Goal: Task Accomplishment & Management: Use online tool/utility

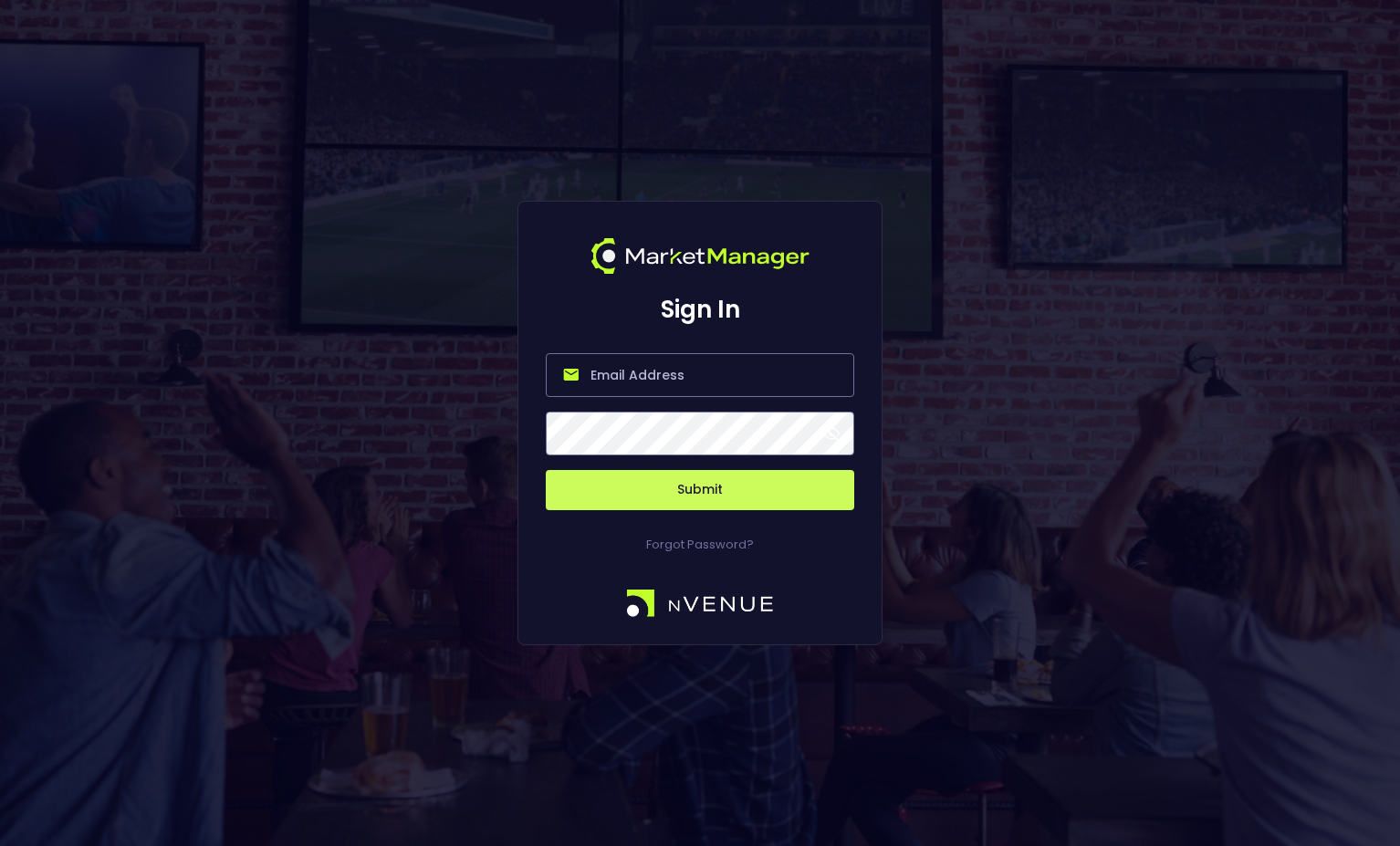
type input "[PERSON_NAME][EMAIL_ADDRESS][DOMAIN_NAME]"
click at [686, 499] on button "Submit" at bounding box center [699, 490] width 308 height 40
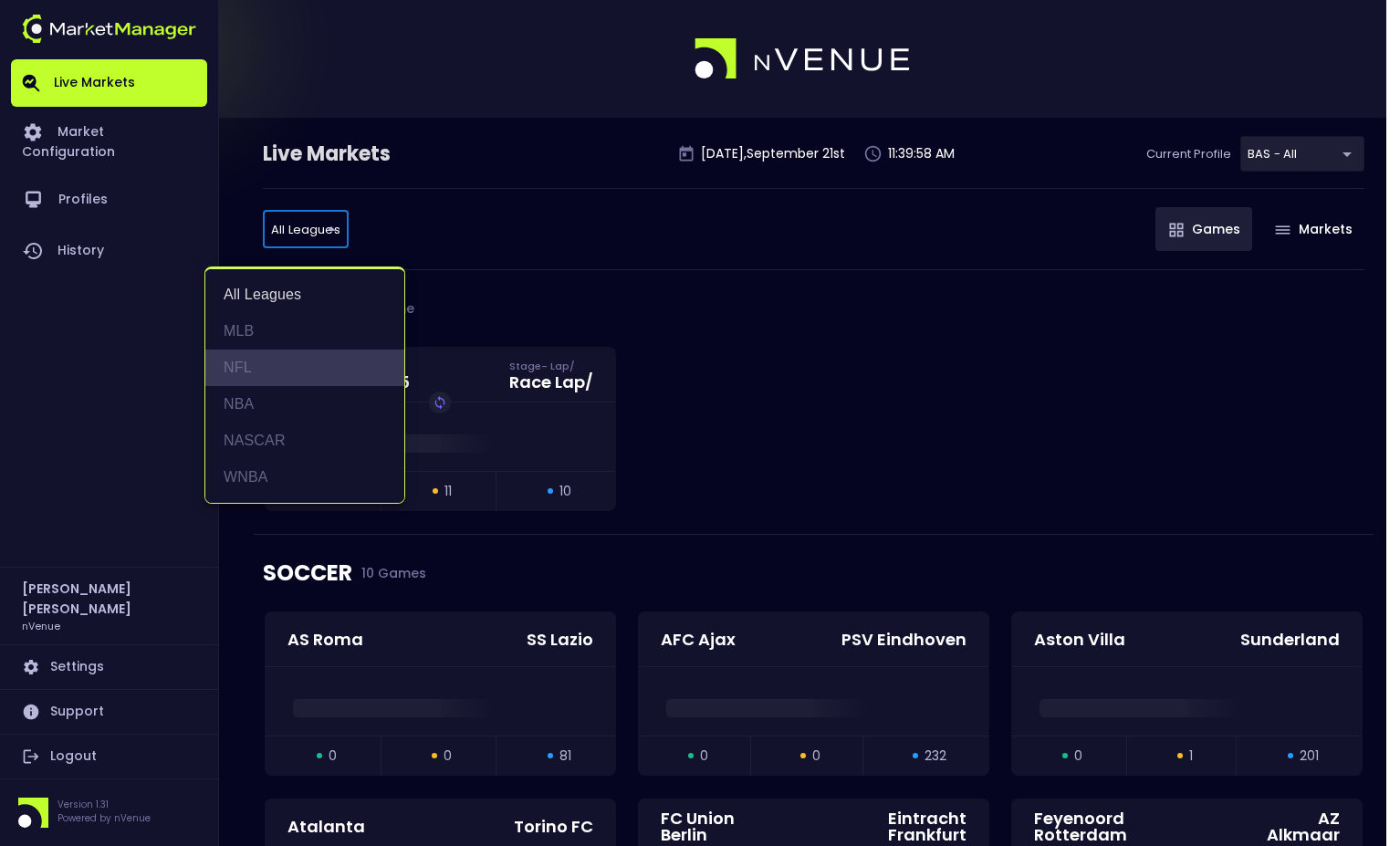
click at [276, 359] on li "NFL" at bounding box center [305, 367] width 199 height 36
type input "NFL"
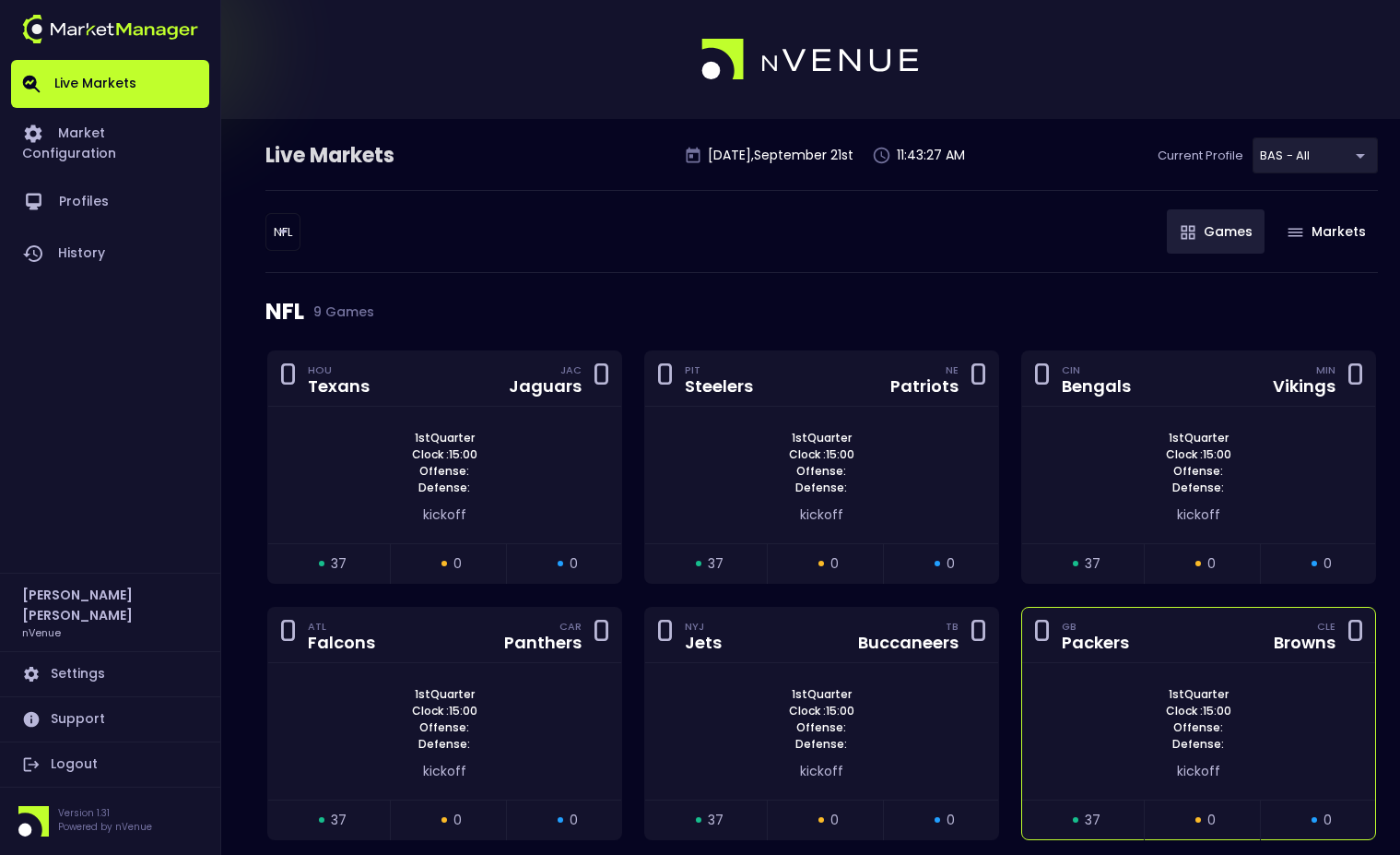
click at [1157, 662] on div "0 GB Packers CLE Browns 0" at bounding box center [1199, 635] width 354 height 55
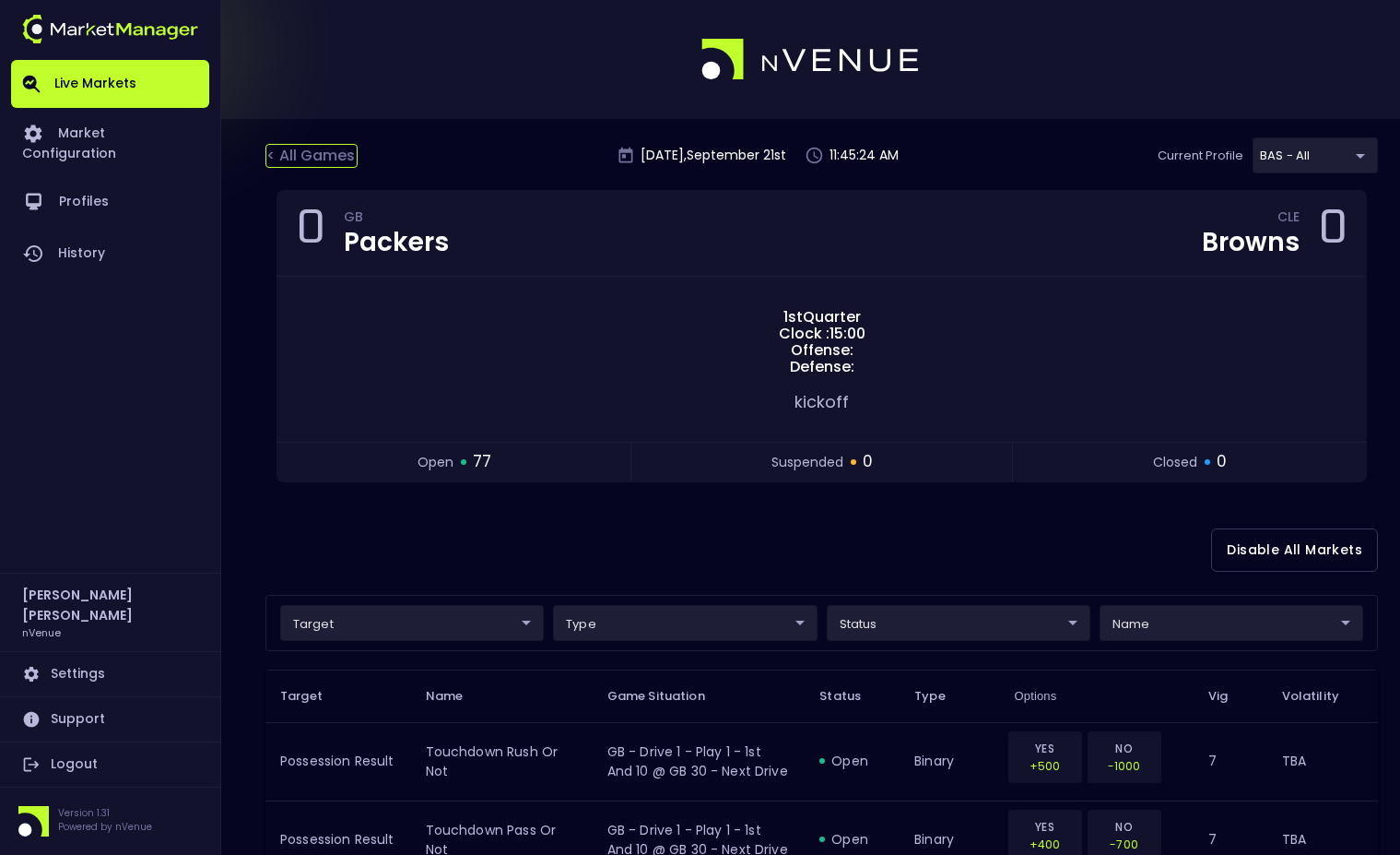
click at [340, 163] on div "< All Games" at bounding box center [311, 156] width 93 height 24
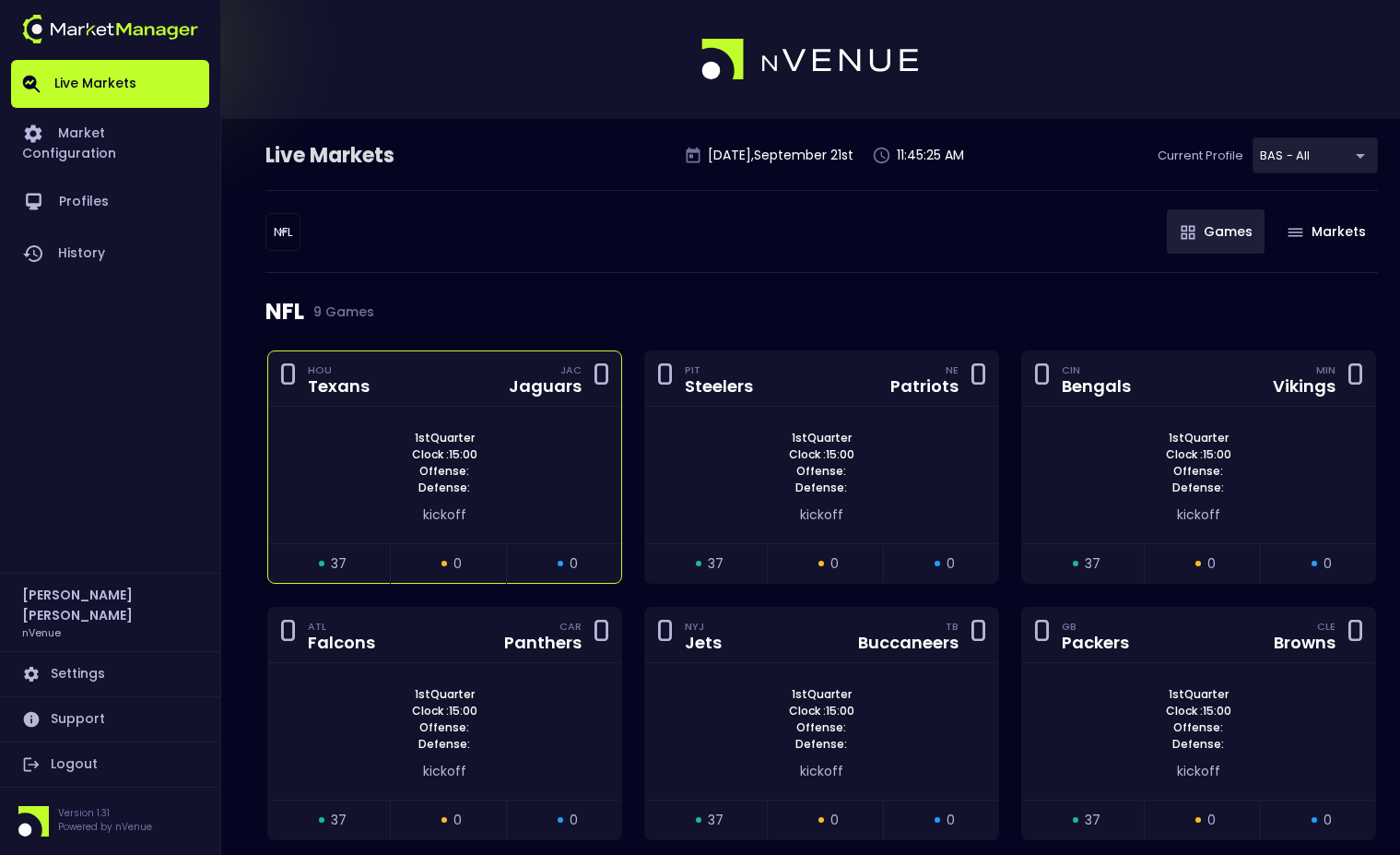
click at [414, 398] on div "0 HOU Texans JAC Jaguars 0" at bounding box center [445, 379] width 354 height 55
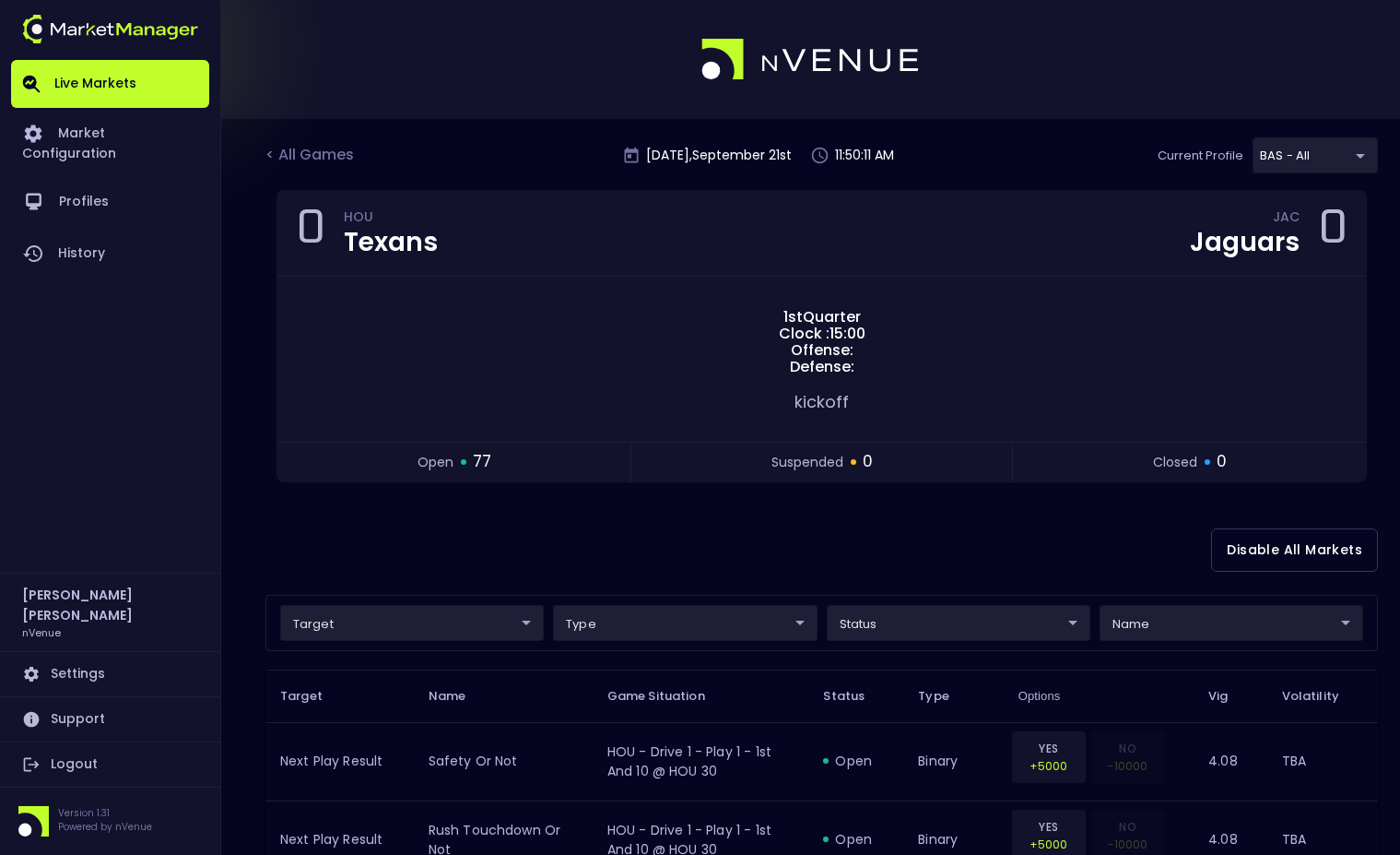
click at [538, 556] on div "Disable All Markets" at bounding box center [822, 550] width 1113 height 90
click at [339, 150] on div "< All Games" at bounding box center [311, 156] width 93 height 24
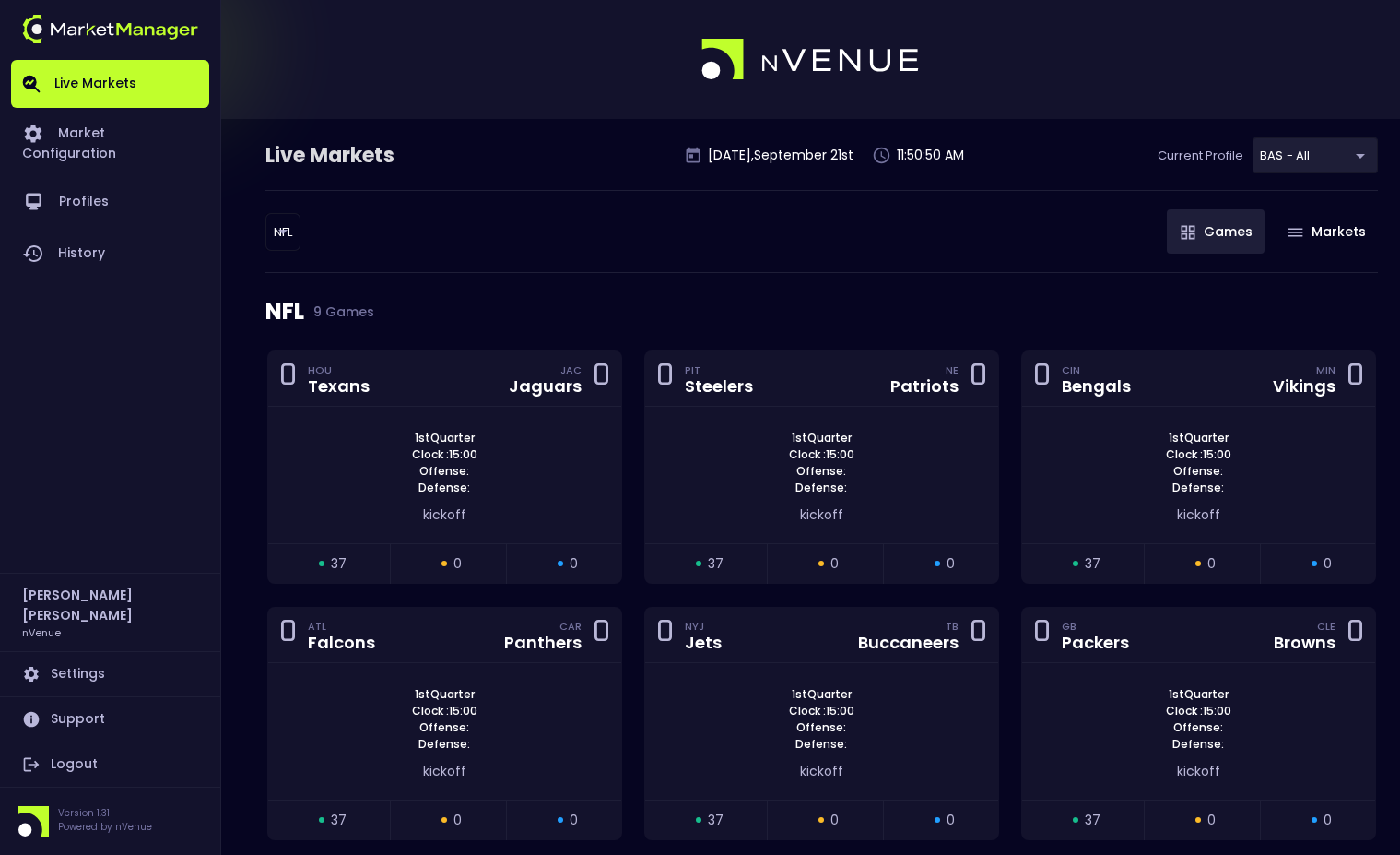
drag, startPoint x: 683, startPoint y: 297, endPoint x: 642, endPoint y: 120, distance: 181.7
click at [683, 297] on div "NFL 9 Games" at bounding box center [822, 312] width 1113 height 78
click at [1229, 350] on div "NFL 9 Games" at bounding box center [822, 312] width 1113 height 78
click at [1178, 400] on div "0 CIN Bengals MIN Vikings 0" at bounding box center [1199, 379] width 354 height 55
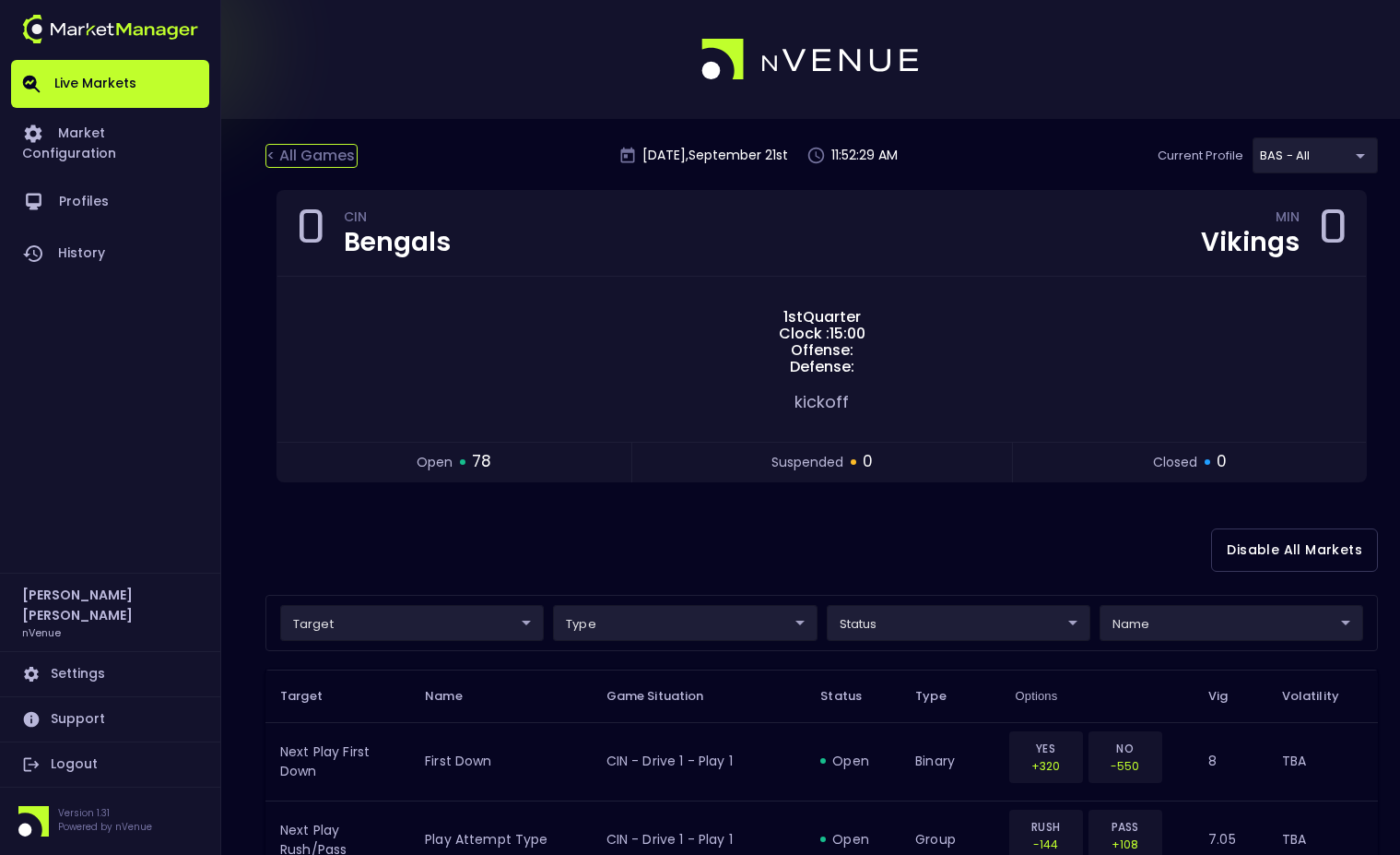
click at [321, 160] on div "< All Games" at bounding box center [311, 156] width 93 height 24
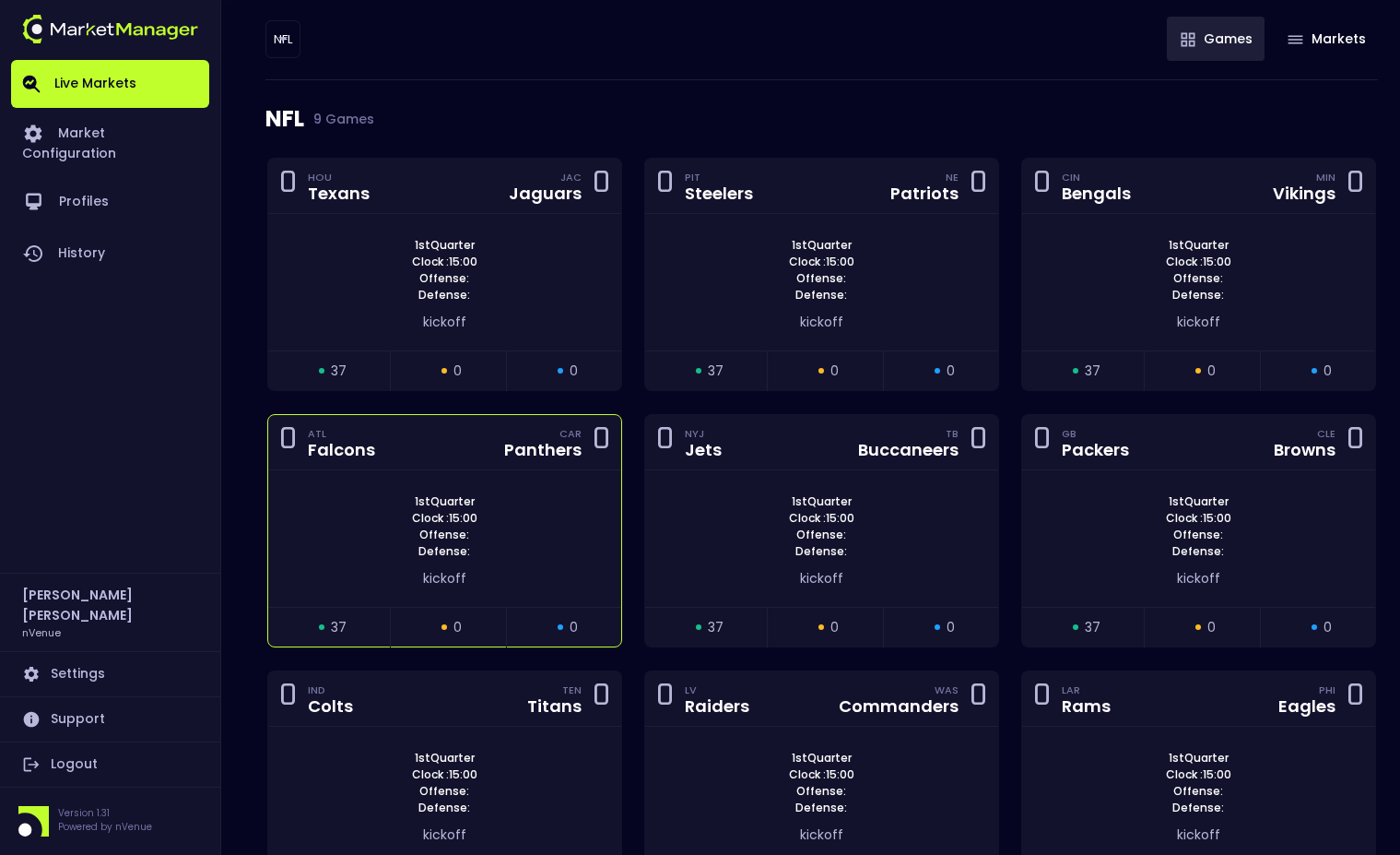
scroll to position [277, 0]
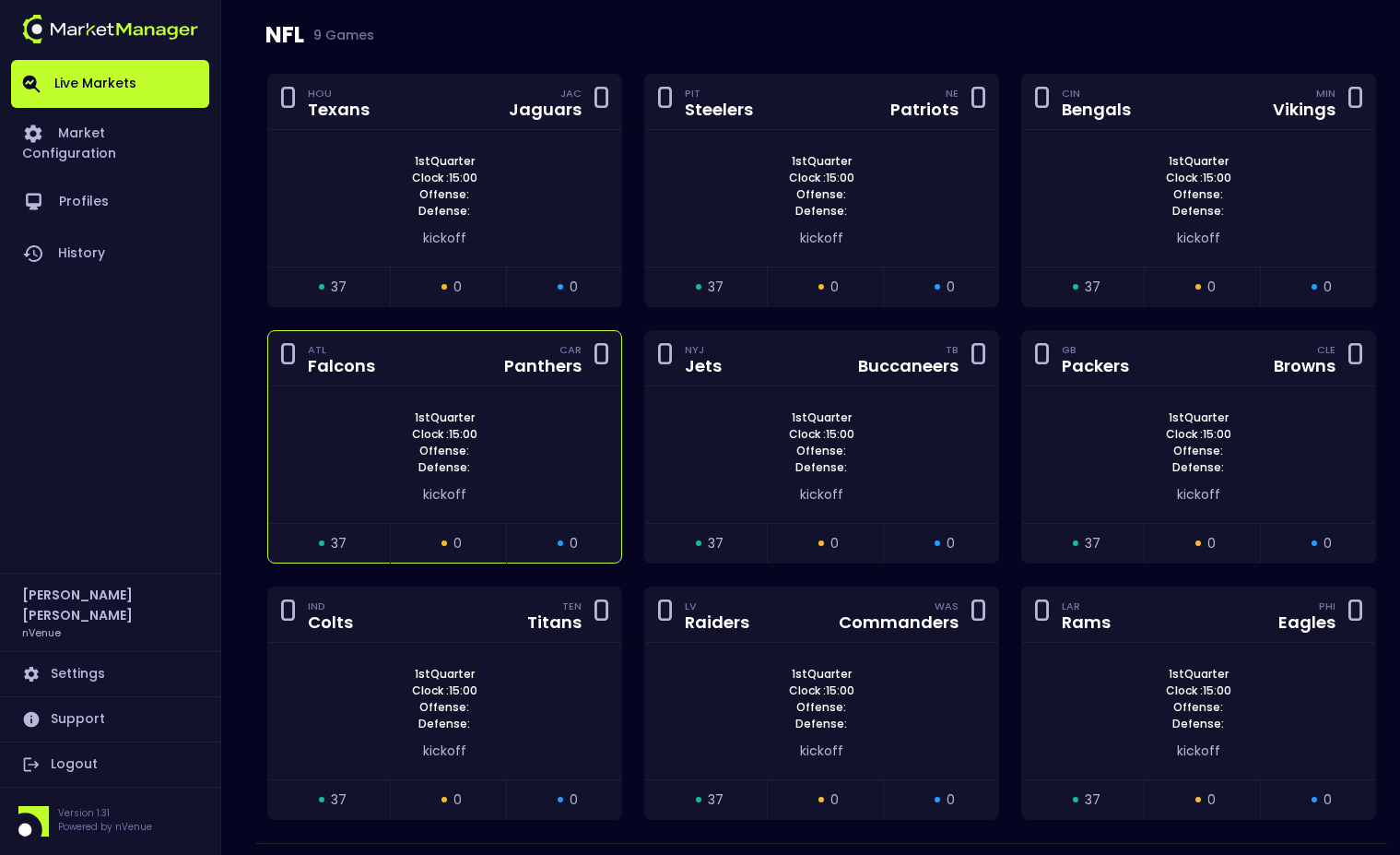
click at [439, 352] on div "0 ATL Falcons CAR Panthers 0" at bounding box center [445, 358] width 354 height 55
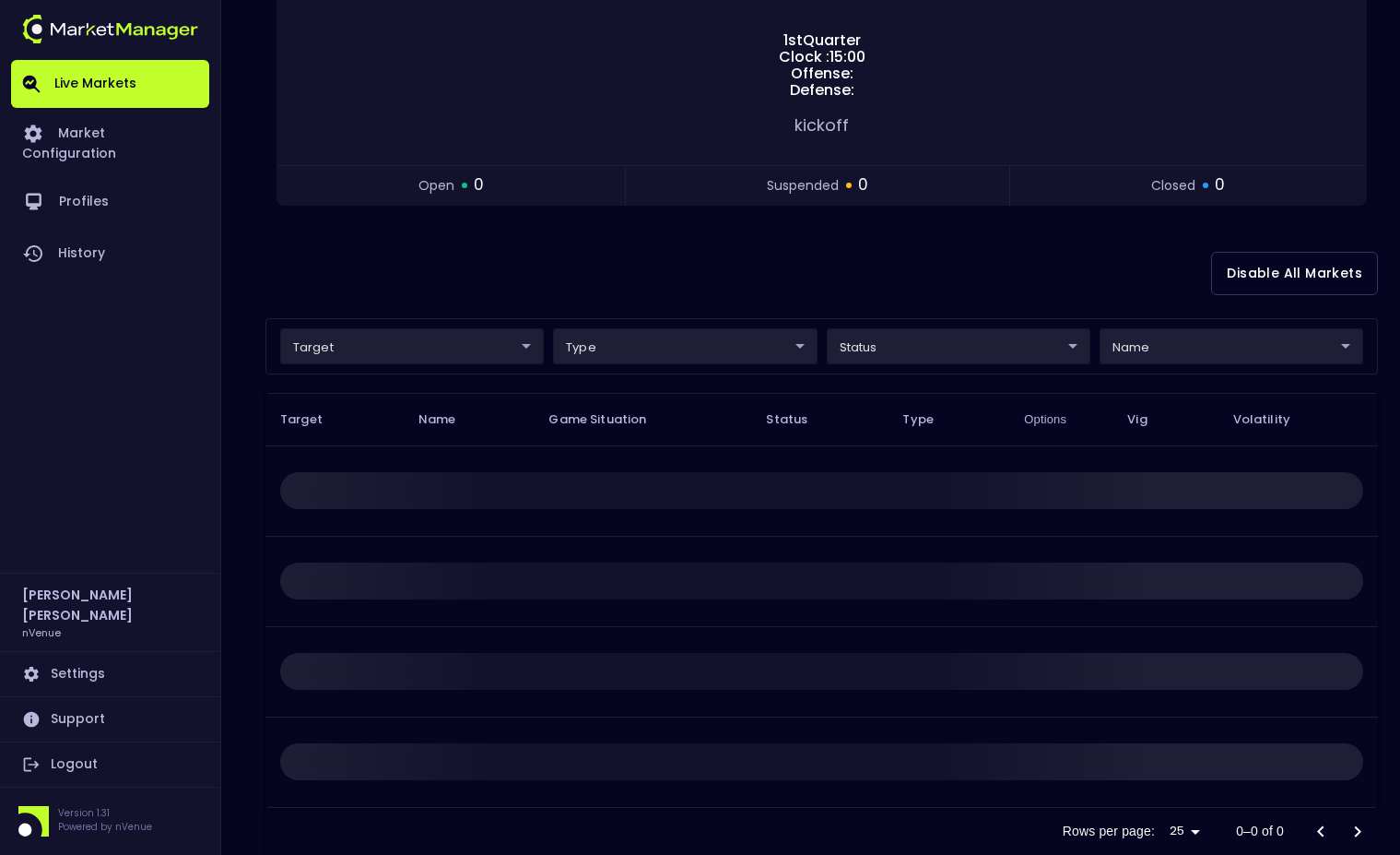
scroll to position [0, 0]
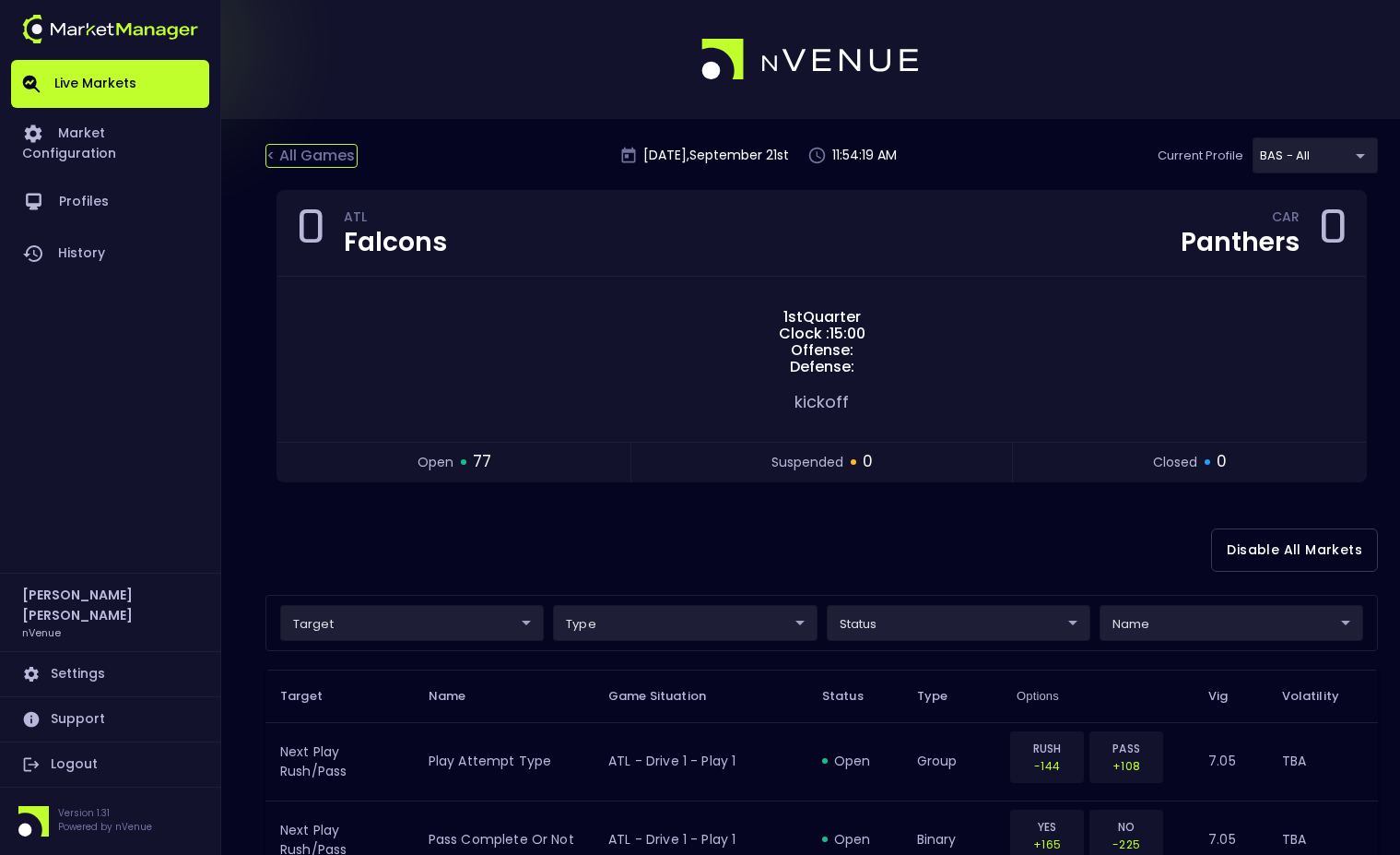
click at [299, 162] on div "< All Games" at bounding box center [311, 156] width 93 height 24
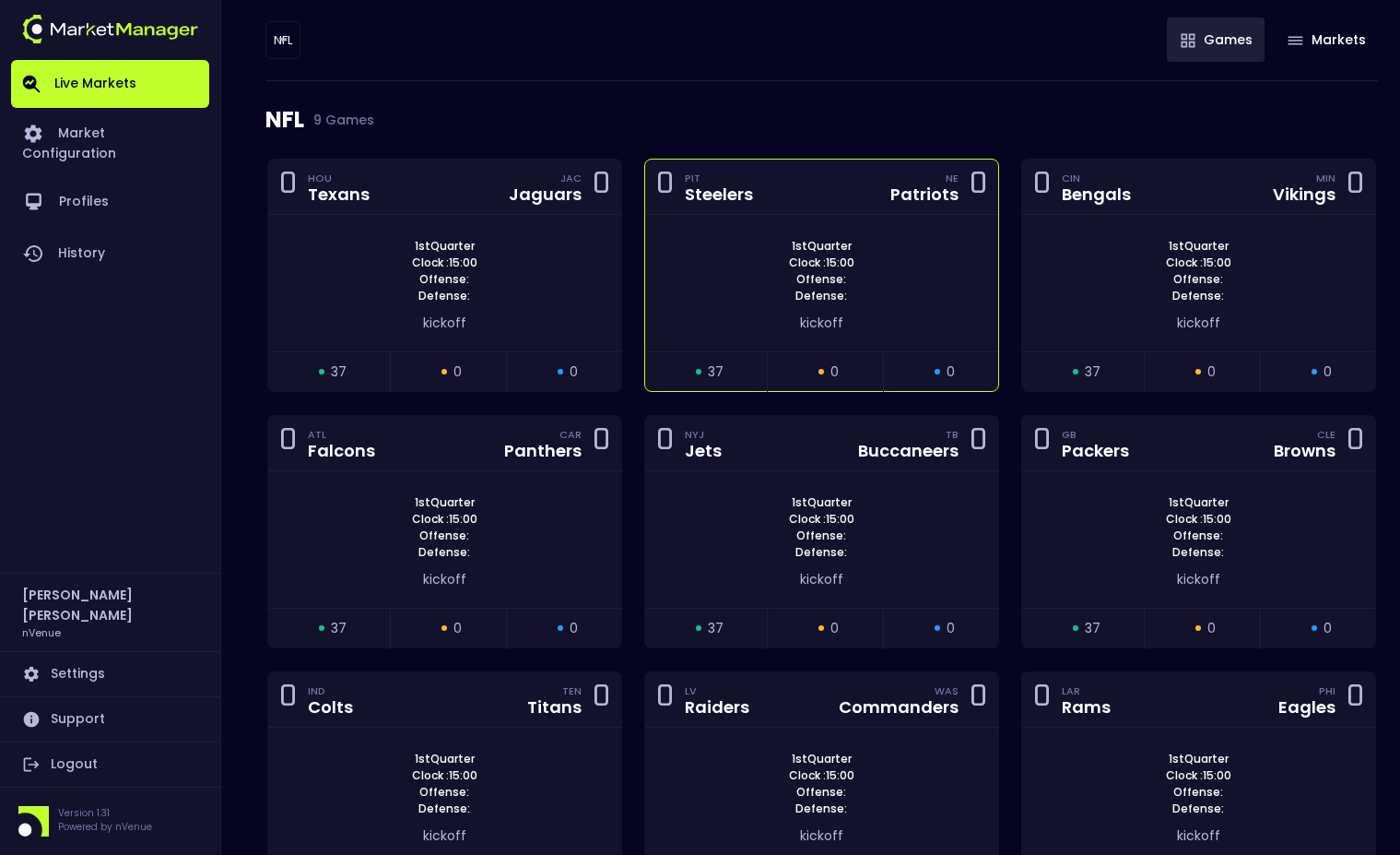
scroll to position [335, 0]
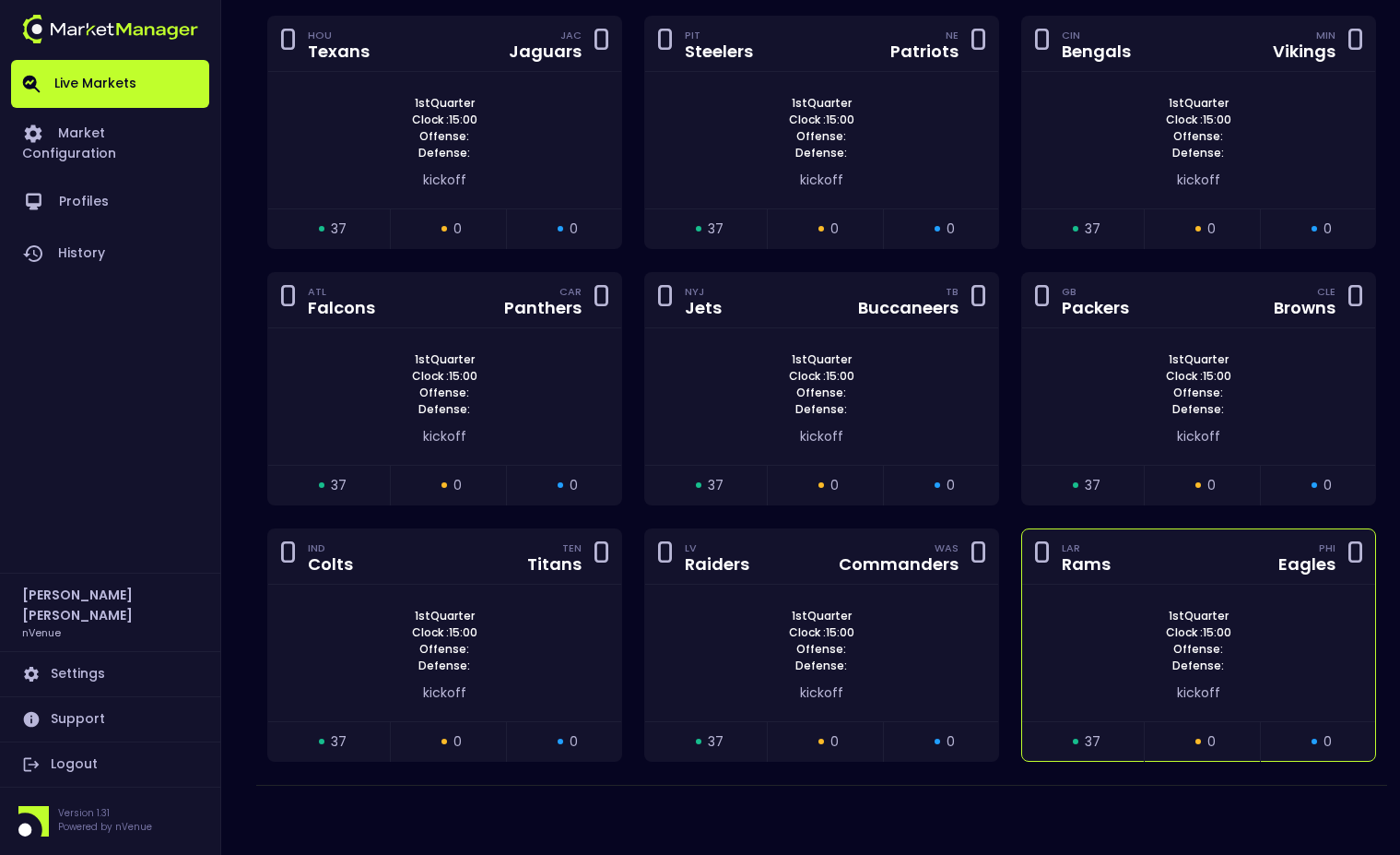
click at [1181, 582] on div "0 LAR Rams PHI Eagles 0" at bounding box center [1199, 557] width 354 height 55
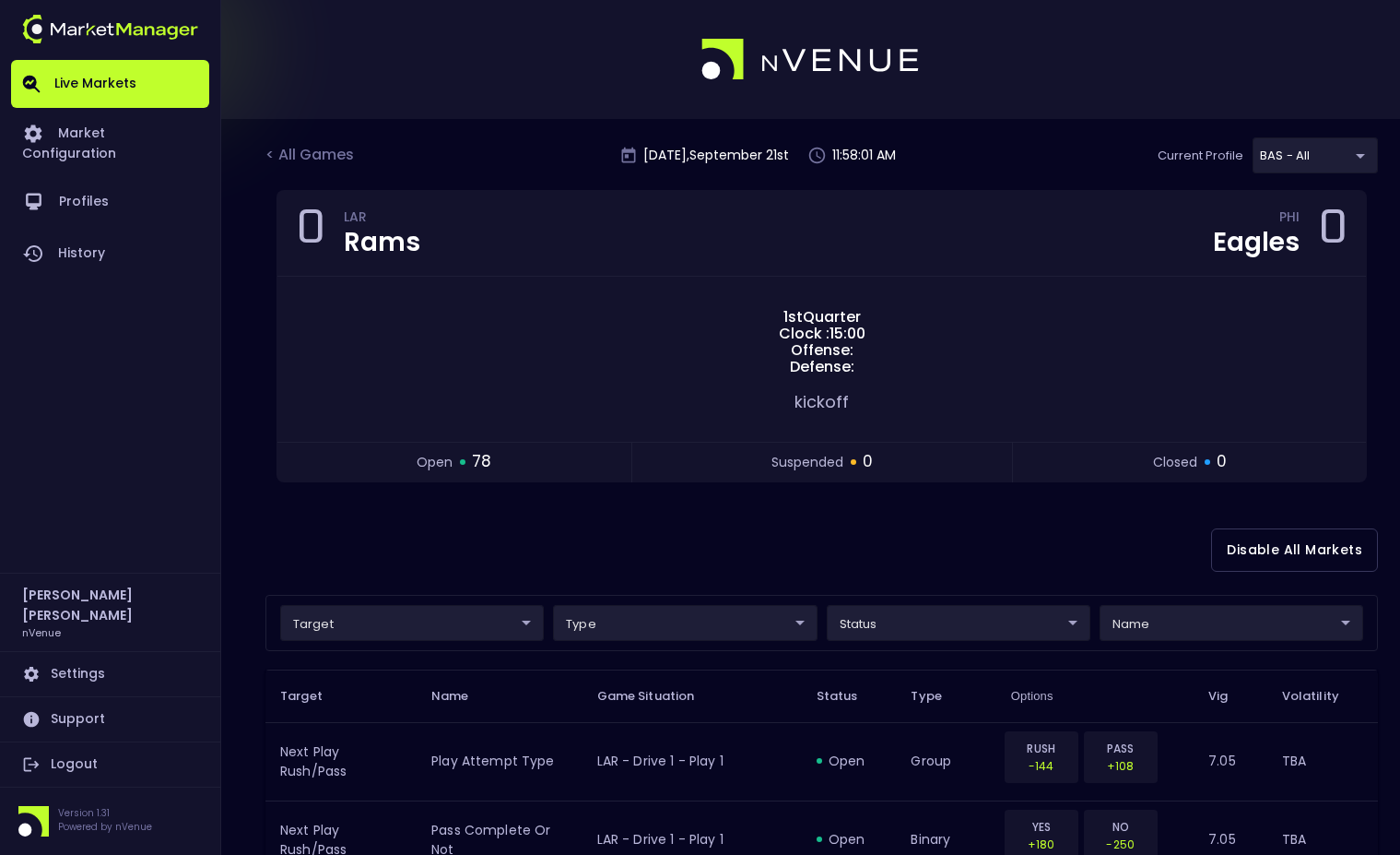
click at [700, 550] on div "Disable All Markets" at bounding box center [822, 550] width 1113 height 90
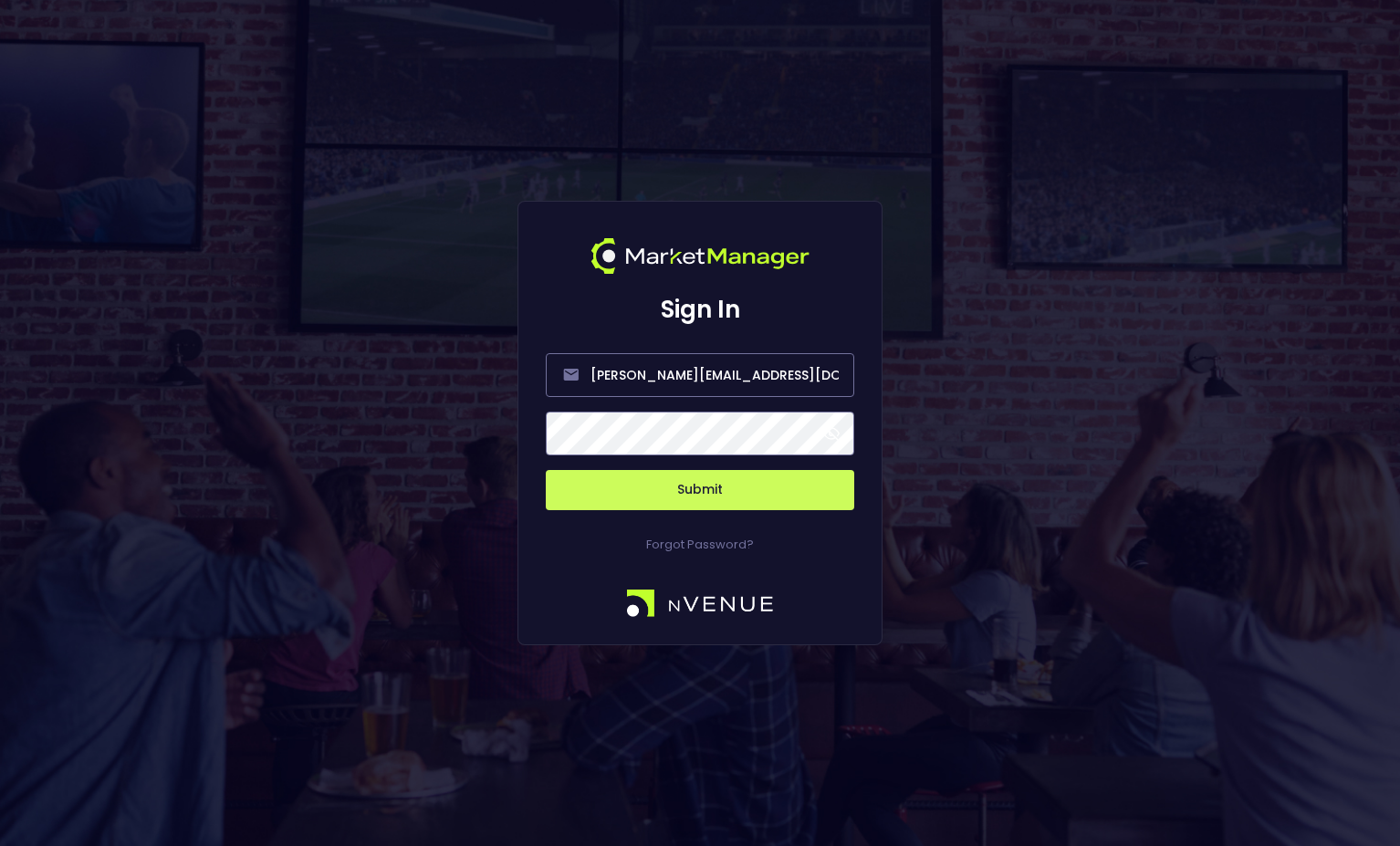
click at [672, 493] on button "Submit" at bounding box center [699, 490] width 308 height 40
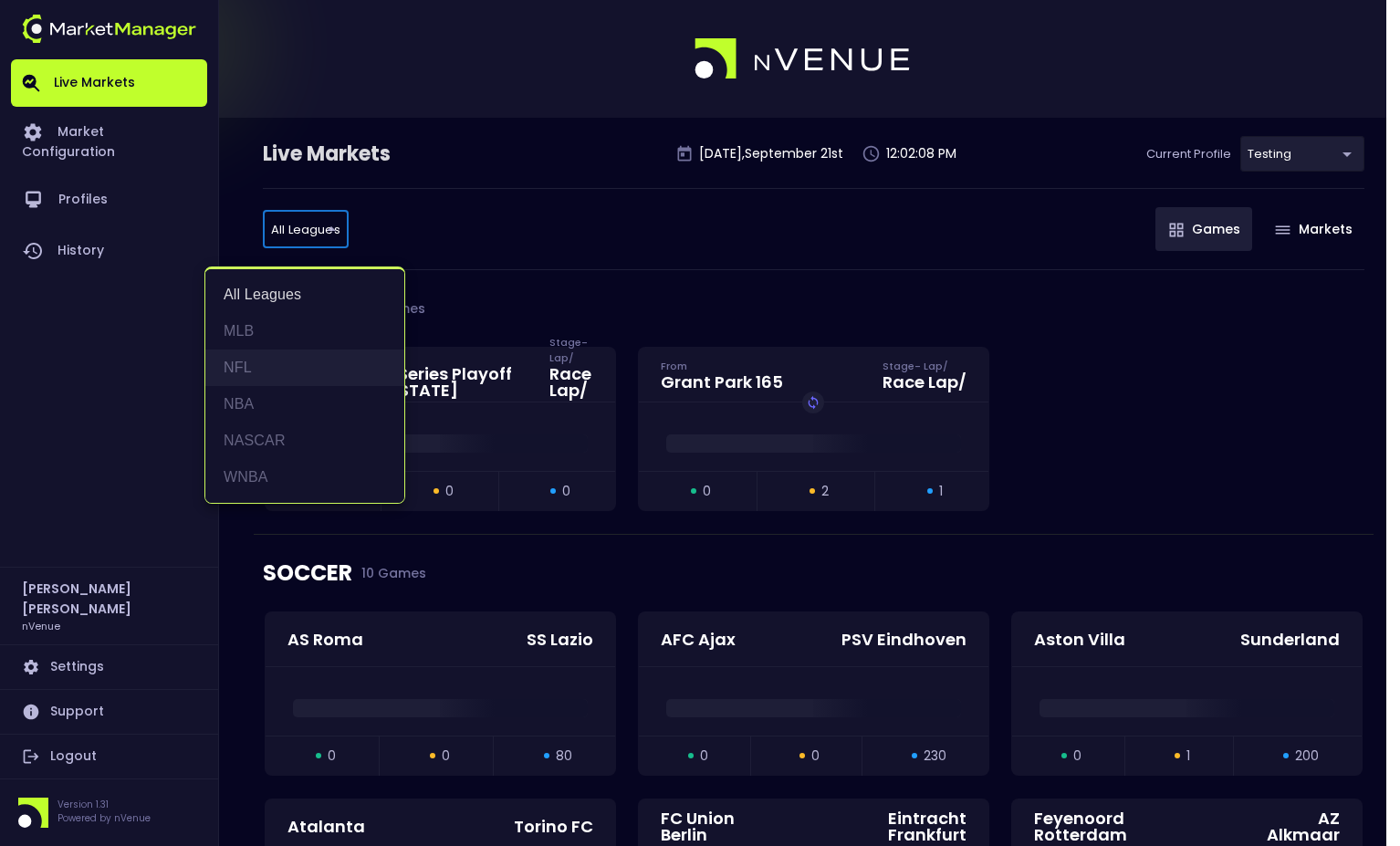
click at [270, 374] on li "NFL" at bounding box center [305, 367] width 199 height 36
type input "NFL"
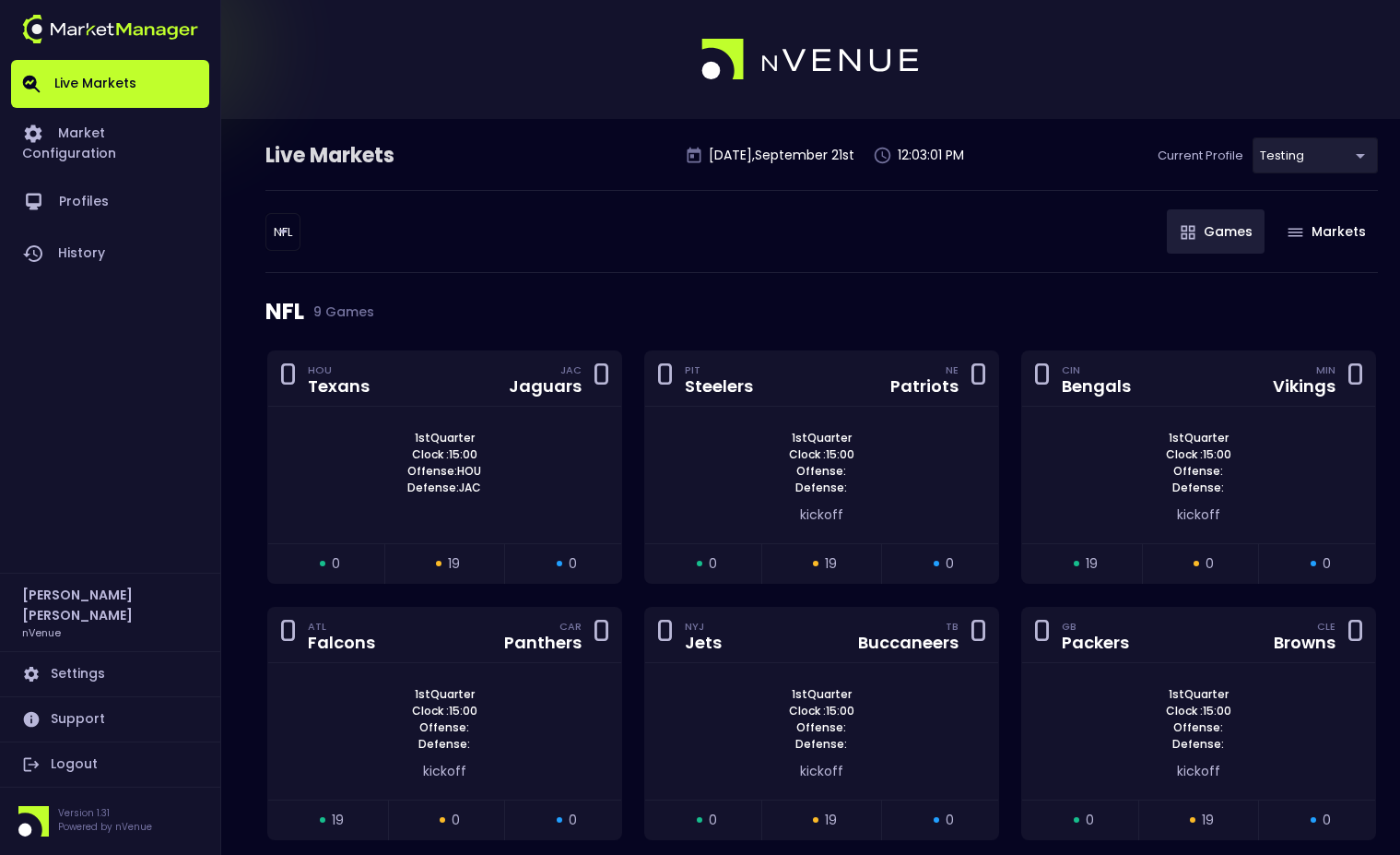
click at [578, 316] on div "NFL 9 Games" at bounding box center [822, 312] width 1113 height 78
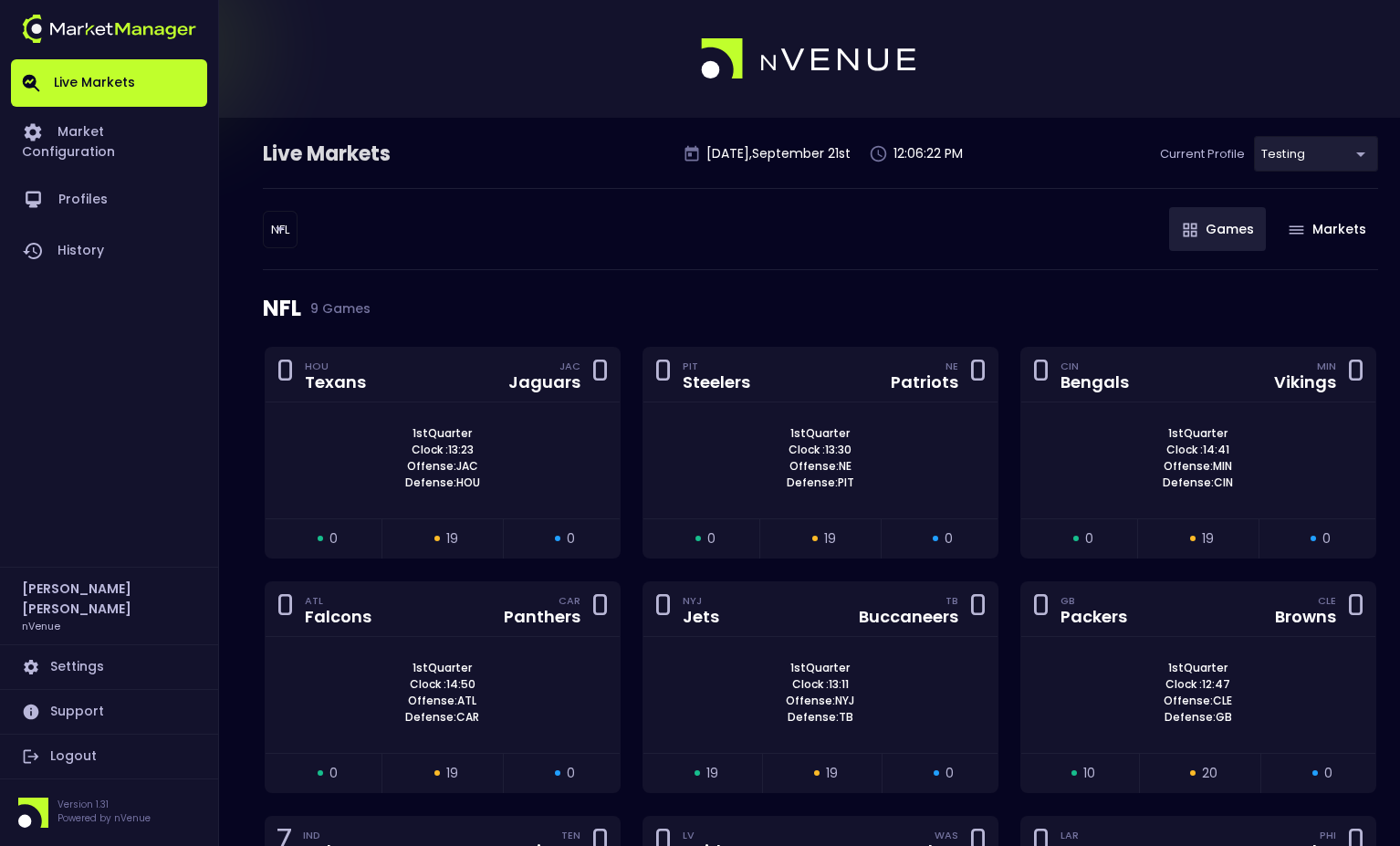
click at [1323, 144] on body "Live Markets Market Configuration Profiles History Jerry Griffith nVenue Settin…" at bounding box center [700, 569] width 1400 height 1138
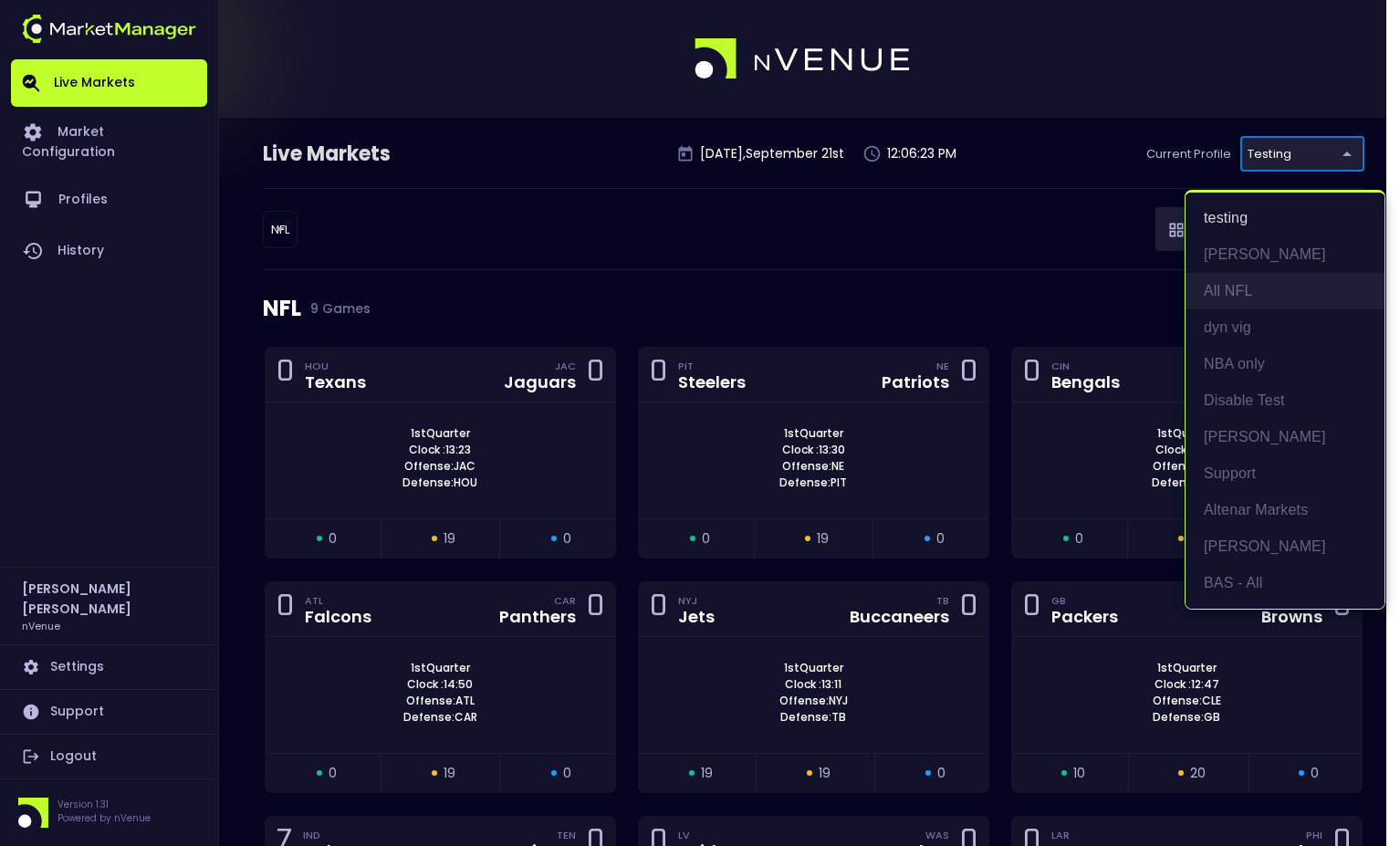
click at [1247, 280] on li "All NFL" at bounding box center [1284, 291] width 199 height 36
type input "9d8bad92-567c-44a6-ba12-e9bc101fa057"
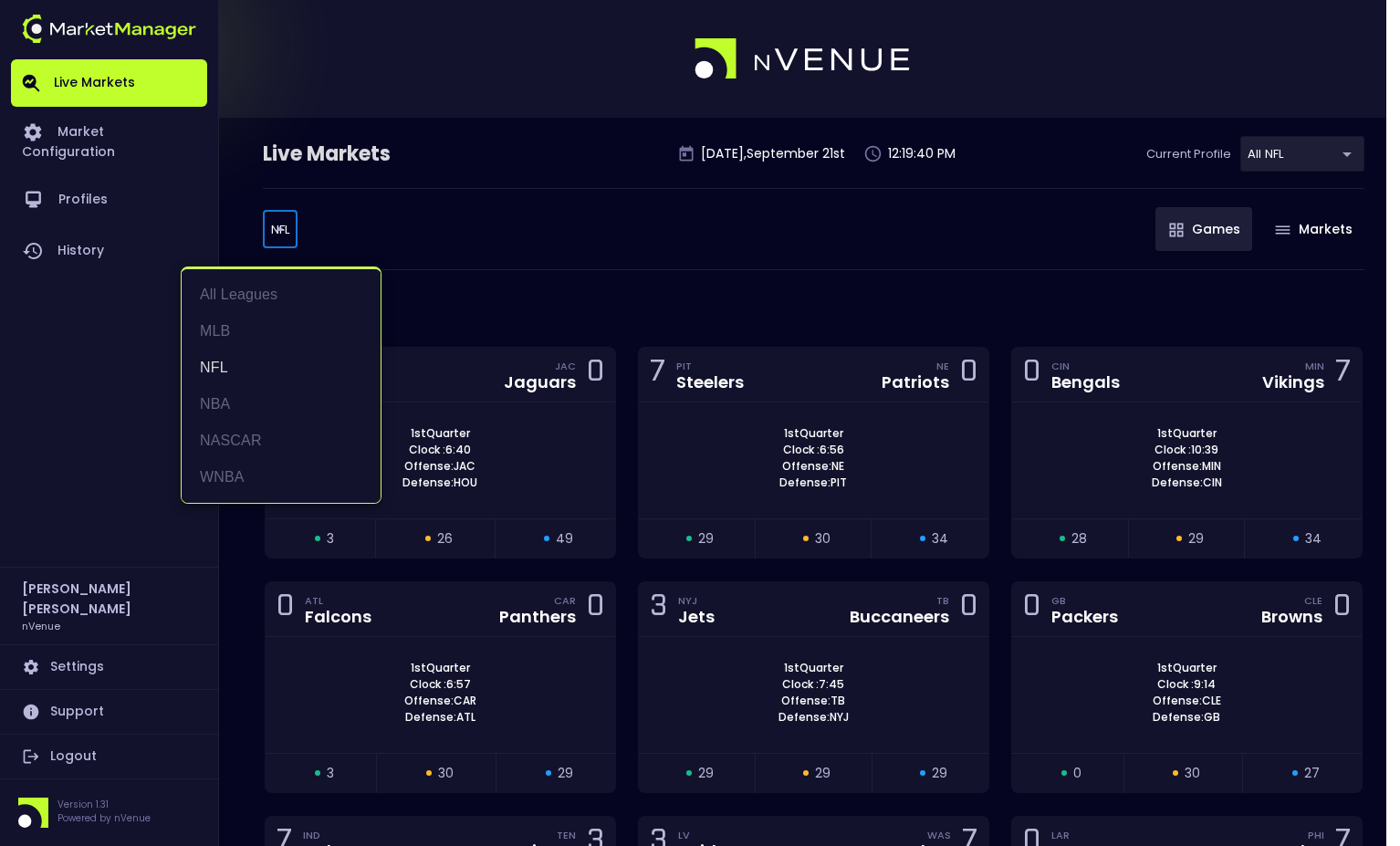
click at [275, 224] on body "Live Markets Market Configuration Profiles History Jerry Griffith nVenue Settin…" at bounding box center [700, 559] width 1400 height 1119
click at [241, 330] on li "MLB" at bounding box center [281, 330] width 199 height 36
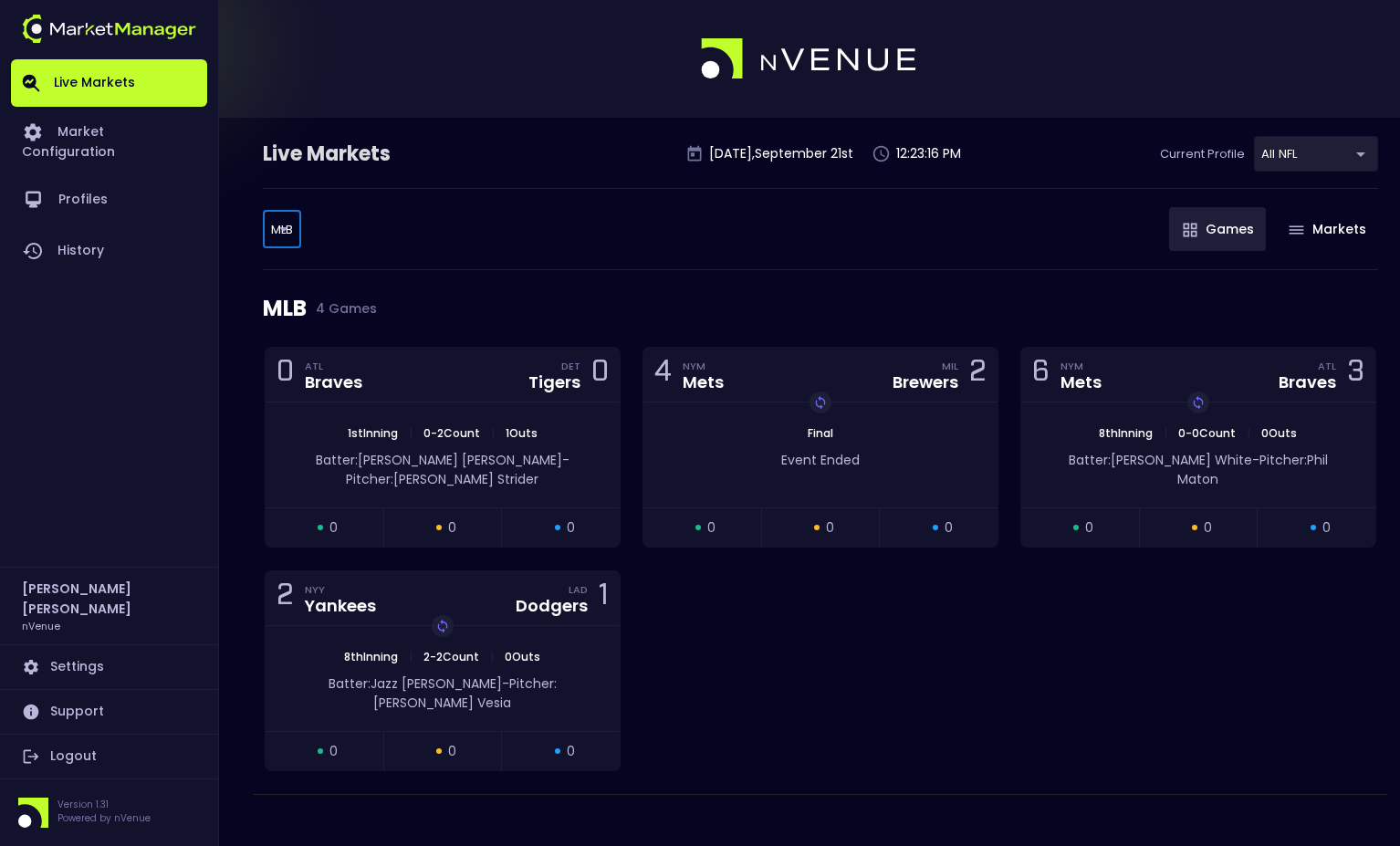
click at [282, 229] on body "Live Markets Market Configuration Profiles History Jerry Griffith nVenue Settin…" at bounding box center [700, 431] width 1400 height 863
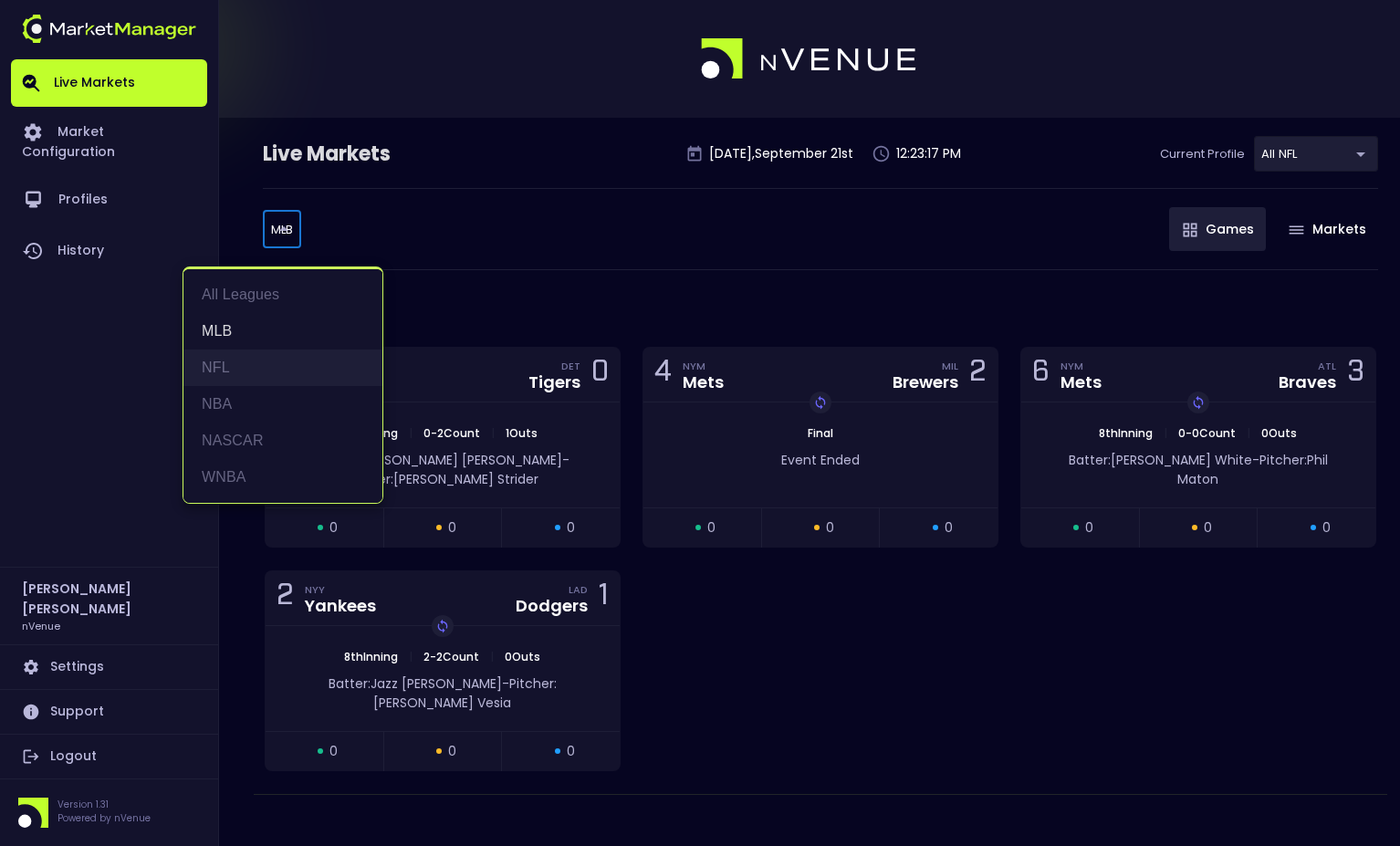
click at [281, 362] on li "NFL" at bounding box center [282, 367] width 199 height 36
type input "NFL"
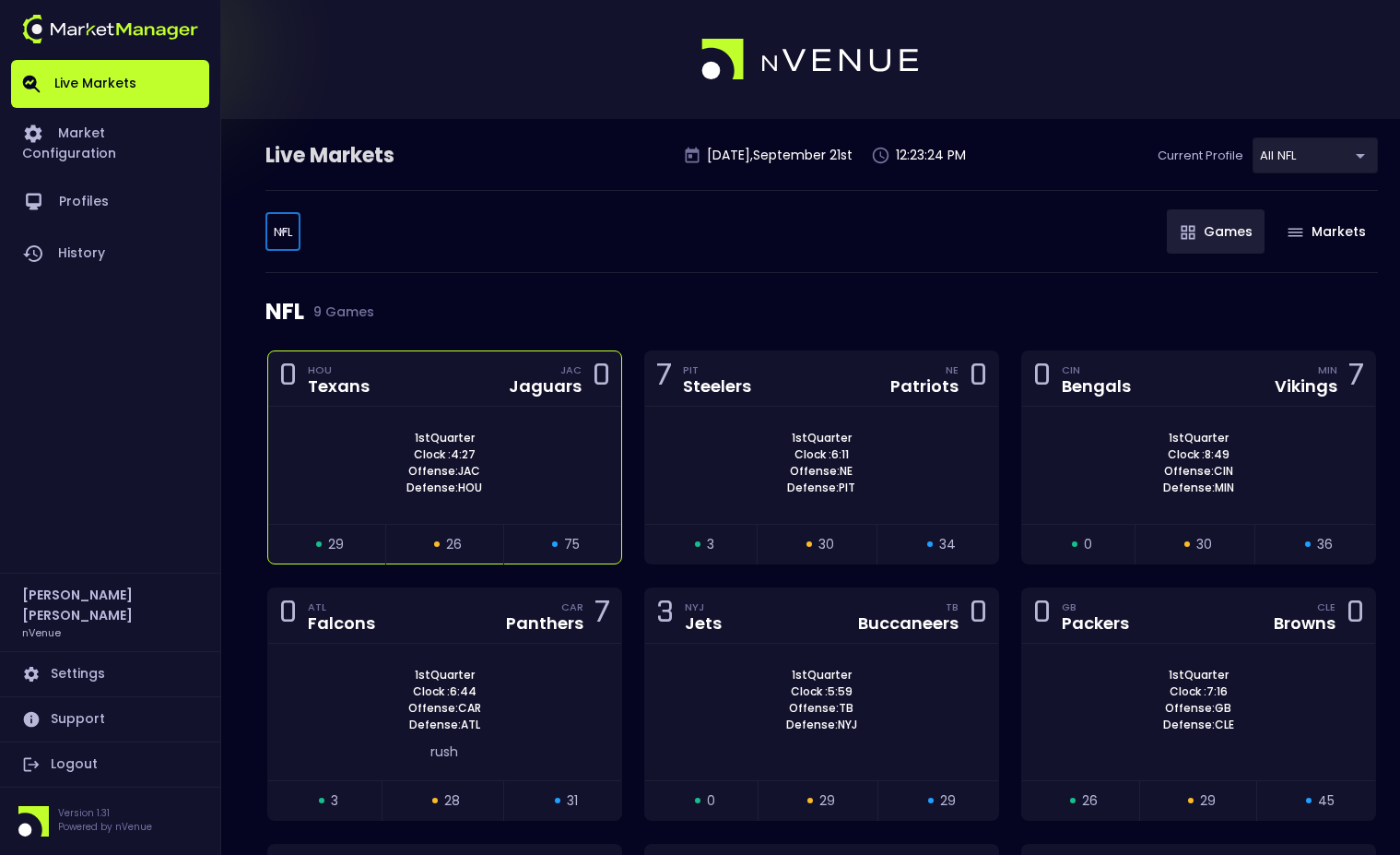
click at [418, 386] on div "0 HOU Texans JAC Jaguars 0" at bounding box center [445, 379] width 354 height 55
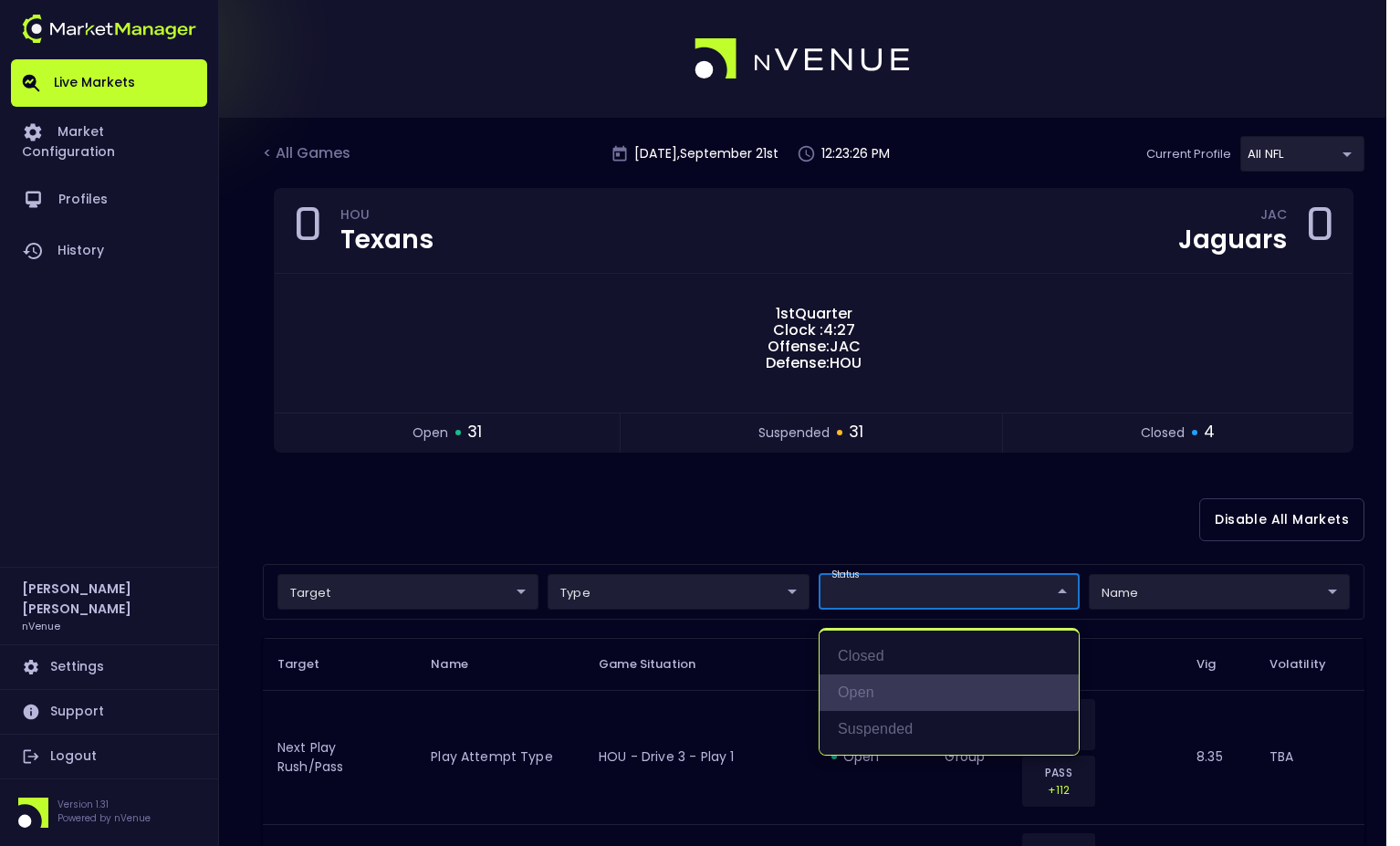
click at [890, 681] on li "open" at bounding box center [949, 691] width 259 height 36
type input "open"
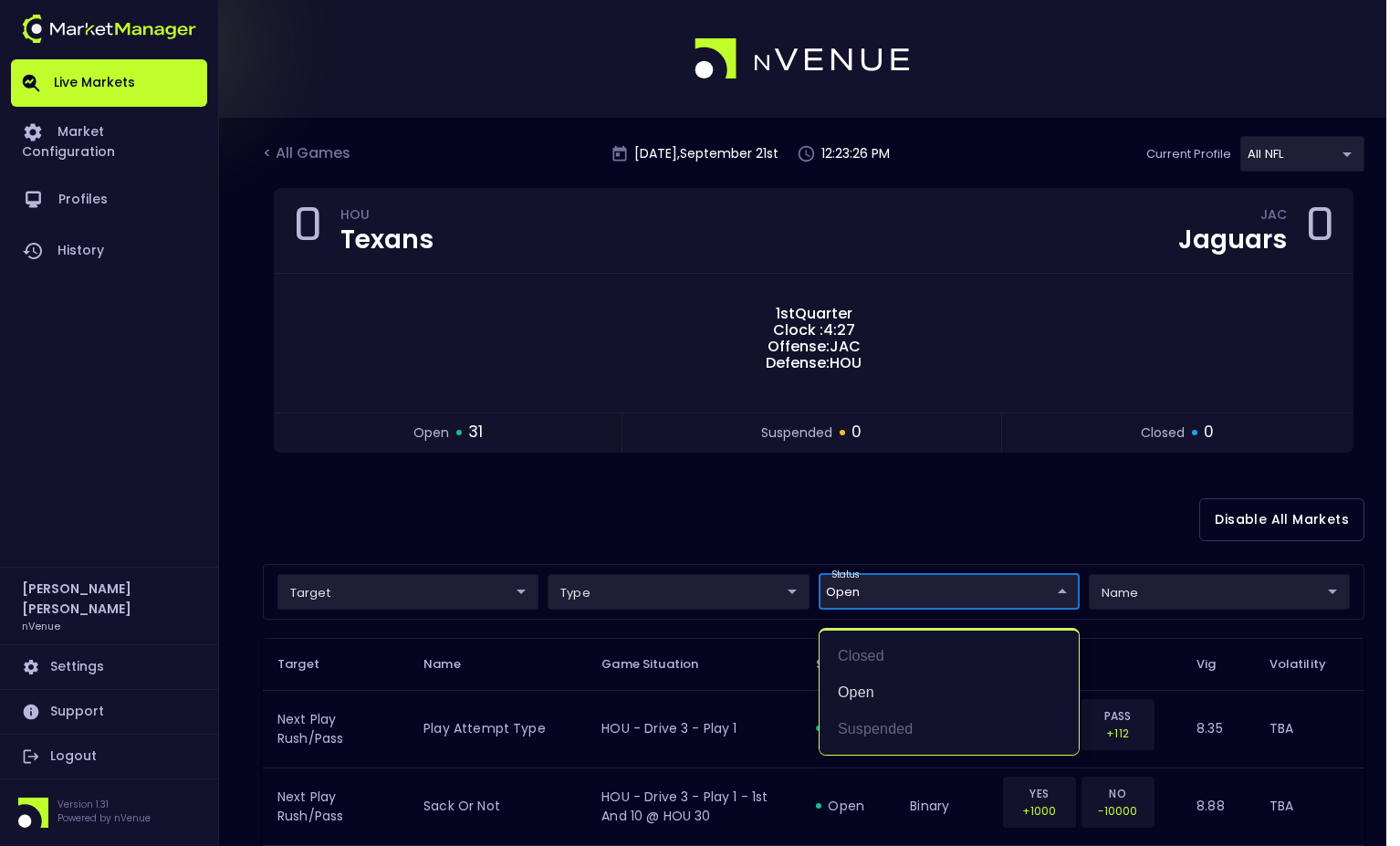
click at [710, 521] on div at bounding box center [700, 423] width 1400 height 846
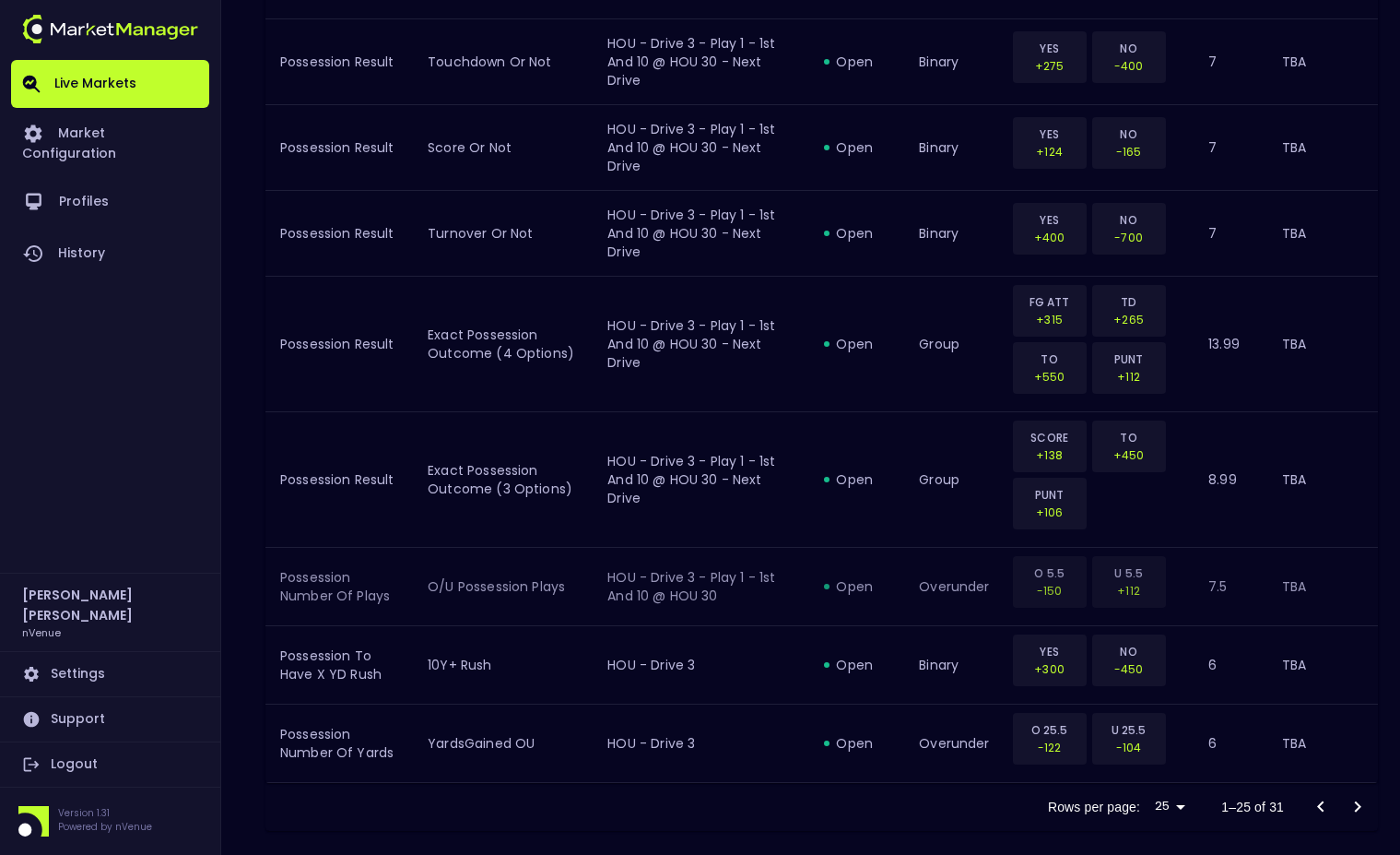
scroll to position [2121, 0]
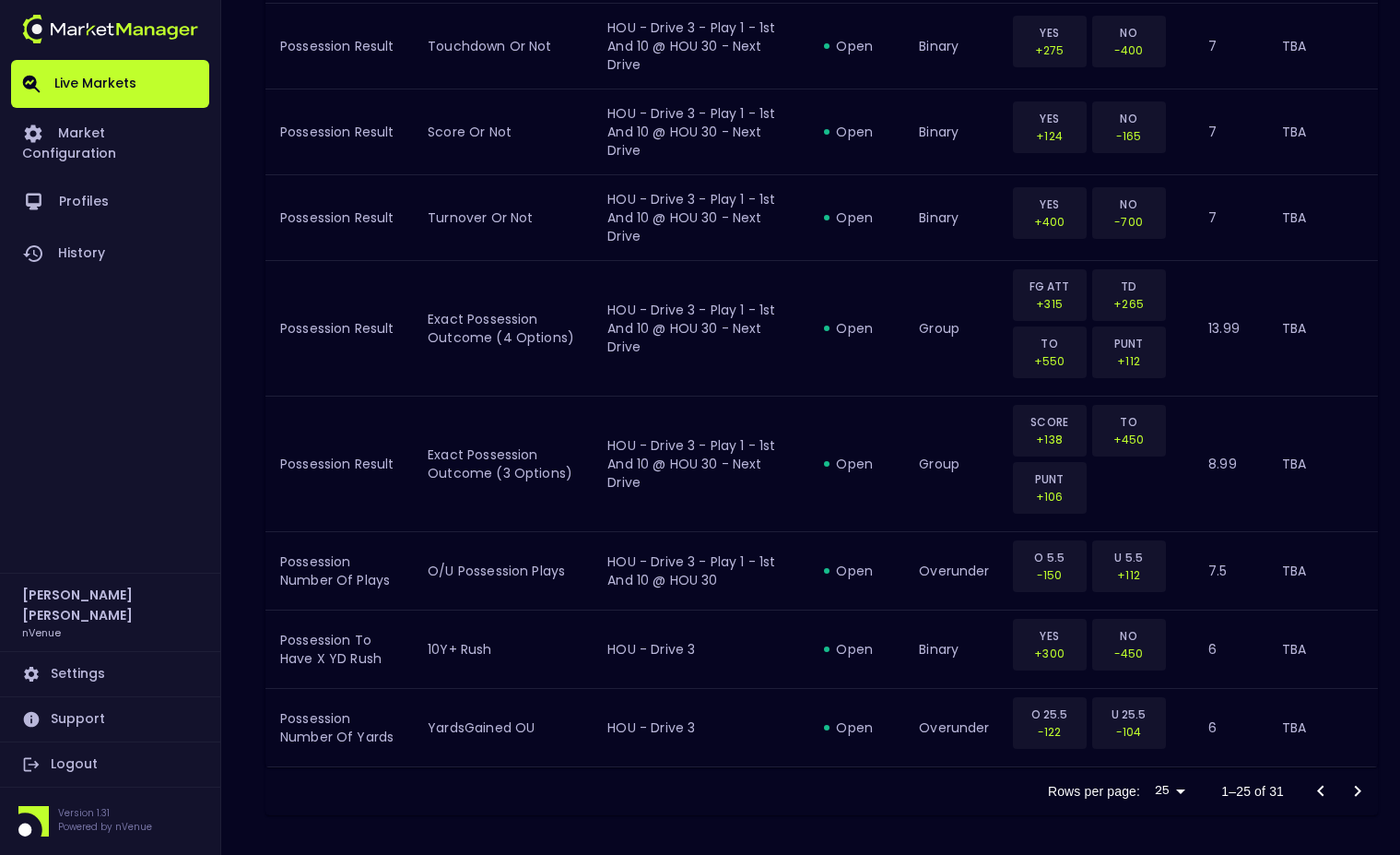
click at [1329, 779] on div at bounding box center [1339, 790] width 74 height 36
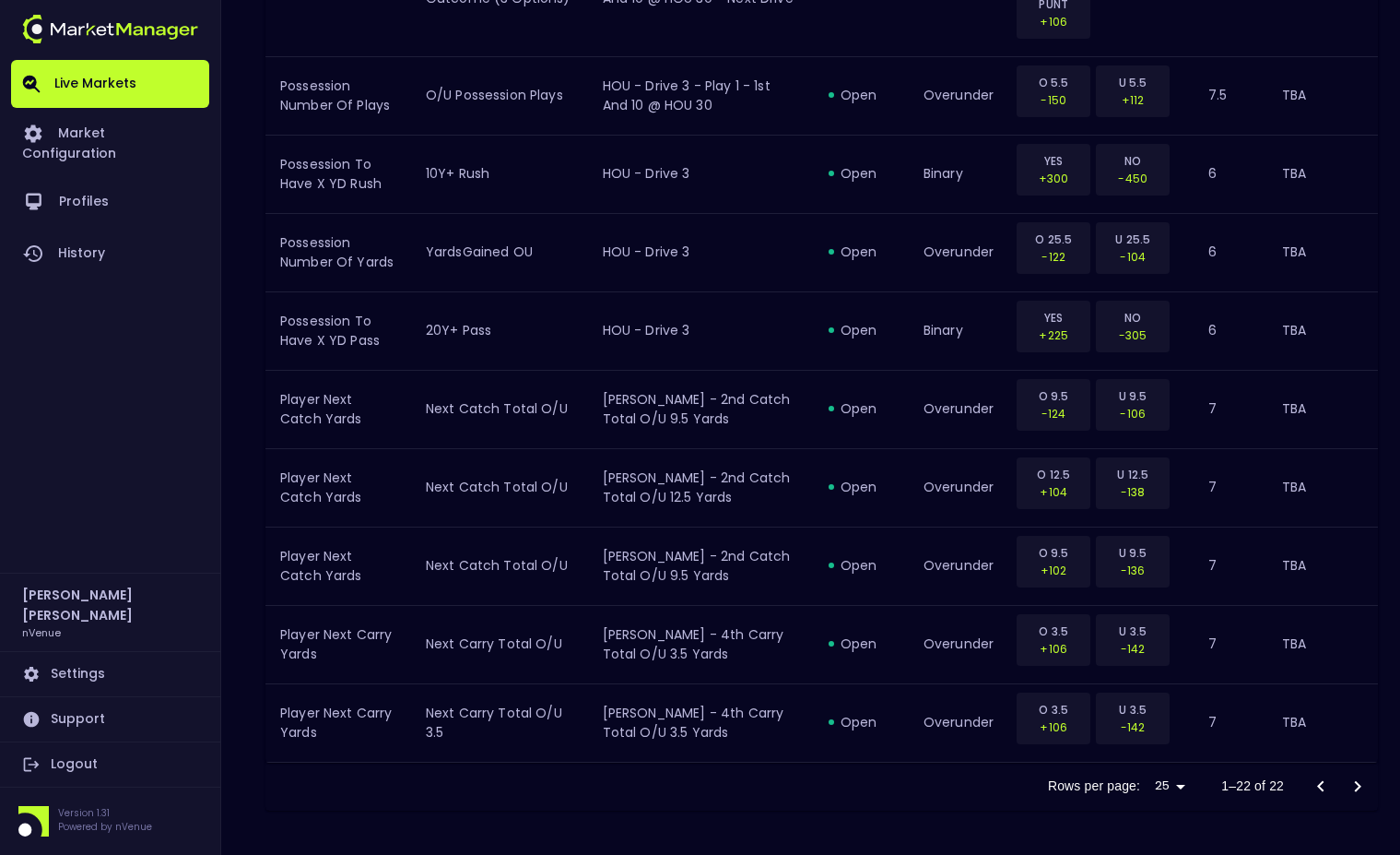
click at [1359, 783] on div at bounding box center [1339, 786] width 74 height 36
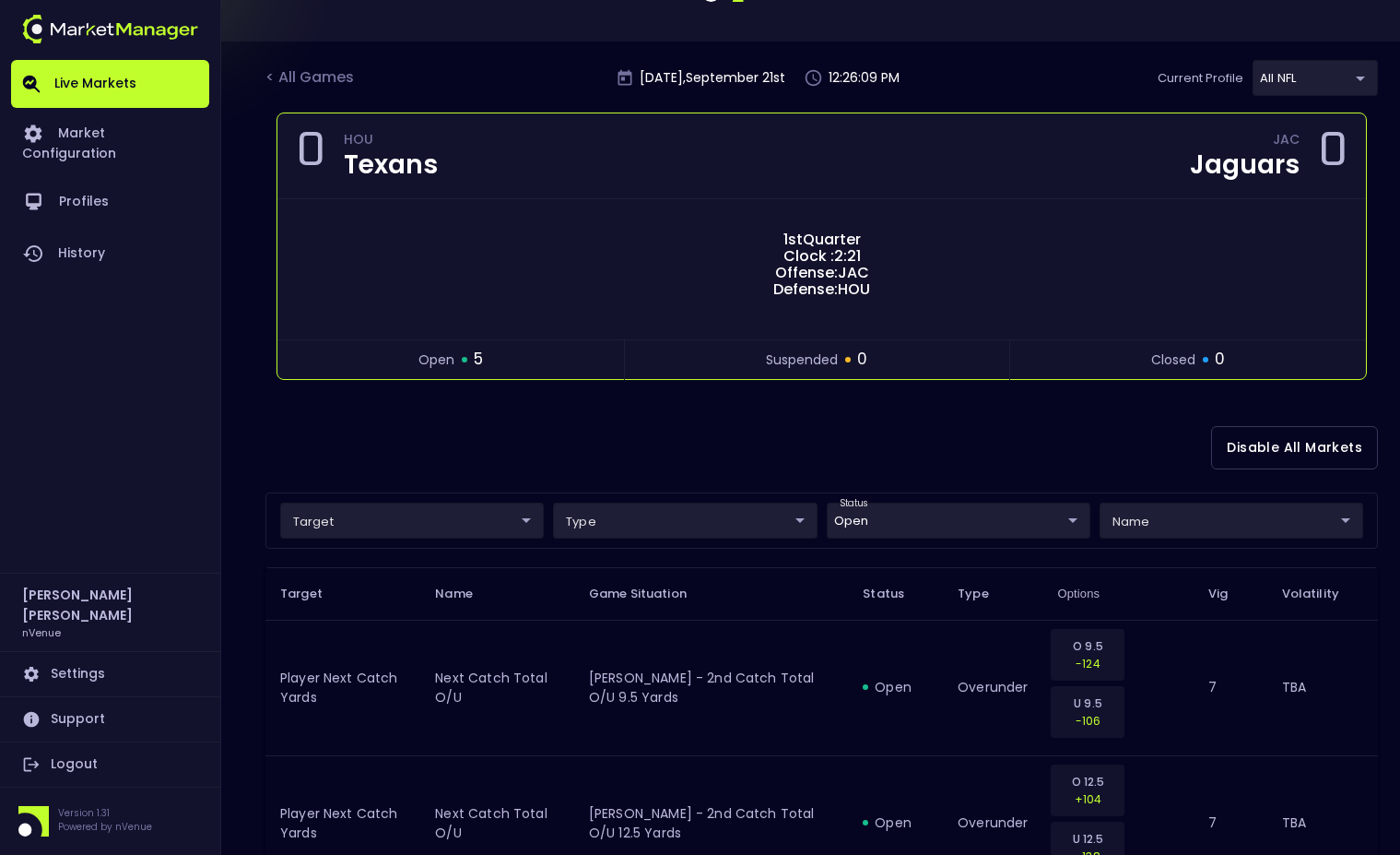
scroll to position [0, 0]
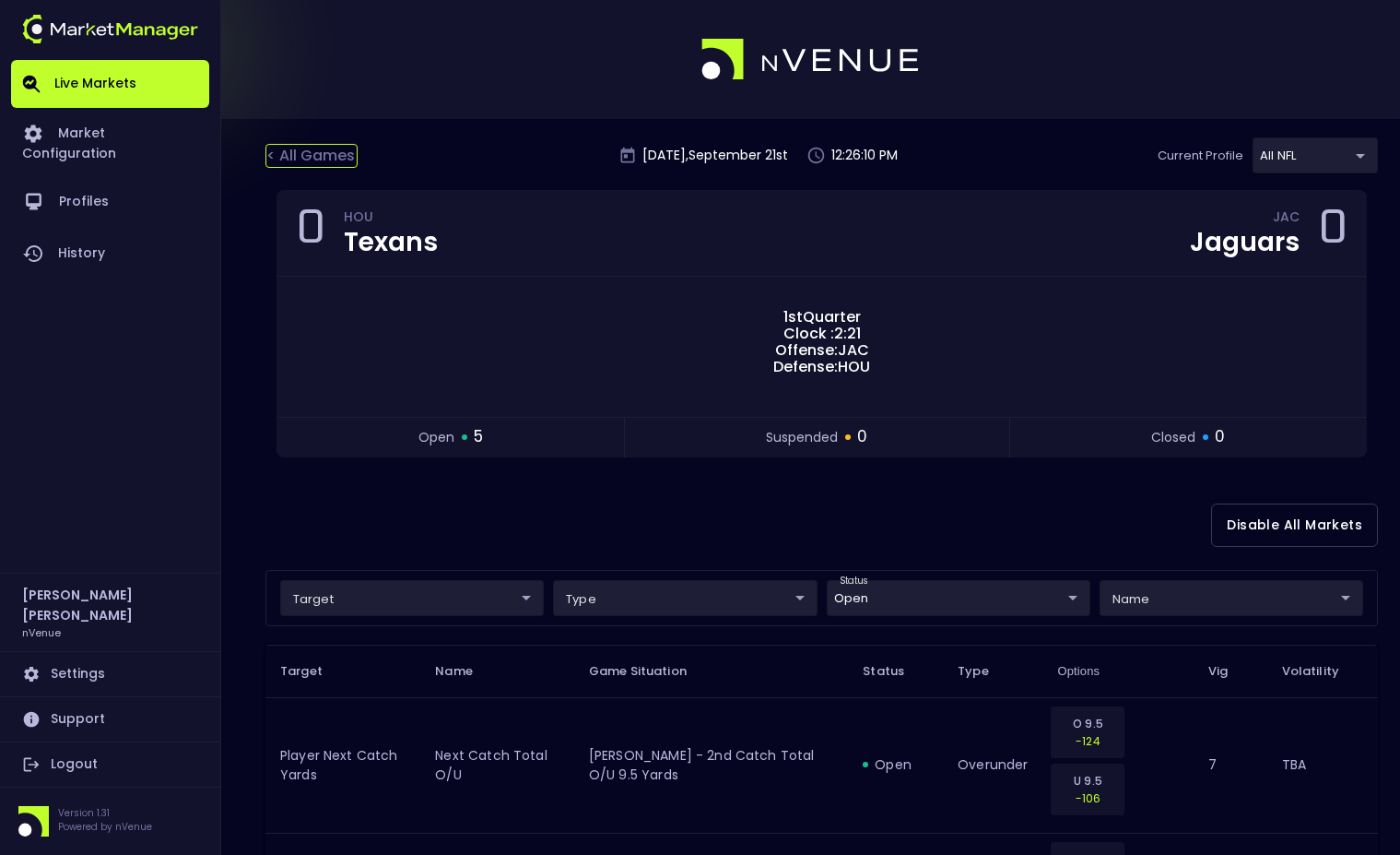
click at [298, 146] on div "< All Games" at bounding box center [311, 156] width 93 height 24
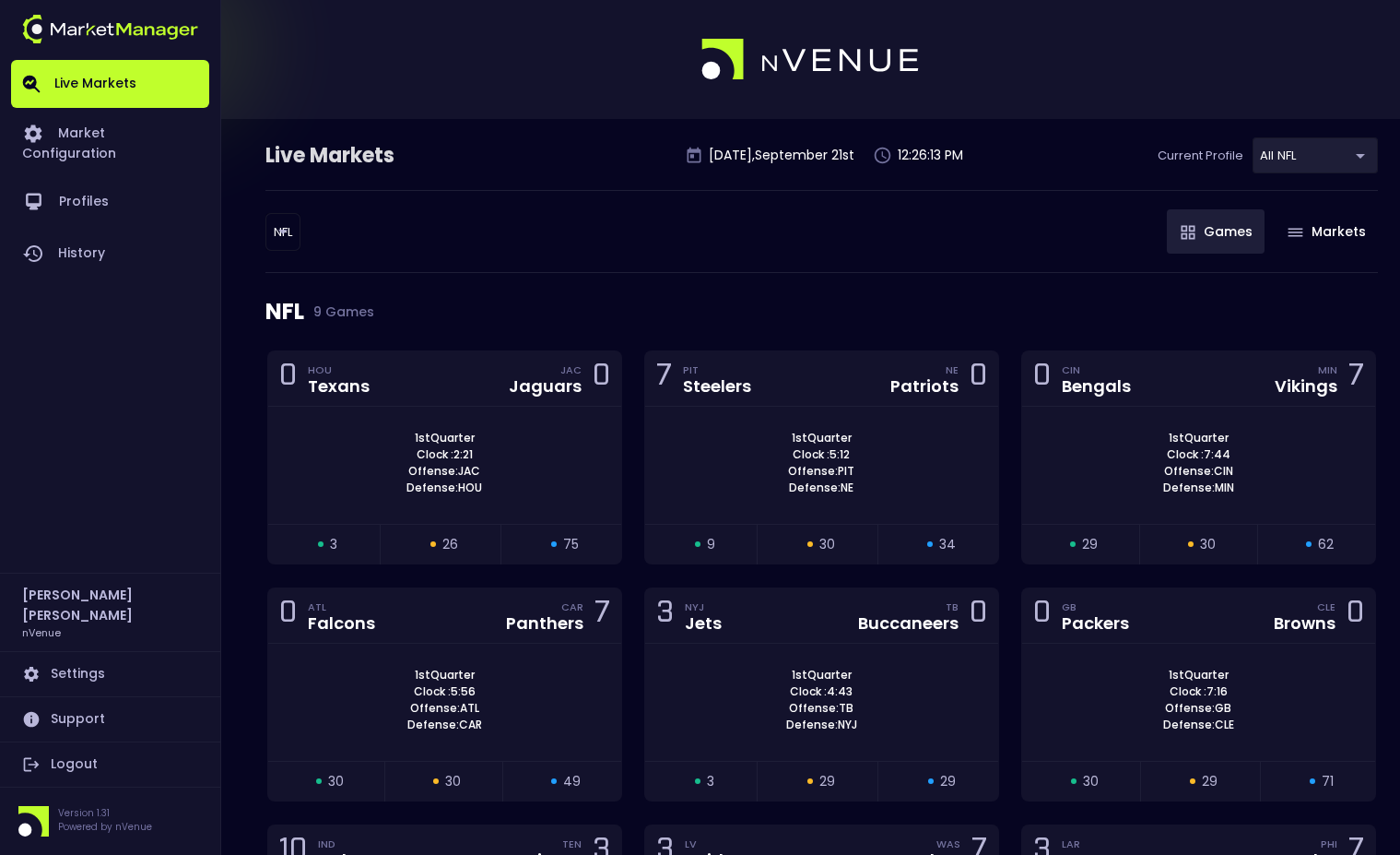
scroll to position [93, 0]
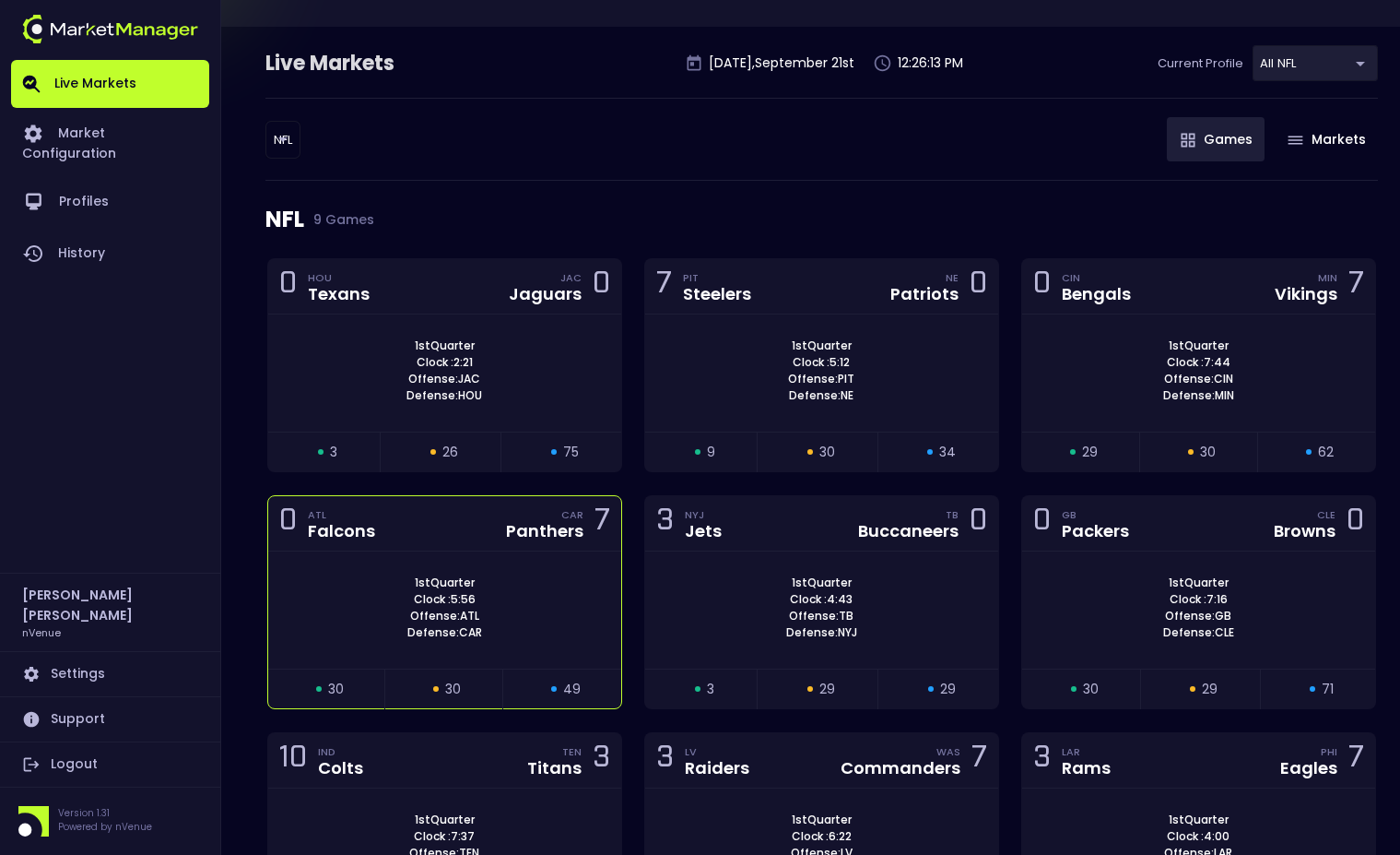
click at [417, 500] on div "0 ATL Falcons CAR Panthers 7" at bounding box center [445, 523] width 354 height 55
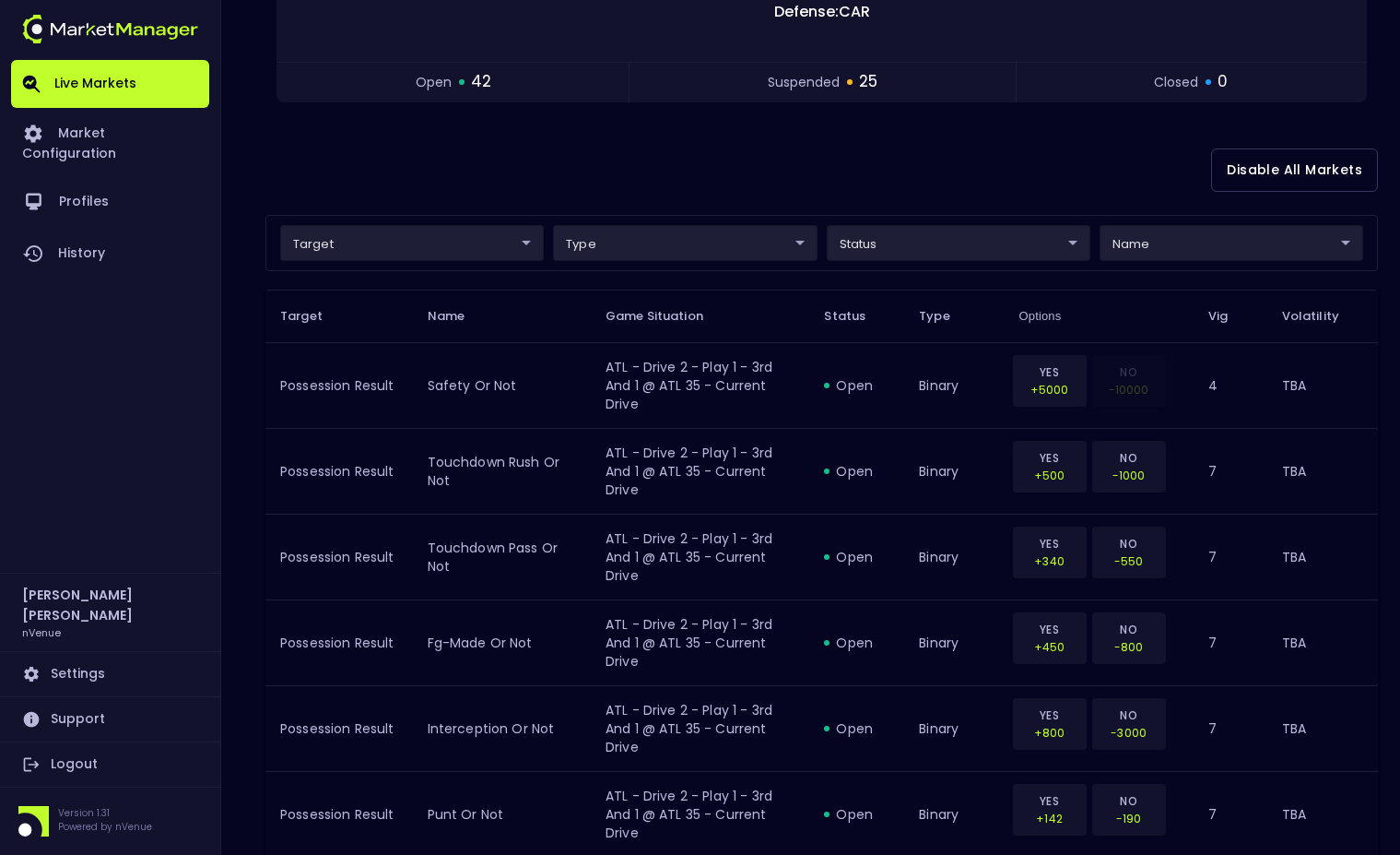
scroll to position [369, 0]
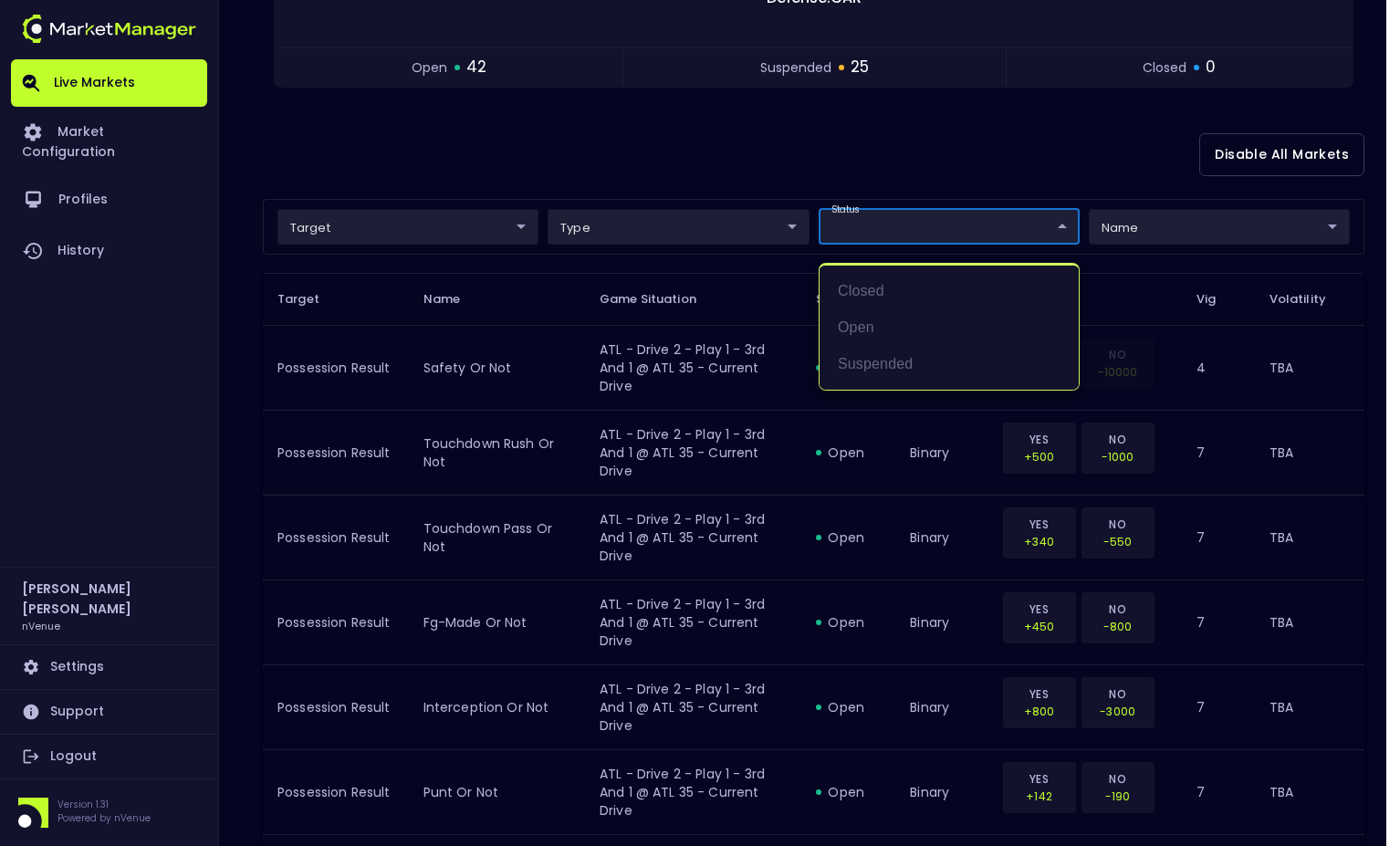
click at [881, 310] on li "open" at bounding box center [949, 327] width 259 height 36
type input "open"
click at [871, 321] on li "open" at bounding box center [949, 327] width 259 height 36
click at [861, 337] on li "open" at bounding box center [949, 327] width 259 height 36
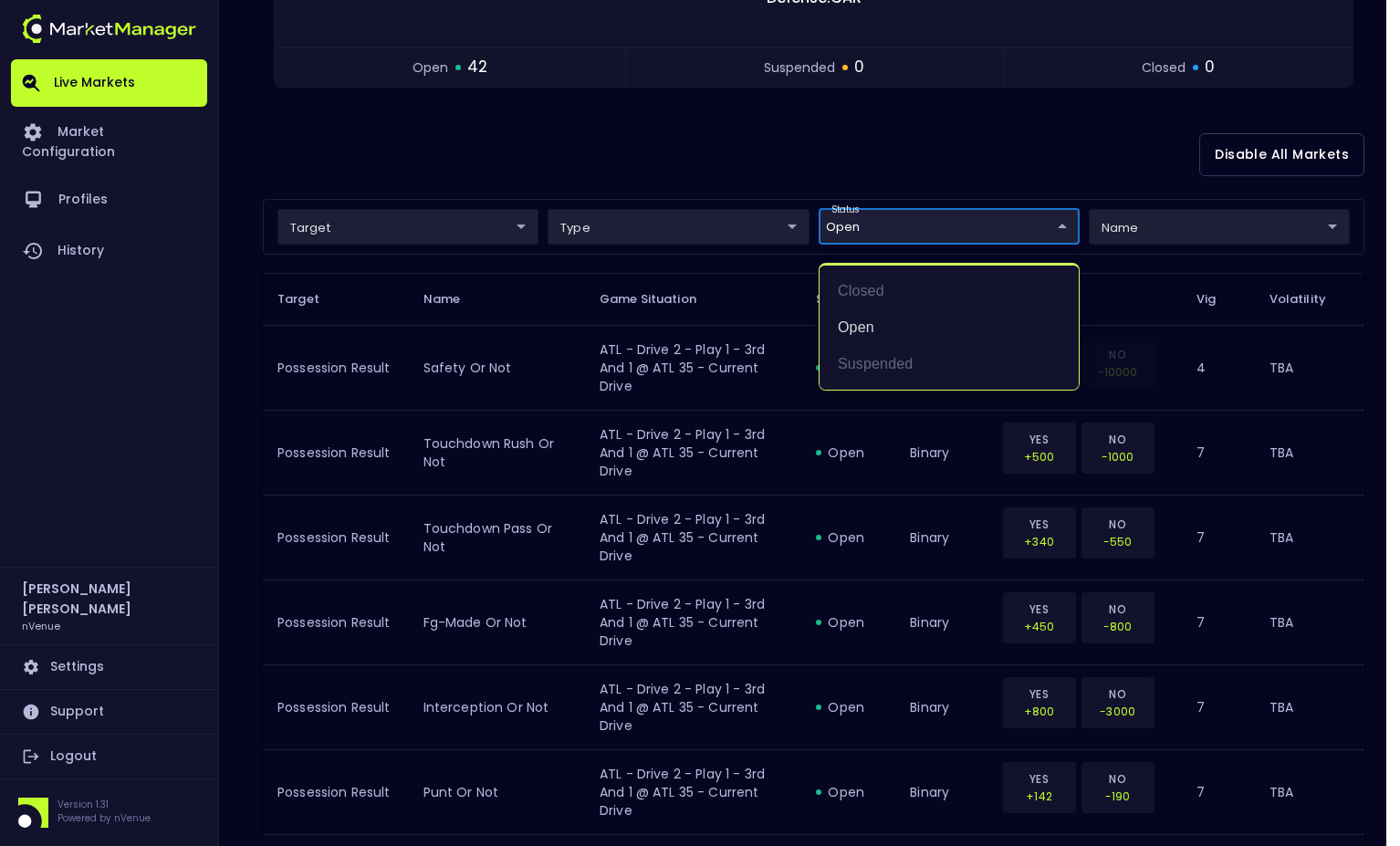
click at [767, 155] on div at bounding box center [700, 423] width 1400 height 846
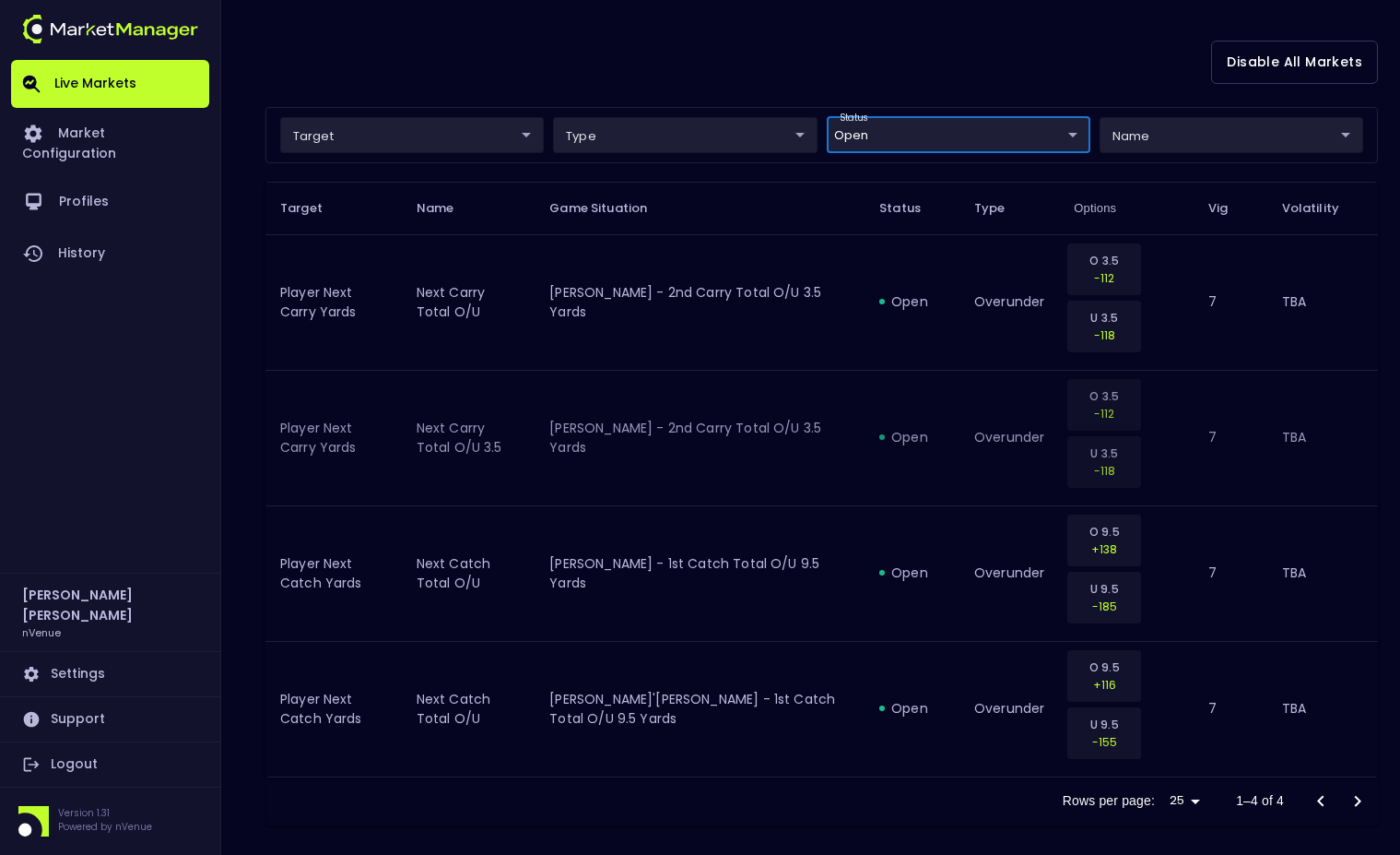
scroll to position [478, 0]
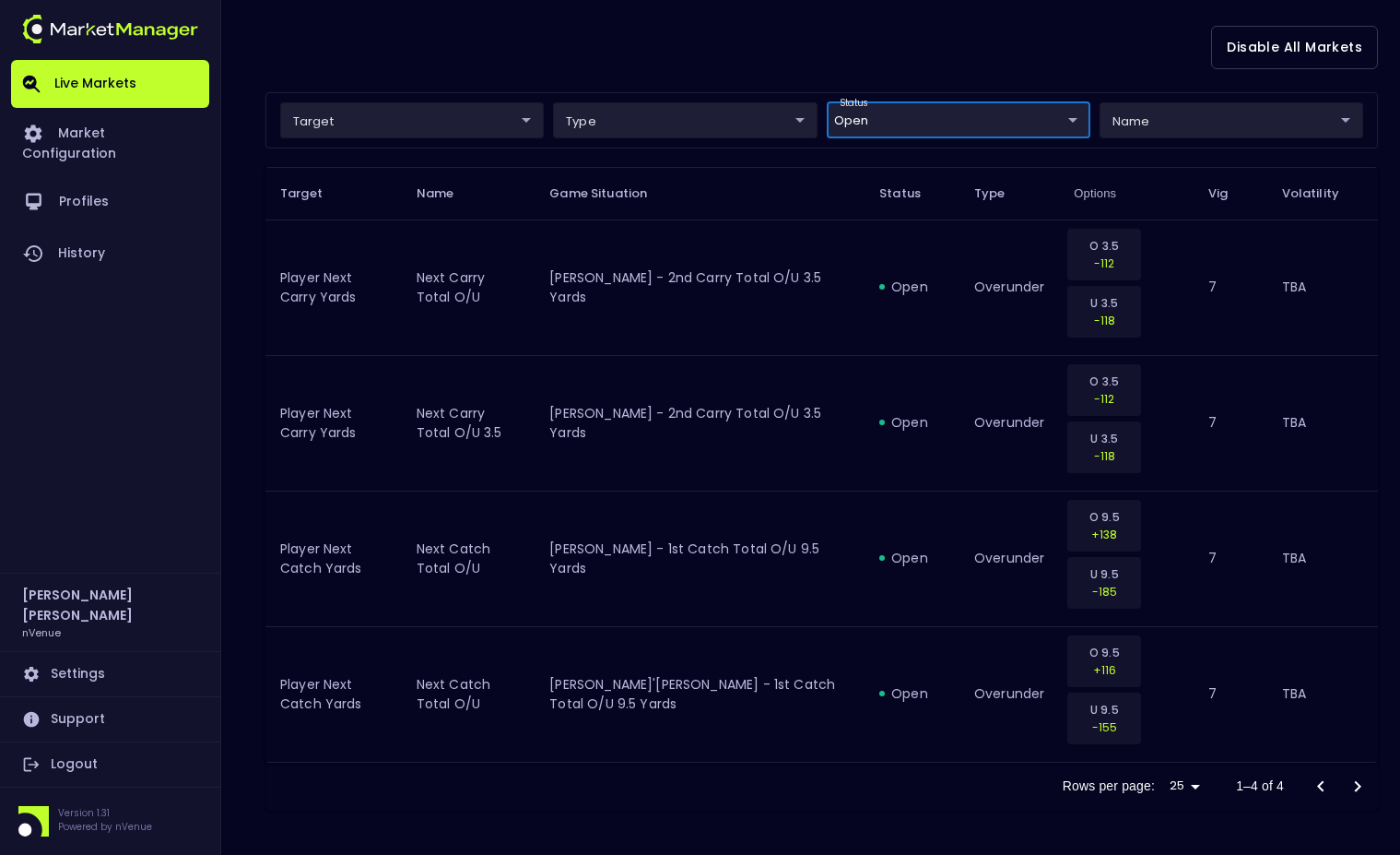
click at [1021, 109] on body "Live Markets Market Configuration Profiles History Jerry Griffith nVenue Settin…" at bounding box center [700, 188] width 1400 height 1332
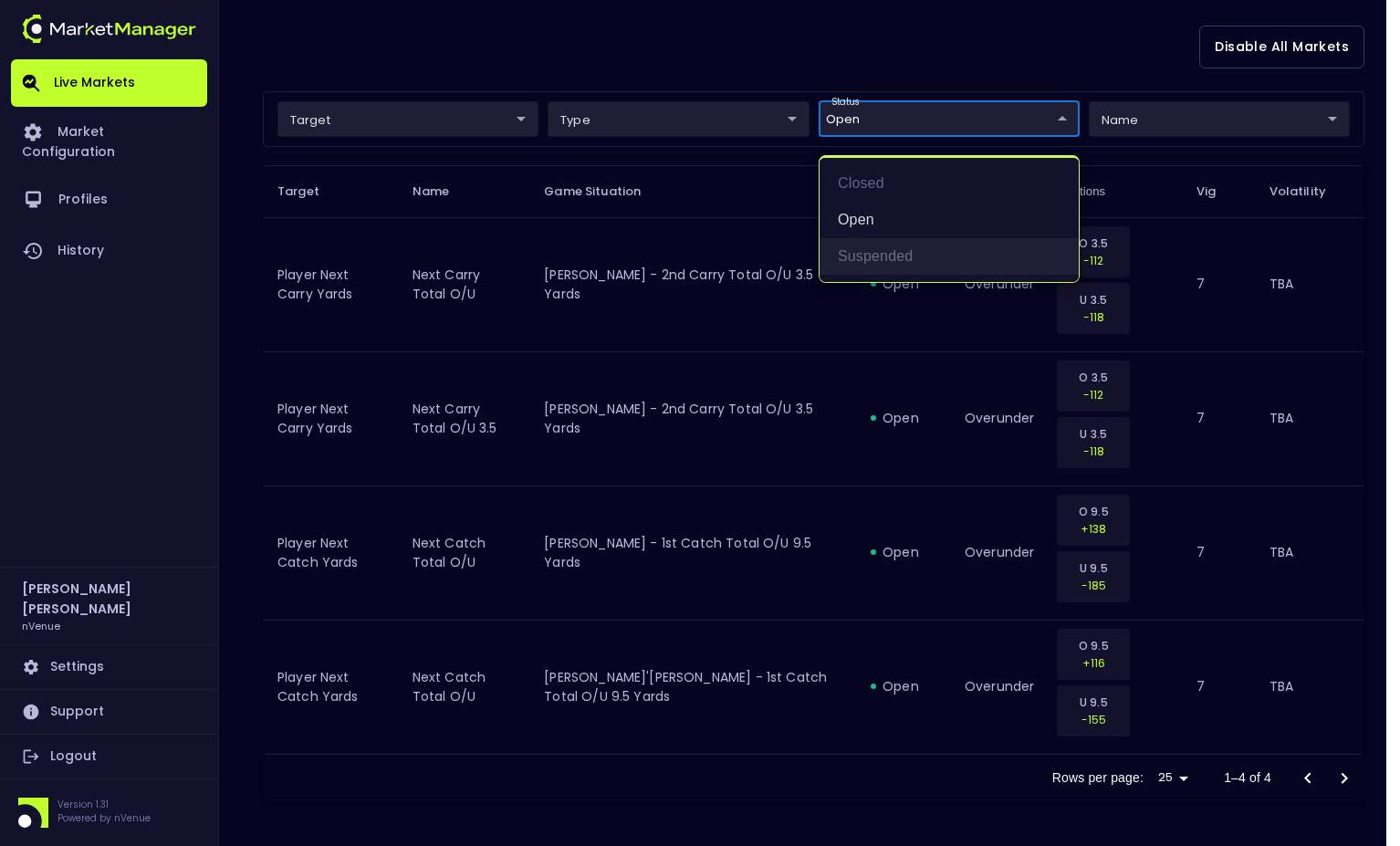
click at [888, 252] on li "suspended" at bounding box center [949, 255] width 259 height 36
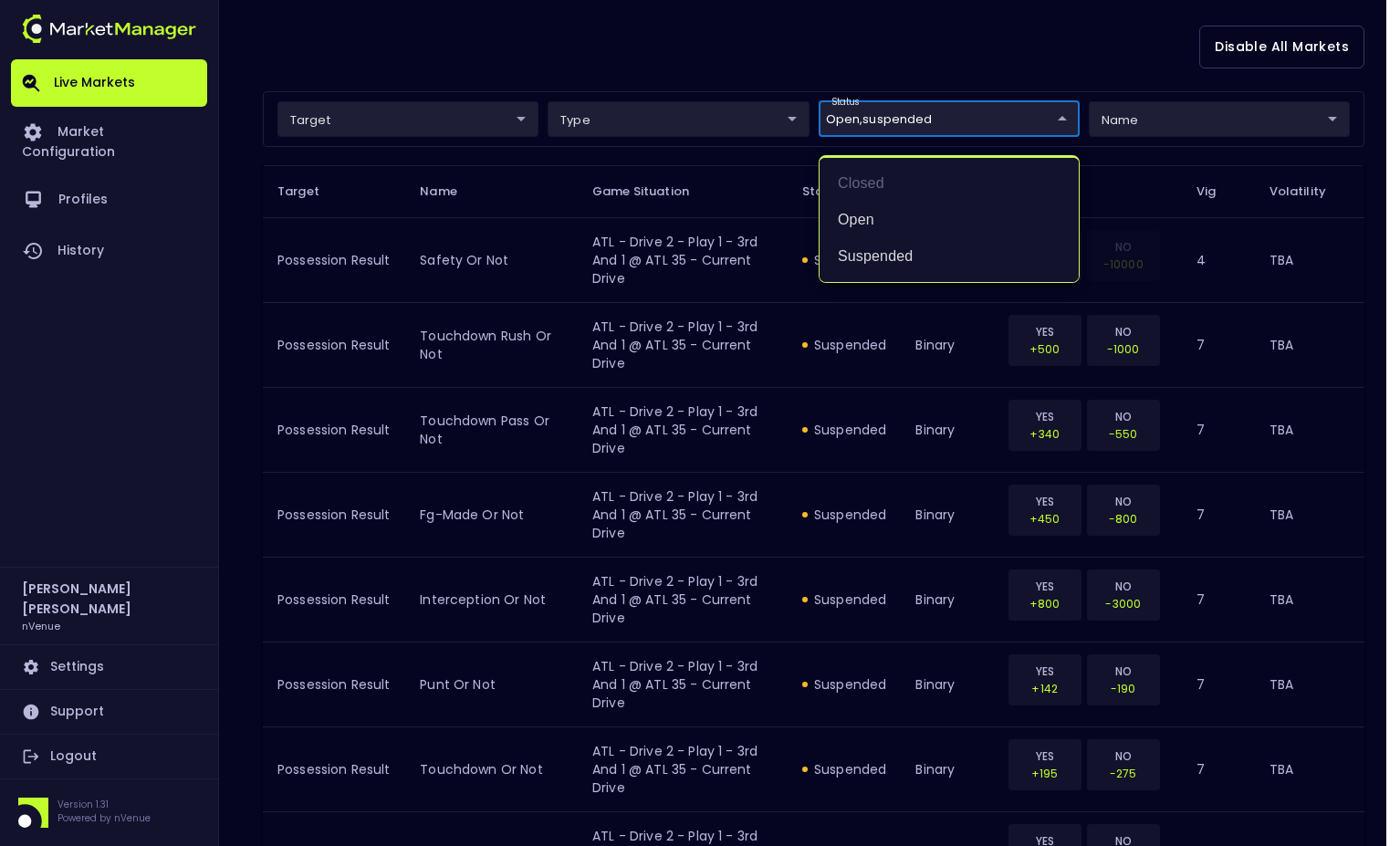
click at [780, 50] on div at bounding box center [700, 423] width 1400 height 846
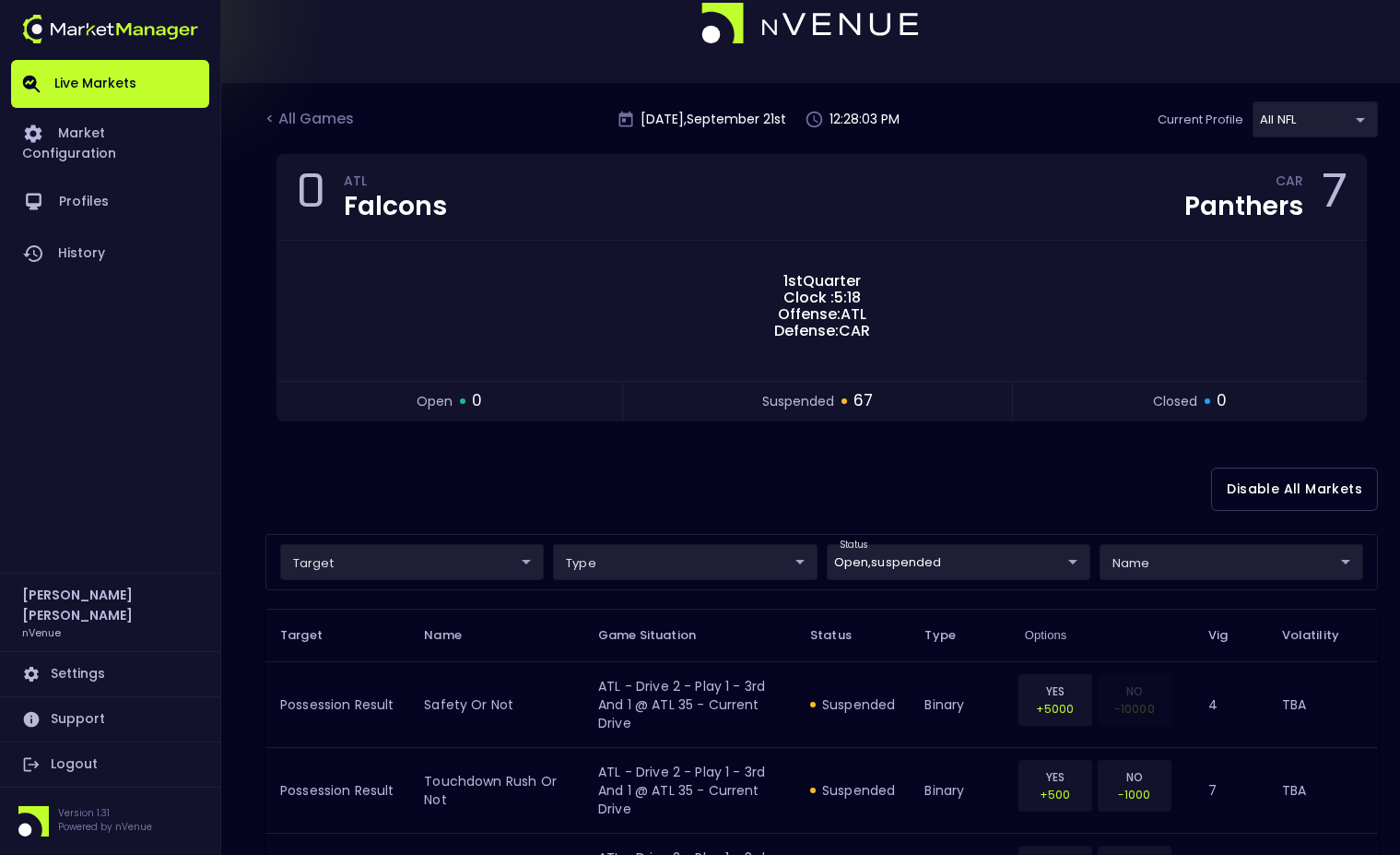
scroll to position [0, 0]
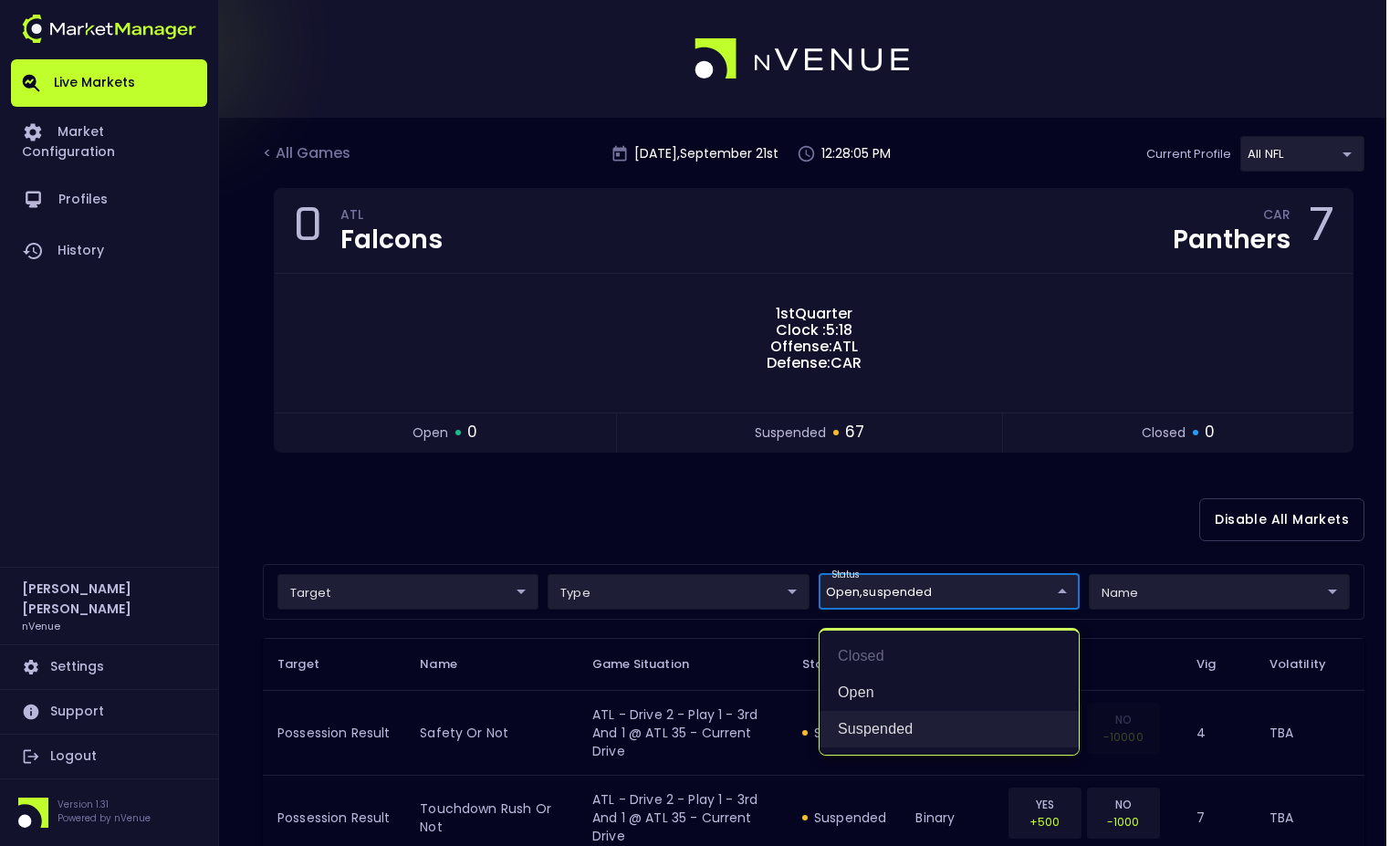
click at [876, 721] on li "suspended" at bounding box center [949, 728] width 259 height 36
type input "open"
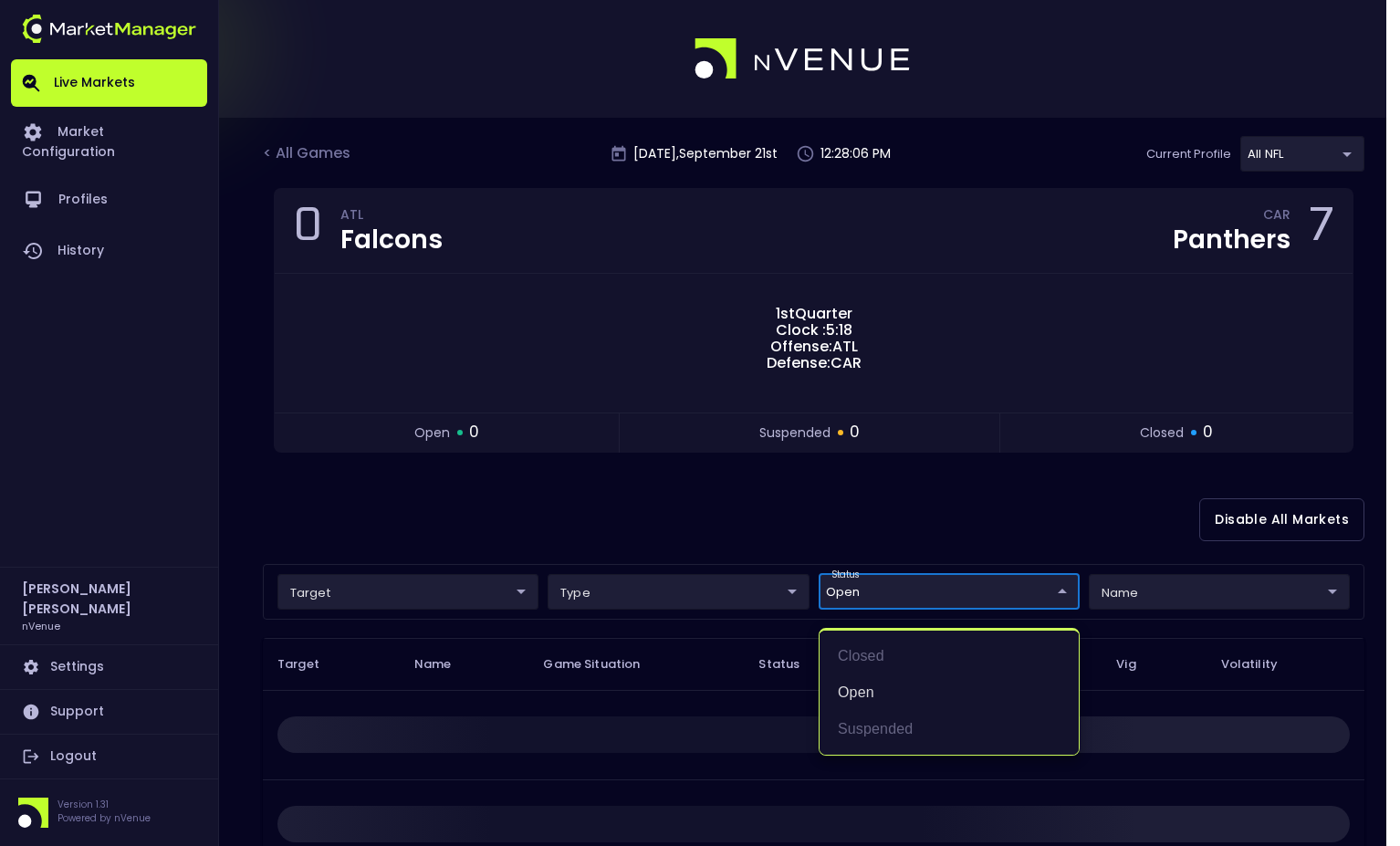
click at [894, 499] on div at bounding box center [700, 423] width 1400 height 846
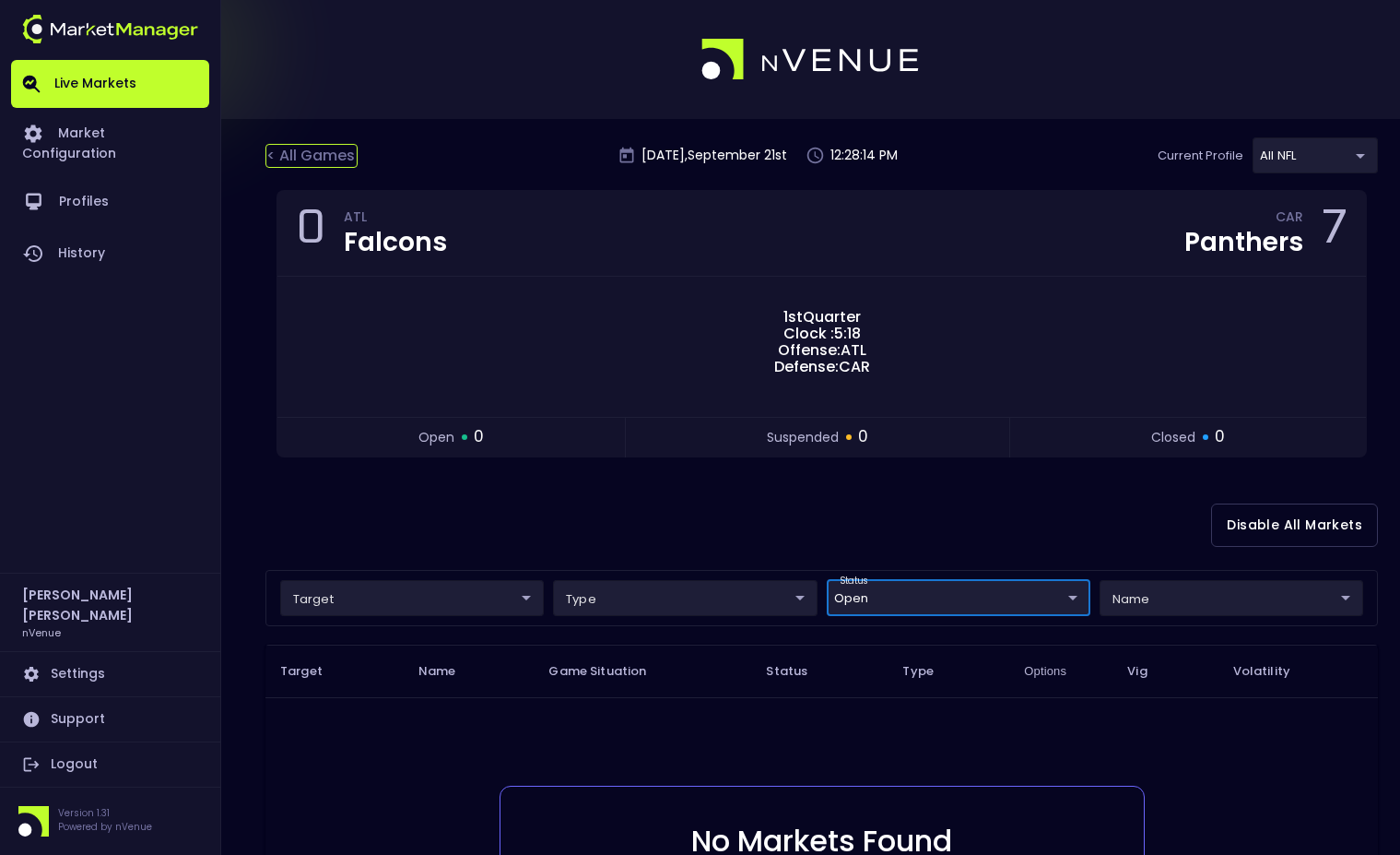
click at [319, 158] on div "< All Games" at bounding box center [311, 156] width 93 height 24
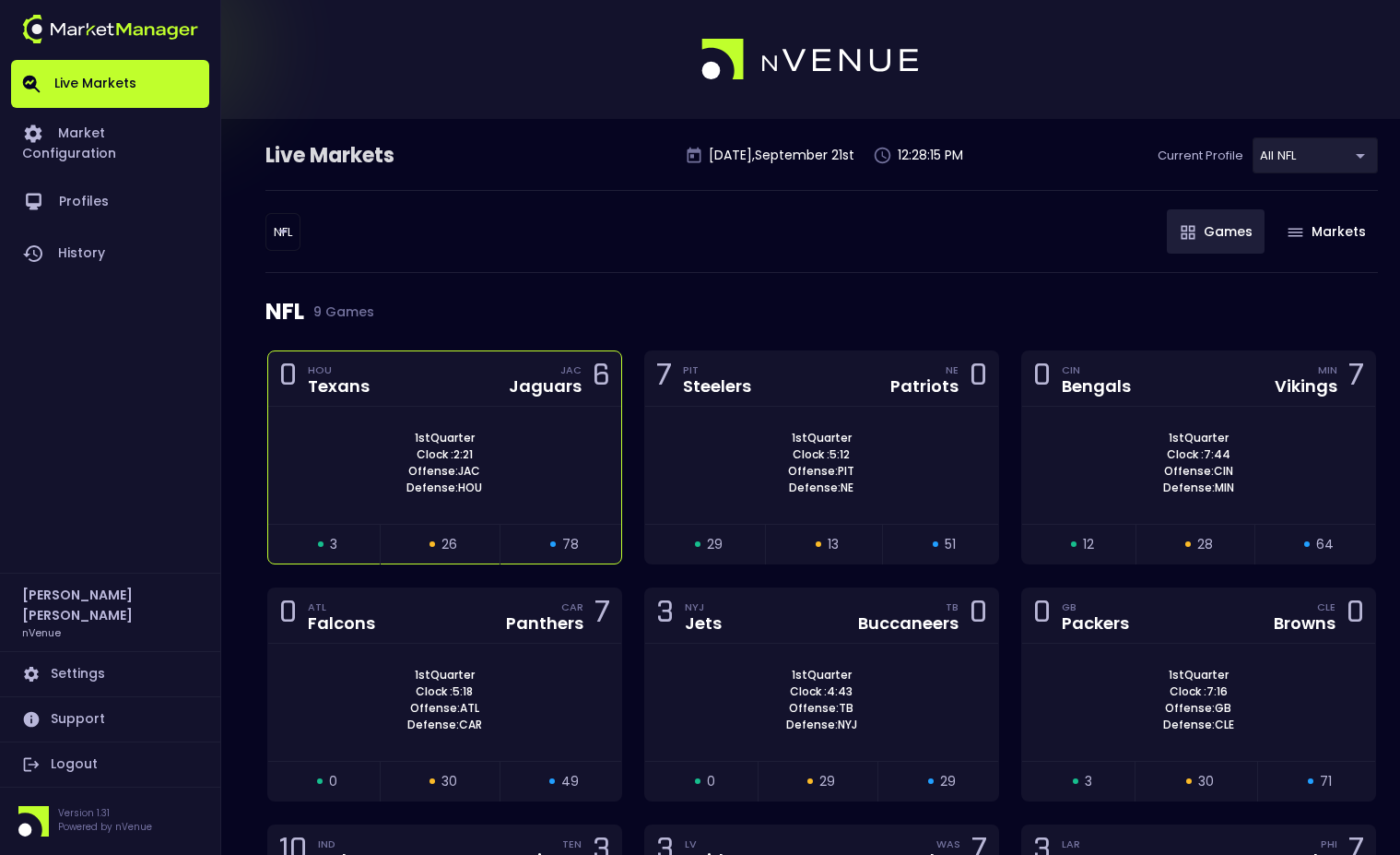
click at [476, 386] on div "0 HOU Texans JAC Jaguars 6" at bounding box center [445, 379] width 354 height 55
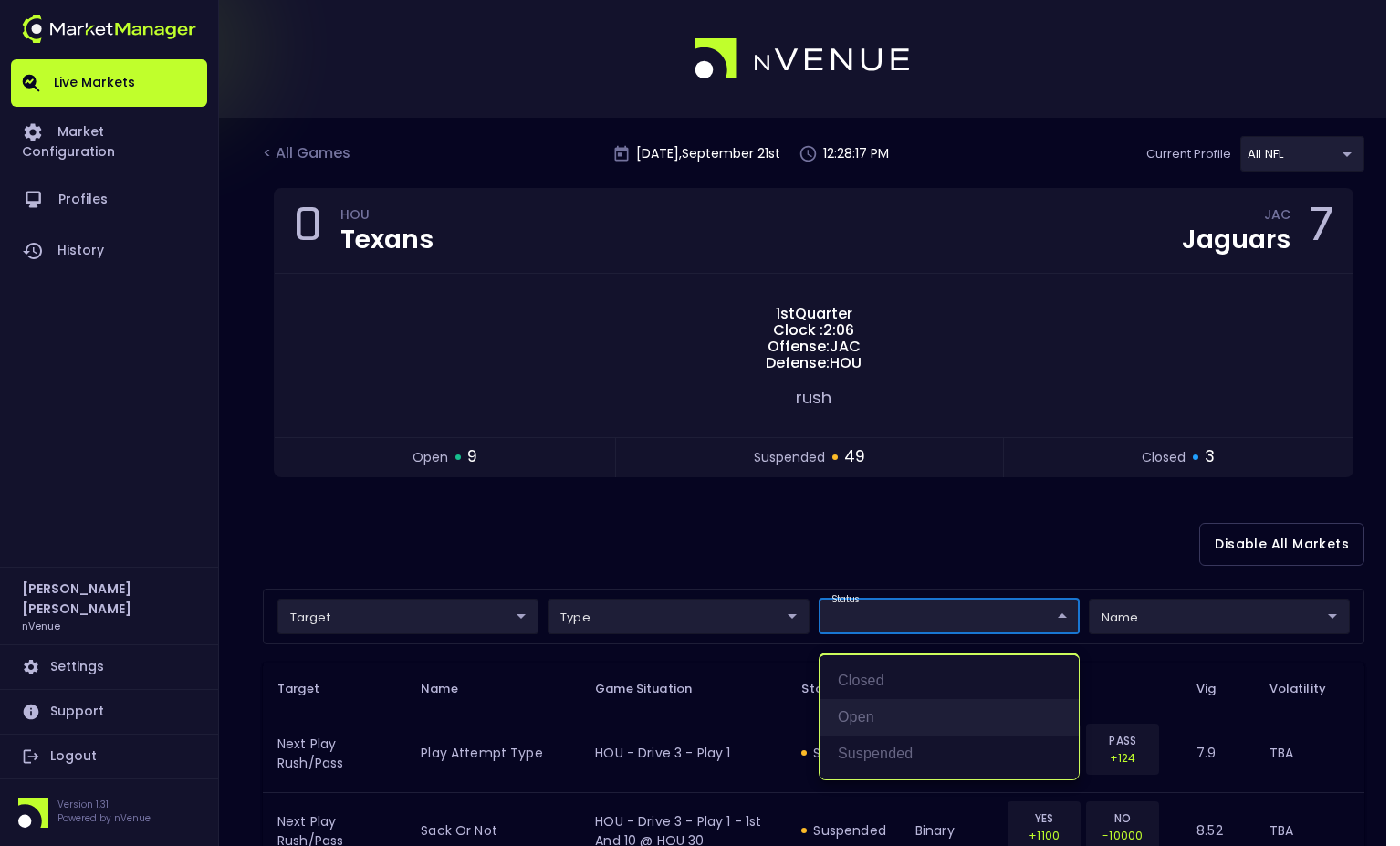
click at [902, 704] on li "open" at bounding box center [949, 716] width 259 height 36
type input "open"
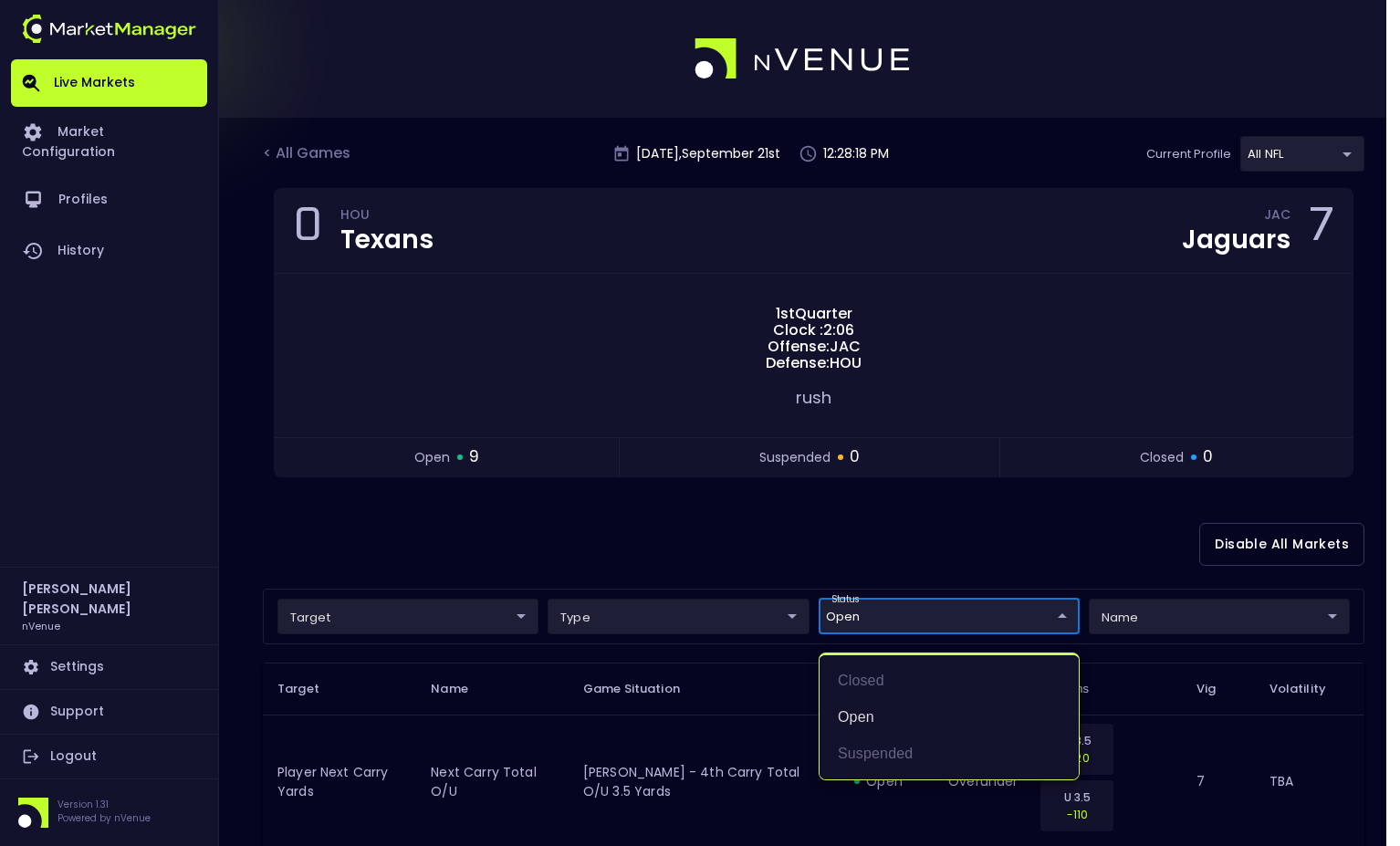
click at [653, 521] on div at bounding box center [700, 423] width 1400 height 846
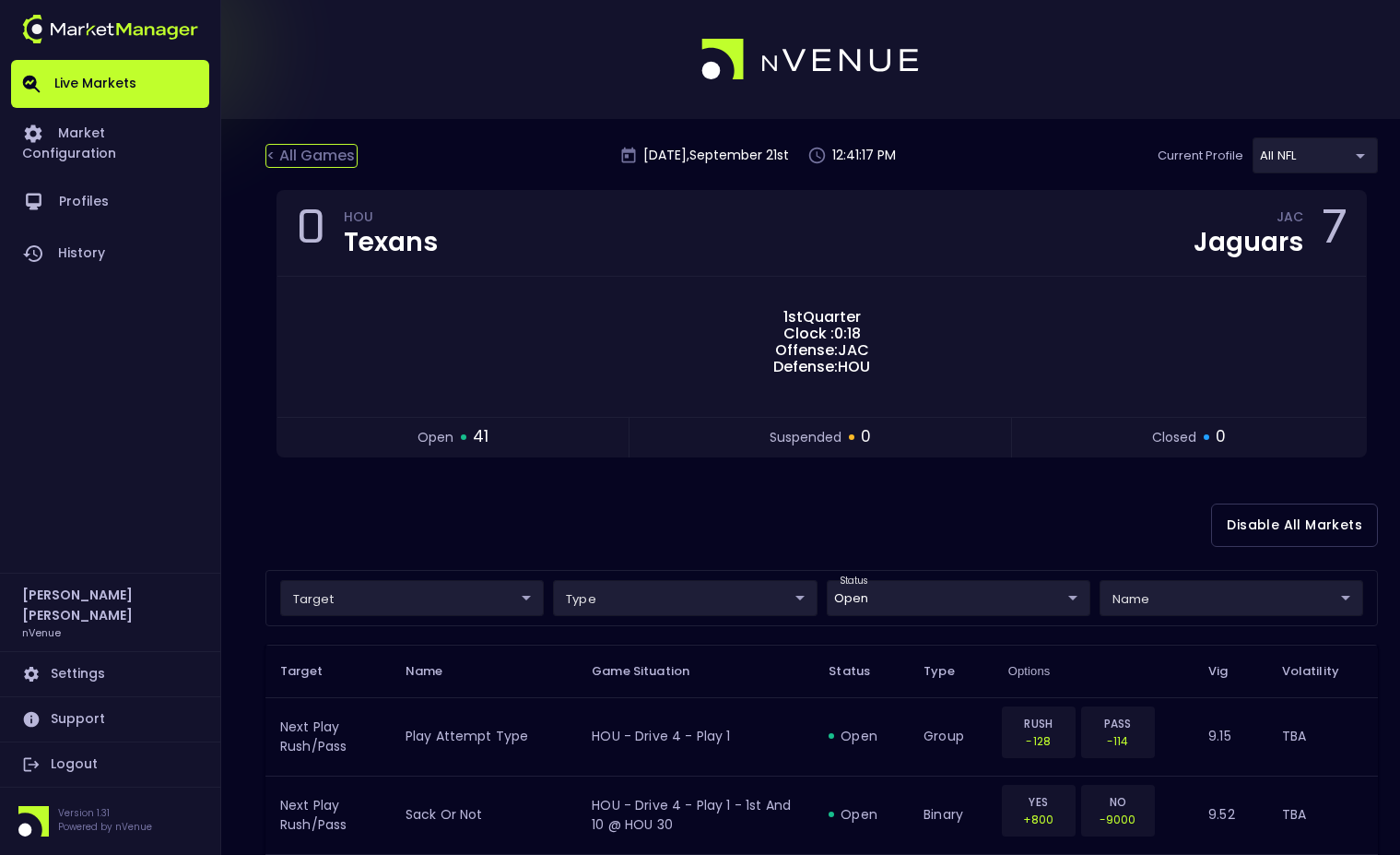
click at [329, 152] on div "< All Games" at bounding box center [311, 156] width 93 height 24
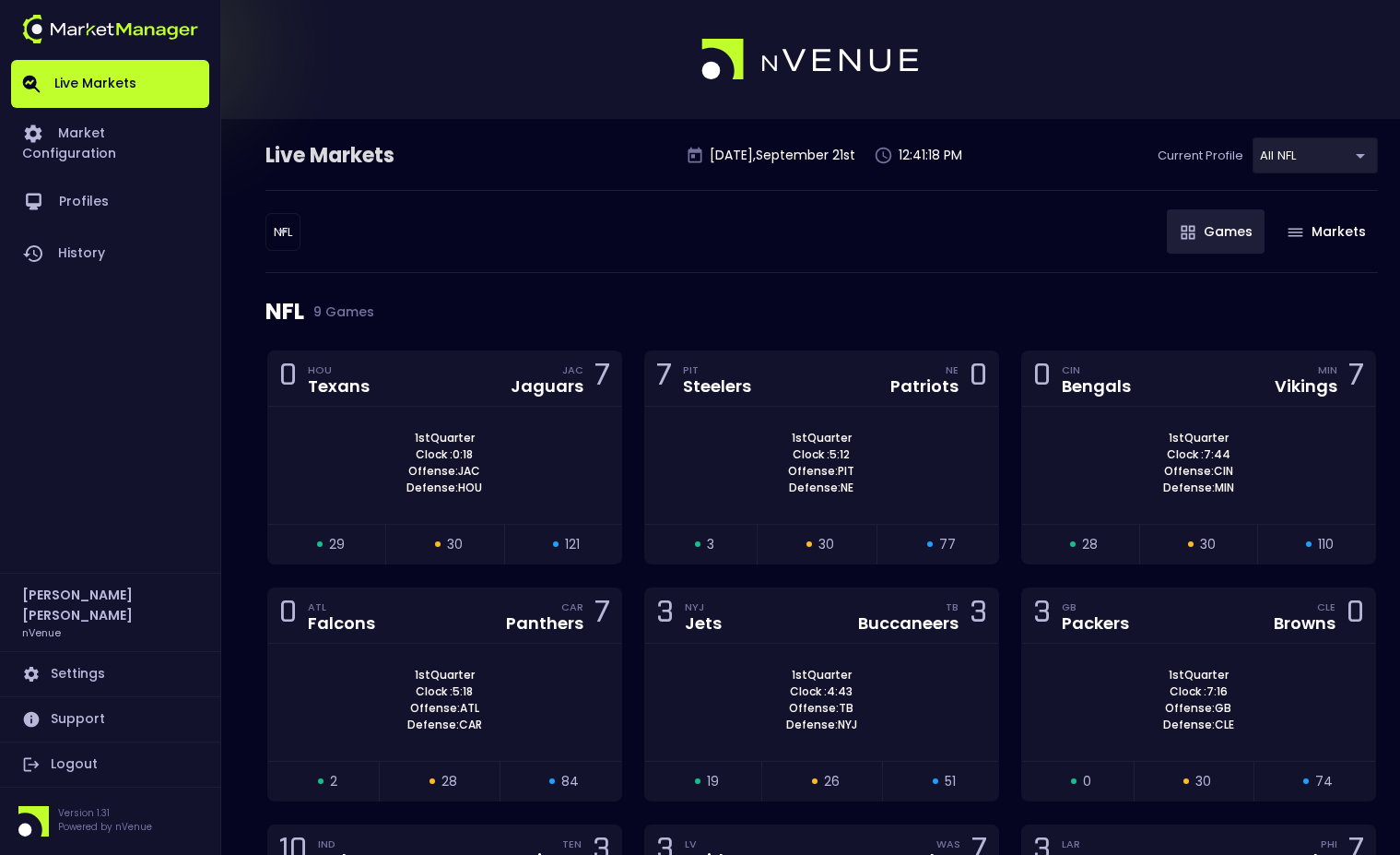
click at [281, 225] on body "Live Markets Market Configuration Profiles History Jerry Griffith nVenue Settin…" at bounding box center [700, 565] width 1400 height 1131
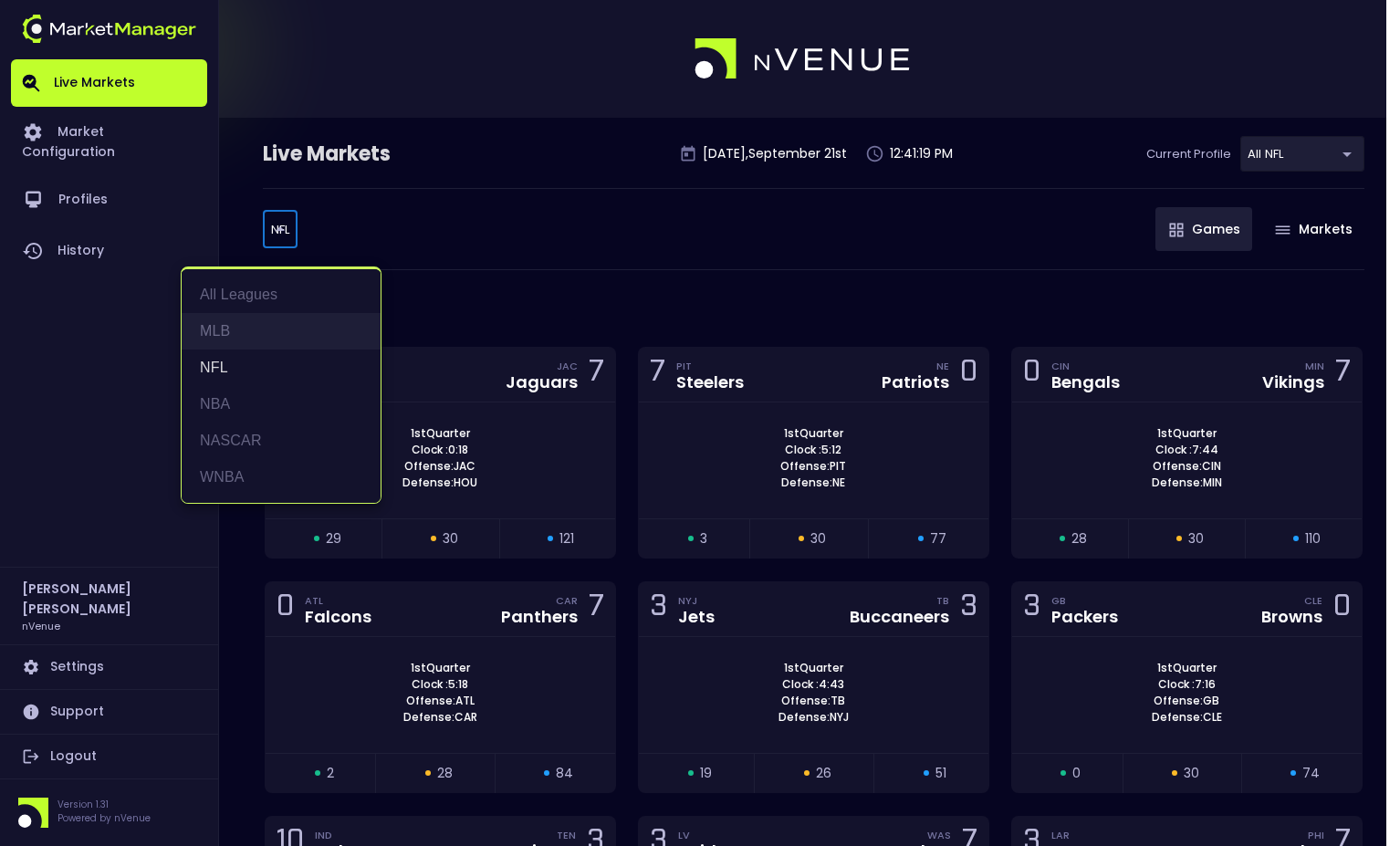
click at [236, 324] on li "MLB" at bounding box center [281, 330] width 199 height 36
type input "MLB"
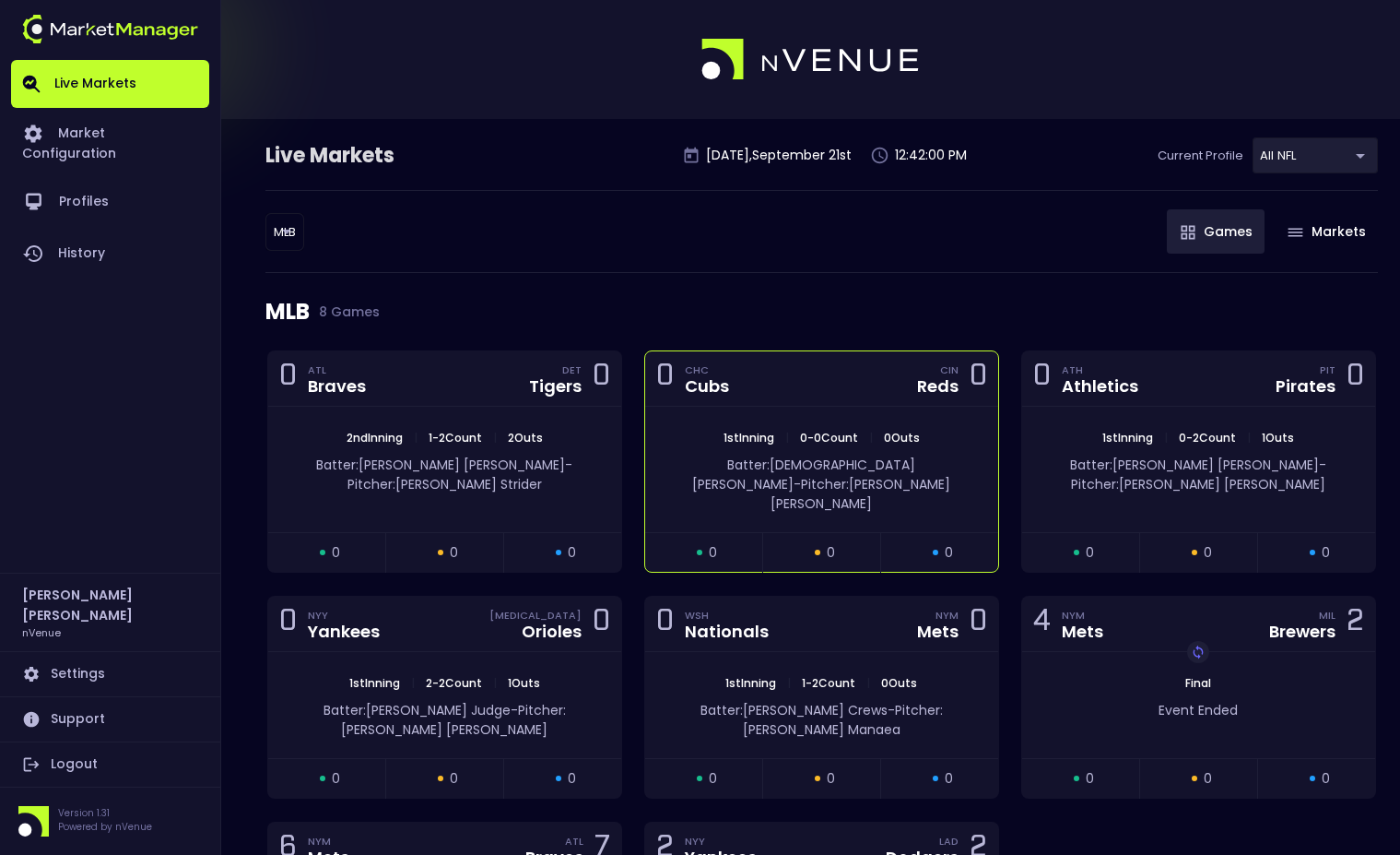
click at [859, 361] on div "0 CHC Cubs CIN Reds 0" at bounding box center [822, 379] width 354 height 55
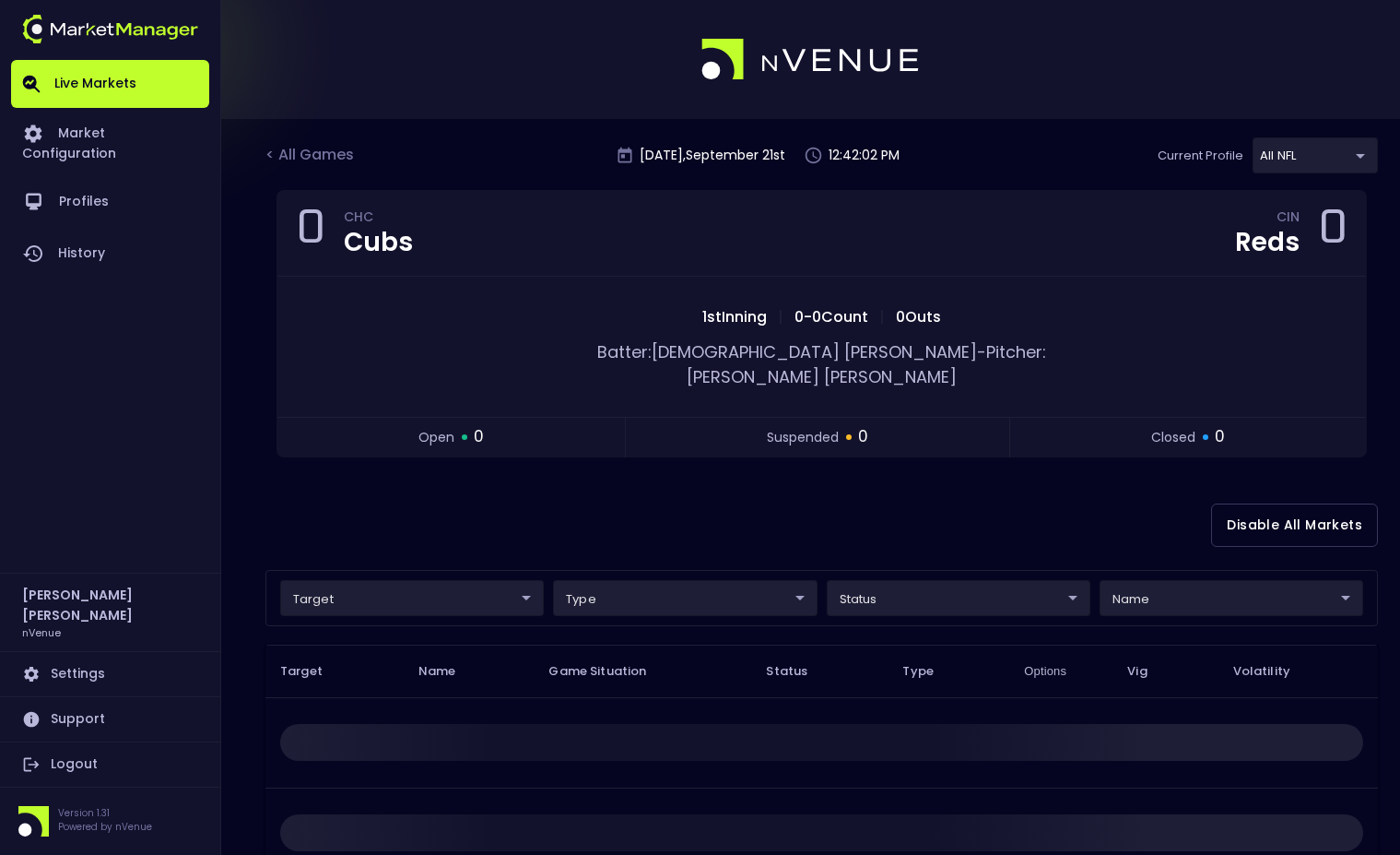
scroll to position [93, 0]
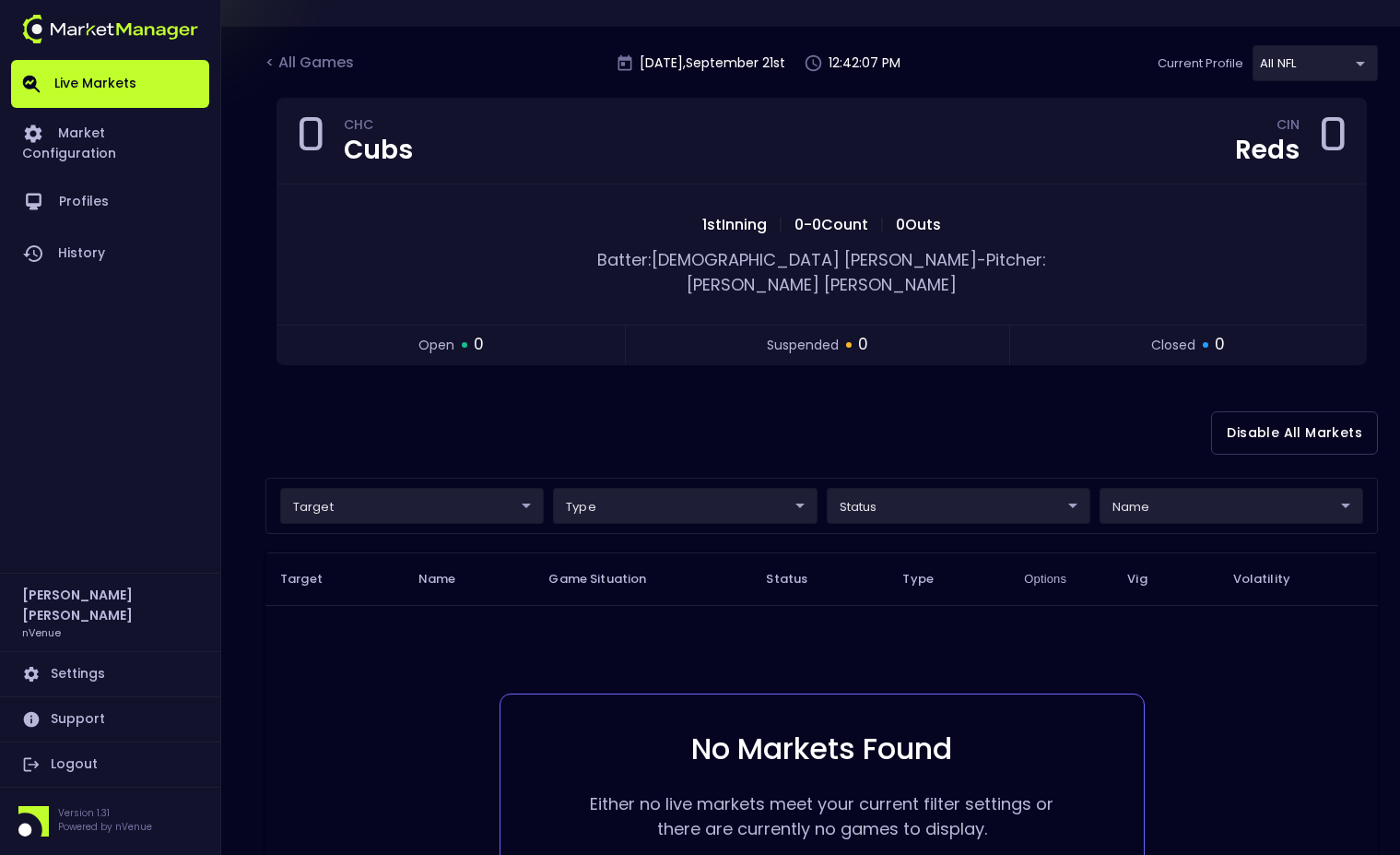
click at [296, 49] on div "< All Games Sunday , September 21 st 12:42:07 PM Current Profile All NFL 9d8bad…" at bounding box center [822, 71] width 1113 height 52
click at [320, 63] on div "< All Games" at bounding box center [311, 64] width 93 height 24
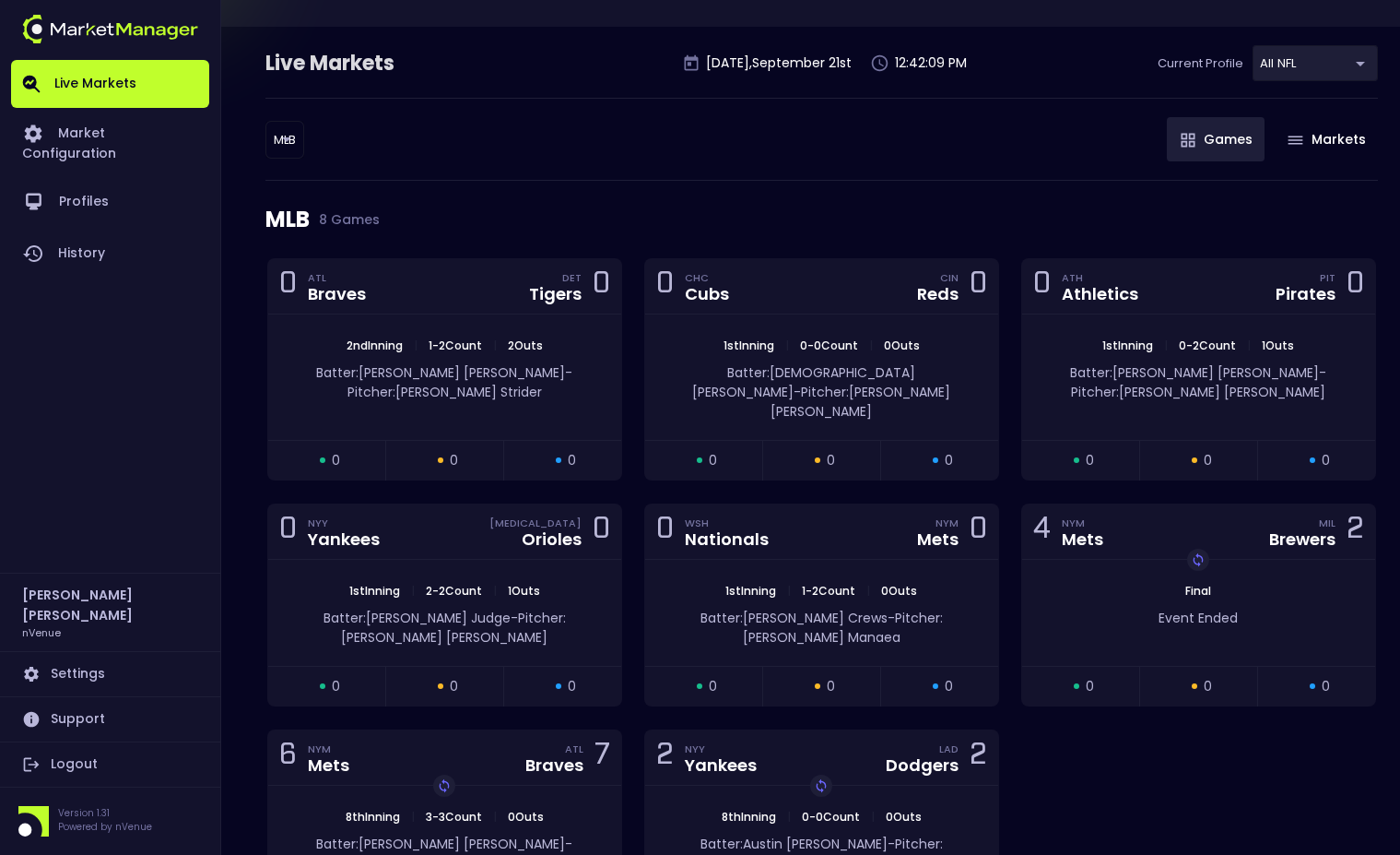
scroll to position [0, 0]
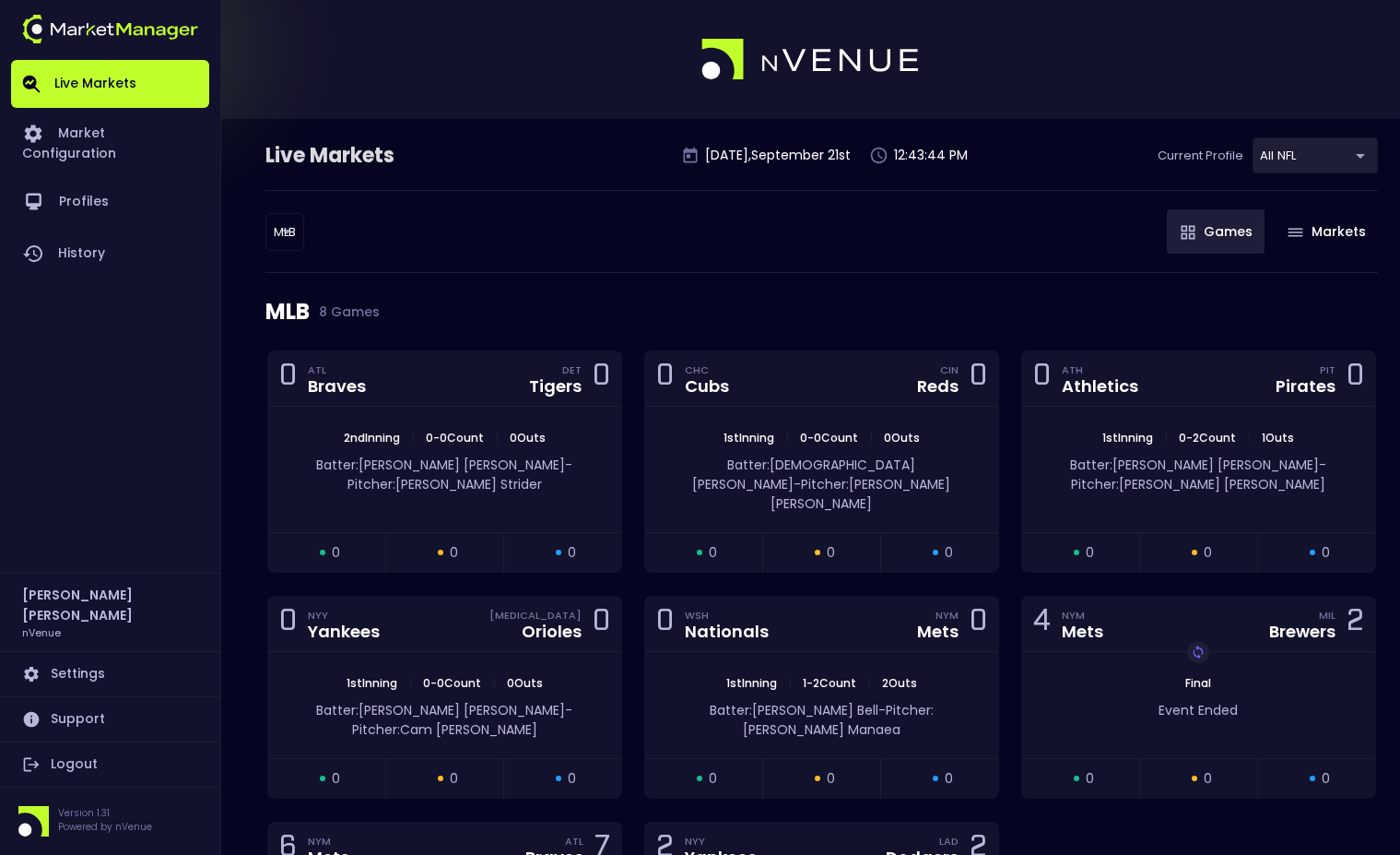
click at [461, 233] on div "MLB MLB ​ Games Markets" at bounding box center [822, 231] width 1113 height 83
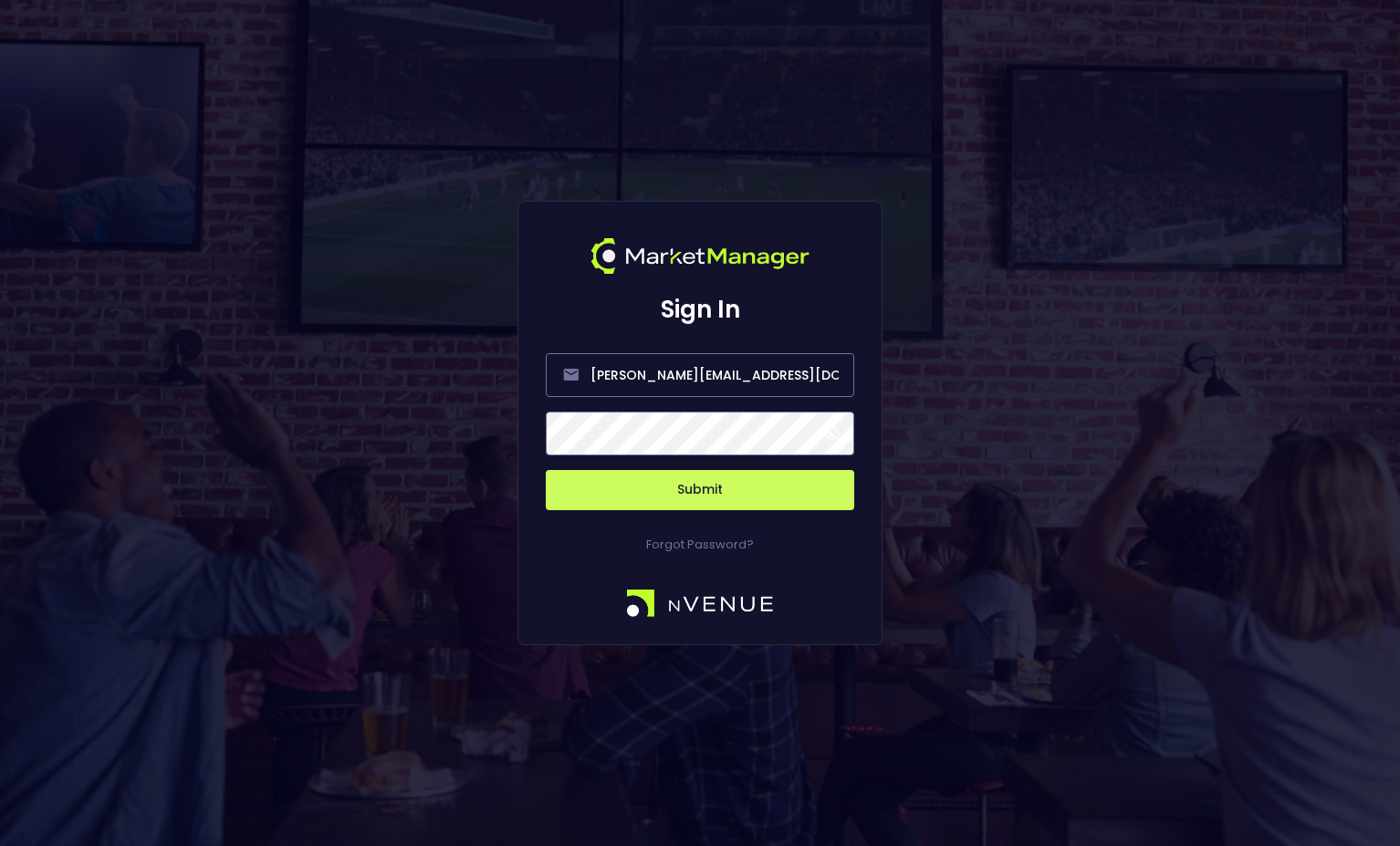
click at [709, 475] on button "Submit" at bounding box center [699, 490] width 308 height 40
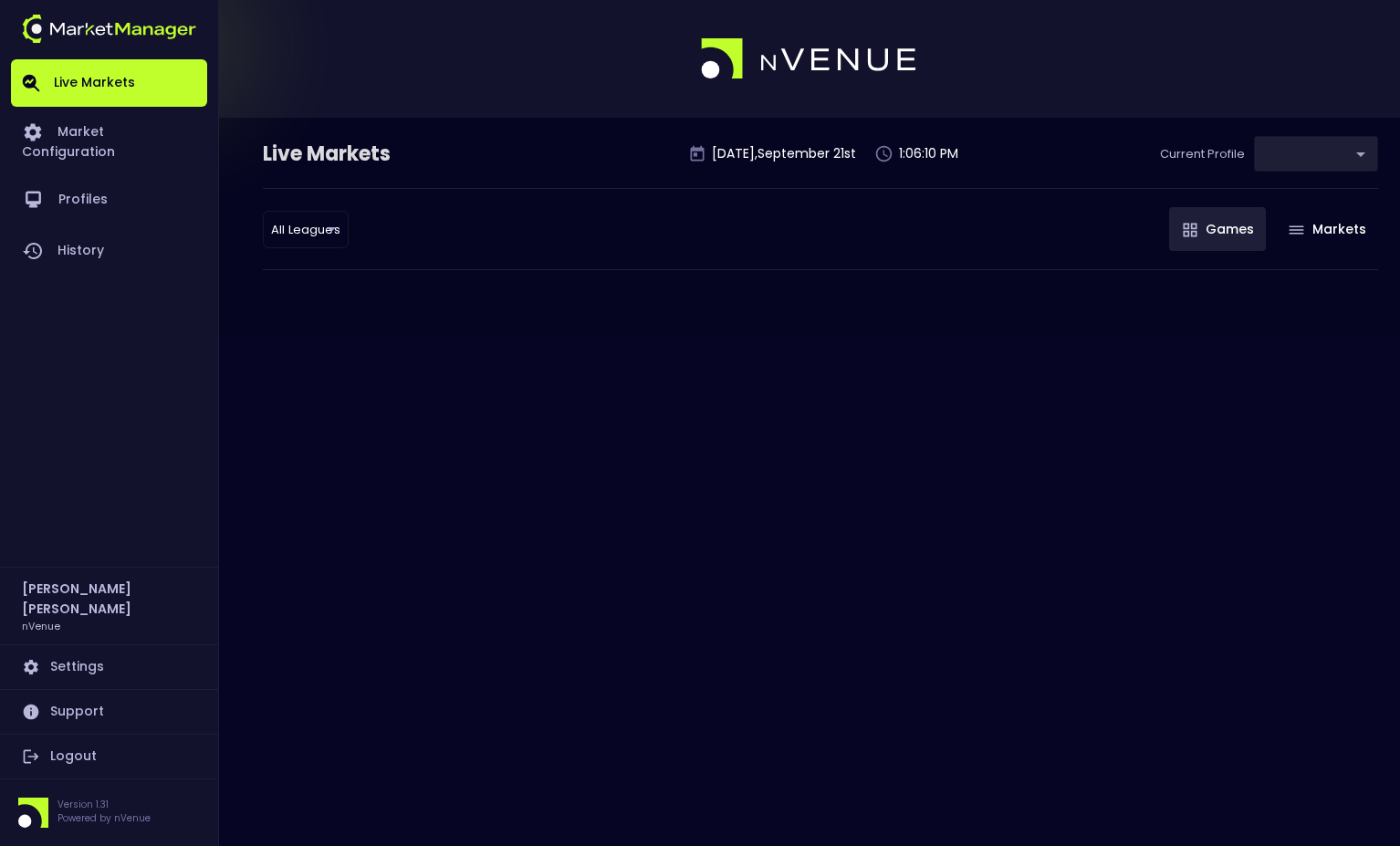
type input "9d8bad92-567c-44a6-ba12-e9bc101fa057"
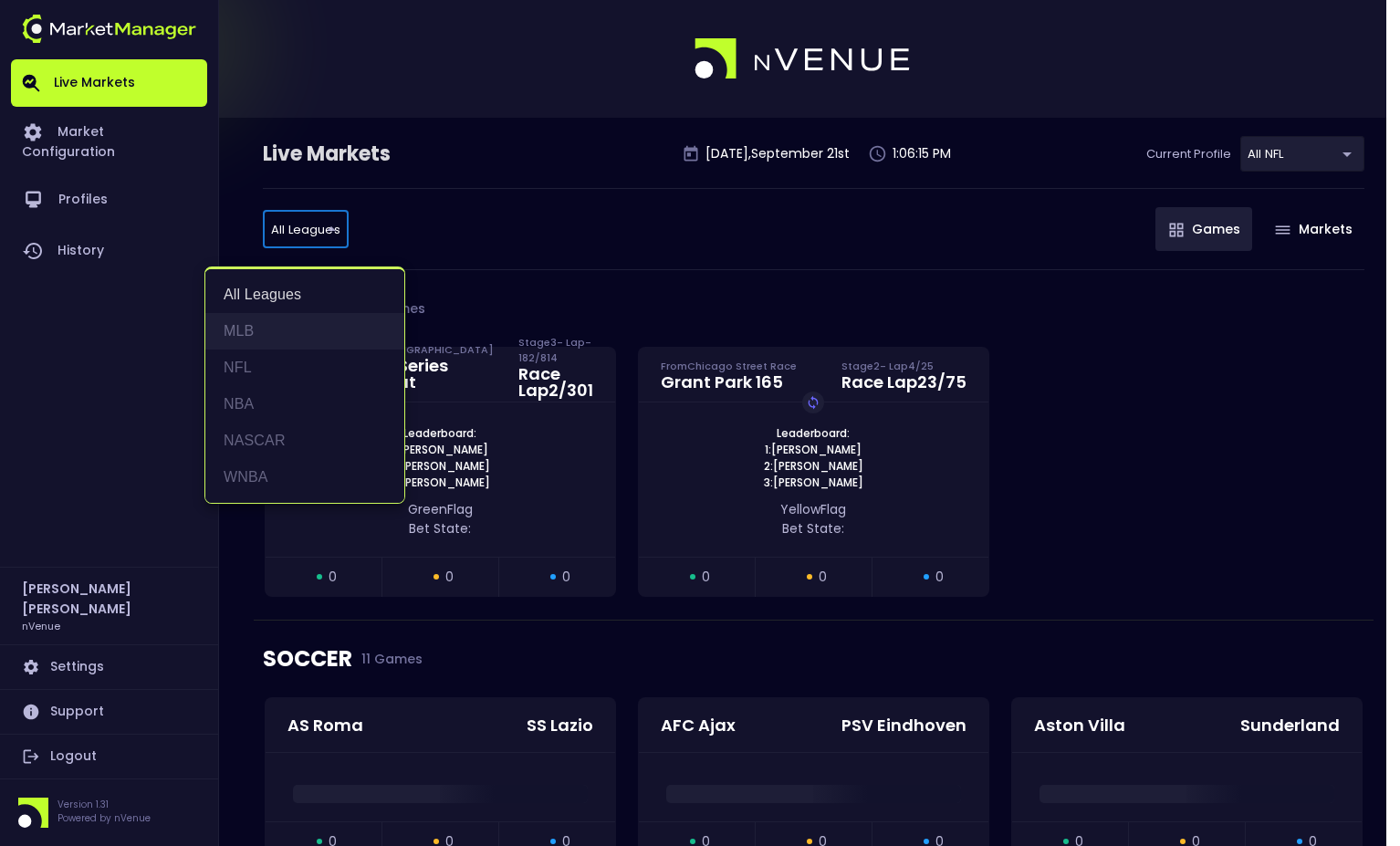
click at [316, 321] on li "MLB" at bounding box center [305, 330] width 199 height 36
type input "MLB"
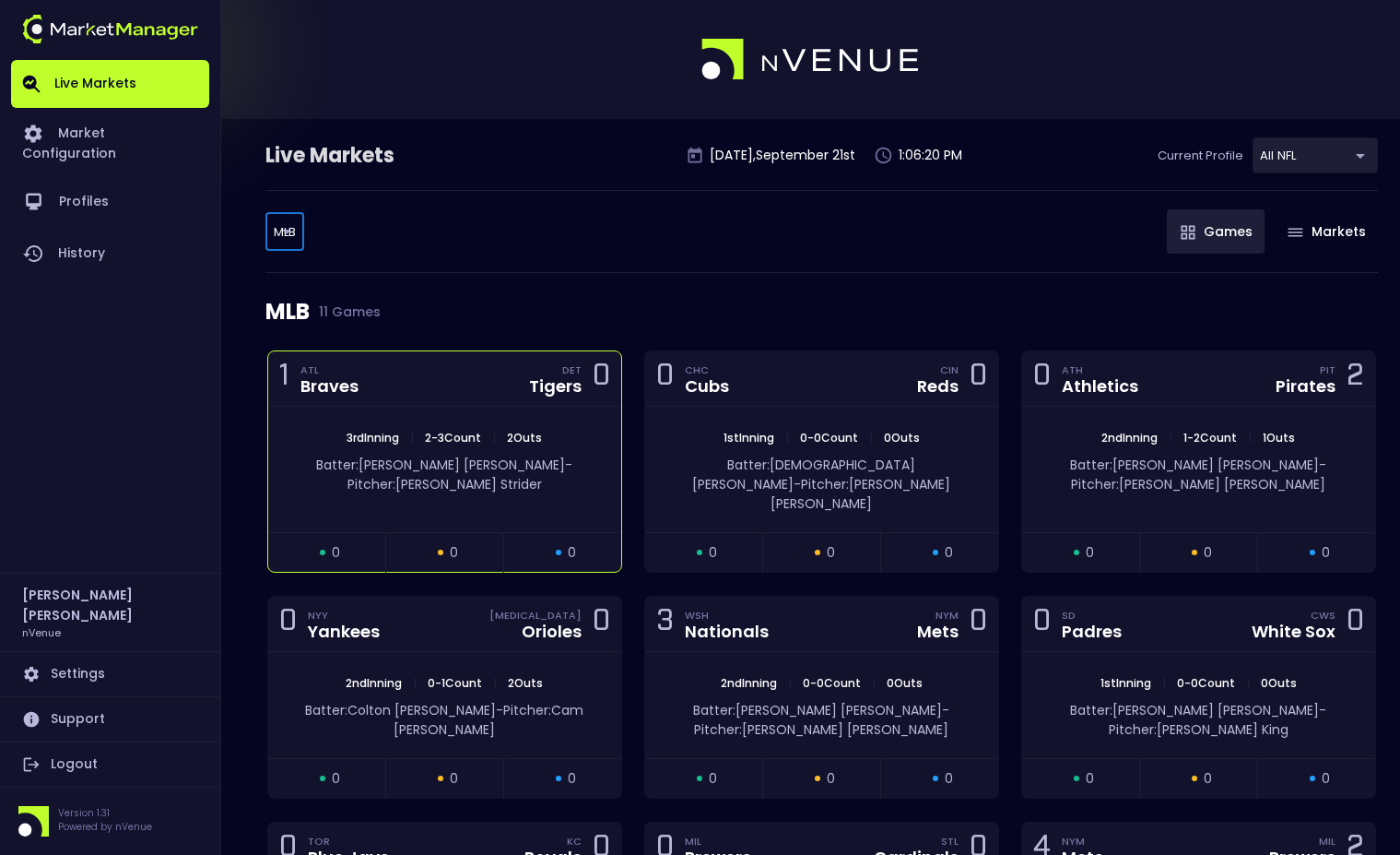
click at [468, 376] on div "1 ATL Braves DET Tigers 0" at bounding box center [445, 379] width 354 height 55
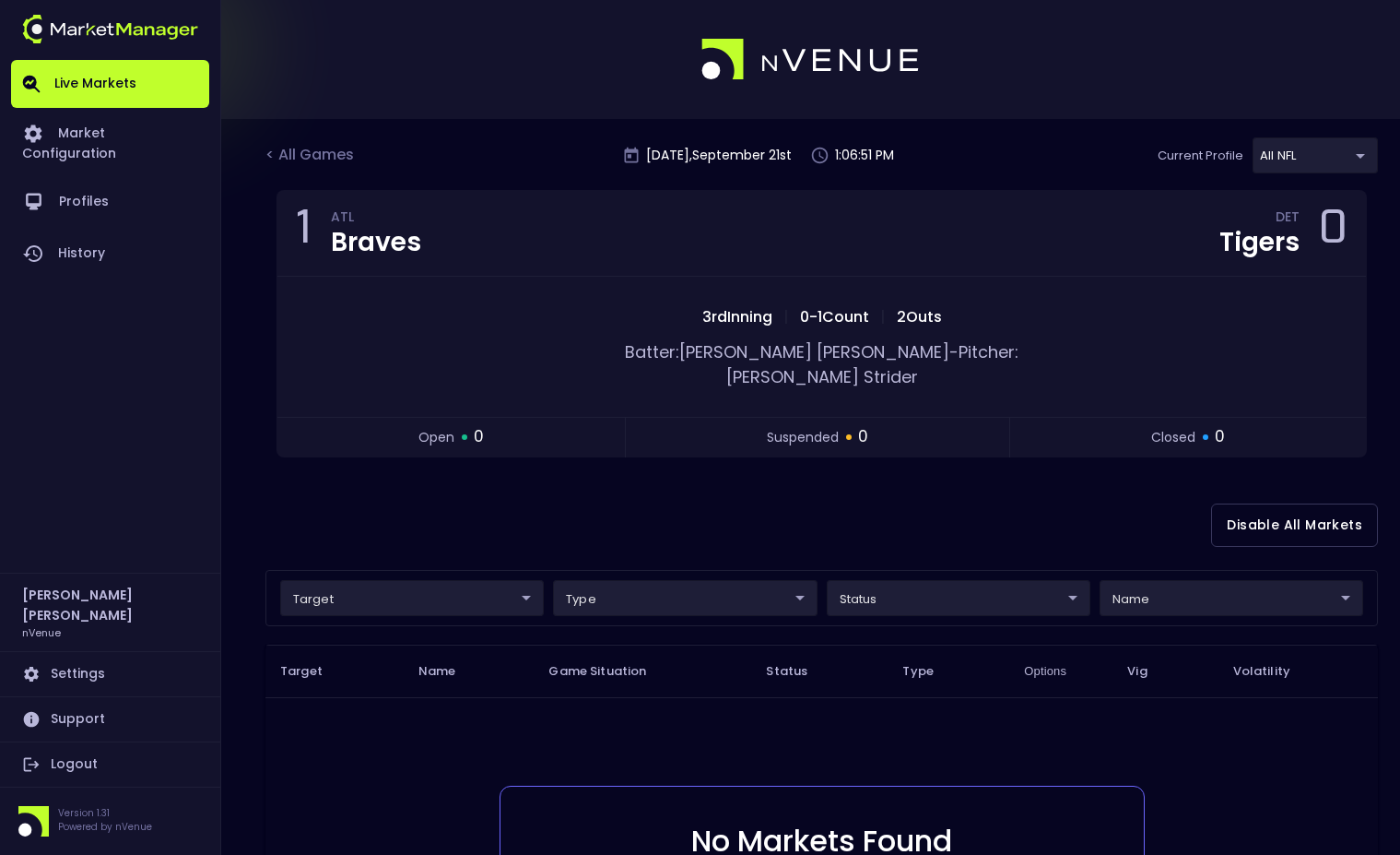
click at [871, 566] on body "Live Markets Market Configuration Profiles History Jerry Griffith nVenue Settin…" at bounding box center [700, 575] width 1400 height 1152
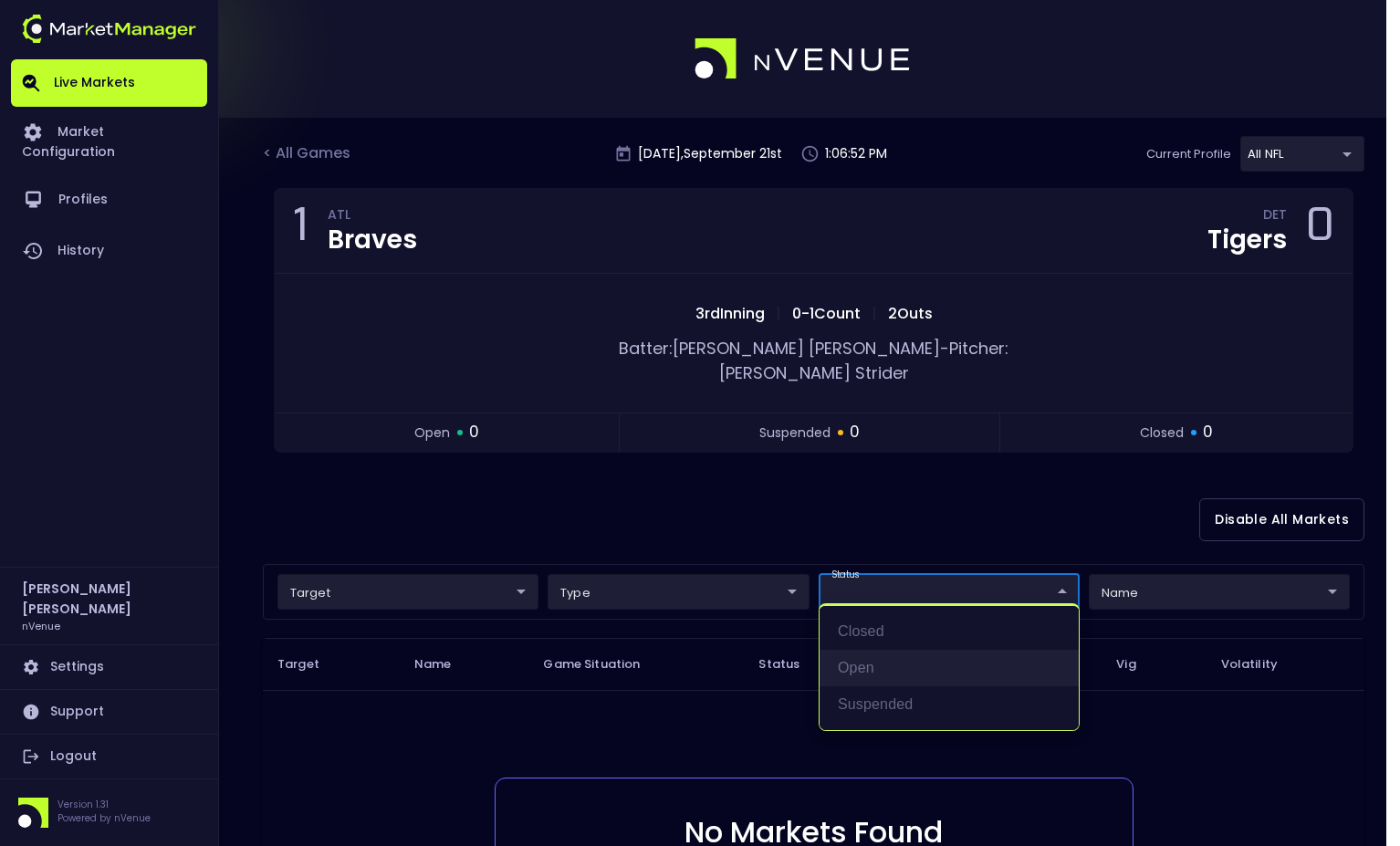
click at [888, 651] on li "open" at bounding box center [949, 667] width 259 height 36
type input "open"
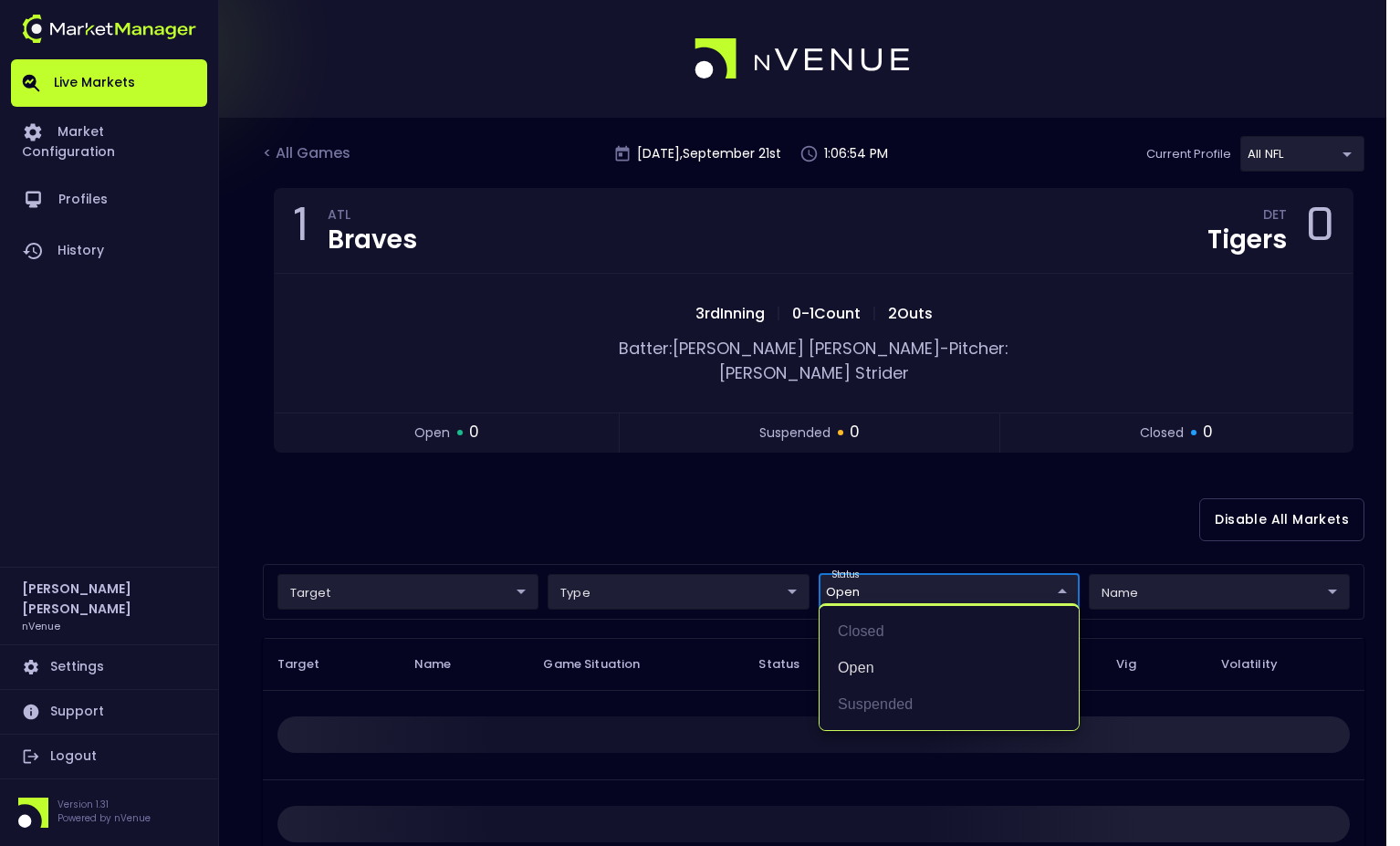
click at [730, 501] on div at bounding box center [700, 423] width 1400 height 846
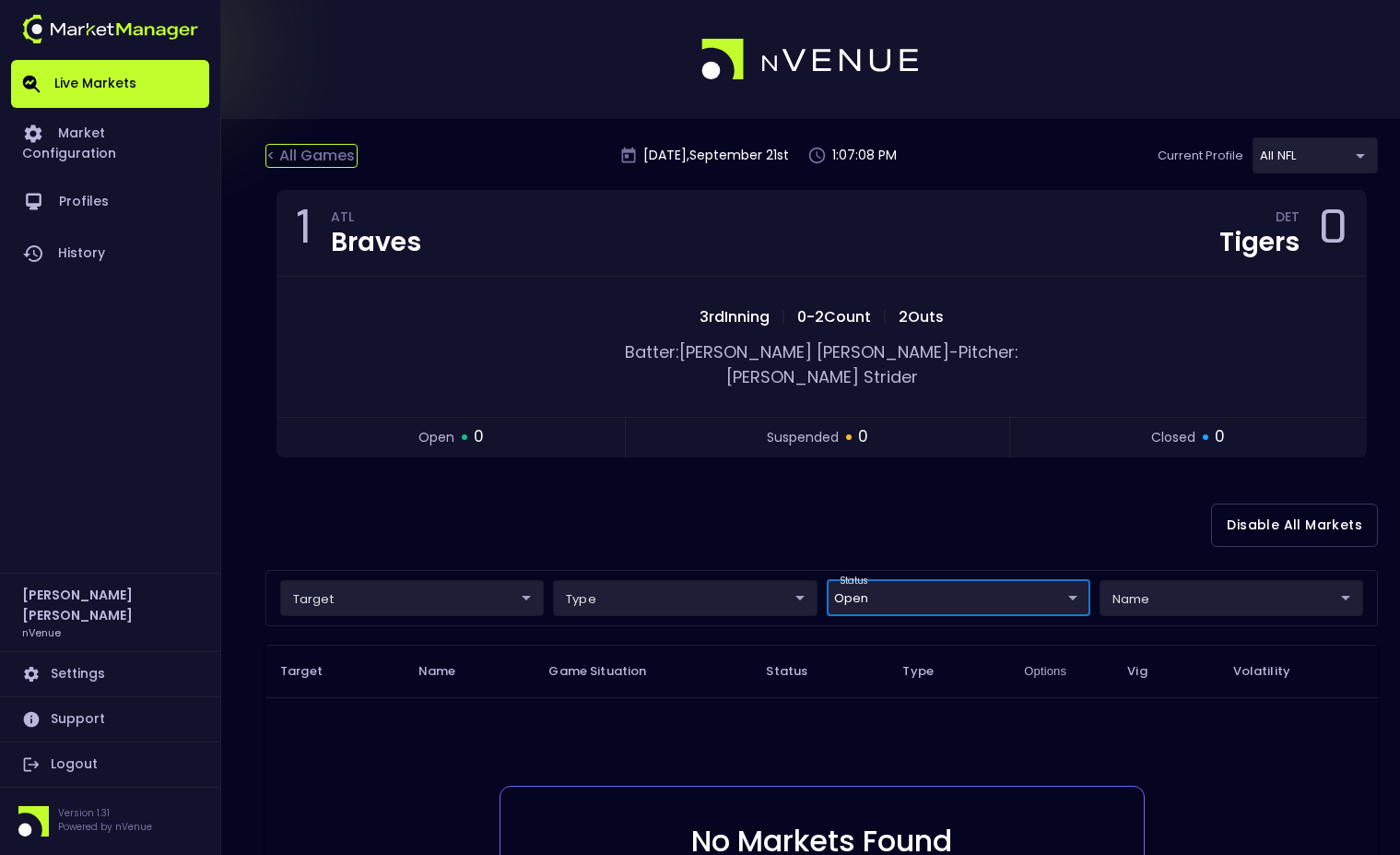
click at [333, 167] on div "< All Games" at bounding box center [311, 156] width 93 height 24
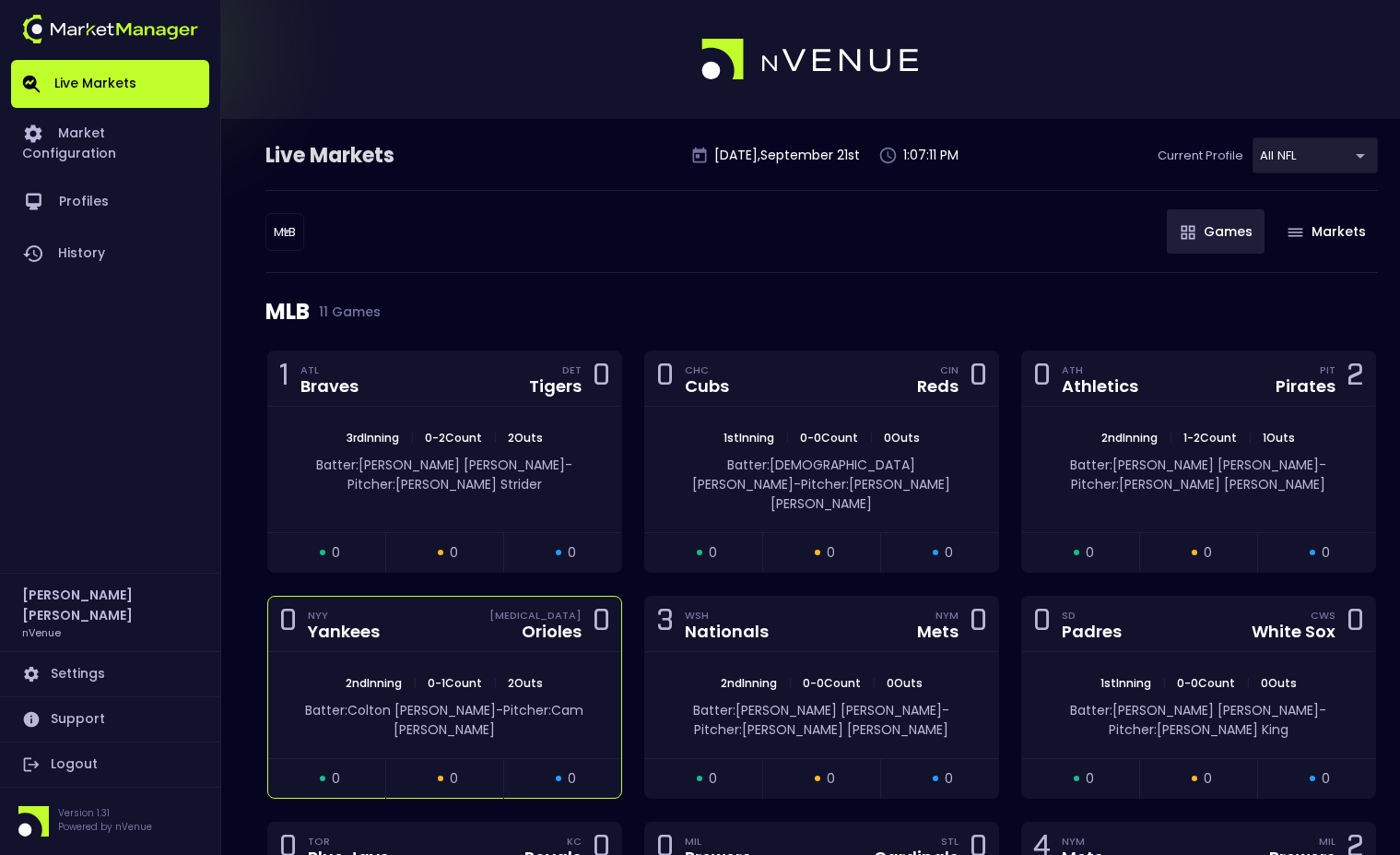
click at [430, 603] on div "0 NYY Yankees BAL Orioles 0" at bounding box center [445, 624] width 354 height 55
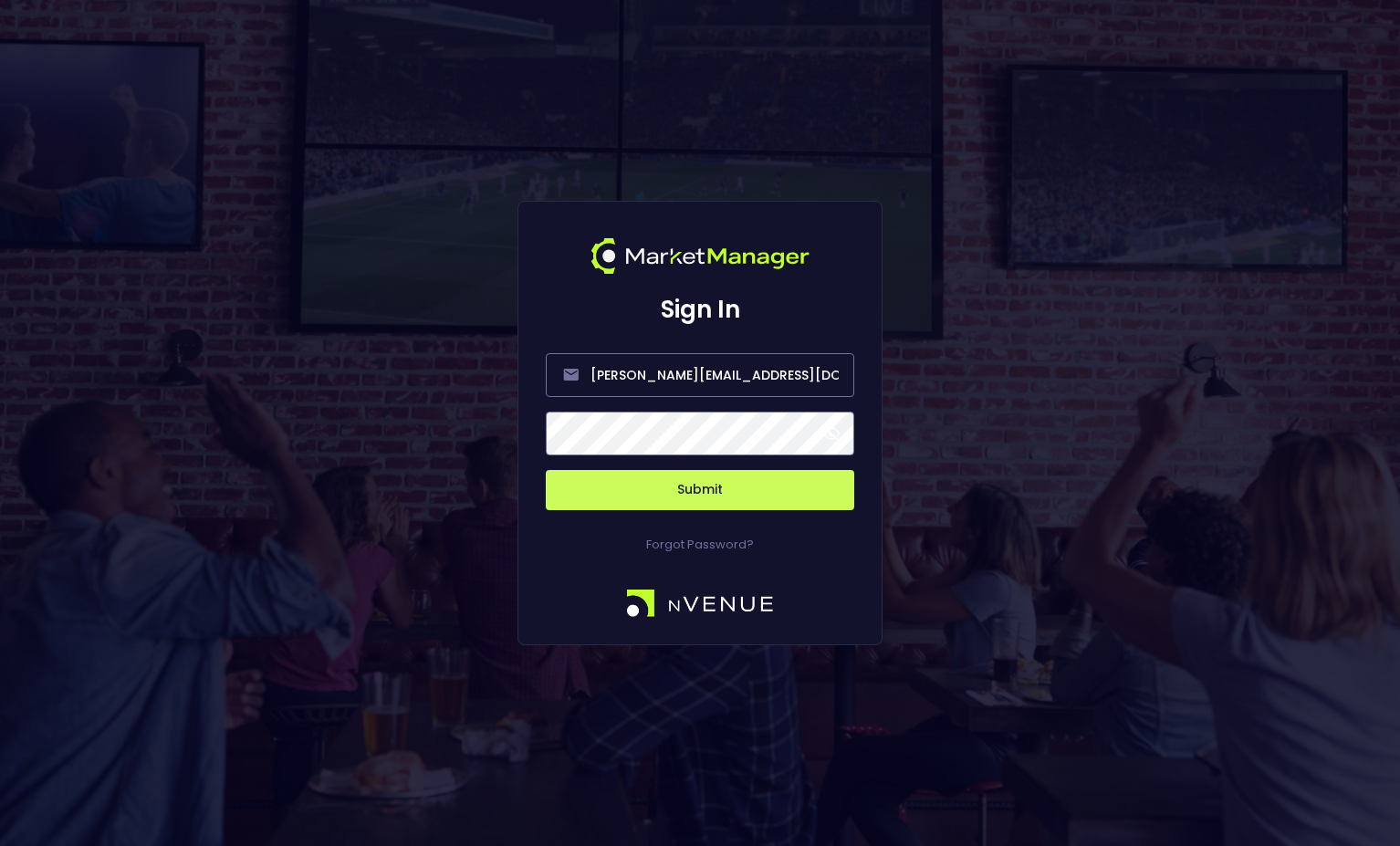
click at [687, 491] on button "Submit" at bounding box center [699, 490] width 308 height 40
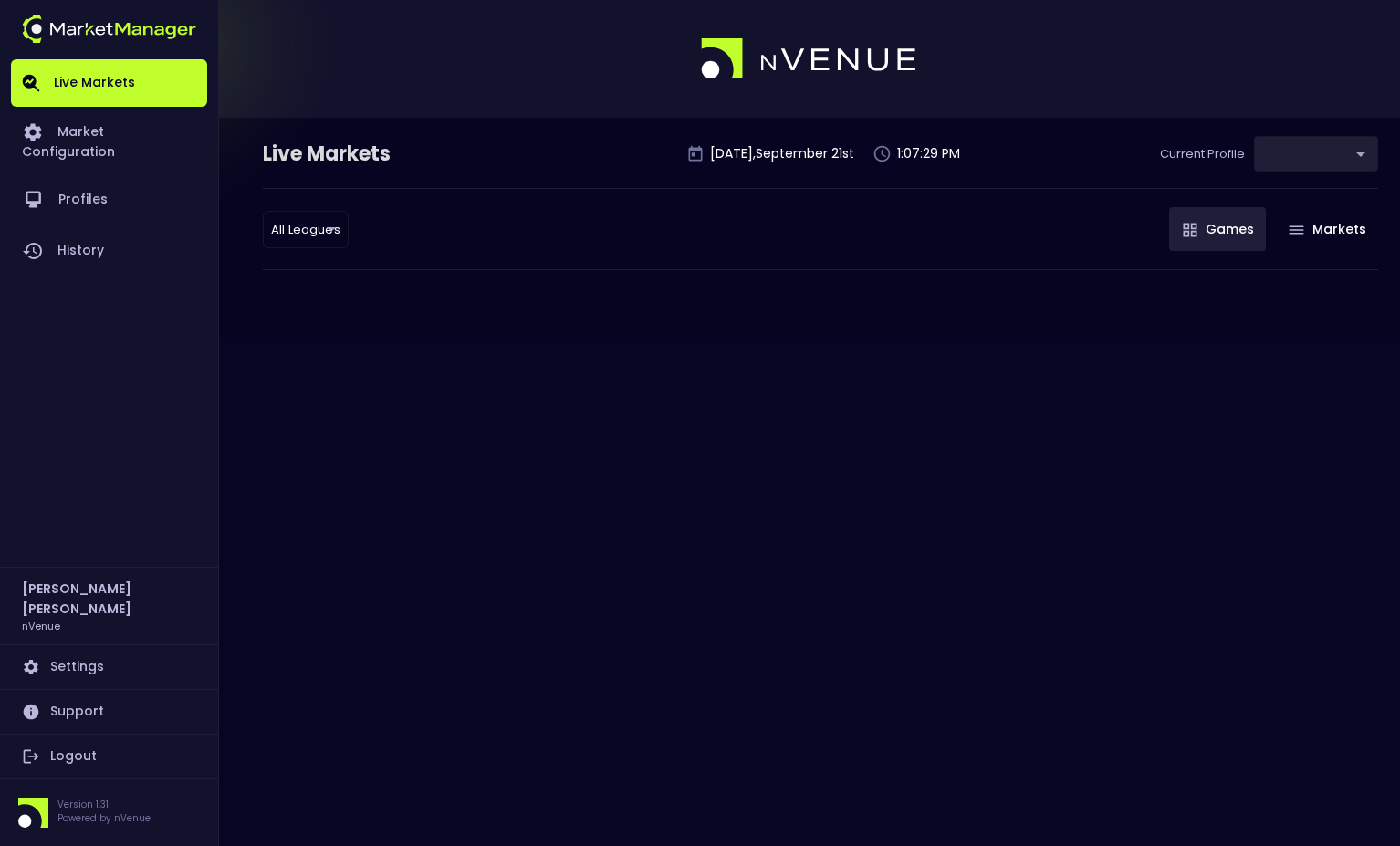
type input "9d8bad92-567c-44a6-ba12-e9bc101fa057"
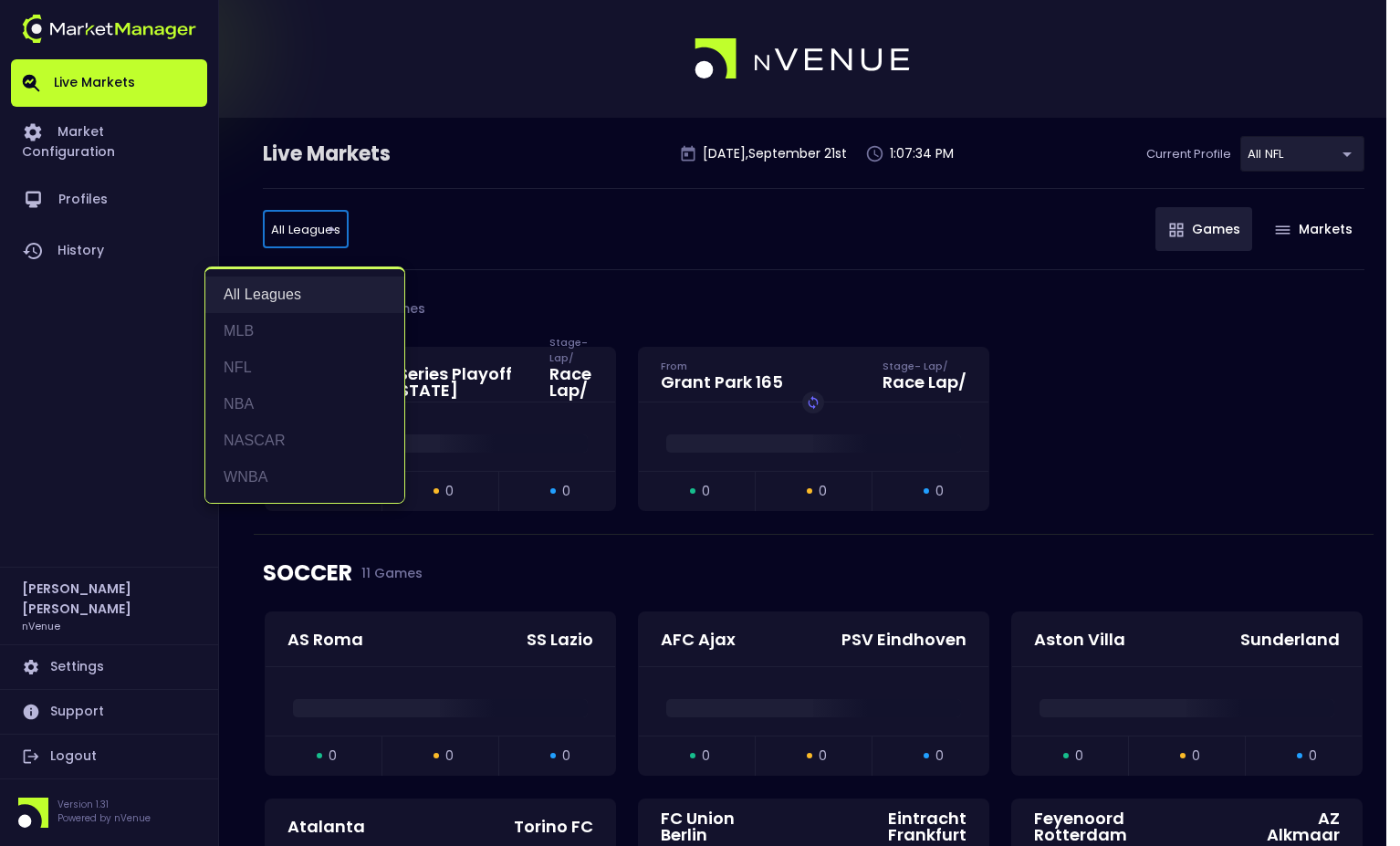
click at [324, 312] on li "All Leagues" at bounding box center [305, 294] width 199 height 36
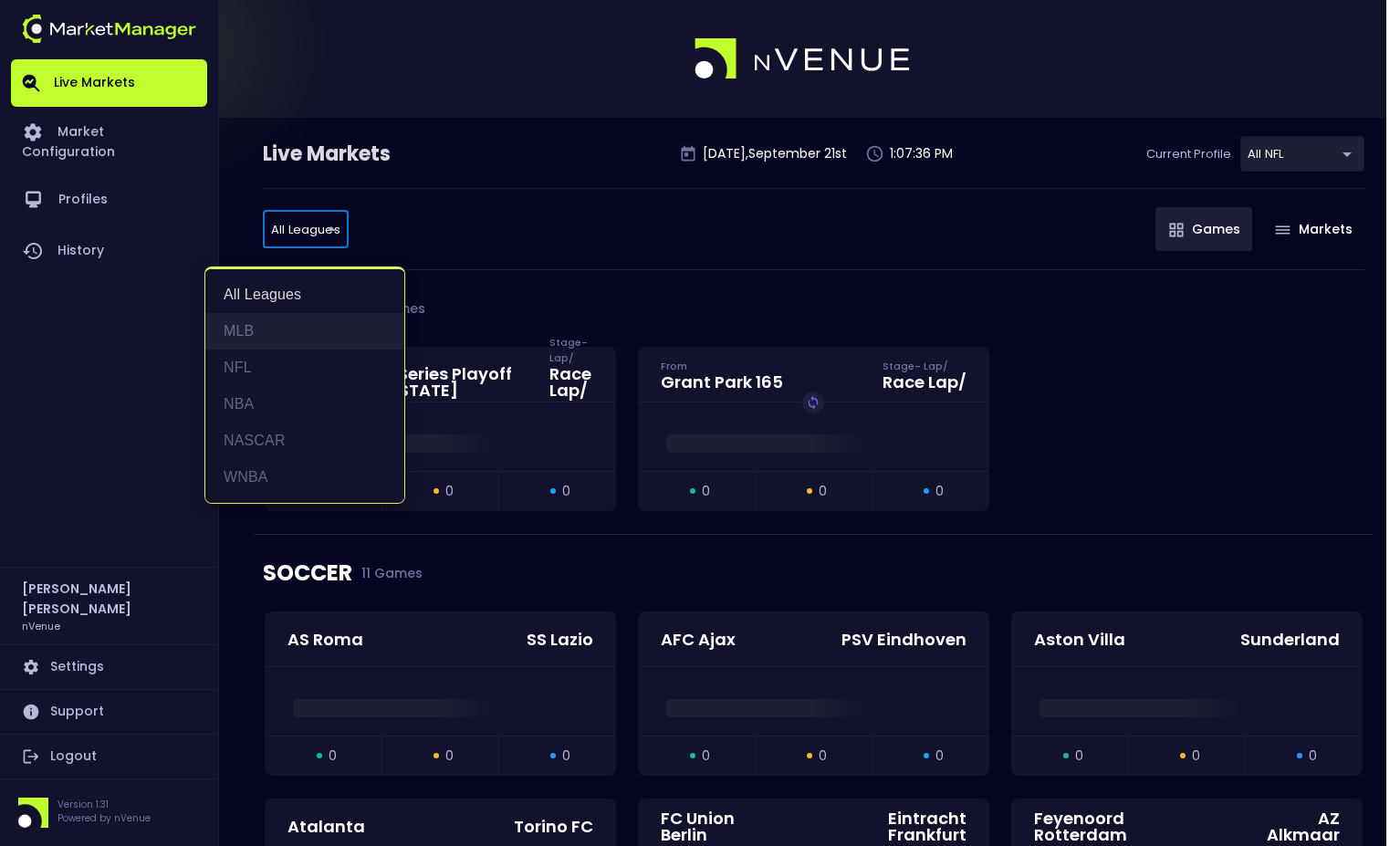
click at [274, 334] on li "MLB" at bounding box center [305, 330] width 199 height 36
type input "MLB"
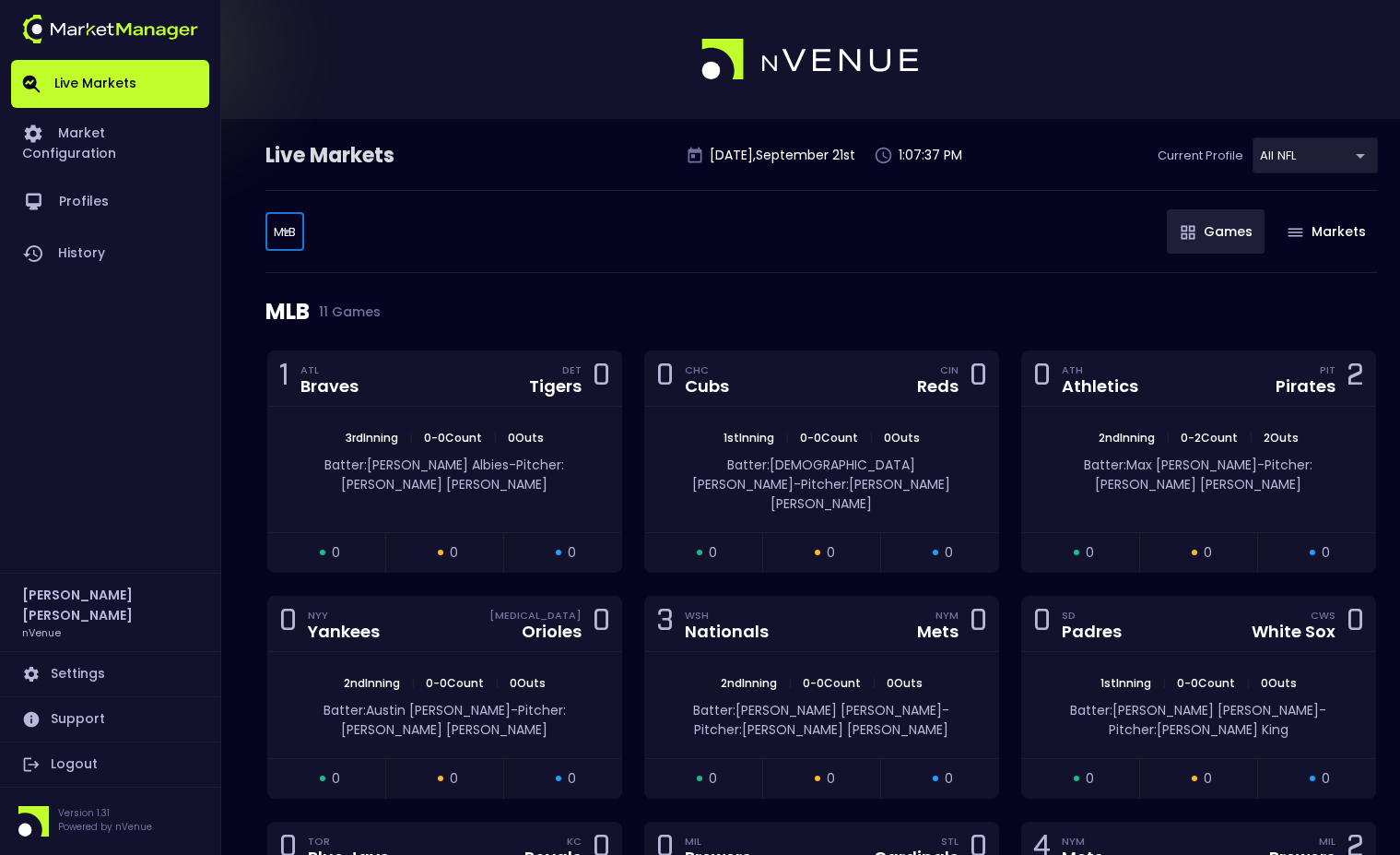
click at [743, 290] on div "MLB 11 Games" at bounding box center [822, 312] width 1113 height 78
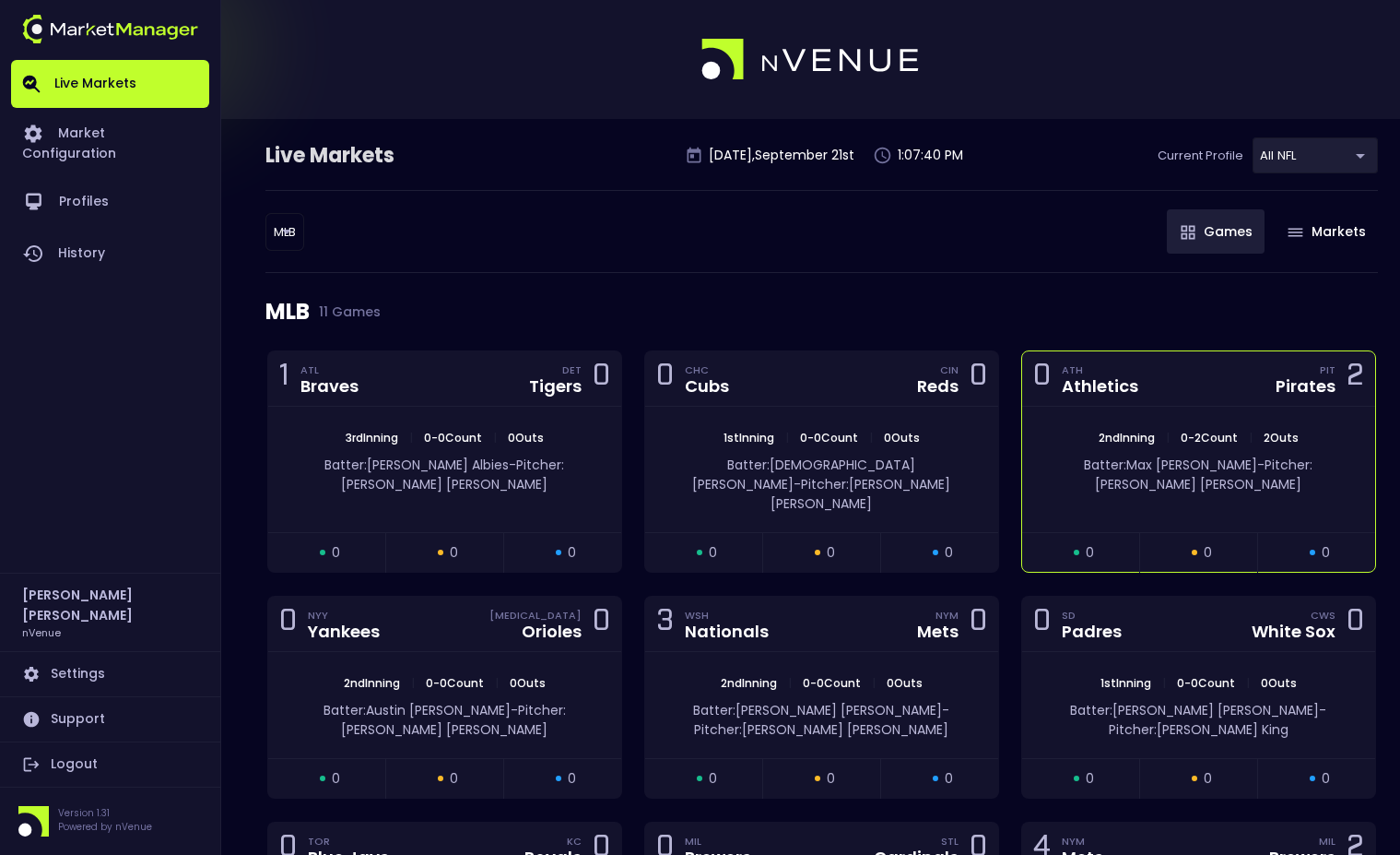
click at [1209, 397] on div "0 ATH Athletics PIT Pirates 2" at bounding box center [1199, 379] width 354 height 55
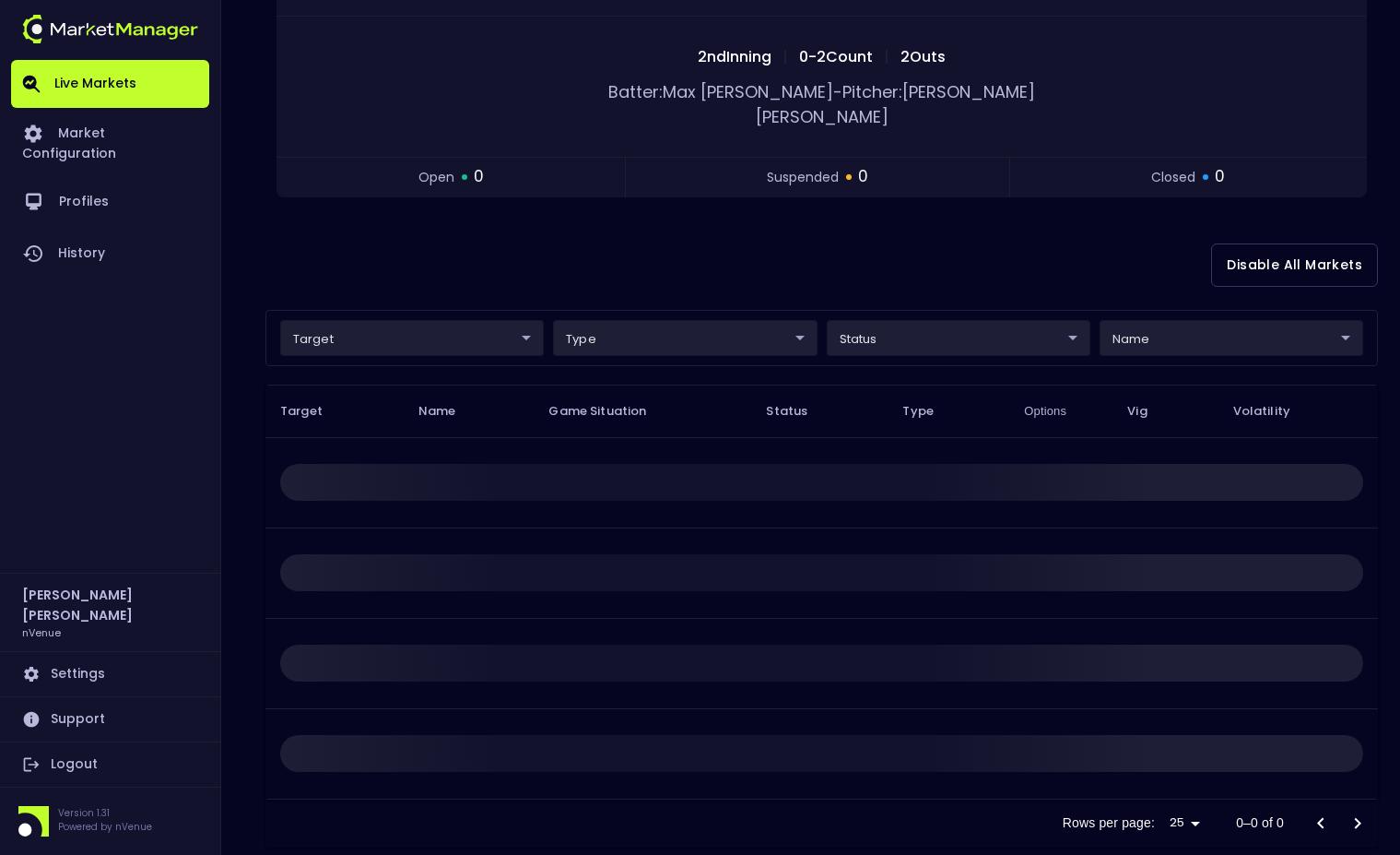
scroll to position [272, 0]
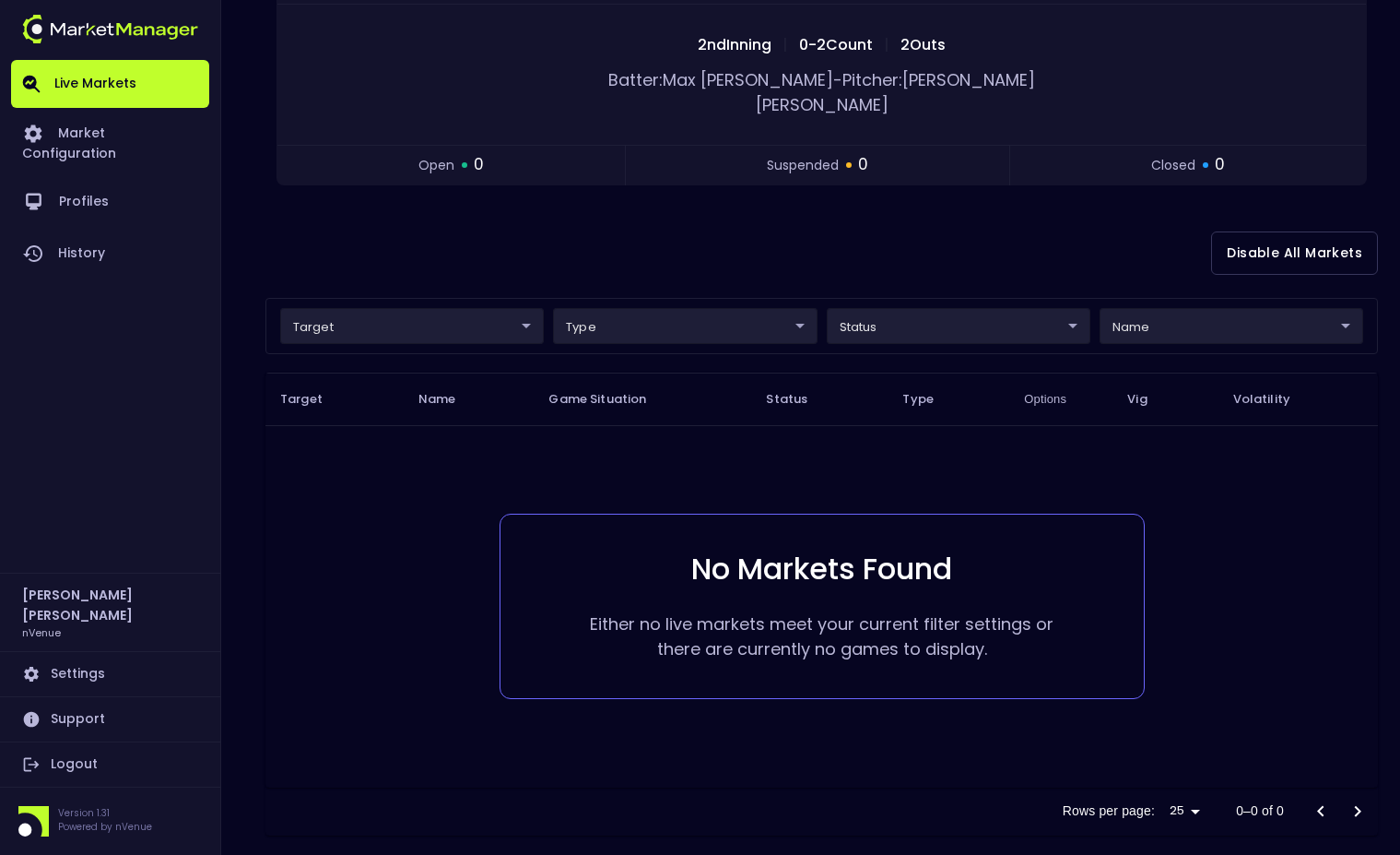
click at [1270, 443] on td "No Markets Found Either no live markets meet your current filter settings or th…" at bounding box center [822, 605] width 1113 height 362
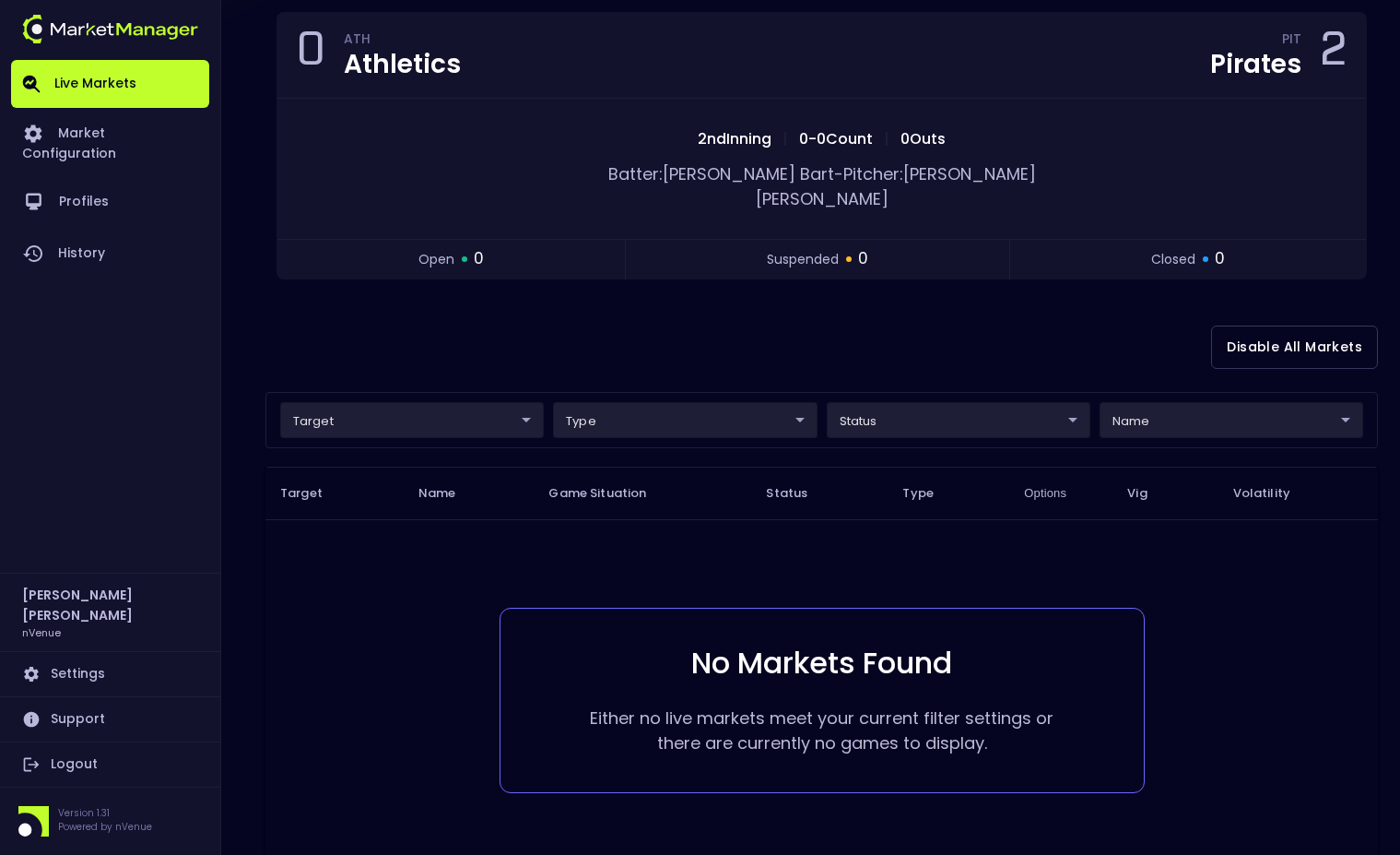
scroll to position [0, 0]
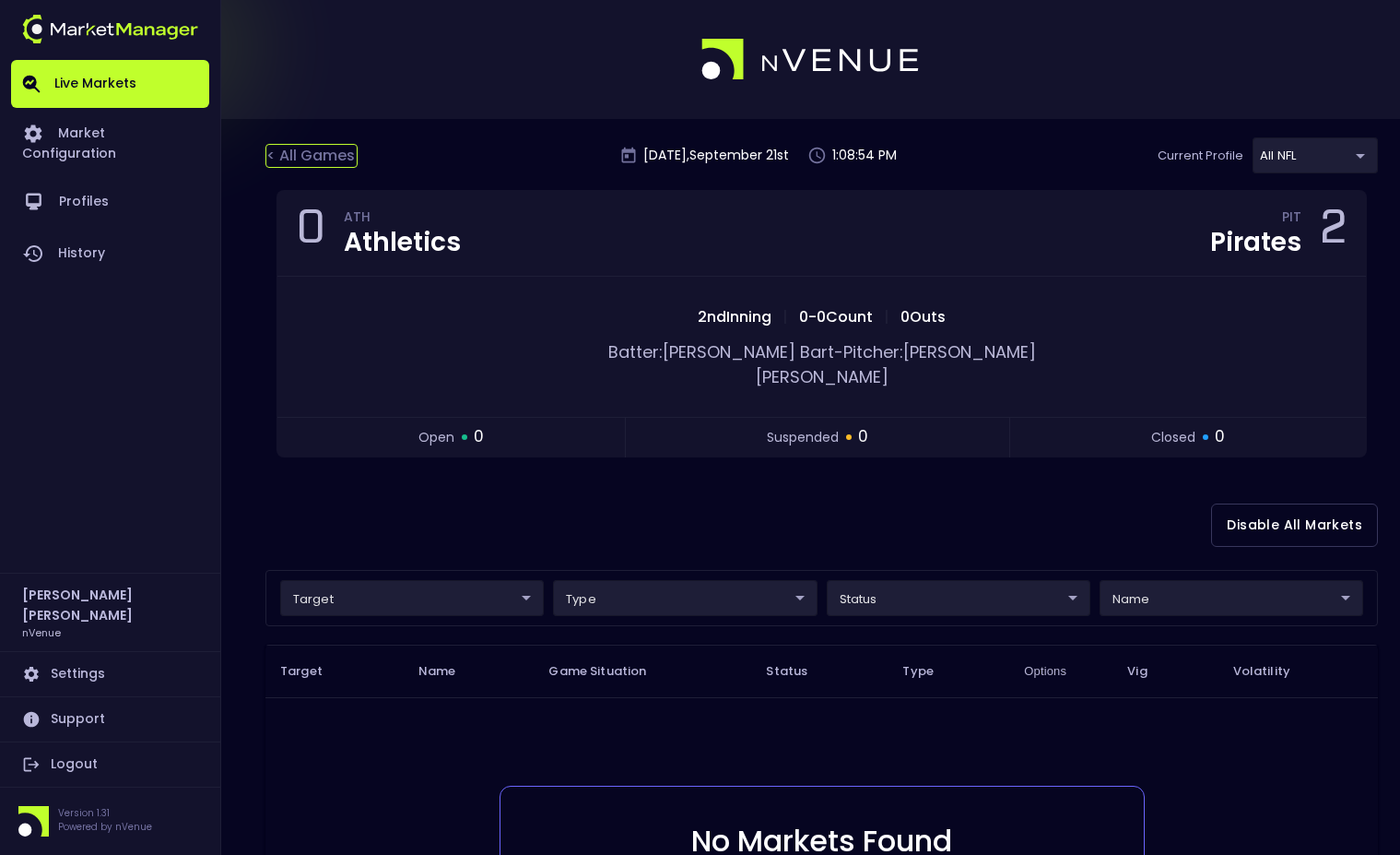
click at [281, 161] on div "< All Games" at bounding box center [311, 156] width 93 height 24
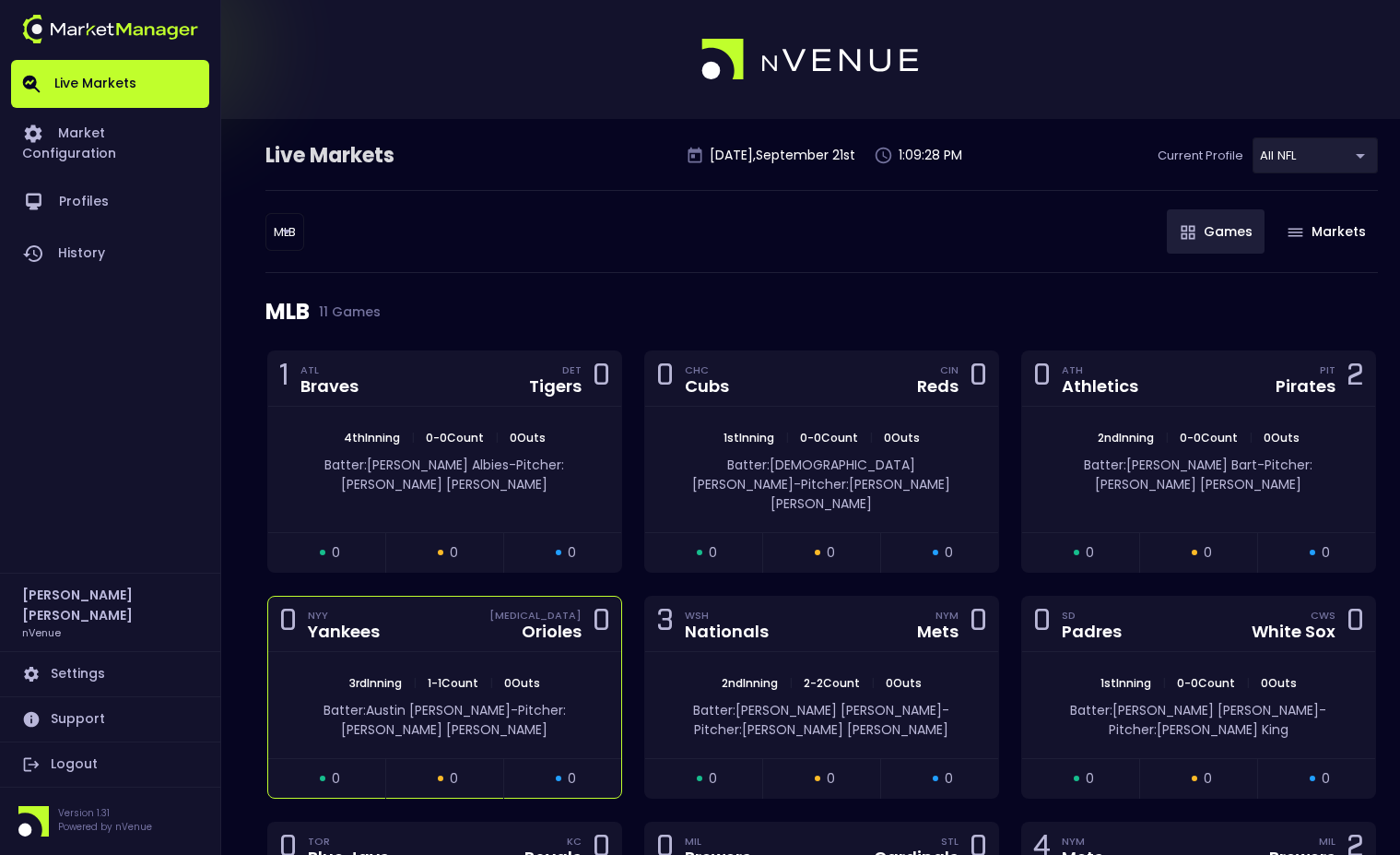
click at [422, 597] on div "0 NYY Yankees BAL Orioles 0" at bounding box center [445, 624] width 354 height 55
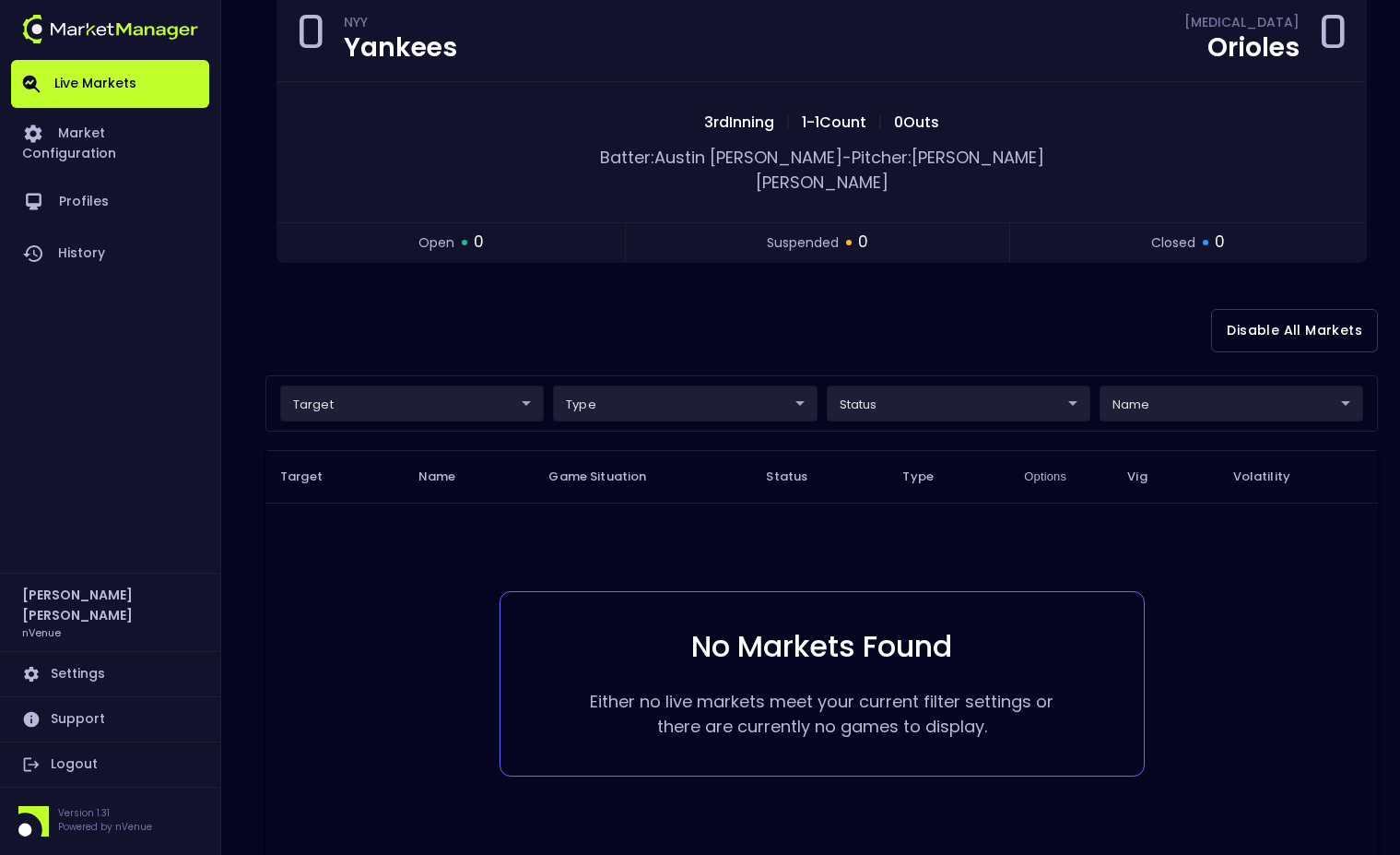
scroll to position [88, 0]
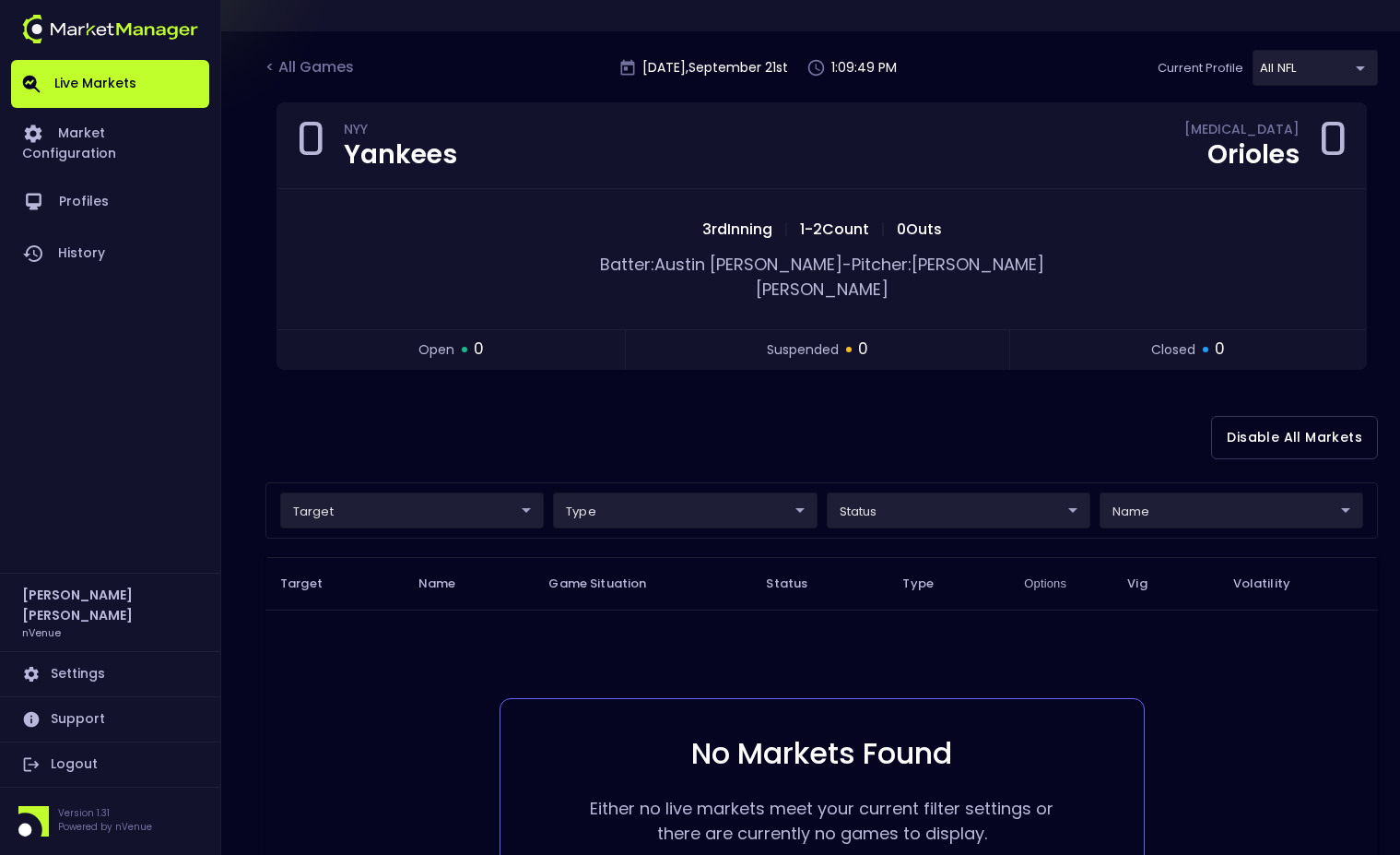
click at [1337, 68] on body "Live Markets Market Configuration Profiles History Jerry Griffith nVenue Settin…" at bounding box center [700, 487] width 1400 height 1152
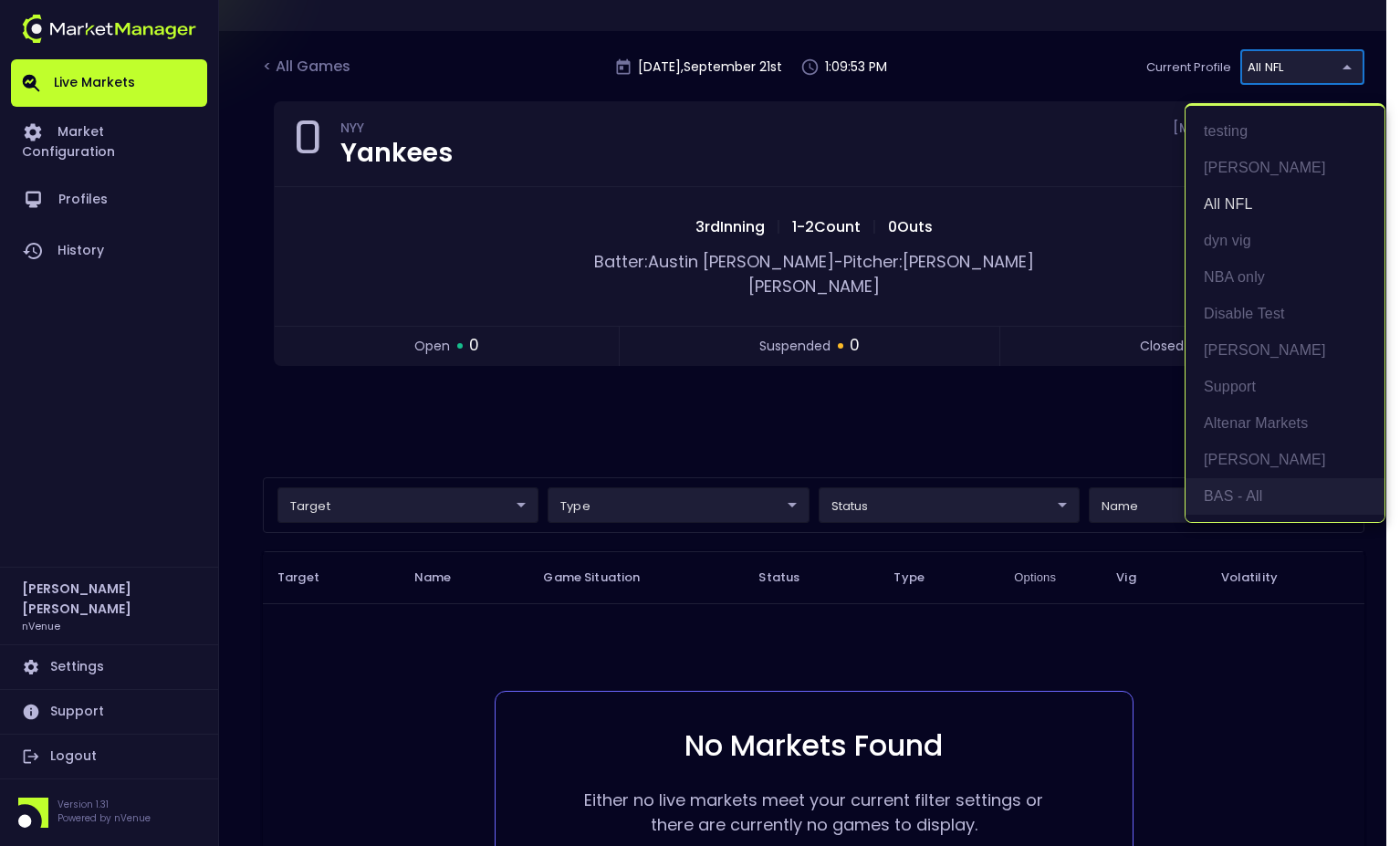
click at [1262, 501] on li "BAS - All" at bounding box center [1284, 496] width 199 height 36
type input "0d810fa5-e353-4d9c-b11d-31f095cae871"
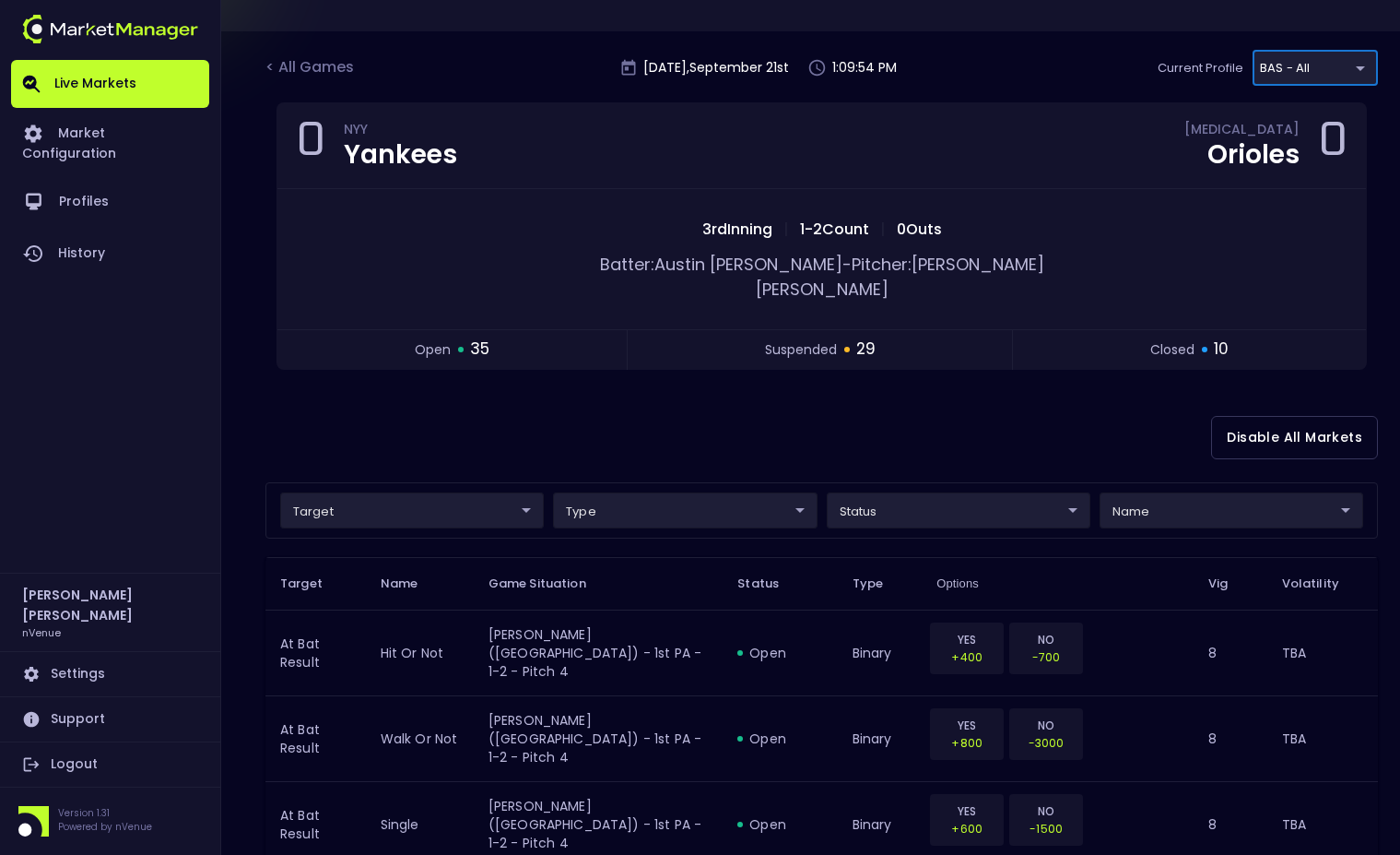
click at [888, 421] on div "Disable All Markets" at bounding box center [822, 438] width 1113 height 90
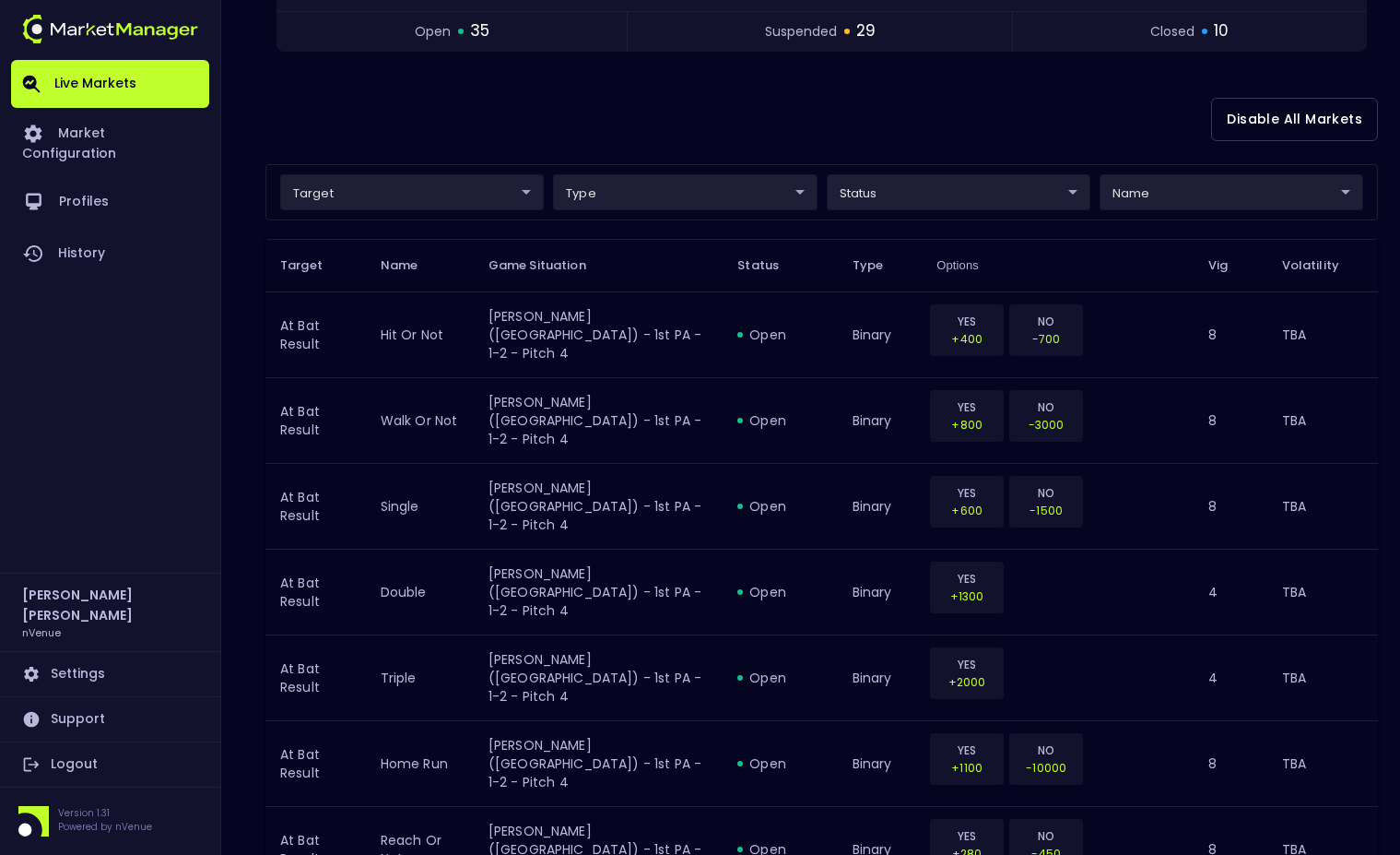
scroll to position [456, 0]
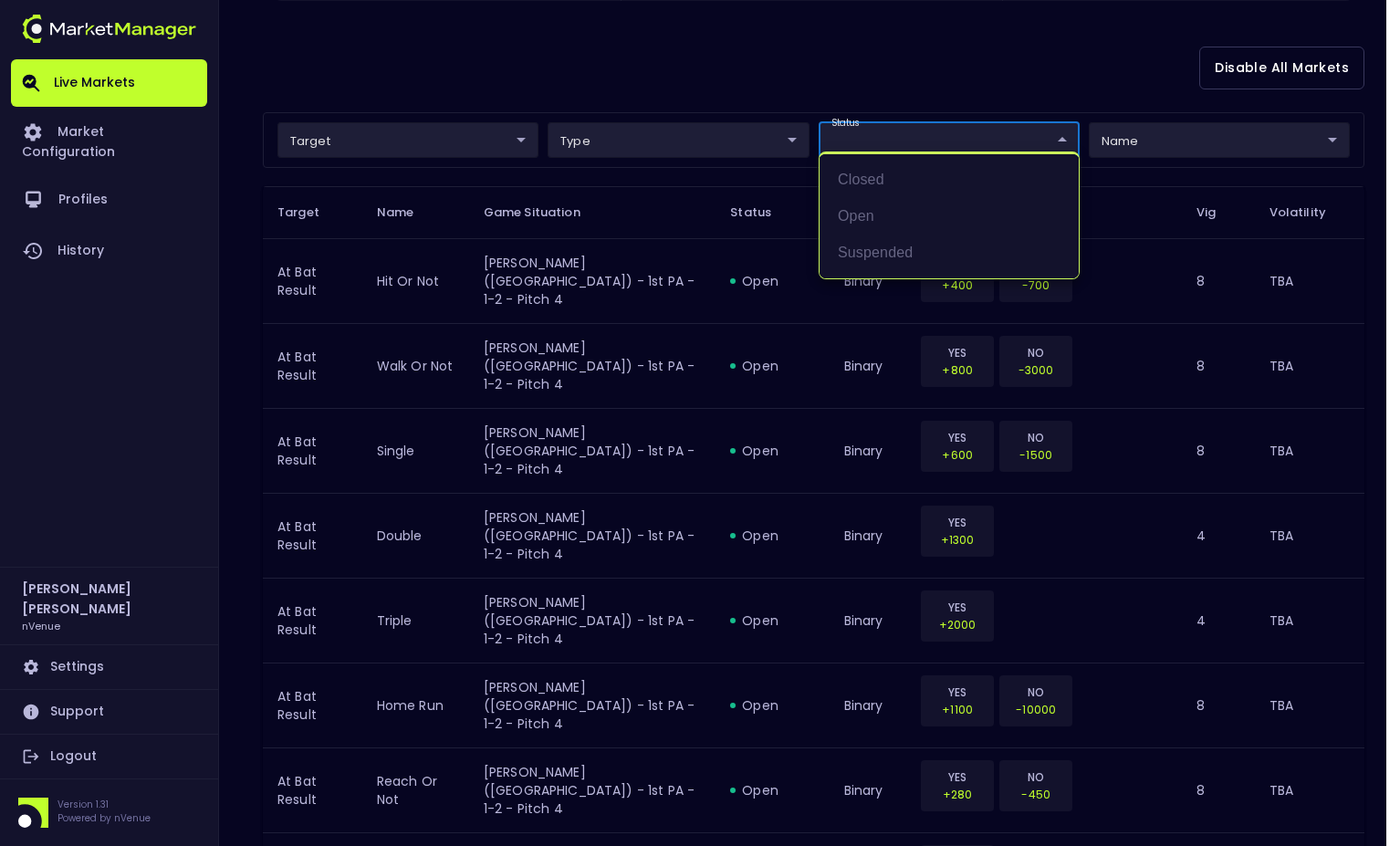
click at [889, 213] on li "open" at bounding box center [949, 216] width 259 height 36
type input "open"
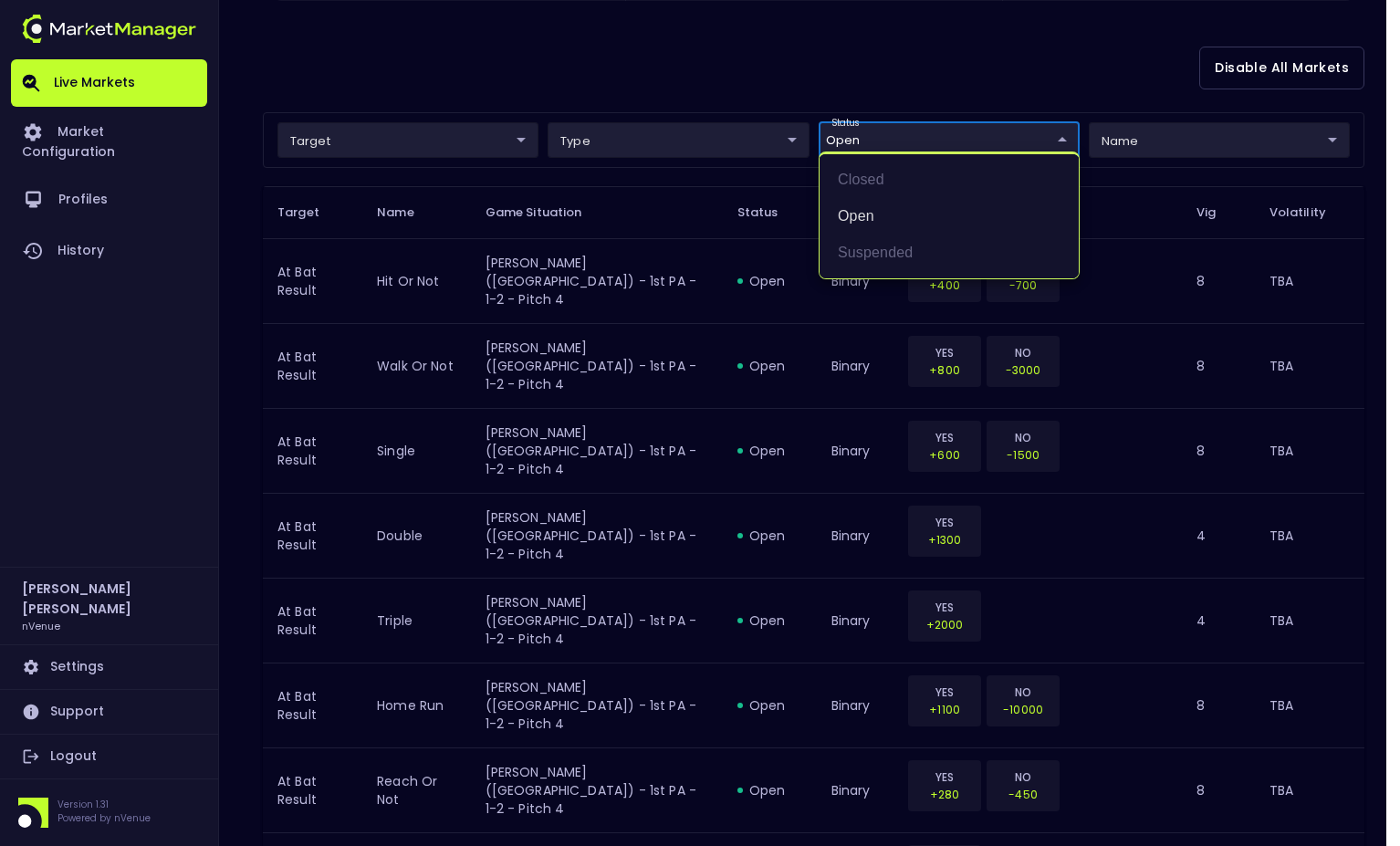
click at [953, 61] on div at bounding box center [700, 423] width 1400 height 846
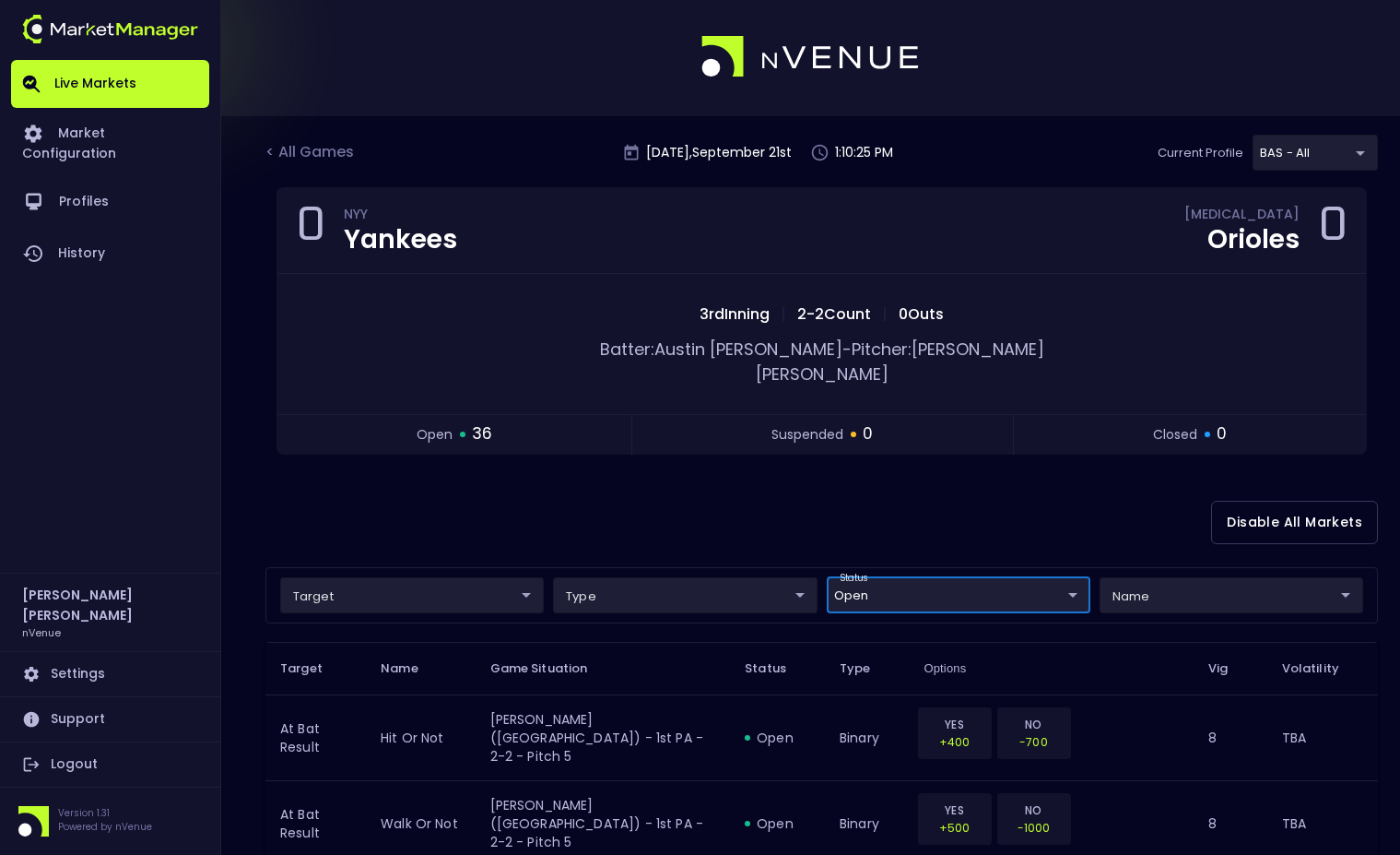
scroll to position [0, 0]
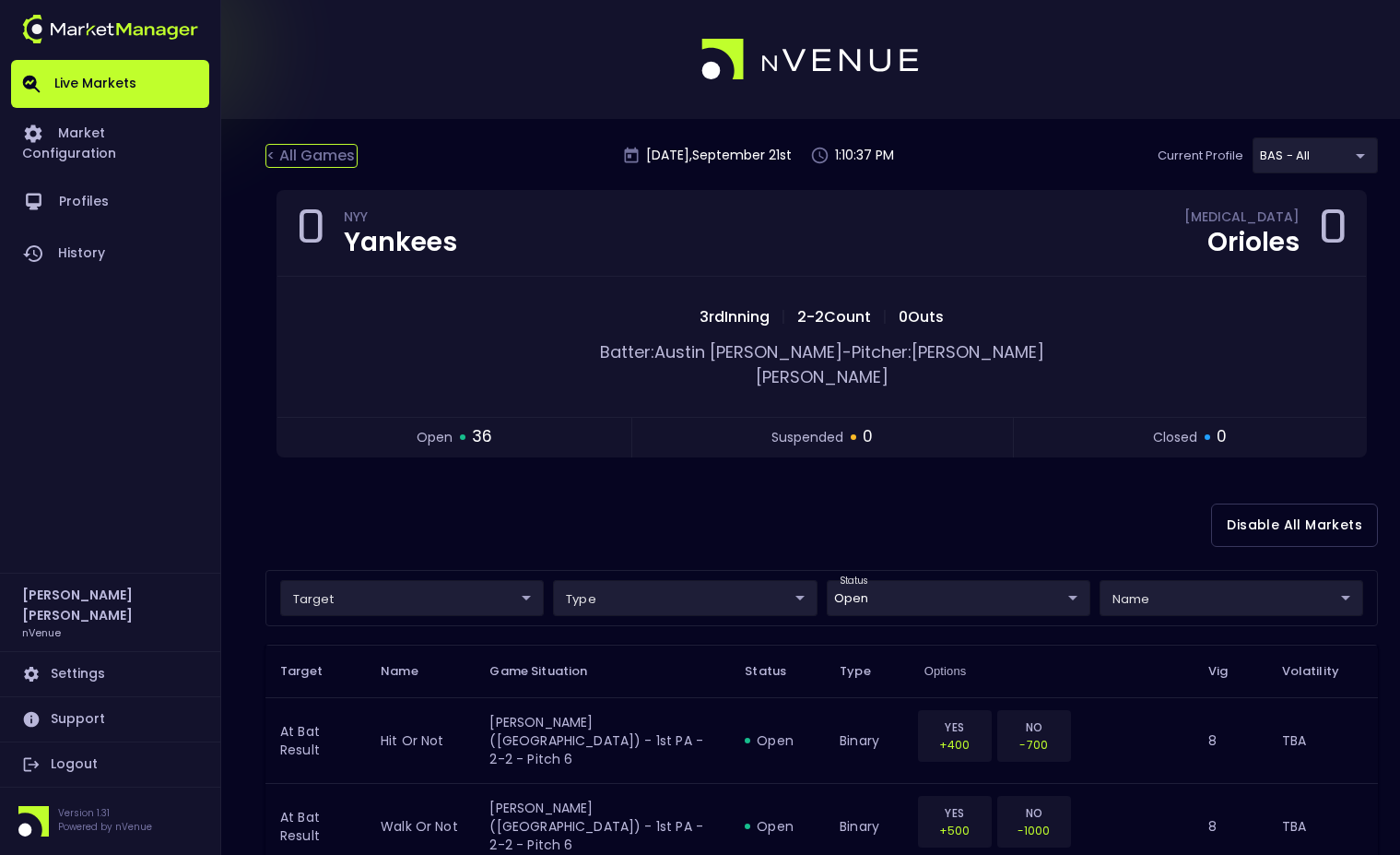
click at [275, 152] on div "< All Games" at bounding box center [311, 156] width 93 height 24
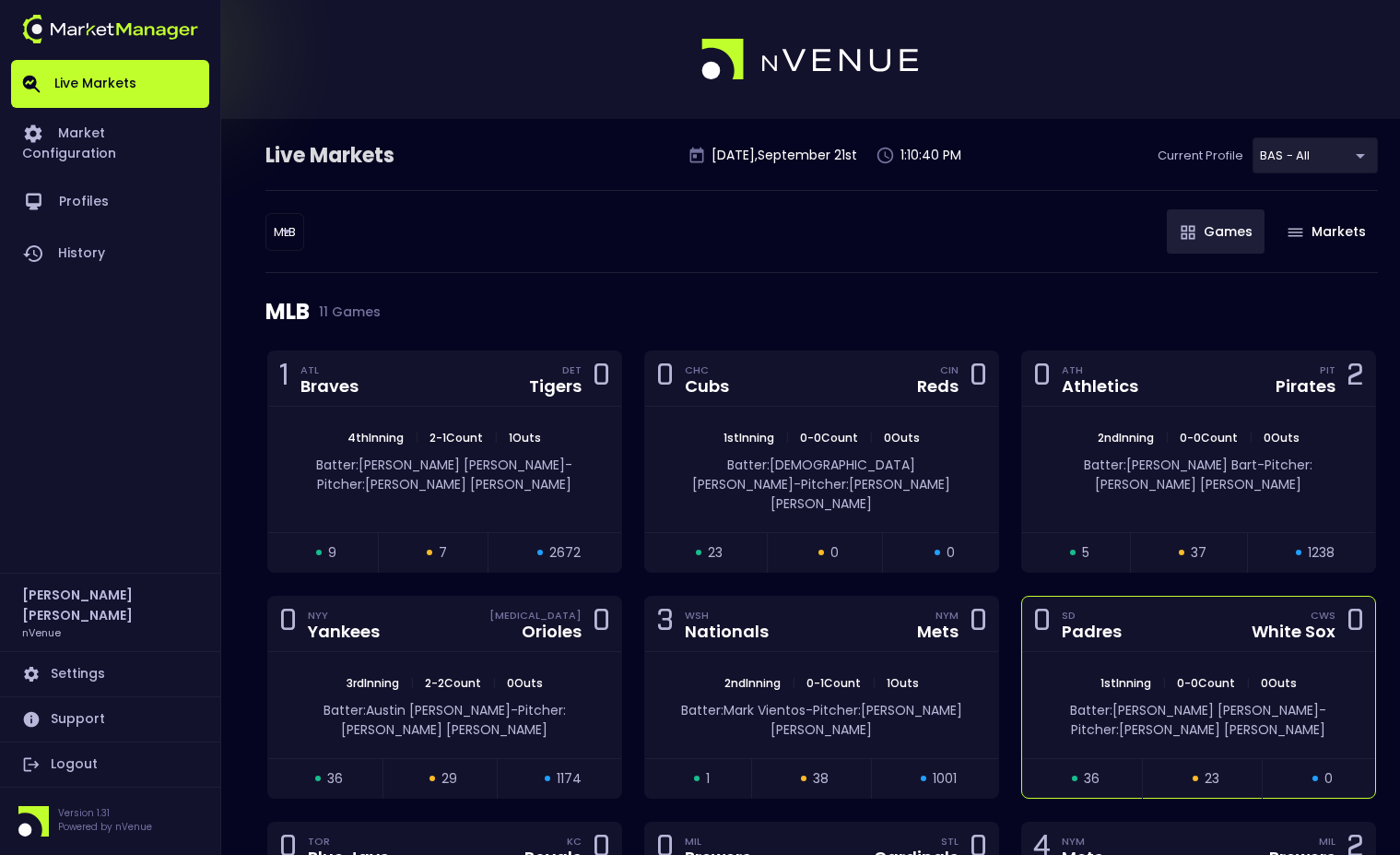
click at [1152, 597] on div "0 SD Padres CWS White Sox 0" at bounding box center [1199, 624] width 354 height 55
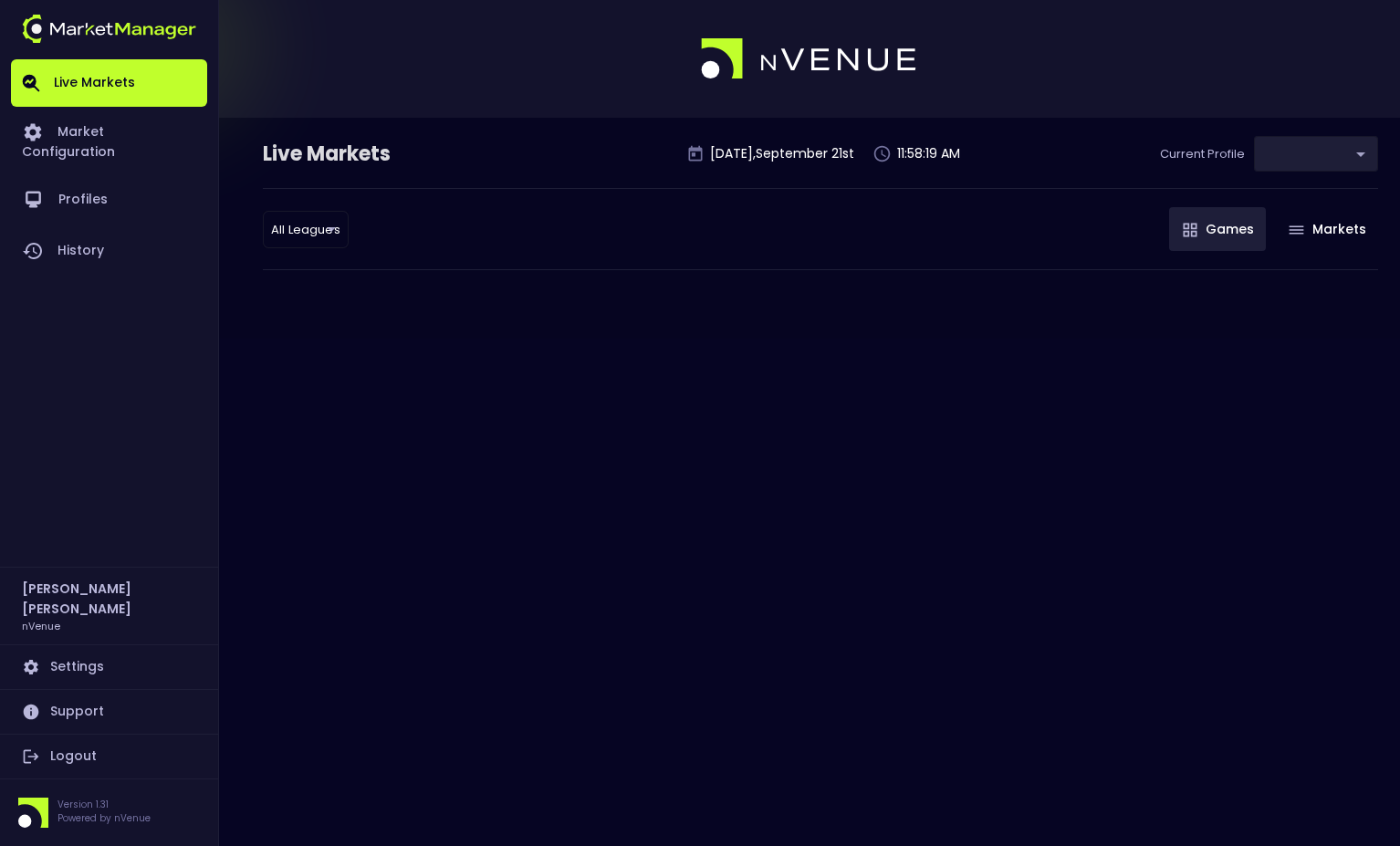
type input "0d810fa5-e353-4d9c-b11d-31f095cae871"
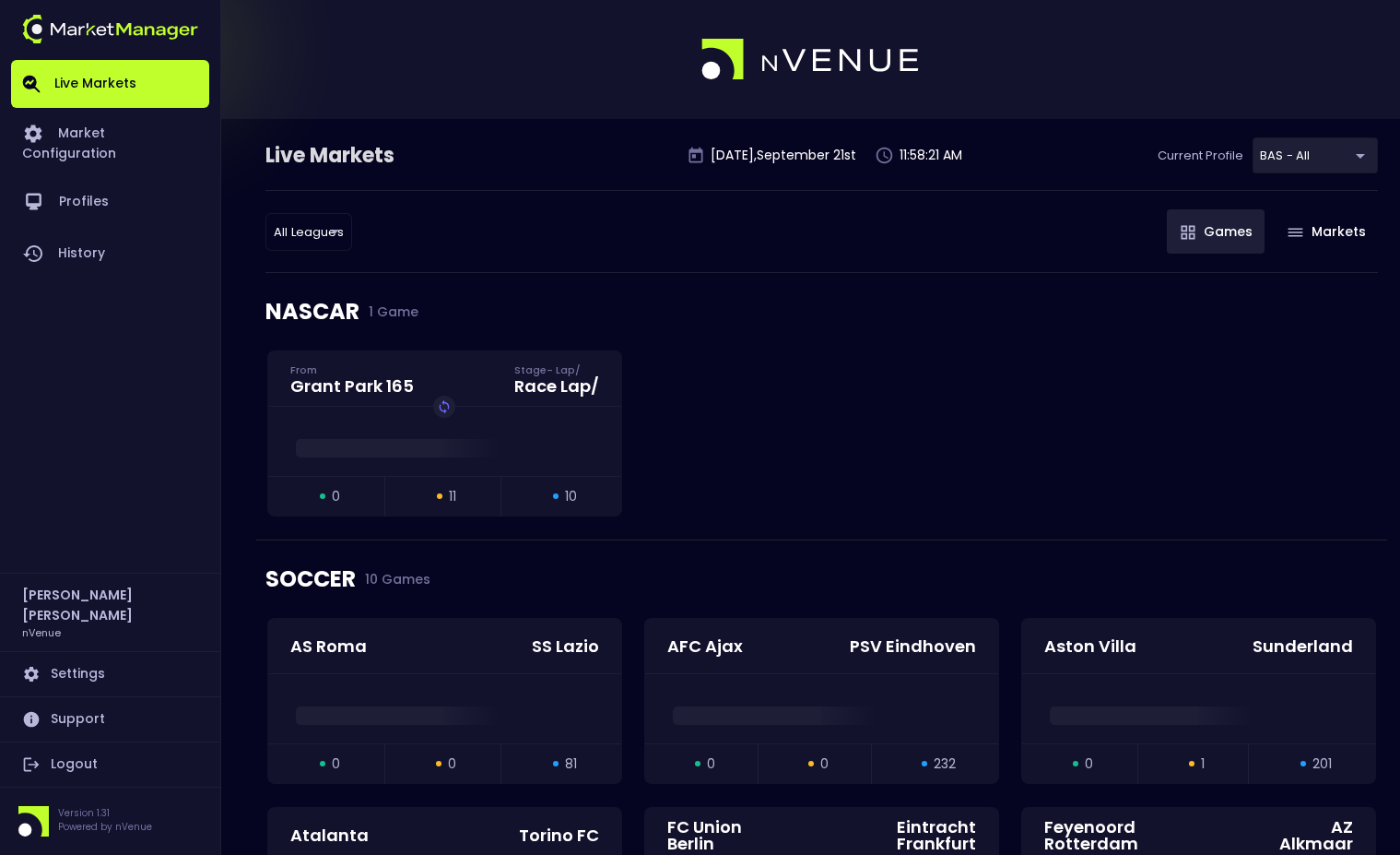
click at [81, 762] on link "Logout" at bounding box center [110, 763] width 198 height 44
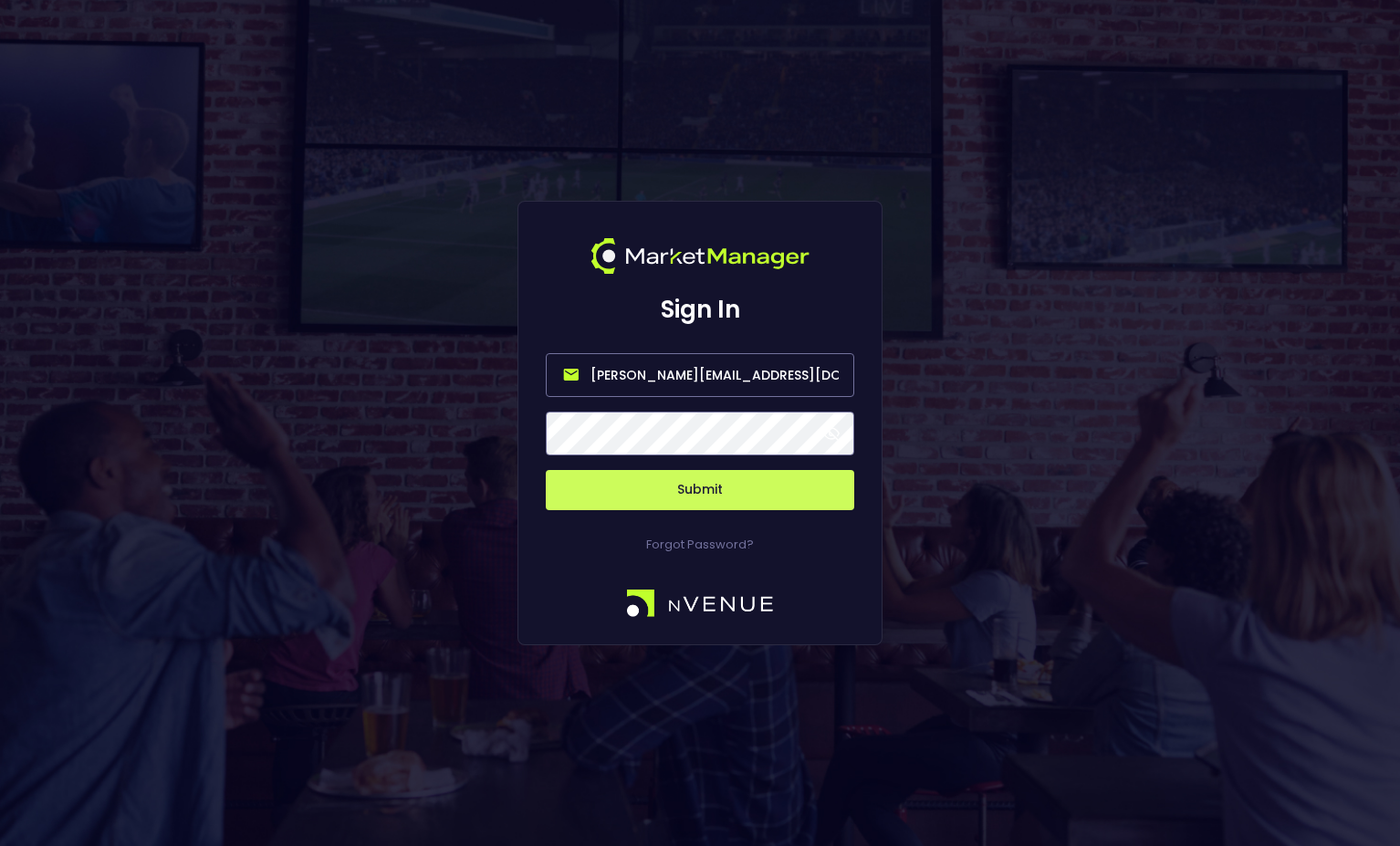
click at [670, 367] on input "[PERSON_NAME][EMAIL_ADDRESS][DOMAIN_NAME]" at bounding box center [699, 374] width 308 height 44
click at [744, 376] on input "[PERSON_NAME][EMAIL_ADDRESS][DOMAIN_NAME]" at bounding box center [699, 374] width 308 height 44
drag, startPoint x: 735, startPoint y: 368, endPoint x: 511, endPoint y: 369, distance: 224.0
click at [511, 369] on div "Sign In jerry@nvenue.com Submit Forgot Password?" at bounding box center [700, 423] width 1400 height 846
paste input "nvenue"
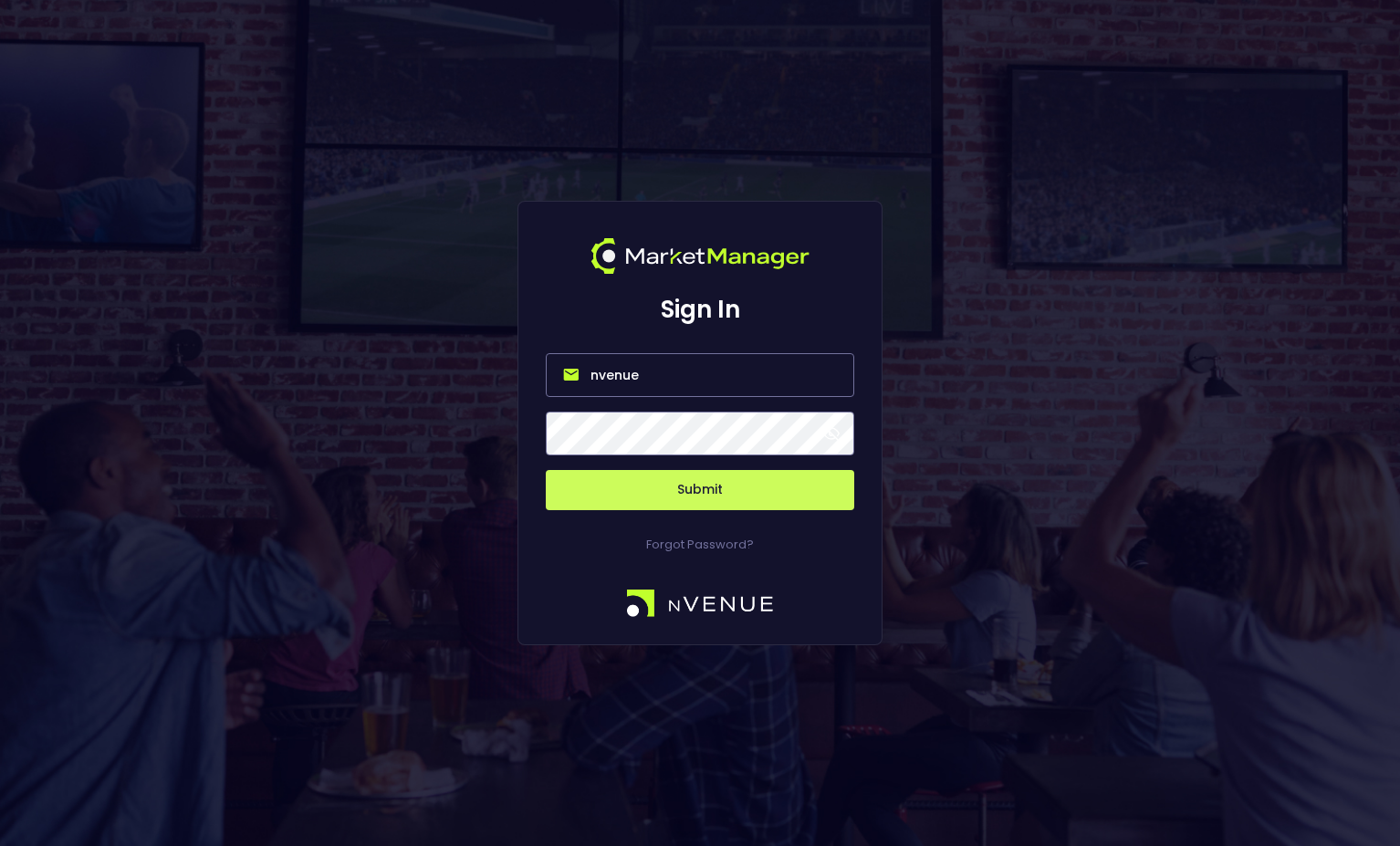
type input "nvenue"
drag, startPoint x: 1053, startPoint y: 381, endPoint x: 1020, endPoint y: 395, distance: 35.8
click at [1053, 381] on div "Sign In nvenue Submit Forgot Password?" at bounding box center [700, 423] width 1400 height 846
click at [501, 429] on div "Sign In nvenue Submit Forgot Password?" at bounding box center [700, 423] width 1400 height 846
click at [826, 432] on div at bounding box center [699, 433] width 308 height 44
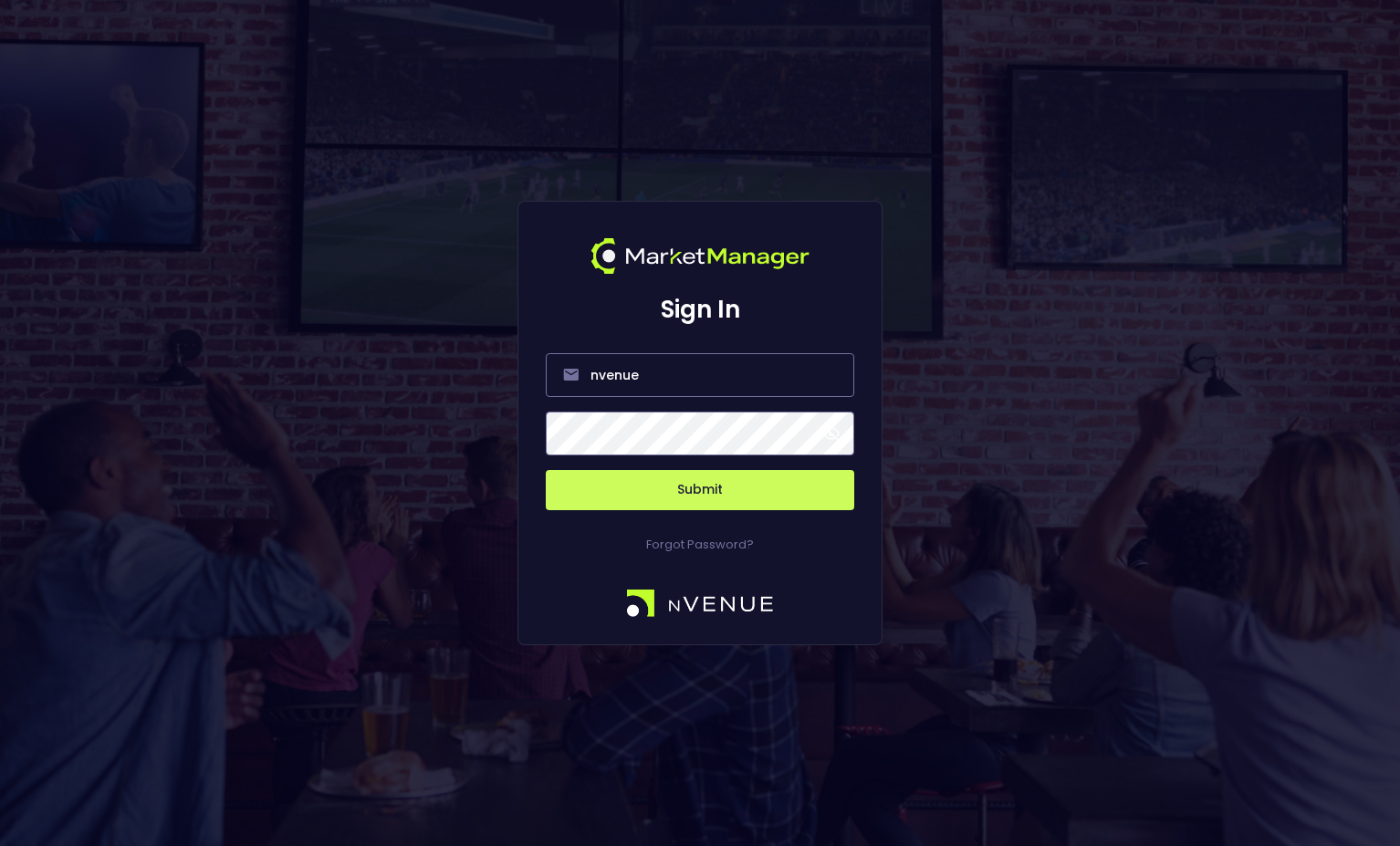
click at [859, 431] on div "Sign In nvenue Submit Forgot Password?" at bounding box center [700, 423] width 365 height 445
click at [831, 431] on span at bounding box center [831, 433] width 17 height 17
click at [556, 497] on button "Submit" at bounding box center [699, 490] width 308 height 40
click at [598, 536] on p "Forgot Password?" at bounding box center [699, 545] width 308 height 19
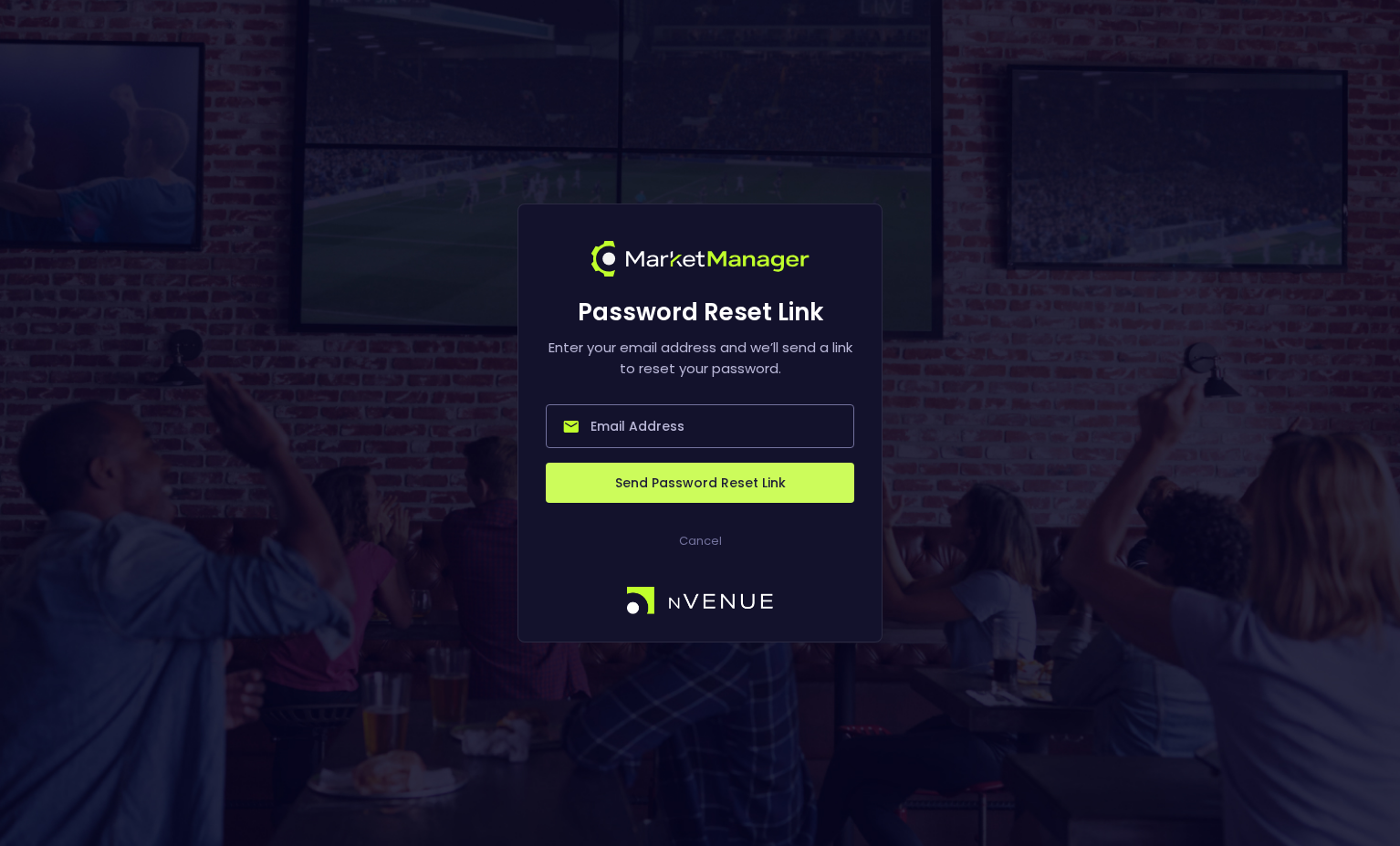
click at [644, 434] on input "email" at bounding box center [699, 426] width 308 height 44
click at [550, 558] on div "Password Reset Link Enter your email address and we’ll send a link to reset you…" at bounding box center [699, 445] width 308 height 338
click at [698, 542] on p "Cancel" at bounding box center [699, 541] width 308 height 19
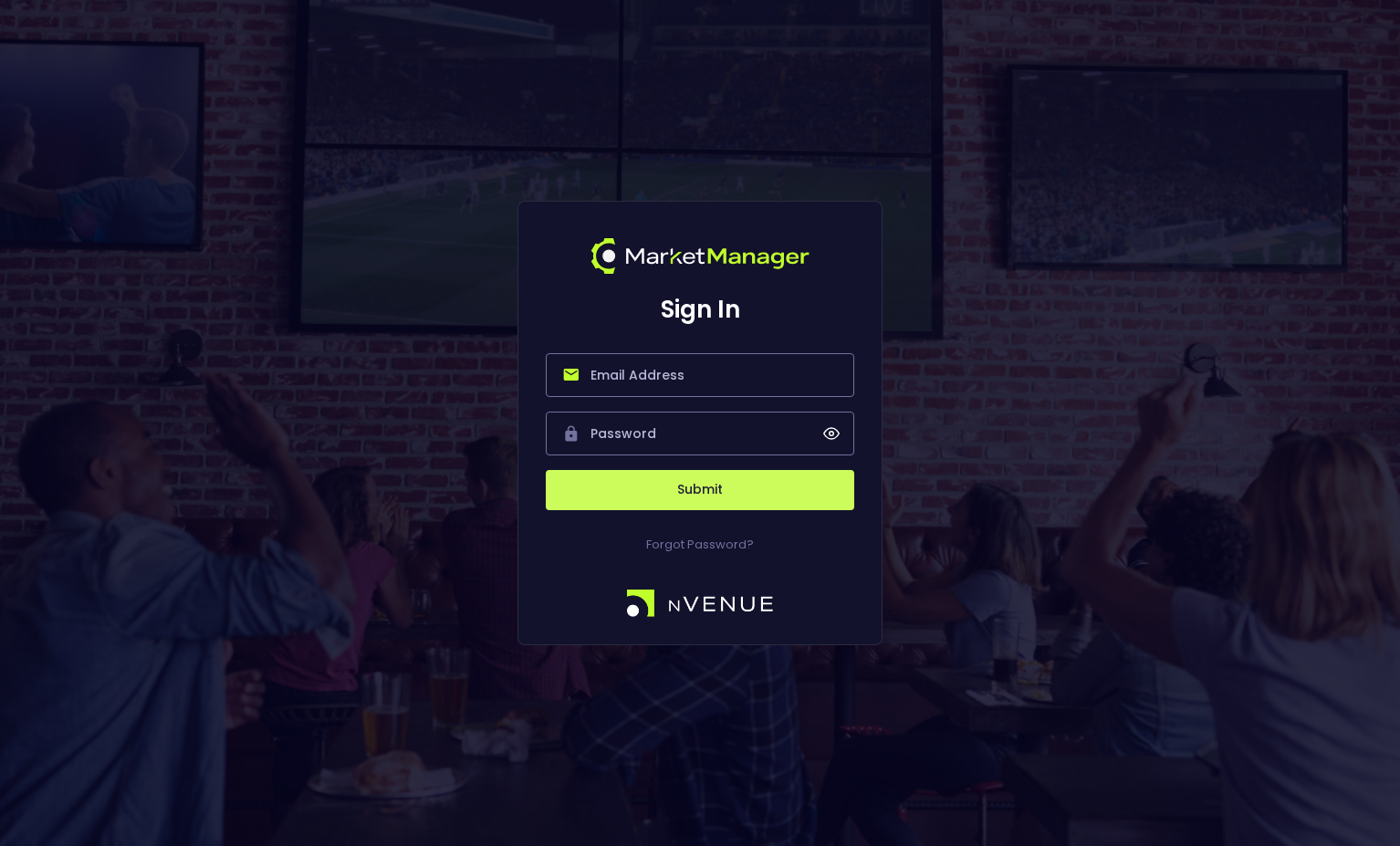
click at [646, 373] on input "email" at bounding box center [699, 374] width 308 height 44
type input "nvenue@nvenue.com"
click at [650, 436] on input "text" at bounding box center [699, 433] width 308 height 44
paste input "nvenue@nvenuebetradar.com"
click at [709, 490] on button "Submit" at bounding box center [699, 490] width 308 height 40
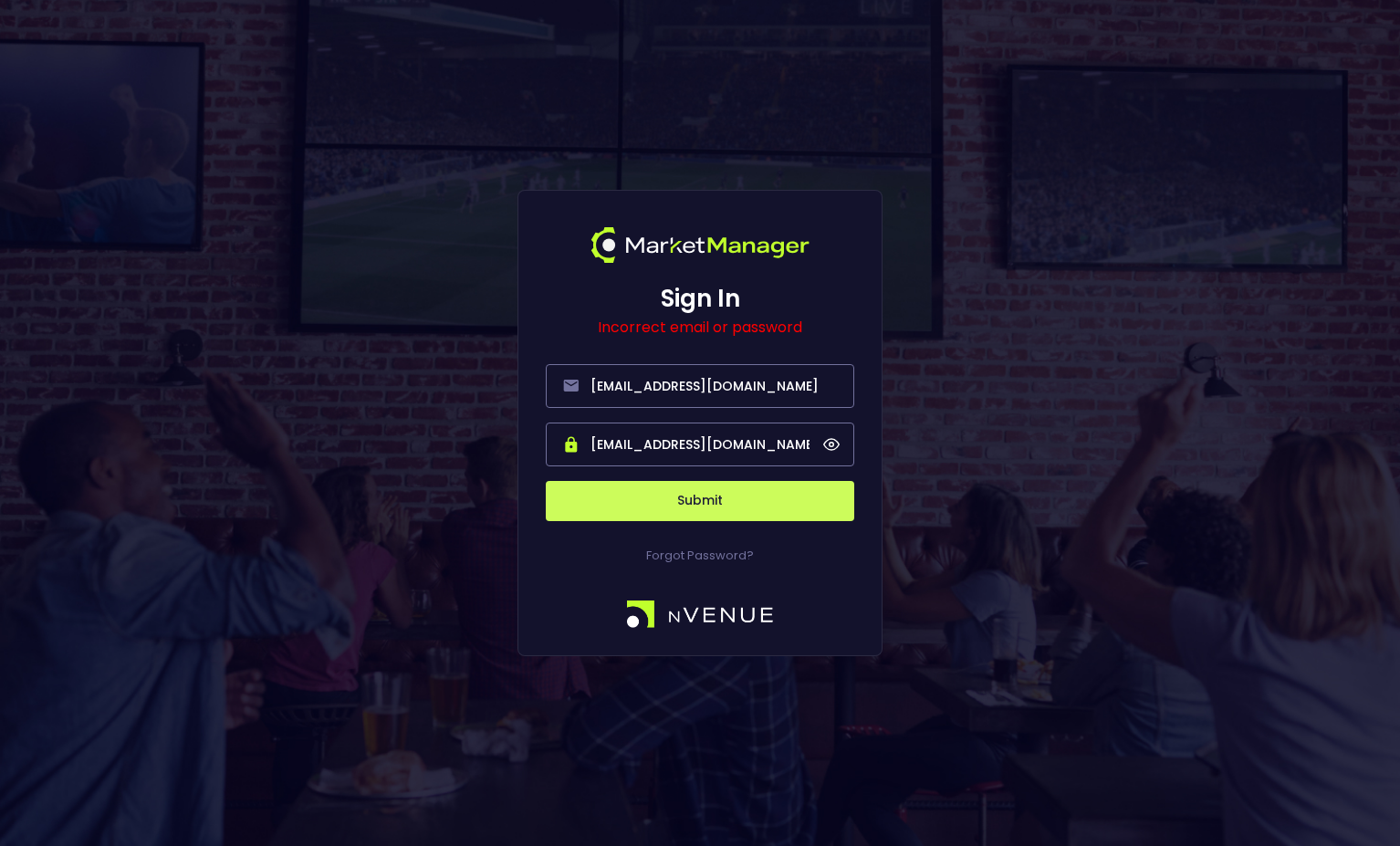
click at [795, 443] on input "nvenue@nvenuebetradar.com" at bounding box center [699, 443] width 308 height 44
type input "nvenue@nvenuebetradar.com"
drag, startPoint x: 800, startPoint y: 443, endPoint x: 588, endPoint y: 455, distance: 212.3
click at [588, 455] on input "nvenue@nvenuebetradar.com" at bounding box center [699, 443] width 308 height 44
click at [732, 385] on input "nvenue@nvenue.com" at bounding box center [699, 385] width 308 height 44
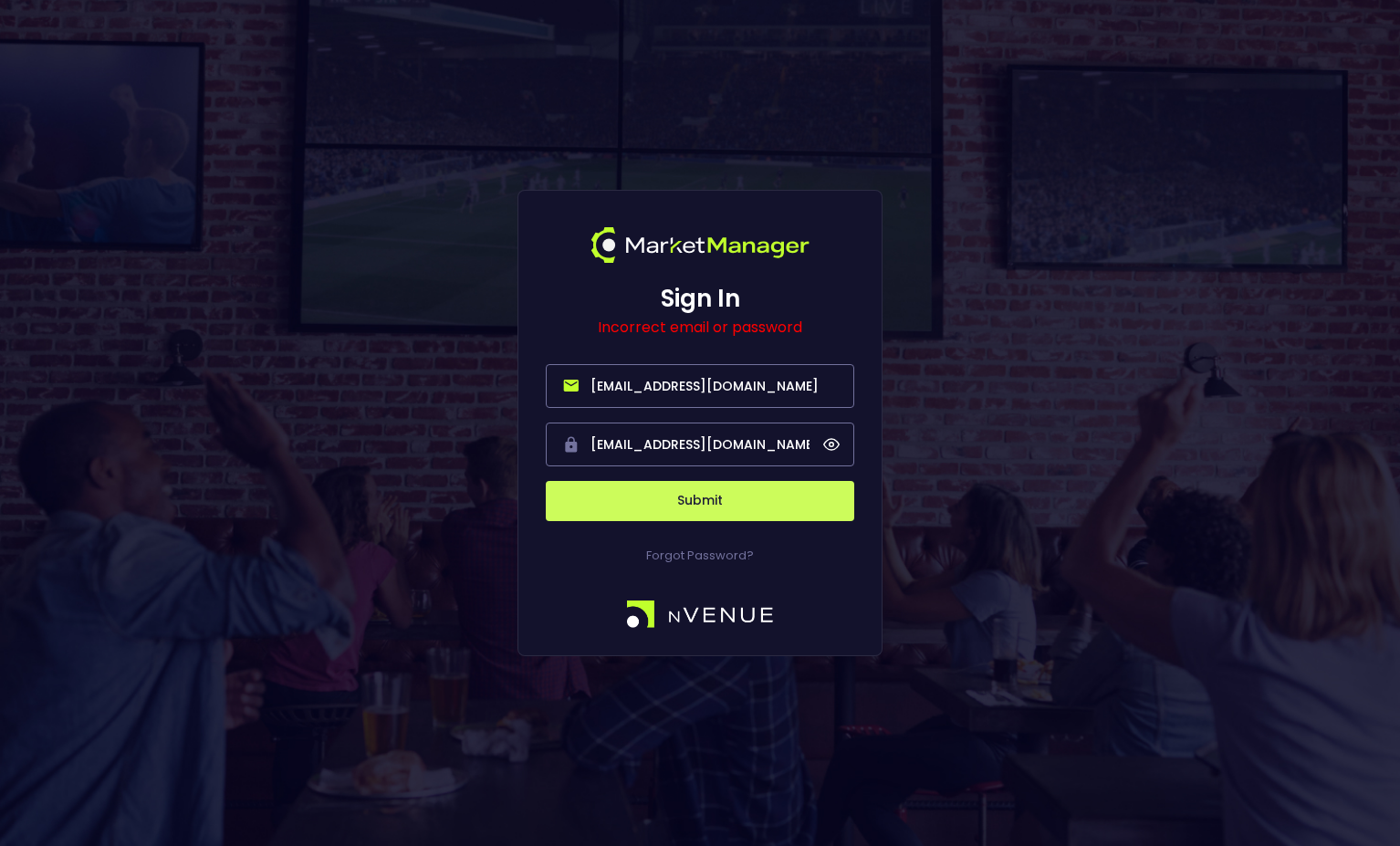
drag, startPoint x: 748, startPoint y: 380, endPoint x: 526, endPoint y: 377, distance: 222.0
click at [526, 377] on div "Sign In Incorrect email or password nvenue@nvenue.com nvenue@nvenuebetradar.com…" at bounding box center [700, 423] width 365 height 467
paste input "betradar"
type input "nvenue@nvenuebetradar.com"
drag, startPoint x: 801, startPoint y: 447, endPoint x: 503, endPoint y: 444, distance: 298.0
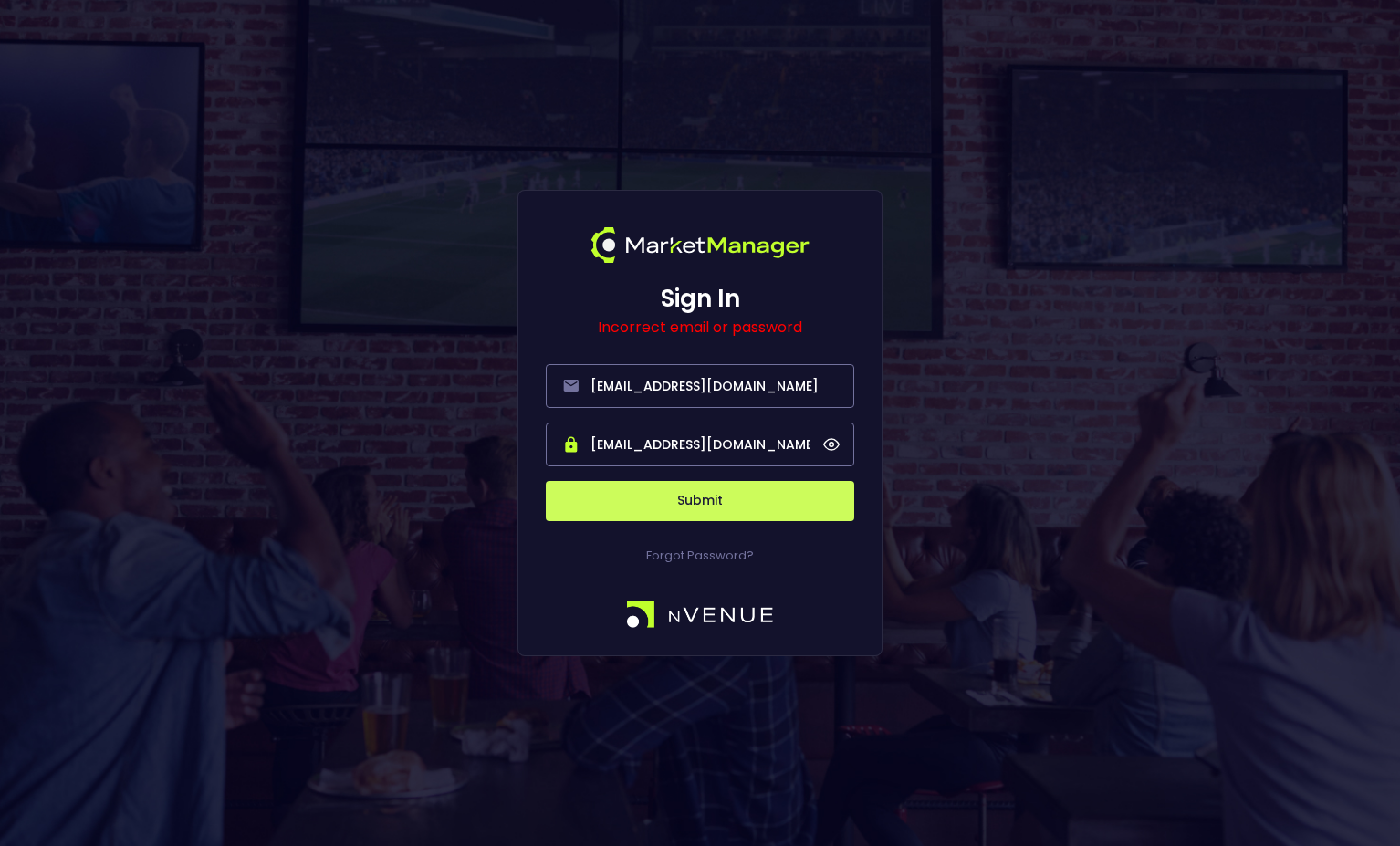
click at [503, 444] on div "Sign In Incorrect email or password nvenue@nvenuebetradar.com nvenue@nvenuebetr…" at bounding box center [700, 423] width 1400 height 846
type input "nvenue"
click at [545, 480] on button "Submit" at bounding box center [699, 500] width 308 height 40
click at [727, 404] on input "nvenue@nvenuebetradar.com" at bounding box center [699, 385] width 308 height 44
drag, startPoint x: 798, startPoint y: 384, endPoint x: 544, endPoint y: 365, distance: 254.7
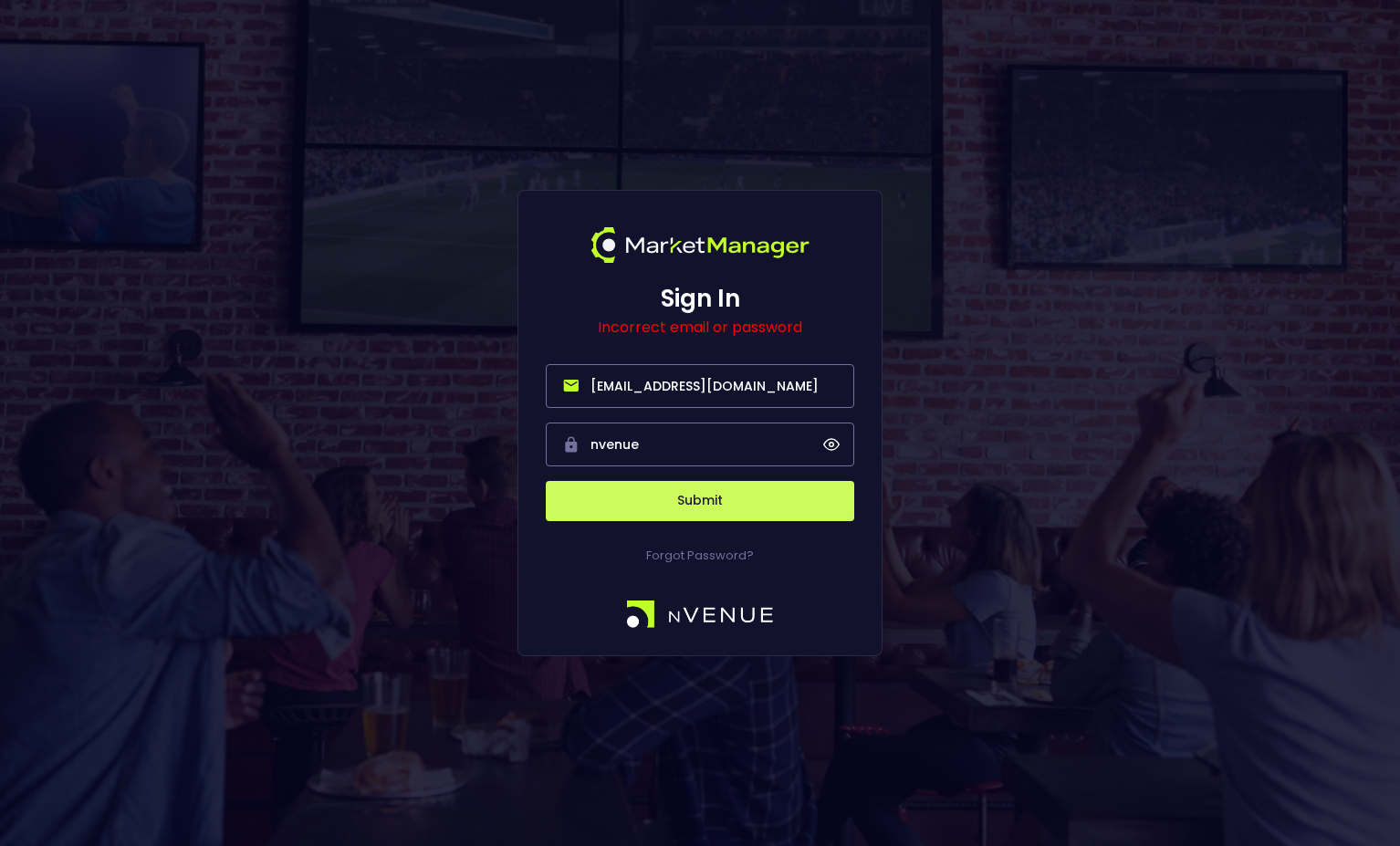
click at [544, 365] on div "Sign In Incorrect email or password nvenue@nvenuebetradar.com nvenue Submit For…" at bounding box center [700, 423] width 365 height 467
type input "nvenue"
click at [606, 454] on input "nvenue" at bounding box center [699, 443] width 308 height 44
drag, startPoint x: 719, startPoint y: 439, endPoint x: 478, endPoint y: 424, distance: 241.5
click at [478, 424] on div "Sign In Incorrect email or password nvenue nvenue Submit Forgot Password?" at bounding box center [700, 423] width 1400 height 846
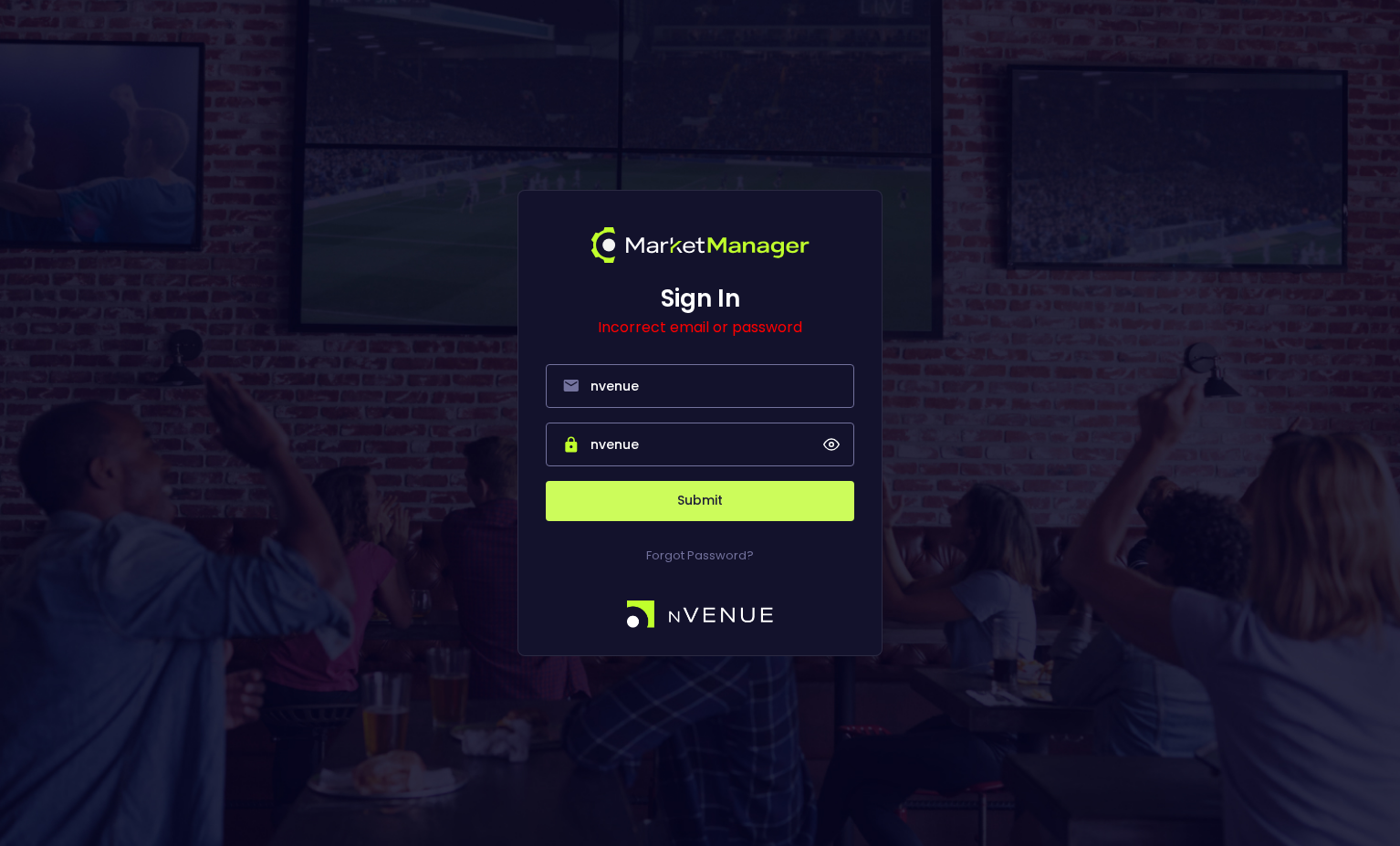
paste input "@nvenuebetradar.com"
click at [833, 434] on input "nvenue@nvenuebetradar.com" at bounding box center [699, 443] width 308 height 44
type input "nvenue@nvenuebetradar.com"
click at [839, 448] on span at bounding box center [831, 444] width 17 height 17
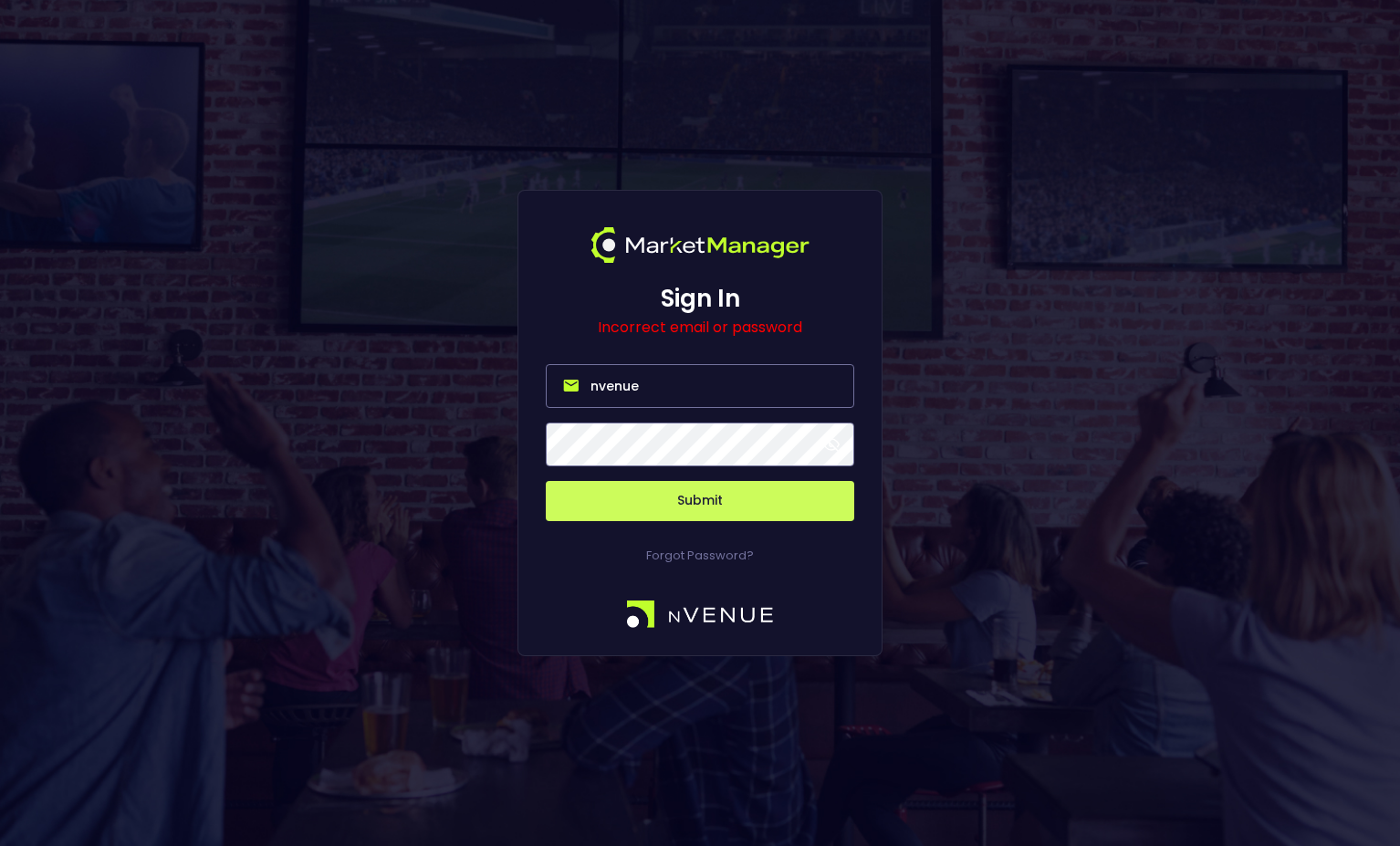
click at [649, 385] on input "nvenue" at bounding box center [699, 385] width 308 height 44
drag, startPoint x: 649, startPoint y: 385, endPoint x: 595, endPoint y: 385, distance: 54.0
click at [595, 385] on input "nvenue" at bounding box center [699, 385] width 308 height 44
drag, startPoint x: 740, startPoint y: 384, endPoint x: 563, endPoint y: 397, distance: 177.5
click at [563, 397] on input "nvenue@nvenue.com" at bounding box center [699, 385] width 308 height 44
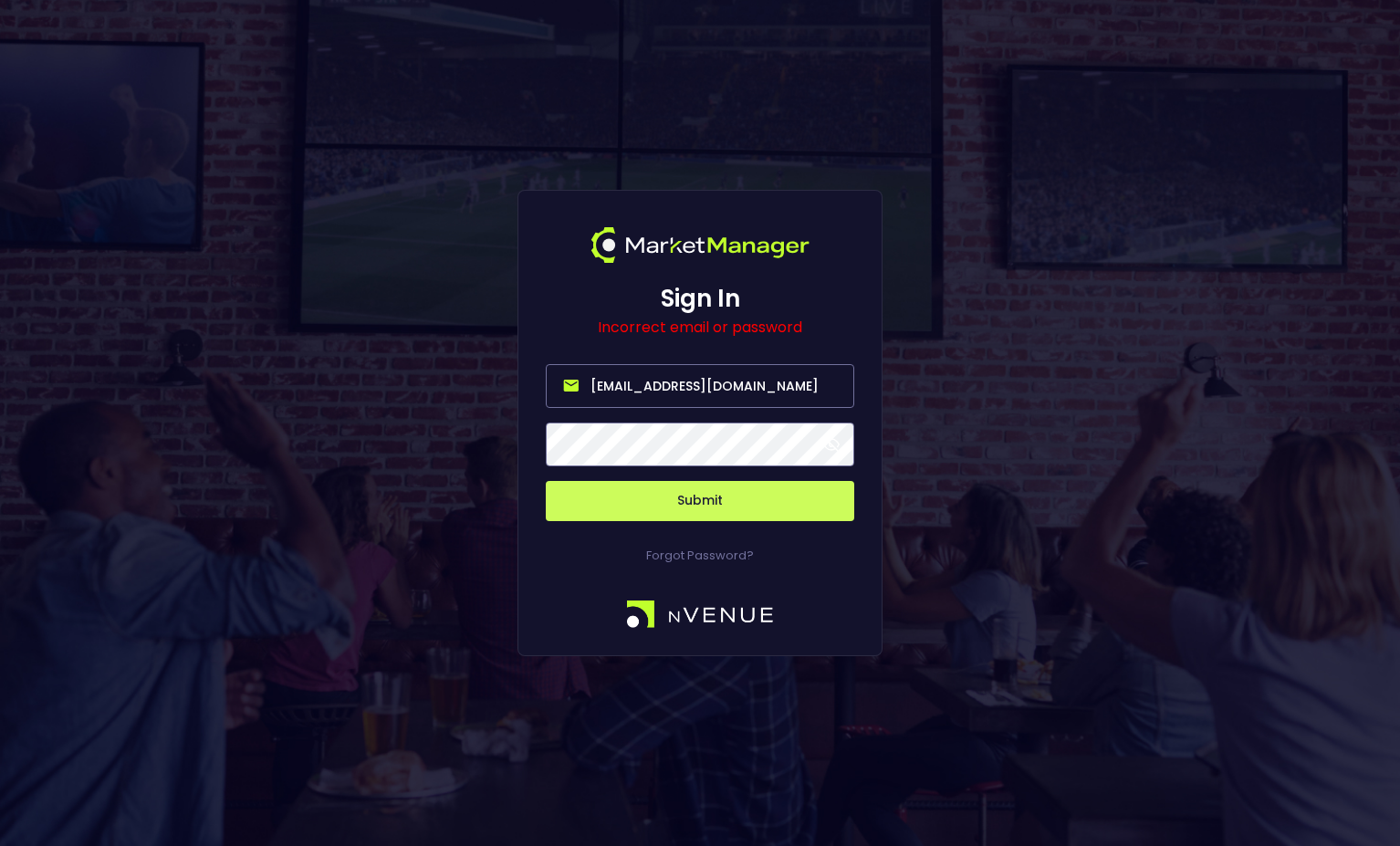
type input "nvenue@nvenuebetradar.com"
click at [649, 502] on button "Submit" at bounding box center [699, 500] width 308 height 40
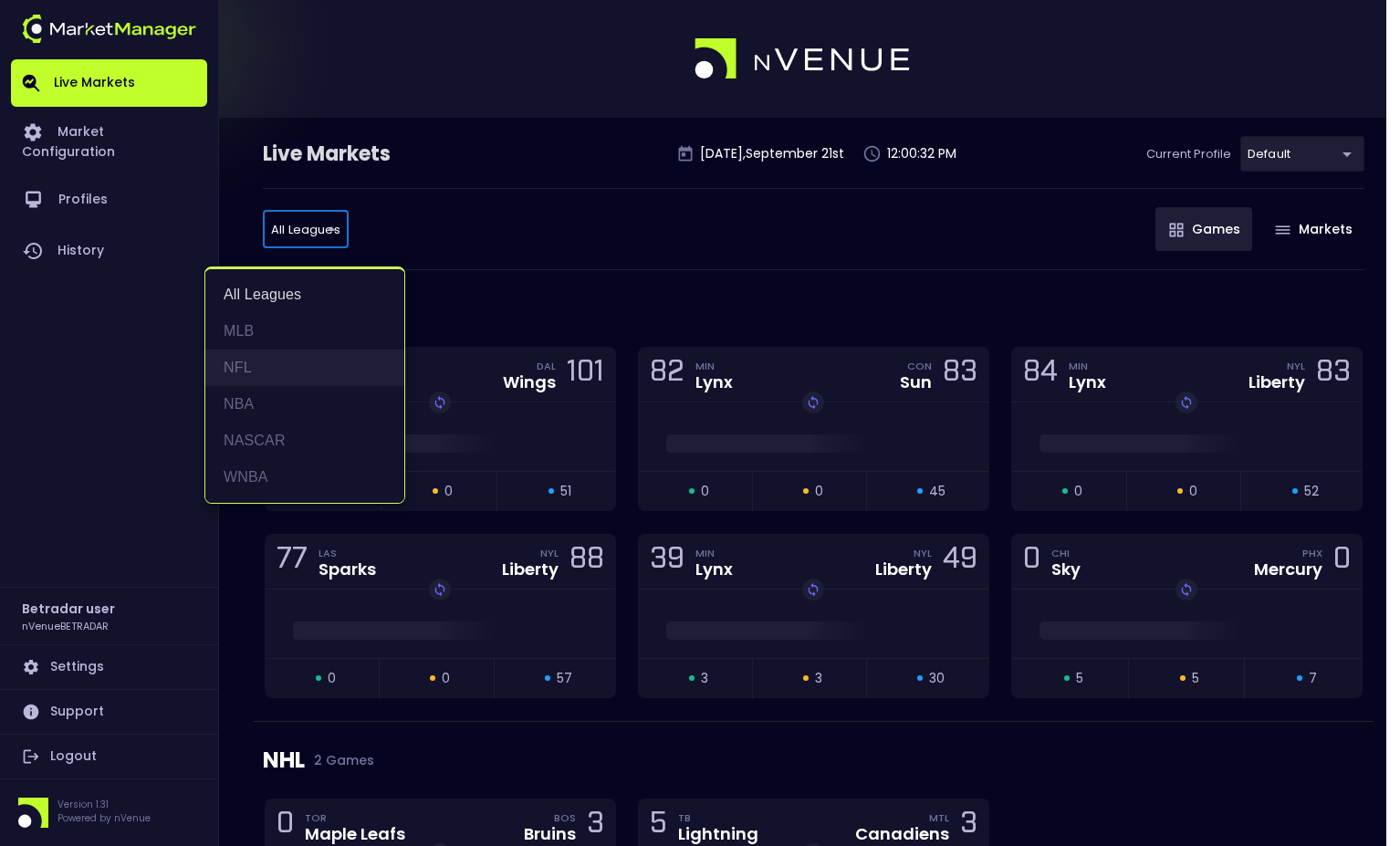
click at [258, 375] on li "NFL" at bounding box center [305, 367] width 199 height 36
type input "NFL"
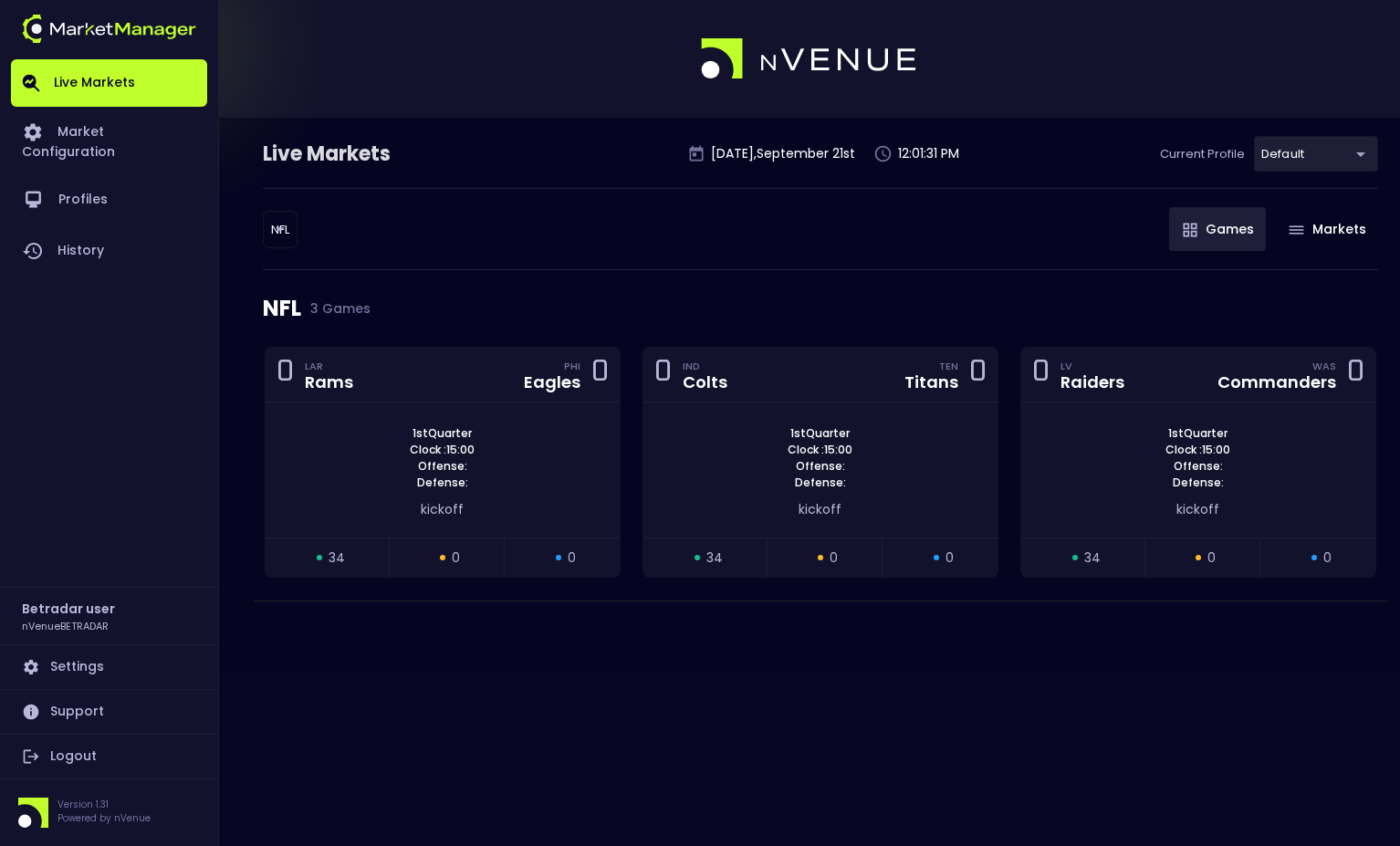
click at [896, 772] on div "Live Markets Sunday , September 21 st 12:01:31 PM Current Profile default 2aa9d…" at bounding box center [700, 423] width 1400 height 846
click at [486, 407] on div "1st Quarter Clock : 15:00 Offense: Defense: kickoff" at bounding box center [443, 470] width 354 height 135
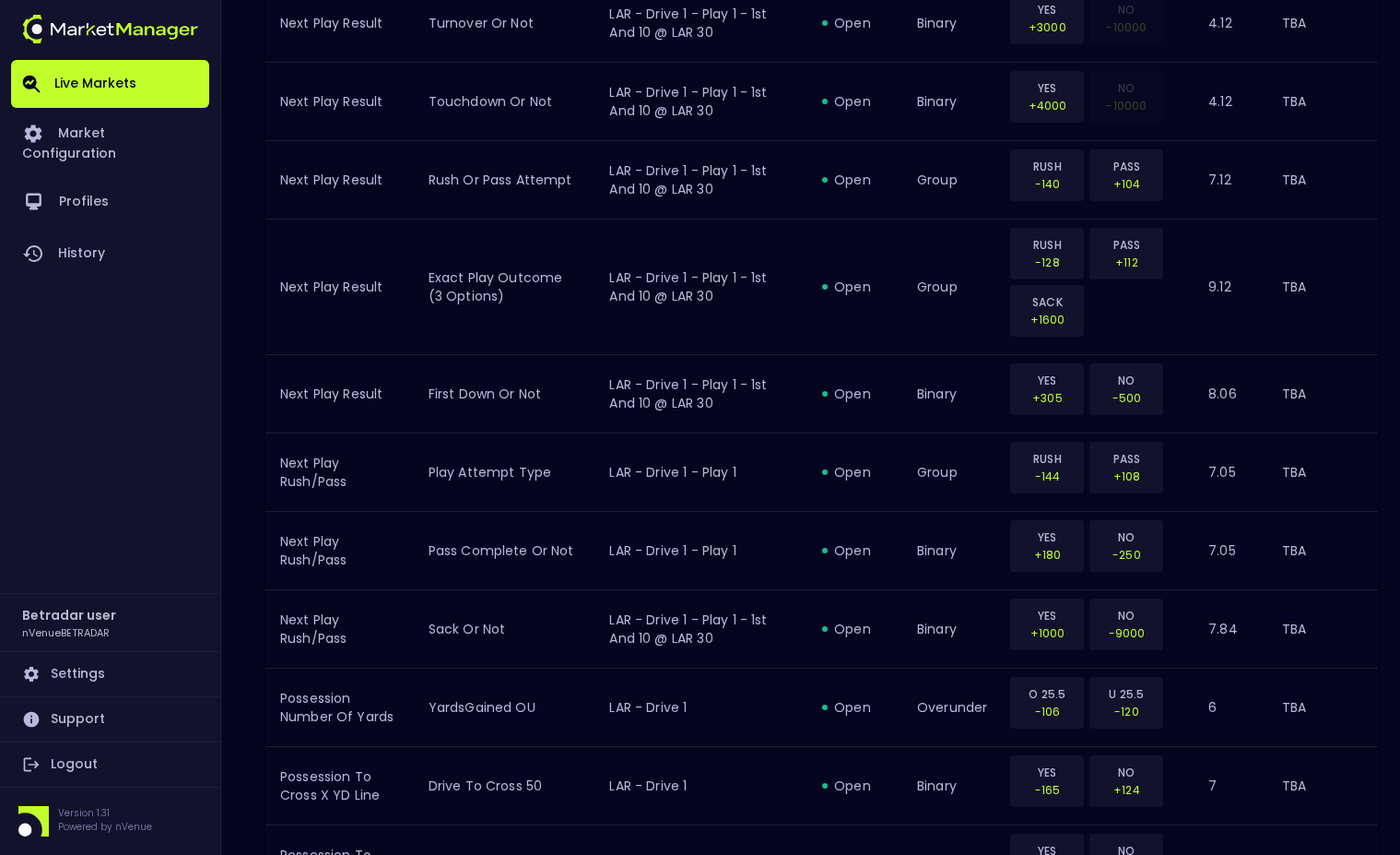
scroll to position [2092, 0]
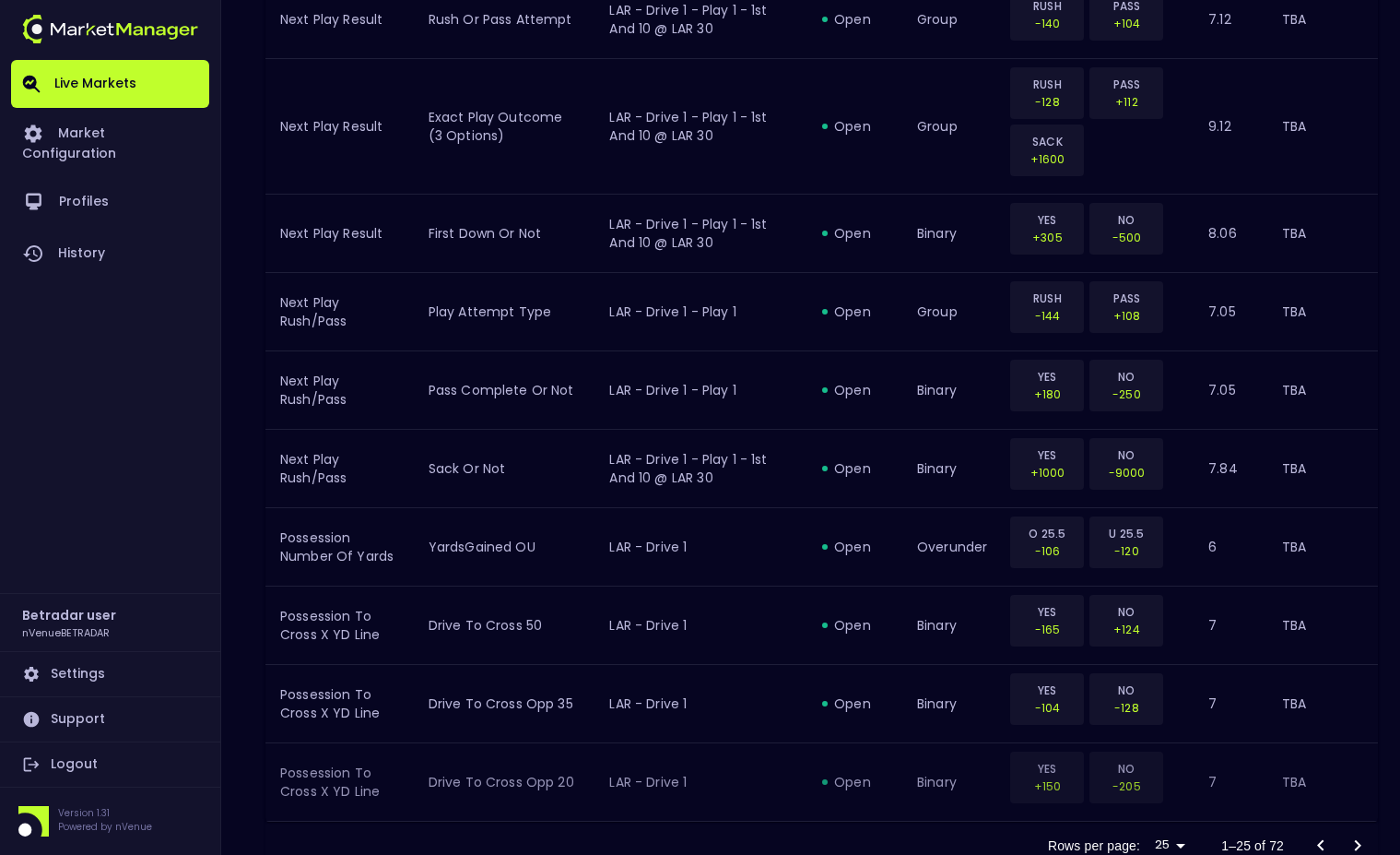
click at [1351, 834] on icon "Go to next page" at bounding box center [1358, 846] width 22 height 22
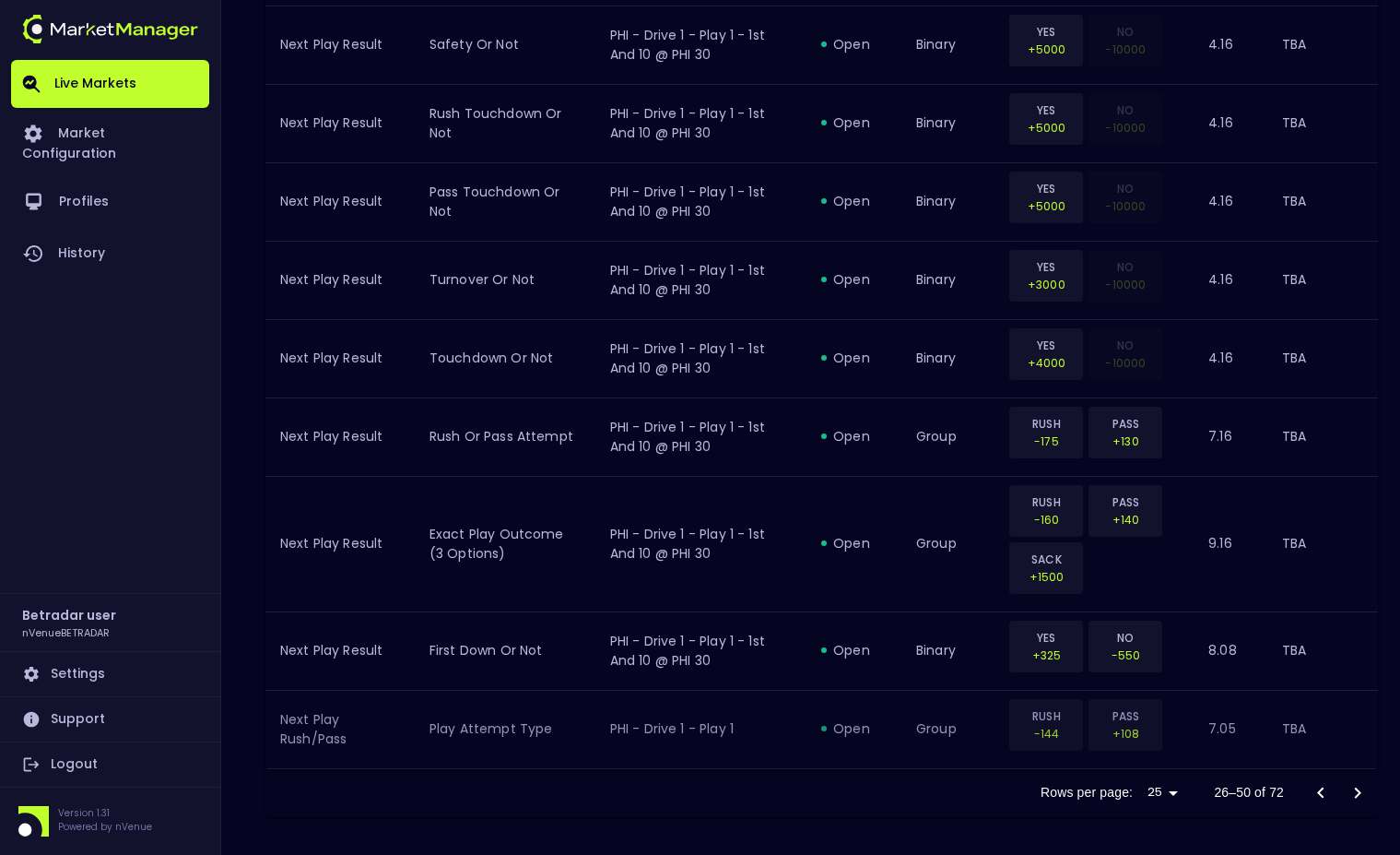
scroll to position [2149, 0]
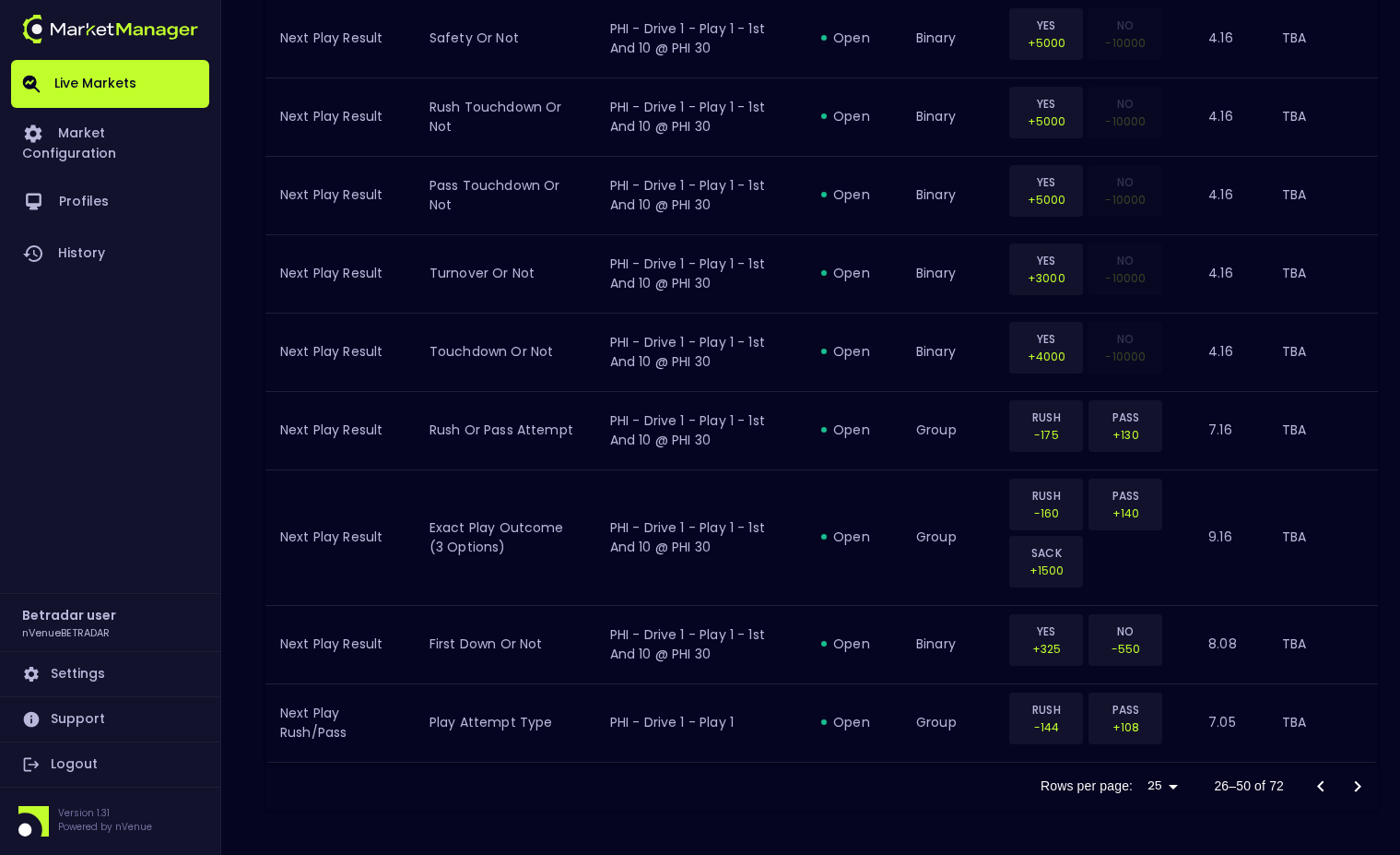
click at [1357, 784] on icon "Go to next page" at bounding box center [1358, 786] width 7 height 11
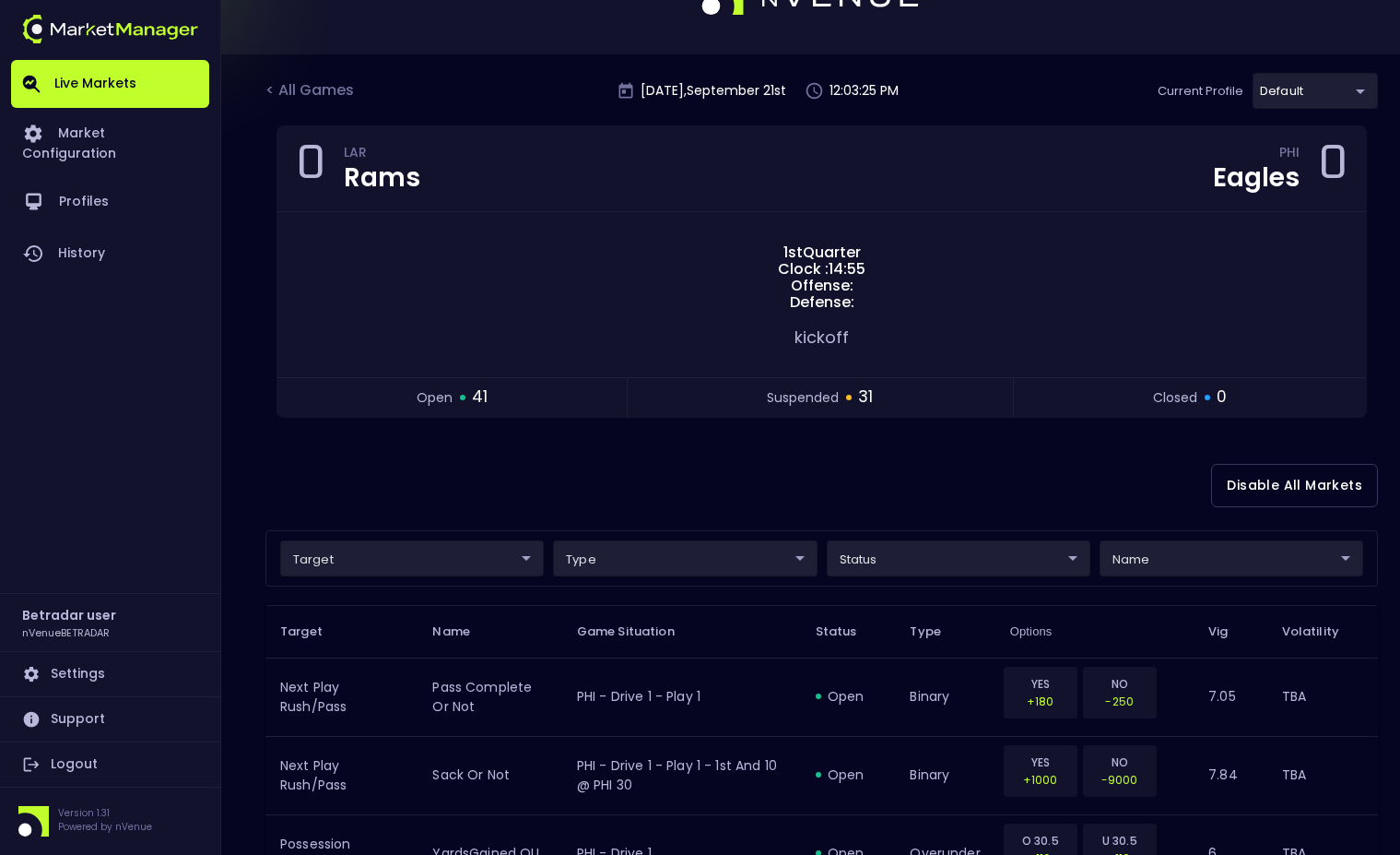
scroll to position [0, 0]
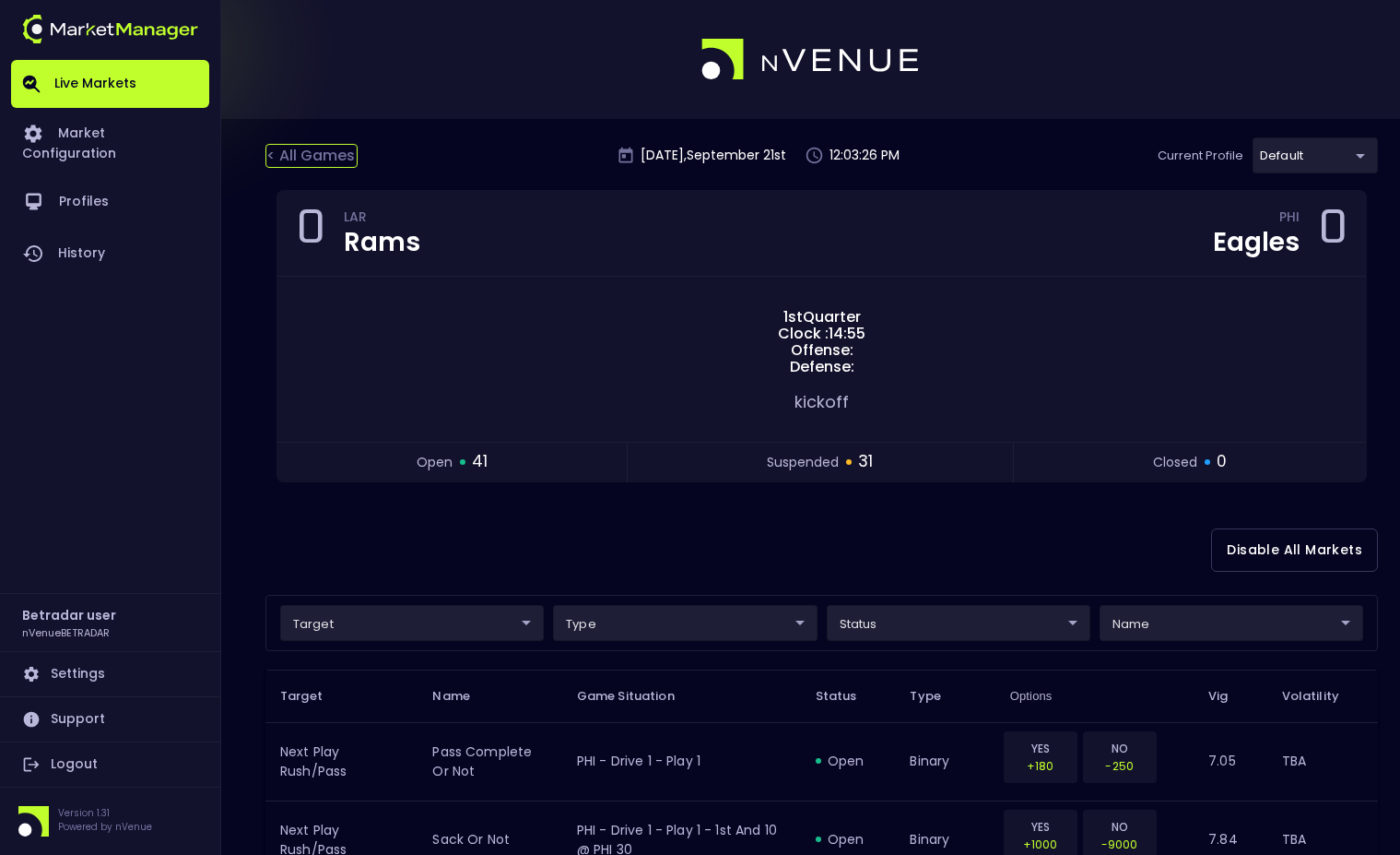
click at [325, 164] on div "< All Games" at bounding box center [311, 156] width 93 height 24
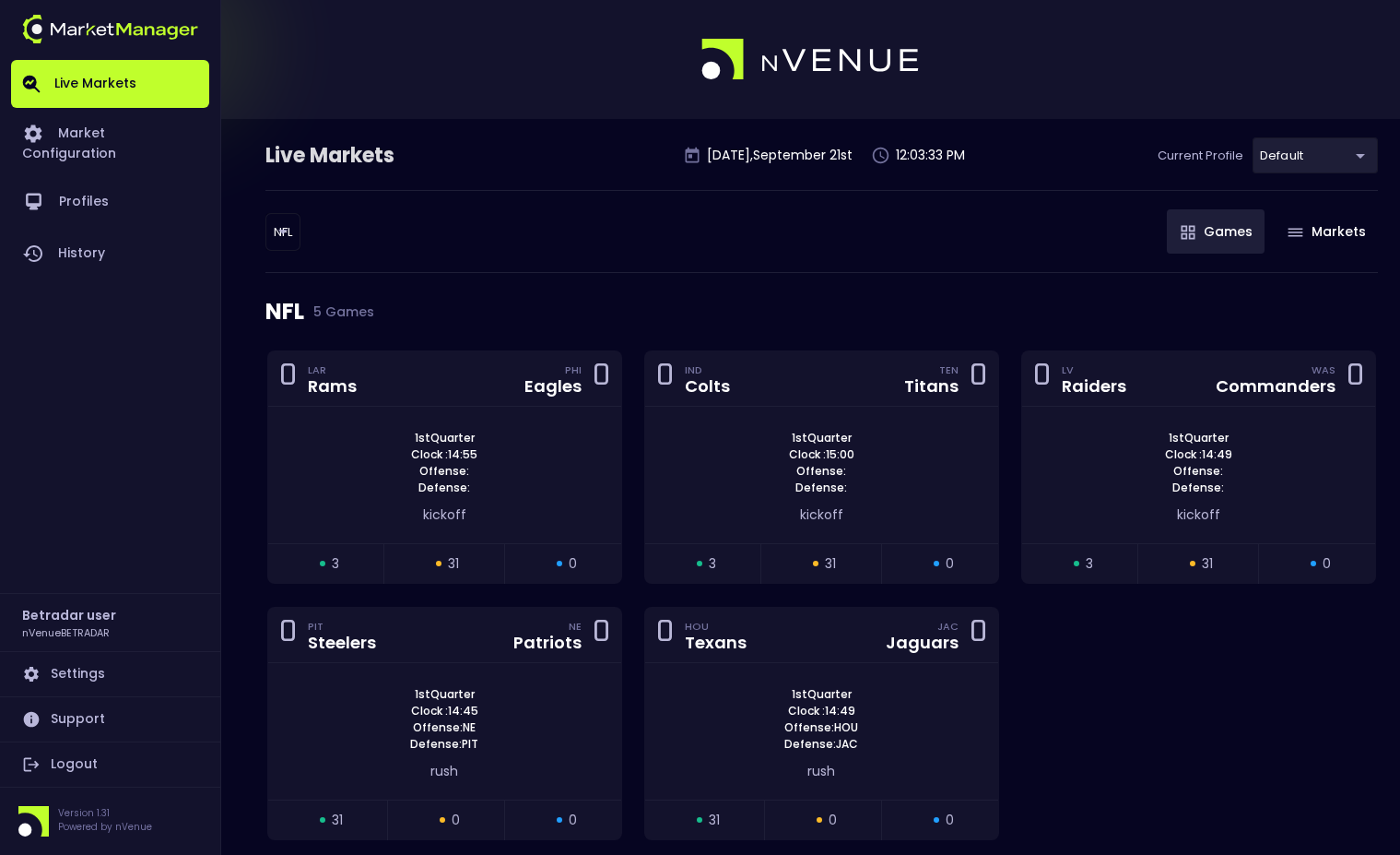
click at [1162, 643] on div "0 LAR Rams PHI Eagles 0 1st Quarter Clock : 14:55 Offense: Defense: kickoff ope…" at bounding box center [821, 607] width 1131 height 513
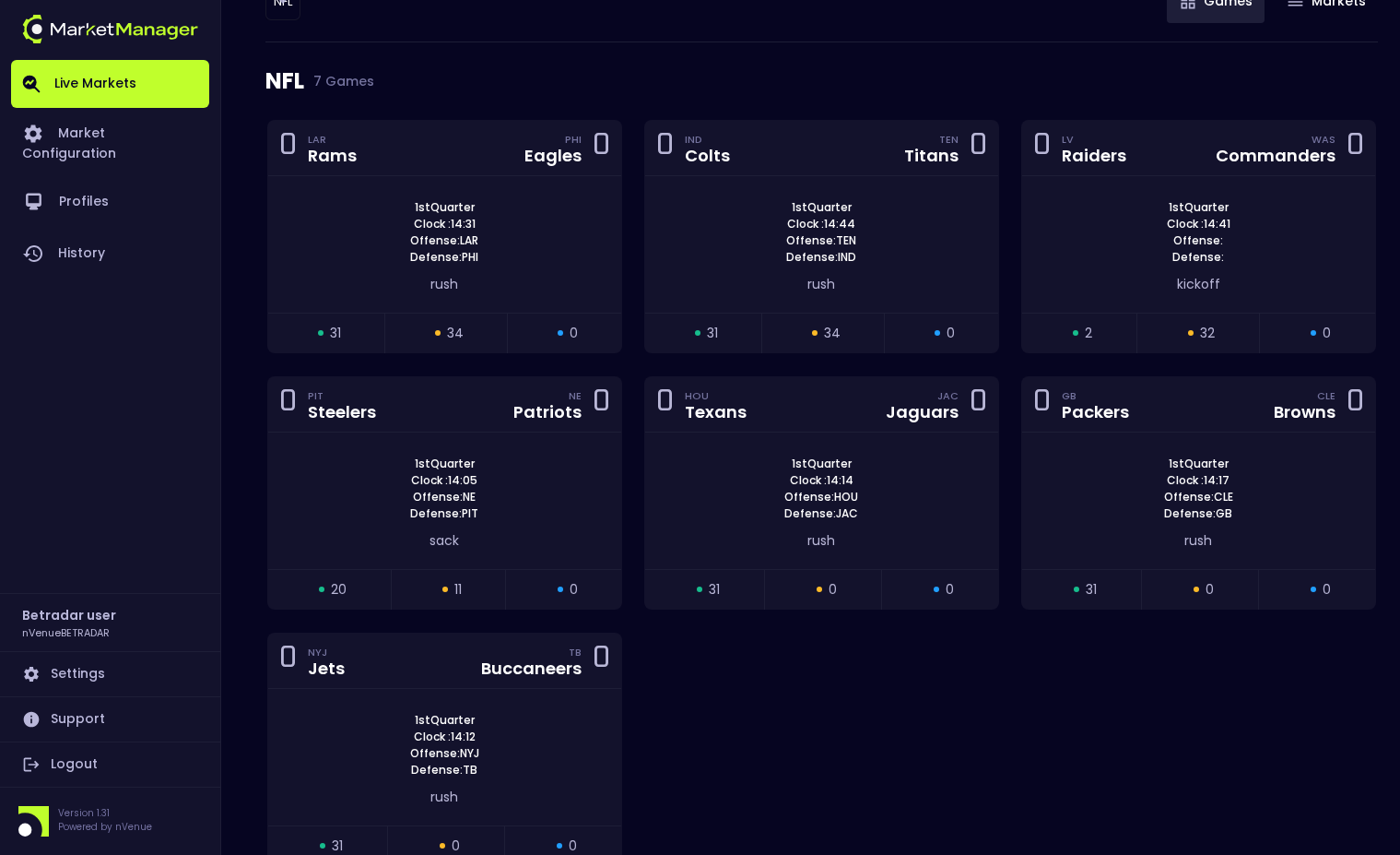
scroll to position [277, 0]
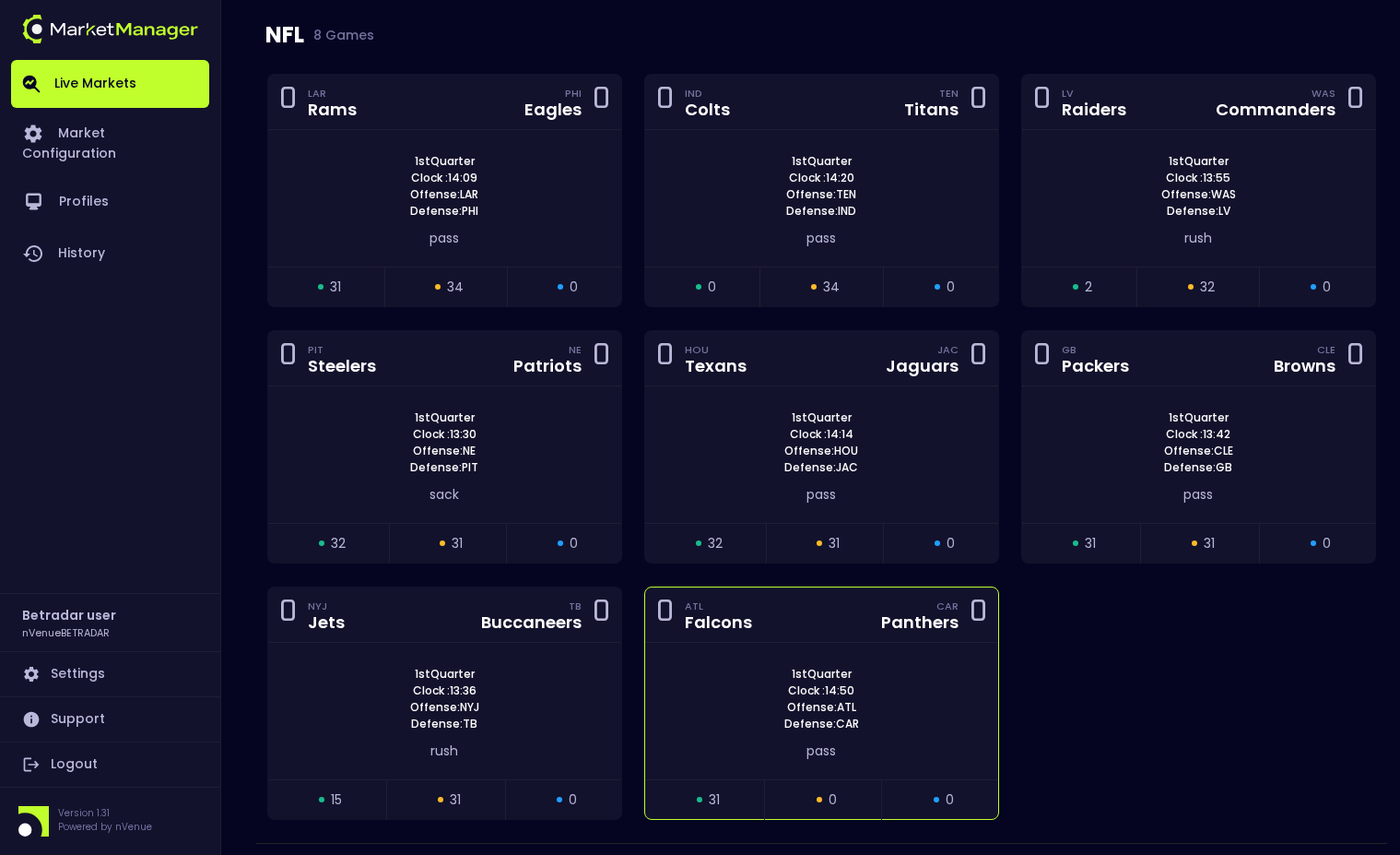
click at [848, 630] on div "0 ATL Falcons CAR Panthers 0" at bounding box center [822, 615] width 354 height 55
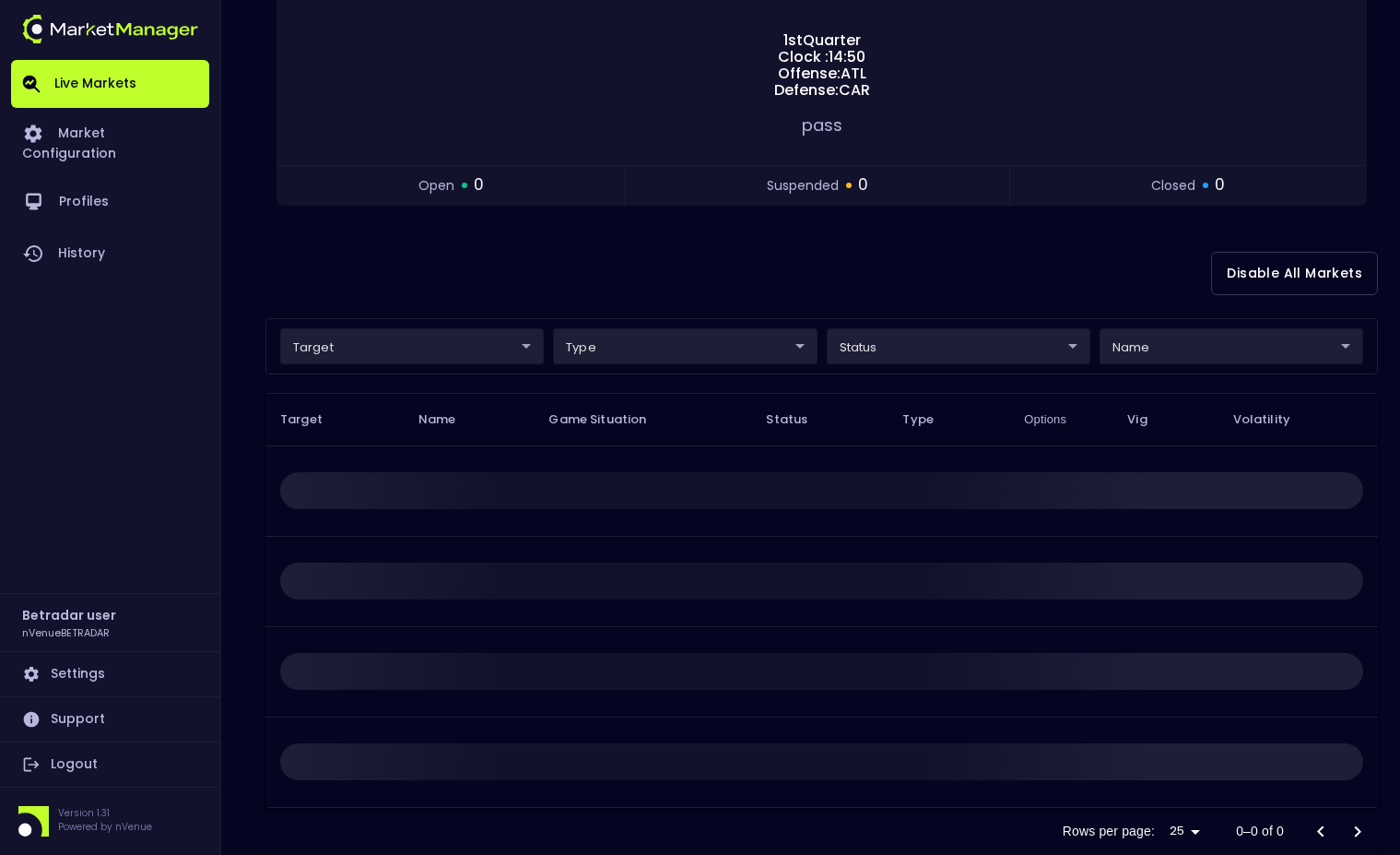
scroll to position [0, 0]
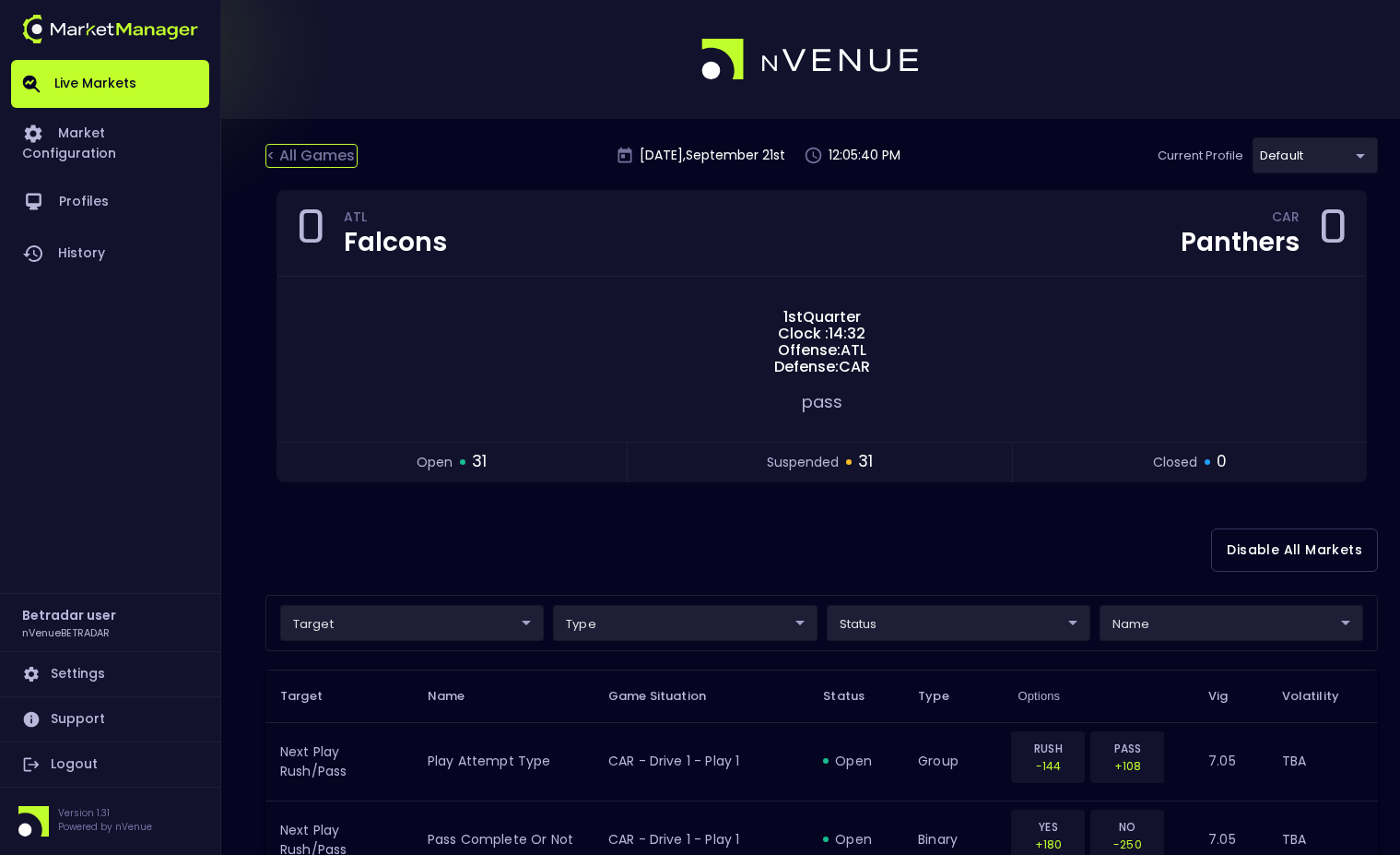
click at [320, 153] on div "< All Games" at bounding box center [311, 156] width 93 height 24
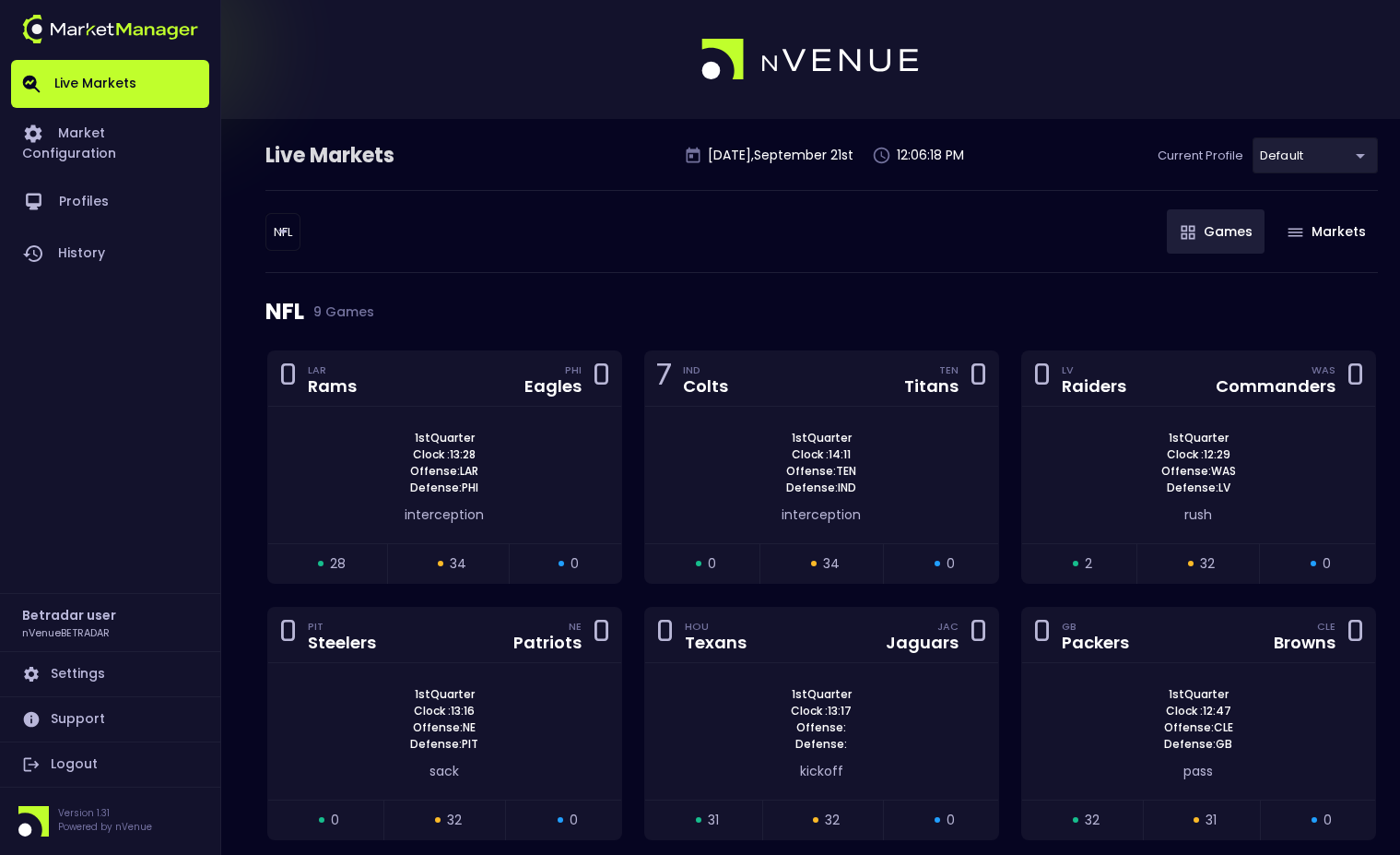
click at [1293, 157] on body "Live Markets Market Configuration Profiles History Betradar user nVenueBETRADAR…" at bounding box center [700, 595] width 1400 height 1190
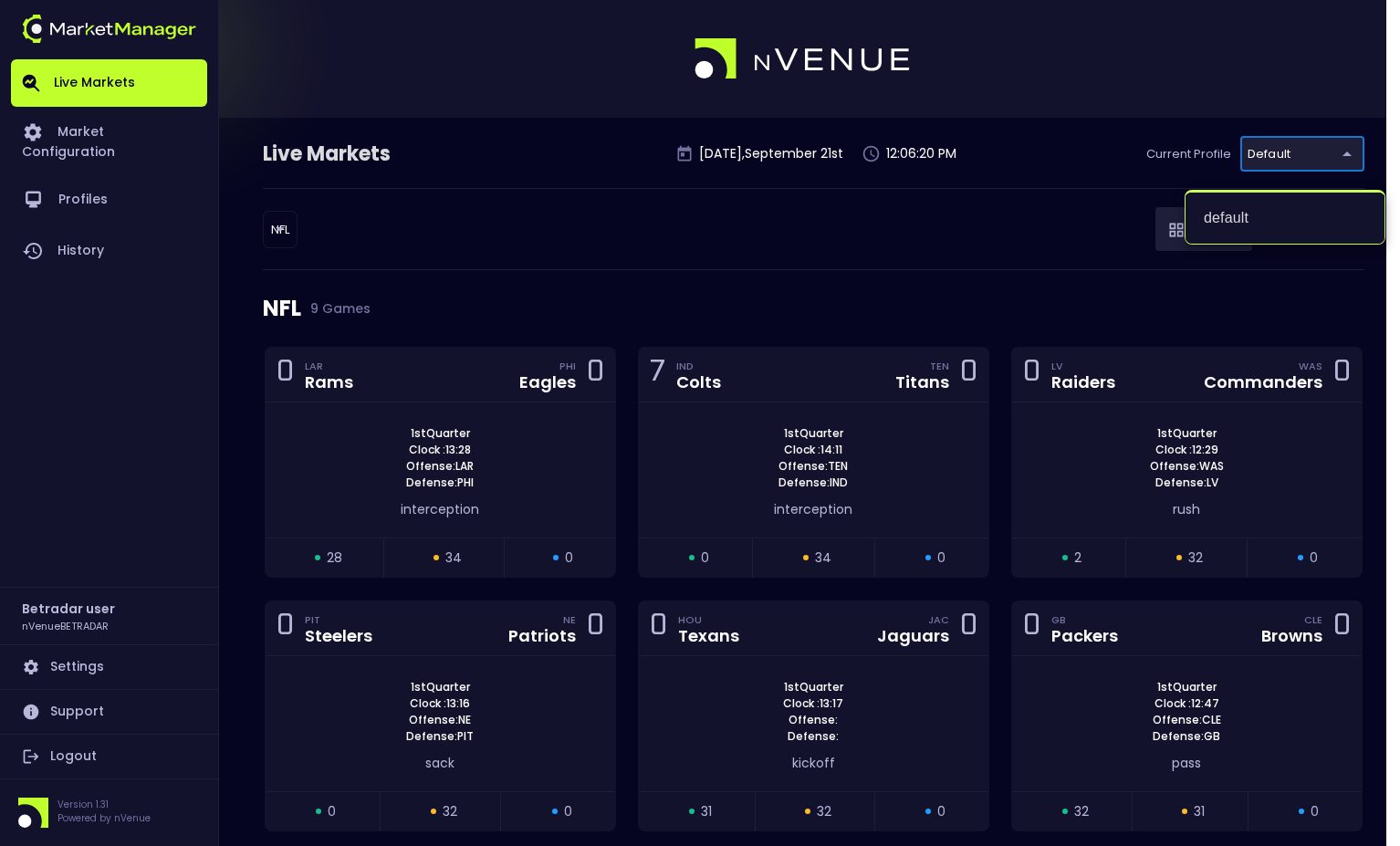
click at [877, 254] on div at bounding box center [700, 423] width 1400 height 846
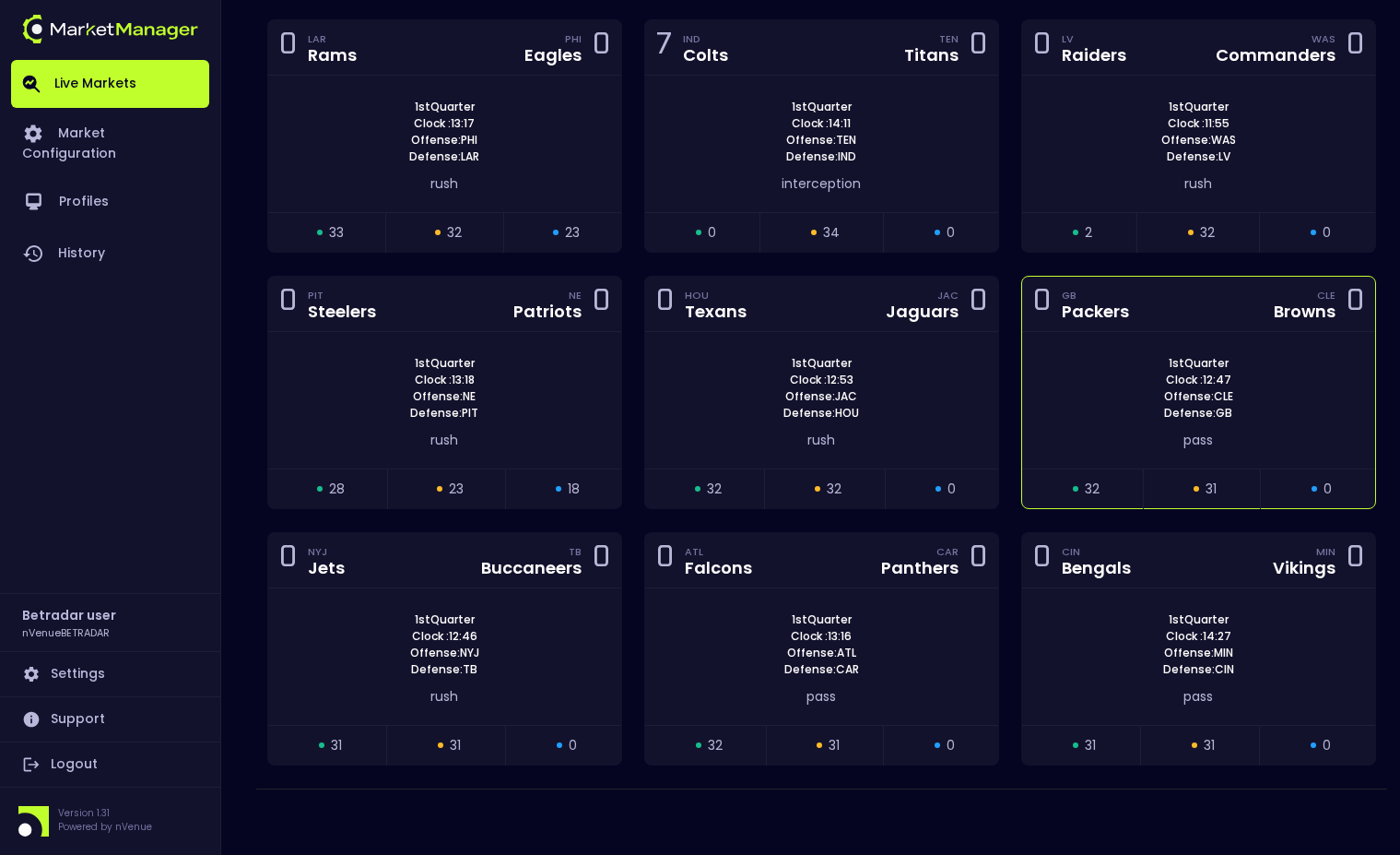
scroll to position [335, 0]
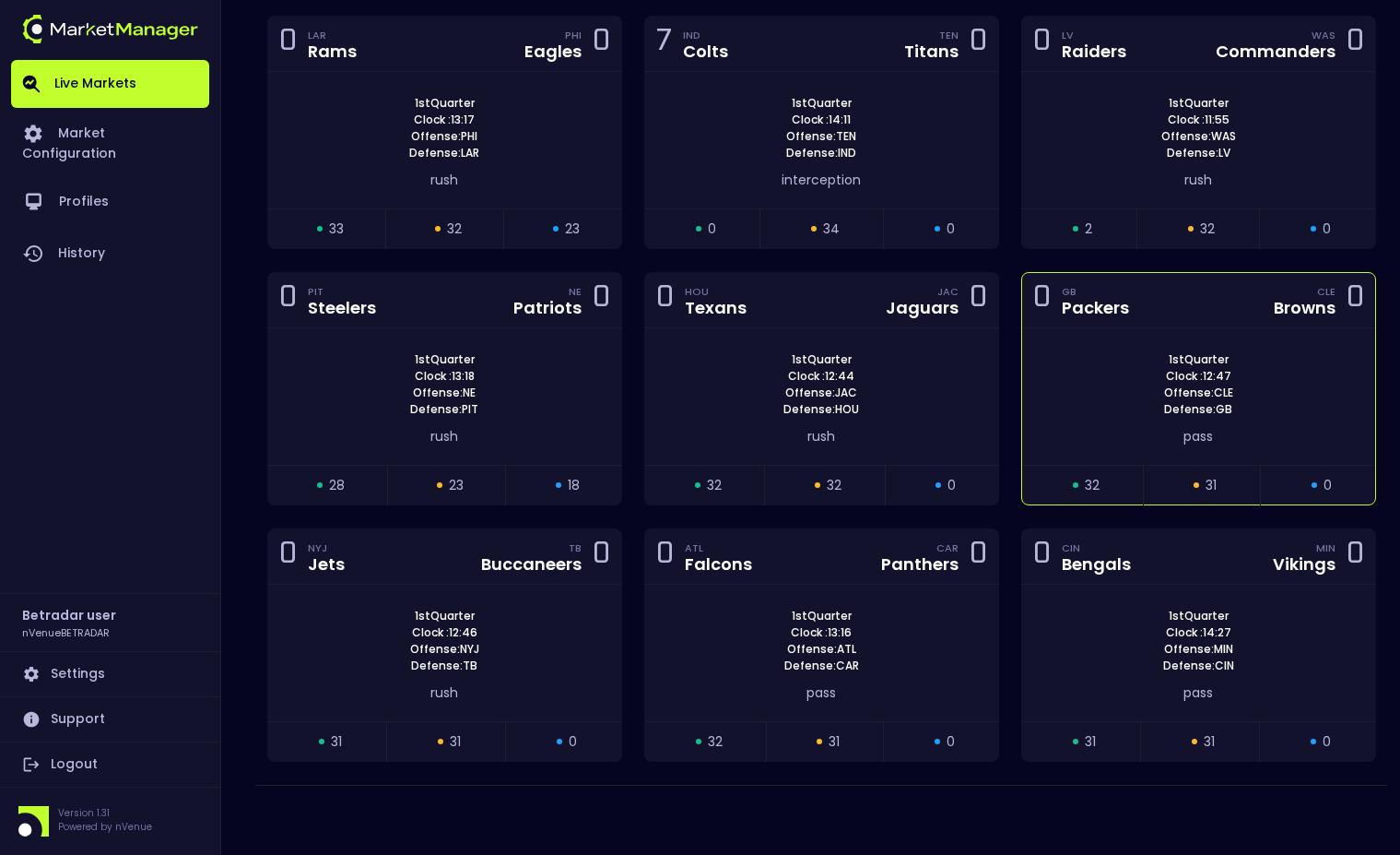
click at [1170, 290] on div "0 GB Packers CLE Browns 0" at bounding box center [1199, 300] width 354 height 55
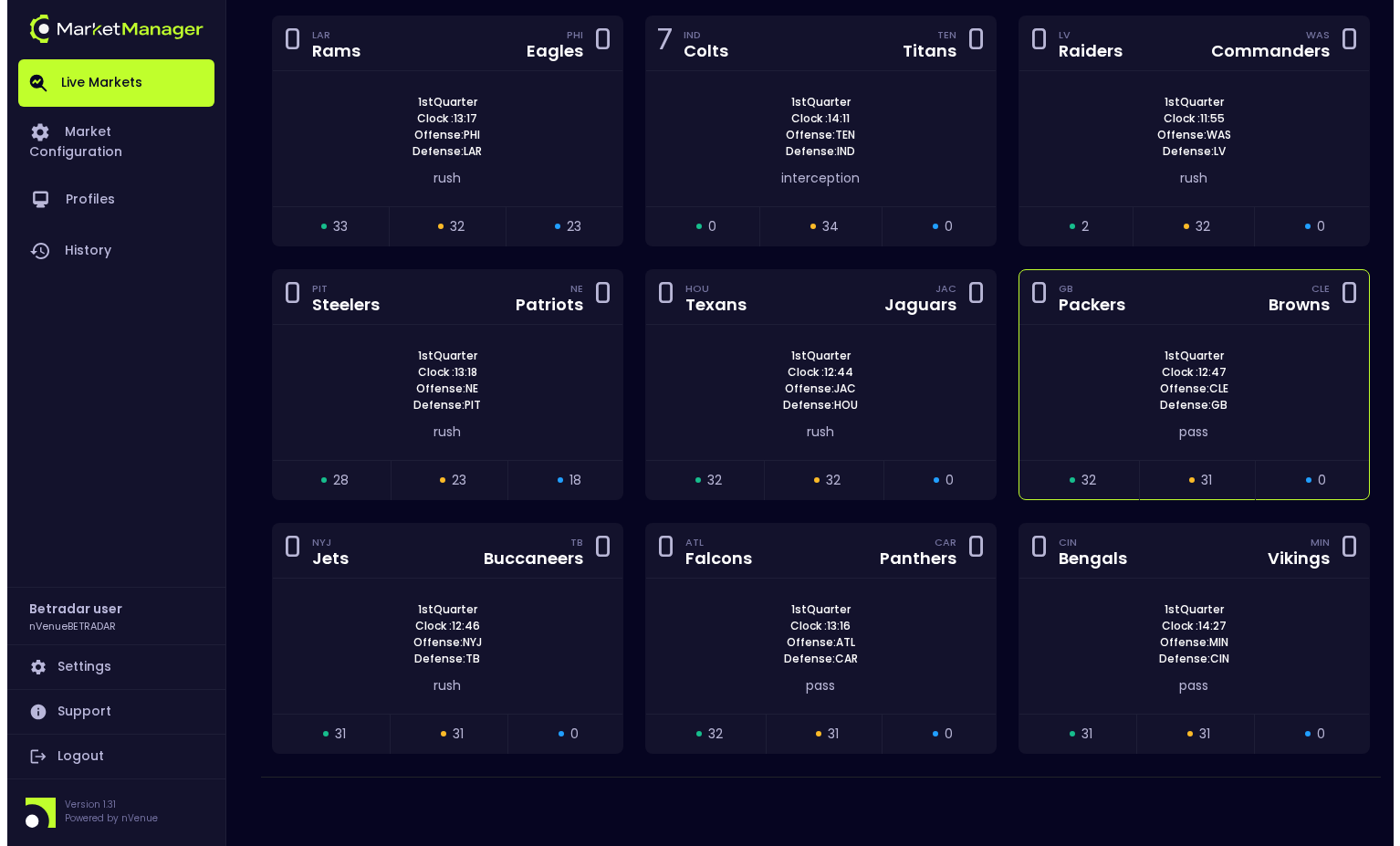
scroll to position [0, 0]
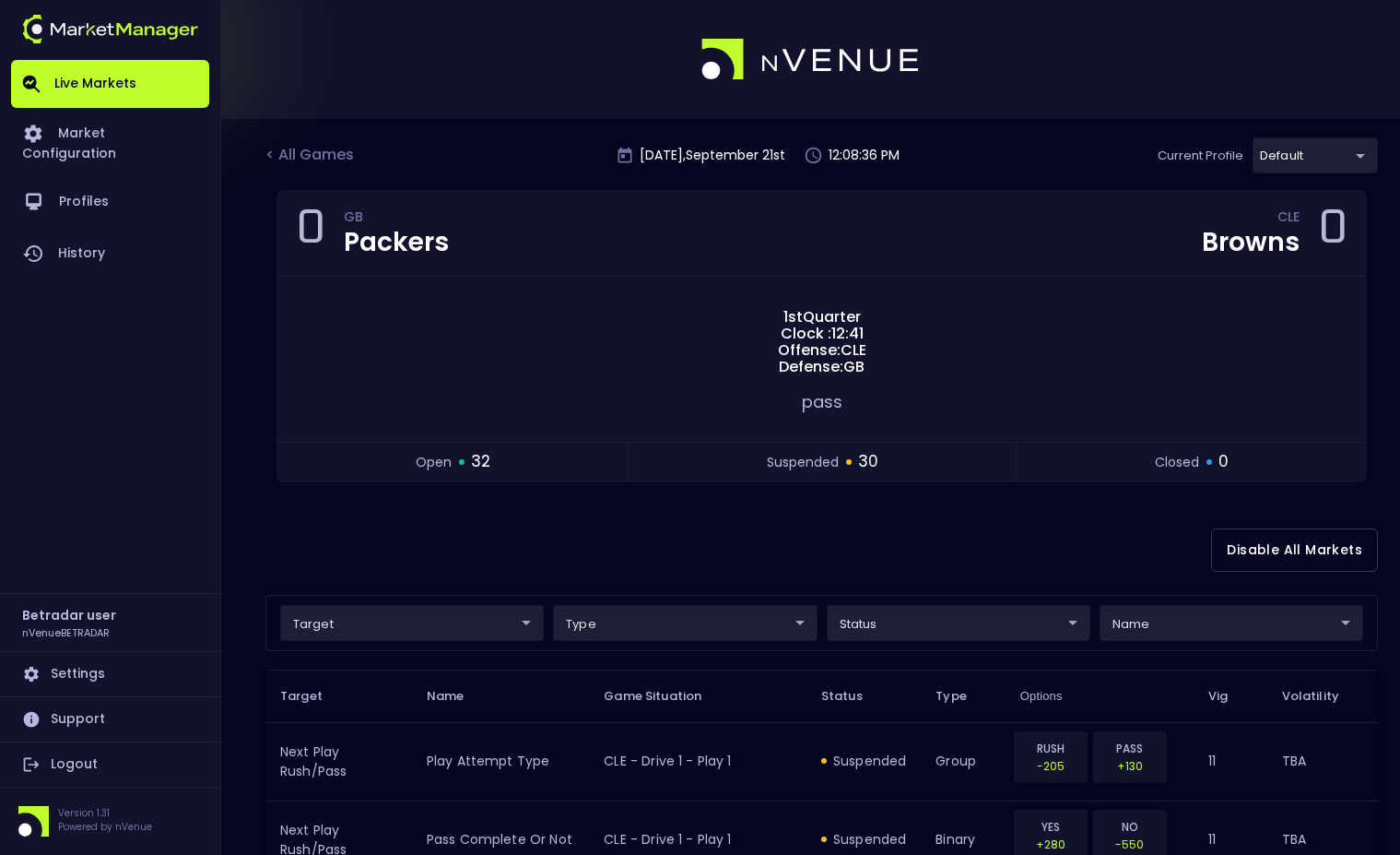
click at [649, 537] on div "Disable All Markets" at bounding box center [822, 550] width 1113 height 90
click at [772, 568] on div "Disable All Markets" at bounding box center [822, 550] width 1113 height 90
drag, startPoint x: 1220, startPoint y: 418, endPoint x: 1234, endPoint y: 163, distance: 255.4
click at [1234, 165] on div "Current Profile default 2aa9daef-f03c-4b05-aaf3-b77c512ca207 Select" at bounding box center [1268, 155] width 221 height 36
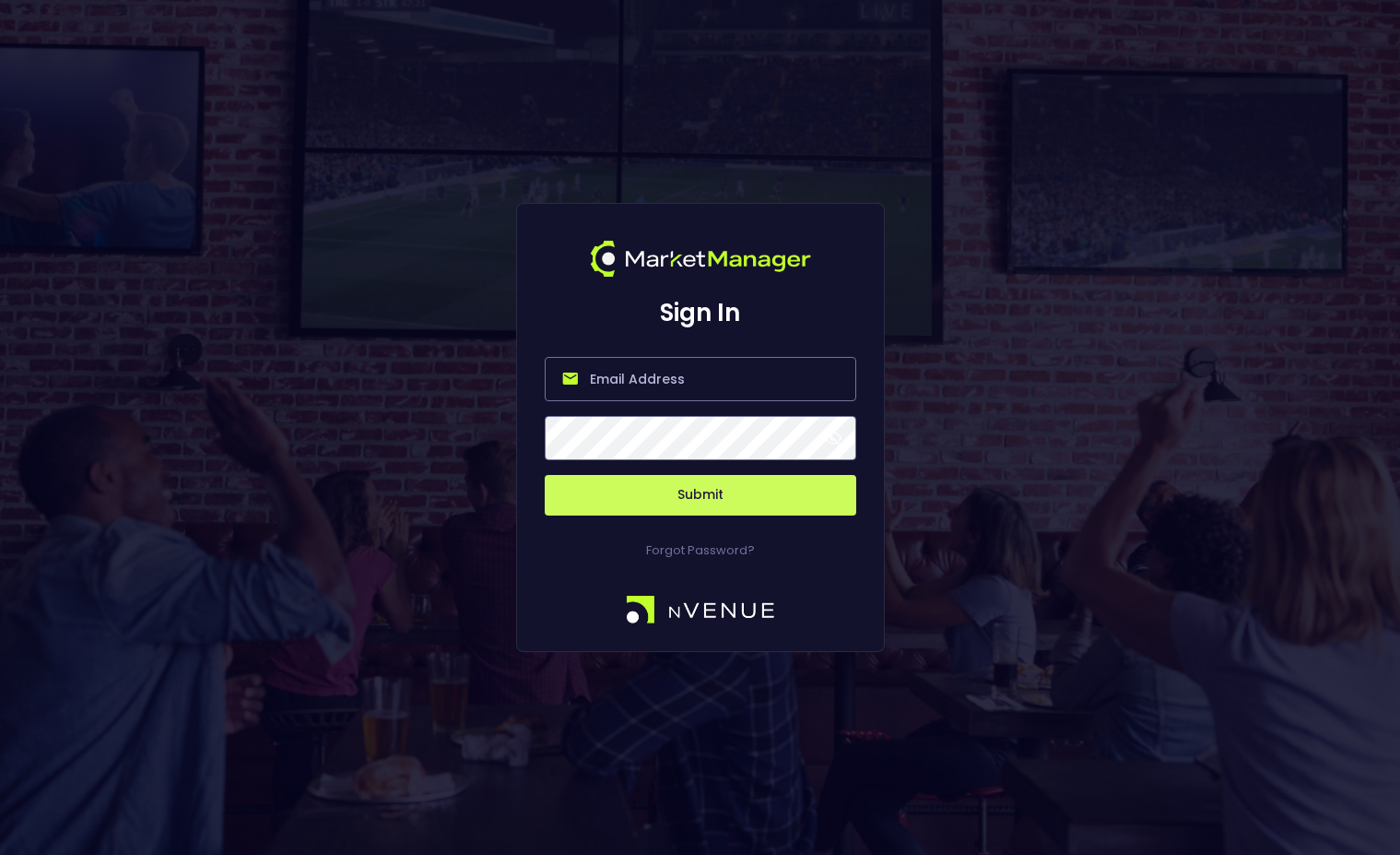
type input "[PERSON_NAME][EMAIL_ADDRESS][DOMAIN_NAME]"
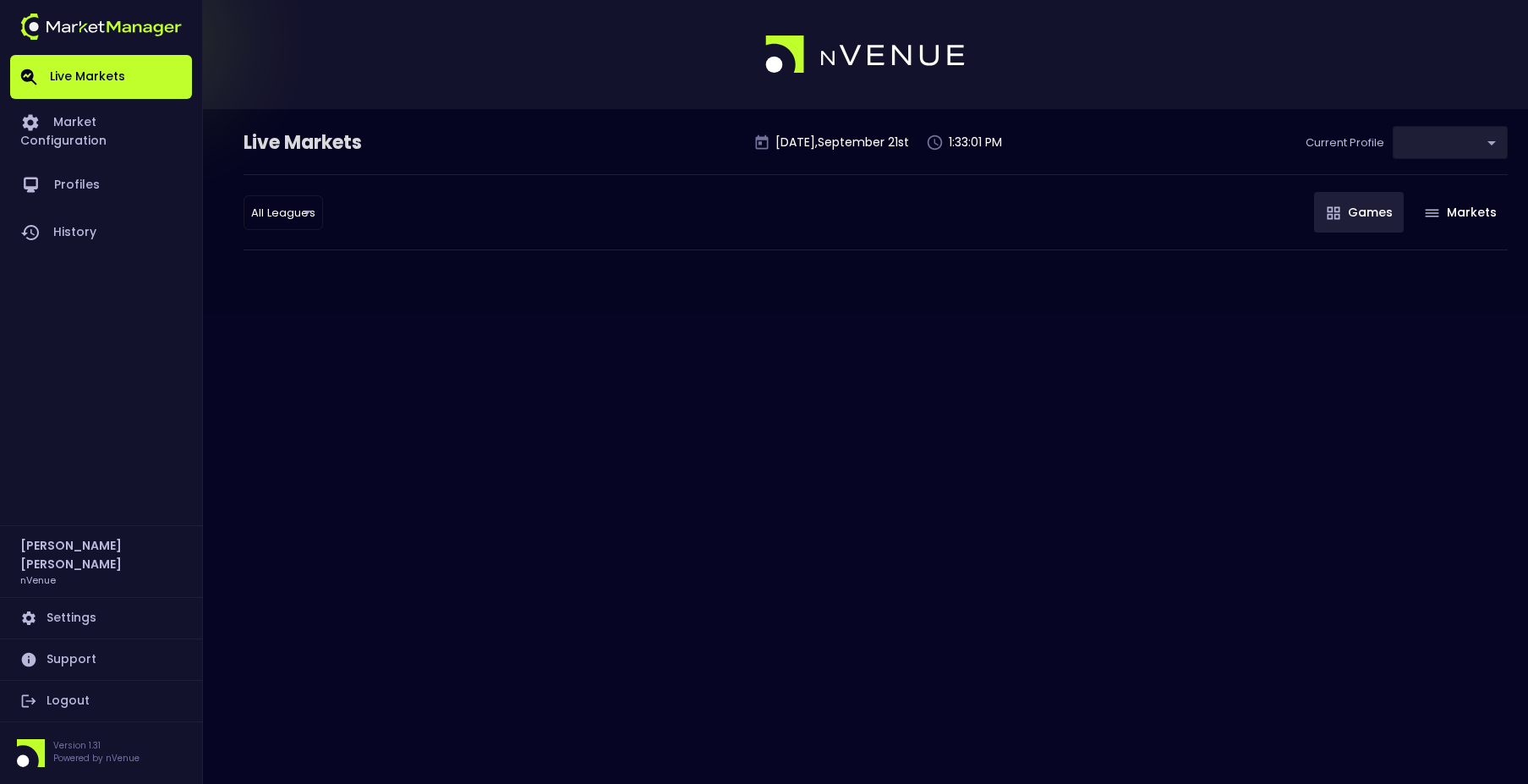
type input "0d810fa5-e353-4d9c-b11d-31f095cae871"
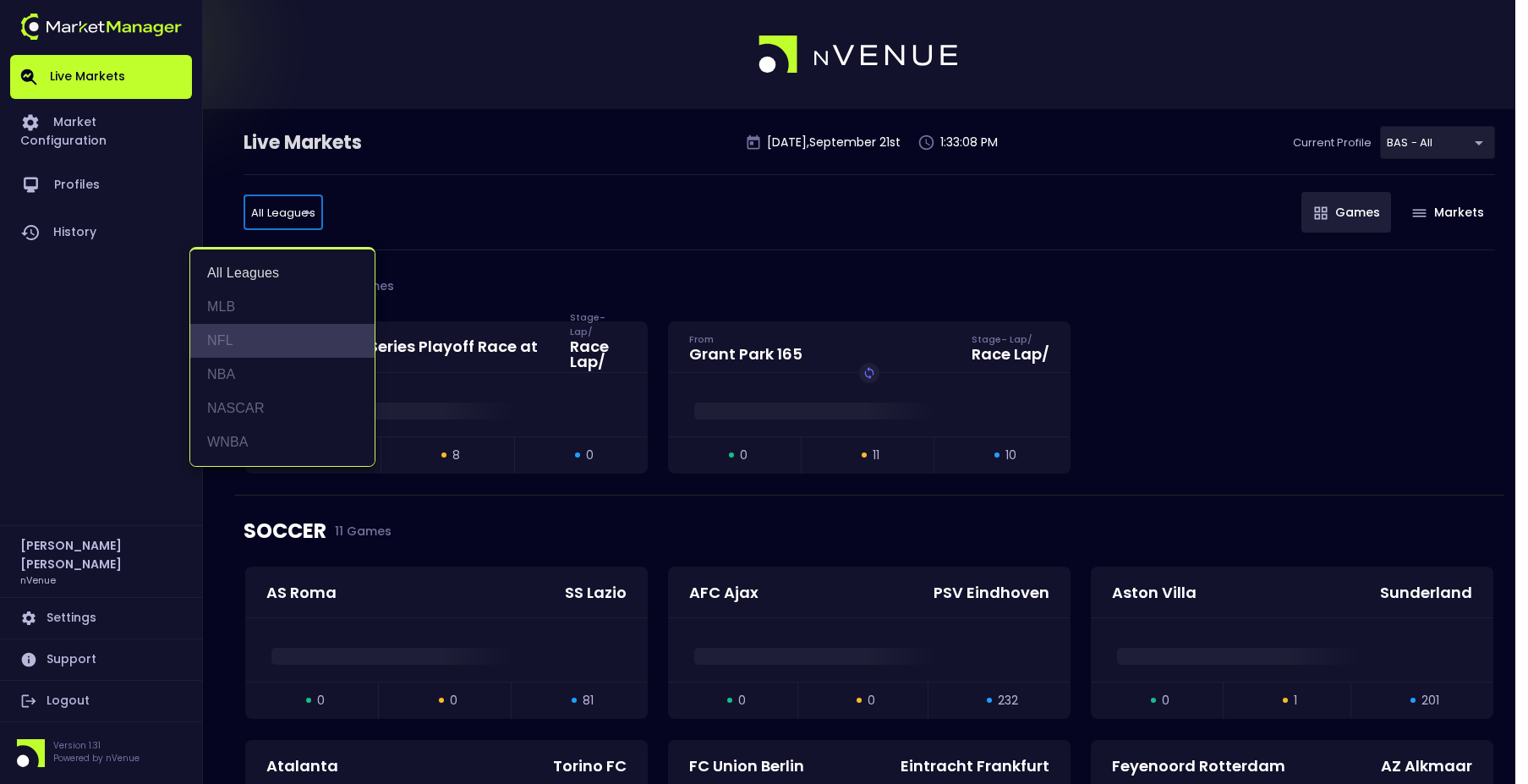
click at [233, 348] on li "NFL" at bounding box center [282, 341] width 184 height 33
type input "NFL"
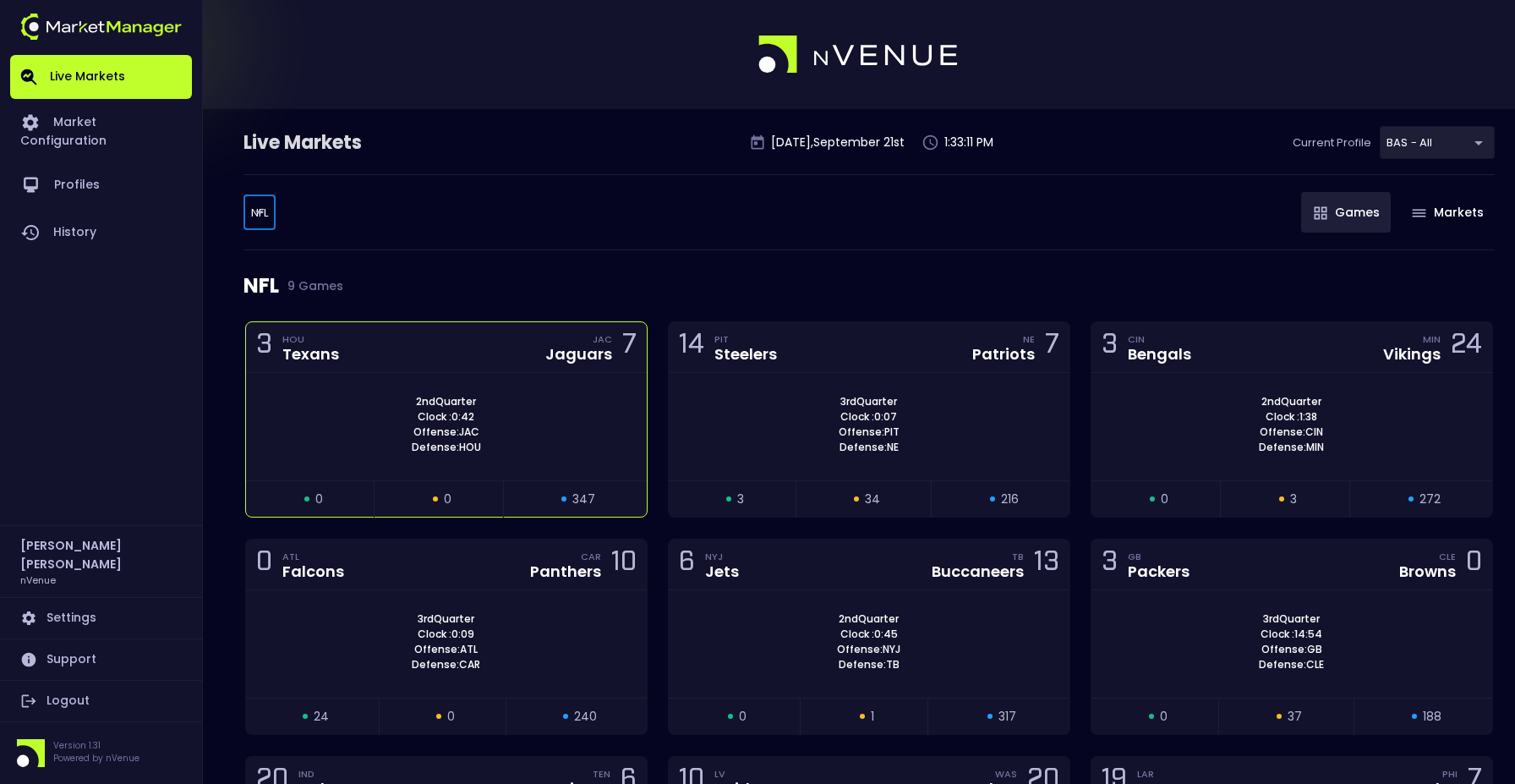
click at [415, 350] on div "3 HOU Texans JAC Jaguars 7" at bounding box center [446, 347] width 401 height 51
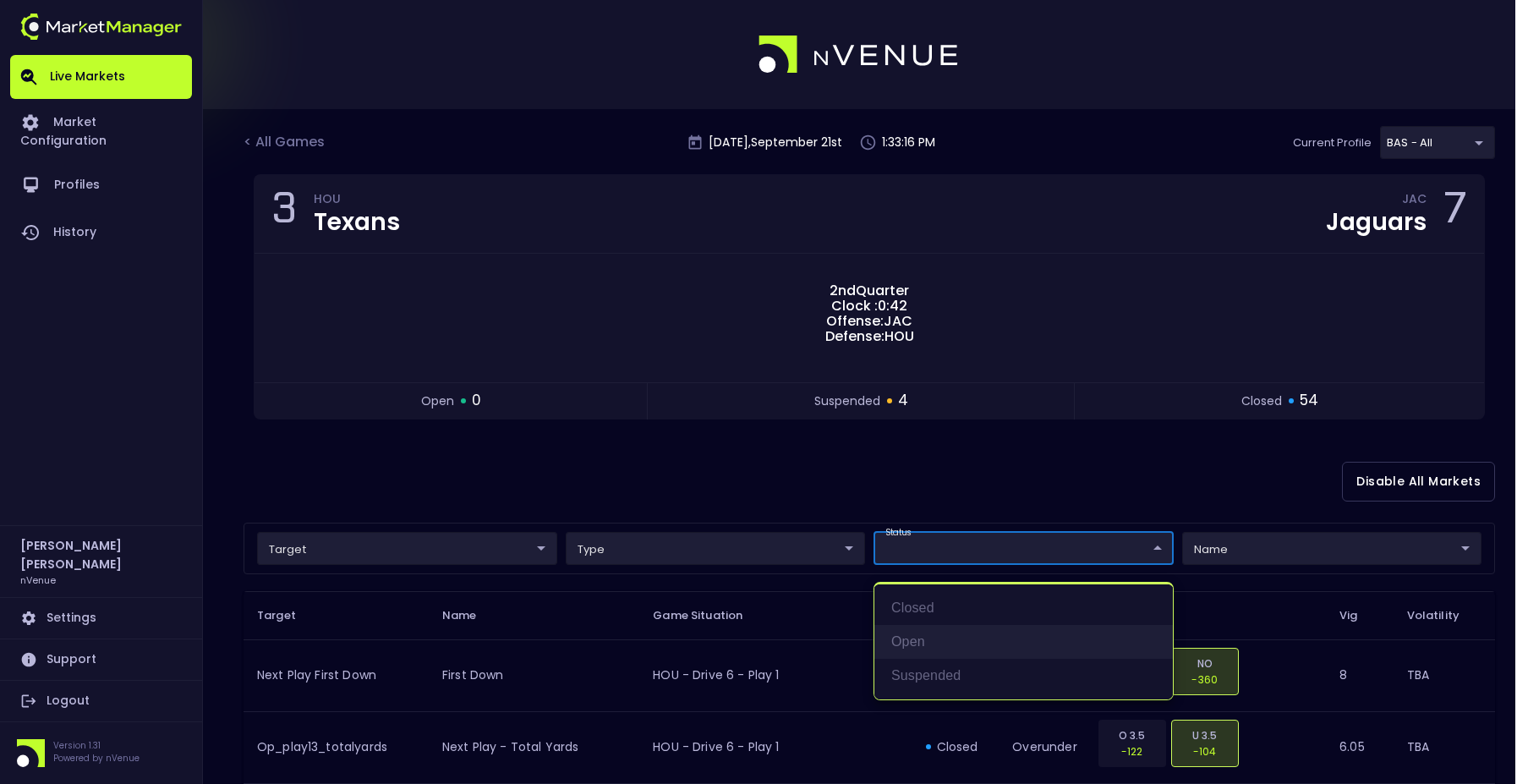
click at [937, 637] on li "open" at bounding box center [1024, 641] width 299 height 33
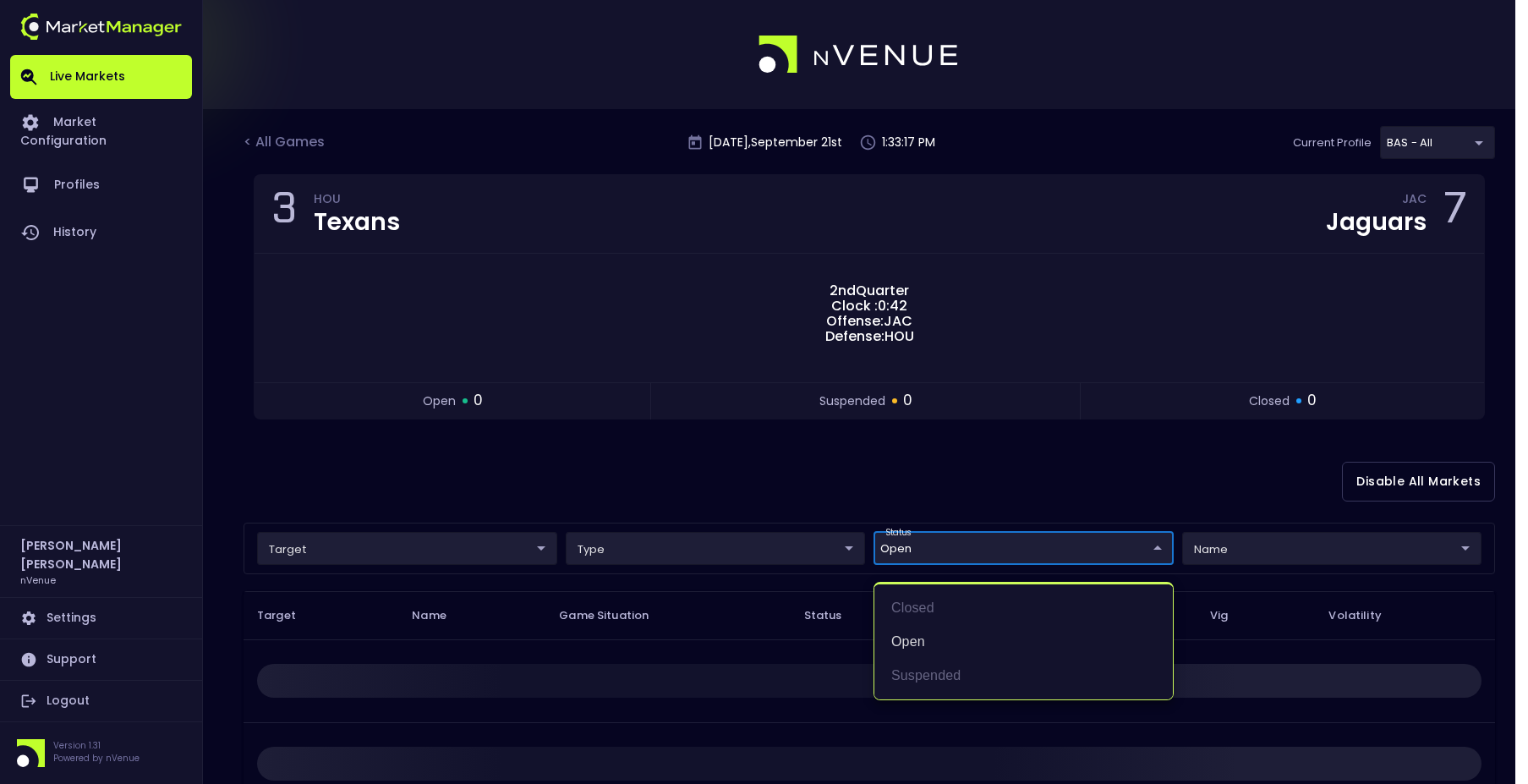
click at [754, 481] on div at bounding box center [764, 392] width 1528 height 784
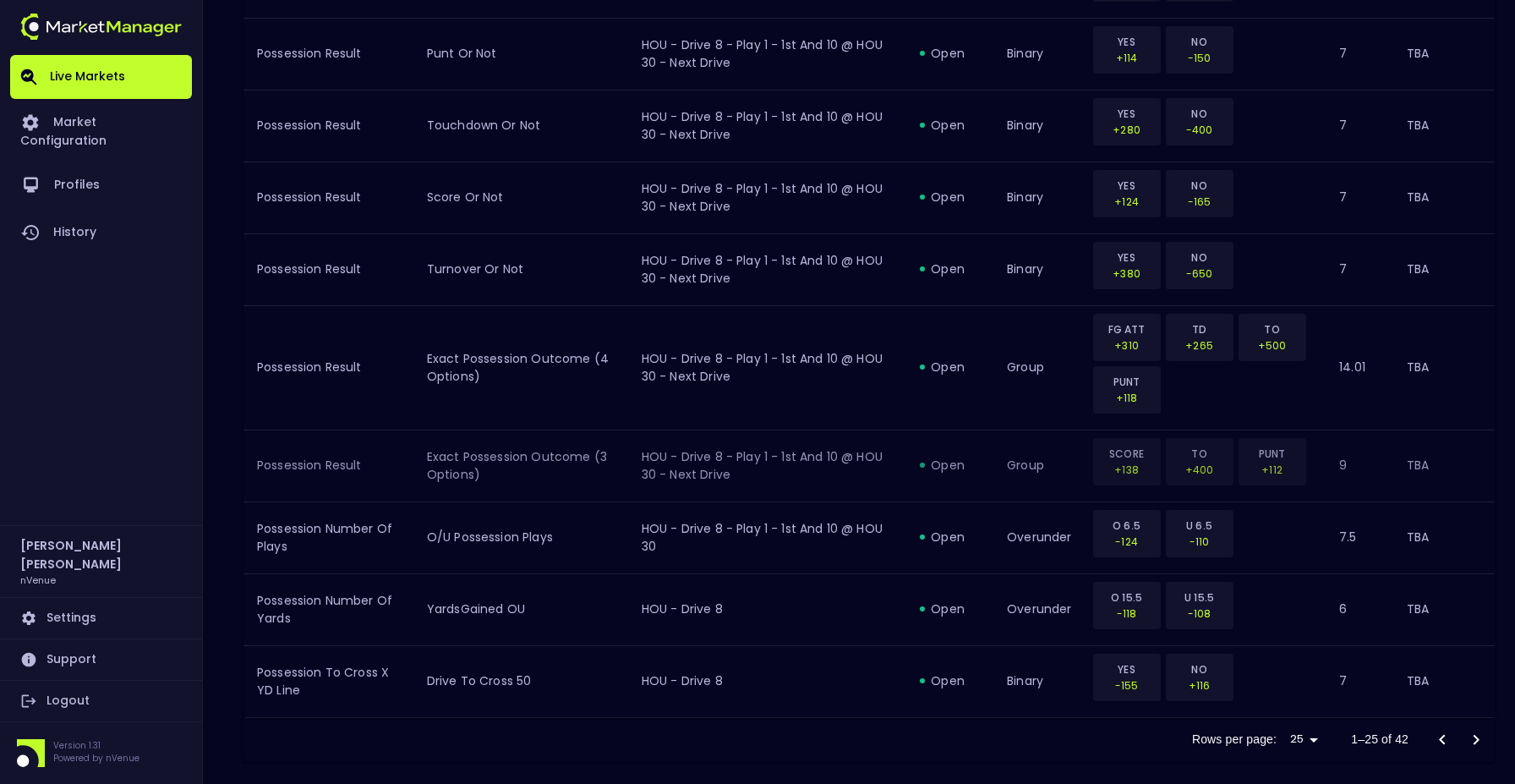
scroll to position [1790, 0]
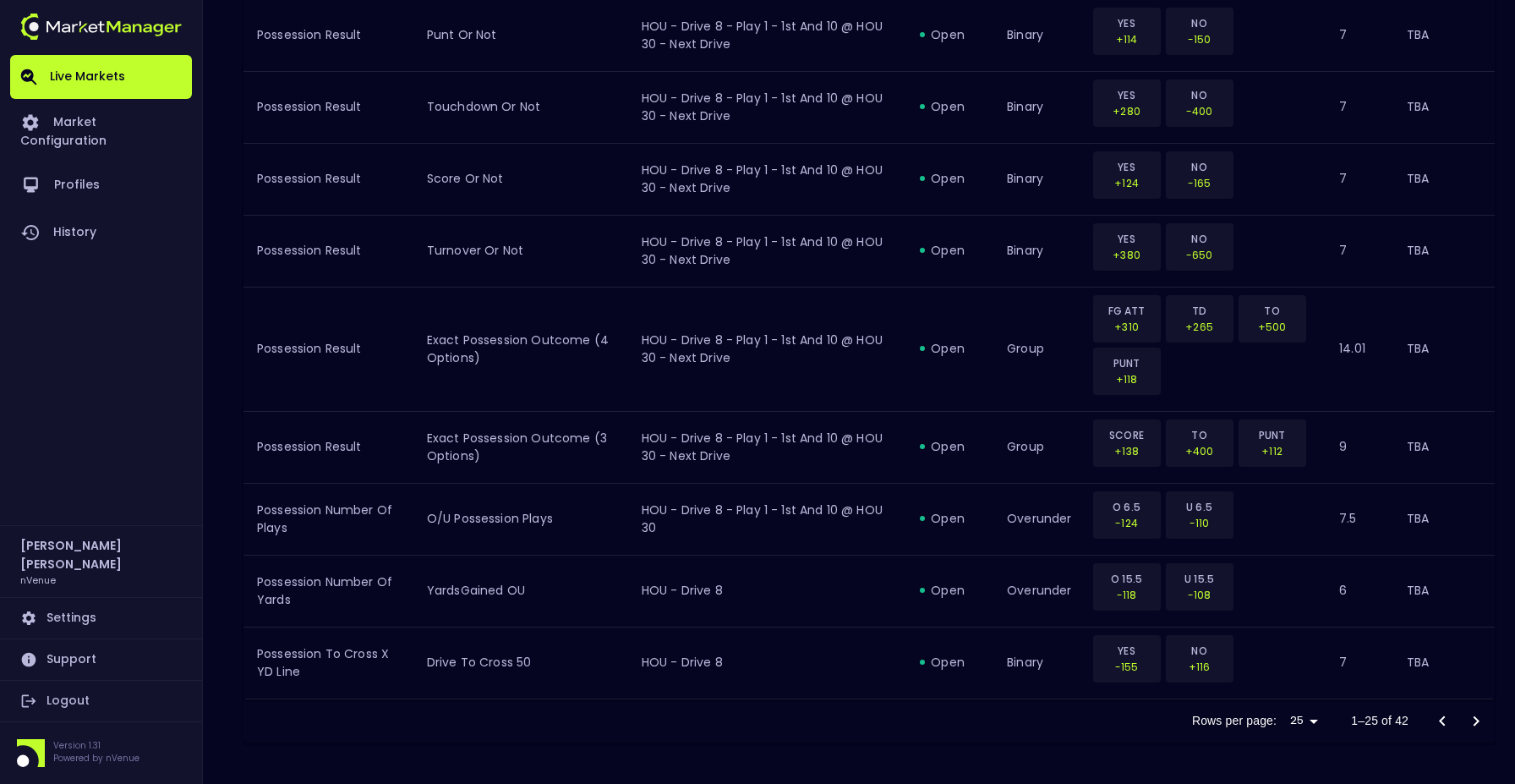
click at [1475, 716] on icon "Go to next page" at bounding box center [1476, 721] width 6 height 10
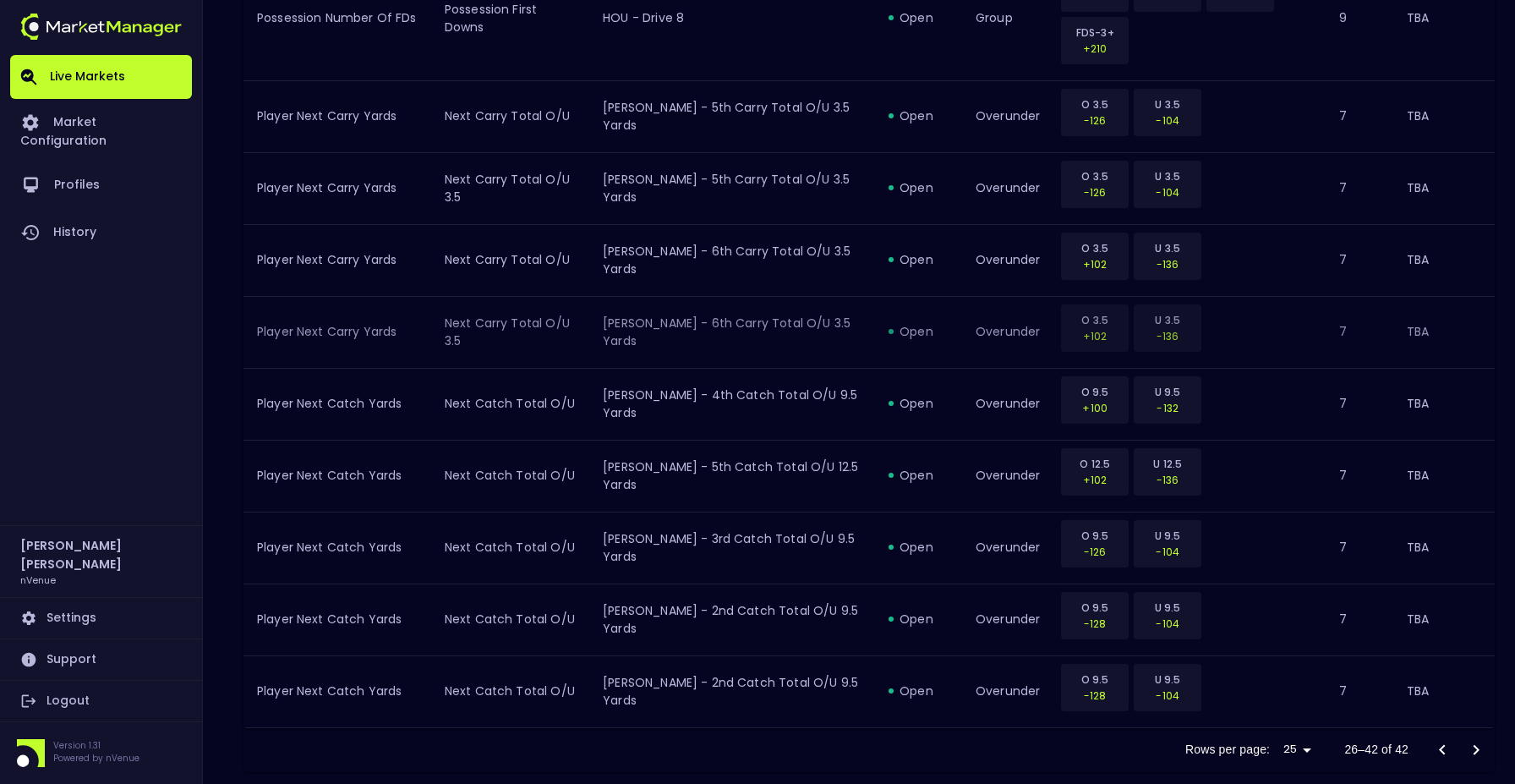
scroll to position [1215, 0]
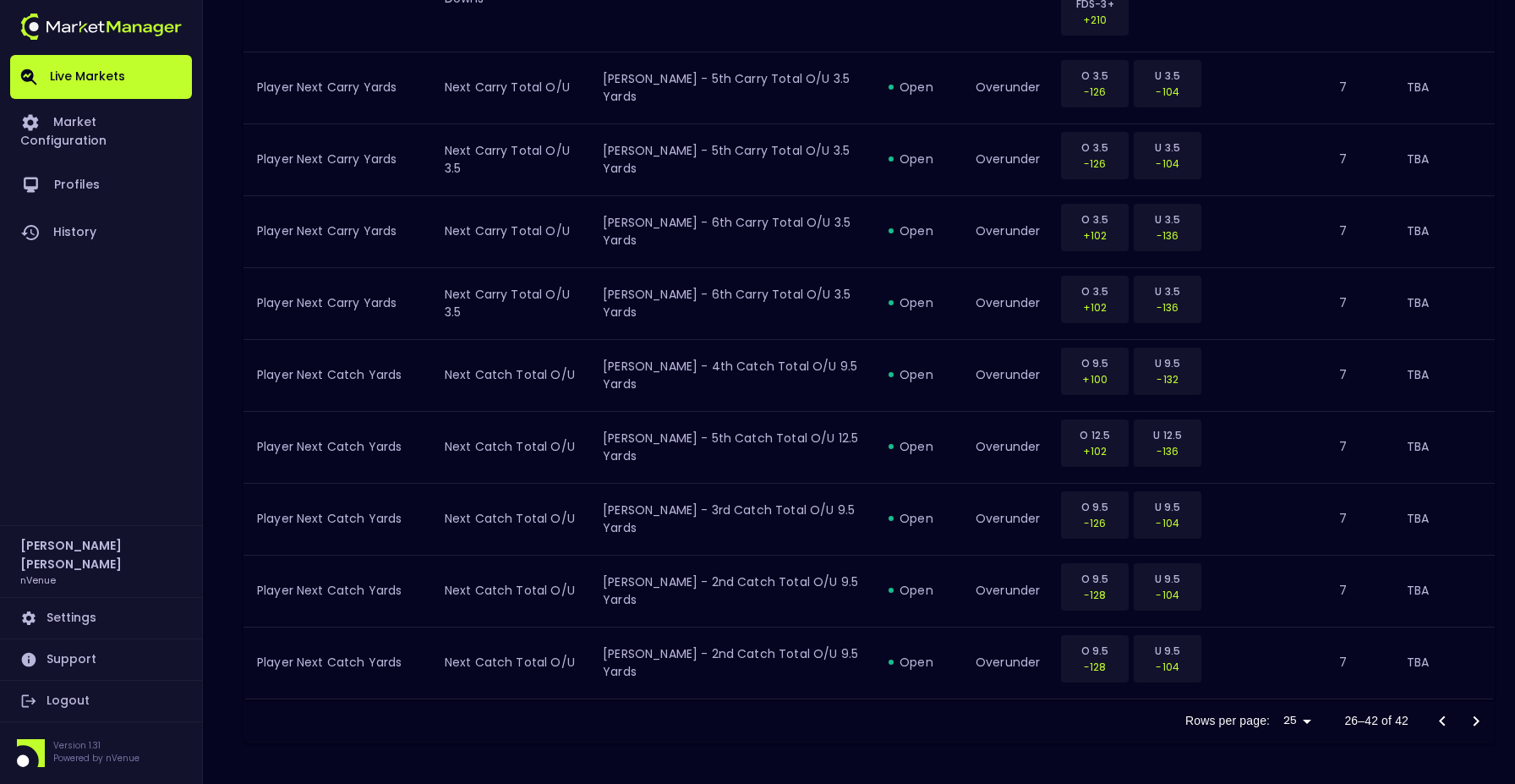
click at [1485, 723] on div at bounding box center [1459, 721] width 68 height 33
click at [1472, 715] on div at bounding box center [1459, 721] width 68 height 33
click at [1476, 725] on div at bounding box center [1459, 721] width 68 height 33
click at [1480, 718] on div at bounding box center [1459, 721] width 68 height 33
click at [1473, 724] on div at bounding box center [1459, 721] width 68 height 33
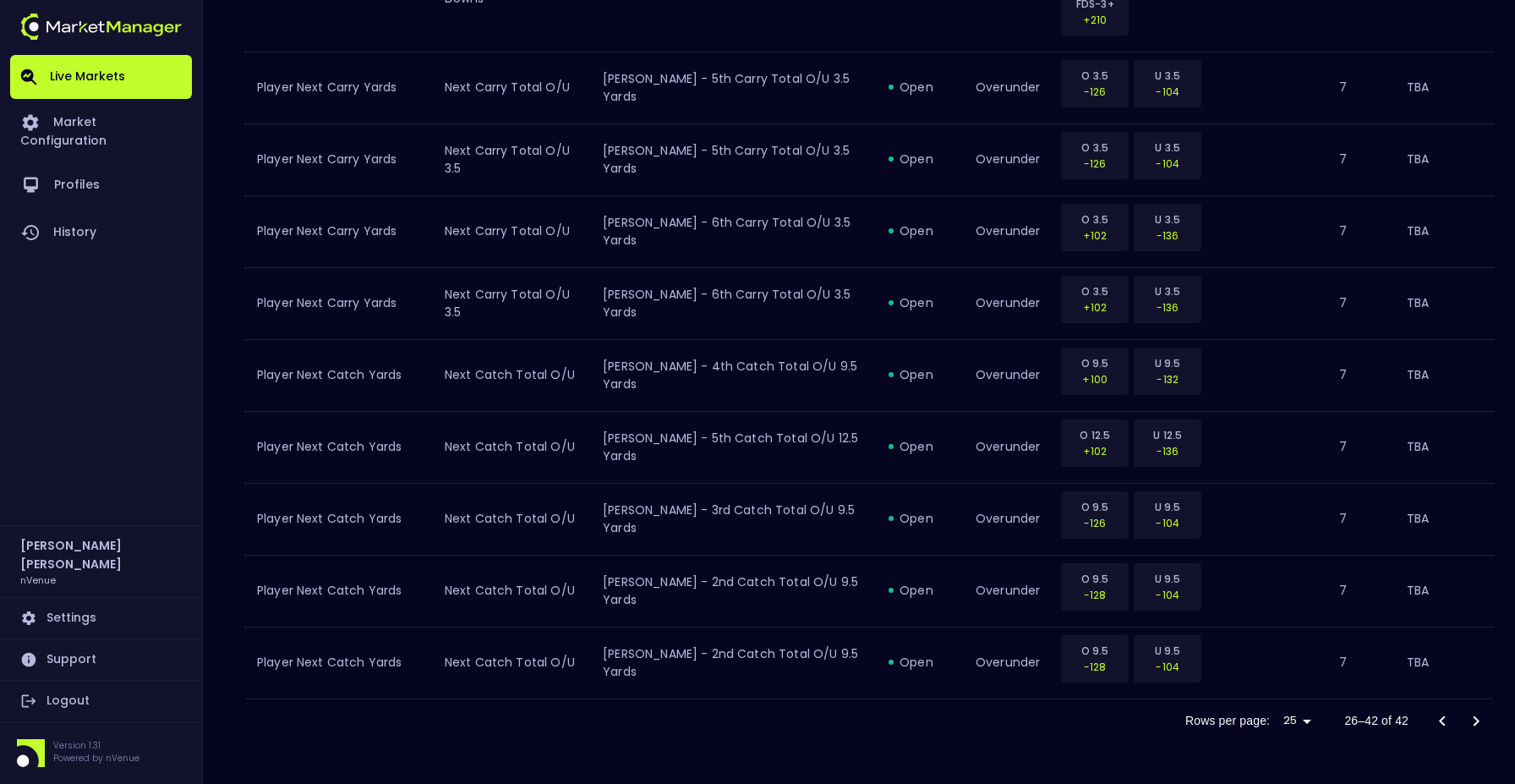
click at [1444, 719] on icon "Go to previous page" at bounding box center [1443, 721] width 21 height 21
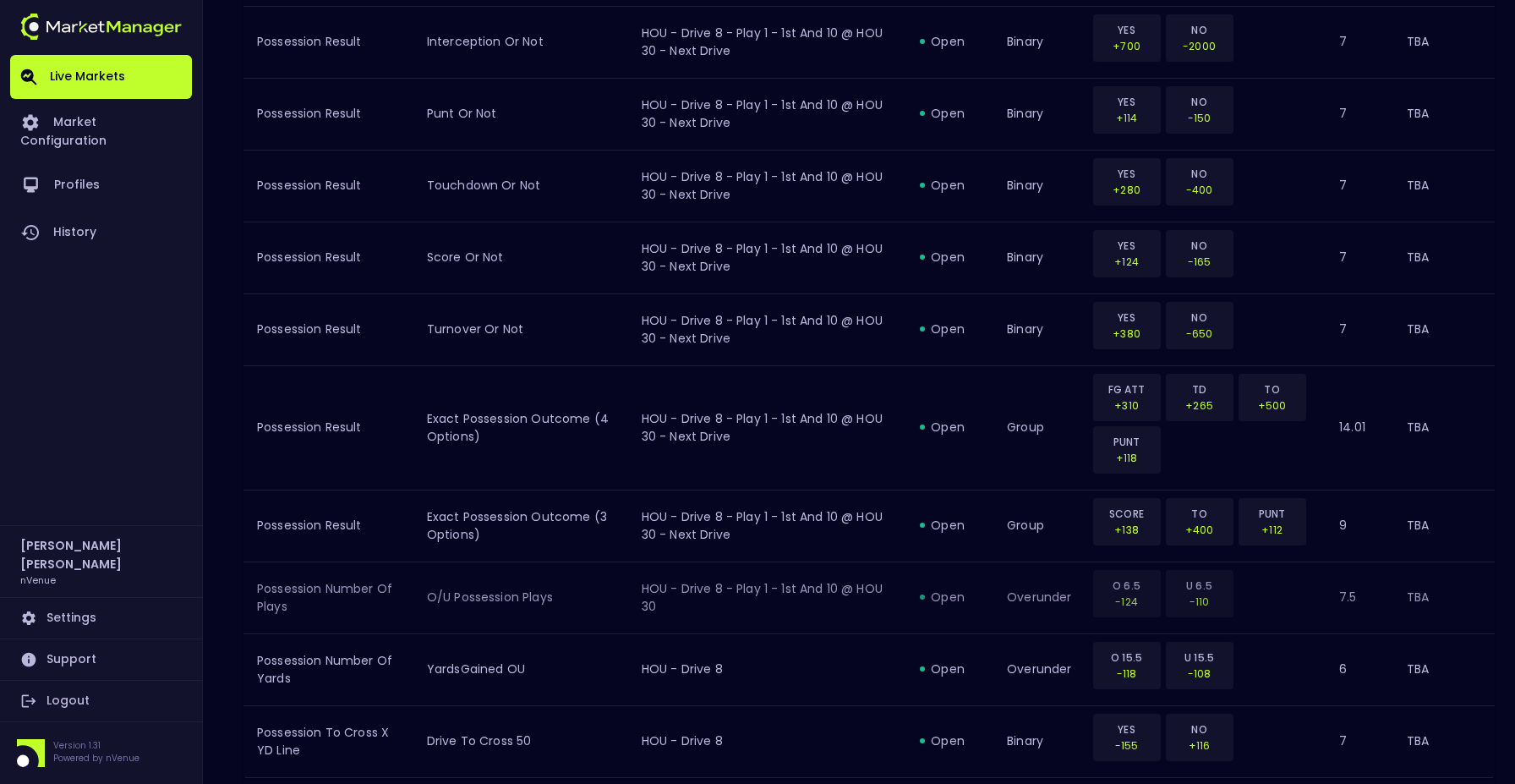
scroll to position [1790, 0]
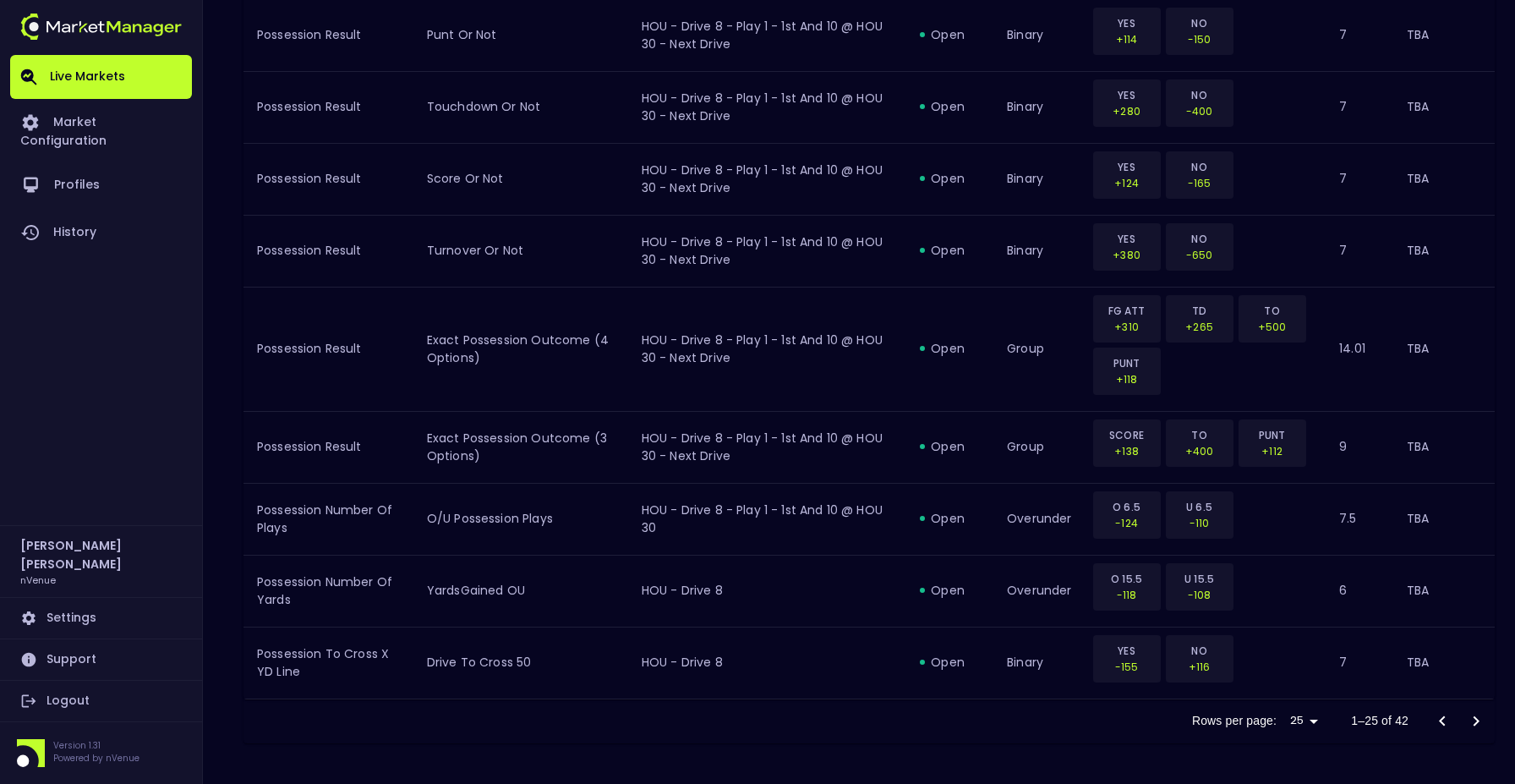
click at [1475, 715] on icon "Go to next page" at bounding box center [1476, 721] width 21 height 21
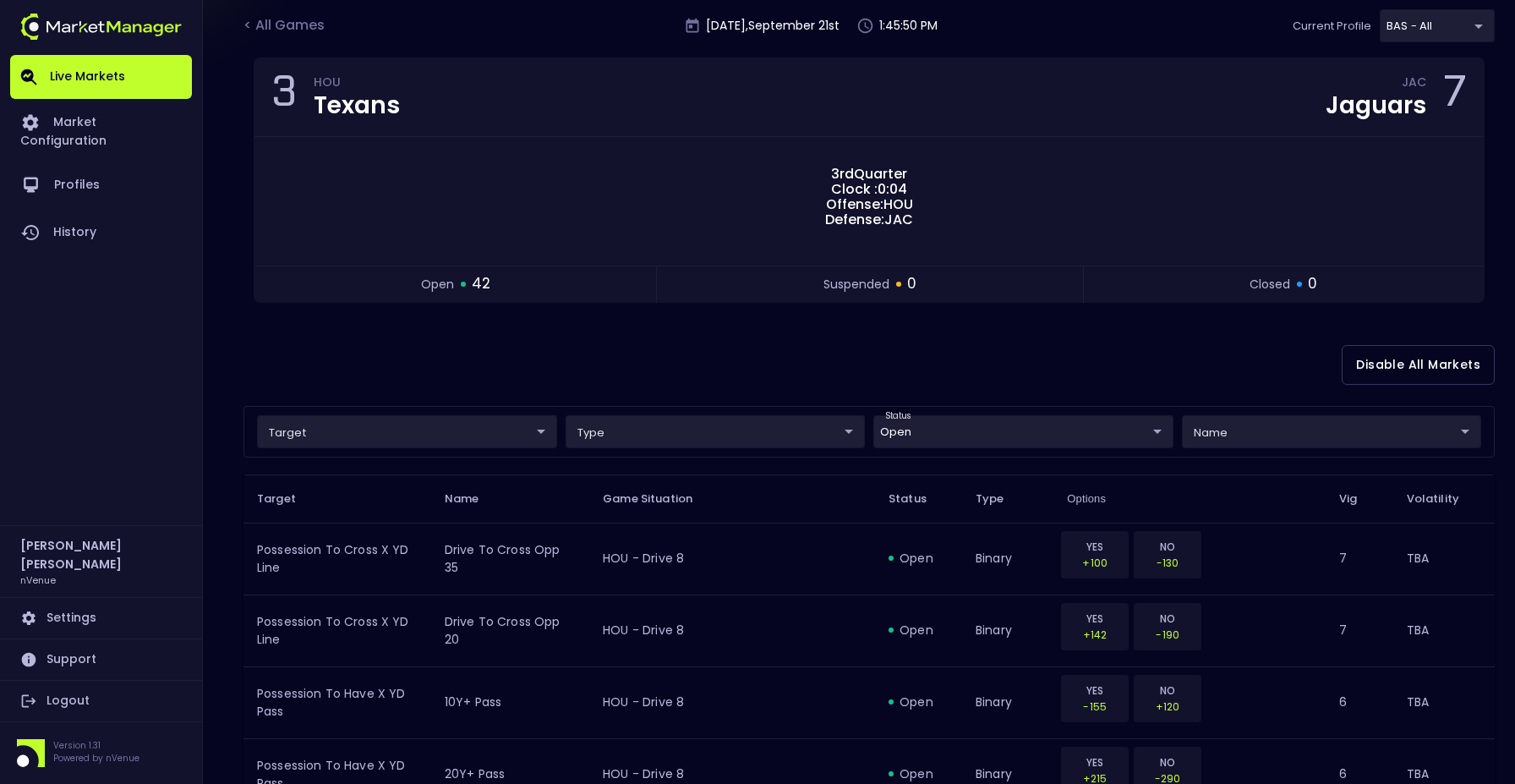
scroll to position [0, 0]
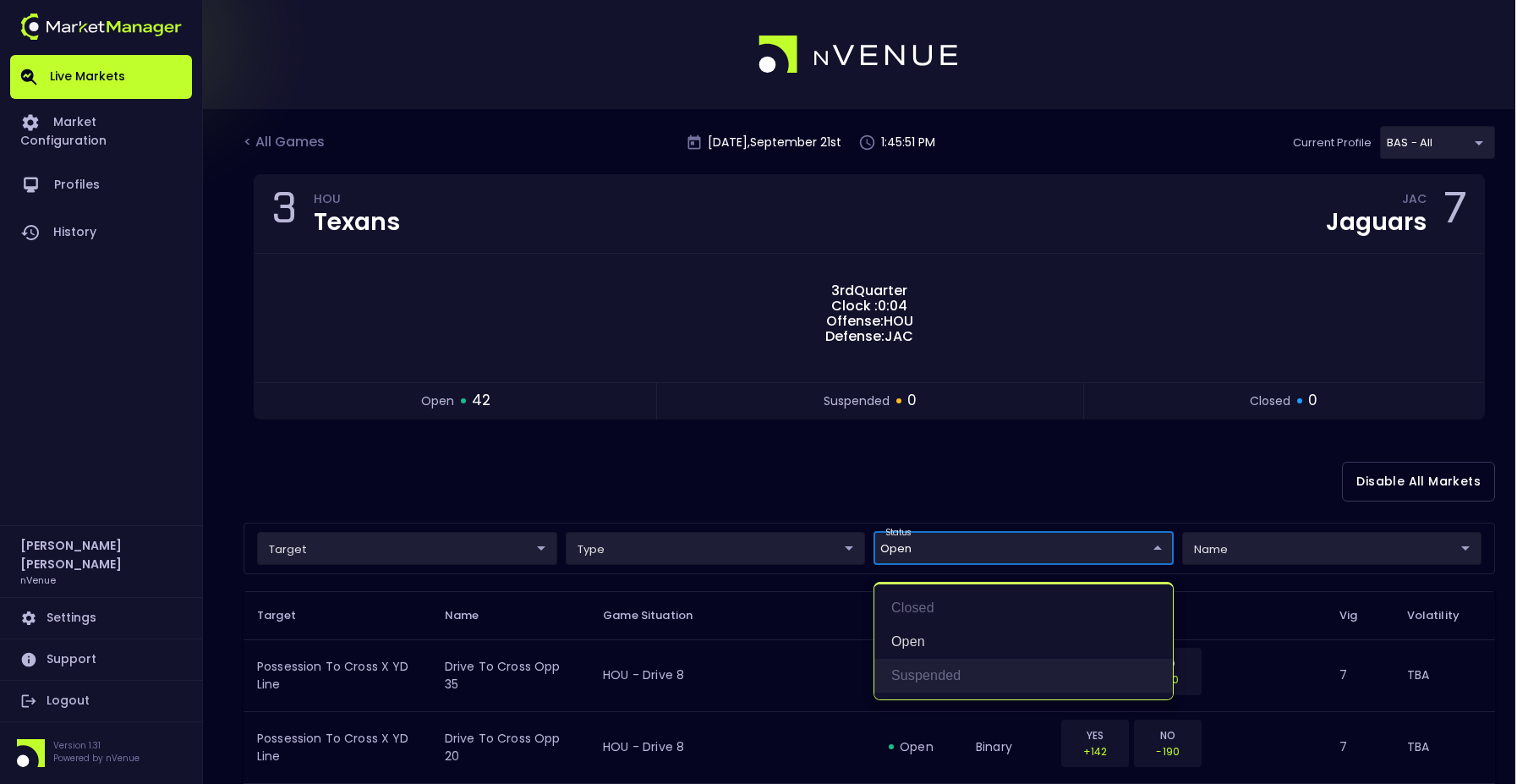
click at [939, 676] on li "suspended" at bounding box center [1024, 675] width 299 height 33
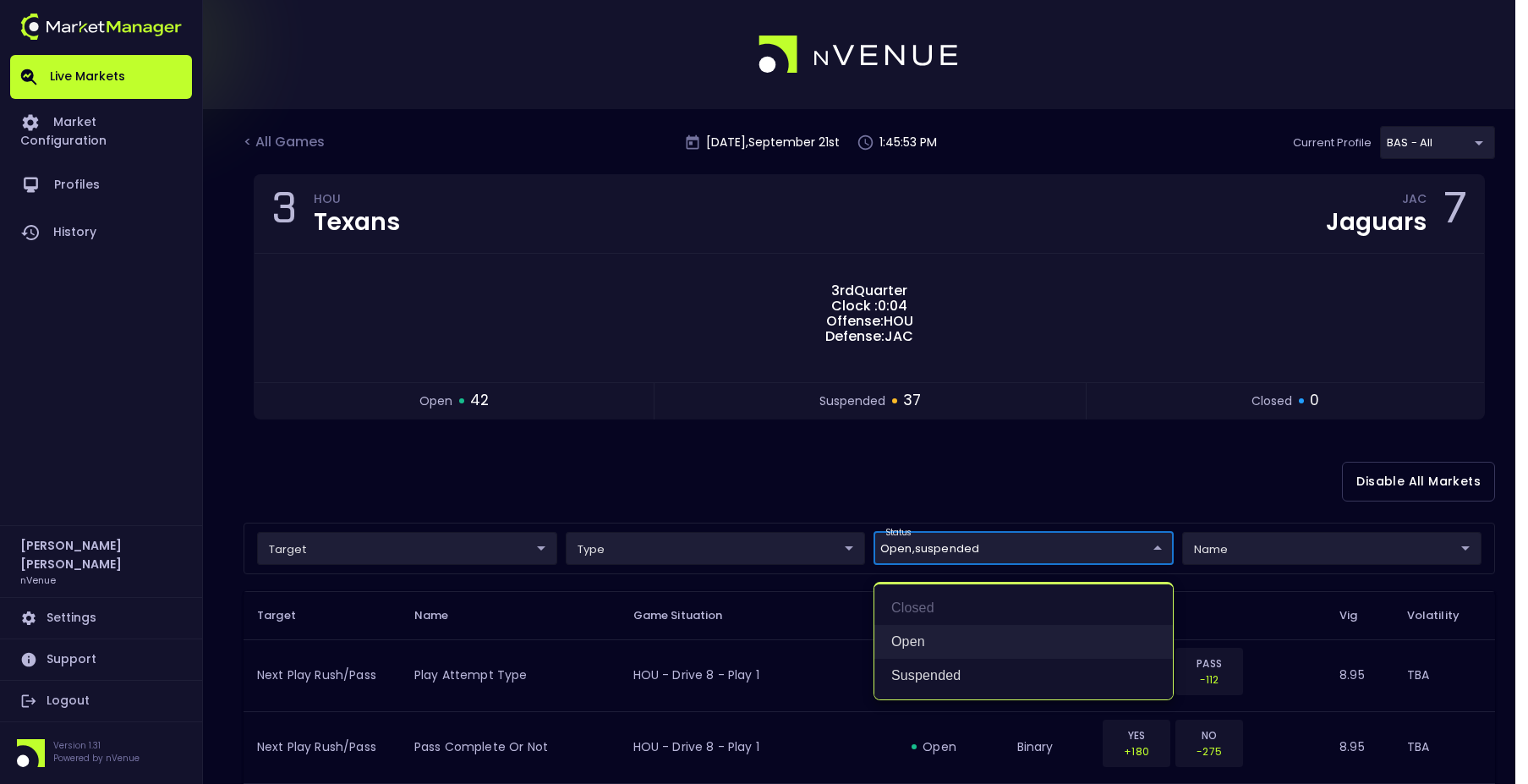
click at [916, 646] on li "open" at bounding box center [1024, 641] width 299 height 33
type input "suspended"
click at [736, 460] on div at bounding box center [764, 392] width 1528 height 784
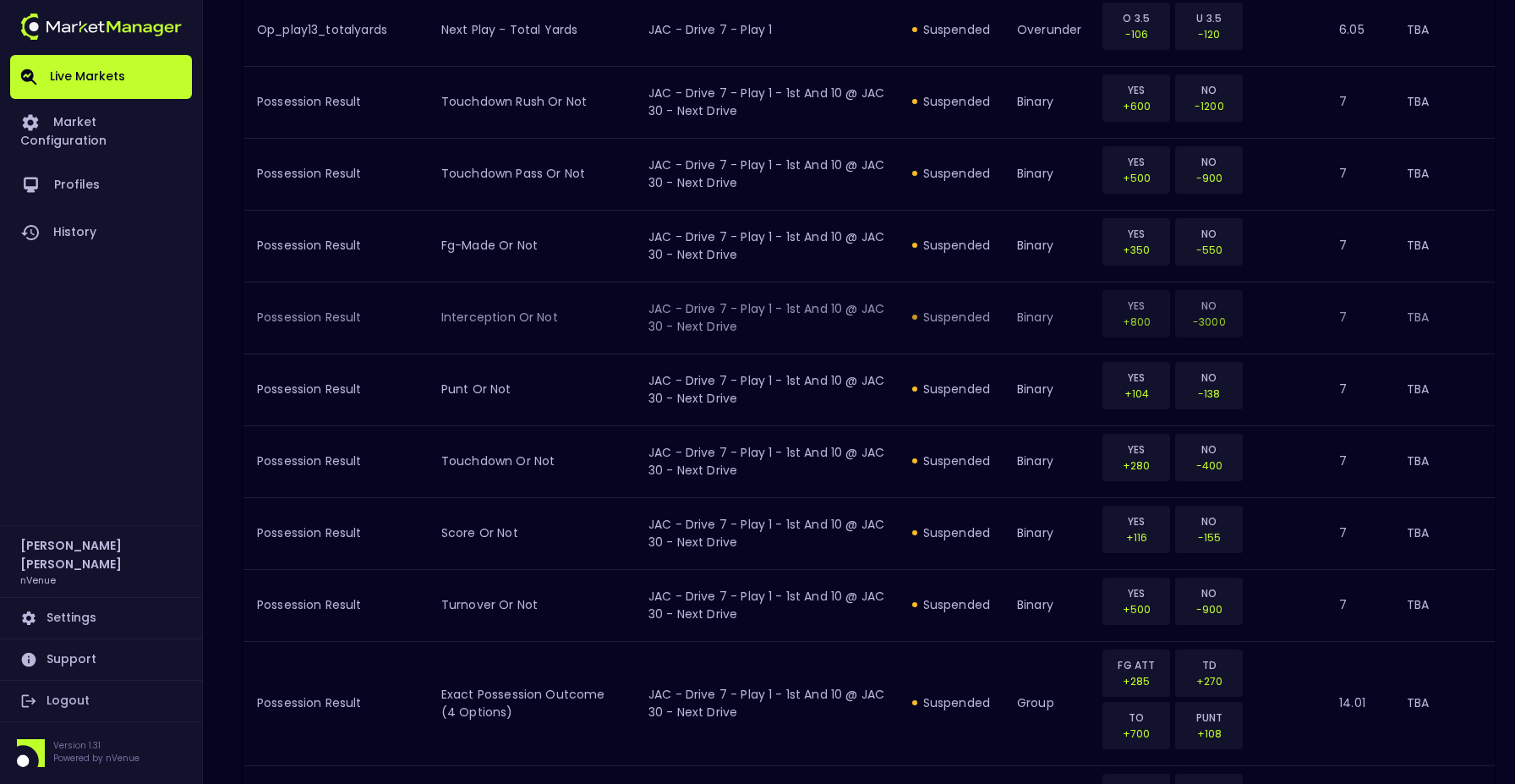
scroll to position [1895, 0]
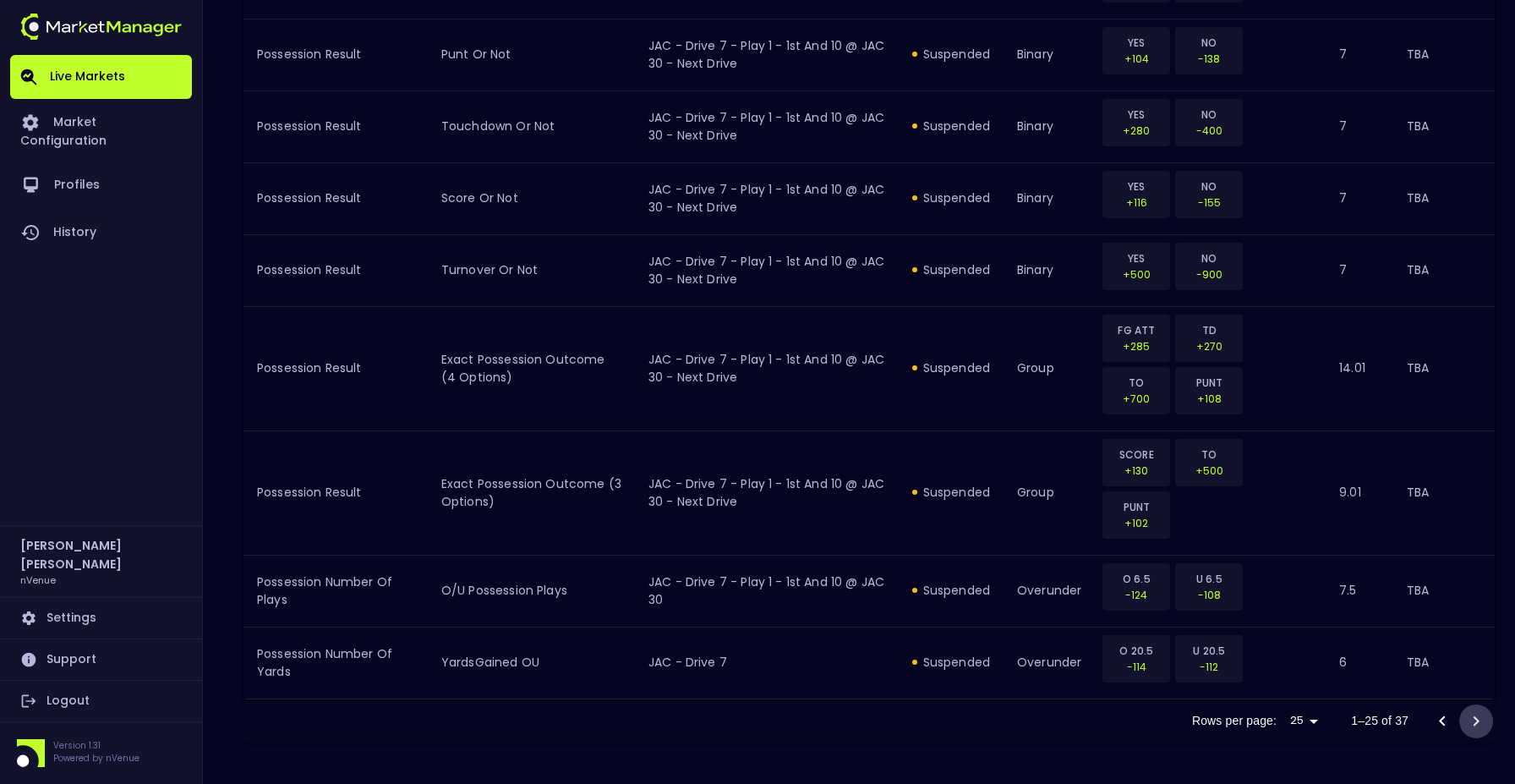
click at [1474, 724] on icon "Go to next page" at bounding box center [1476, 721] width 21 height 21
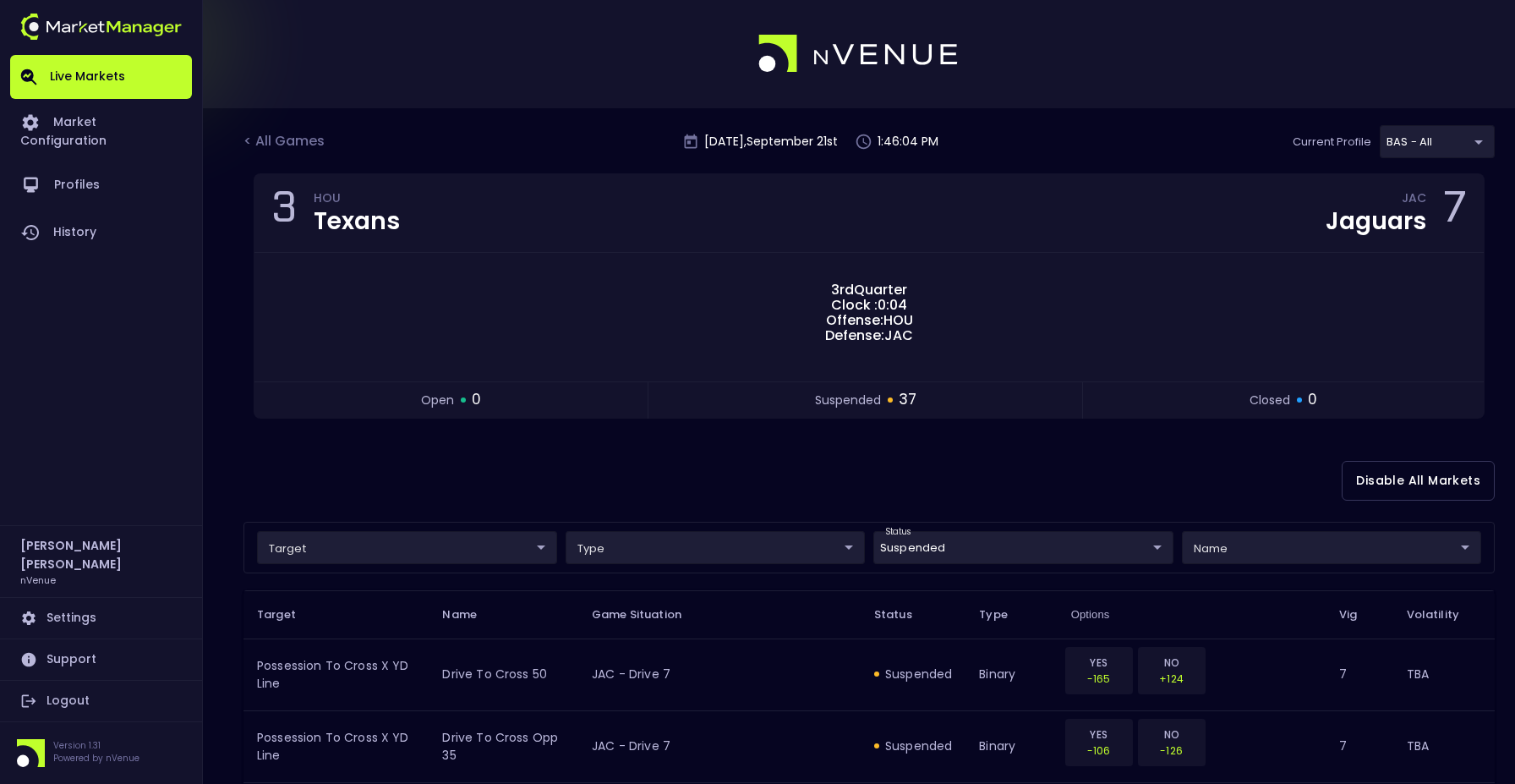
scroll to position [0, 0]
click at [758, 455] on div "Disable All Markets" at bounding box center [869, 482] width 1252 height 82
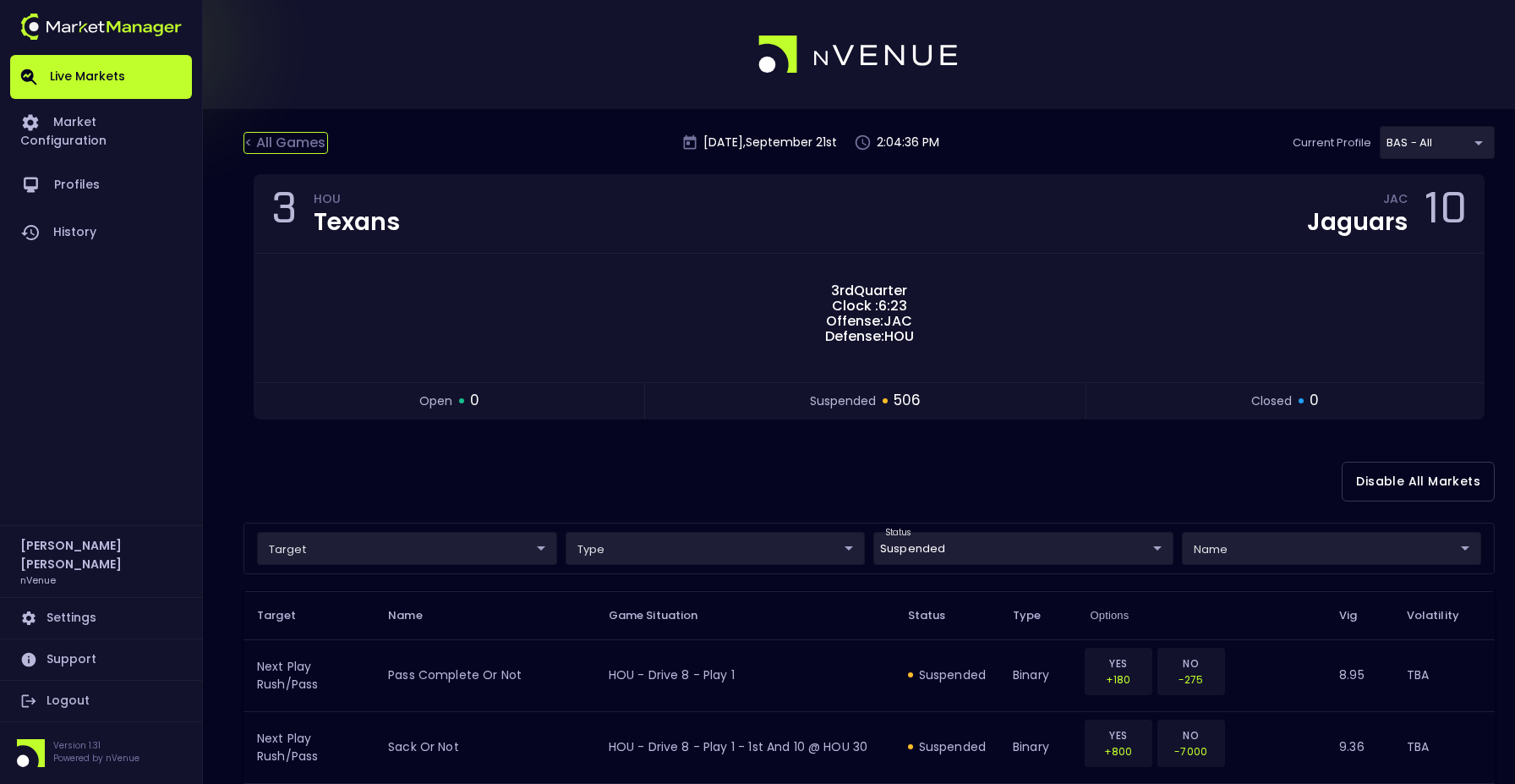
click at [283, 135] on div "< All Games" at bounding box center [286, 143] width 85 height 22
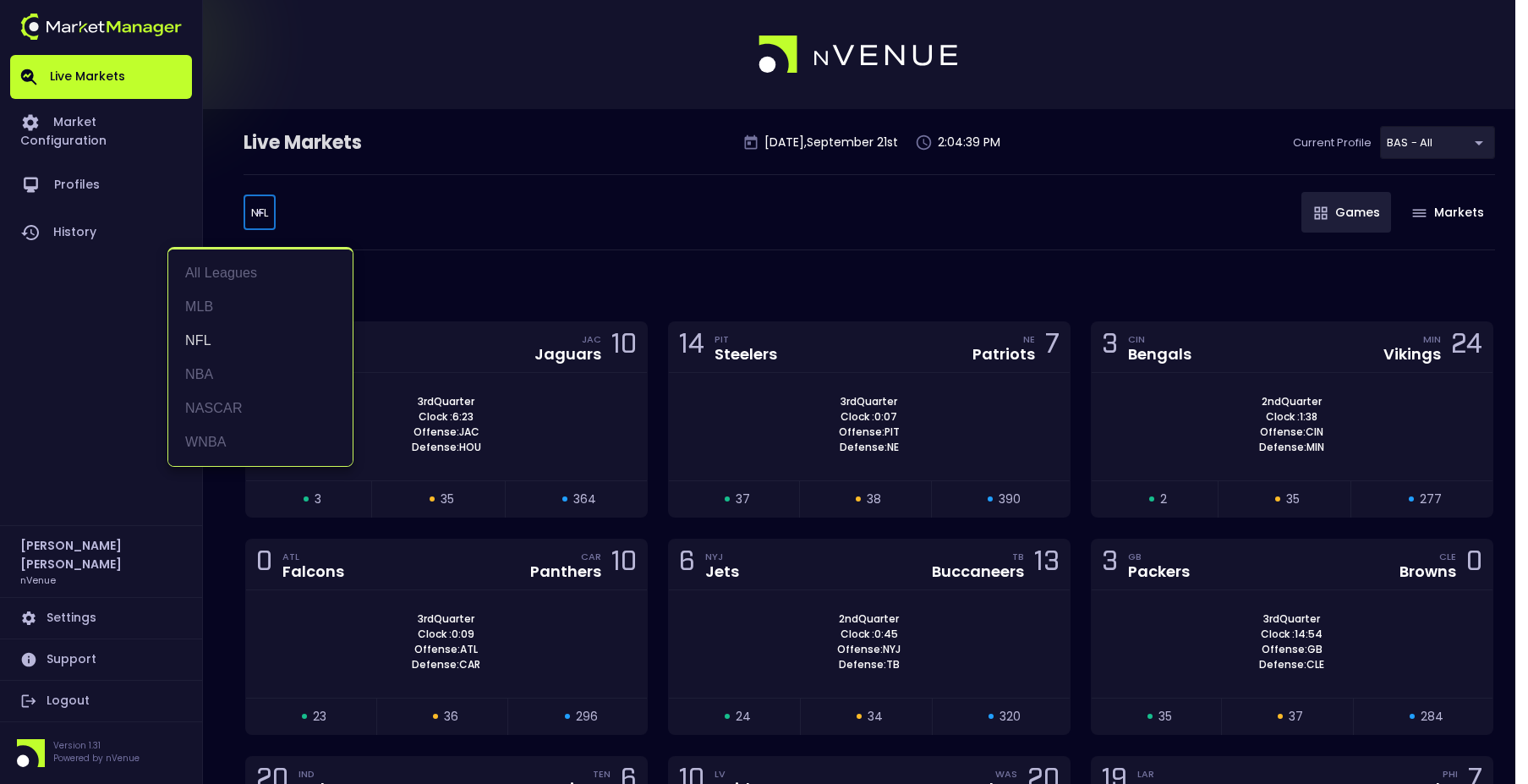
click at [266, 215] on body "Live Markets Market Configuration Profiles History Jerry Griffith nVenue Settin…" at bounding box center [764, 613] width 1528 height 1227
click at [214, 298] on li "MLB" at bounding box center [260, 306] width 184 height 33
type input "MLB"
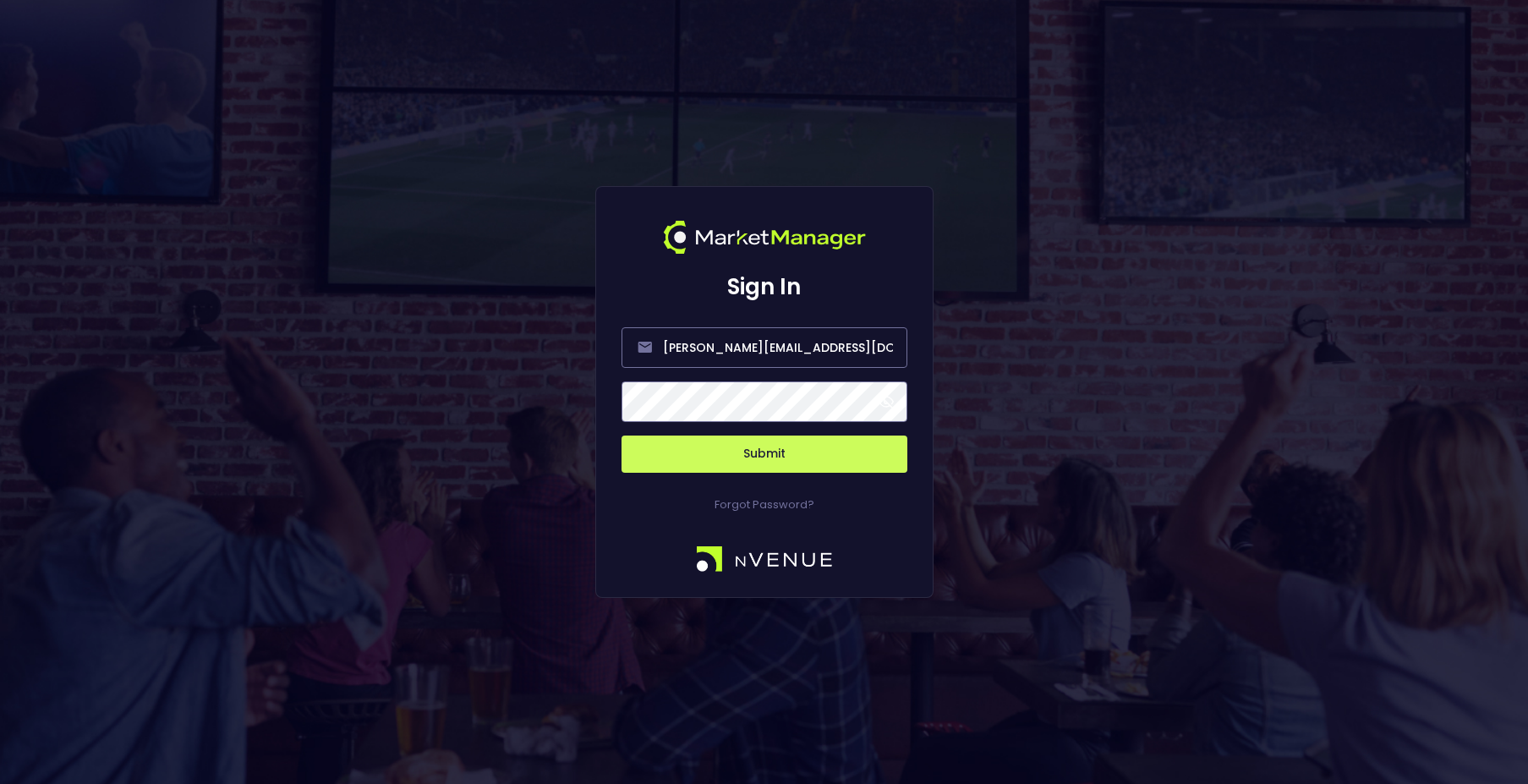
click at [773, 462] on button "Submit" at bounding box center [764, 454] width 286 height 37
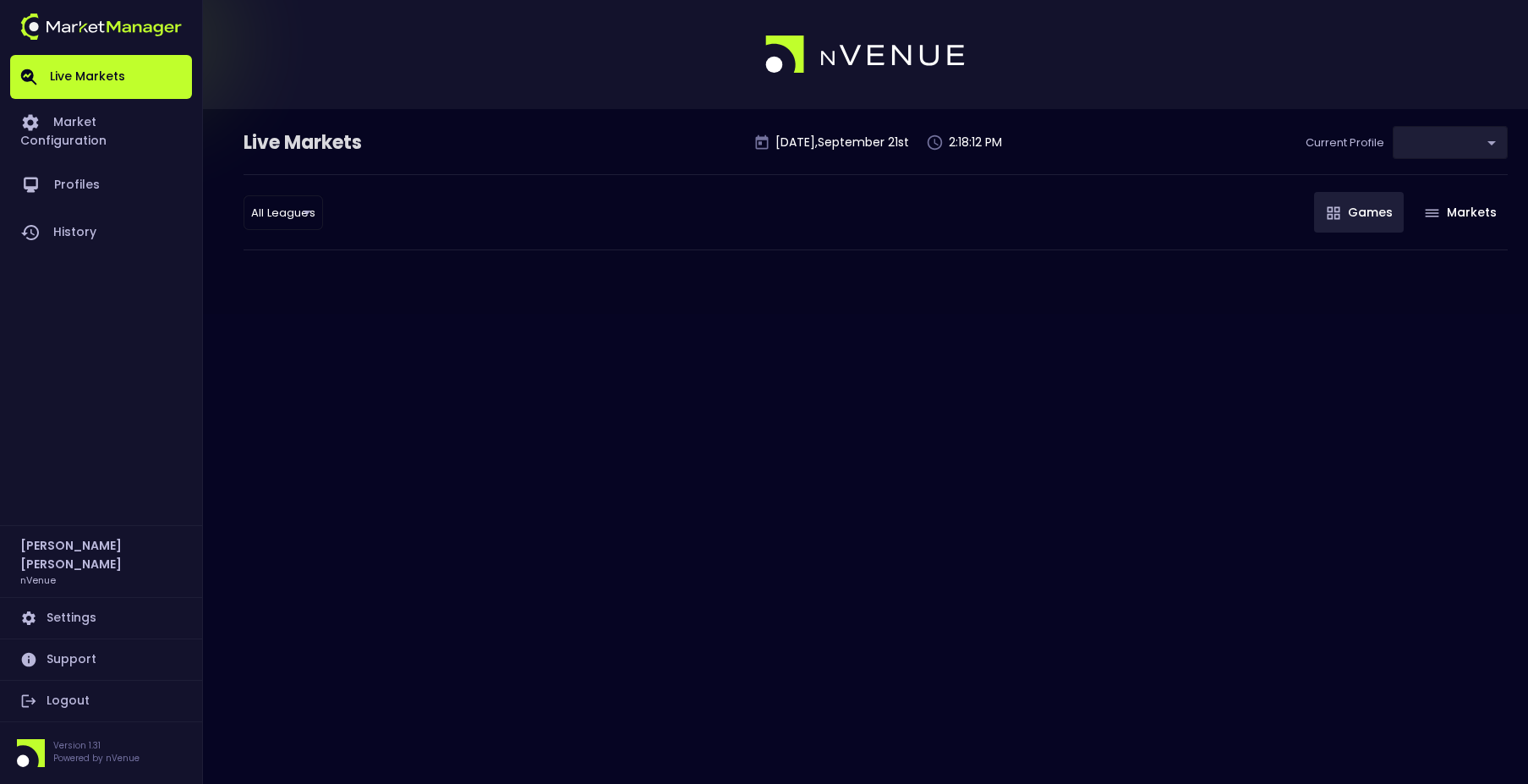
type input "0d810fa5-e353-4d9c-b11d-31f095cae871"
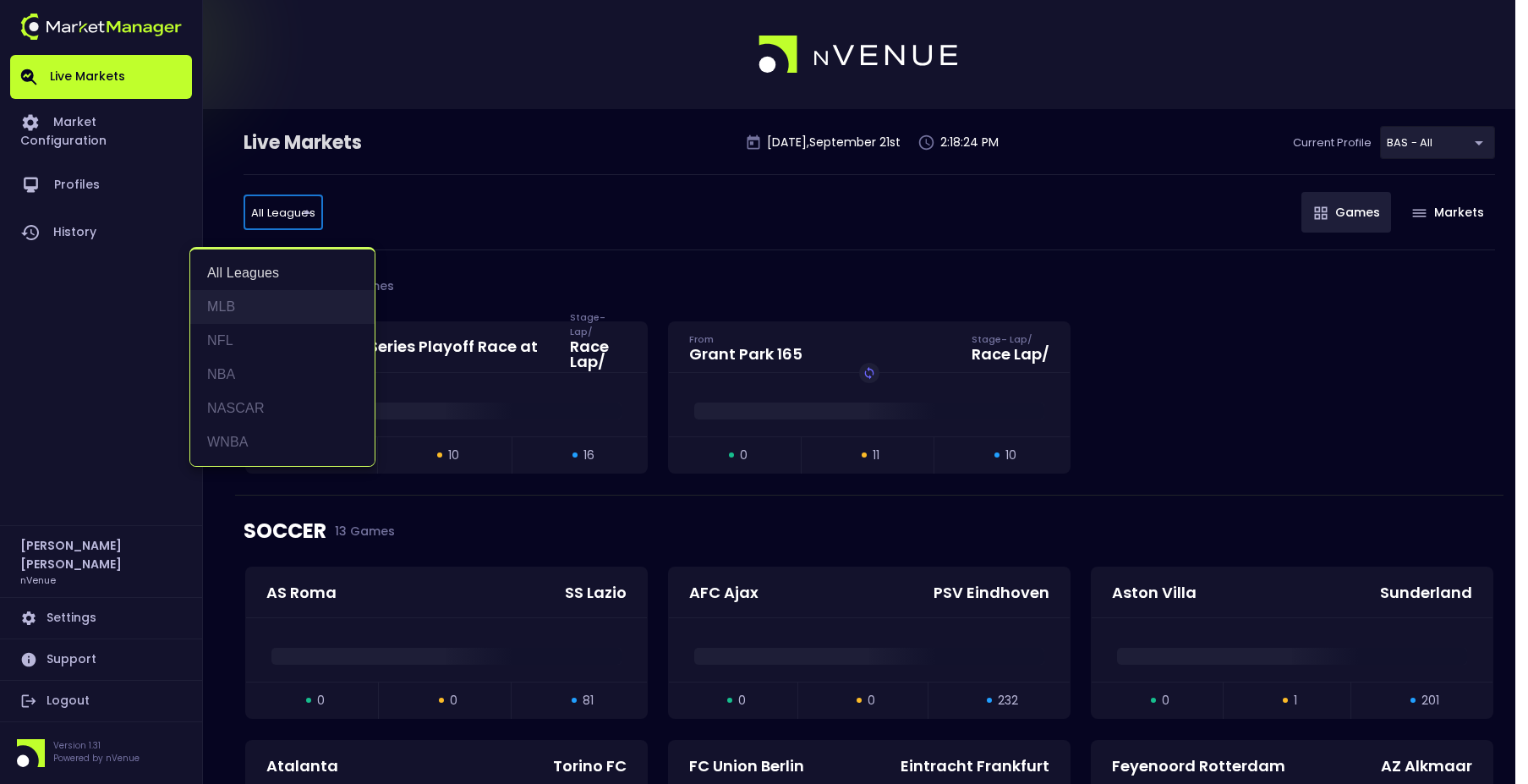
click at [290, 306] on li "MLB" at bounding box center [282, 306] width 184 height 33
type input "MLB"
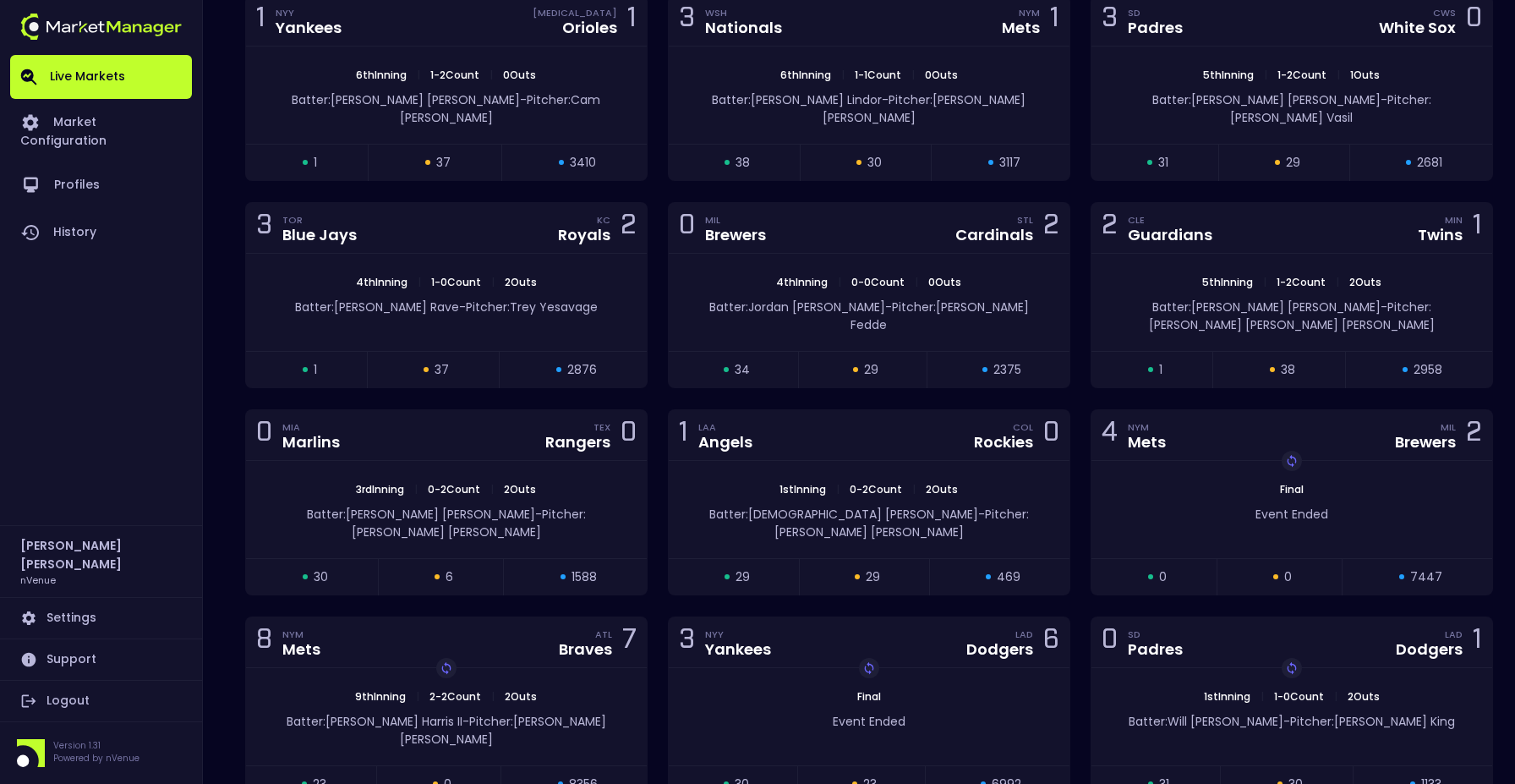
scroll to position [549, 0]
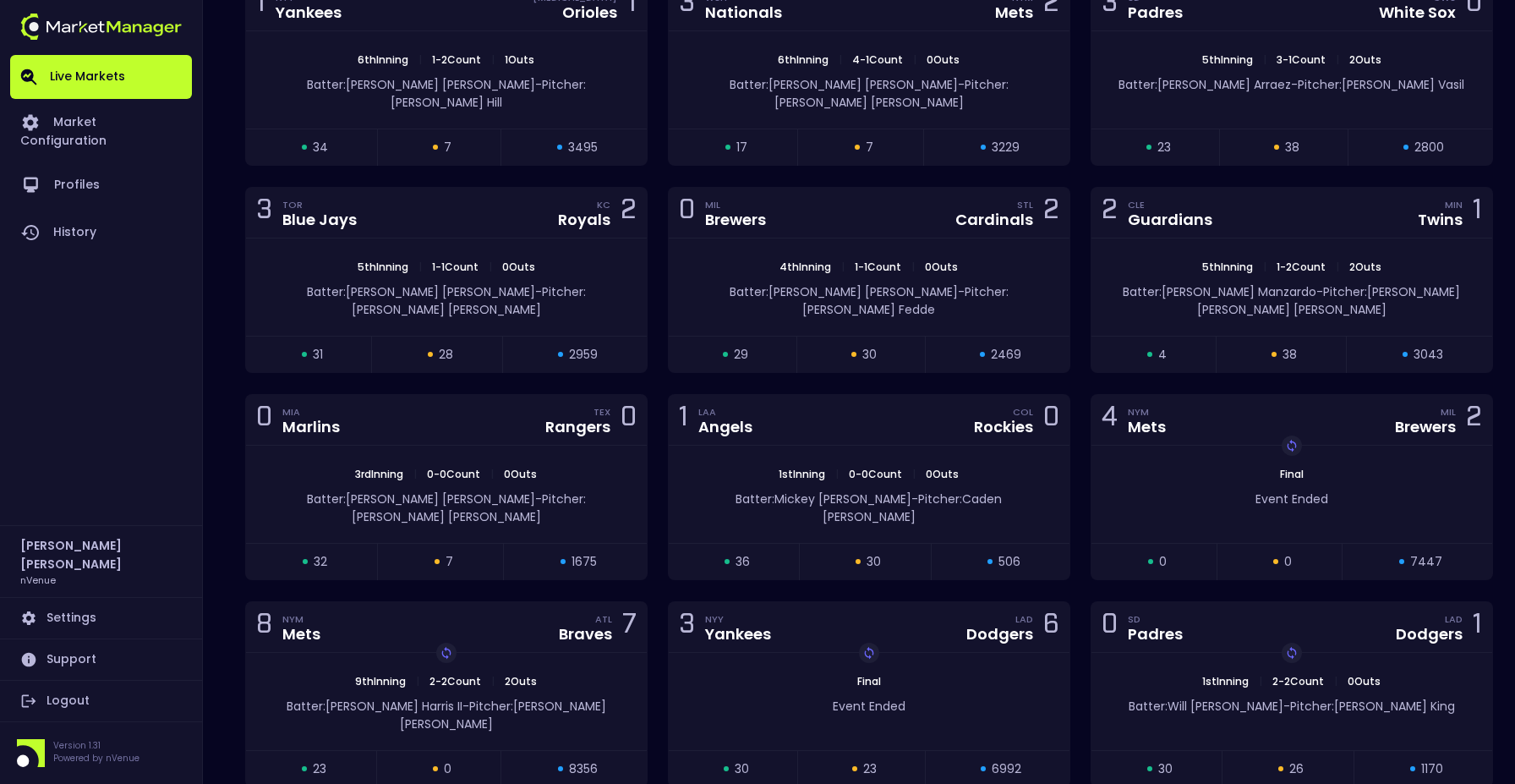
click at [427, 730] on div "MLB 15 Games 3 ATL Braves DET Tigers 0 7th Inning | 2 - 1 Count | 1 Outs Batter…" at bounding box center [869, 267] width 1269 height 1131
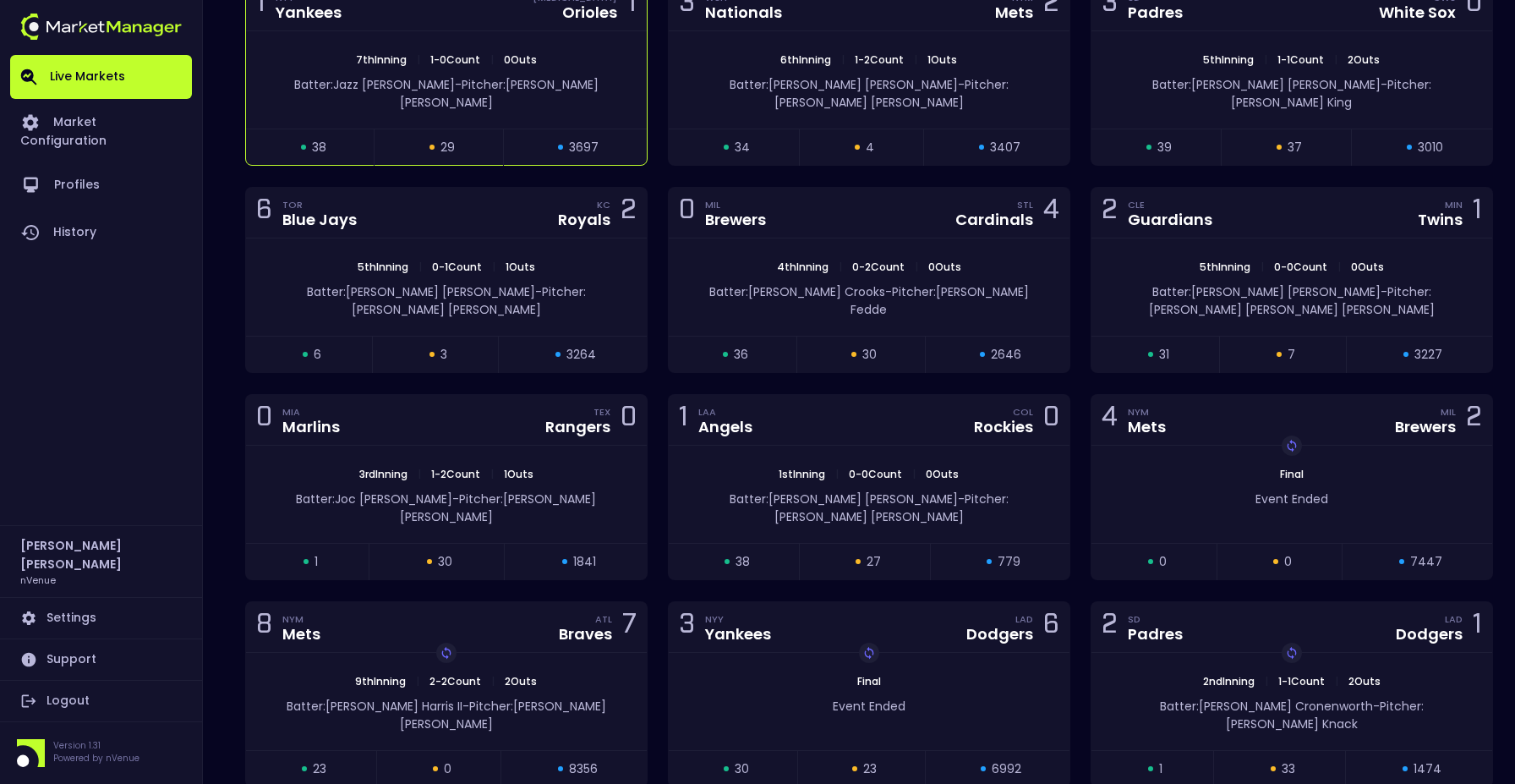
scroll to position [518, 0]
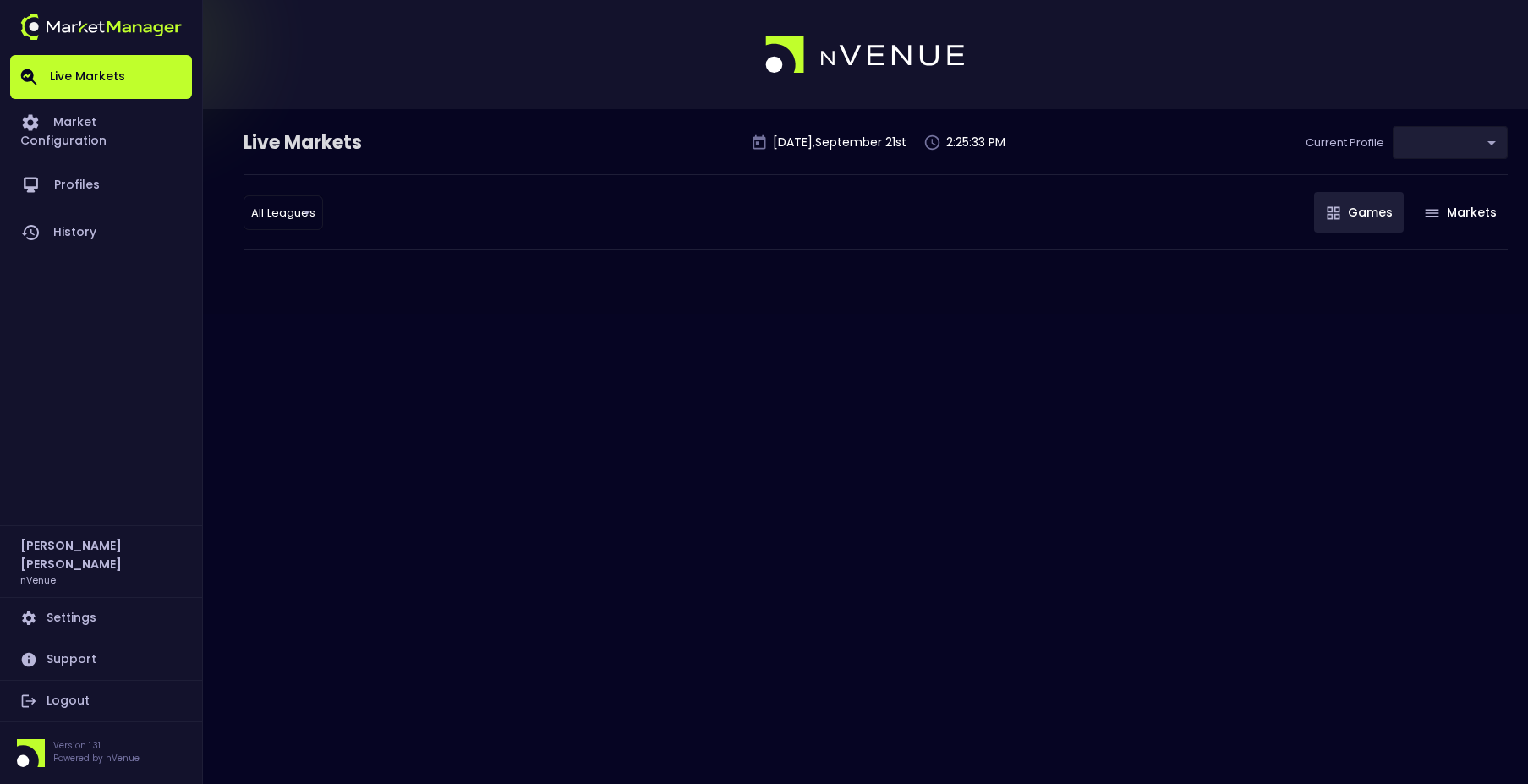
type input "0d810fa5-e353-4d9c-b11d-31f095cae871"
click at [296, 224] on body "Live Markets Market Configuration Profiles History [PERSON_NAME] nVenue Setting…" at bounding box center [764, 392] width 1528 height 784
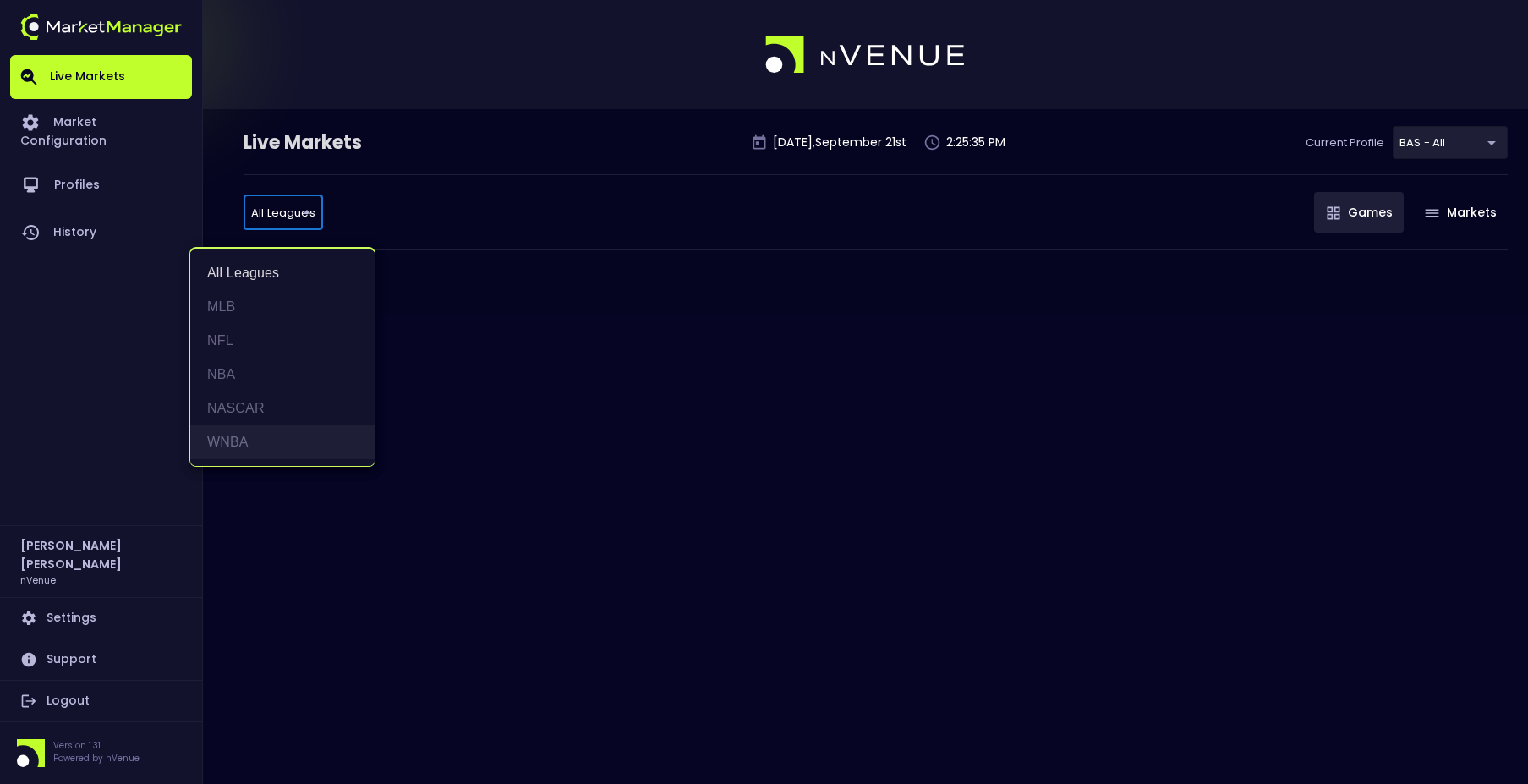
click at [263, 435] on li "WNBA" at bounding box center [282, 442] width 184 height 33
type input "WNBA"
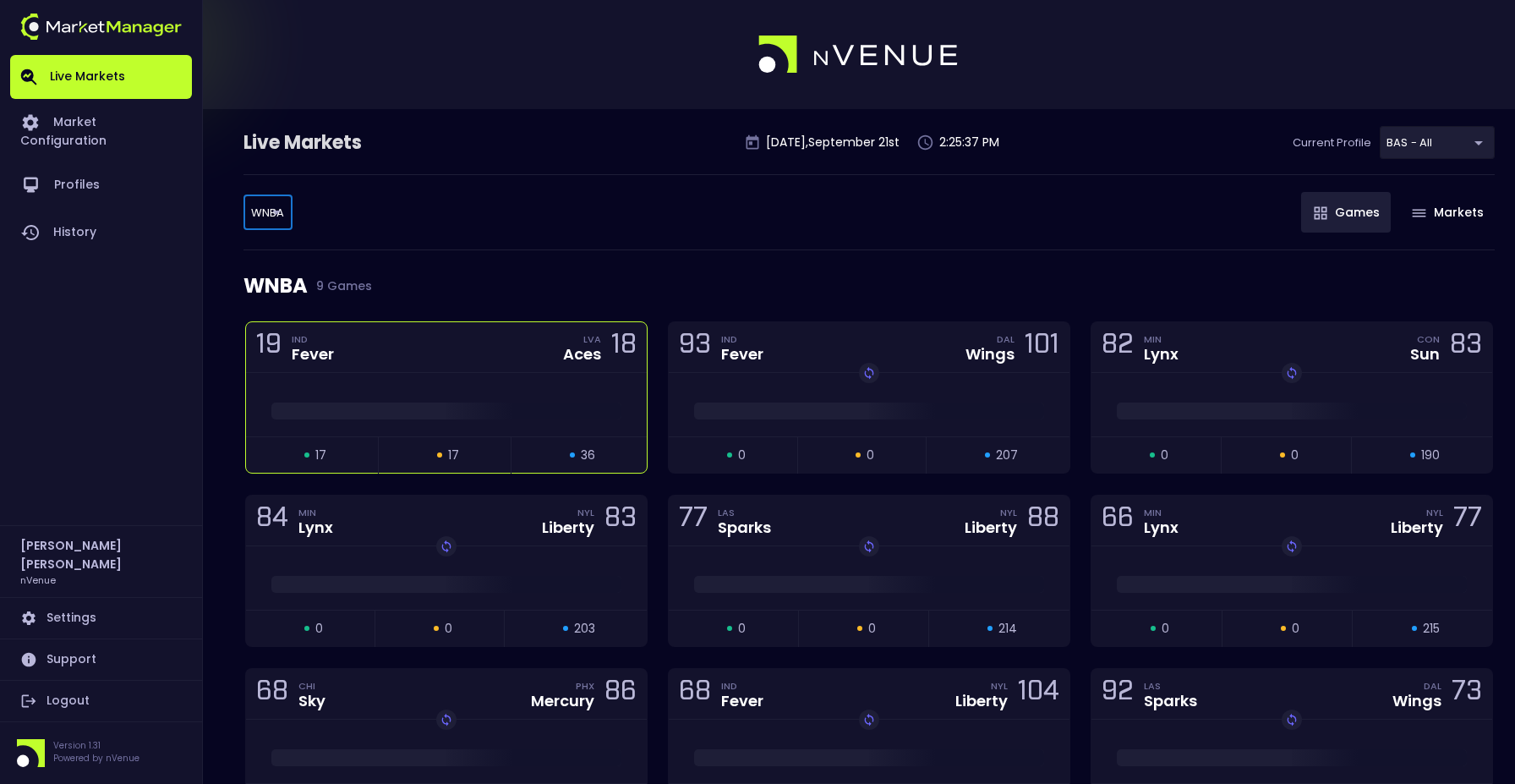
click at [402, 383] on div at bounding box center [446, 405] width 401 height 63
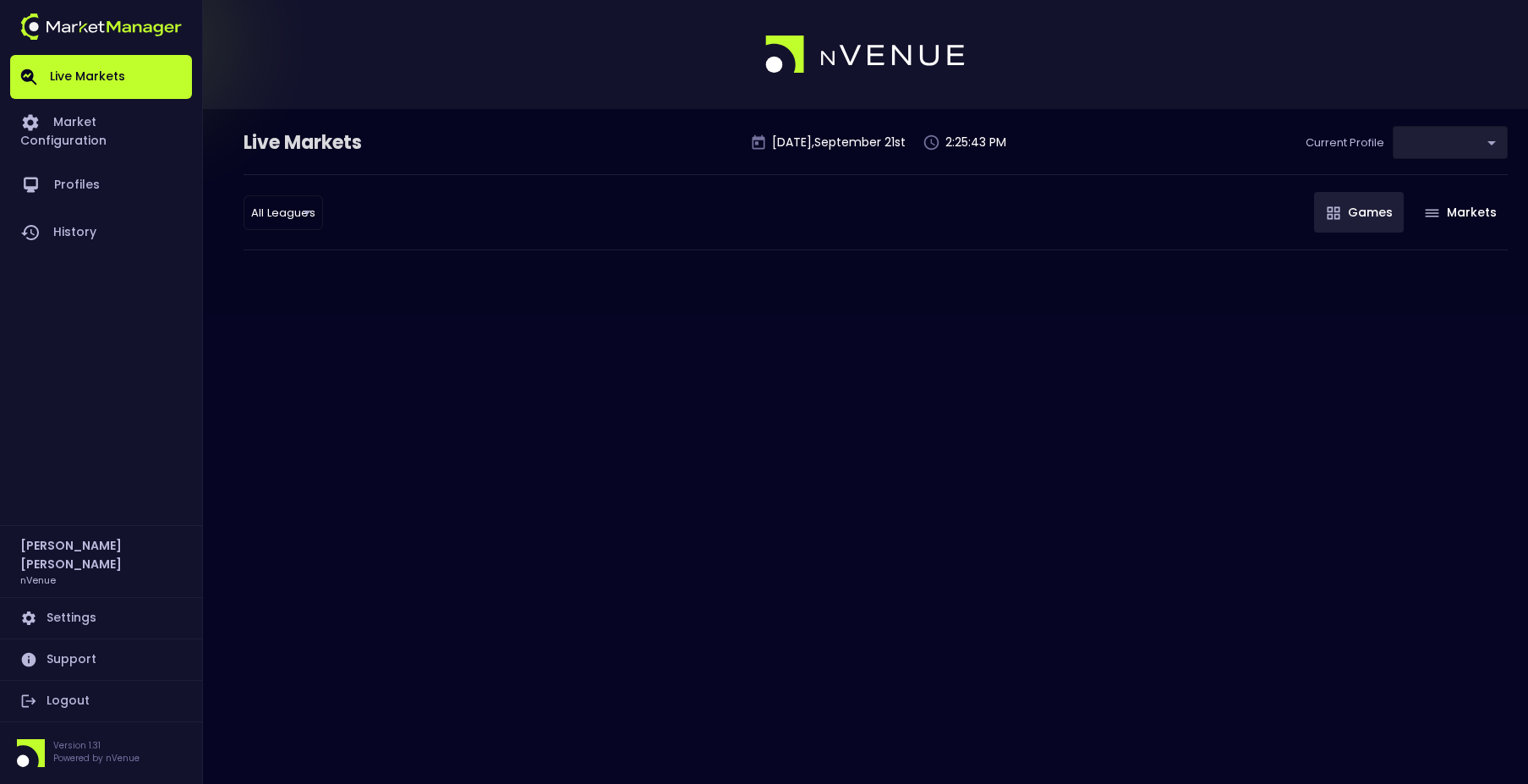
type input "0d810fa5-e353-4d9c-b11d-31f095cae871"
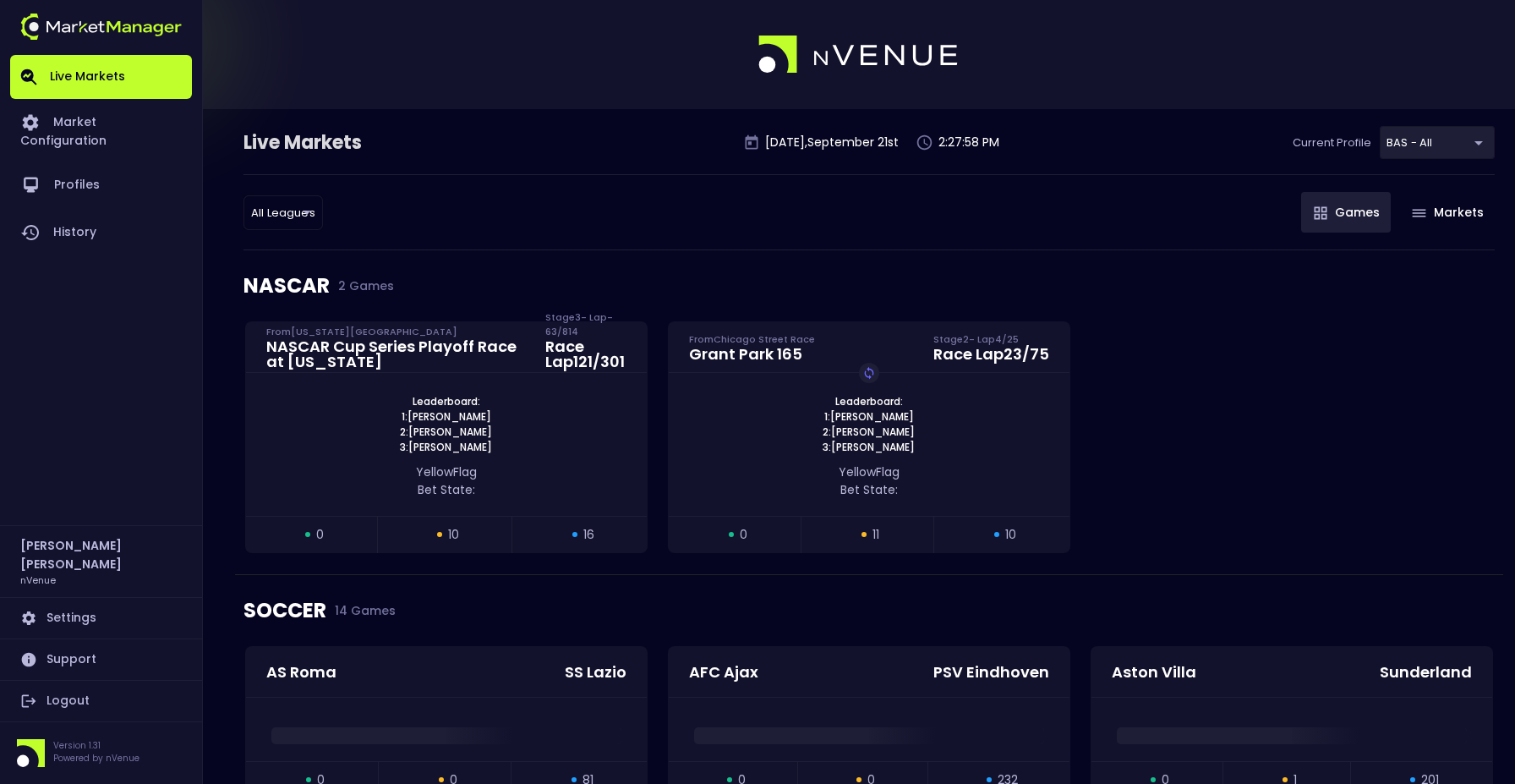
scroll to position [85, 0]
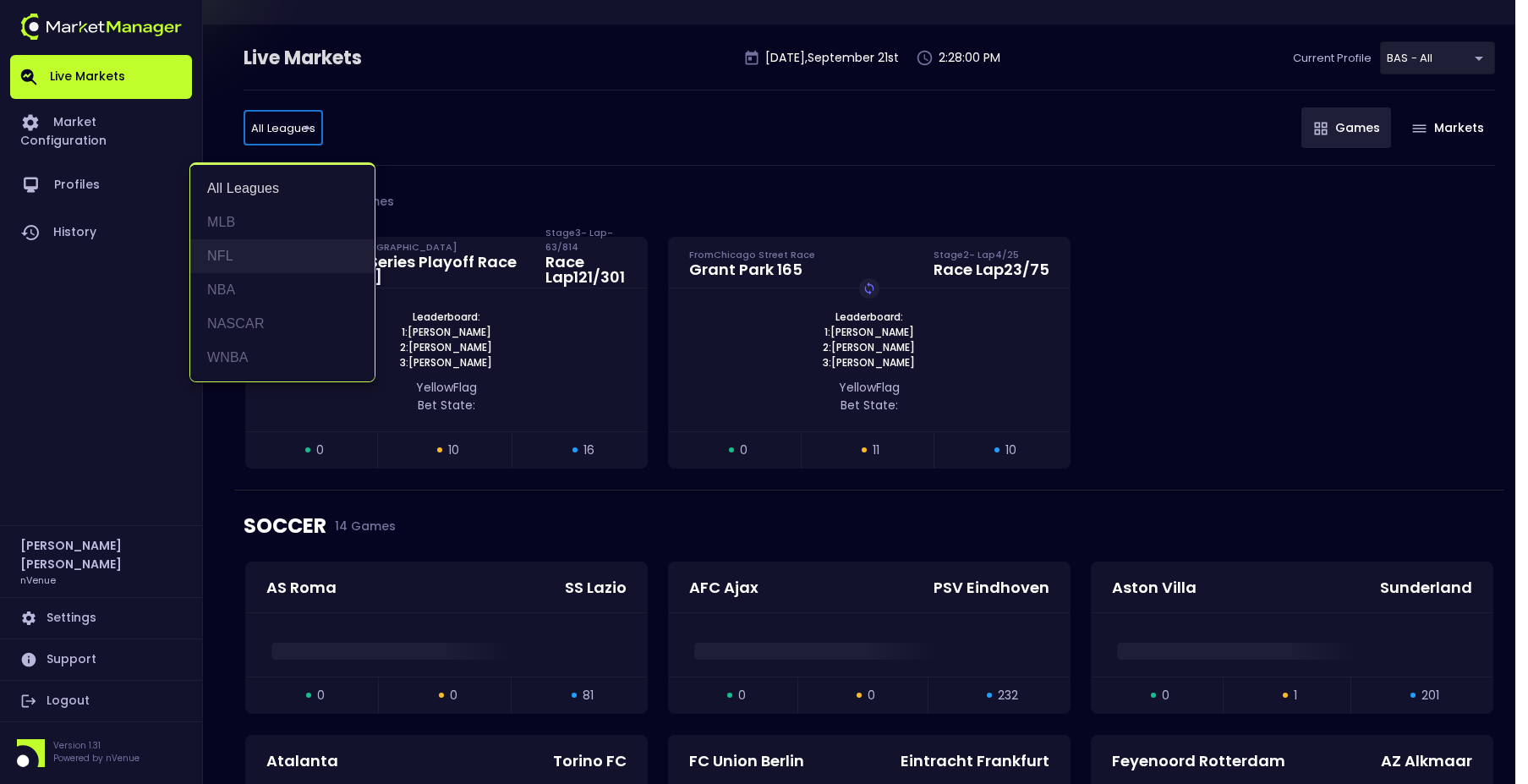
click at [235, 239] on li "NFL" at bounding box center [282, 256] width 184 height 33
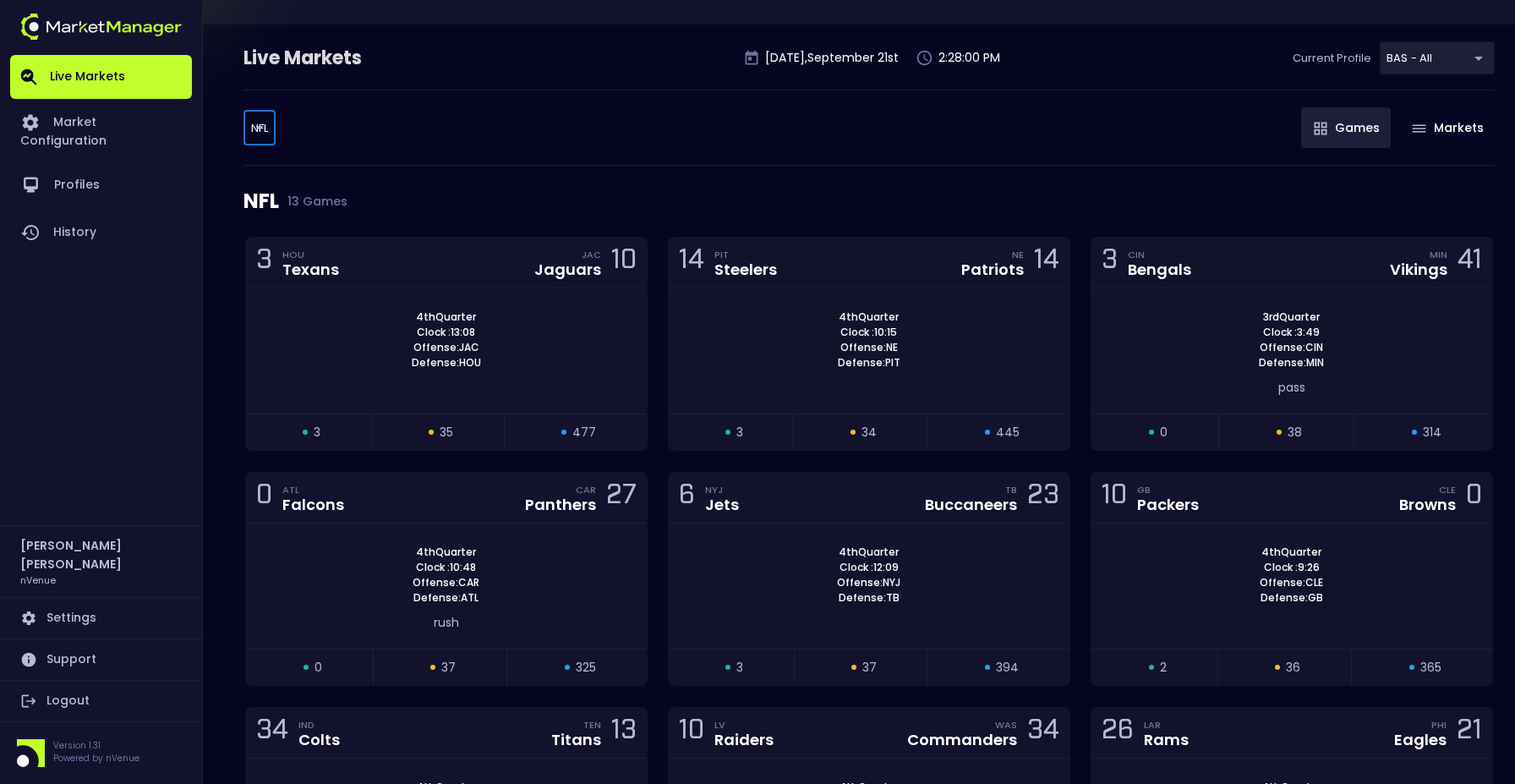
type input "NFL"
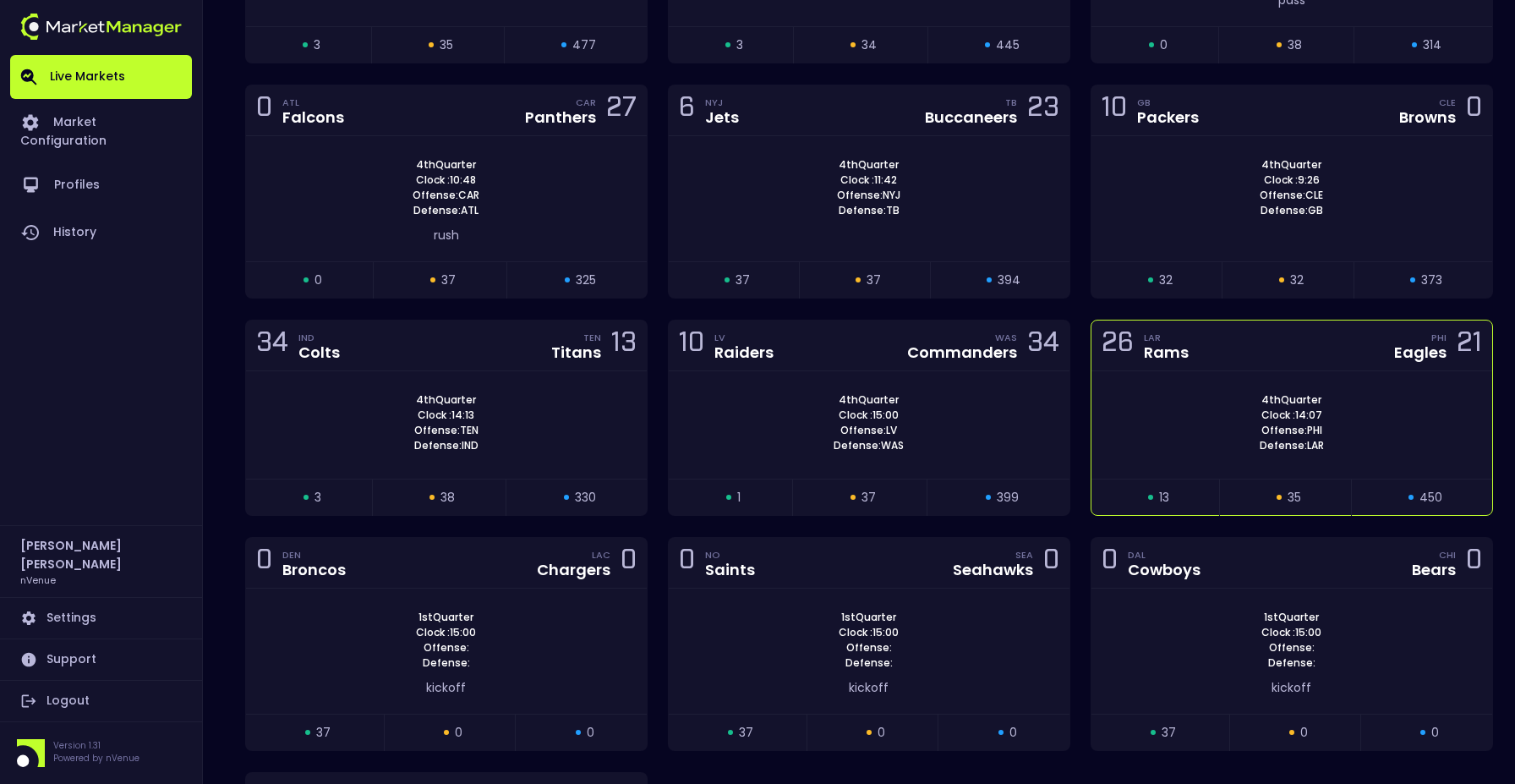
scroll to position [507, 0]
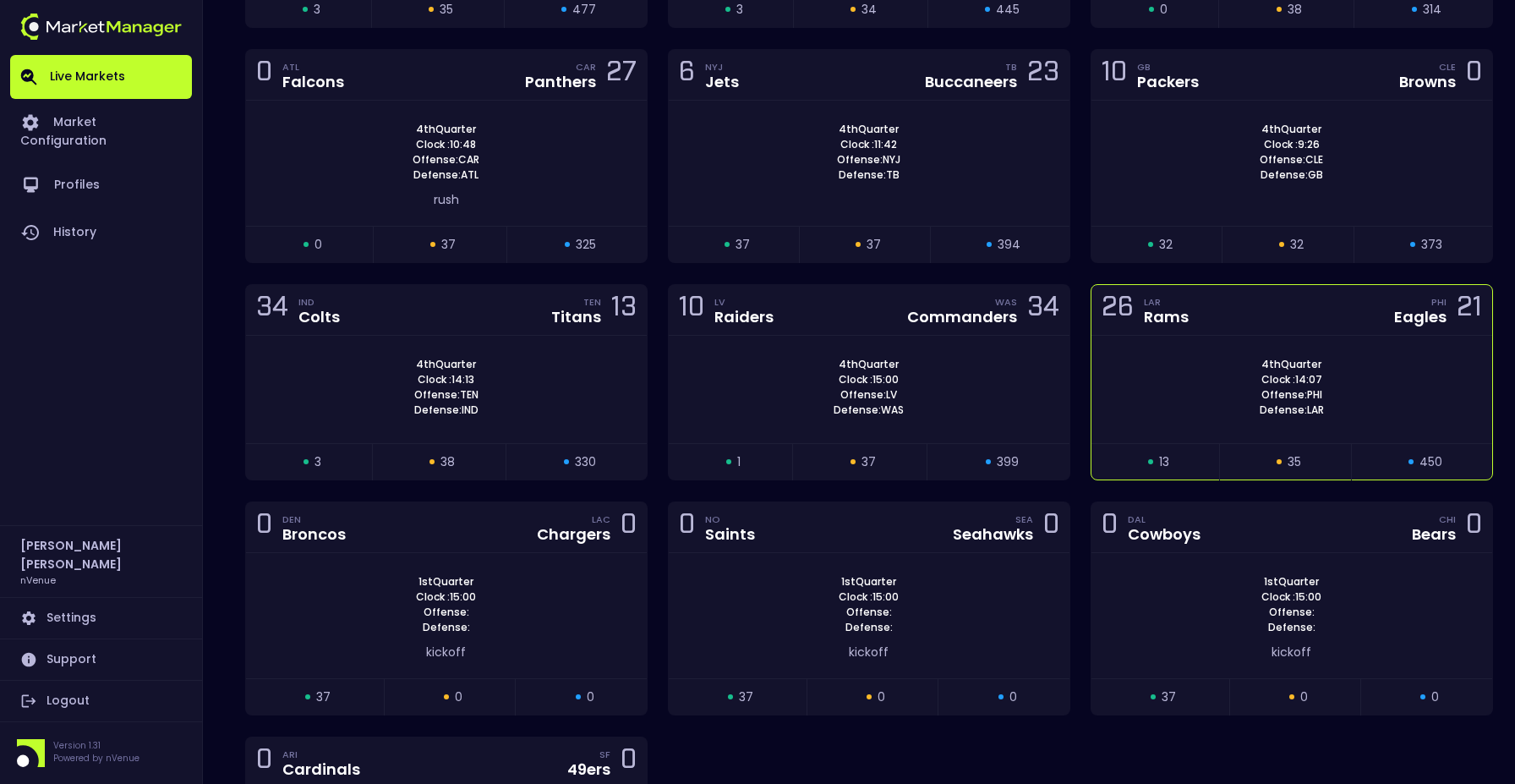
click at [1291, 329] on div "26 LAR Rams PHI Eagles 21" at bounding box center [1292, 310] width 401 height 51
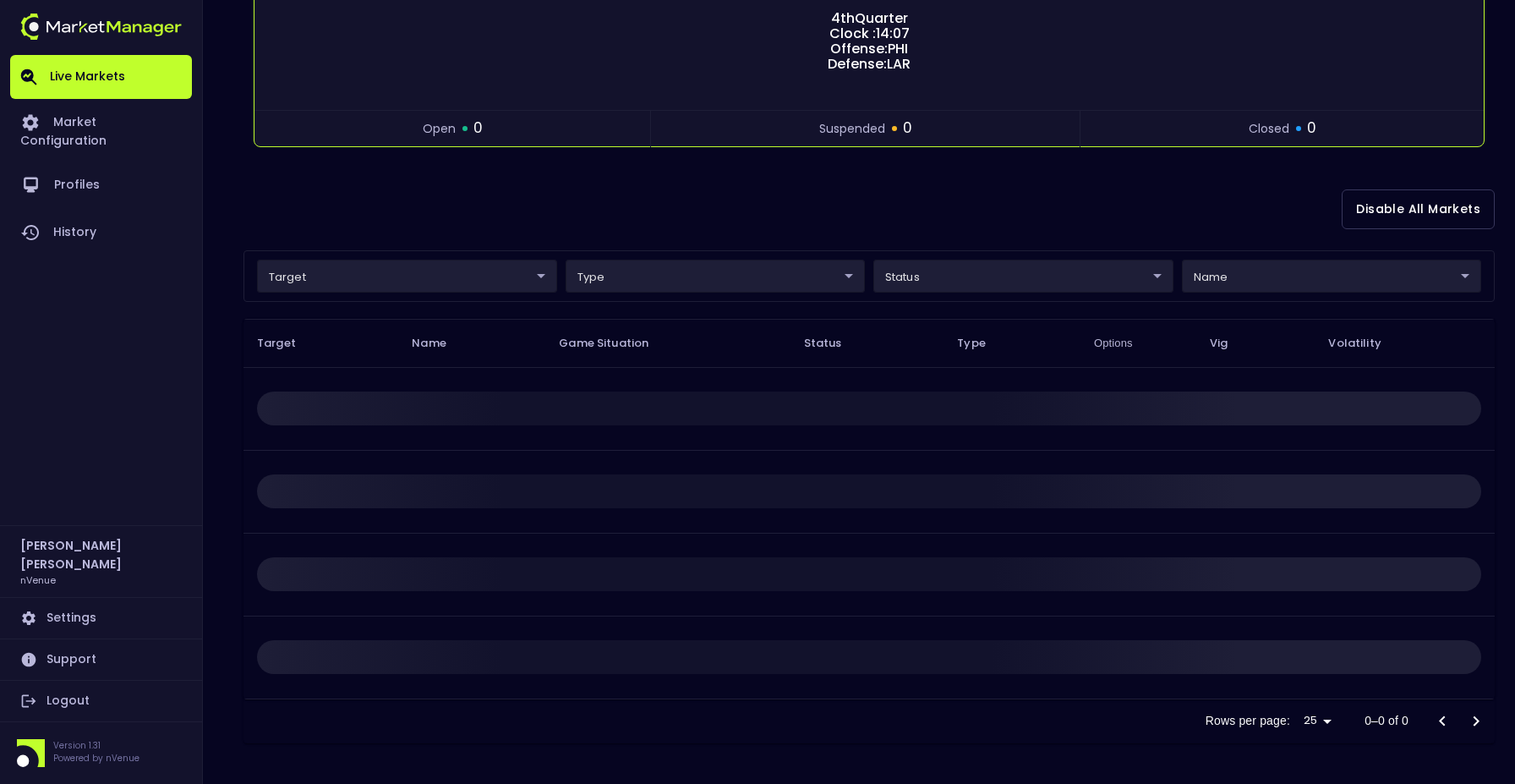
scroll to position [0, 0]
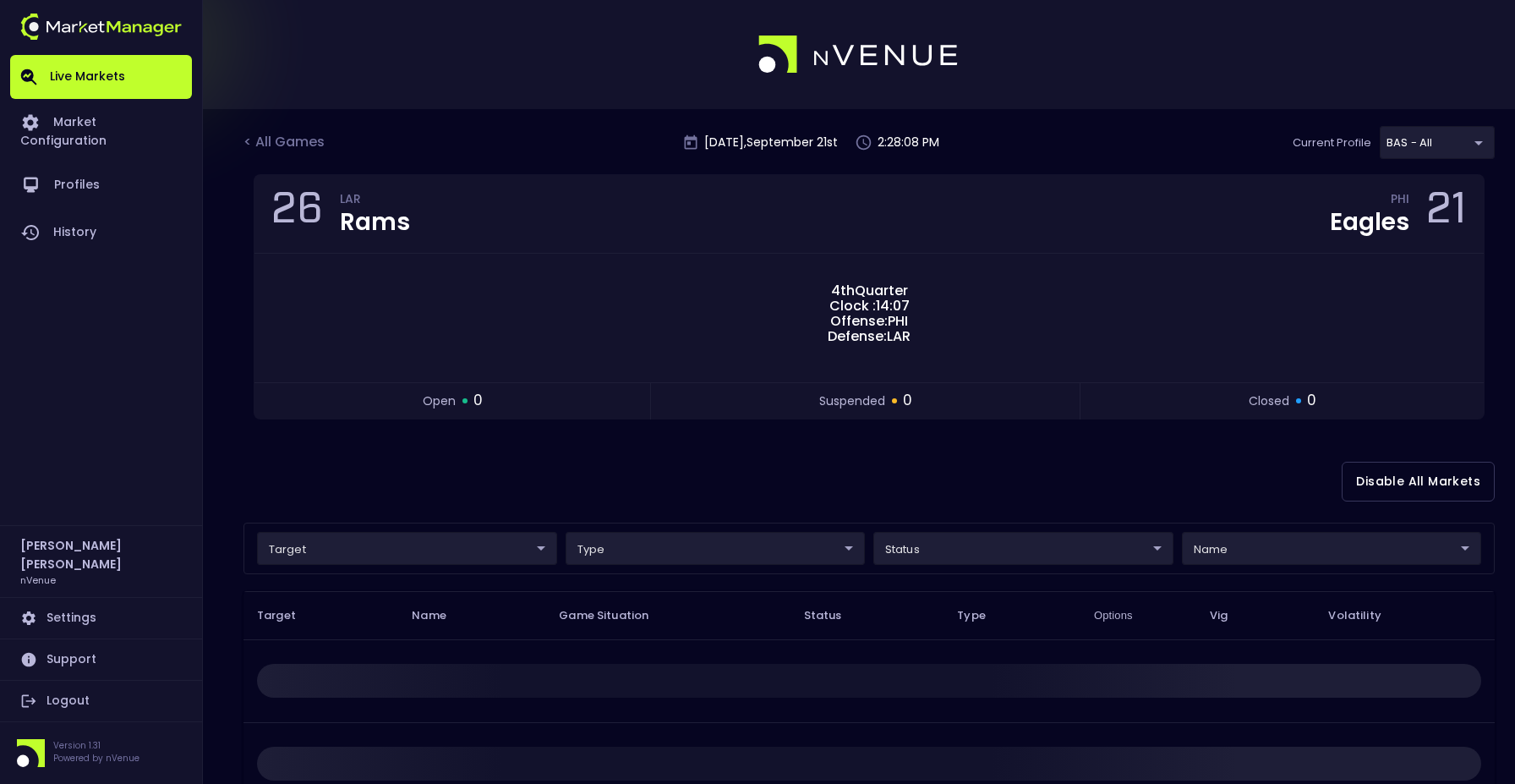
click at [967, 546] on body "Live Markets Market Configuration Profiles History Jerry Griffith nVenue Settin…" at bounding box center [758, 528] width 1515 height 1056
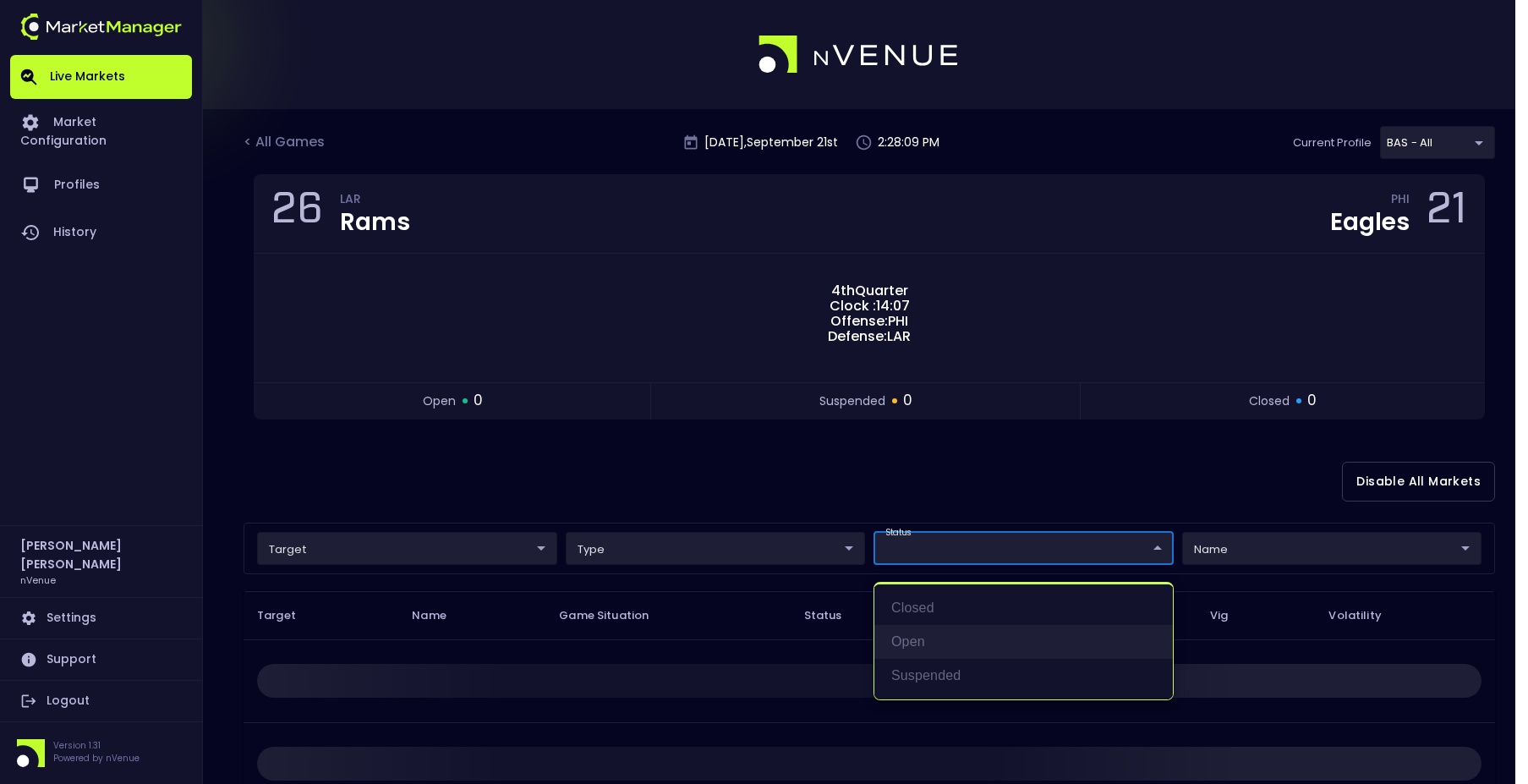
click at [924, 629] on li "open" at bounding box center [1024, 641] width 299 height 33
type input "open"
click at [729, 480] on div at bounding box center [764, 392] width 1528 height 784
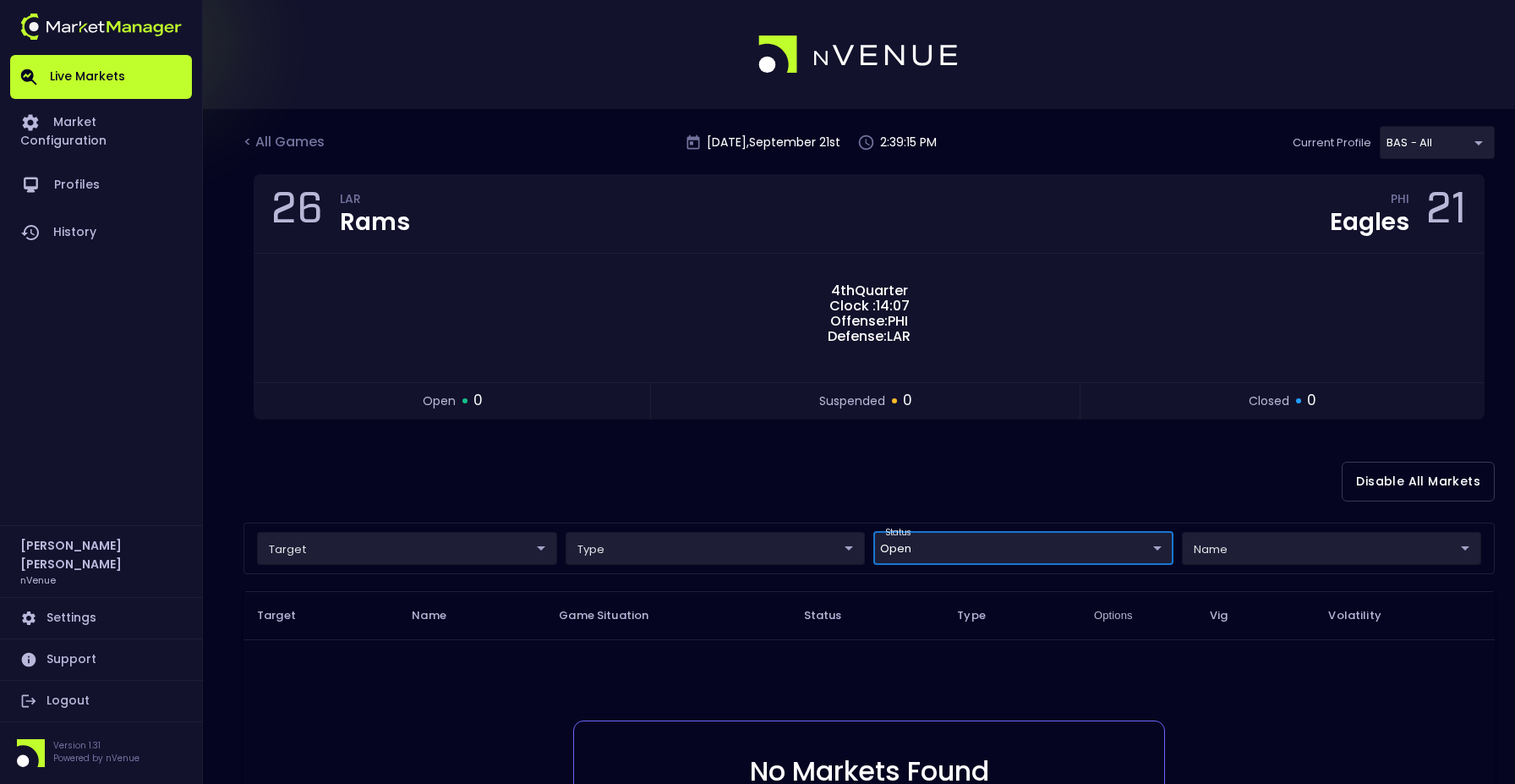
click at [1435, 141] on body "Live Markets Market Configuration Profiles History Jerry Griffith nVenue Settin…" at bounding box center [758, 528] width 1515 height 1056
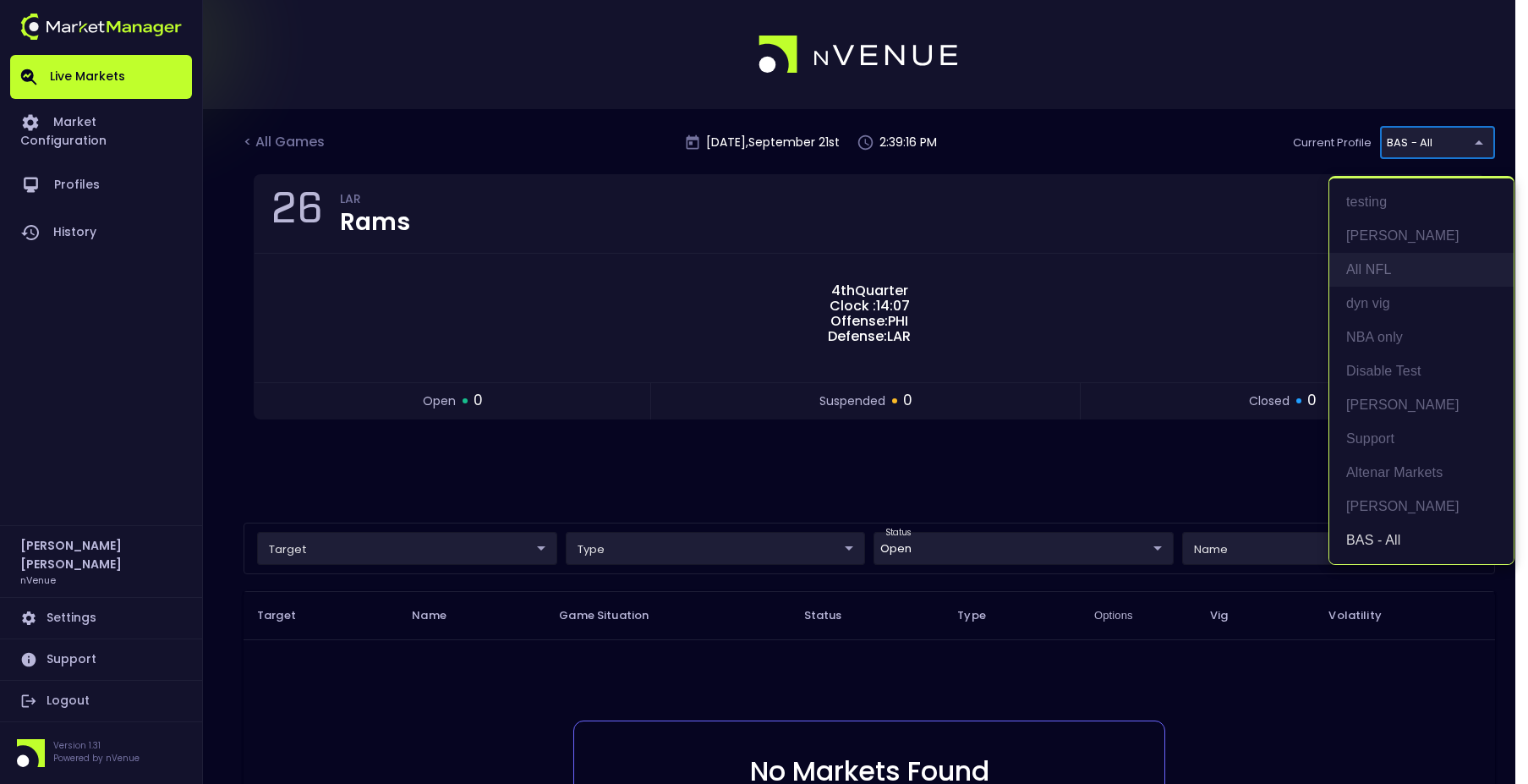
click at [1408, 266] on li "All NFL" at bounding box center [1422, 269] width 184 height 33
type input "9d8bad92-567c-44a6-ba12-e9bc101fa057"
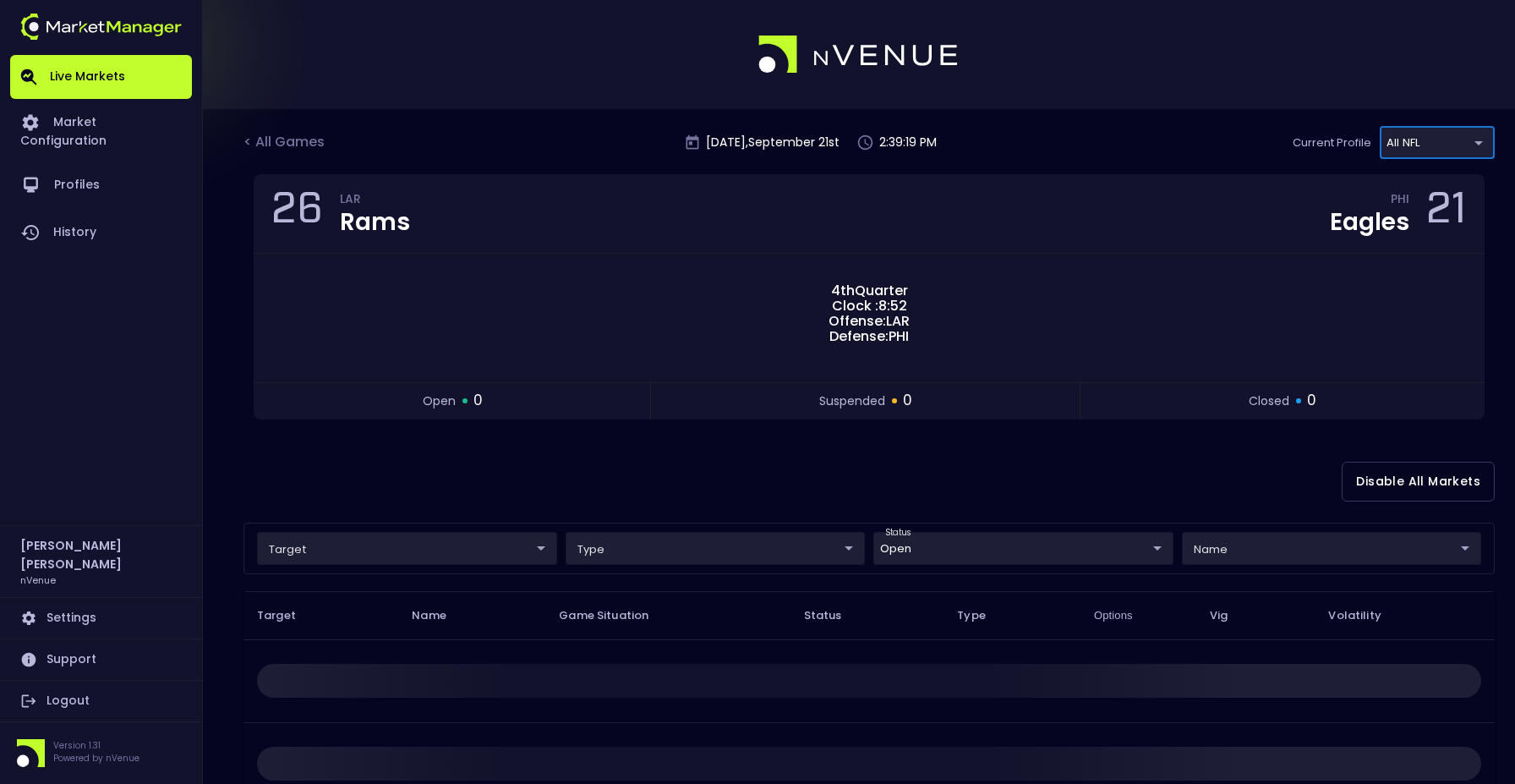
click at [945, 557] on body "Live Markets Market Configuration Profiles History Jerry Griffith nVenue Settin…" at bounding box center [758, 528] width 1515 height 1056
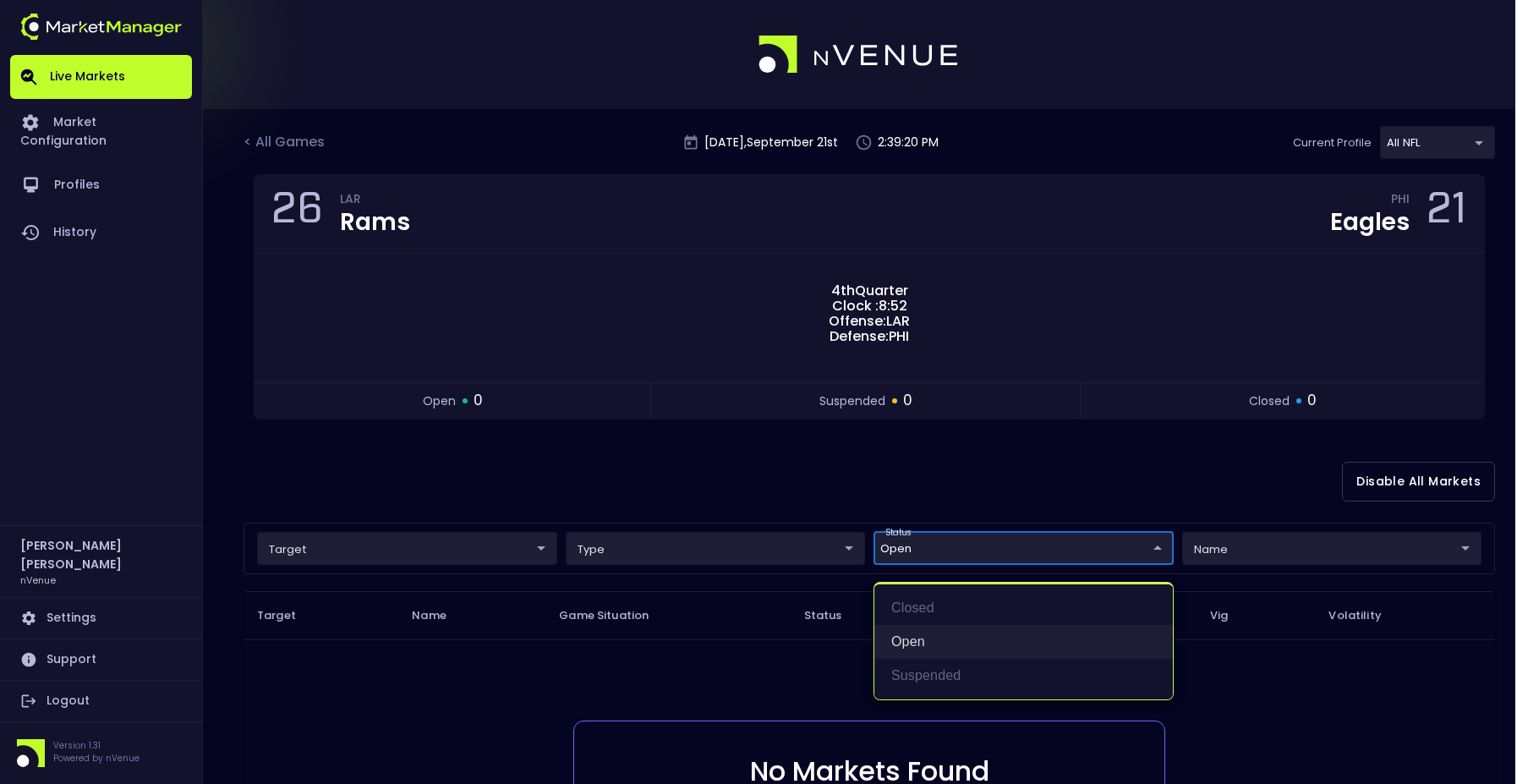
click at [925, 632] on li "open" at bounding box center [1024, 641] width 299 height 33
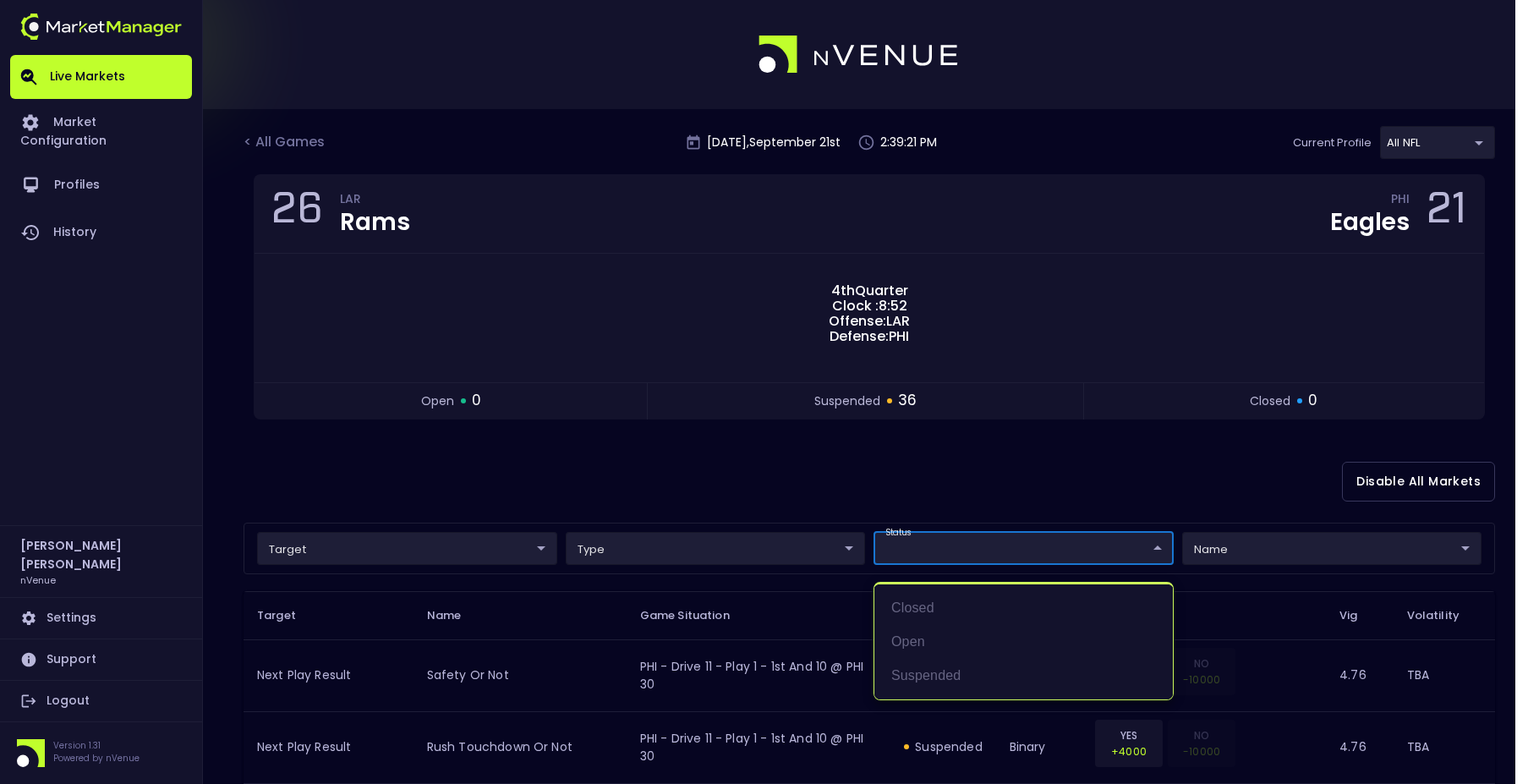
click at [808, 448] on div at bounding box center [764, 392] width 1528 height 784
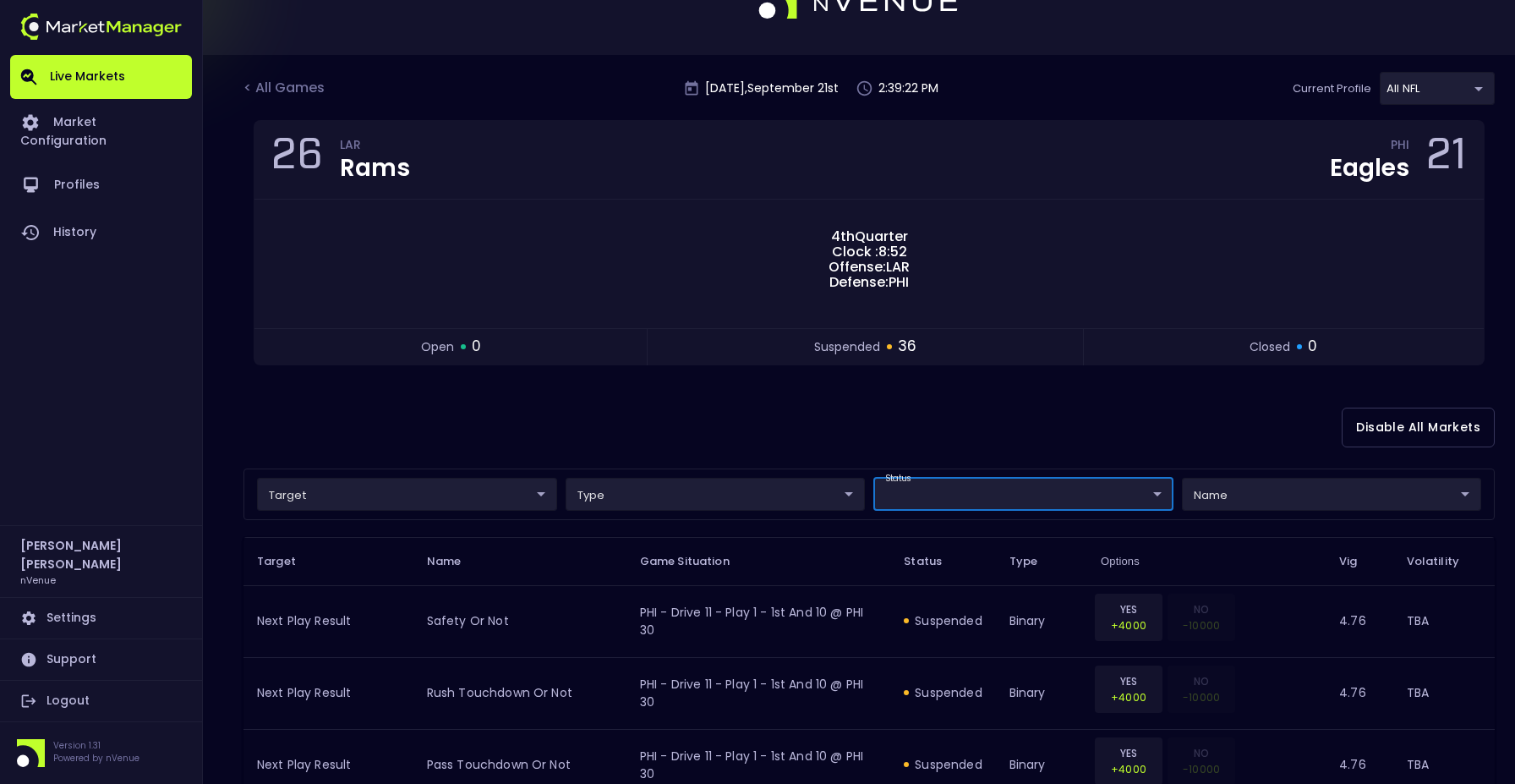
scroll to position [85, 0]
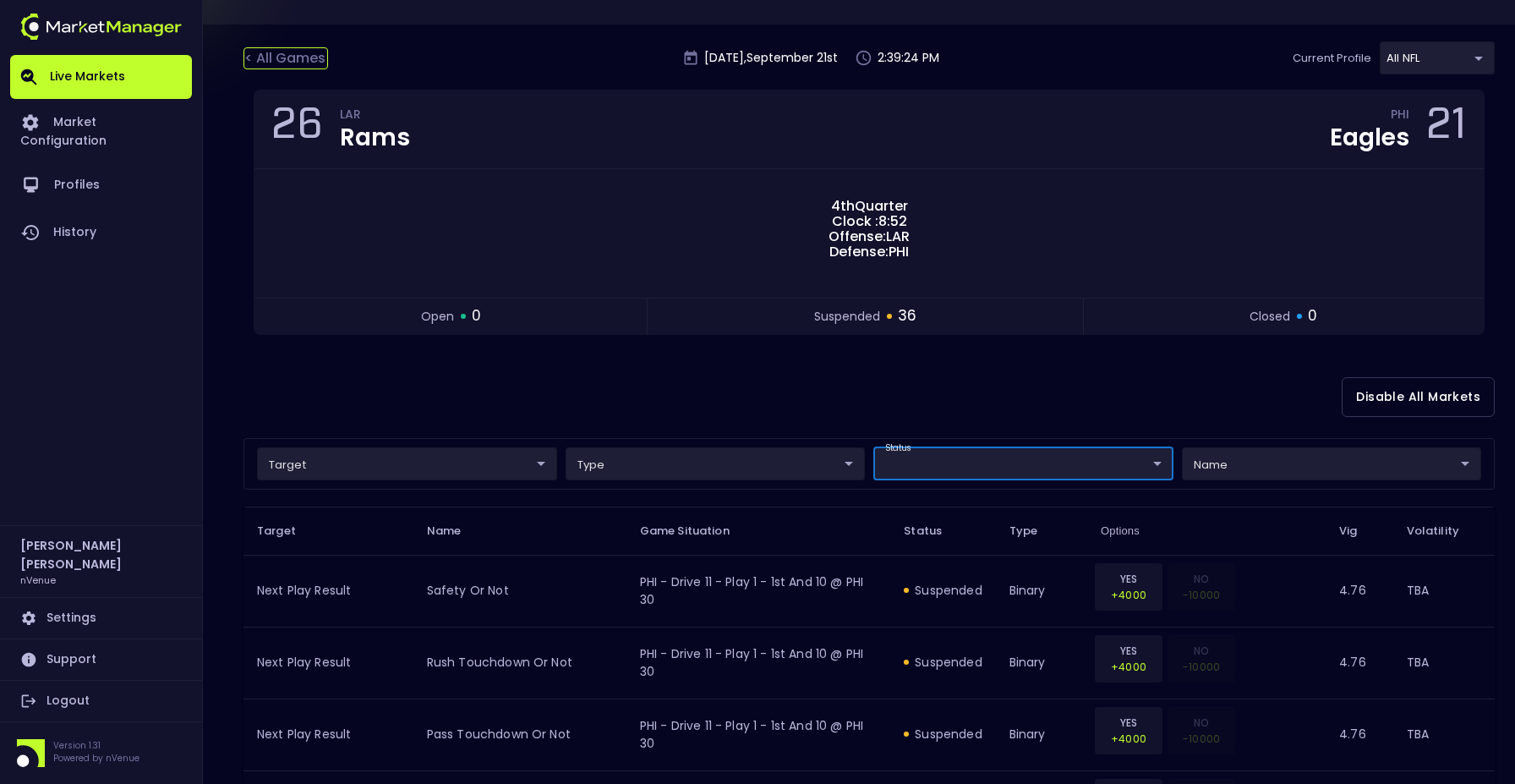
click at [277, 57] on div "< All Games" at bounding box center [286, 58] width 85 height 22
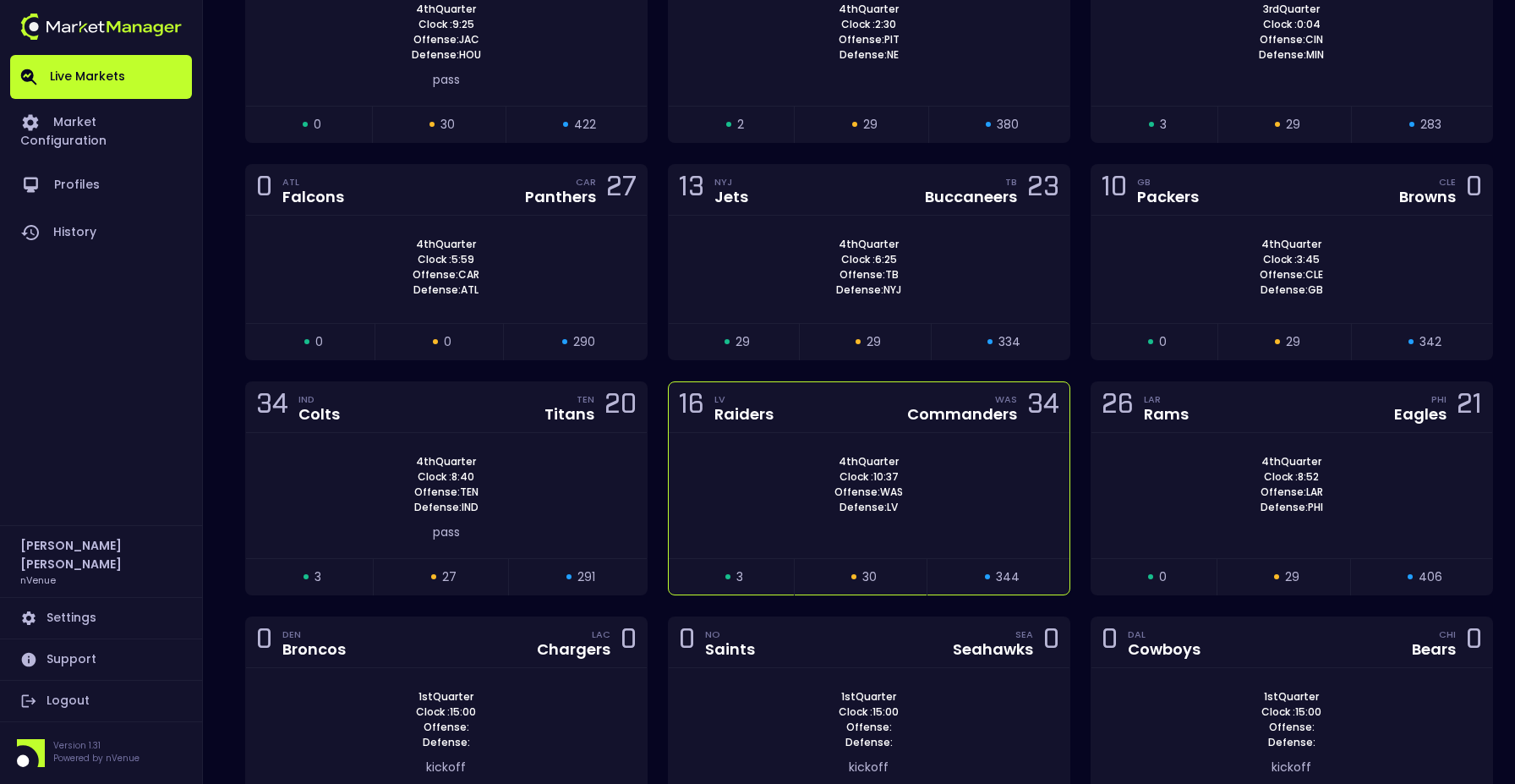
scroll to position [423, 0]
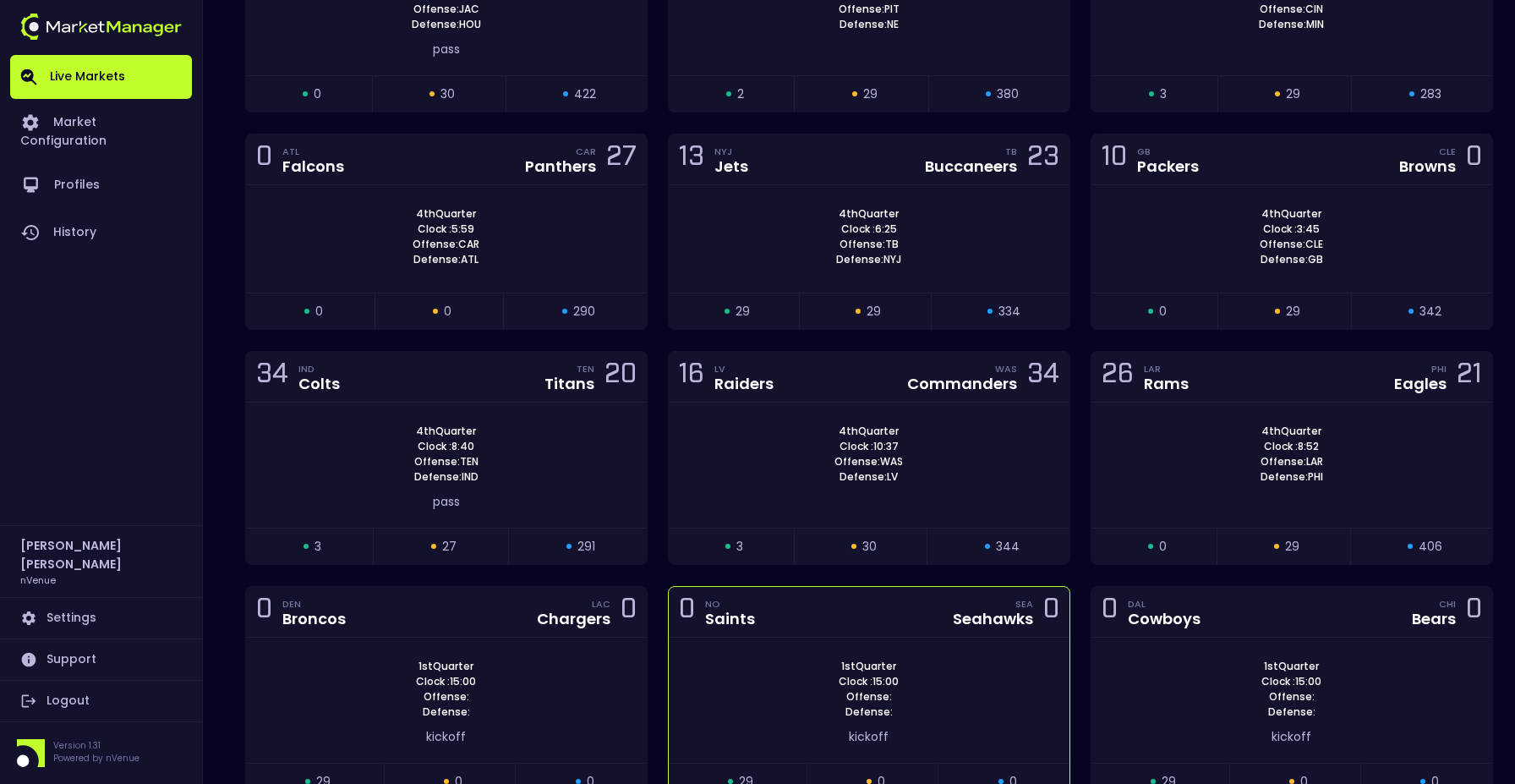
click at [807, 603] on div "0 NO Saints SEA Seahawks 0" at bounding box center [869, 612] width 401 height 51
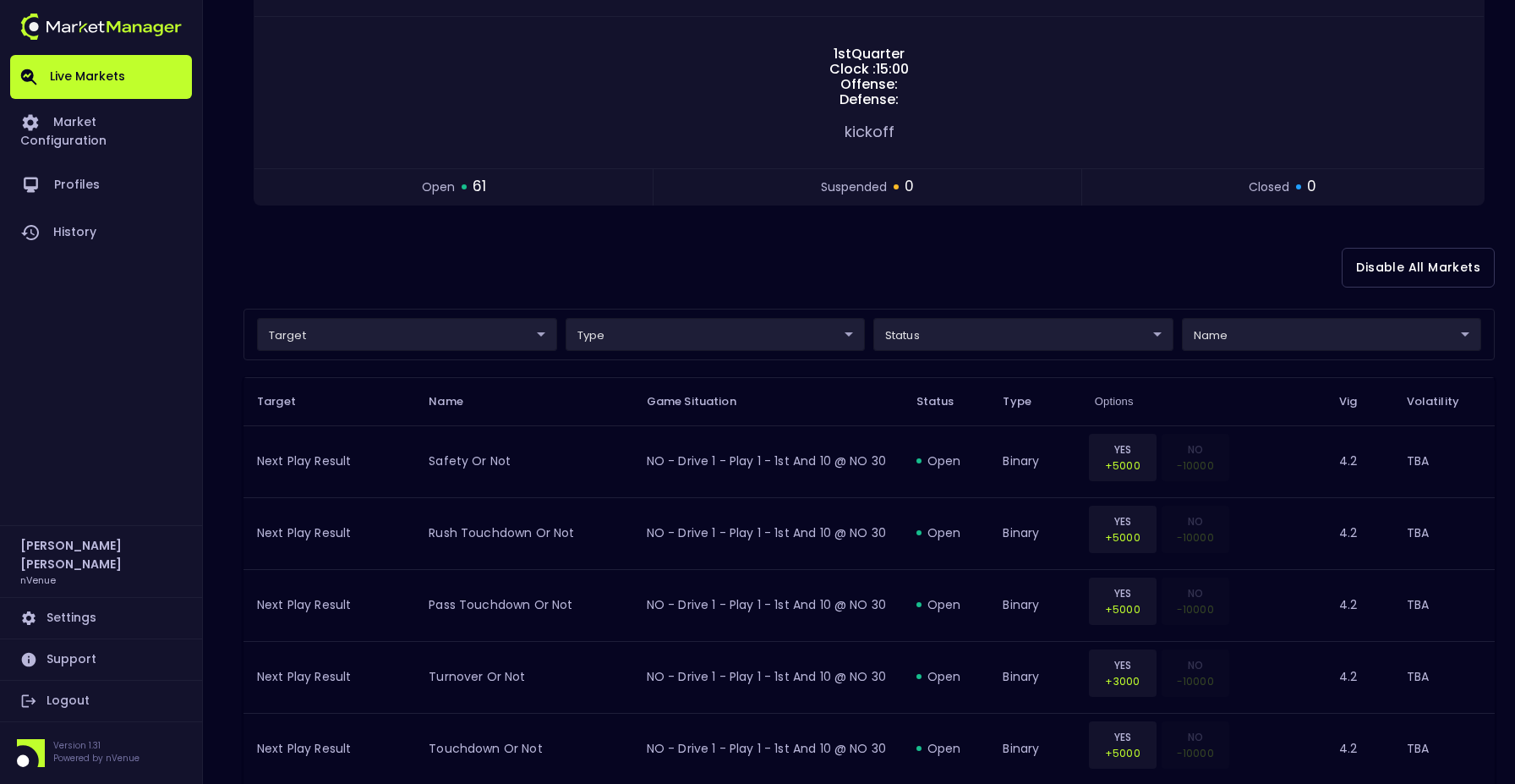
scroll to position [0, 0]
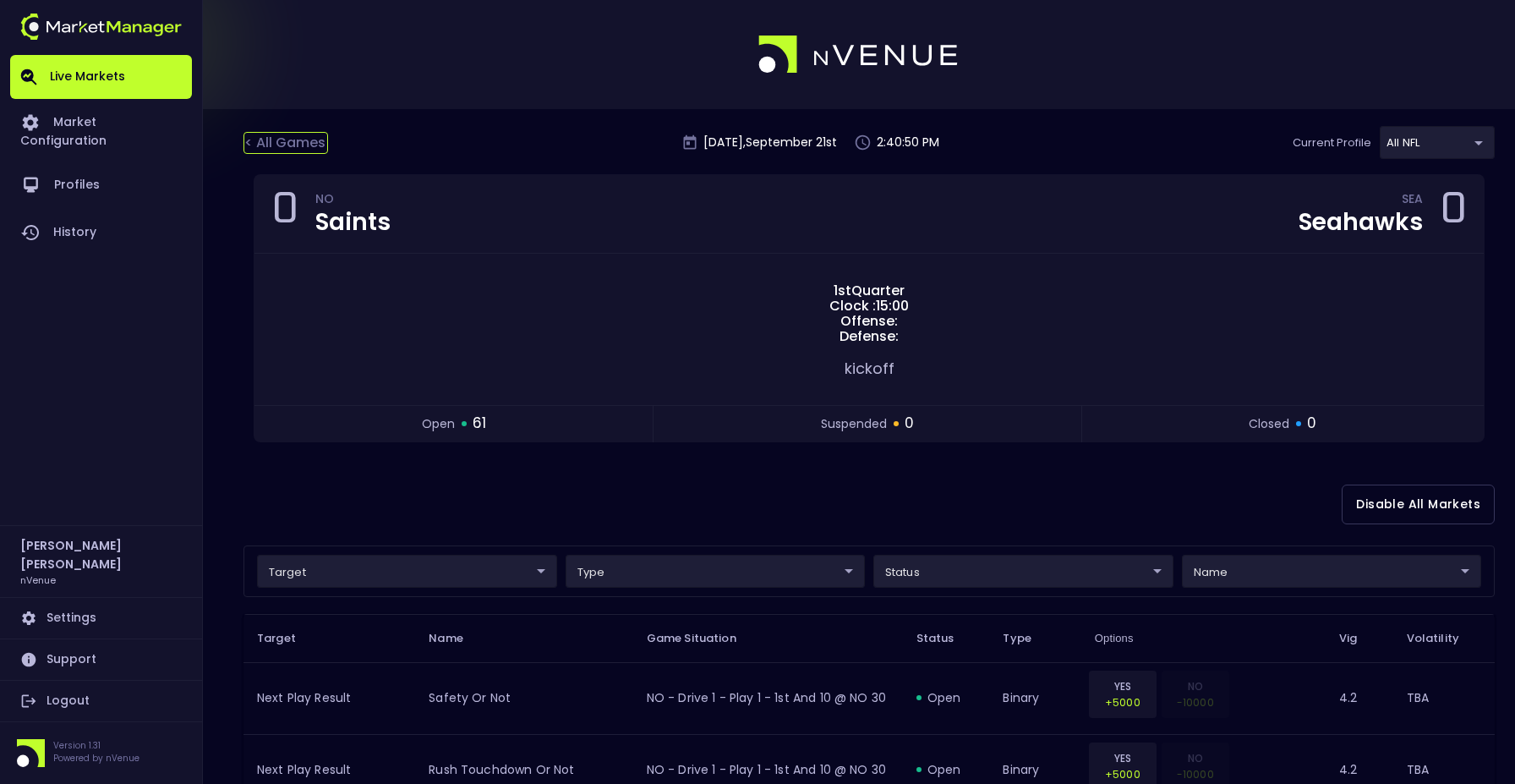
click at [311, 136] on div "< All Games" at bounding box center [286, 143] width 85 height 22
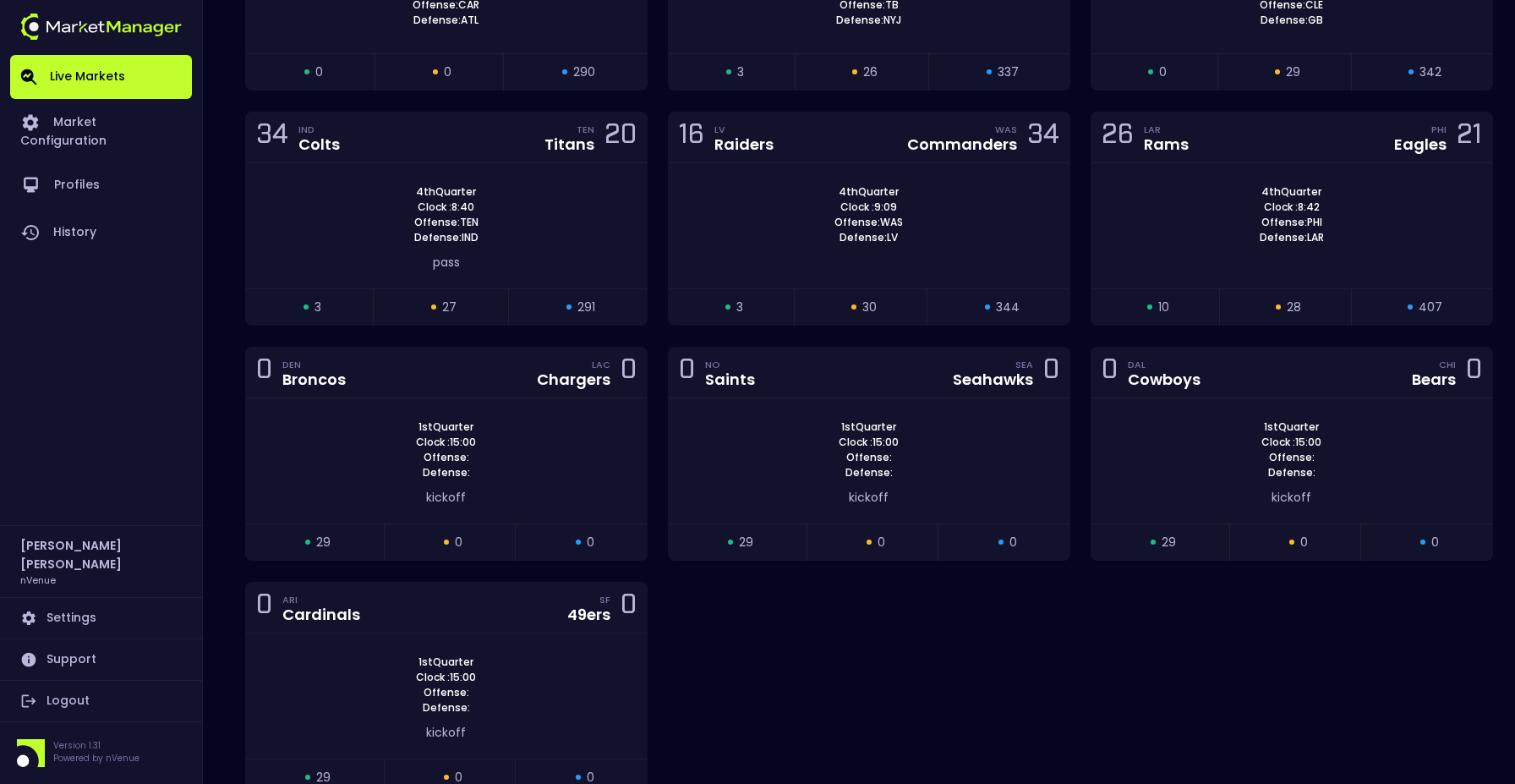
scroll to position [677, 0]
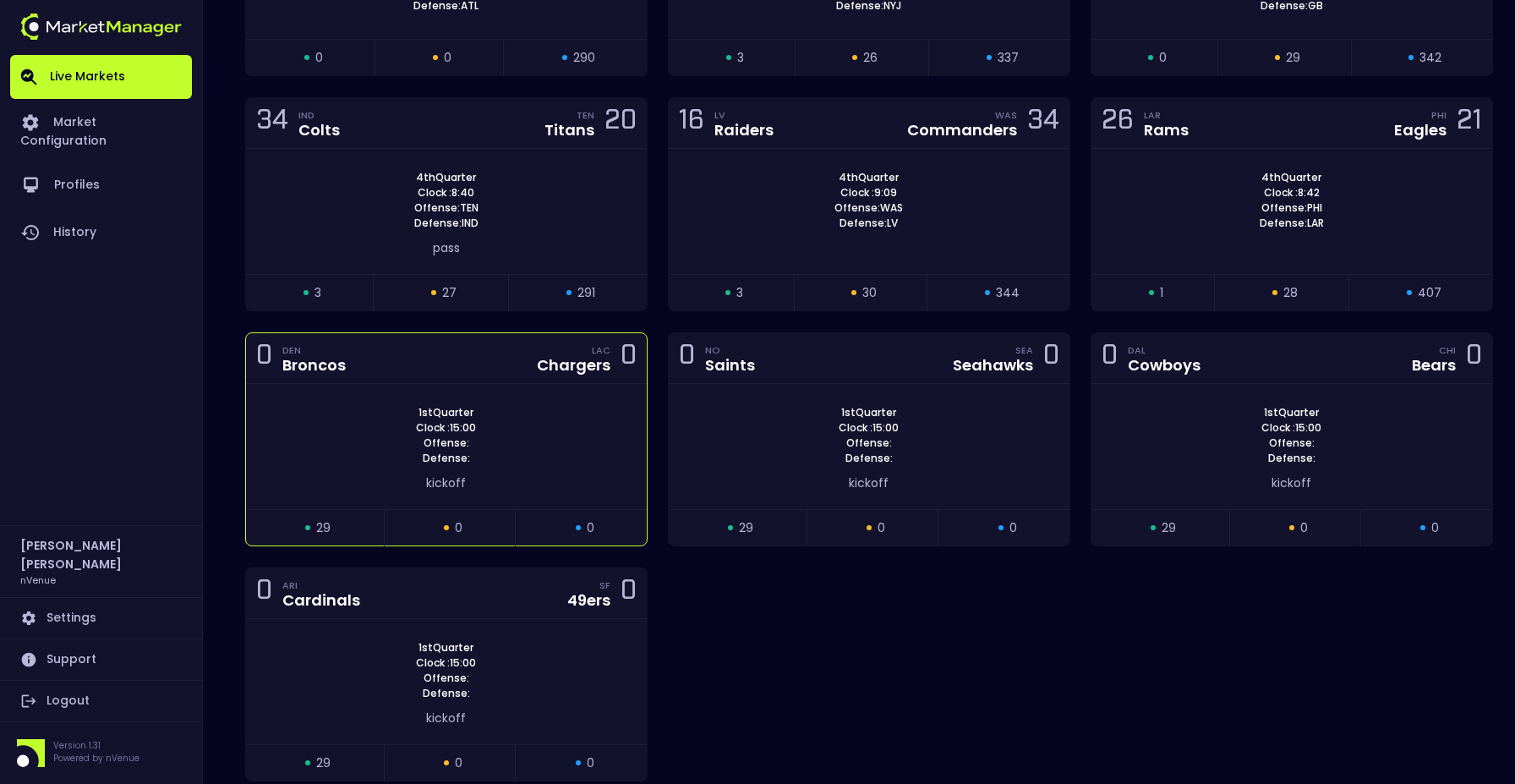
click at [540, 452] on div "1st Quarter Clock : 15:00 Offense: Defense:" at bounding box center [446, 435] width 401 height 61
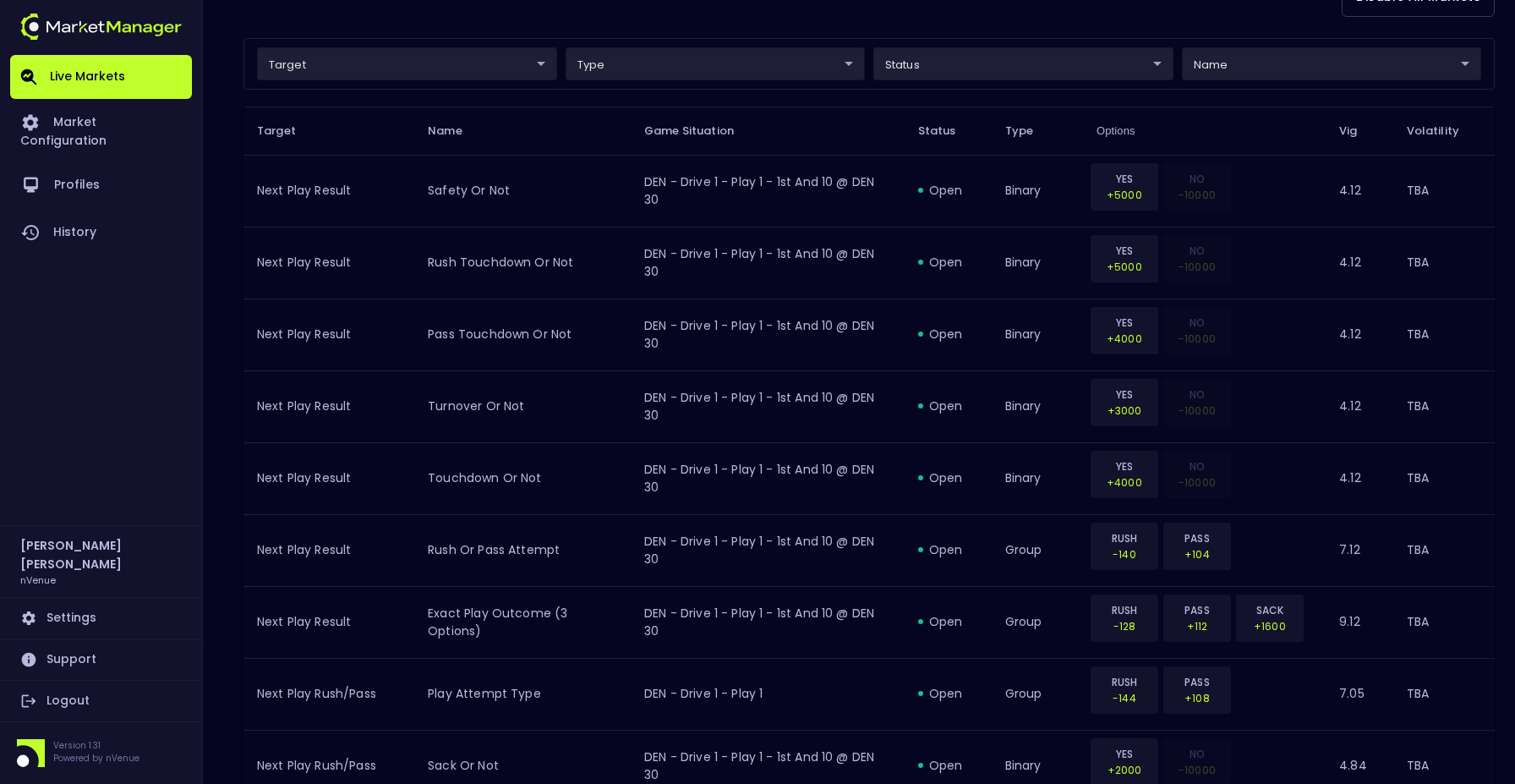
scroll to position [0, 0]
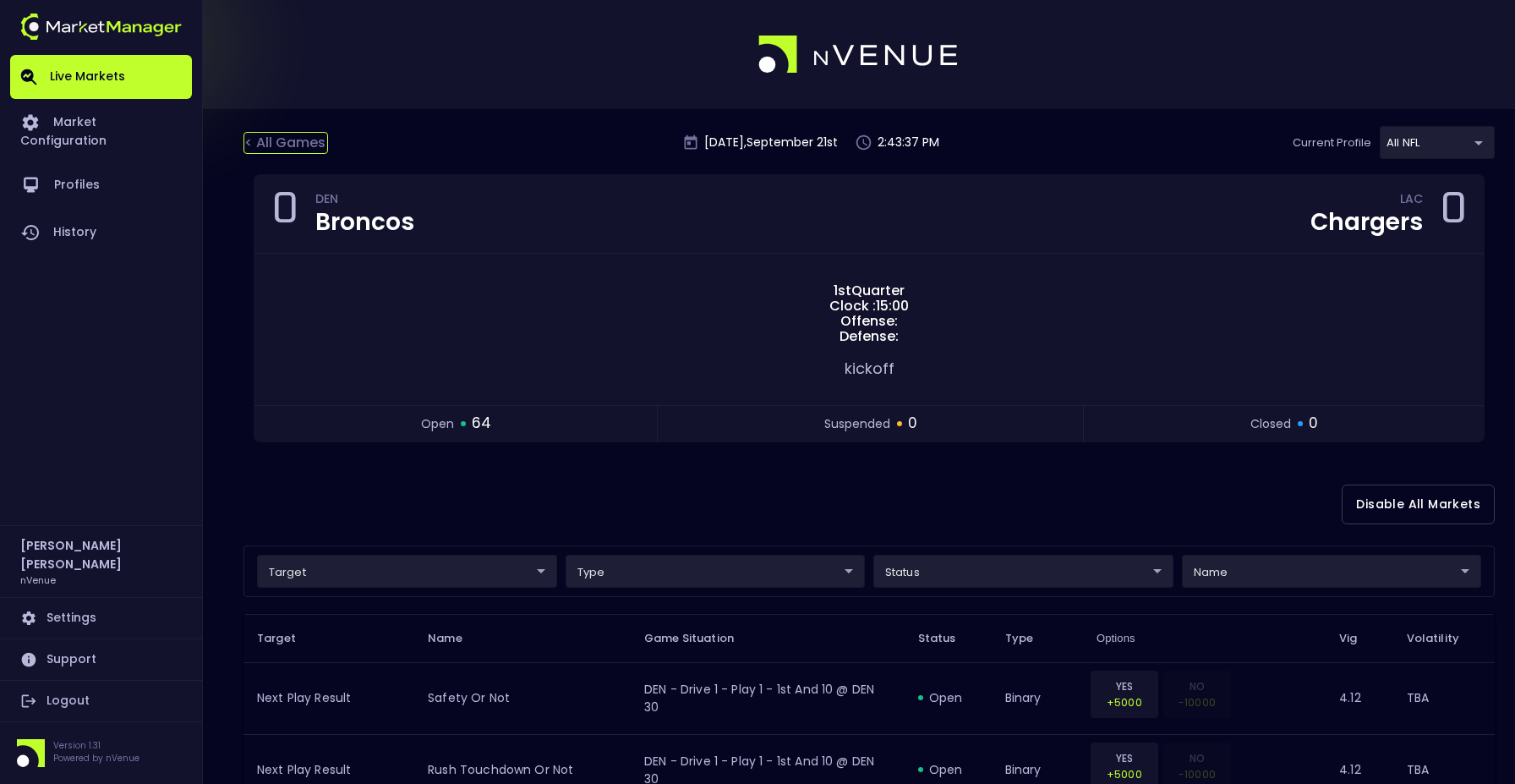
click at [283, 135] on div "< All Games" at bounding box center [286, 143] width 85 height 22
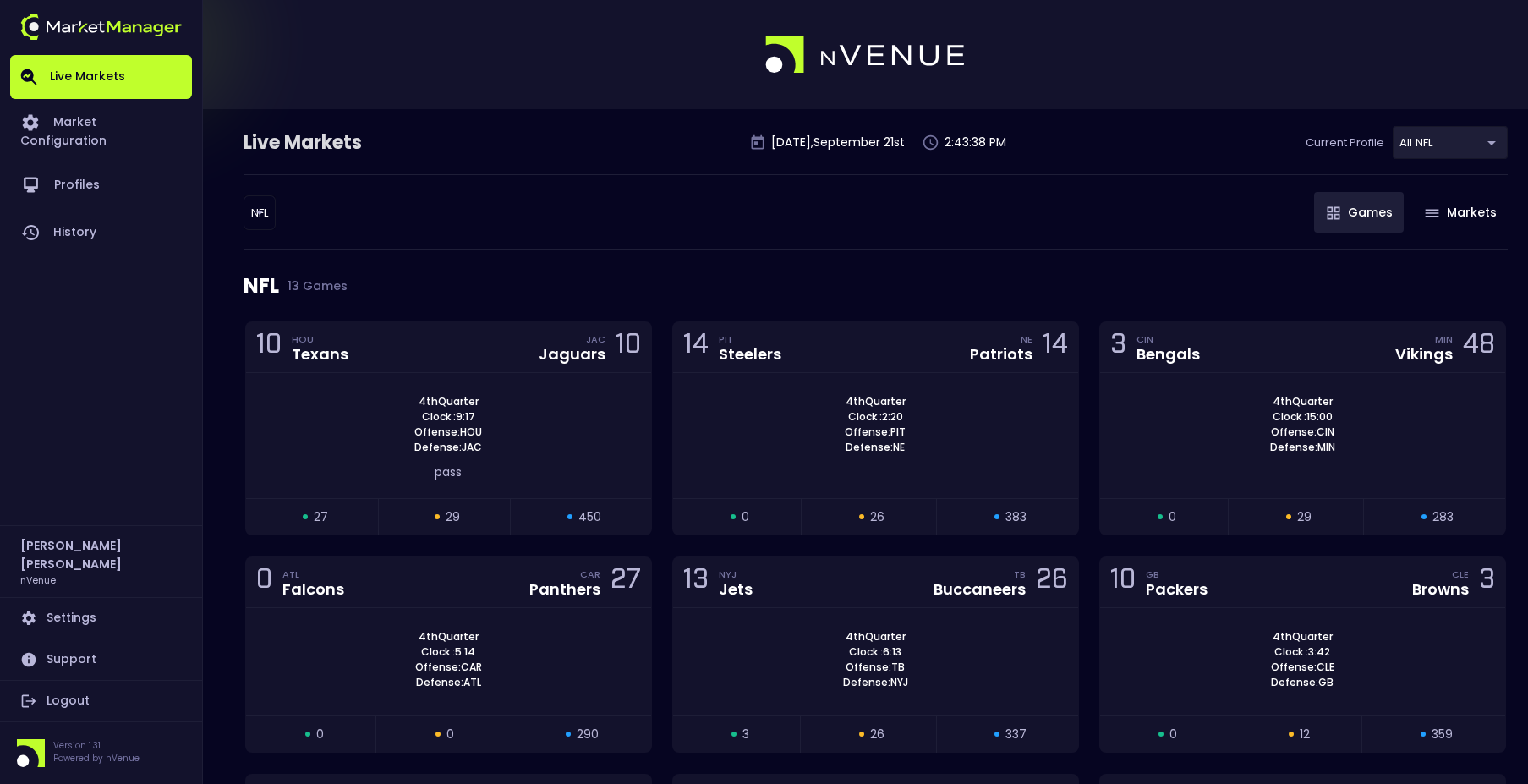
click at [257, 212] on body "Live Markets Market Configuration Profiles History Jerry Griffith nVenue Settin…" at bounding box center [764, 771] width 1528 height 1543
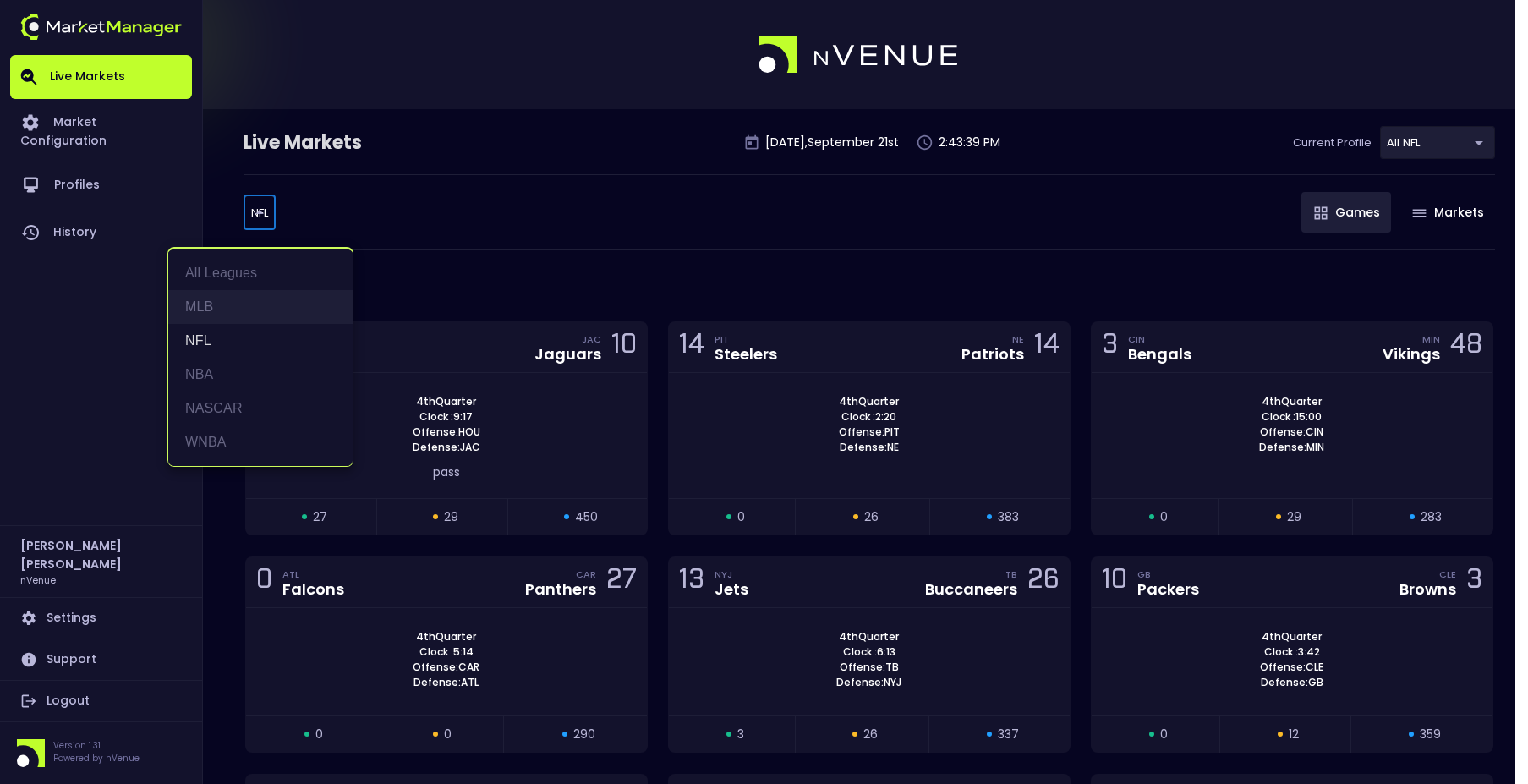
click at [254, 315] on li "MLB" at bounding box center [260, 306] width 184 height 33
type input "MLB"
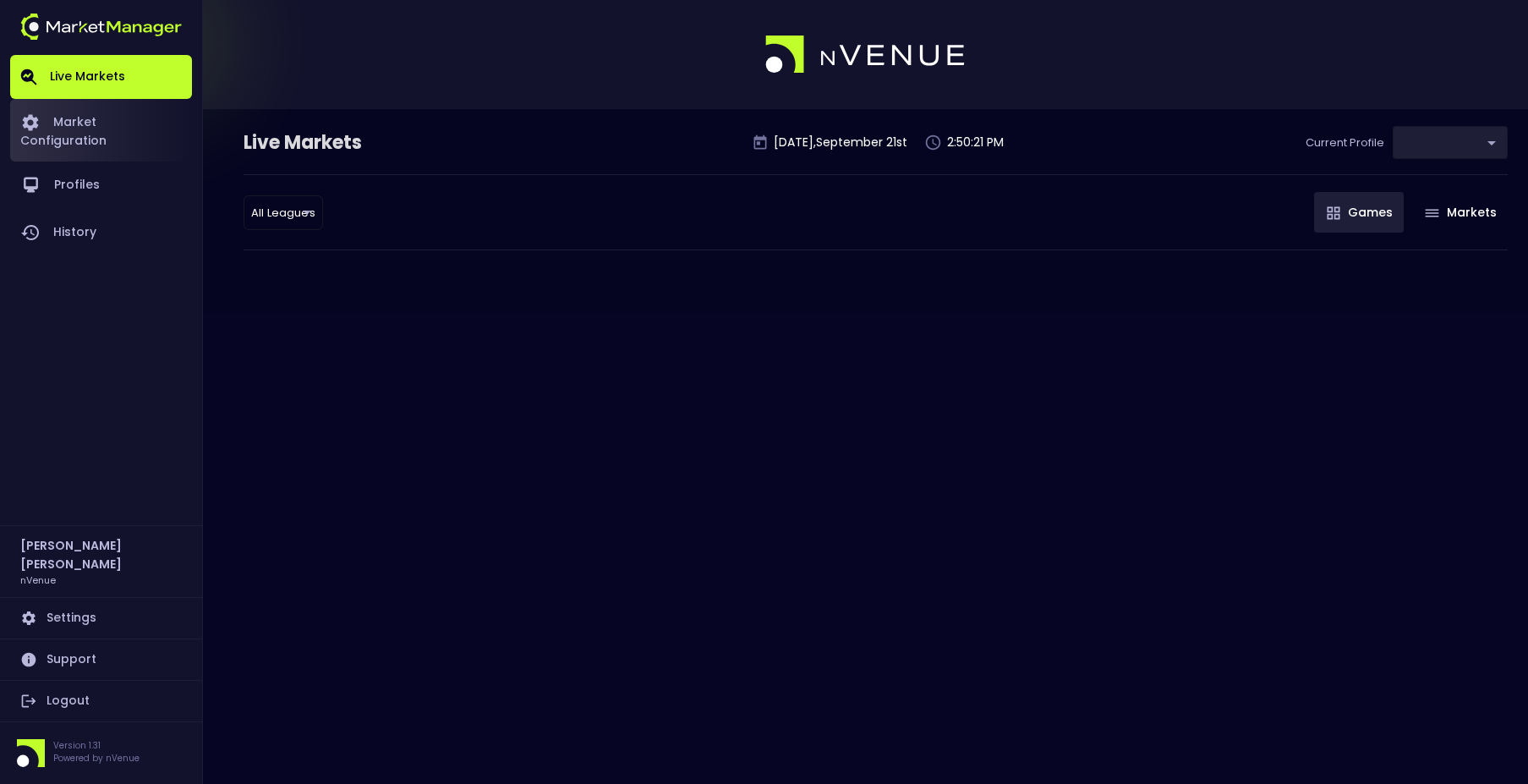
type input "9d8bad92-567c-44a6-ba12-e9bc101fa057"
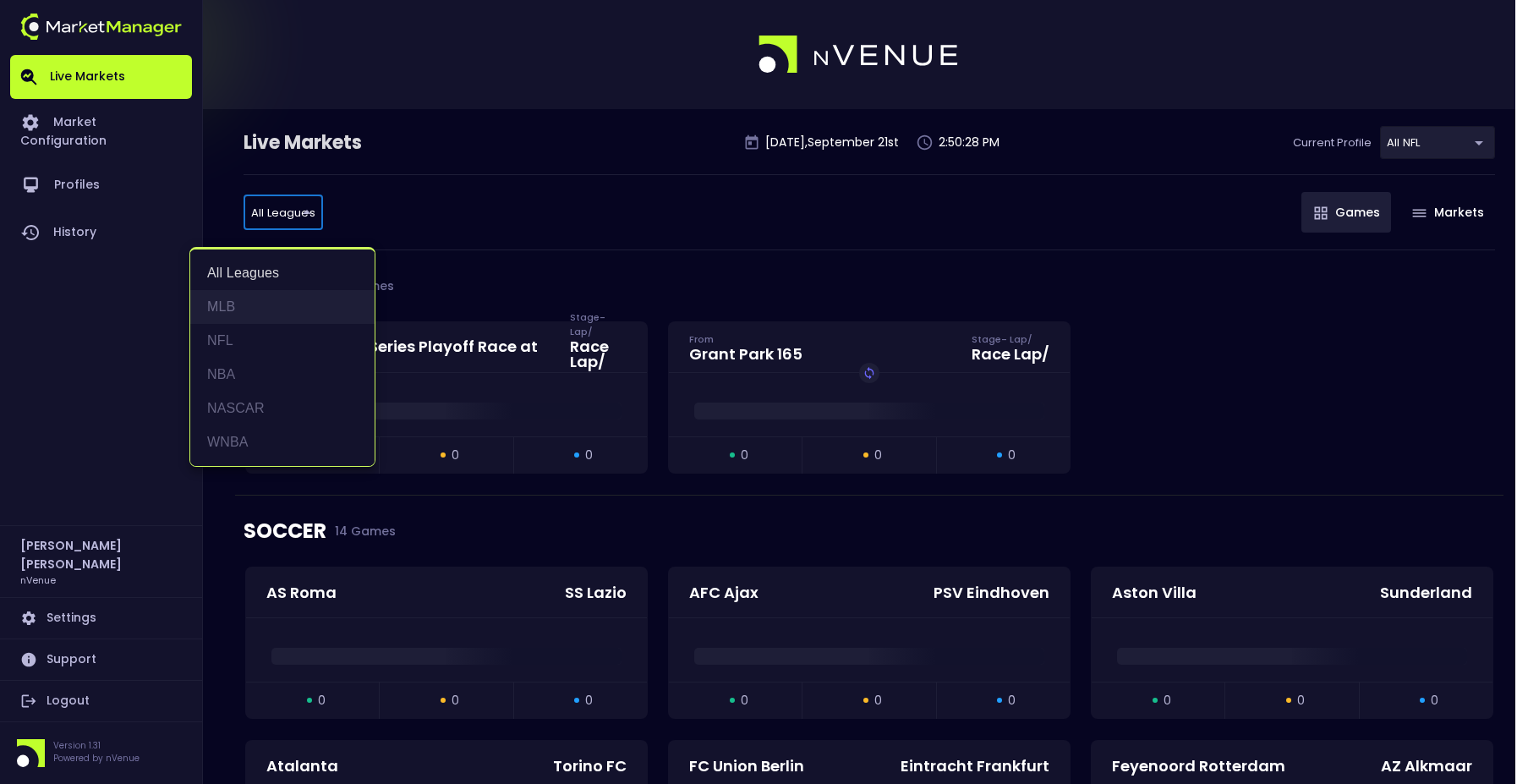
click at [289, 309] on li "MLB" at bounding box center [282, 306] width 184 height 33
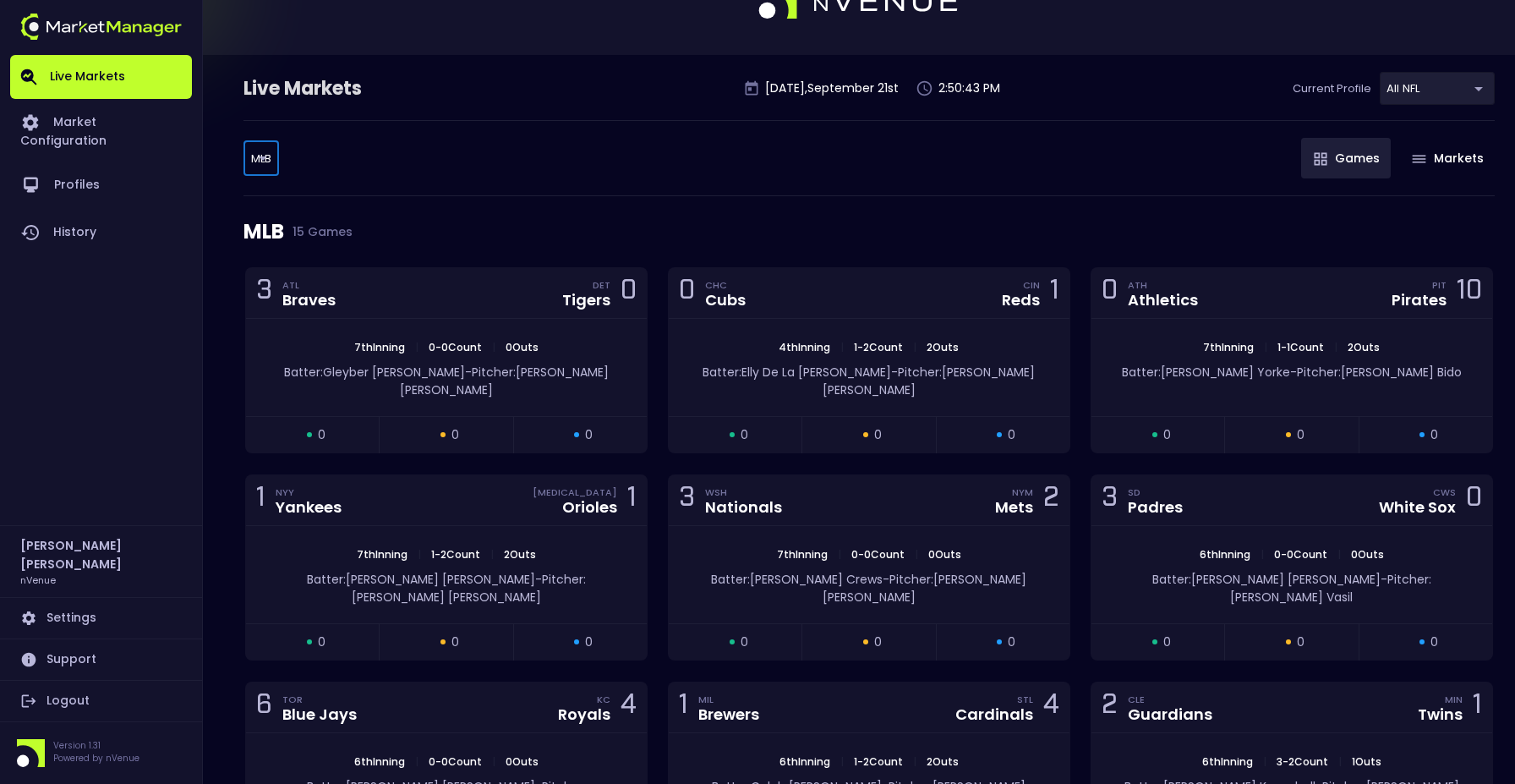
scroll to position [41, 0]
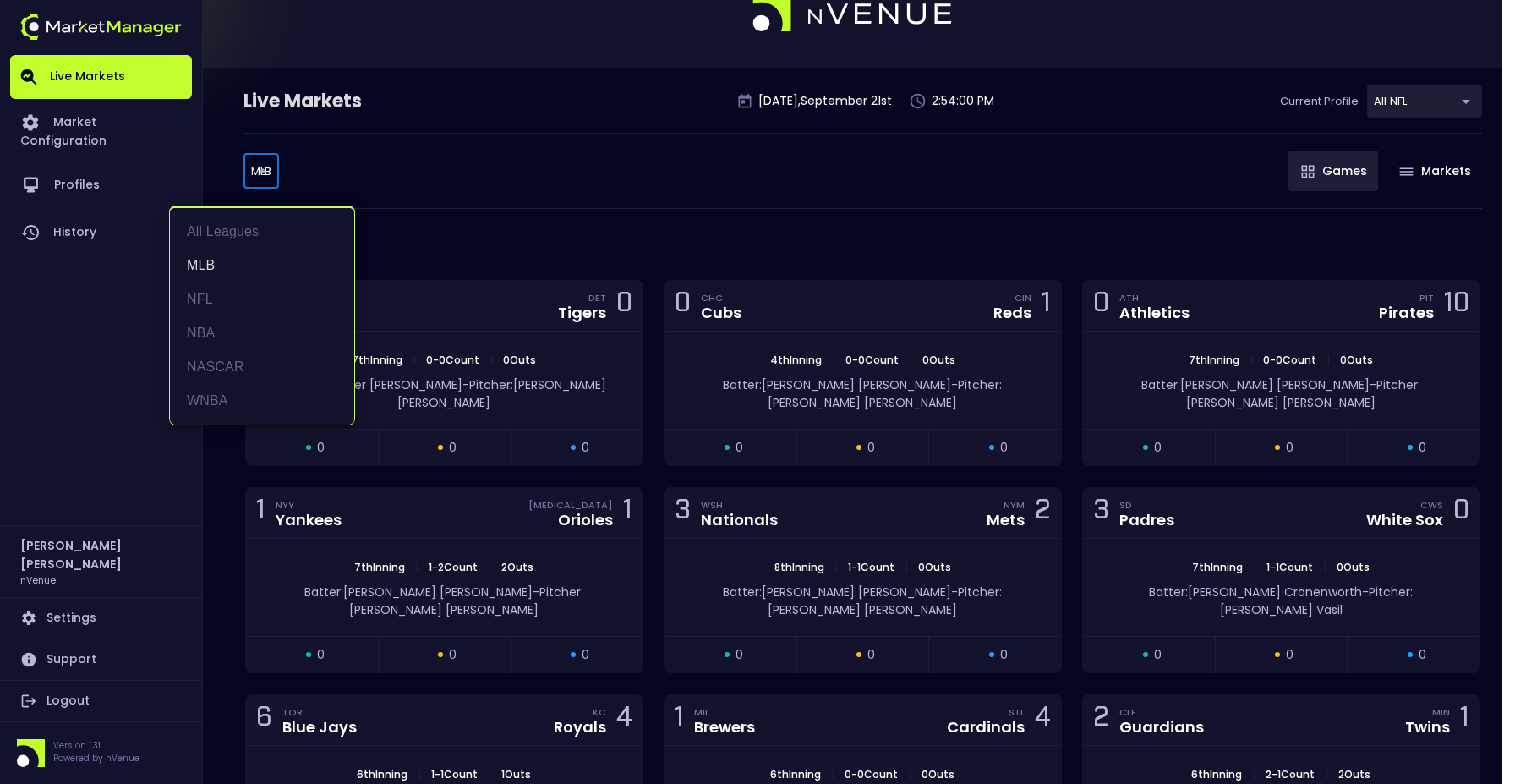
click at [258, 156] on body "Live Markets Market Configuration Profiles History [PERSON_NAME] nVenue Setting…" at bounding box center [758, 669] width 1515 height 1421
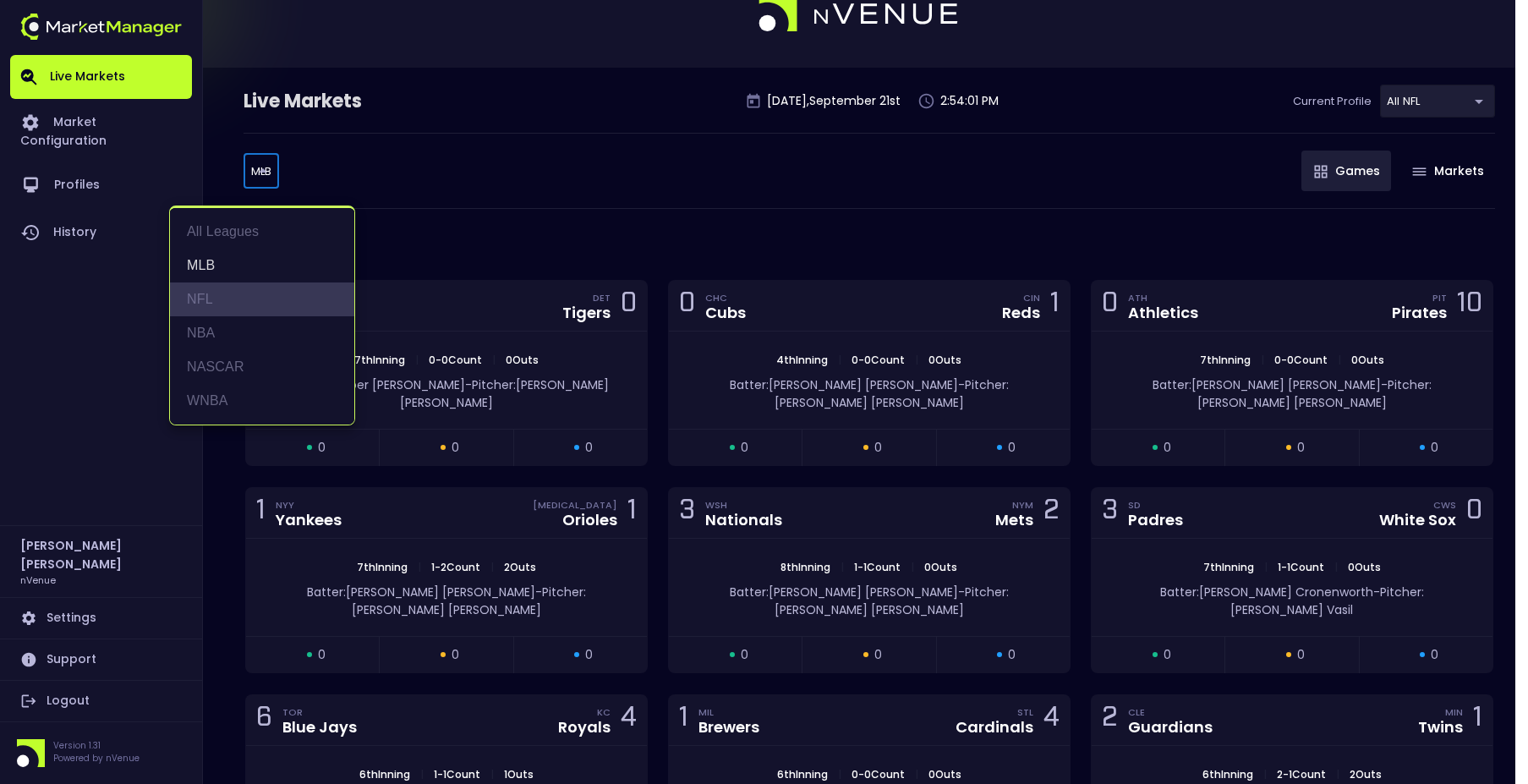
click at [249, 285] on li "NFL" at bounding box center [262, 299] width 184 height 33
type input "NFL"
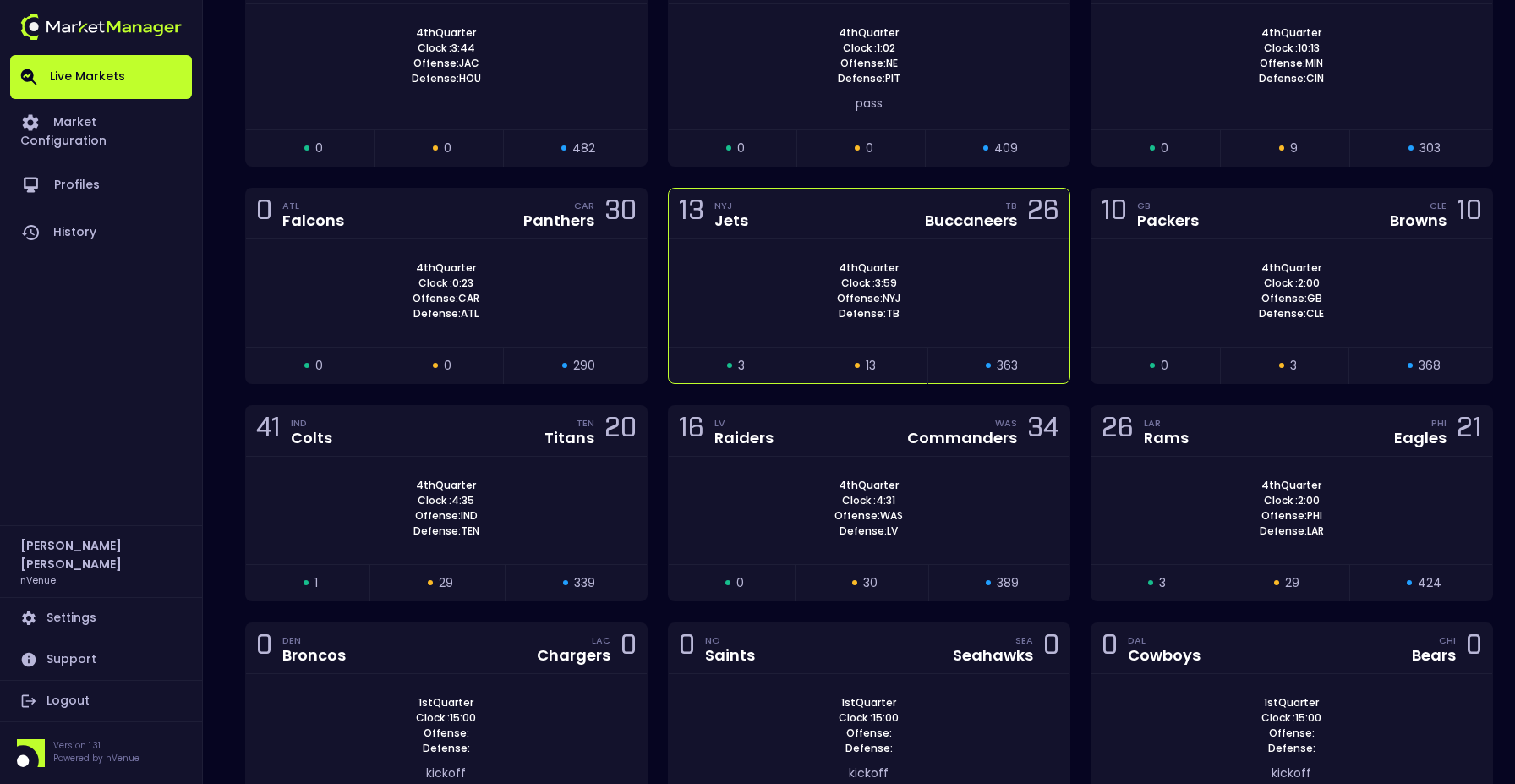
scroll to position [380, 0]
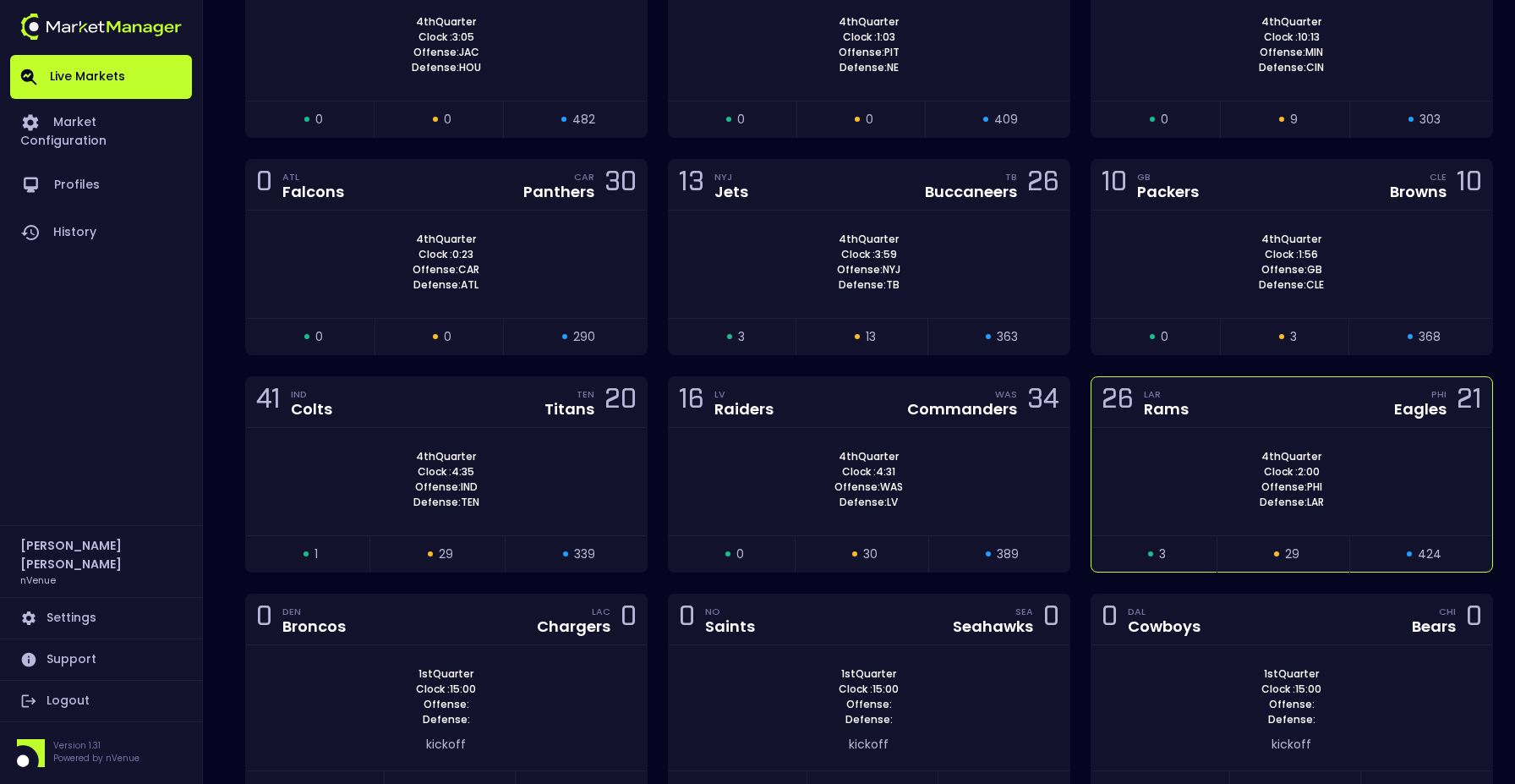
click at [1231, 459] on div "4th Quarter Clock : 2:00 Offense: PHI Defense: LAR" at bounding box center [1292, 479] width 401 height 61
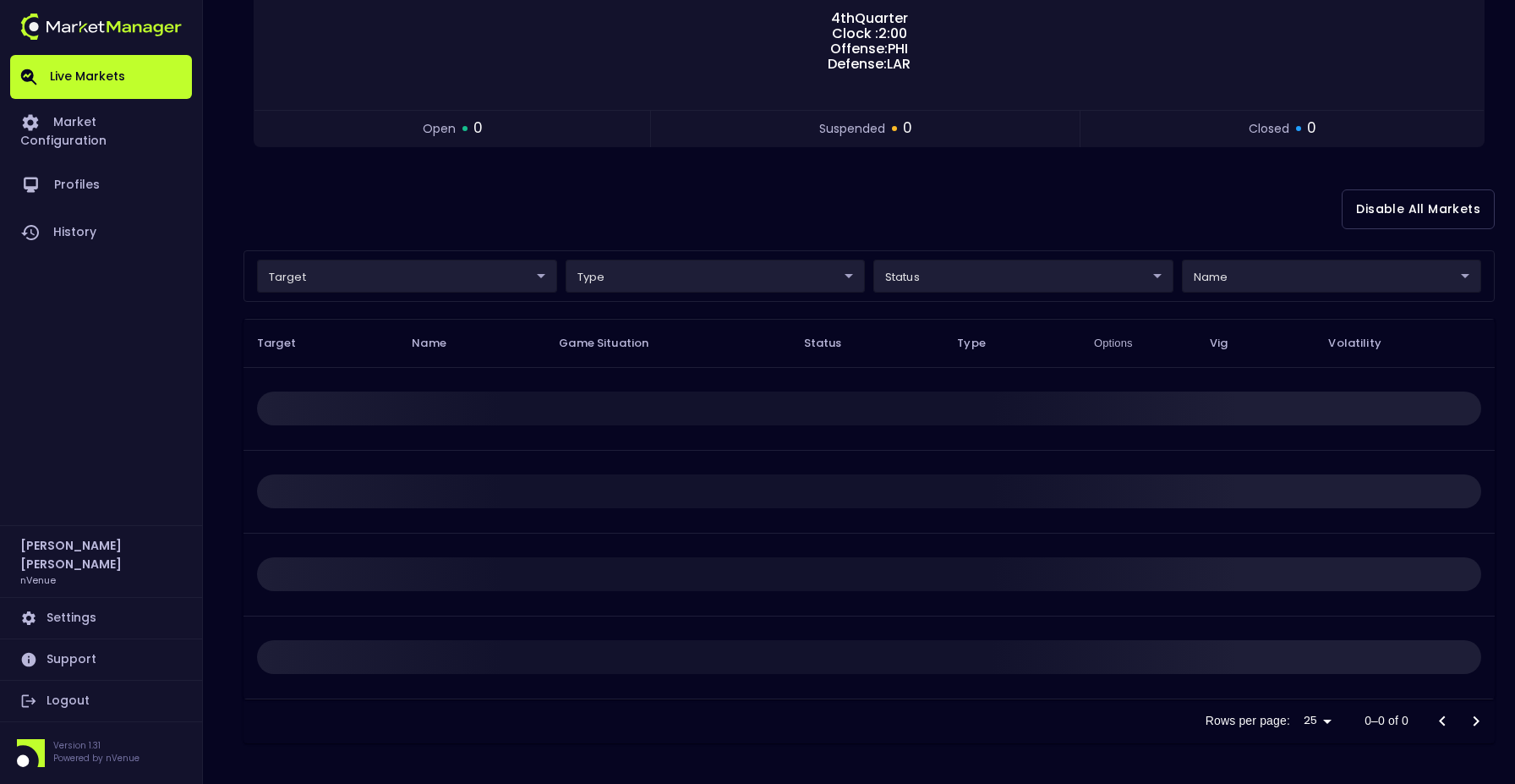
scroll to position [0, 0]
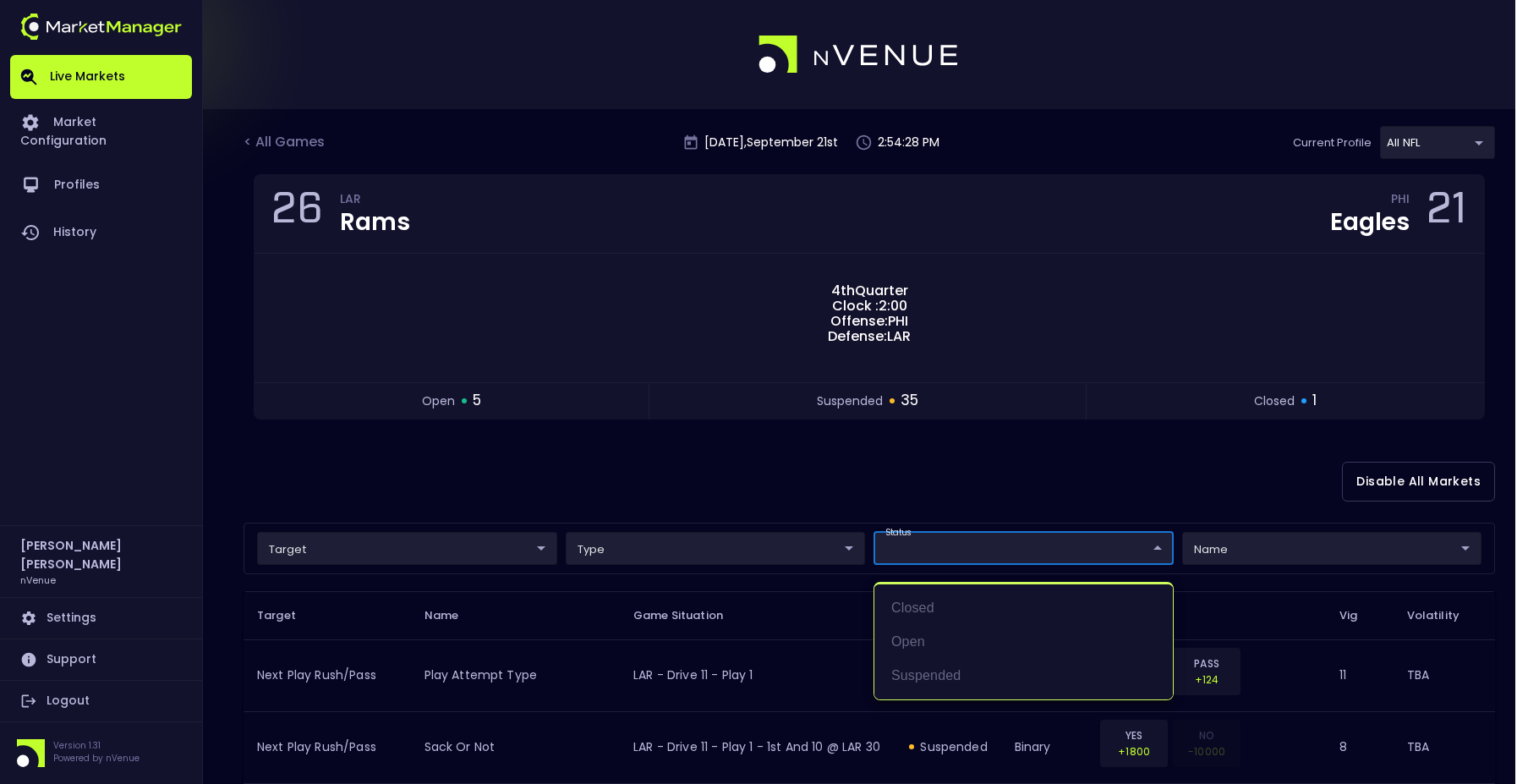
click at [931, 639] on li "open" at bounding box center [1024, 641] width 299 height 33
type input "open"
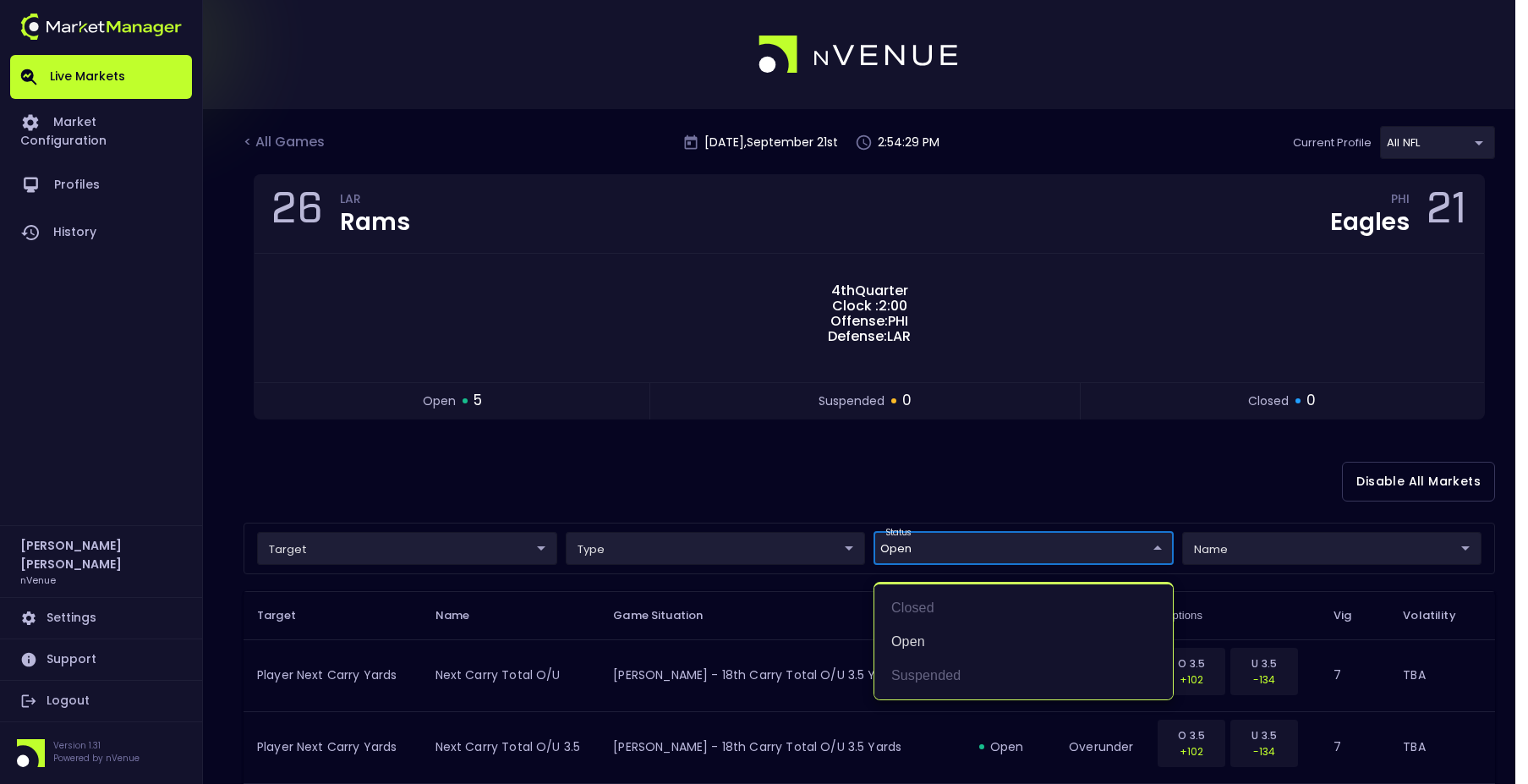
click at [837, 448] on div at bounding box center [764, 392] width 1528 height 784
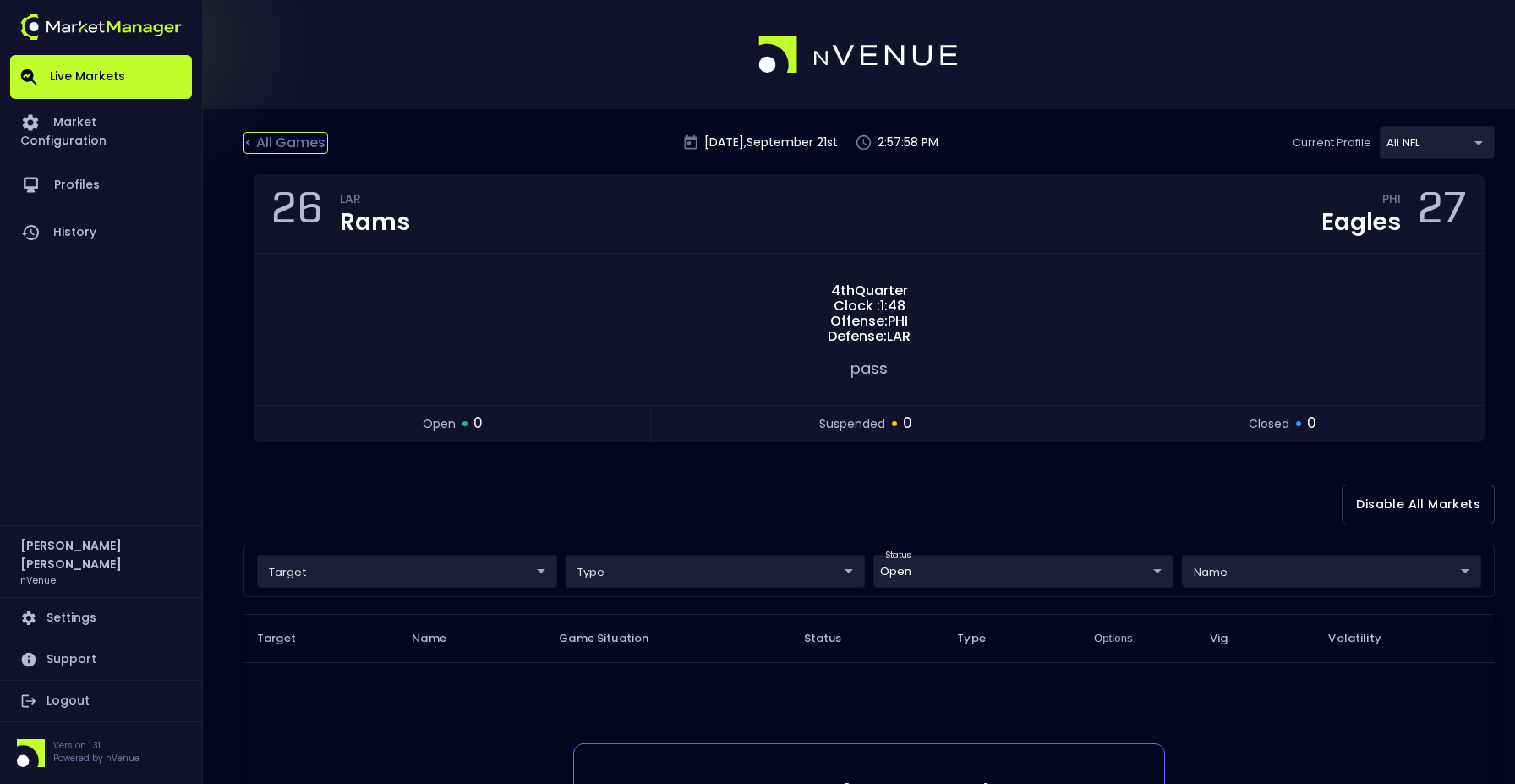
click at [316, 149] on div "< All Games" at bounding box center [286, 143] width 85 height 22
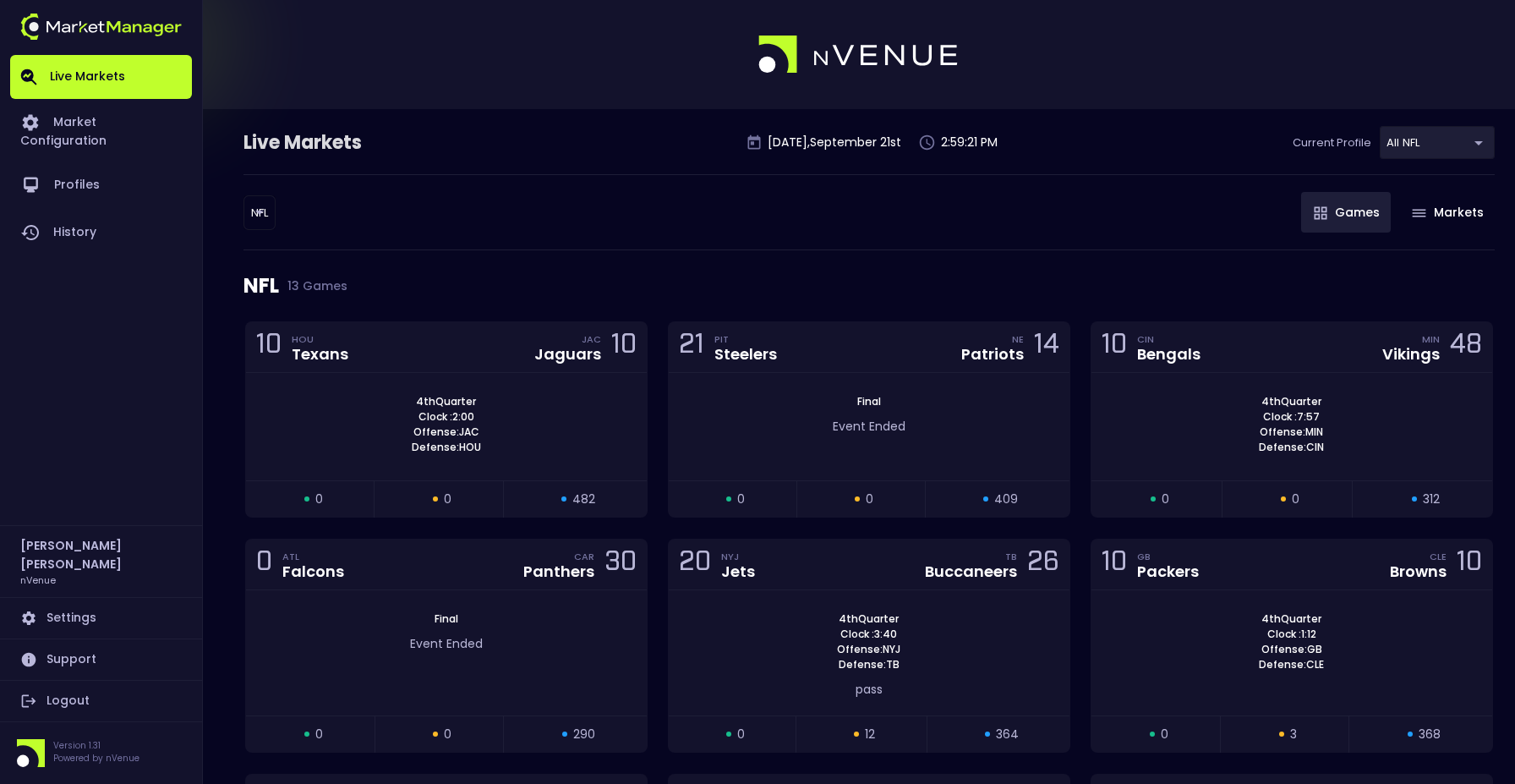
click at [268, 220] on body "Live Markets Market Configuration Profiles History [PERSON_NAME] nVenue Setting…" at bounding box center [758, 771] width 1515 height 1543
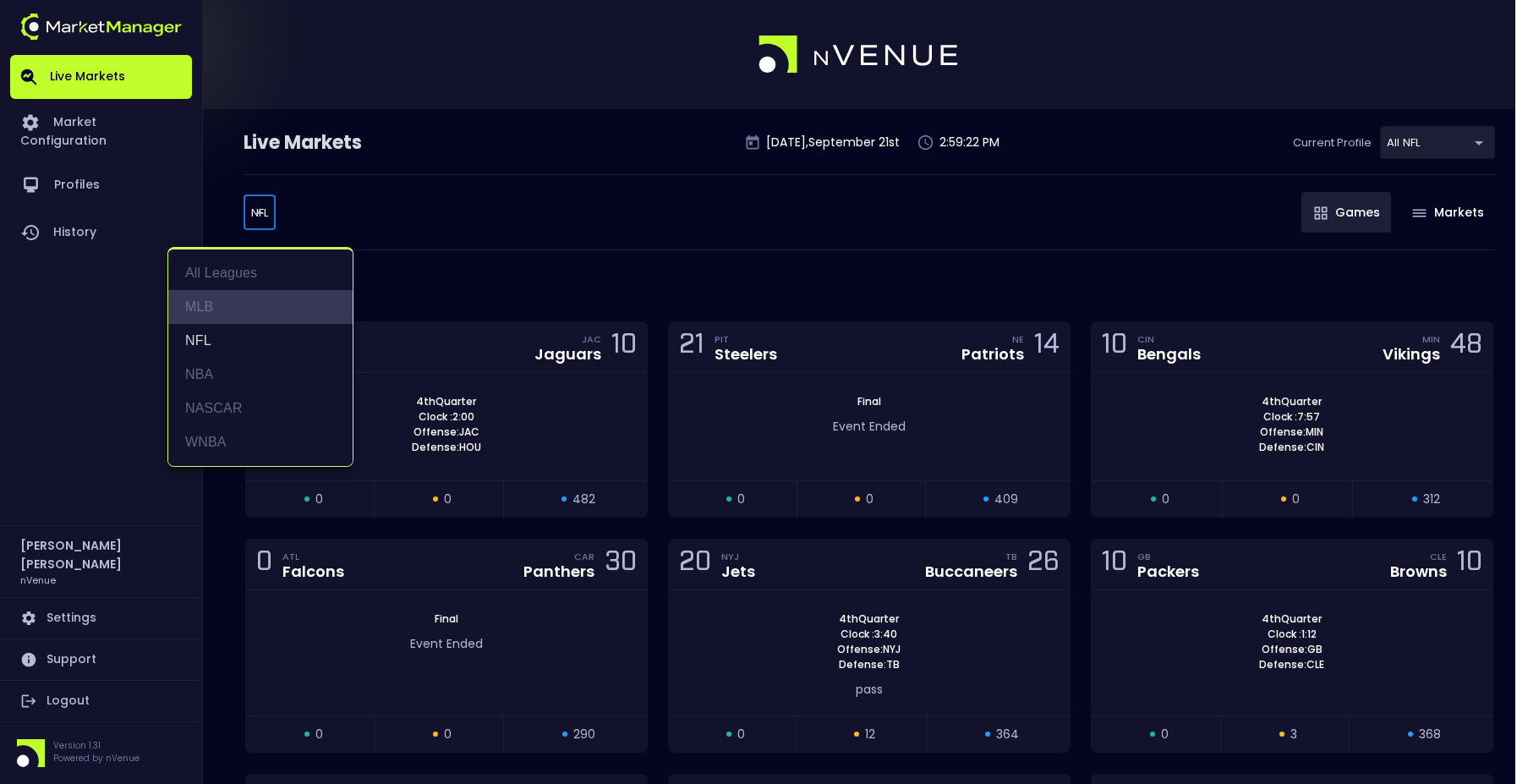
click at [243, 304] on li "MLB" at bounding box center [260, 306] width 184 height 33
type input "MLB"
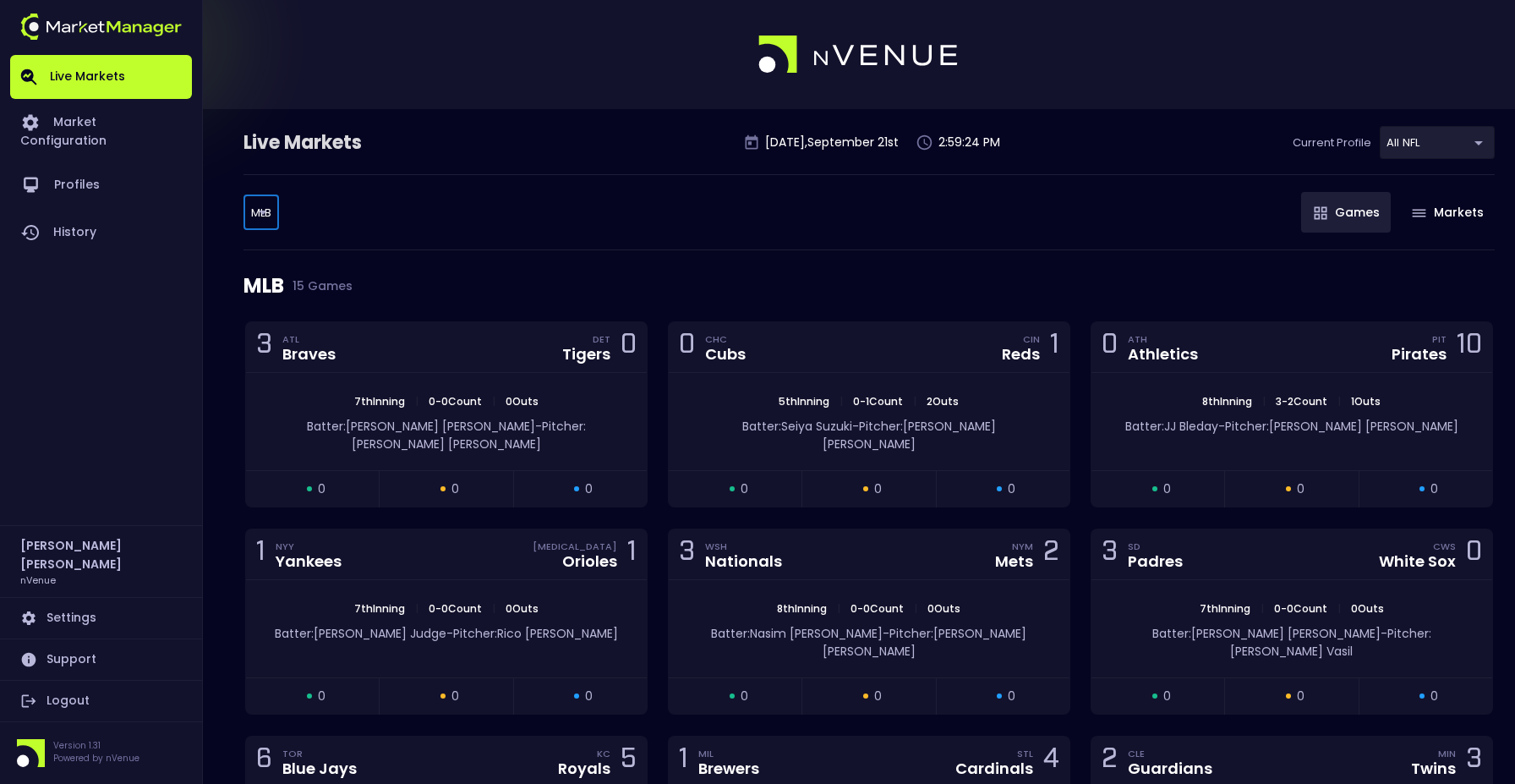
click at [1401, 137] on body "Live Markets Market Configuration Profiles History [PERSON_NAME] nVenue Setting…" at bounding box center [758, 710] width 1515 height 1421
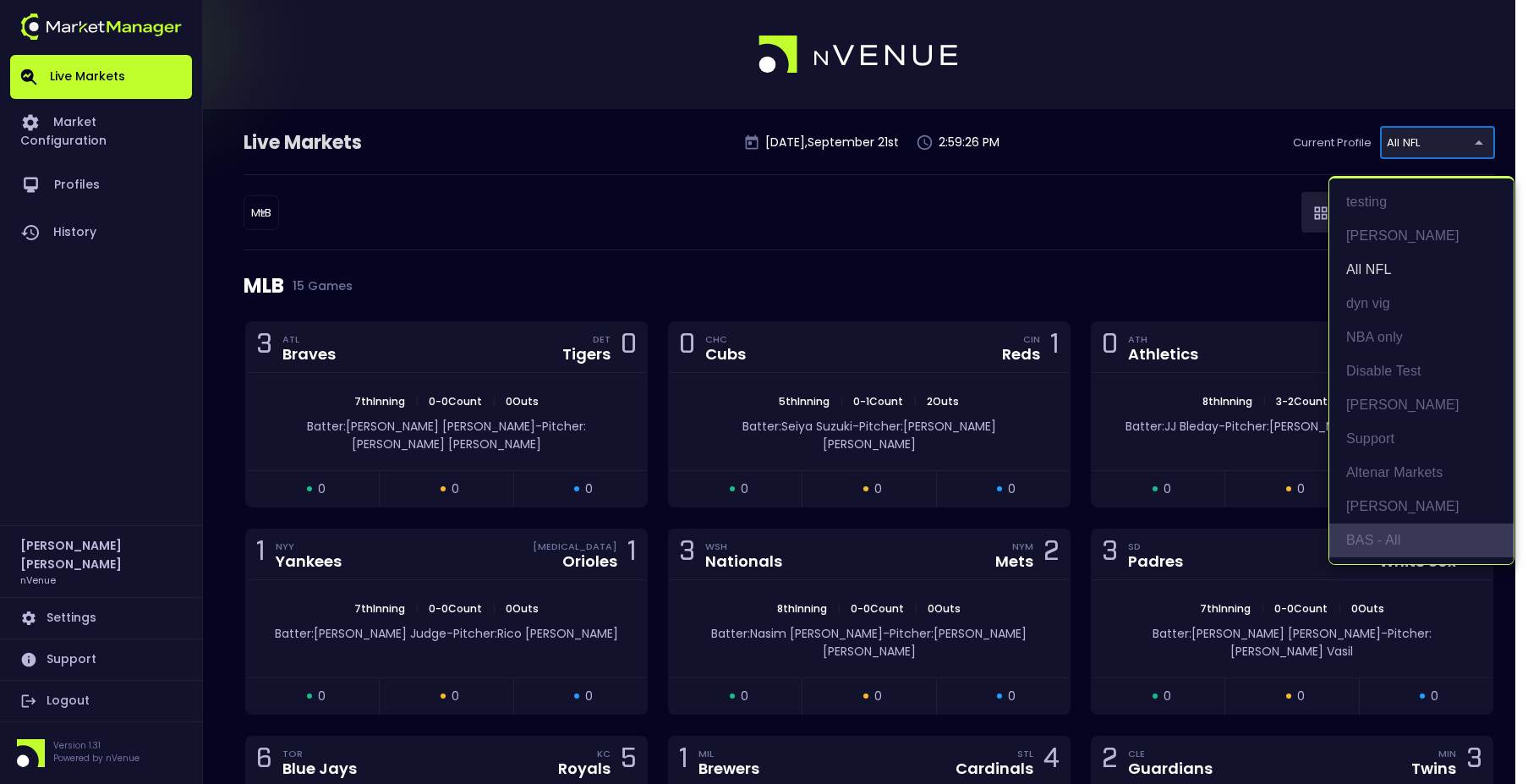
click at [1381, 528] on li "BAS - All" at bounding box center [1422, 540] width 184 height 33
type input "0d810fa5-e353-4d9c-b11d-31f095cae871"
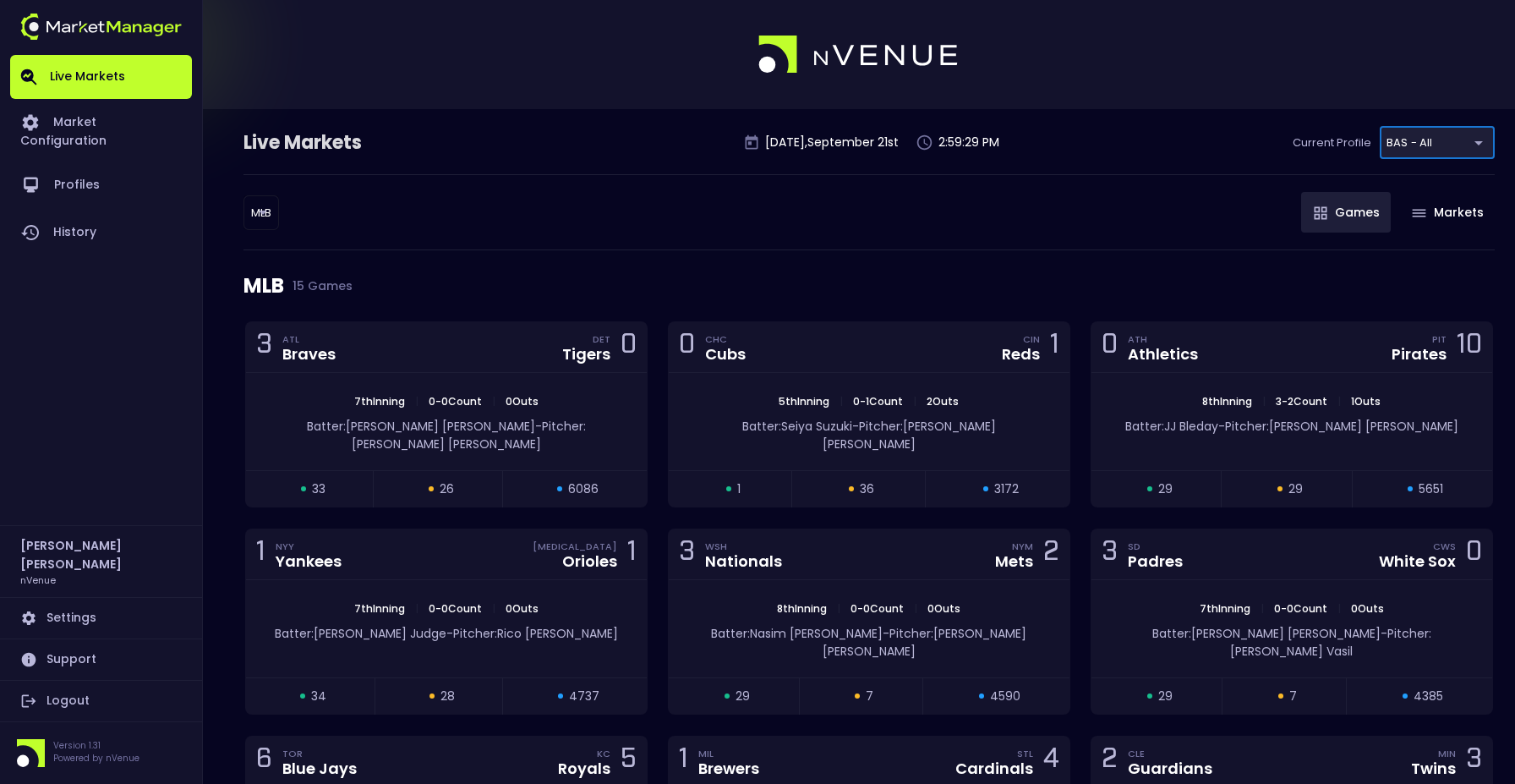
click at [611, 234] on div "MLB MLB ​ Games Markets" at bounding box center [869, 212] width 1252 height 76
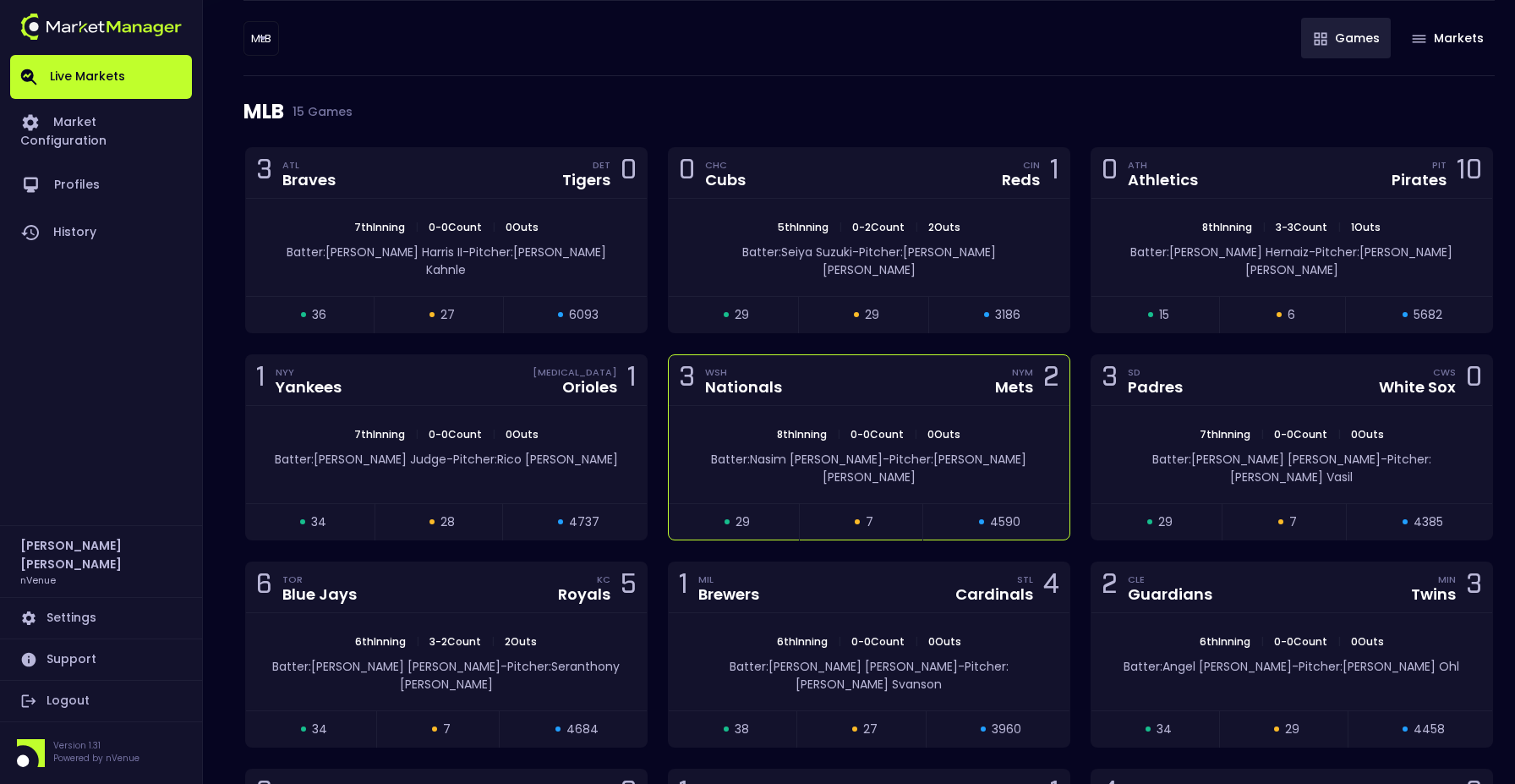
scroll to position [126, 0]
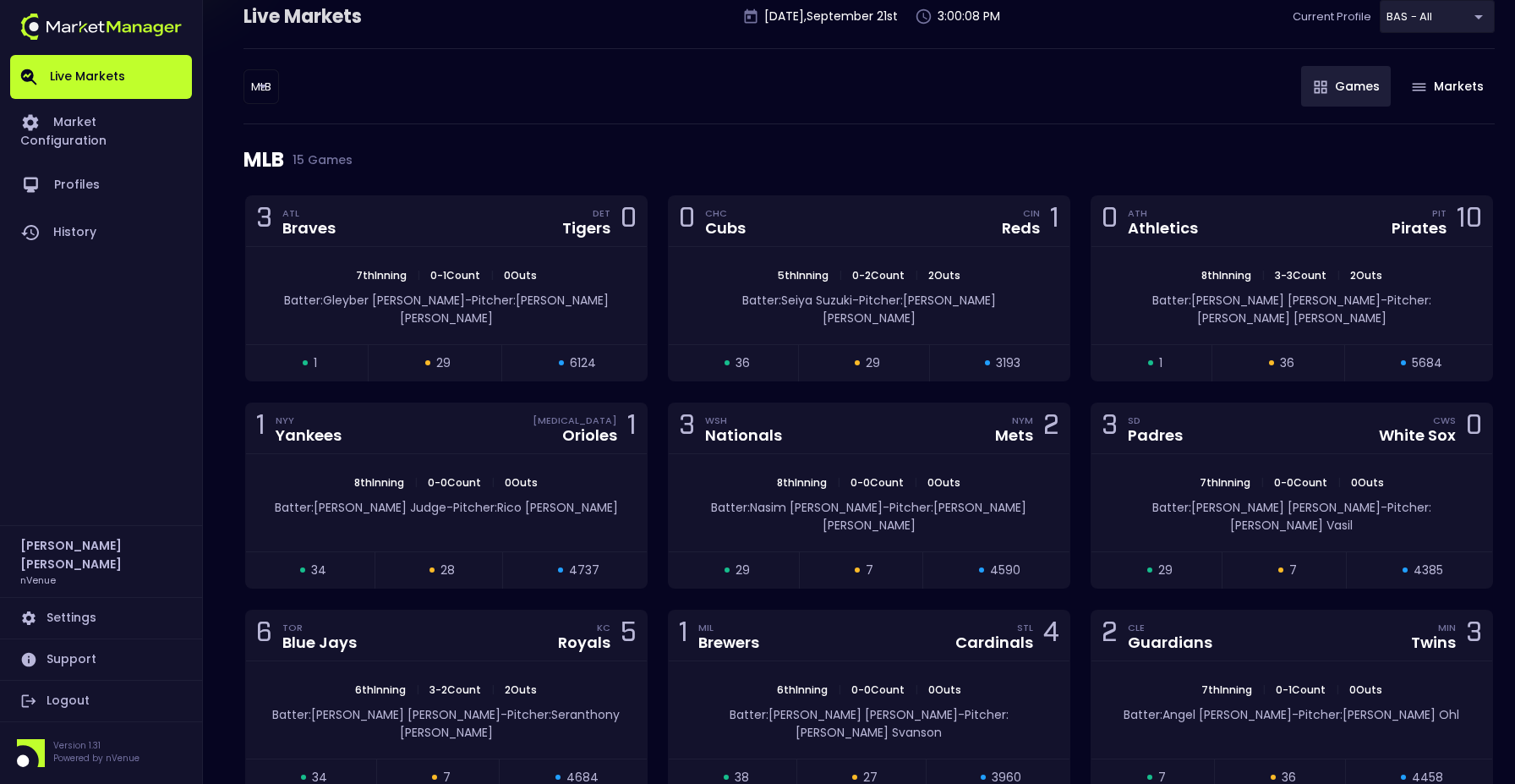
click at [257, 83] on body "Live Markets Market Configuration Profiles History [PERSON_NAME] nVenue Setting…" at bounding box center [758, 584] width 1515 height 1421
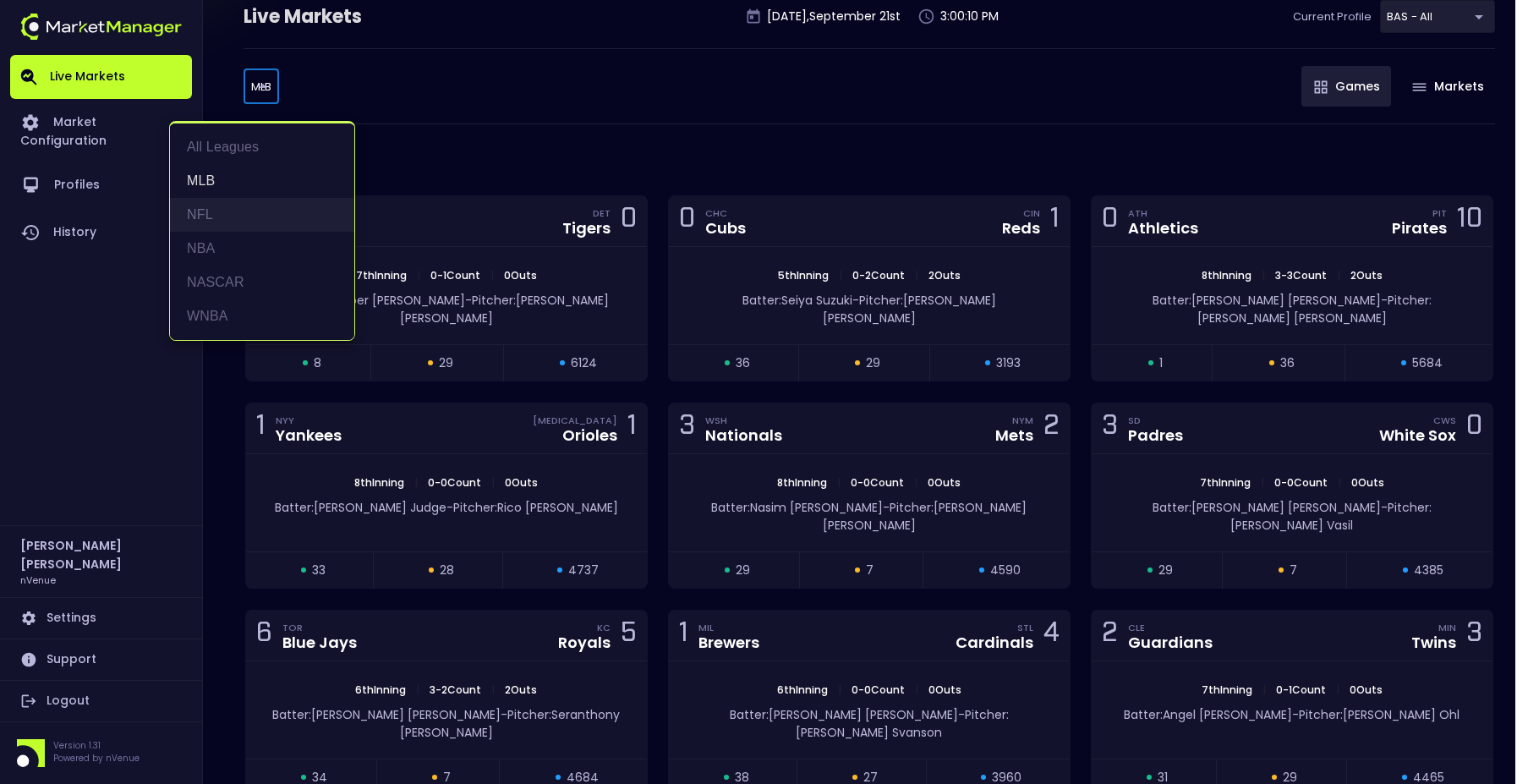
click at [224, 218] on li "NFL" at bounding box center [262, 214] width 184 height 33
type input "NFL"
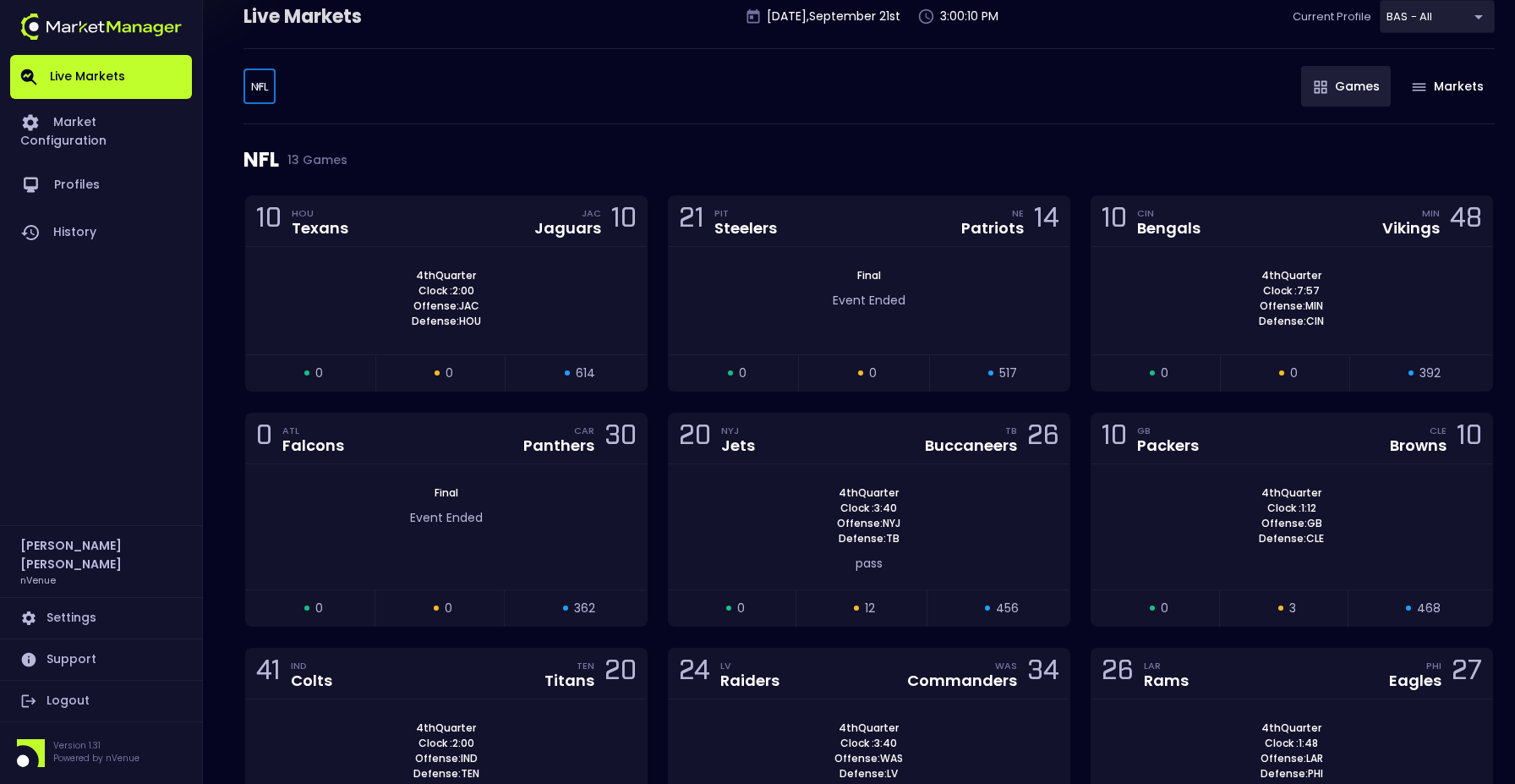
click at [685, 96] on div "NFL NFL ​ Games Markets" at bounding box center [869, 86] width 1252 height 76
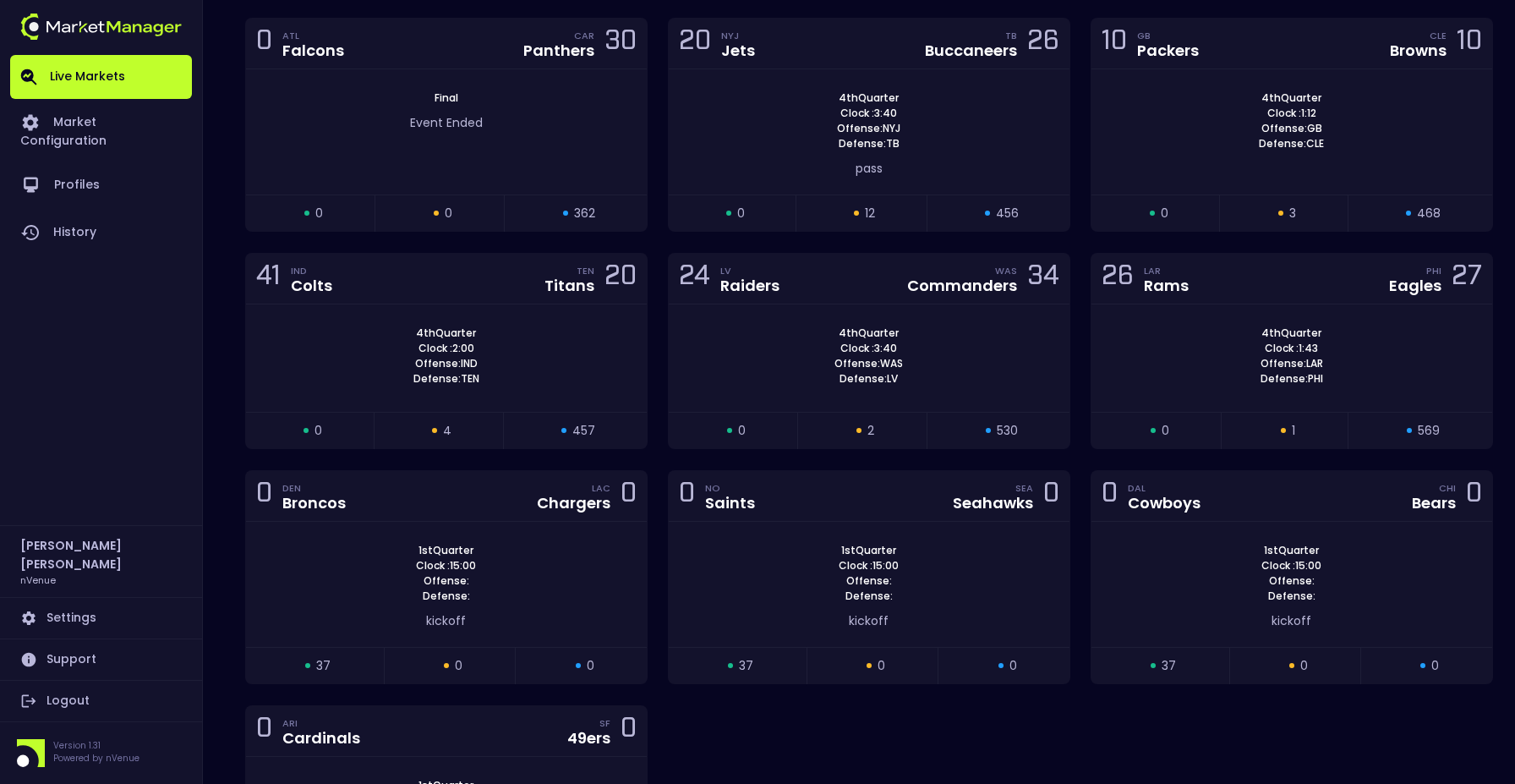
scroll to position [633, 0]
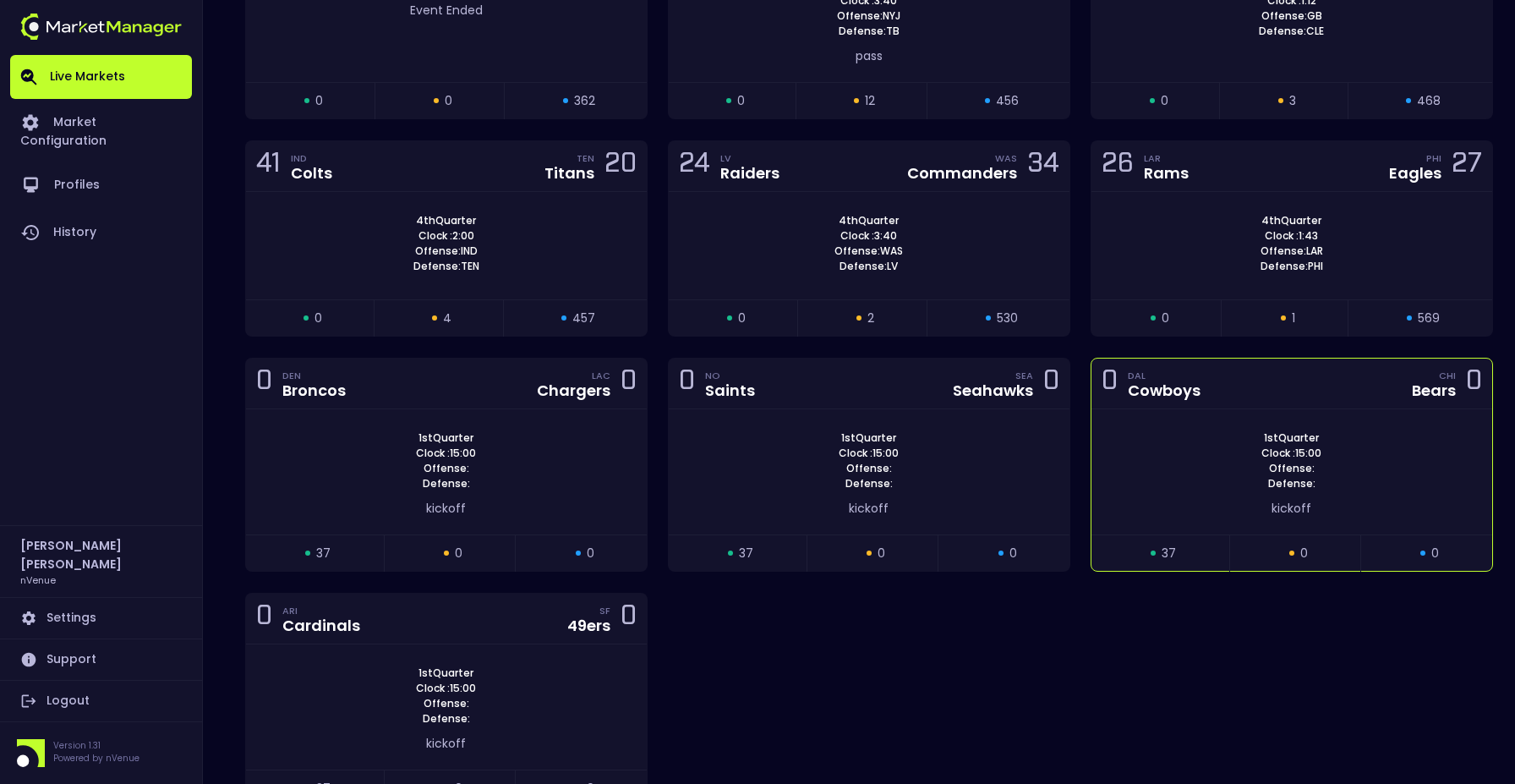
click at [1283, 374] on div "0 DAL Cowboys CHI Bears 0" at bounding box center [1292, 383] width 401 height 51
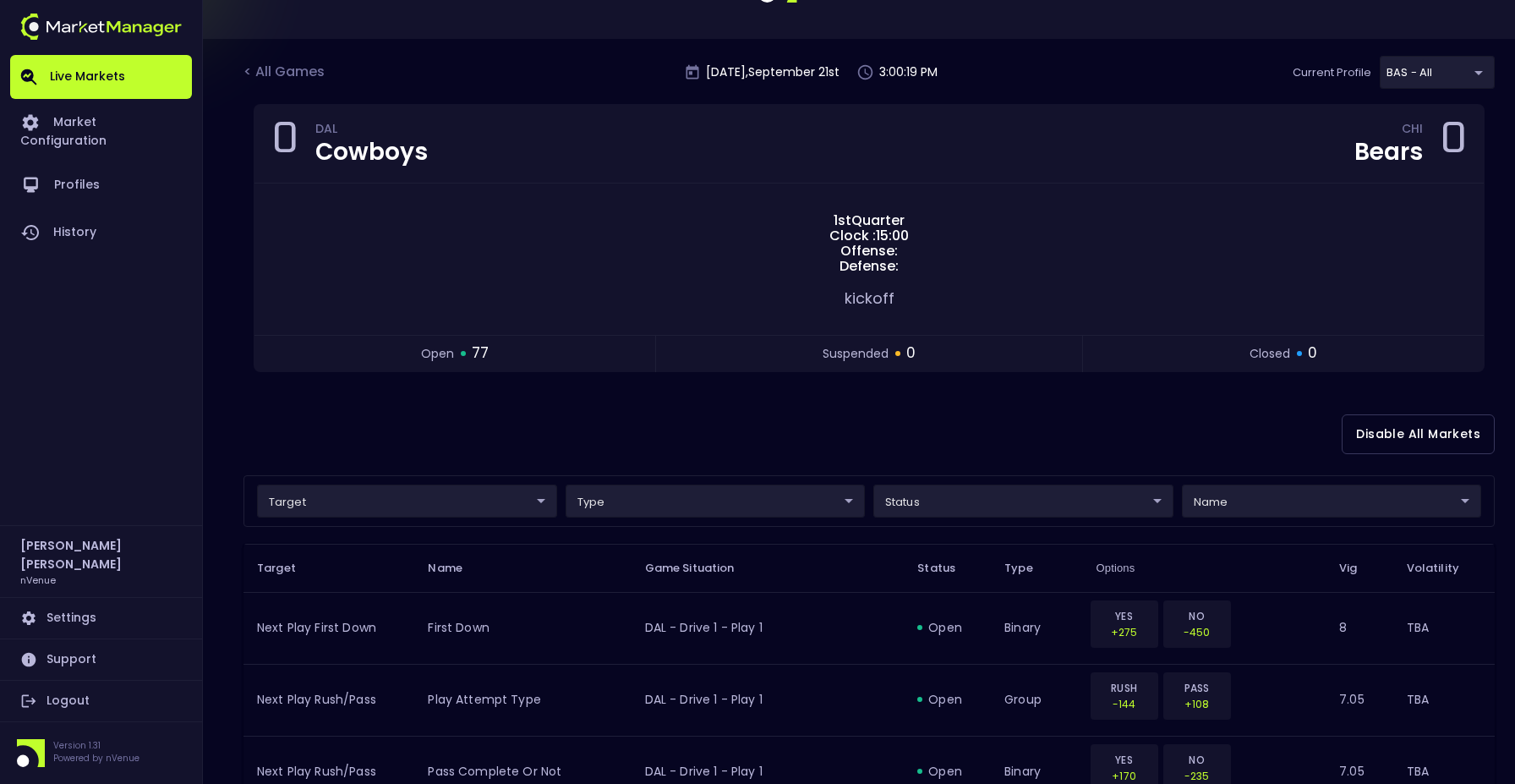
scroll to position [0, 0]
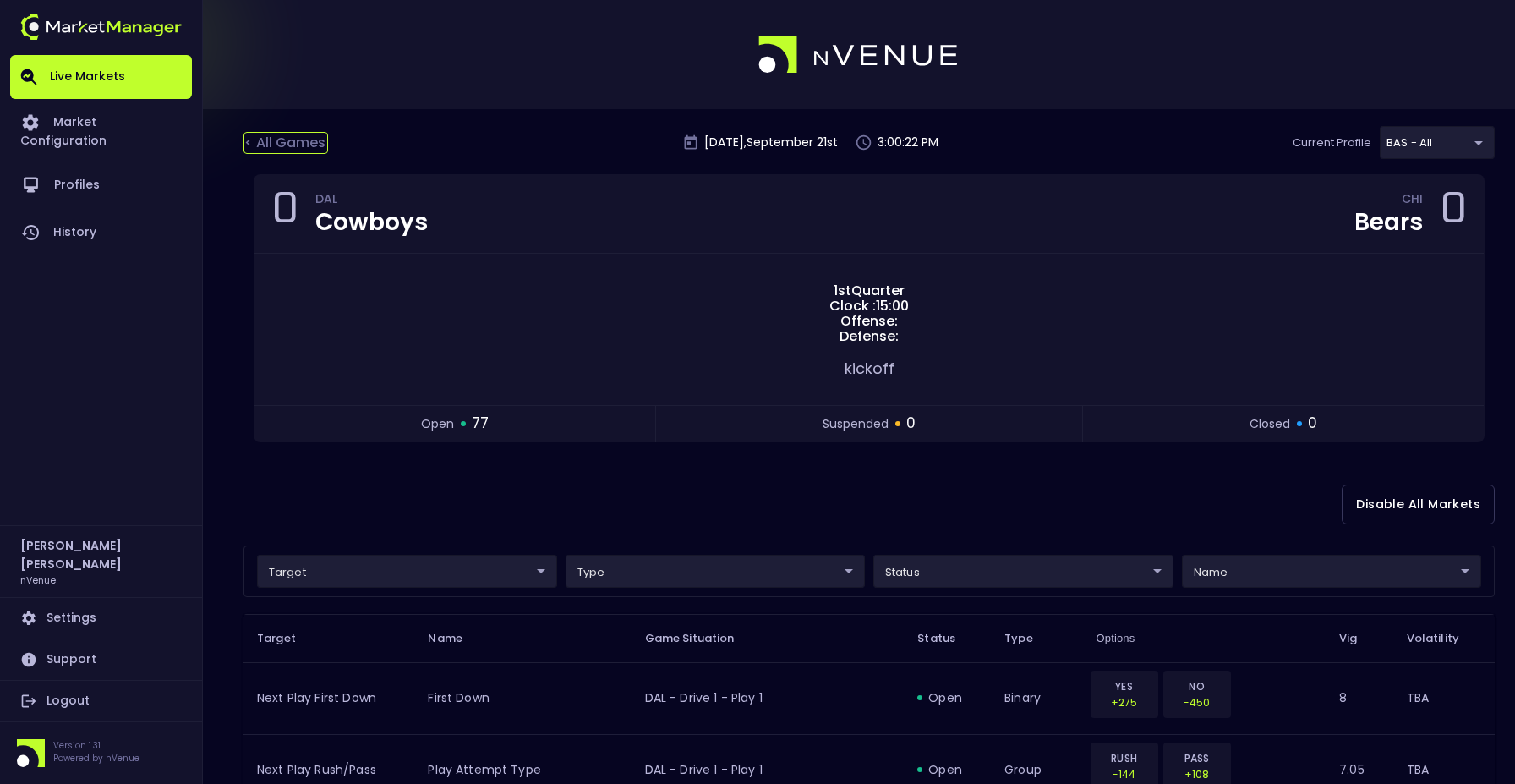
click at [293, 143] on div "< All Games" at bounding box center [286, 143] width 85 height 22
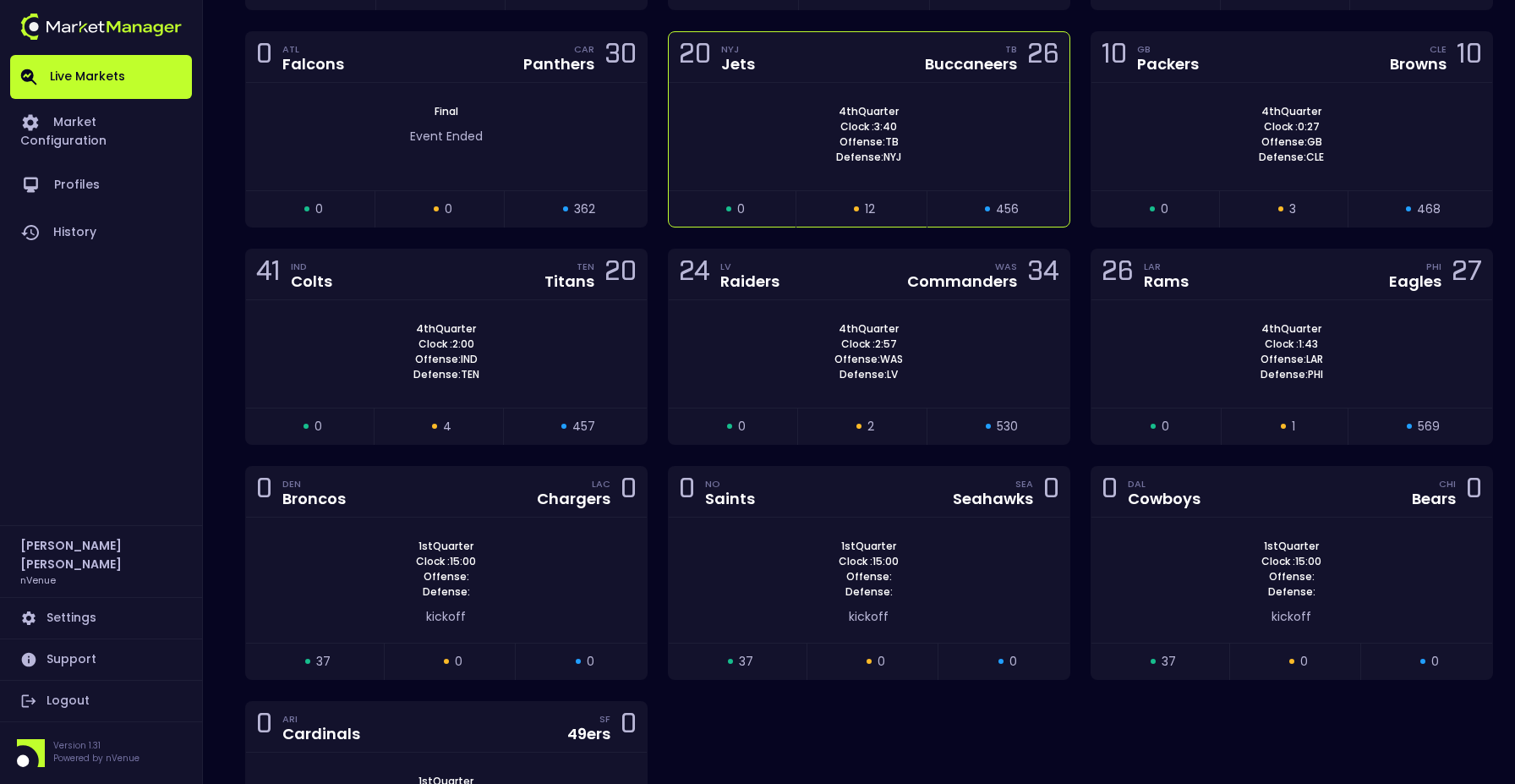
scroll to position [610, 0]
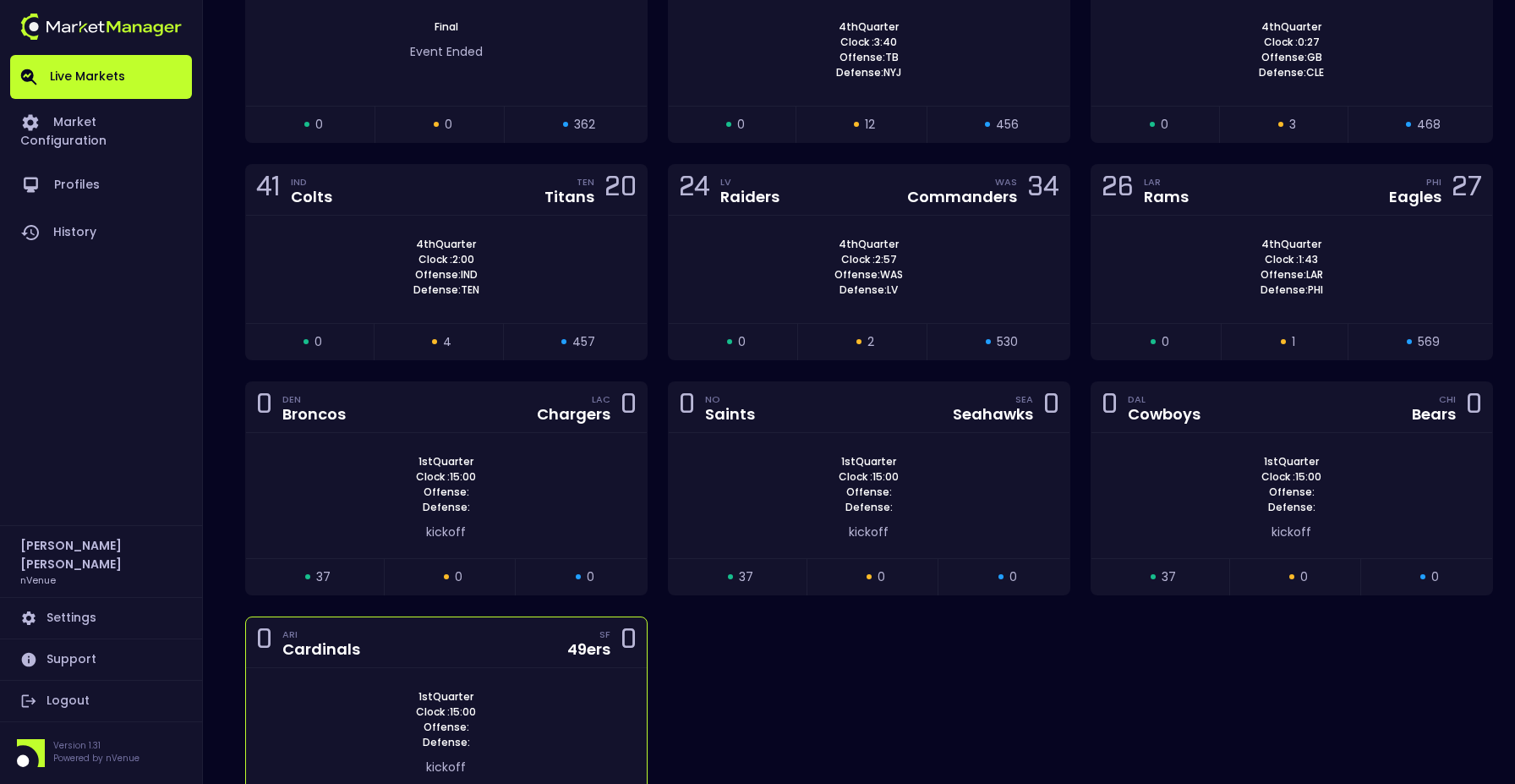
click at [460, 645] on div "0 ARI Cardinals SF 49ers 0" at bounding box center [446, 642] width 401 height 51
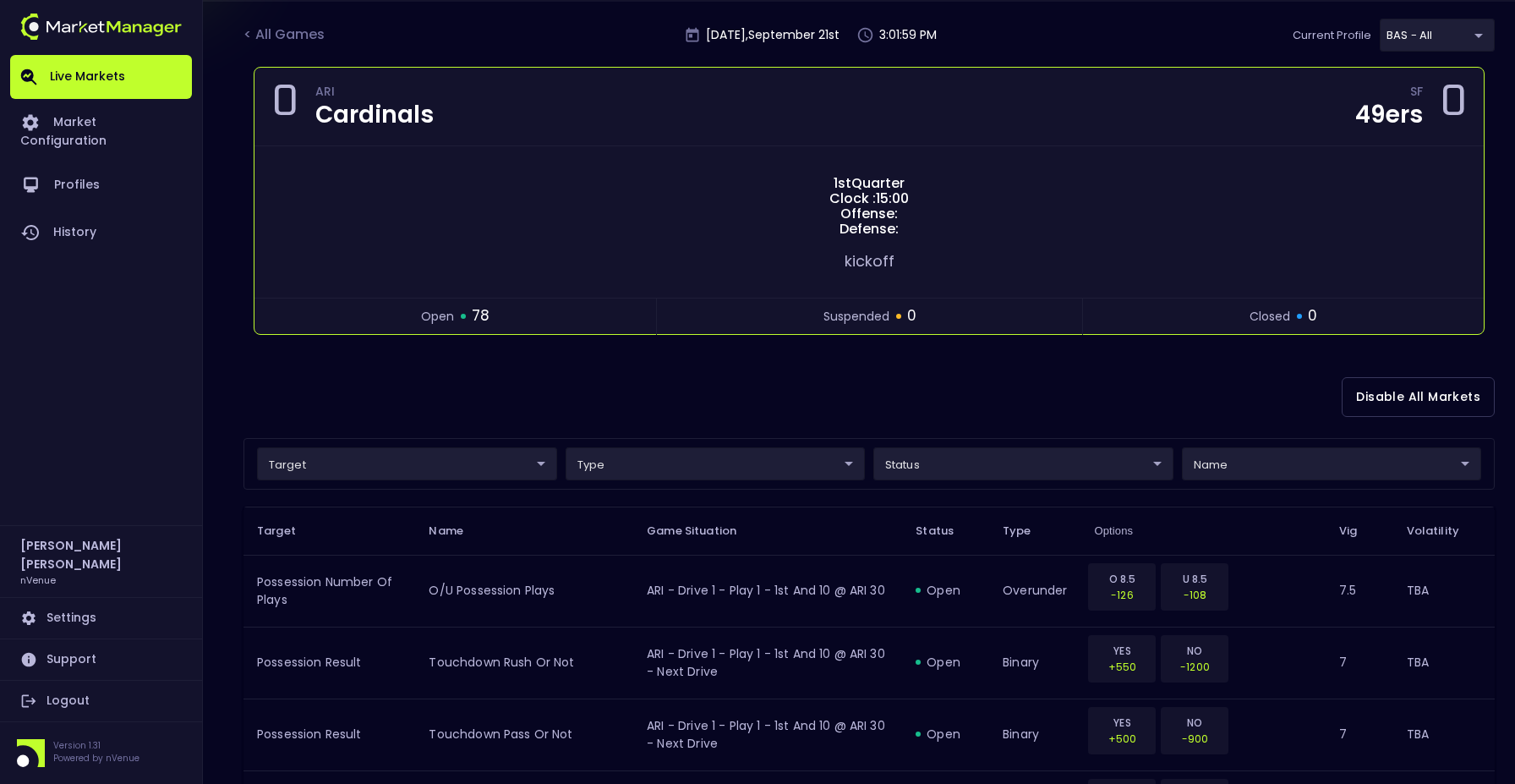
scroll to position [0, 0]
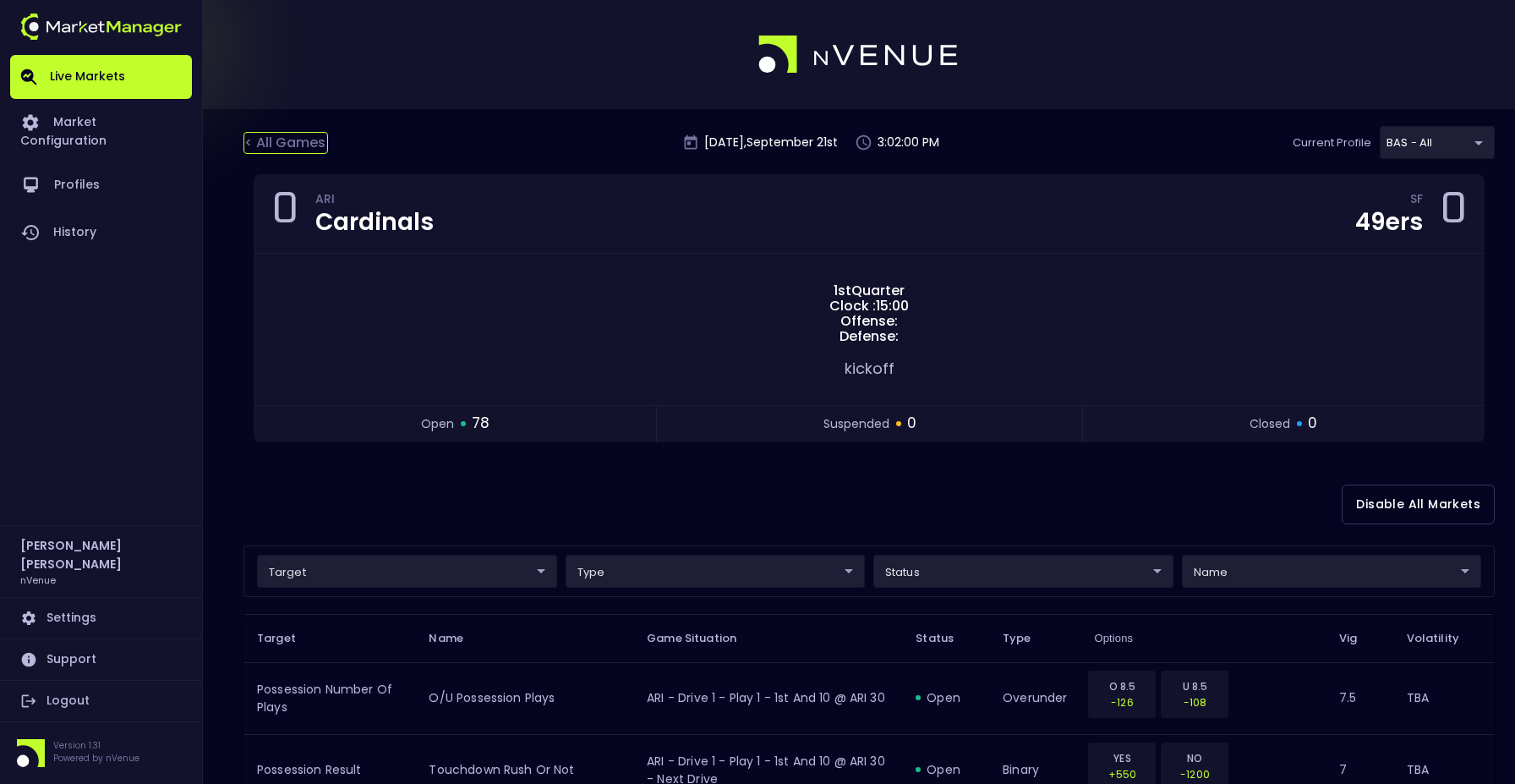
click at [294, 142] on div "< All Games" at bounding box center [286, 143] width 85 height 22
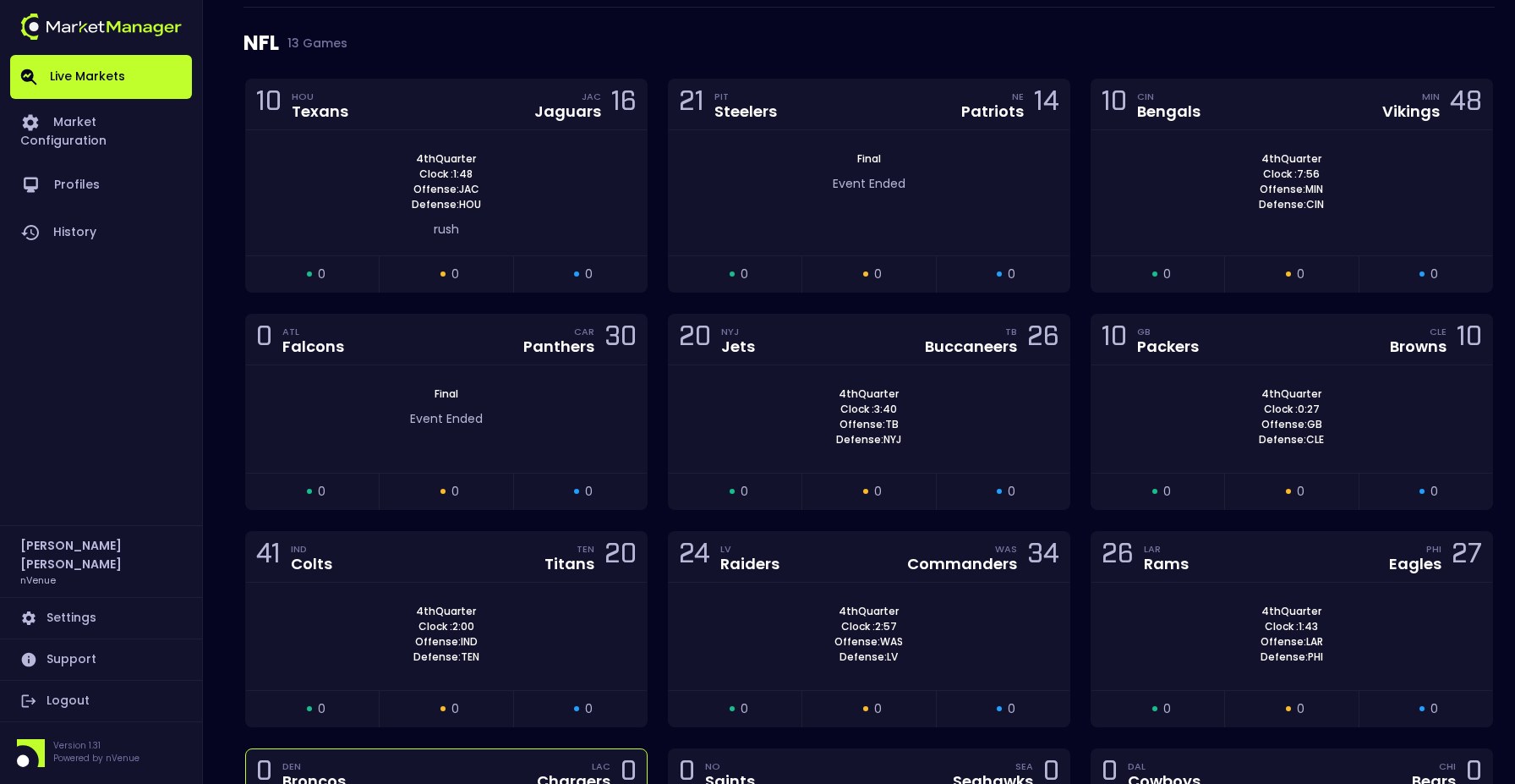
scroll to position [741, 0]
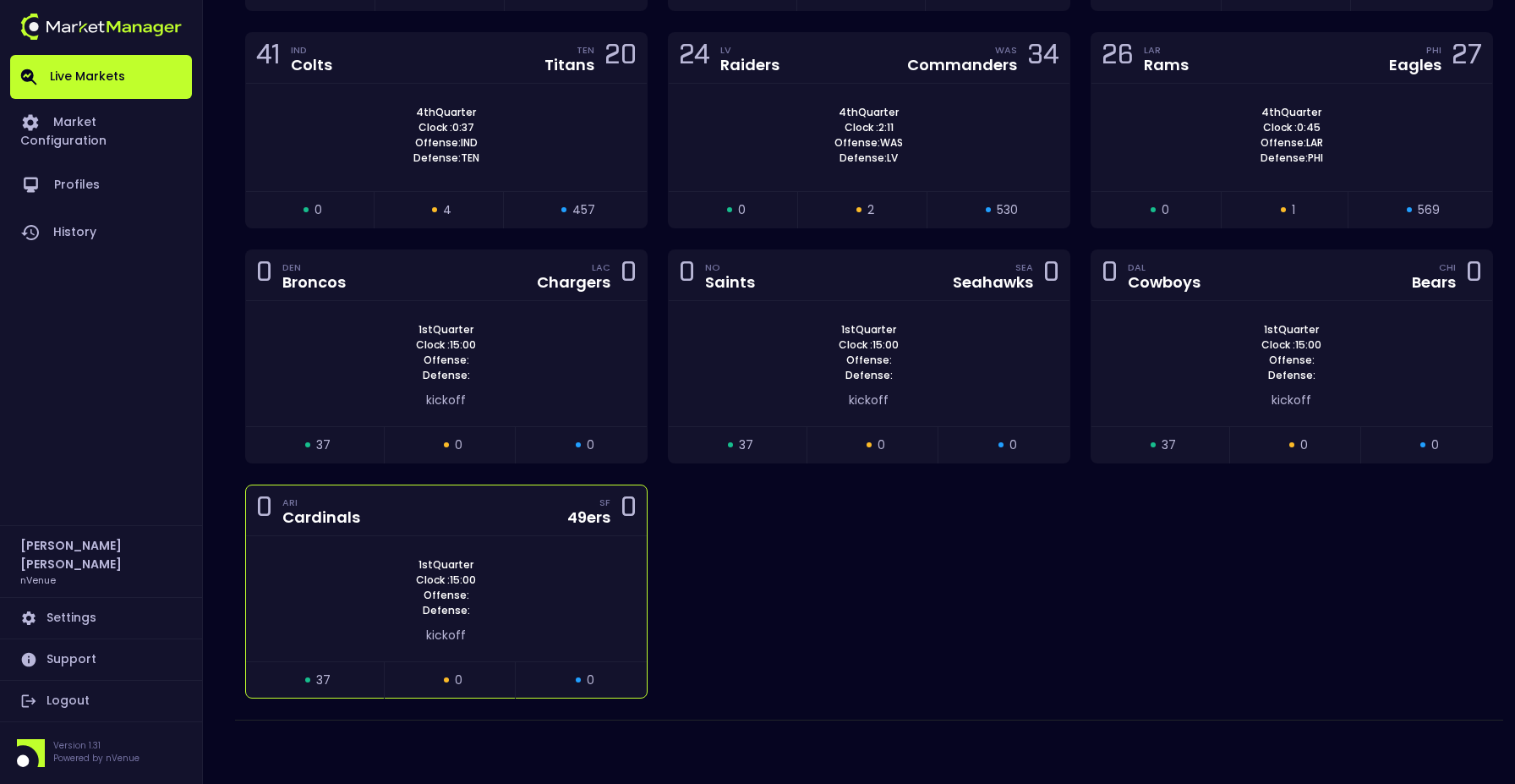
click at [486, 514] on div "0 ARI Cardinals SF 49ers 0" at bounding box center [446, 510] width 401 height 51
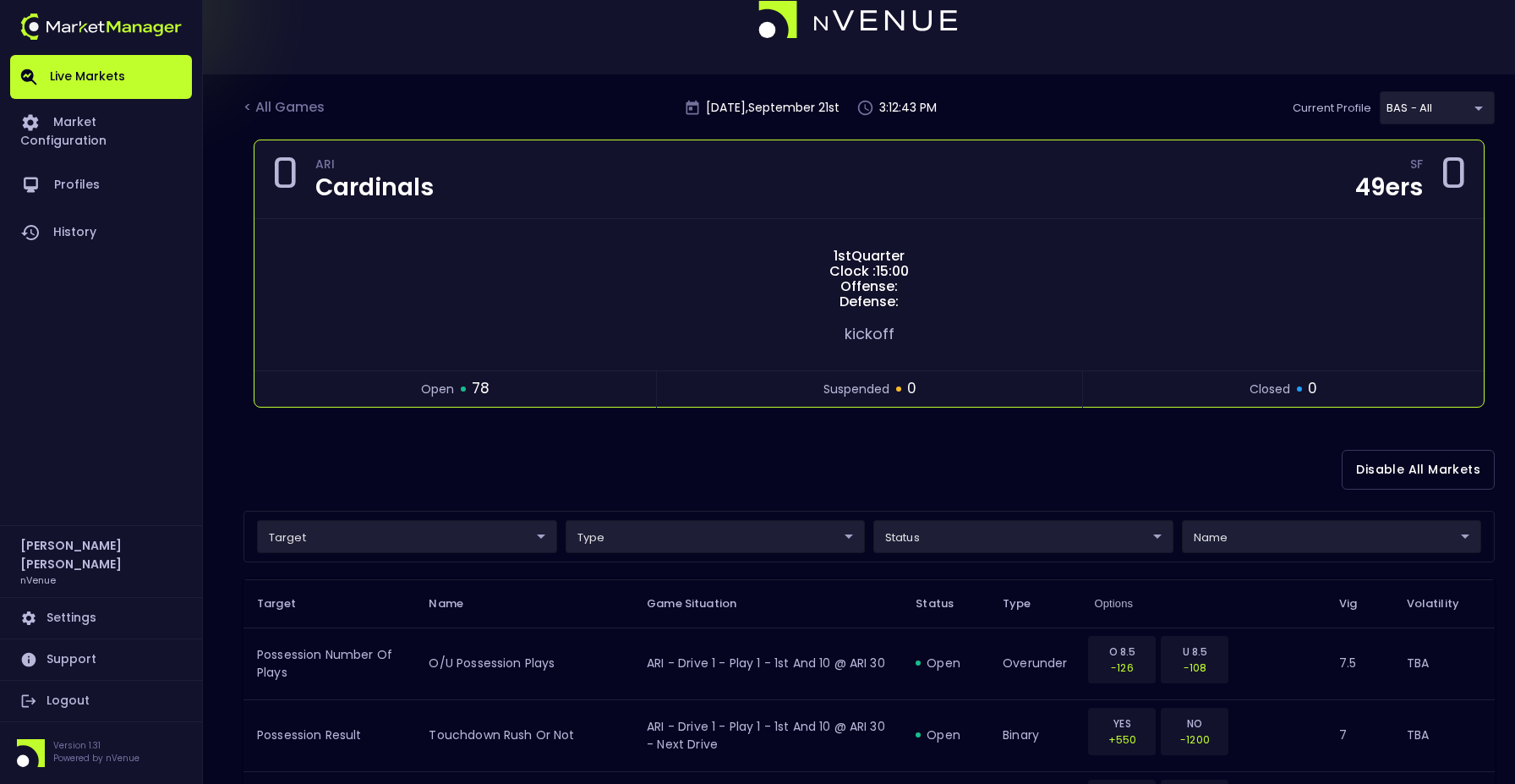
scroll to position [0, 0]
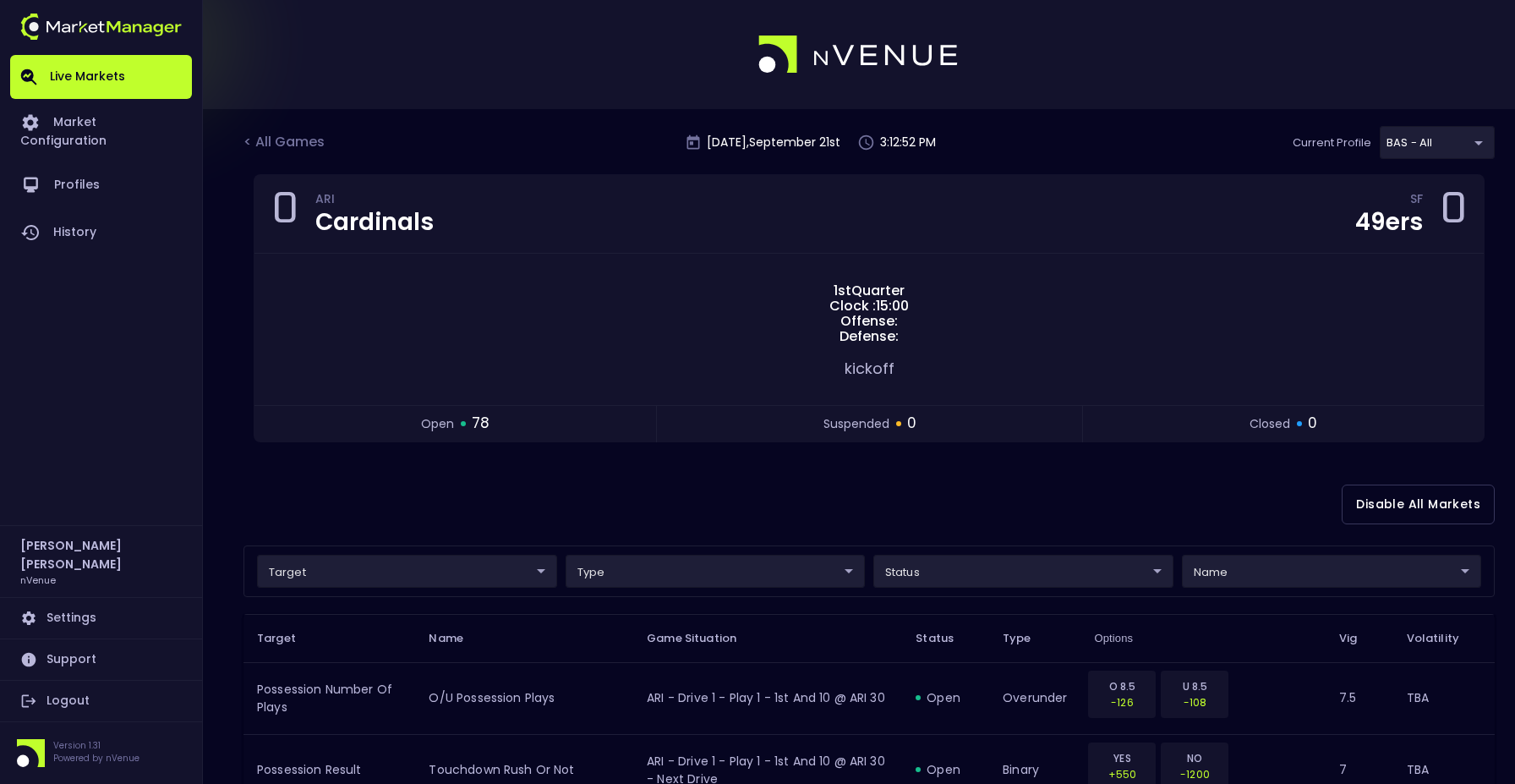
click at [576, 493] on div "Disable All Markets" at bounding box center [869, 504] width 1252 height 82
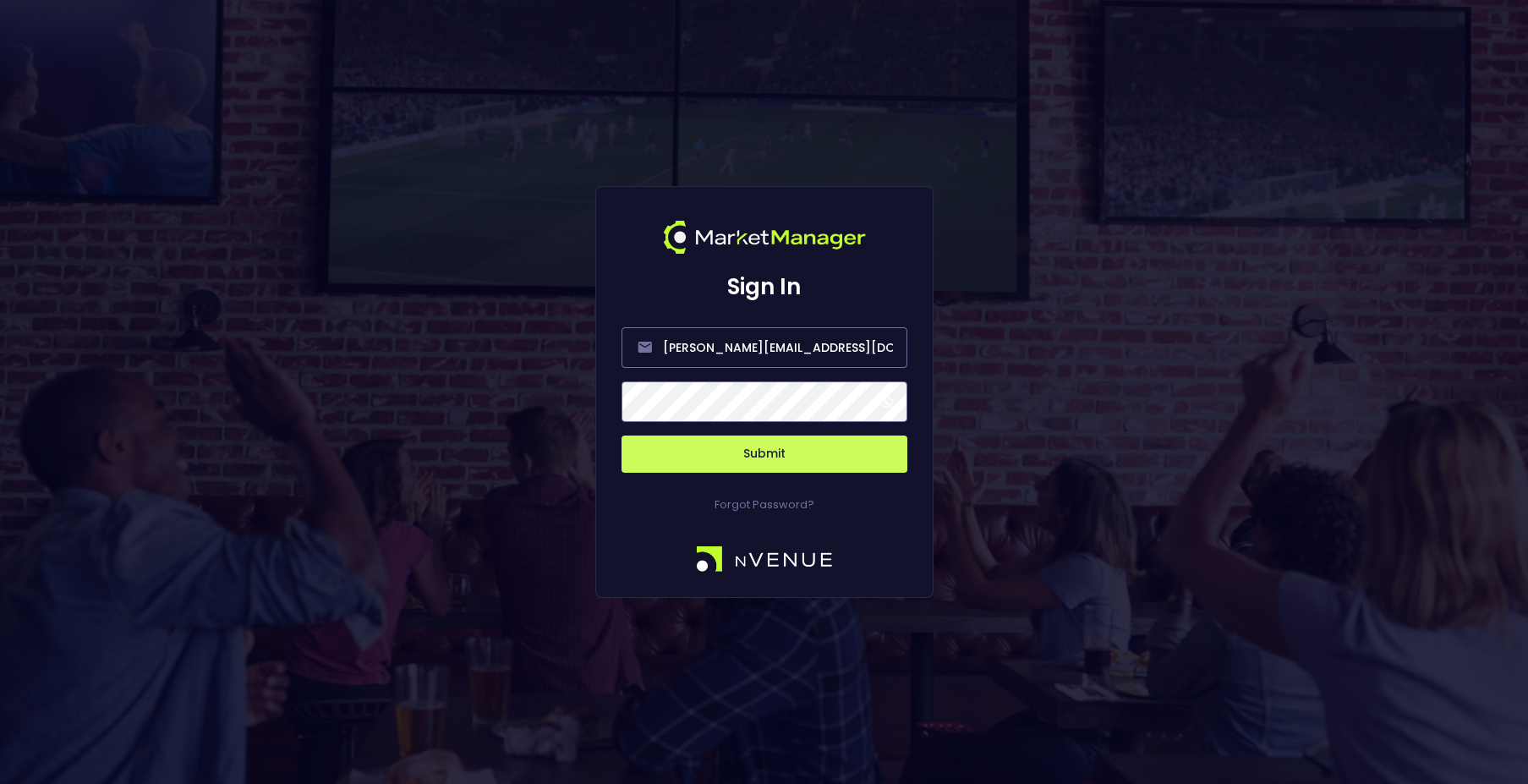
click at [776, 456] on button "Submit" at bounding box center [764, 454] width 286 height 37
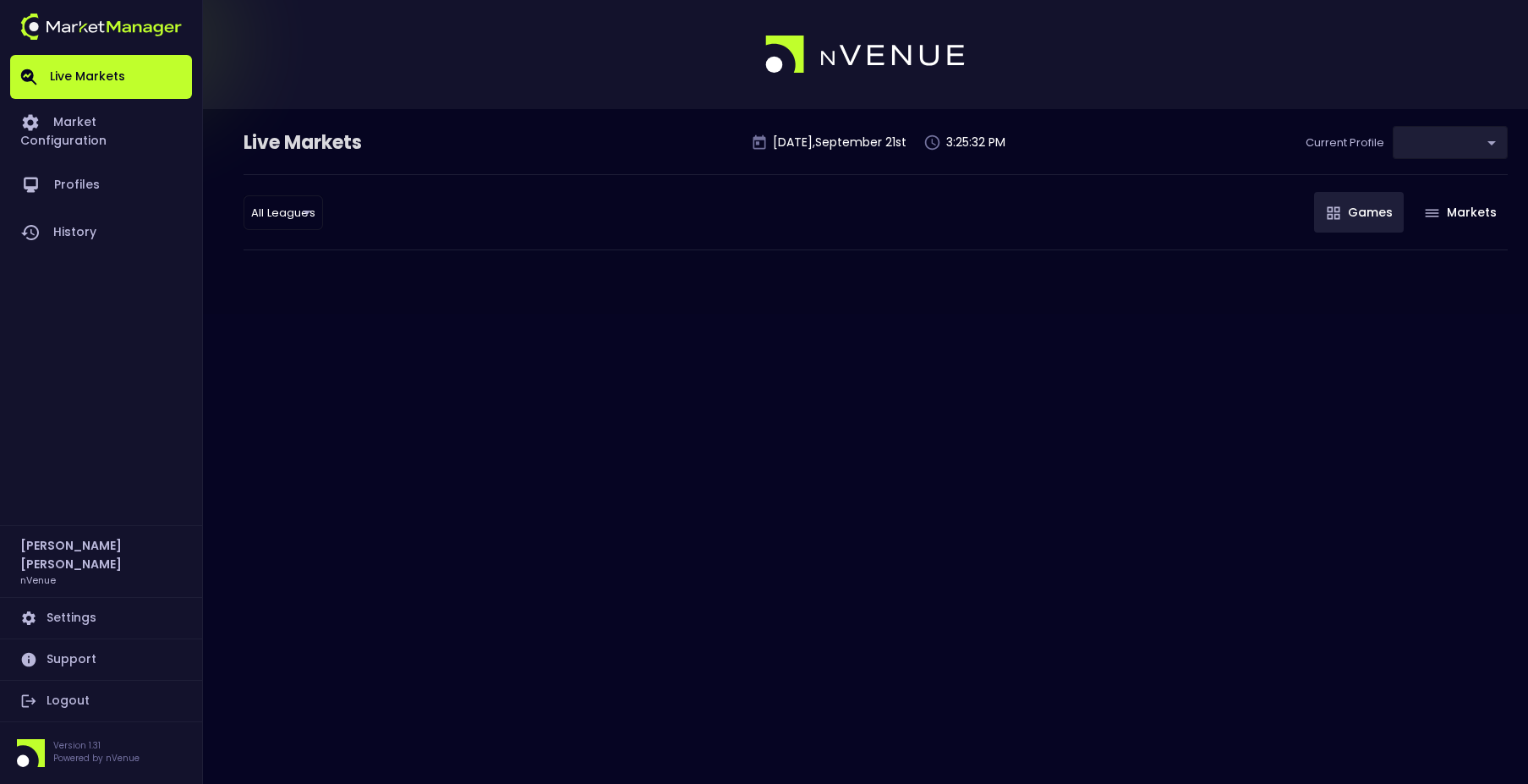
type input "0d810fa5-e353-4d9c-b11d-31f095cae871"
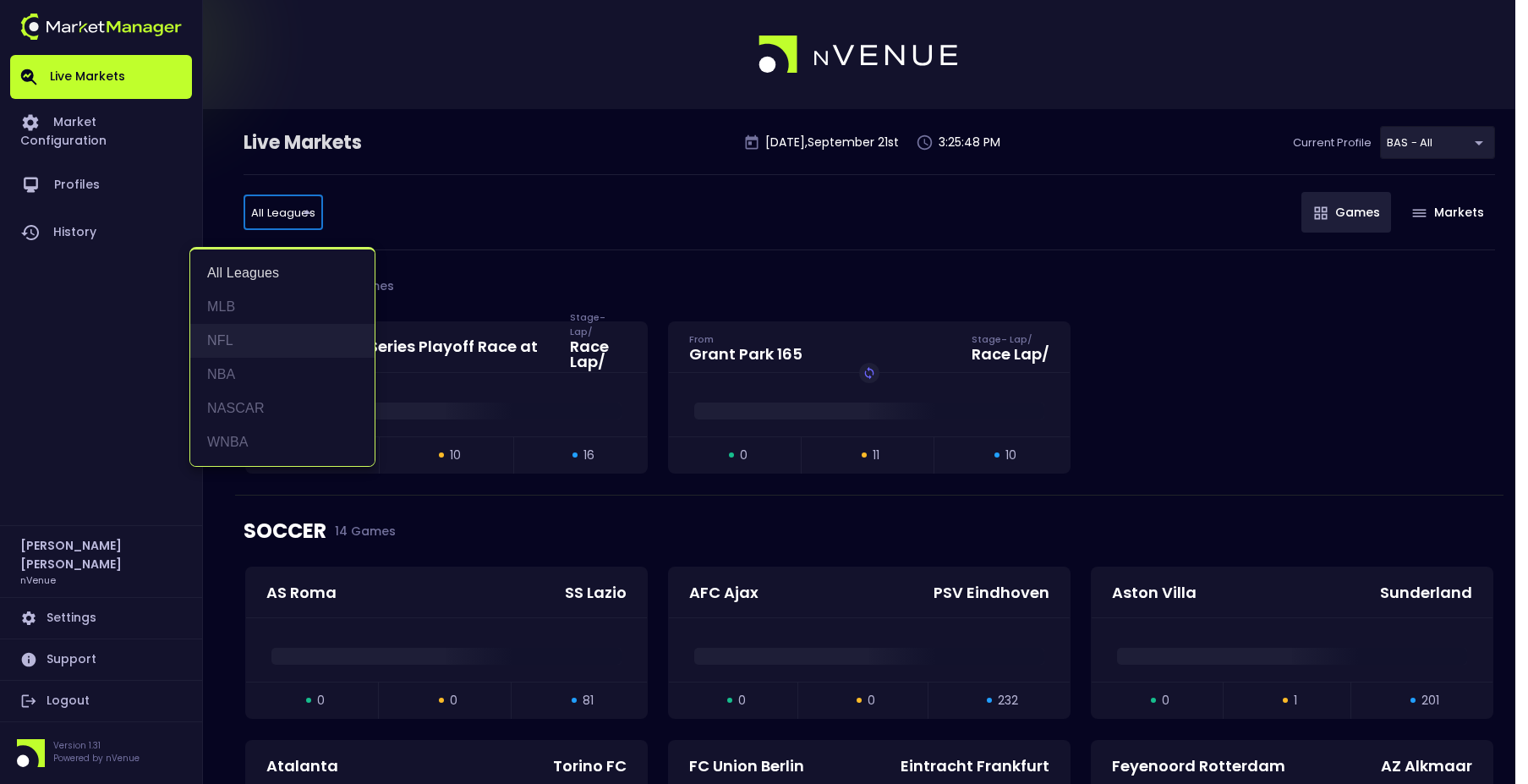
click at [240, 325] on li "NFL" at bounding box center [282, 341] width 184 height 33
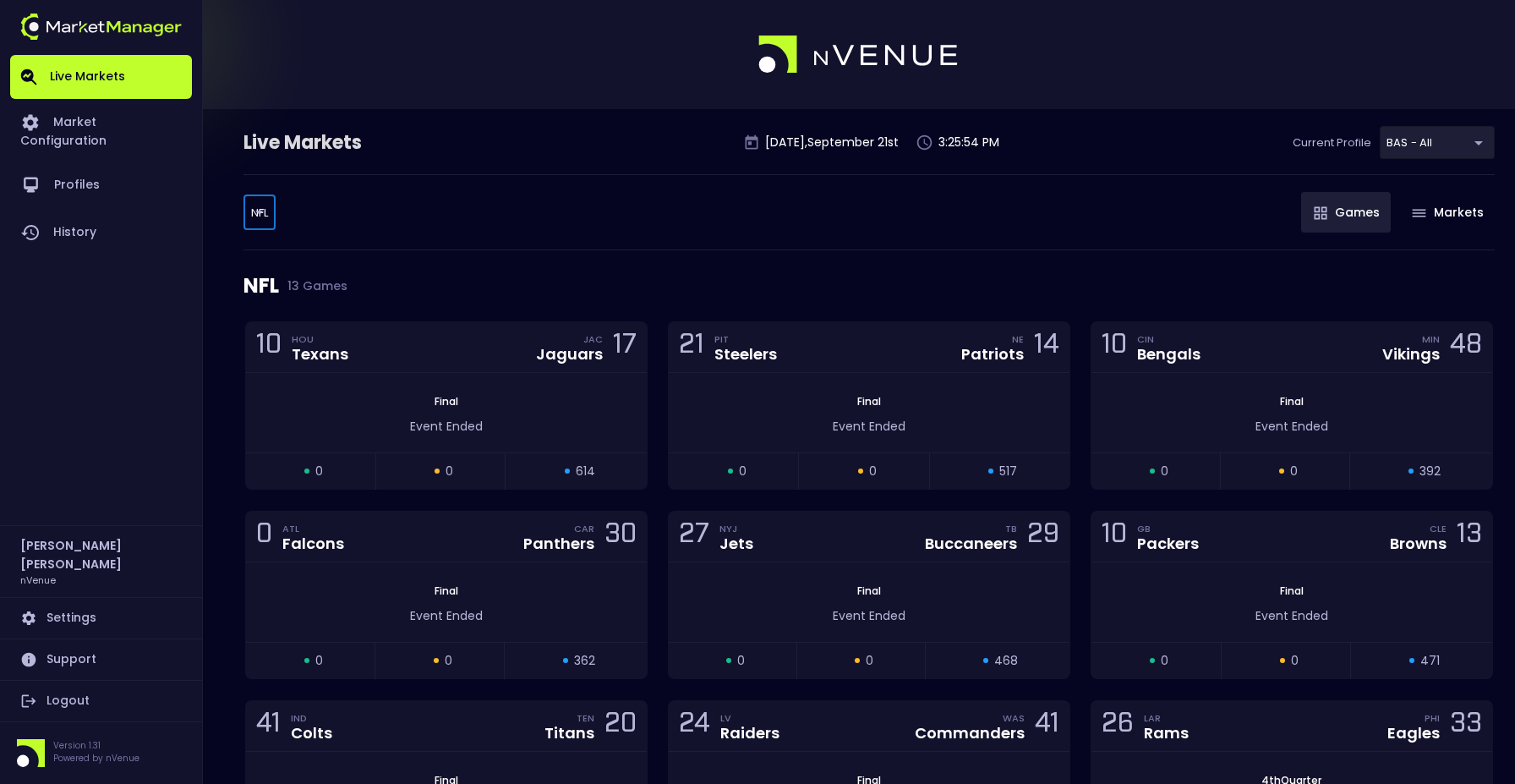
click at [264, 215] on body "Live Markets Market Configuration Profiles History Jerry Griffith nVenue Settin…" at bounding box center [758, 726] width 1515 height 1451
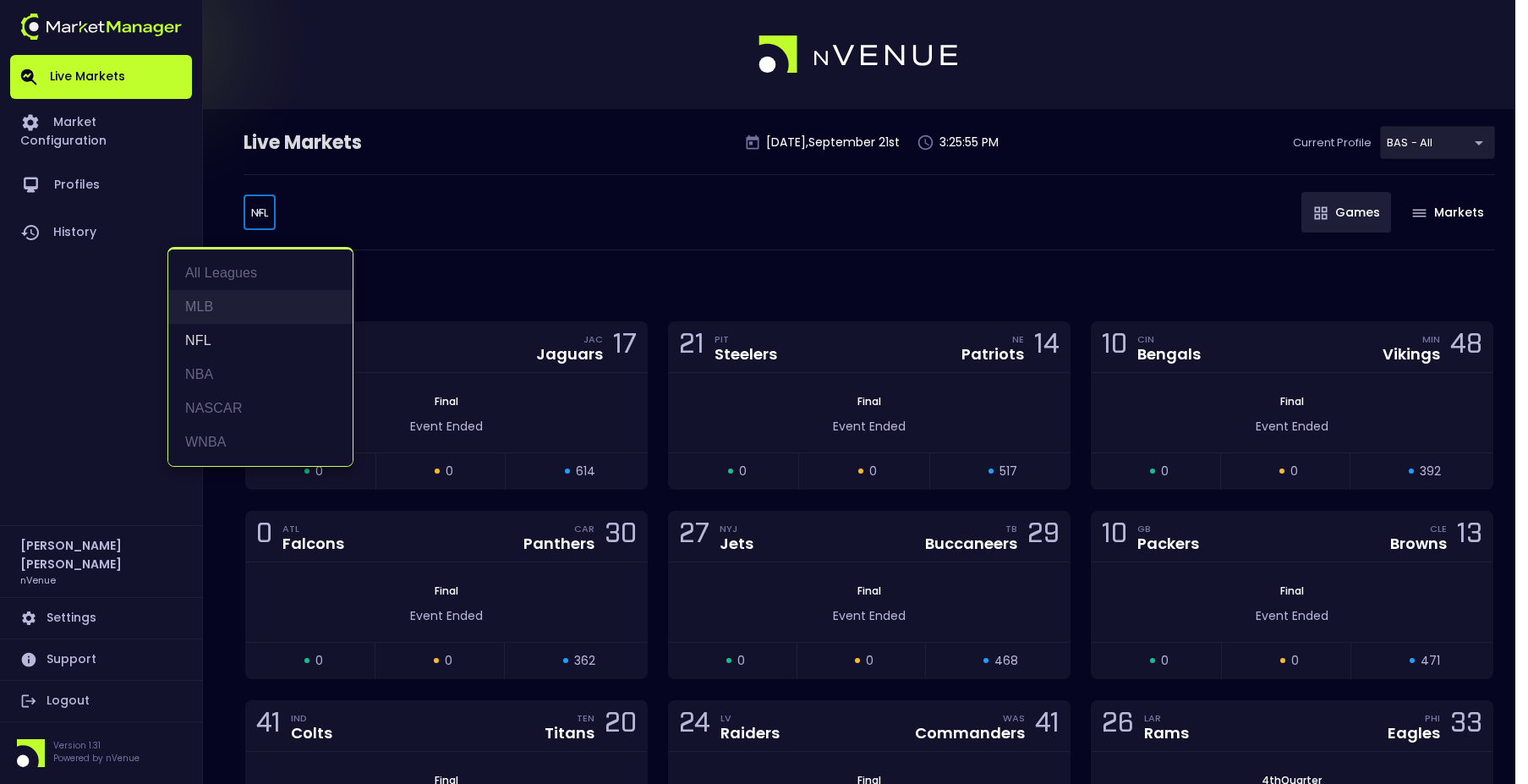
click at [223, 292] on li "MLB" at bounding box center [260, 306] width 184 height 33
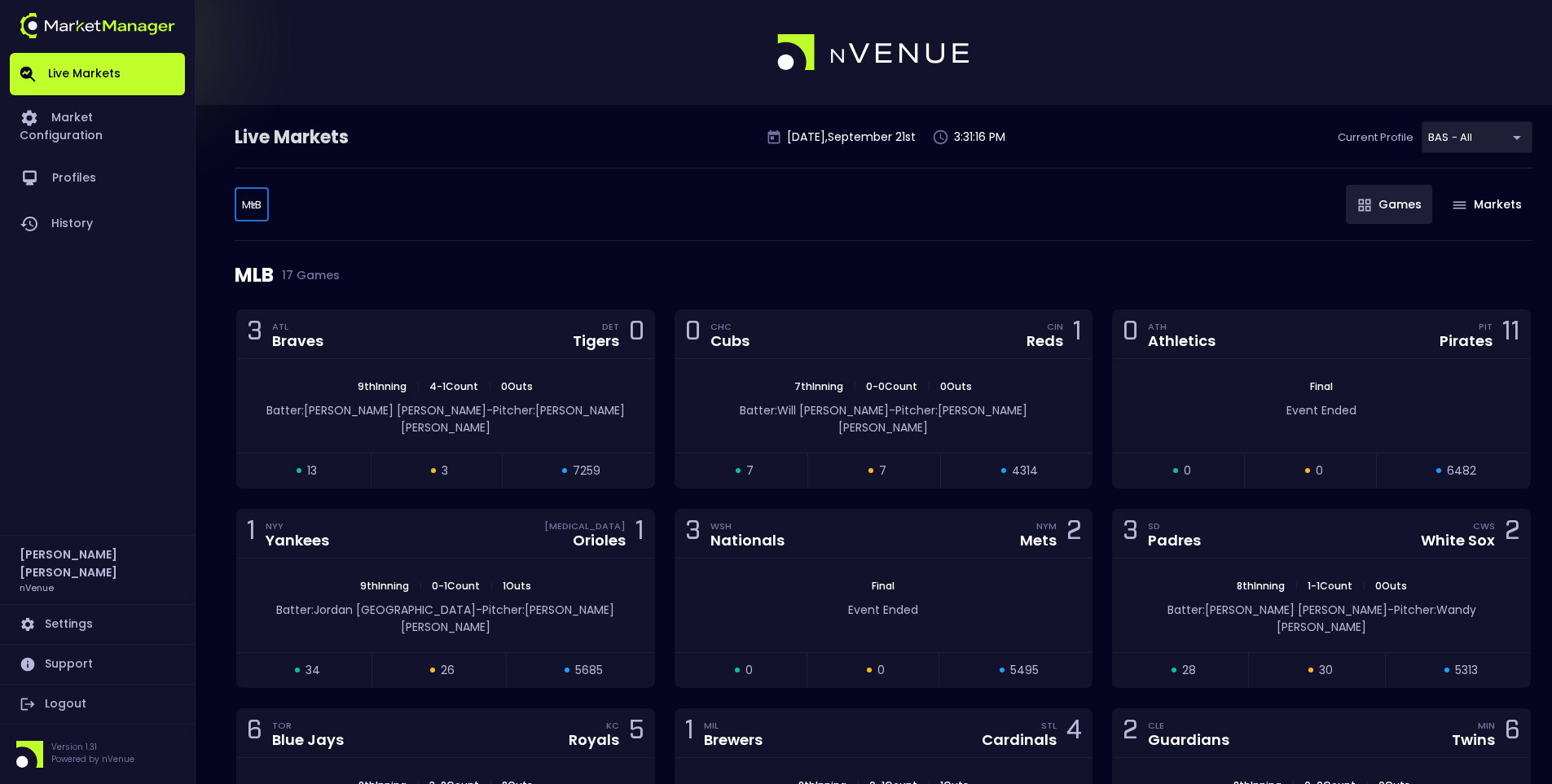
click at [257, 204] on body "Live Markets Market Configuration Profiles History Jerry Griffith nVenue Settin…" at bounding box center [776, 776] width 1552 height 1551
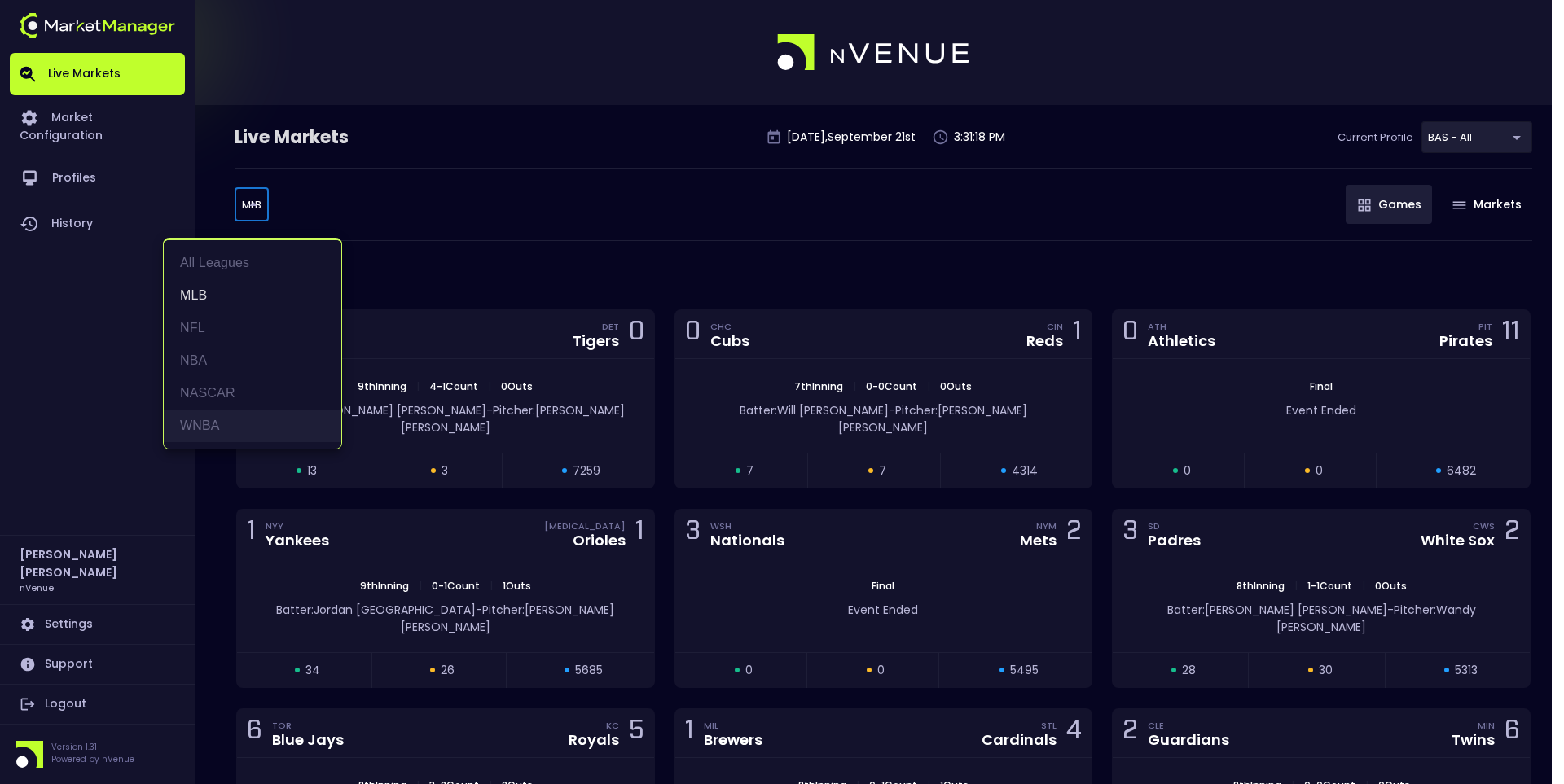
click at [201, 421] on li "WNBA" at bounding box center [252, 425] width 178 height 32
type input "WNBA"
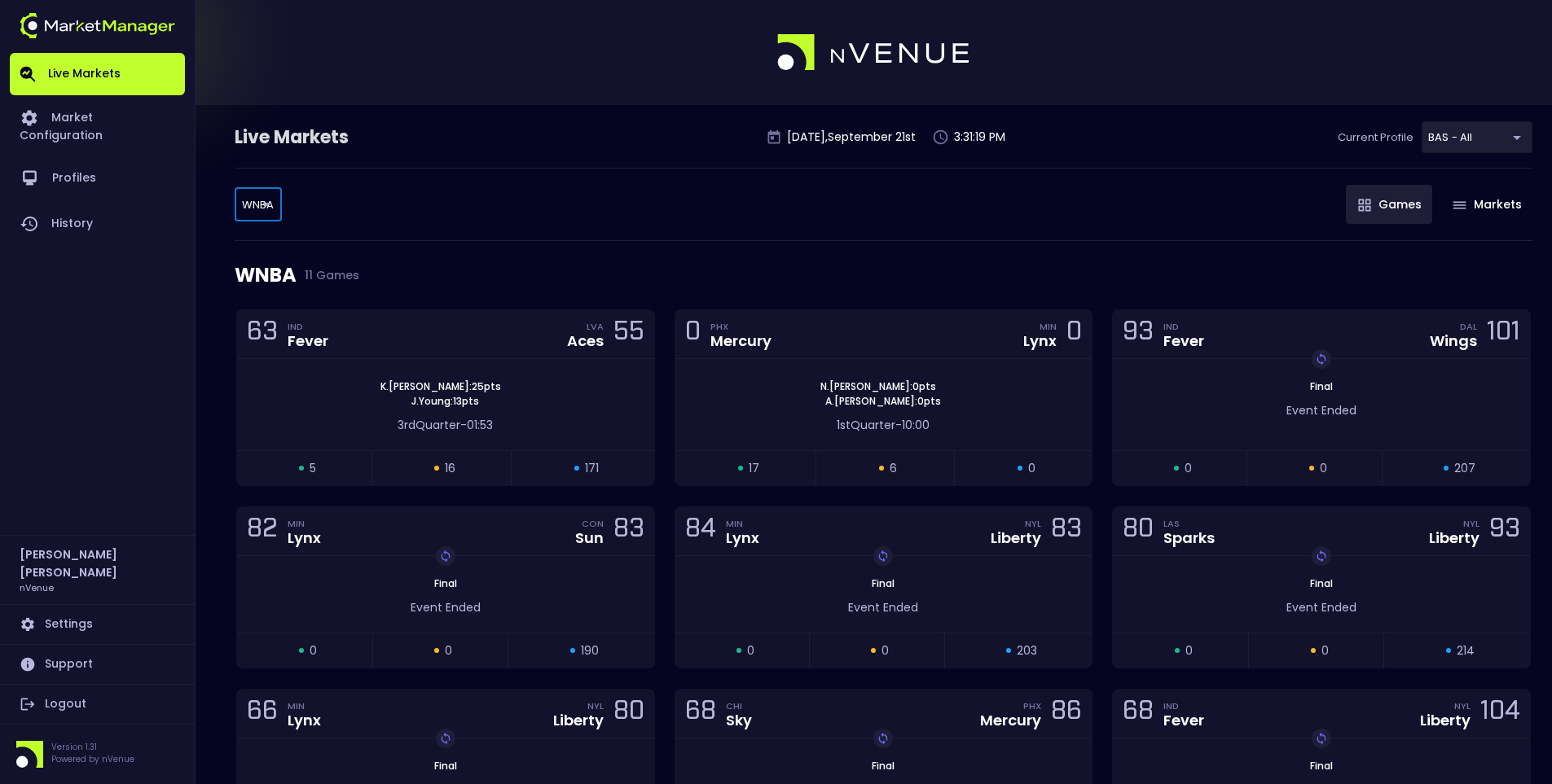
click at [646, 203] on div "WNBA WNBA ​ Games Markets" at bounding box center [883, 204] width 1297 height 74
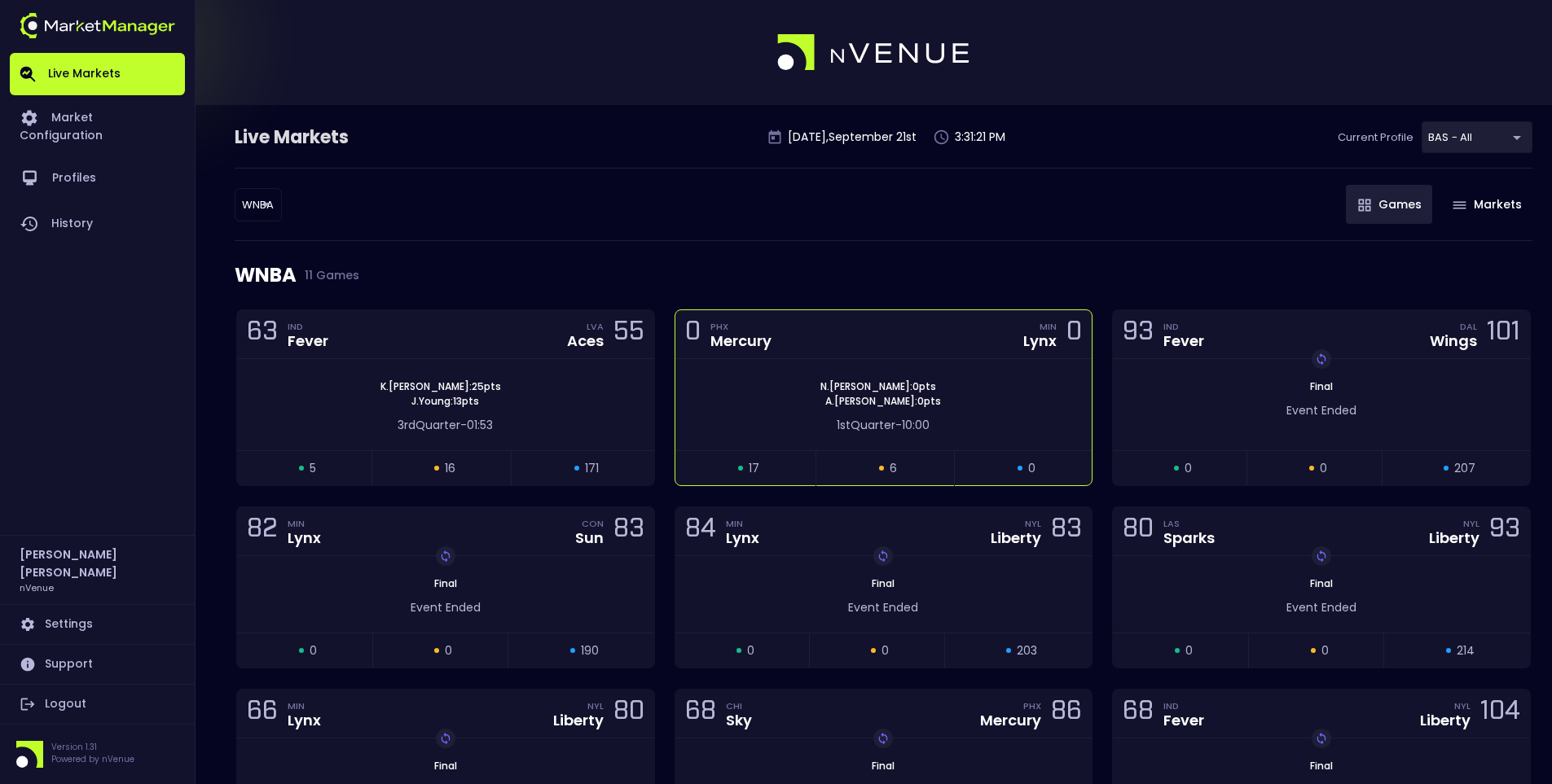
click at [895, 347] on div "0 PHX Mercury MIN Lynx 0" at bounding box center [883, 335] width 417 height 49
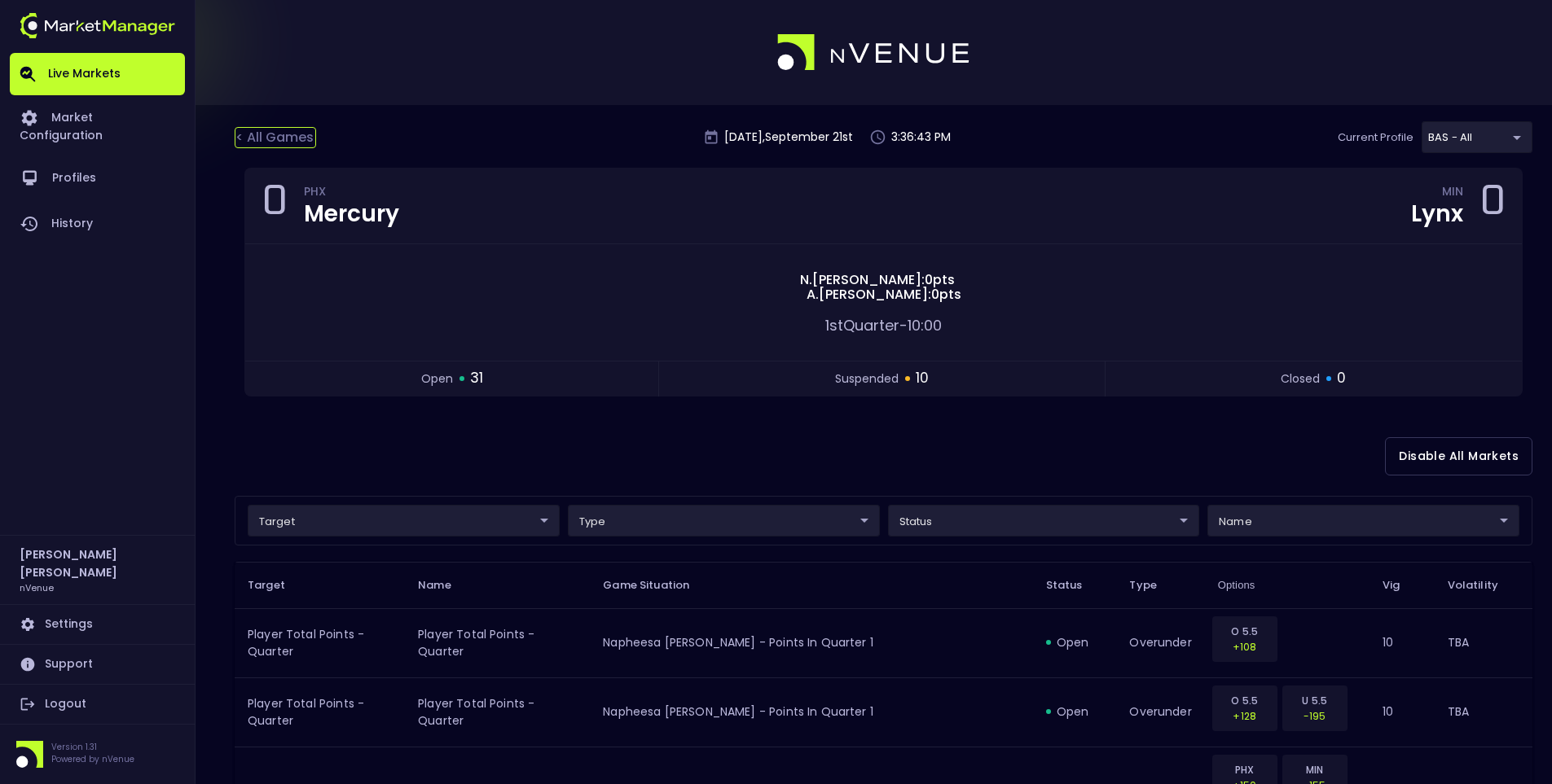
click at [294, 144] on div "< All Games" at bounding box center [275, 138] width 82 height 21
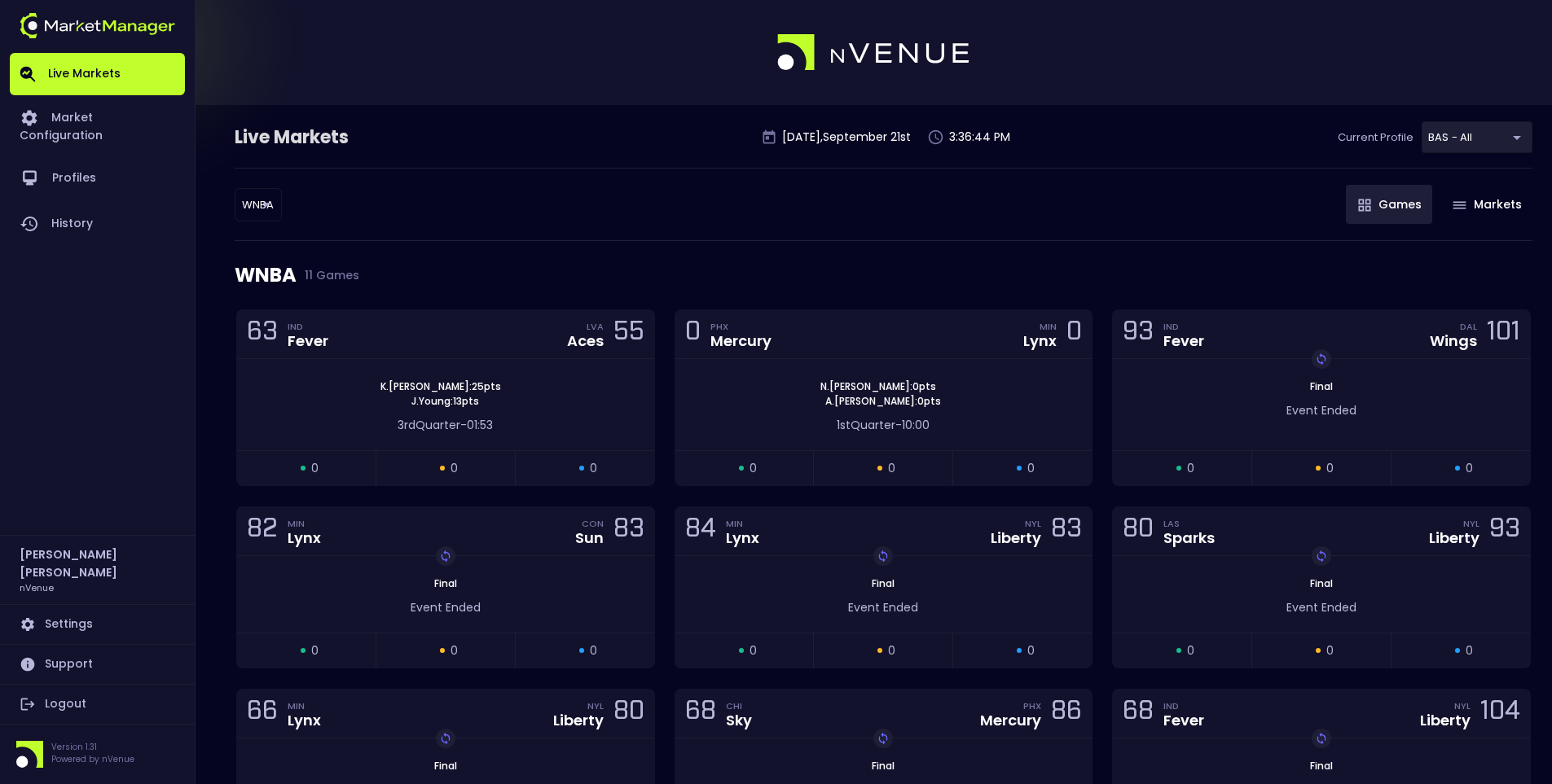
click at [261, 204] on body "Live Markets Market Configuration Profiles History Jerry Griffith nVenue Settin…" at bounding box center [776, 565] width 1552 height 1130
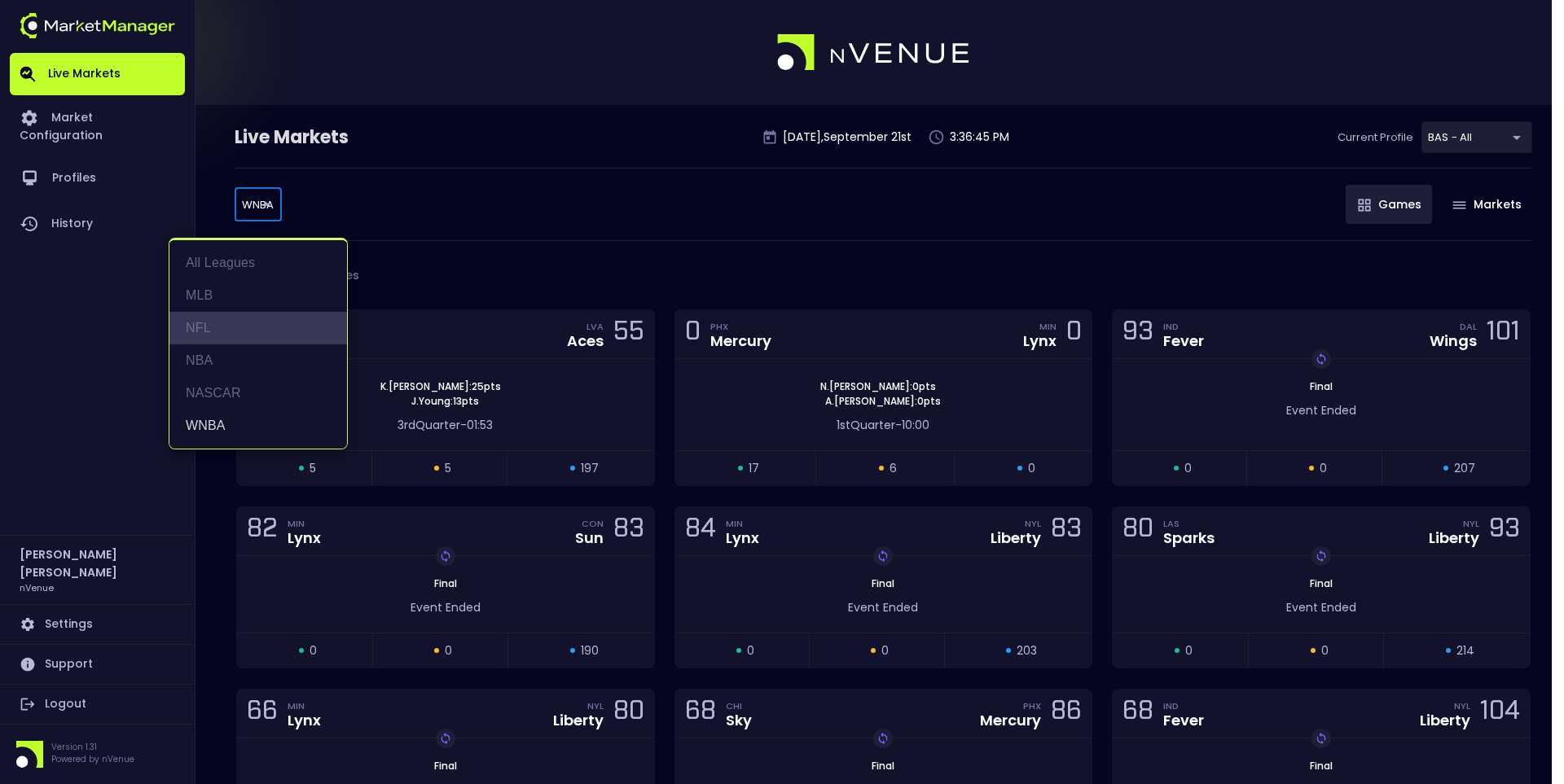
click at [220, 328] on li "NFL" at bounding box center [258, 328] width 178 height 32
type input "NFL"
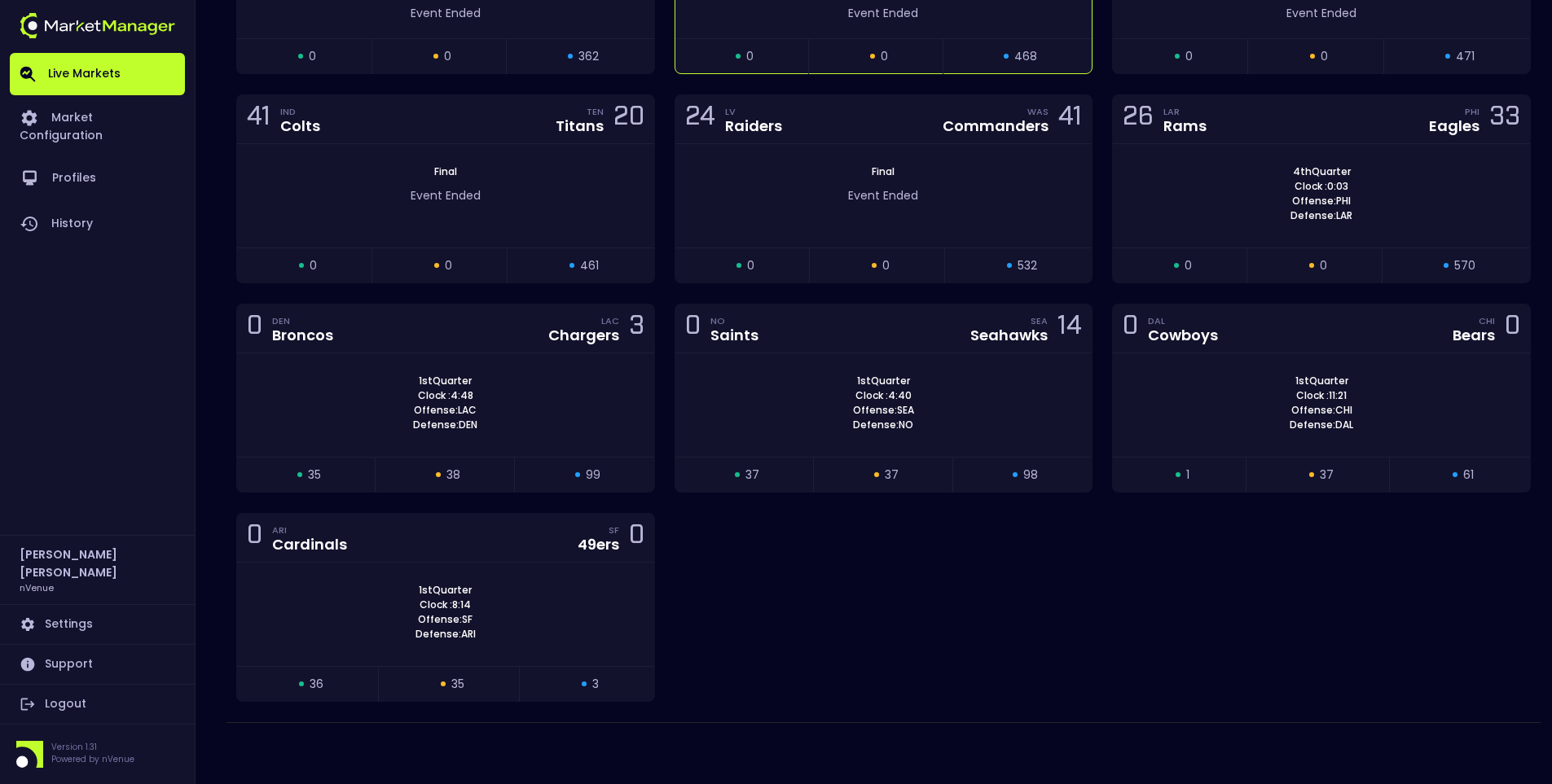
scroll to position [498, 0]
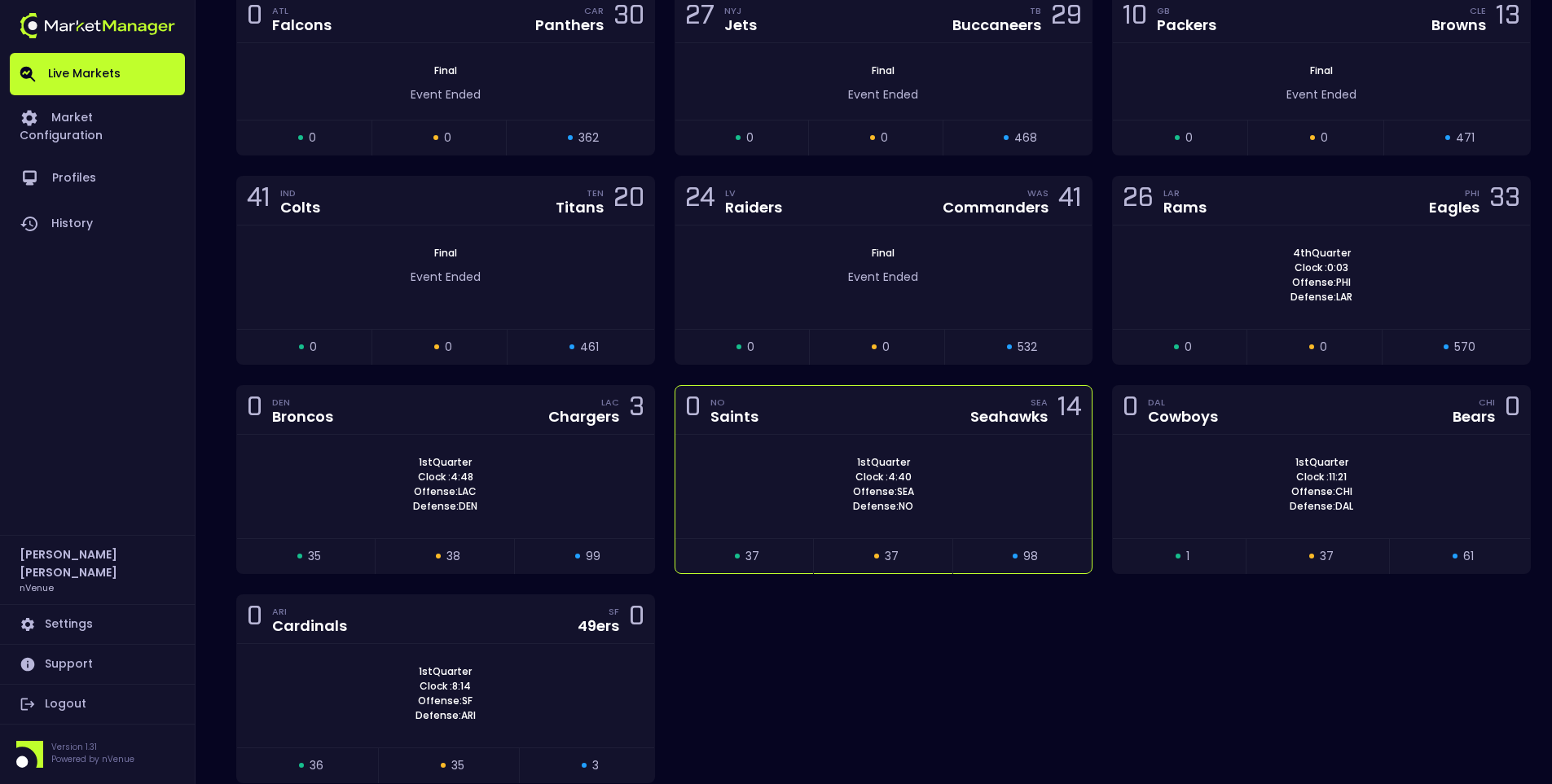
click at [886, 409] on div "0 NO Saints SEA Seahawks 14" at bounding box center [883, 410] width 417 height 49
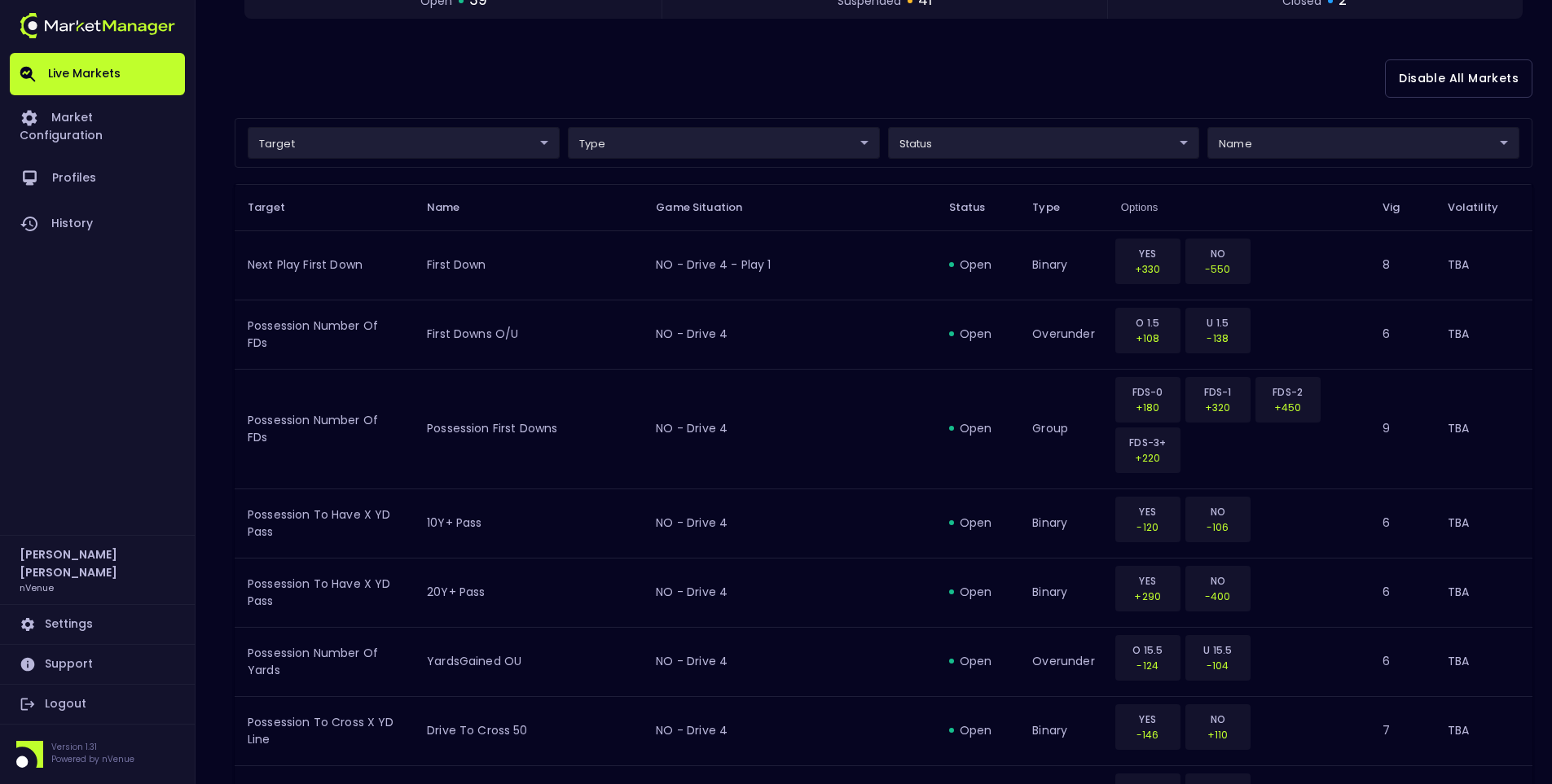
scroll to position [407, 0]
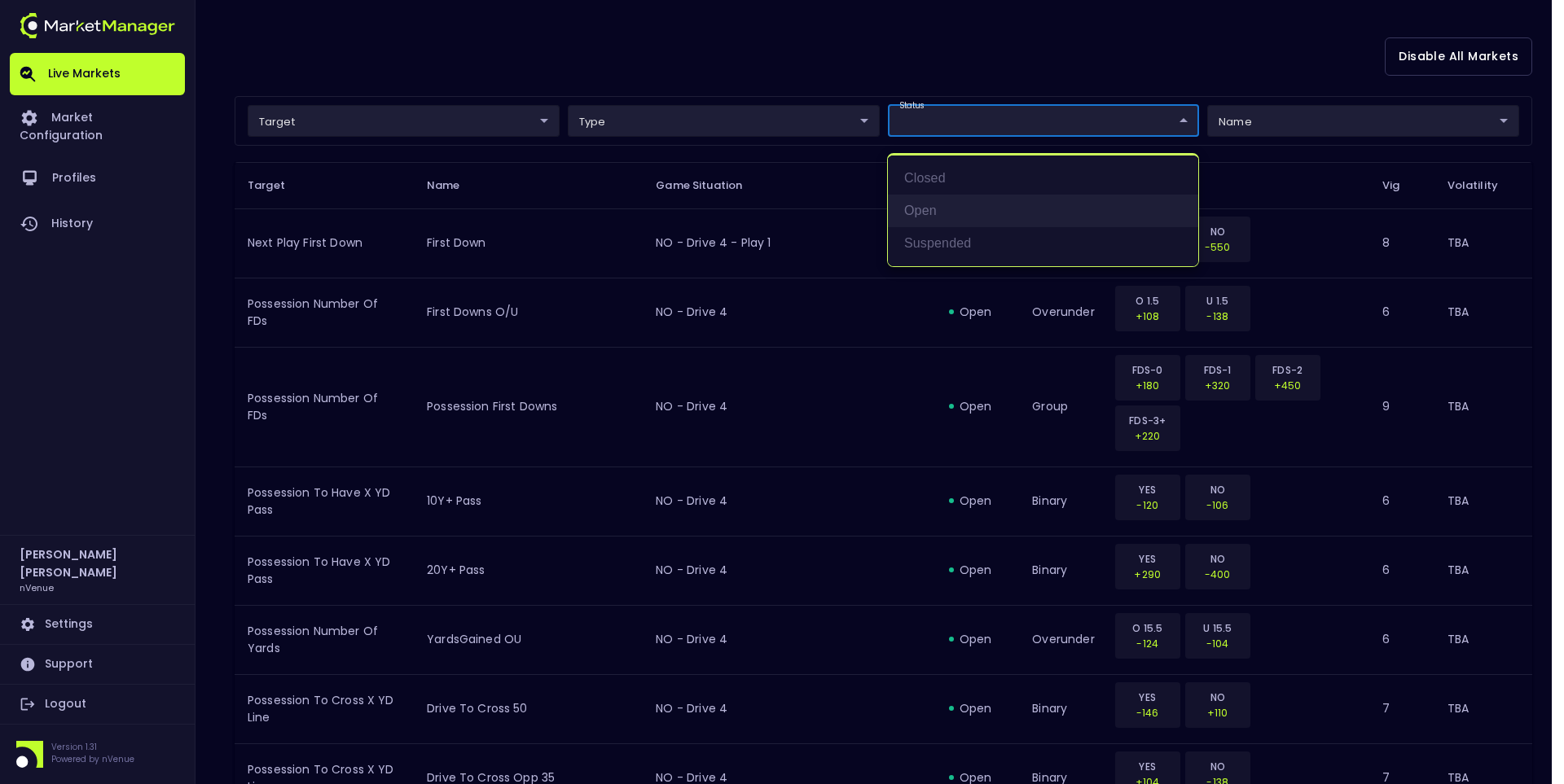
click at [929, 208] on li "open" at bounding box center [1043, 211] width 311 height 32
type input "open"
click at [844, 45] on div at bounding box center [782, 392] width 1564 height 784
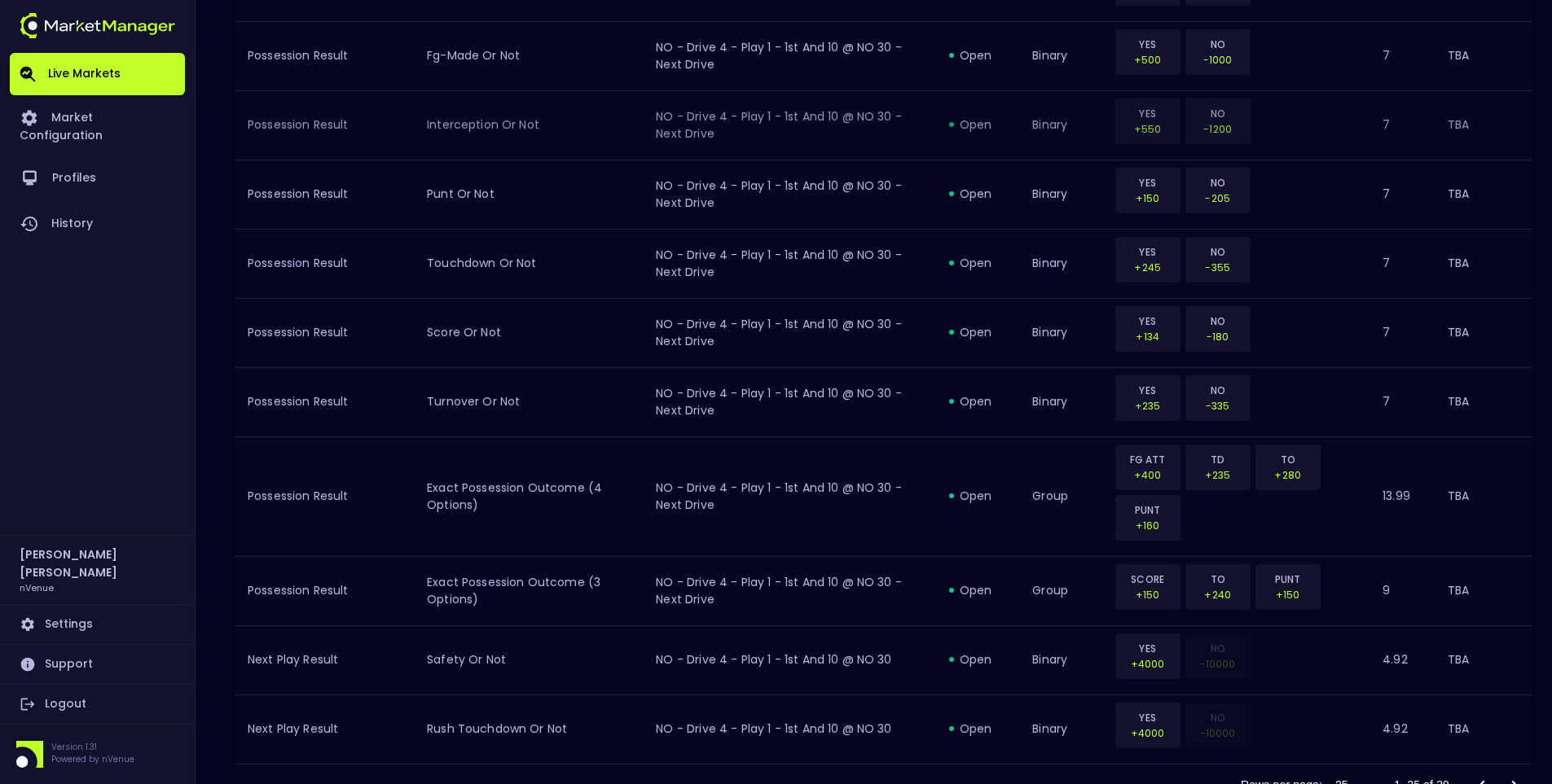
scroll to position [1745, 0]
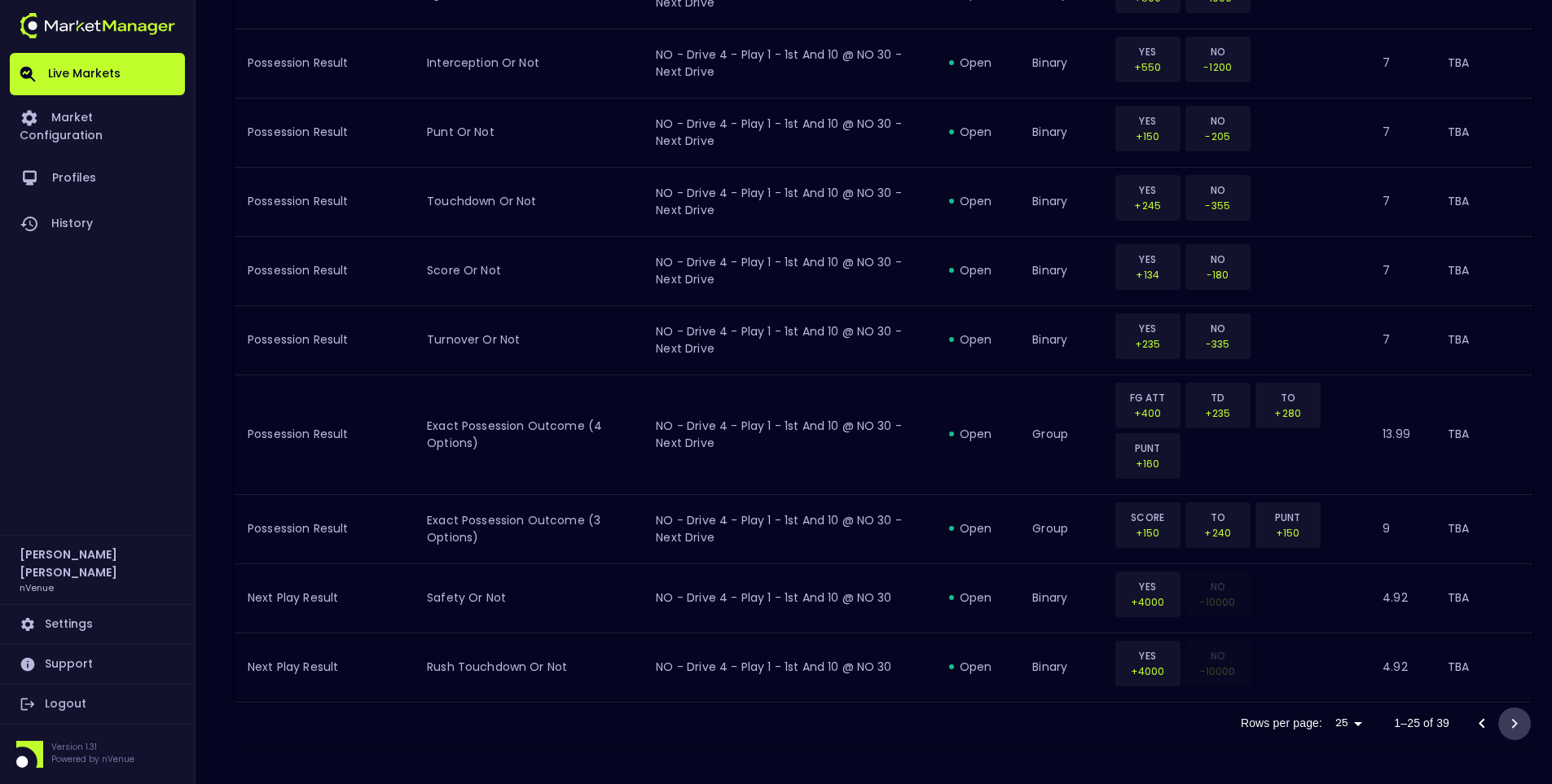
click at [1471, 721] on icon "Go to next page" at bounding box center [1515, 724] width 20 height 20
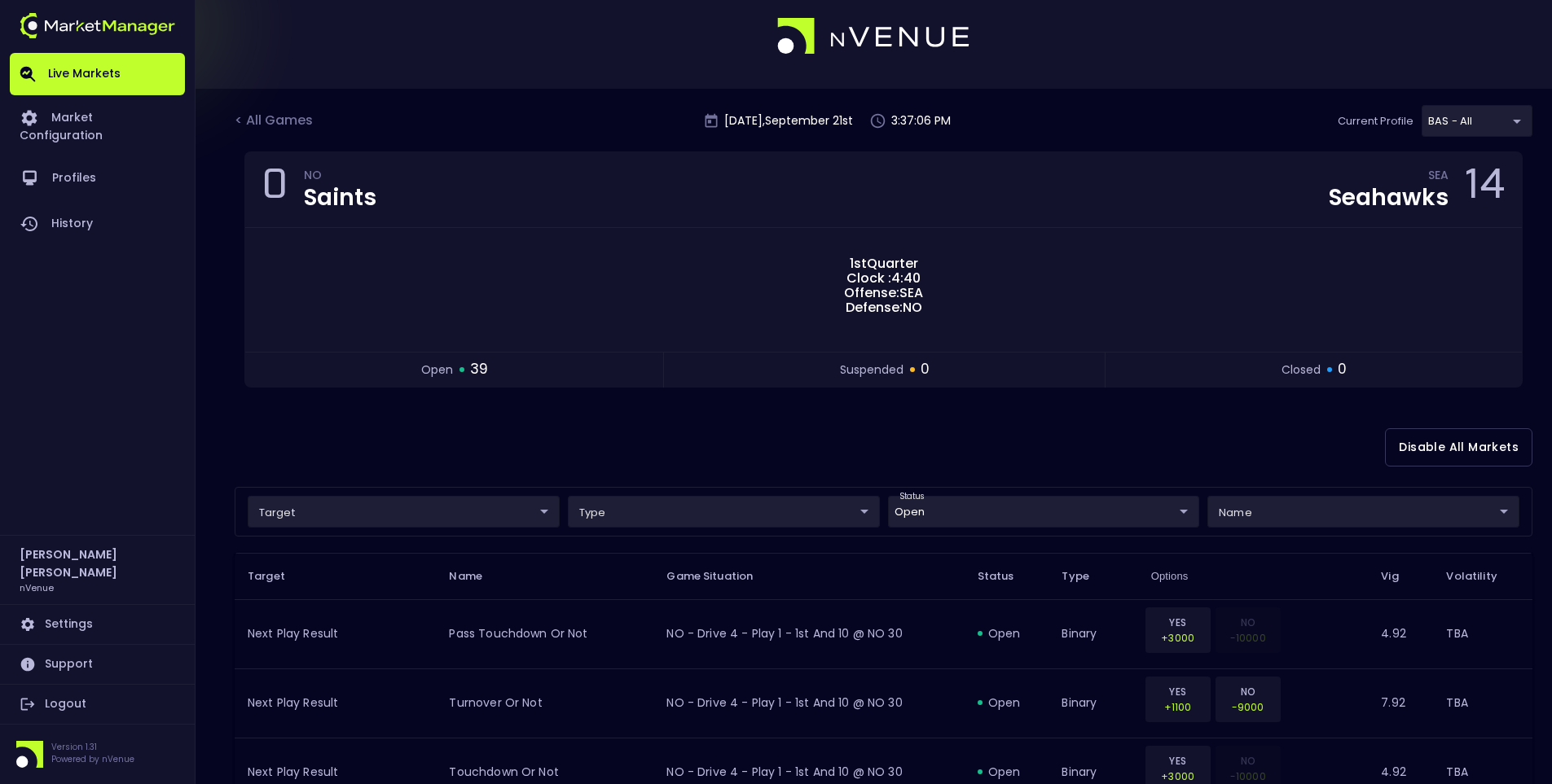
scroll to position [0, 0]
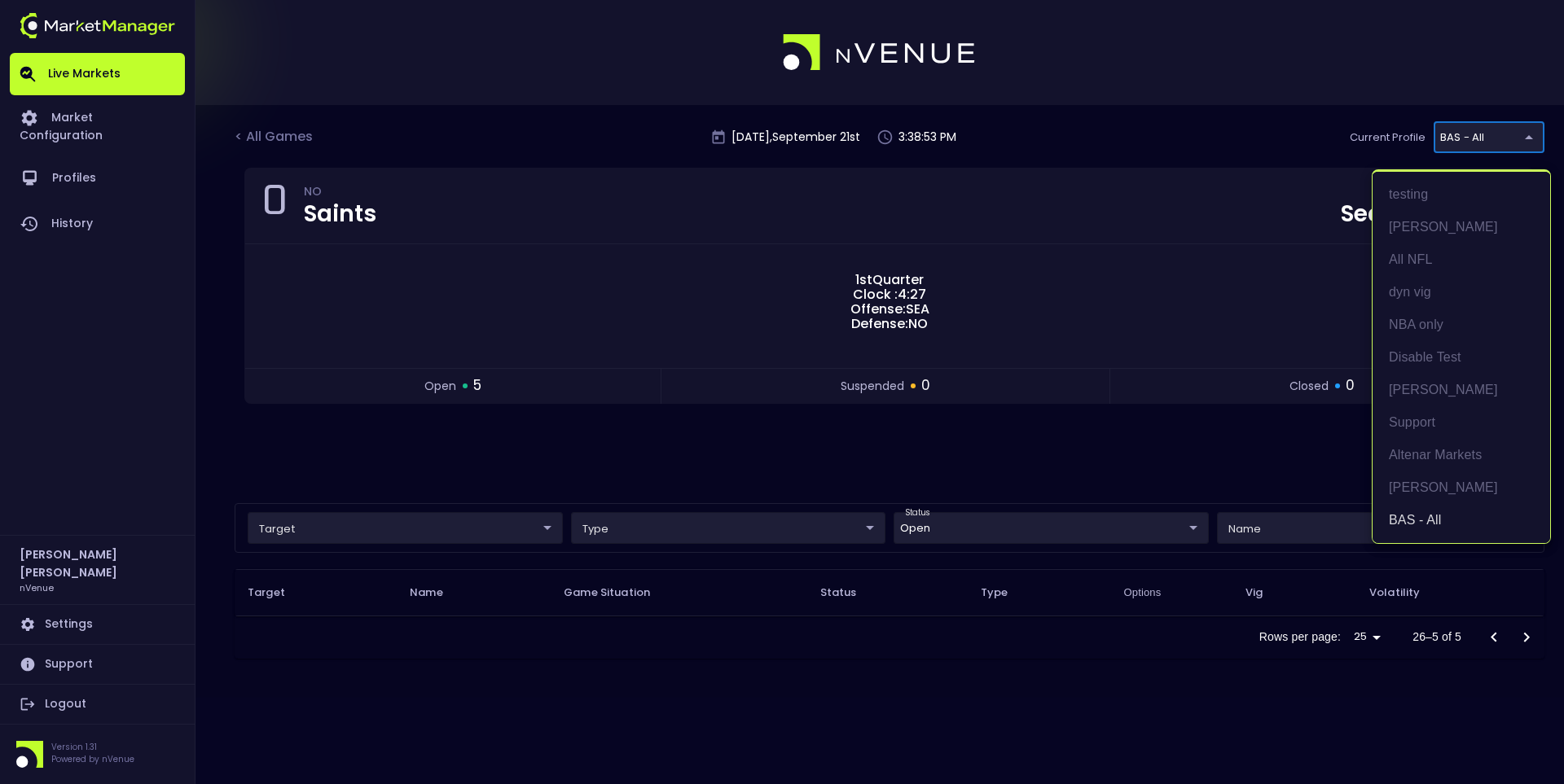
click at [1471, 143] on body "Live Markets Market Configuration Profiles History Jerry Griffith nVenue Settin…" at bounding box center [782, 392] width 1564 height 784
click at [1408, 264] on li "All NFL" at bounding box center [1461, 259] width 178 height 32
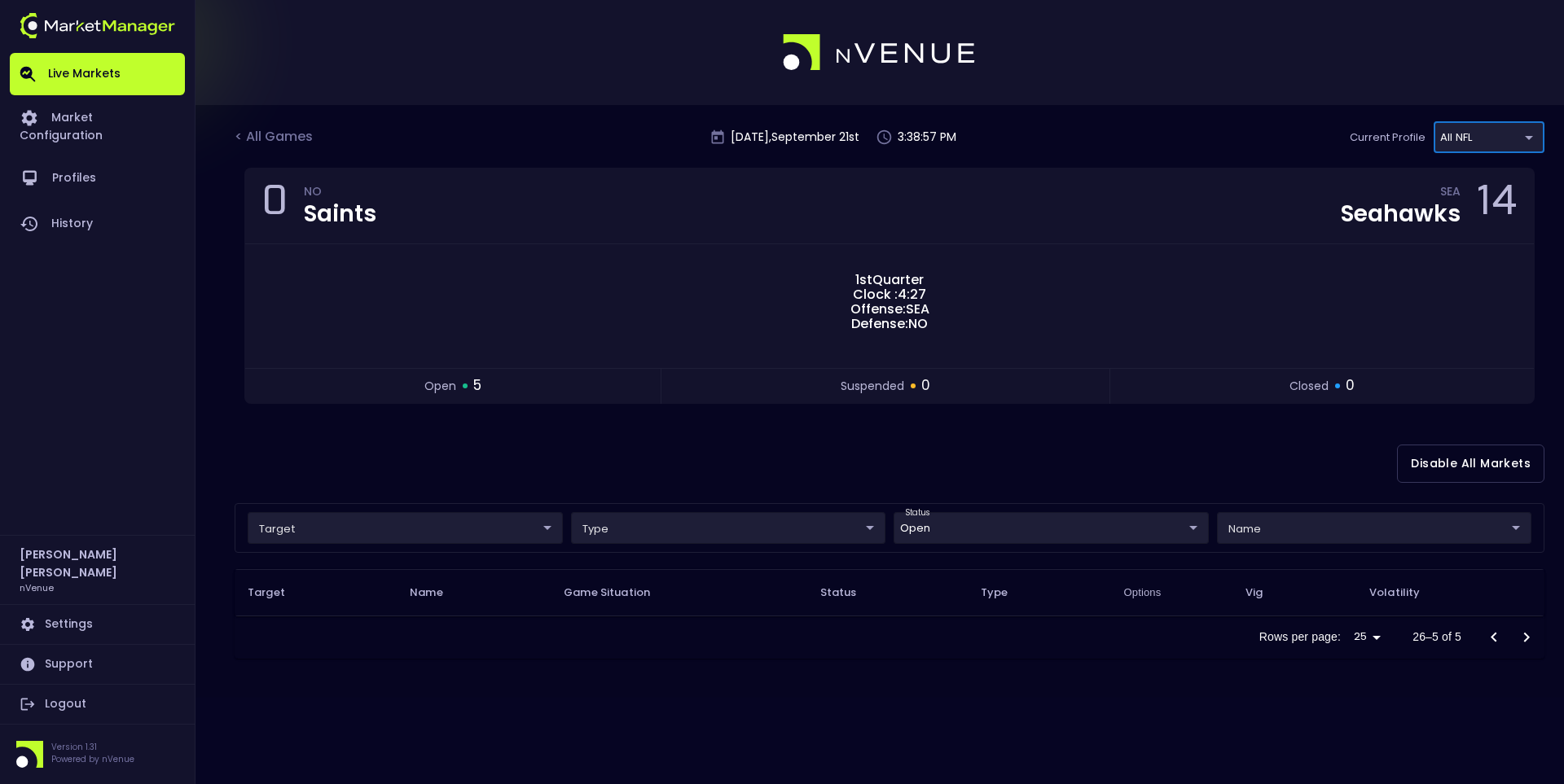
click at [714, 449] on div "Disable All Markets" at bounding box center [889, 464] width 1310 height 79
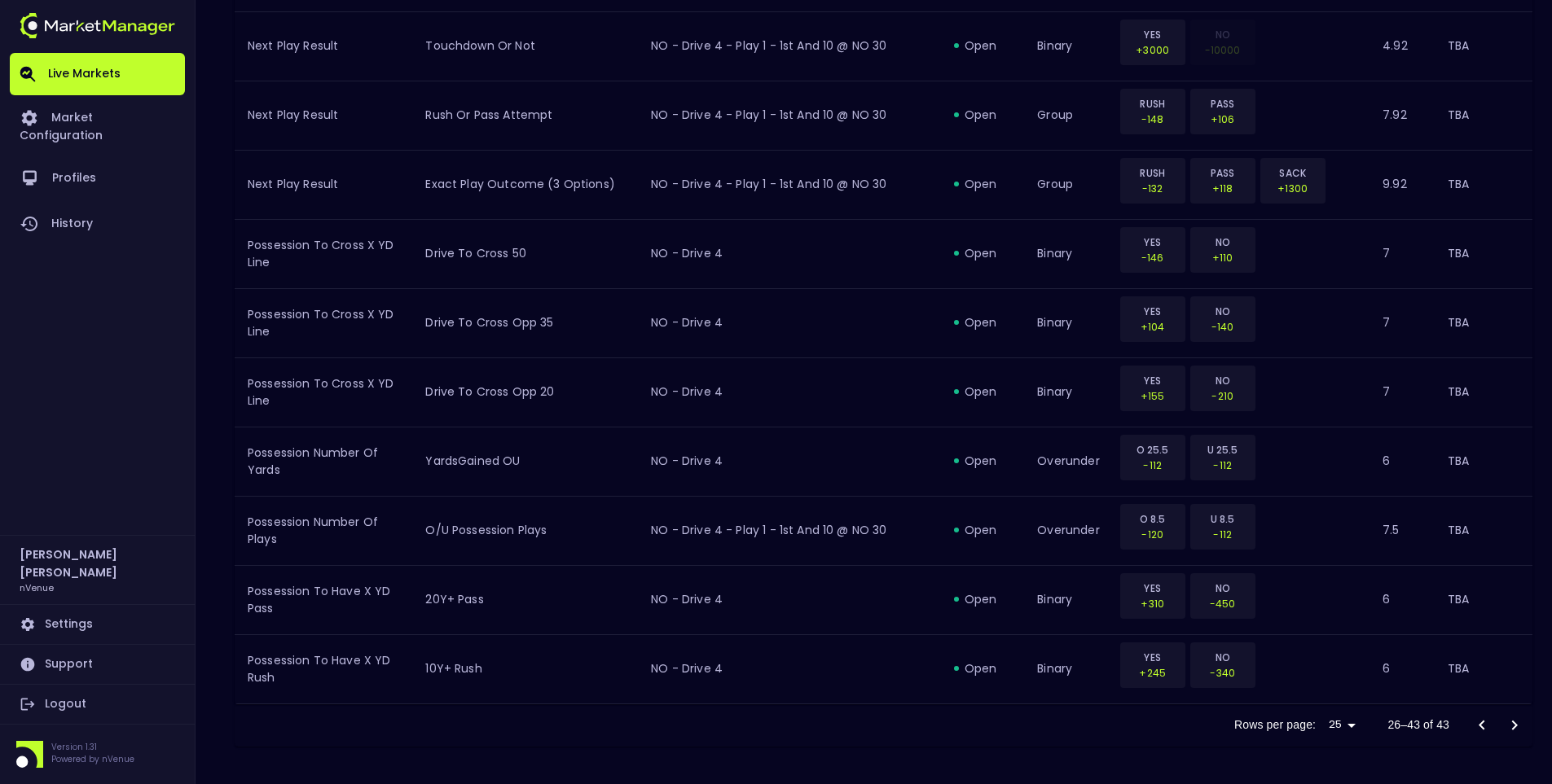
scroll to position [1232, 0]
click at [1471, 716] on div at bounding box center [1497, 724] width 65 height 32
click at [1471, 722] on icon "Go to previous page" at bounding box center [1482, 724] width 20 height 20
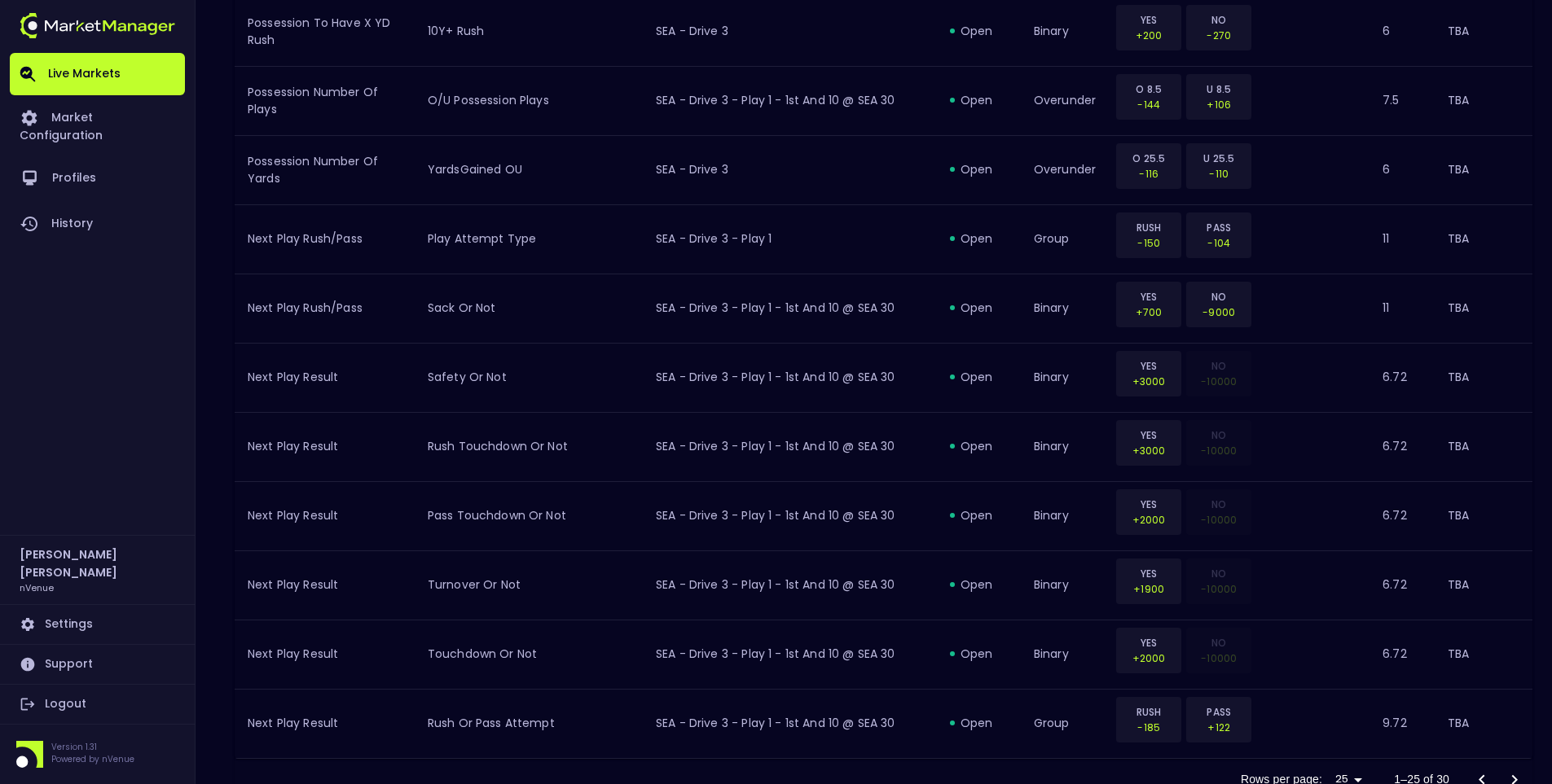
scroll to position [1694, 0]
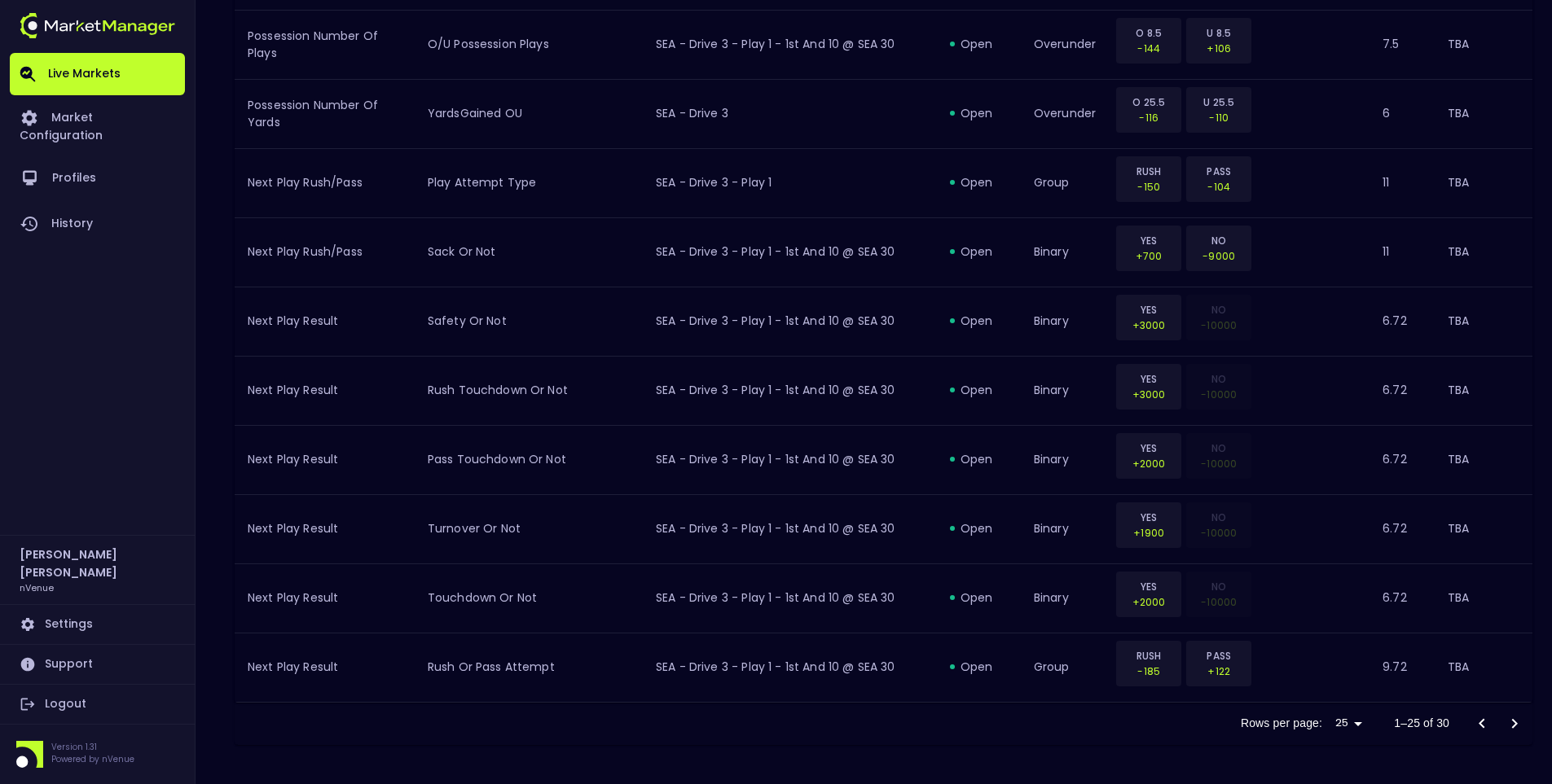
click at [1471, 725] on icon "Go to next page" at bounding box center [1515, 724] width 20 height 20
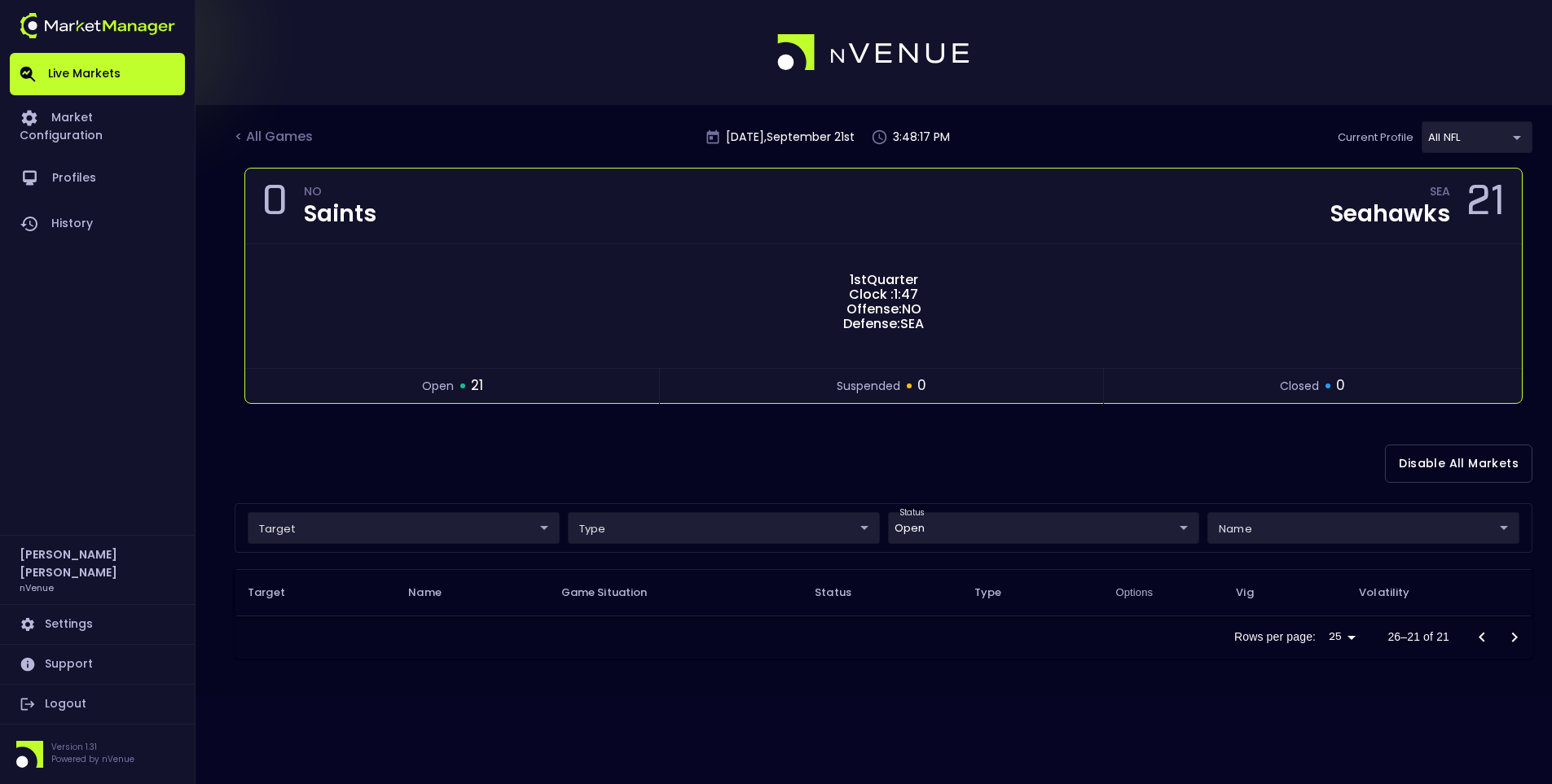
scroll to position [0, 0]
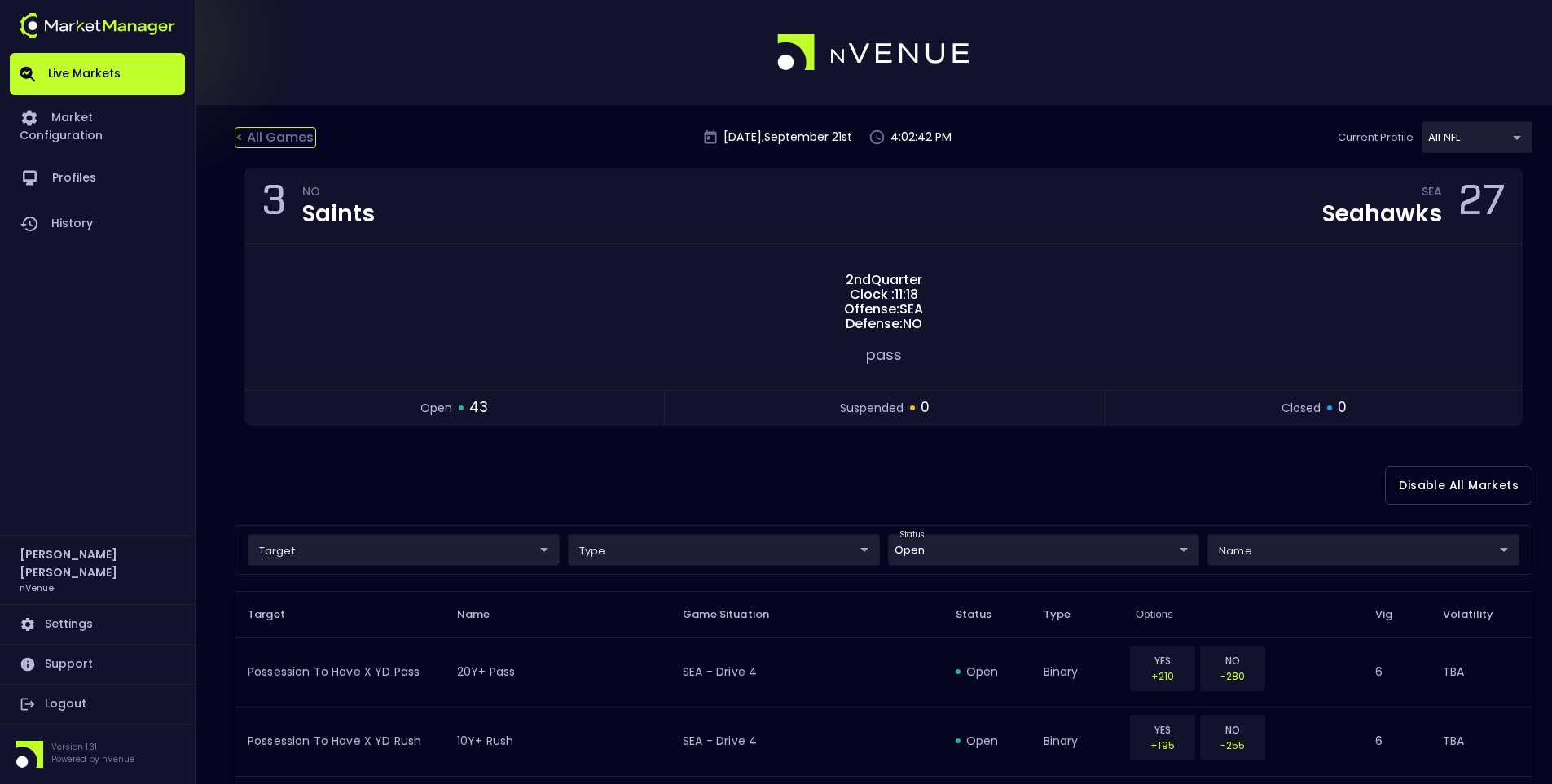
click at [291, 140] on div "< All Games" at bounding box center [275, 138] width 82 height 21
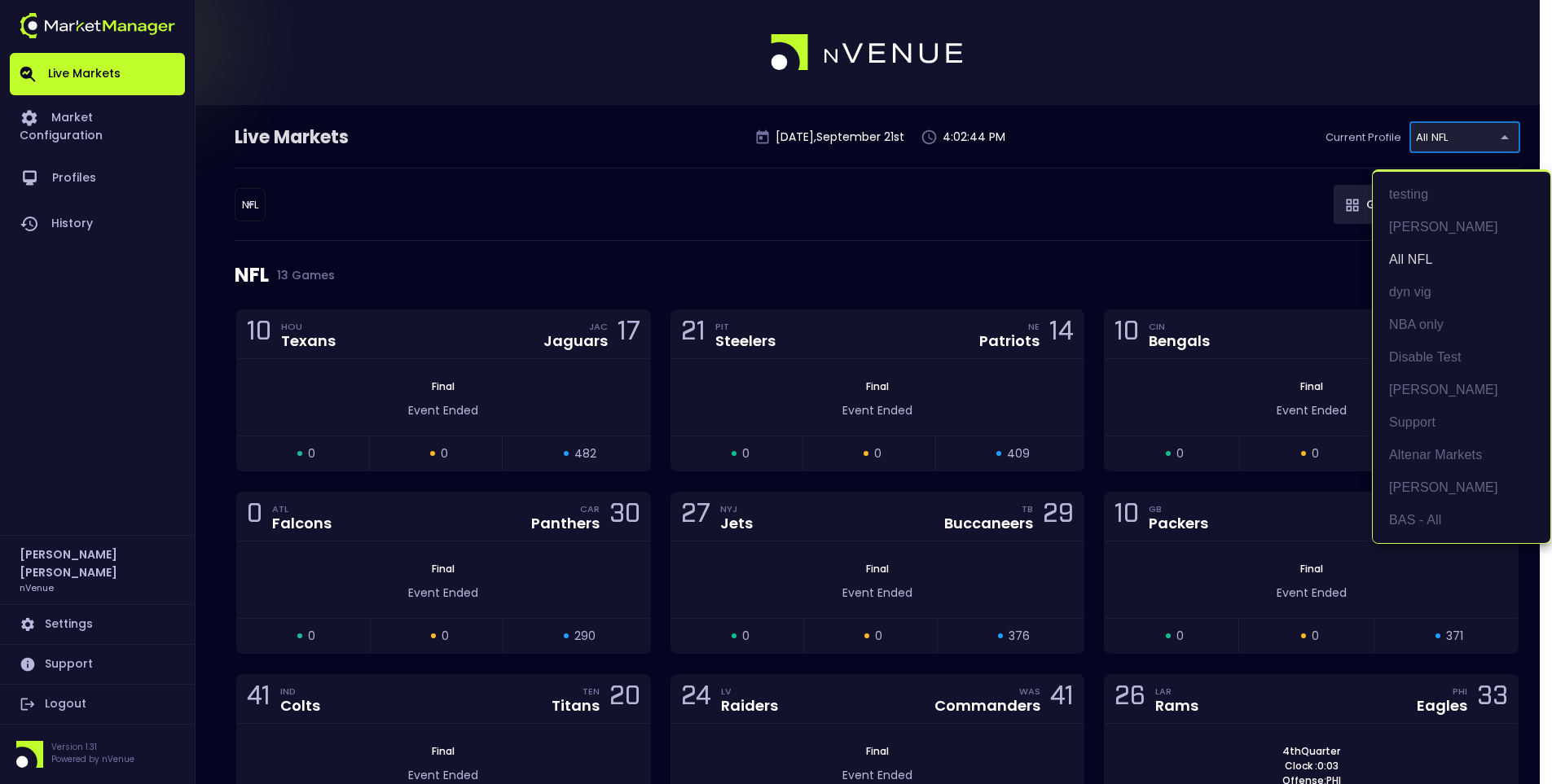
click at [1471, 140] on body "Live Markets Market Configuration Profiles History Jerry Griffith nVenue Settin…" at bounding box center [776, 691] width 1552 height 1381
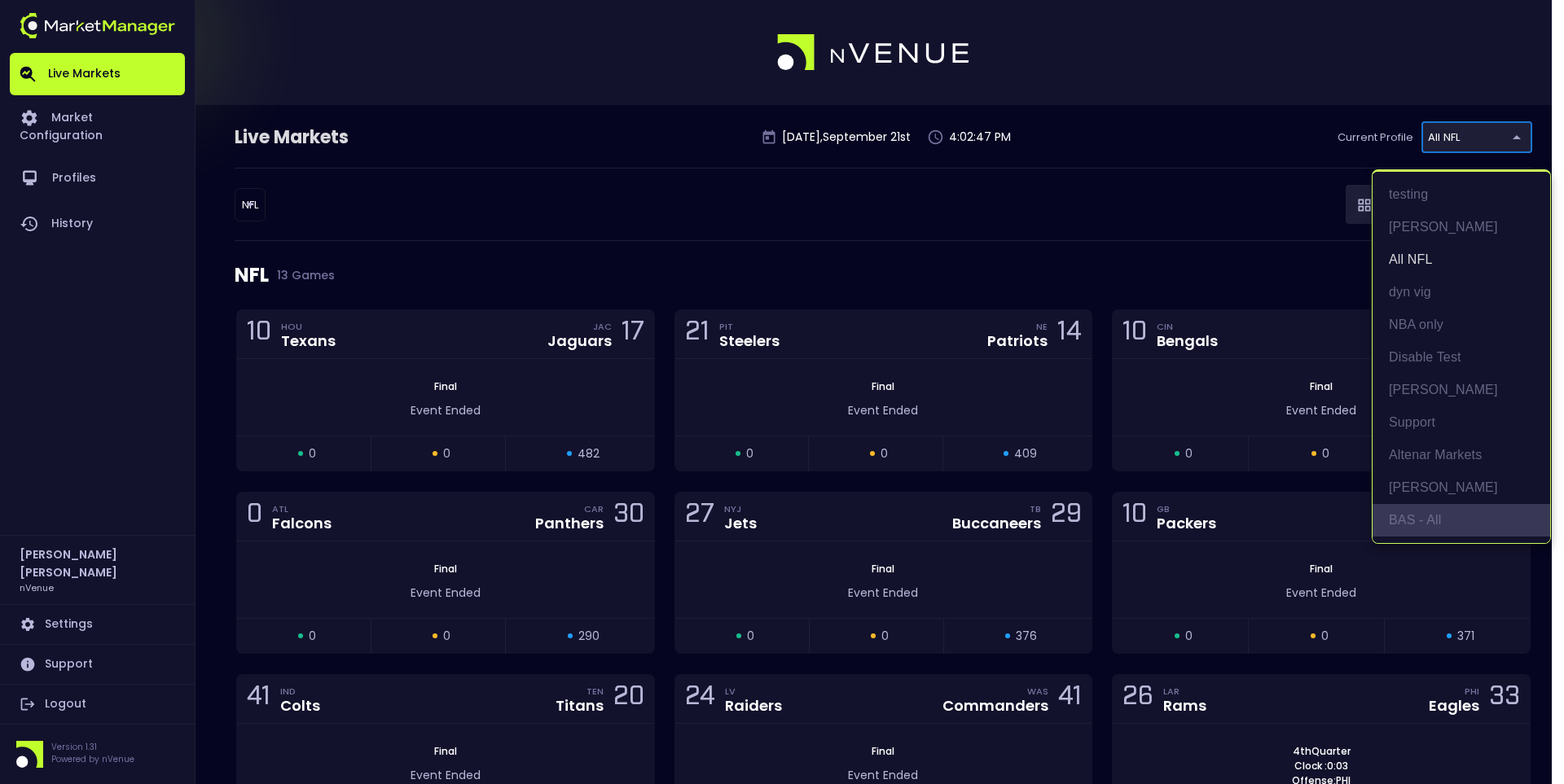
click at [1417, 528] on li "BAS - All" at bounding box center [1461, 520] width 178 height 32
type input "0d810fa5-e353-4d9c-b11d-31f095cae871"
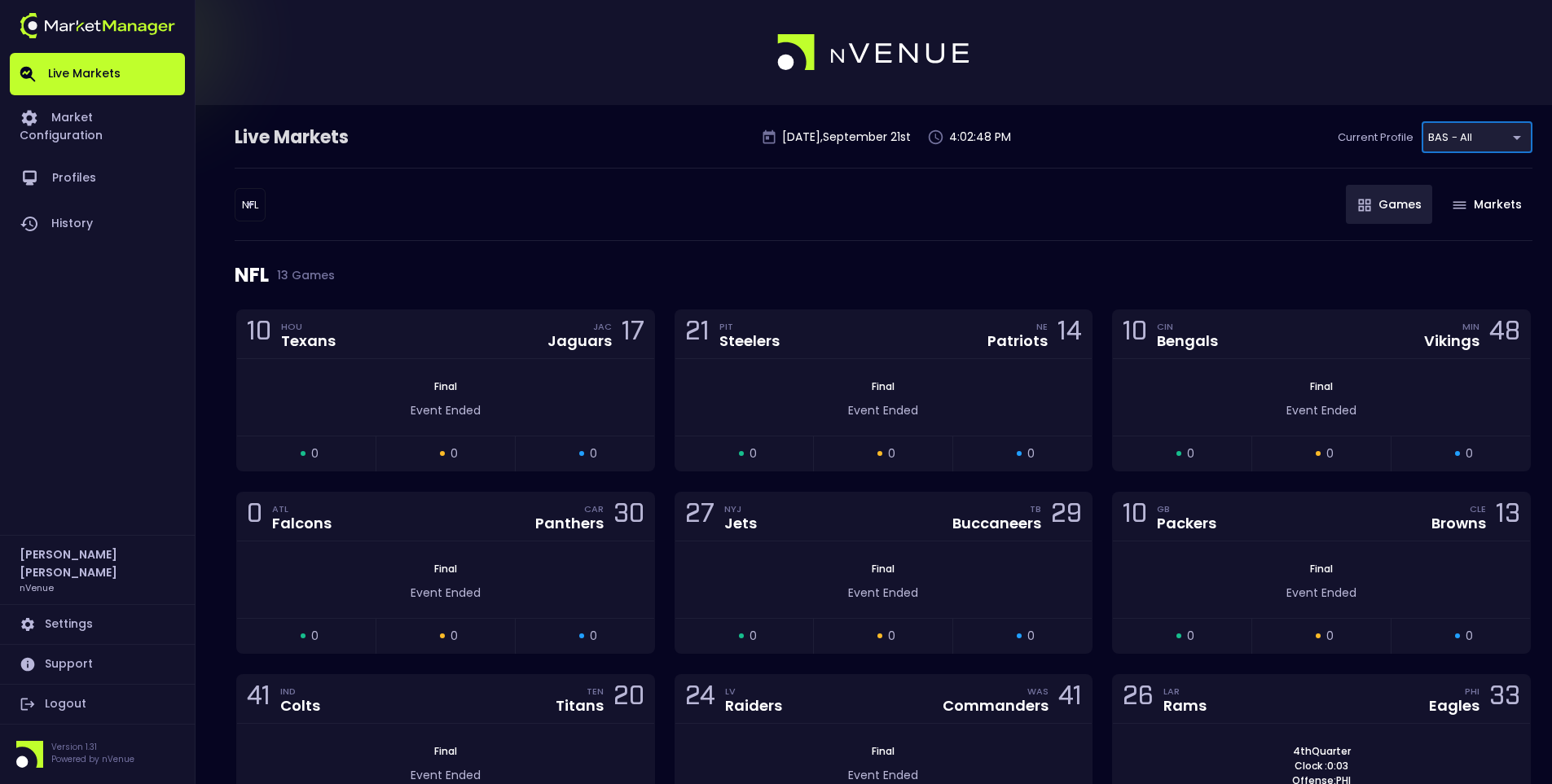
click at [259, 211] on body "Live Markets Market Configuration Profiles History Jerry Griffith nVenue Settin…" at bounding box center [776, 691] width 1552 height 1381
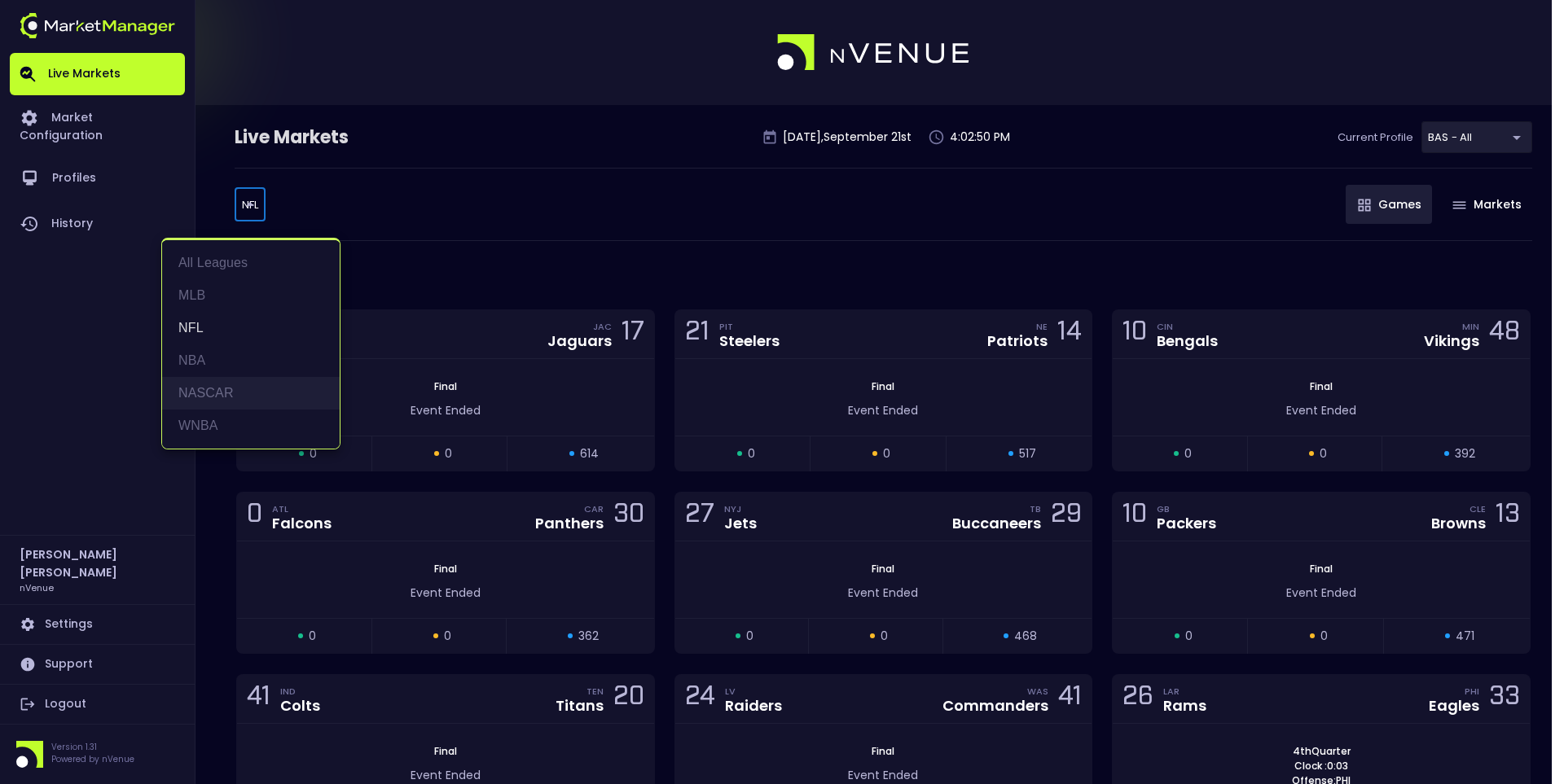
click at [222, 406] on li "NASCAR" at bounding box center [250, 392] width 178 height 32
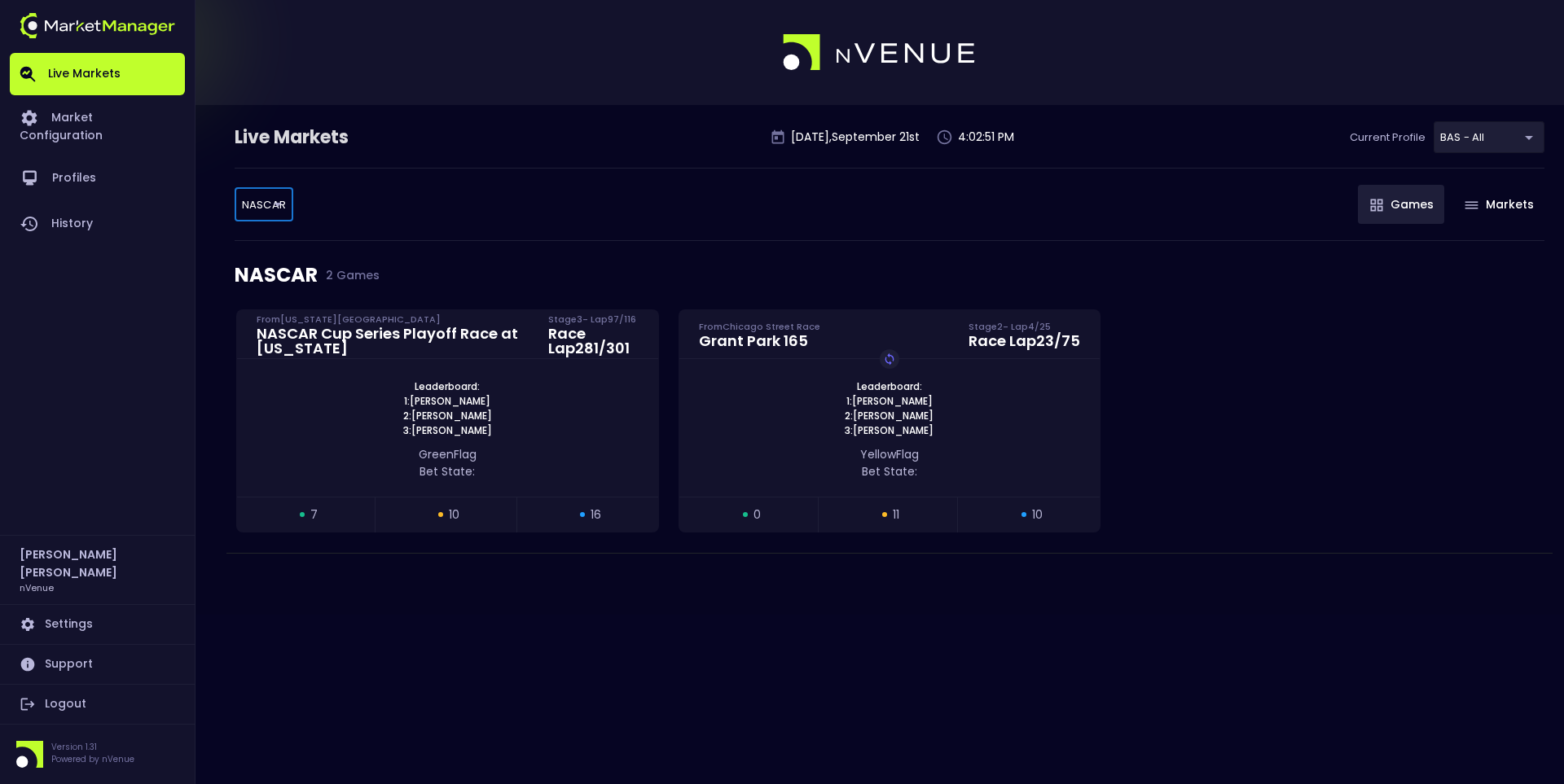
click at [285, 190] on body "Live Markets Market Configuration Profiles History Jerry Griffith nVenue Settin…" at bounding box center [782, 392] width 1564 height 784
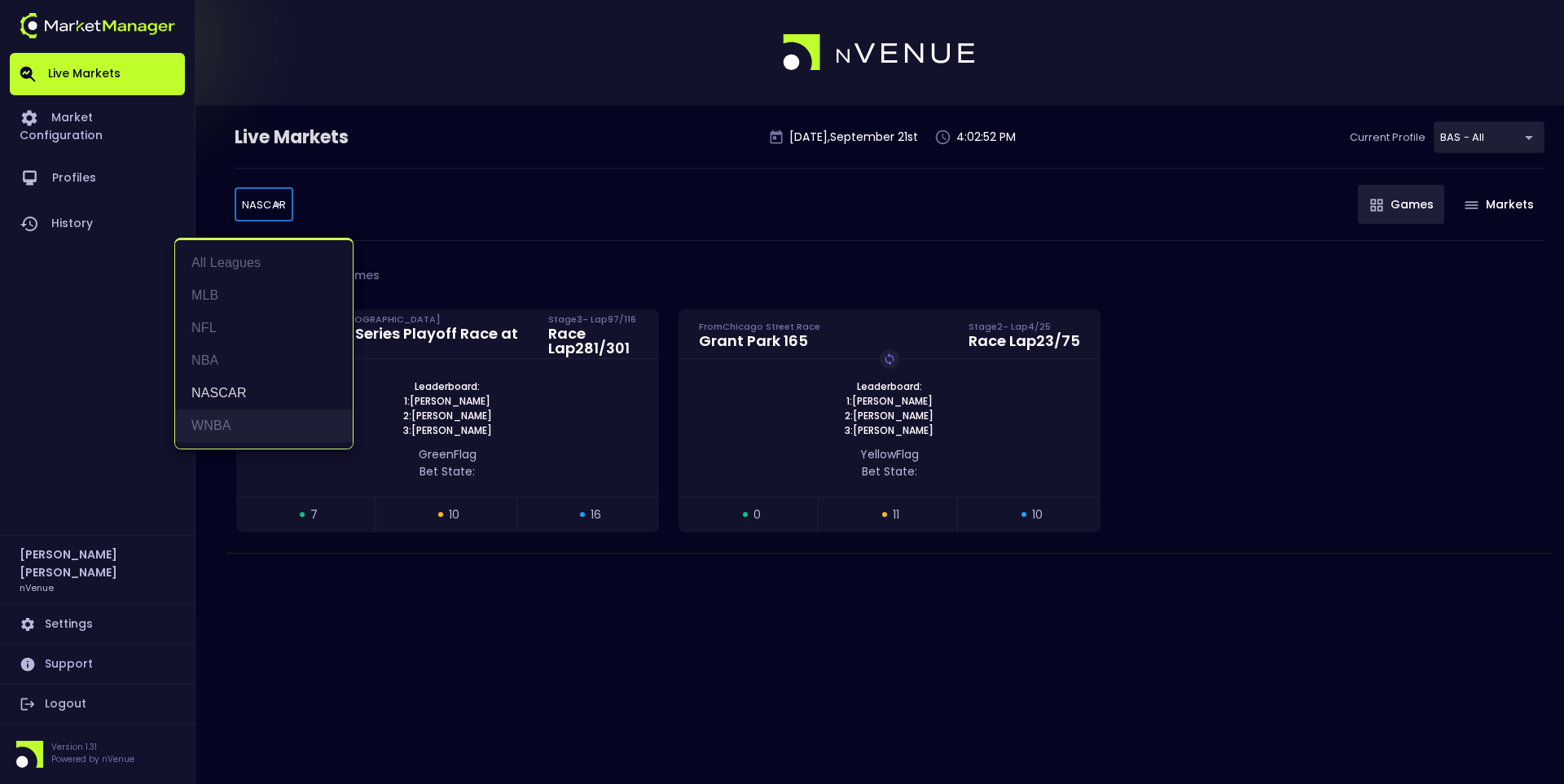
click at [235, 412] on li "WNBA" at bounding box center [264, 425] width 178 height 32
type input "WNBA"
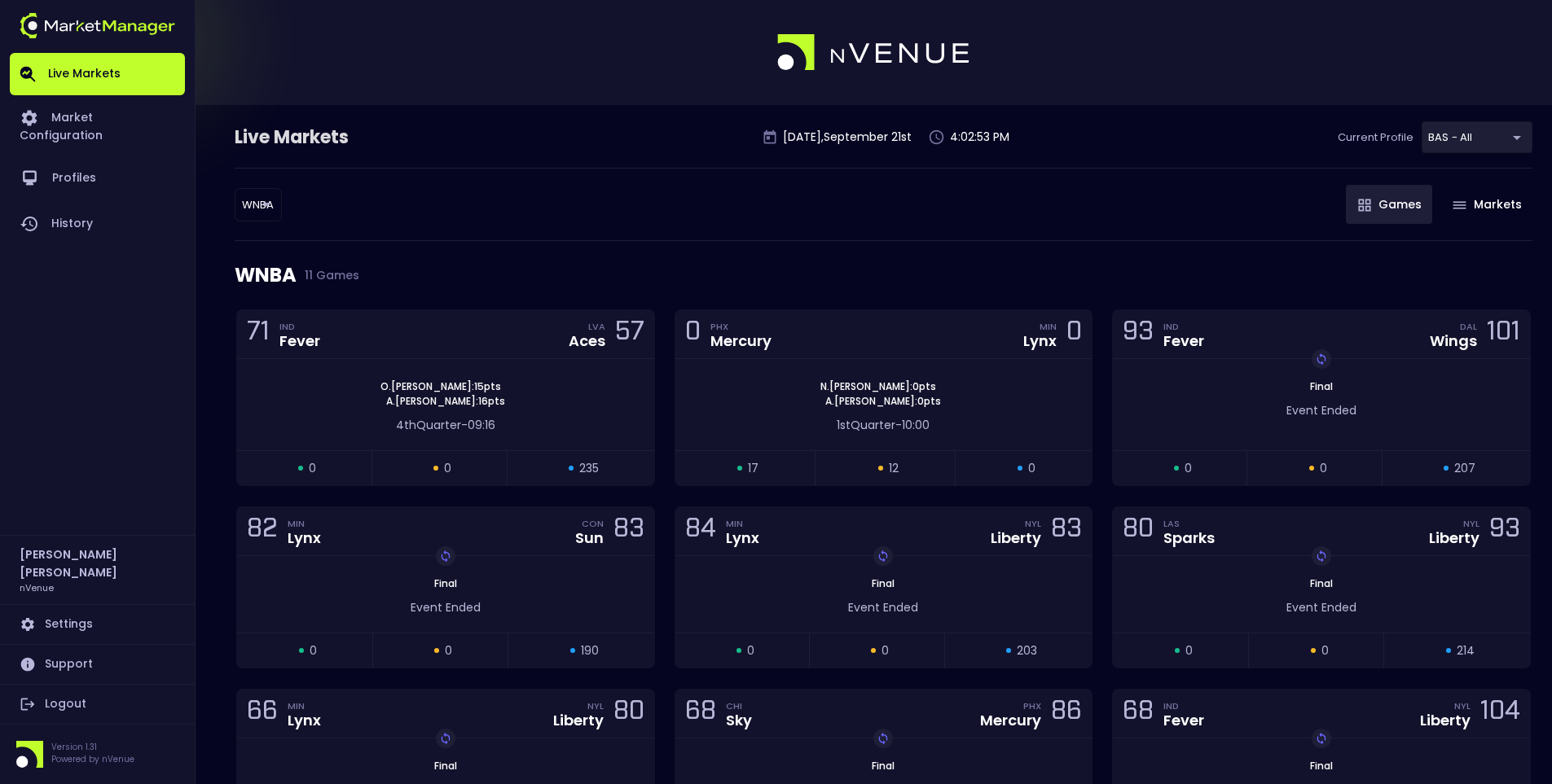
click at [592, 238] on div "WNBA WNBA ​ Games Markets" at bounding box center [883, 204] width 1297 height 74
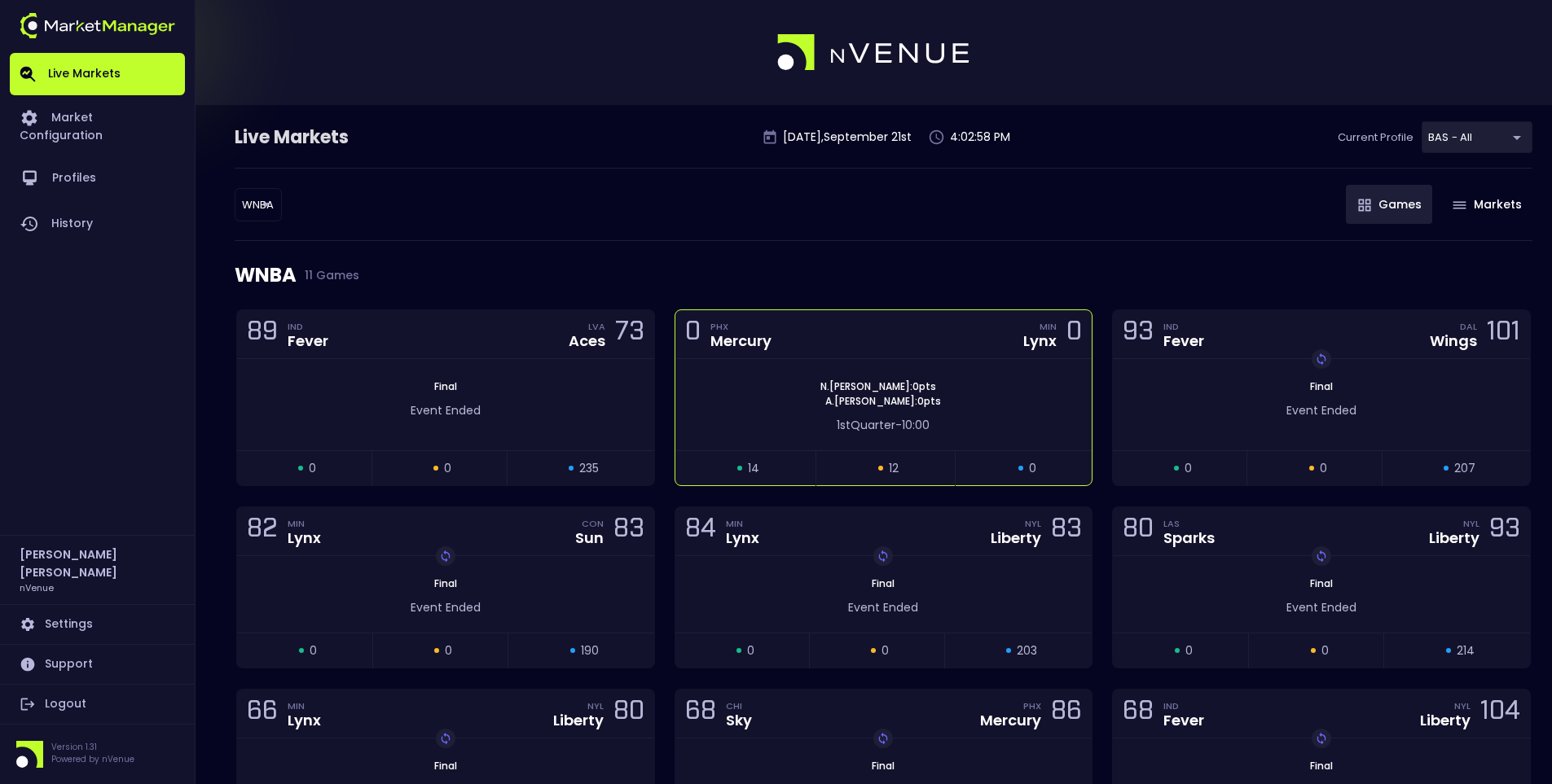
click at [847, 398] on span "A . Smith : 0 pts" at bounding box center [883, 402] width 126 height 15
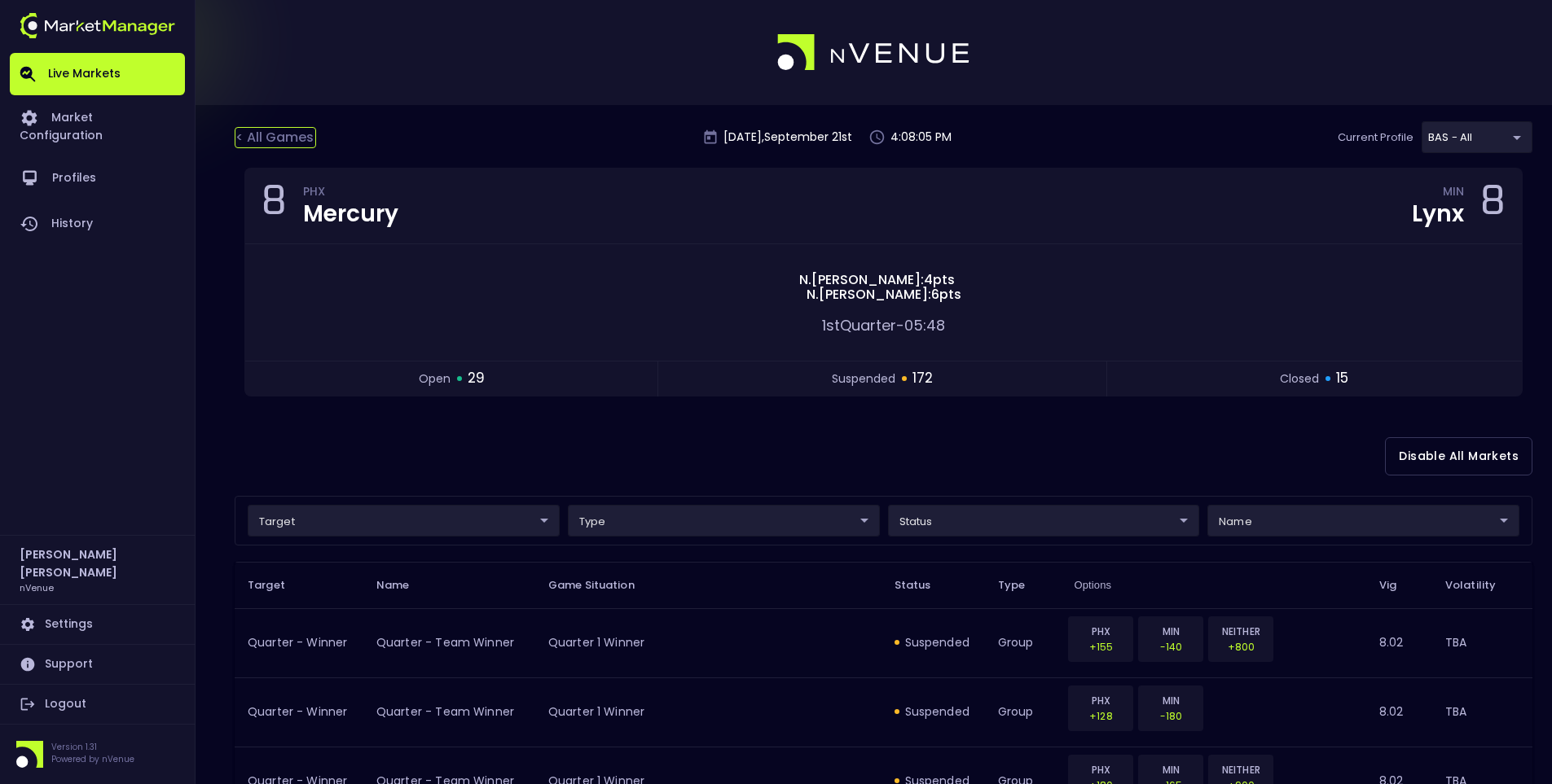
click at [256, 131] on div "< All Games" at bounding box center [275, 138] width 82 height 21
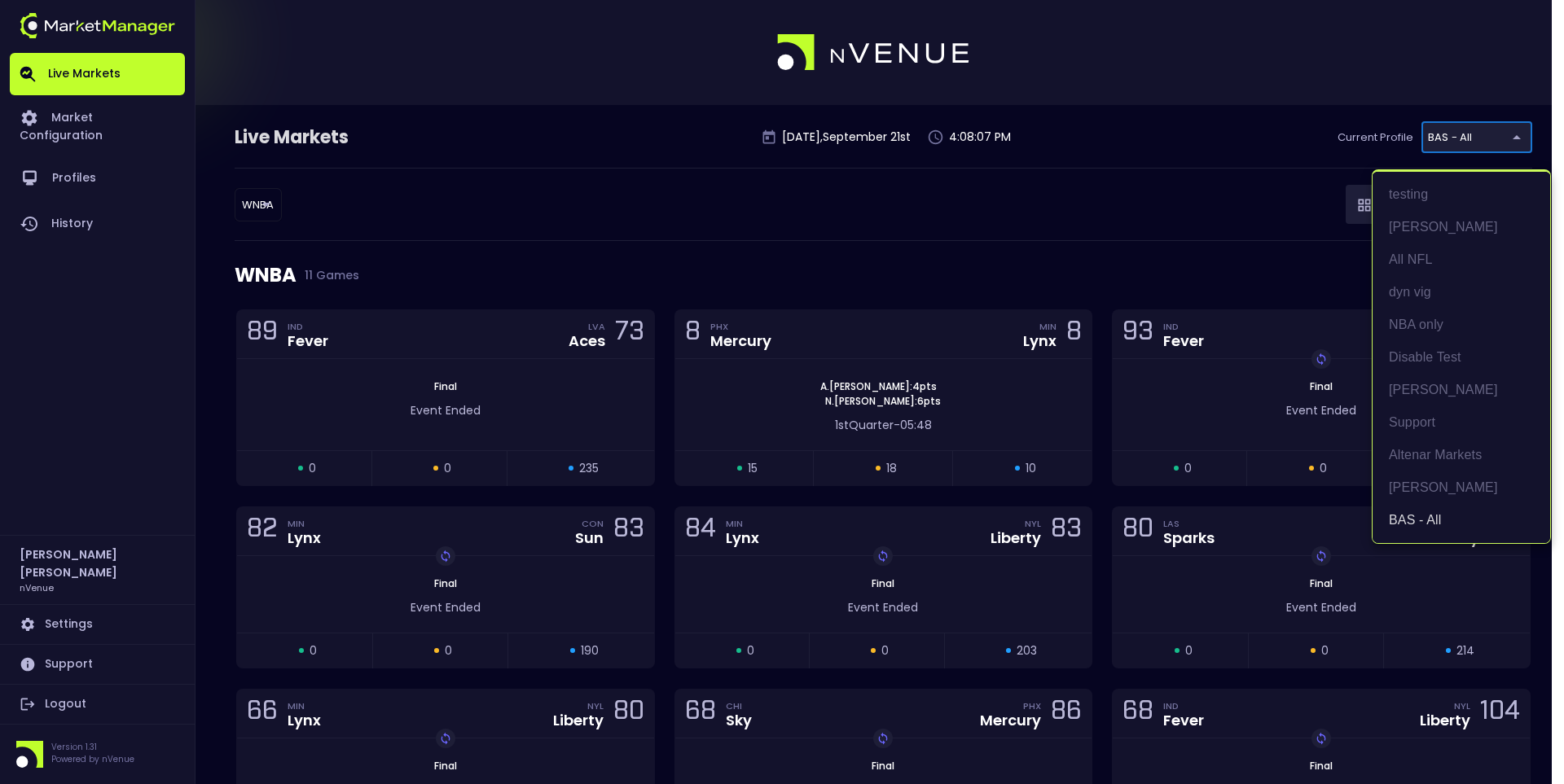
click at [1452, 133] on body "Live Markets Market Configuration Profiles History Jerry Griffith nVenue Settin…" at bounding box center [782, 565] width 1564 height 1130
click at [1419, 258] on li "All NFL" at bounding box center [1461, 259] width 178 height 32
type input "9d8bad92-567c-44a6-ba12-e9bc101fa057"
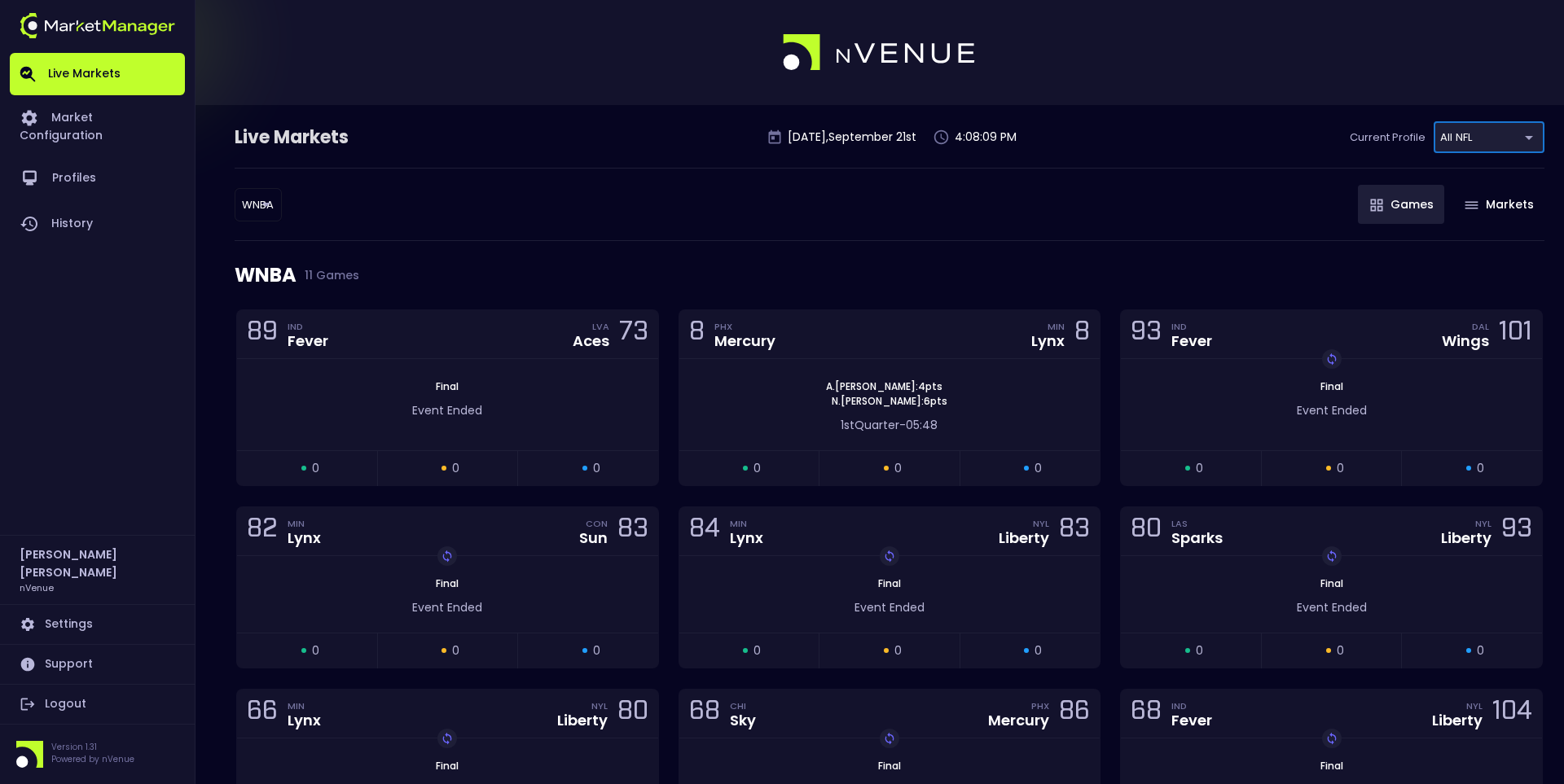
click at [245, 202] on body "Live Markets Market Configuration Profiles History Jerry Griffith nVenue Settin…" at bounding box center [782, 565] width 1564 height 1130
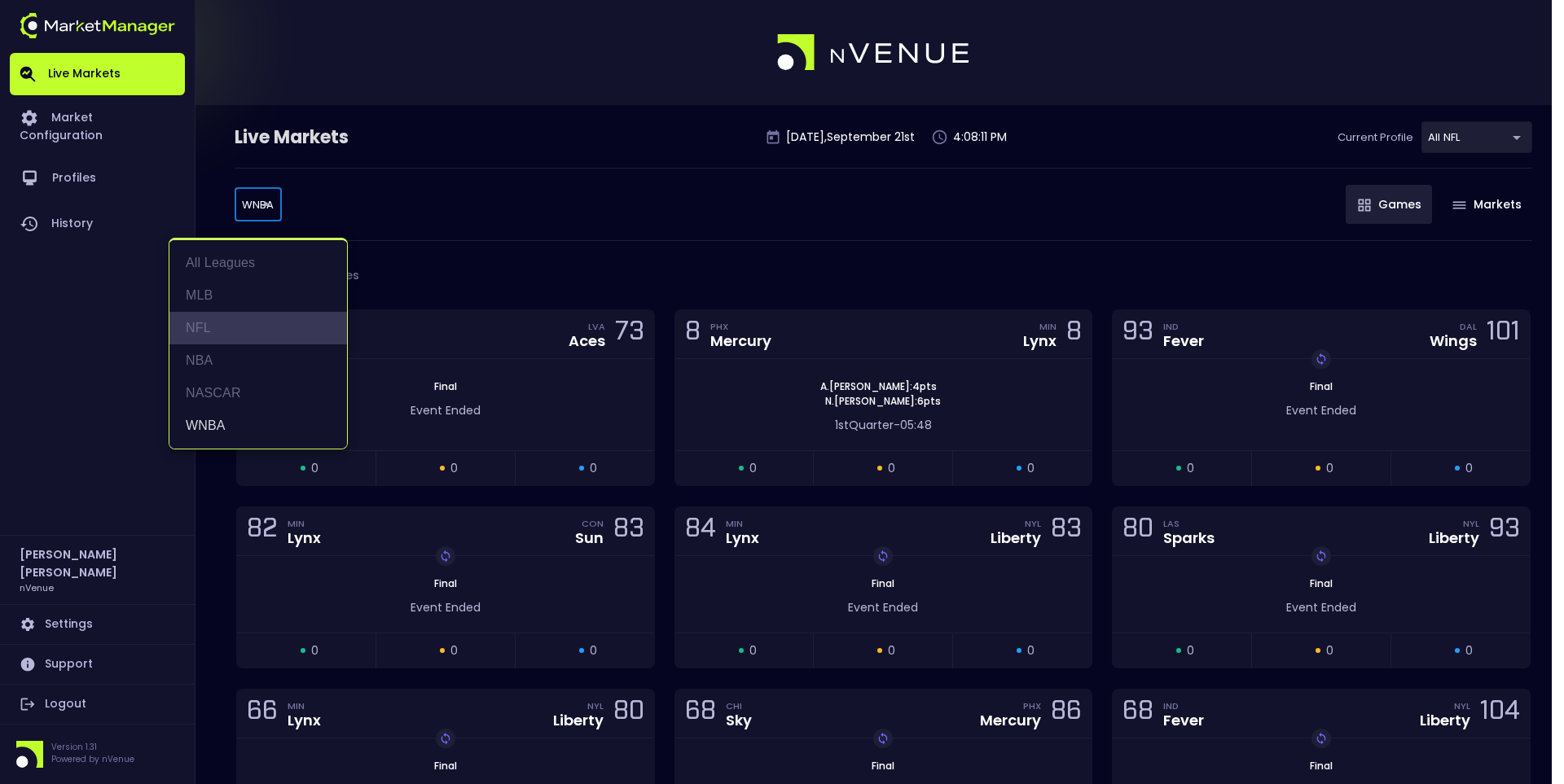
click at [241, 313] on li "NFL" at bounding box center [258, 328] width 178 height 32
type input "NFL"
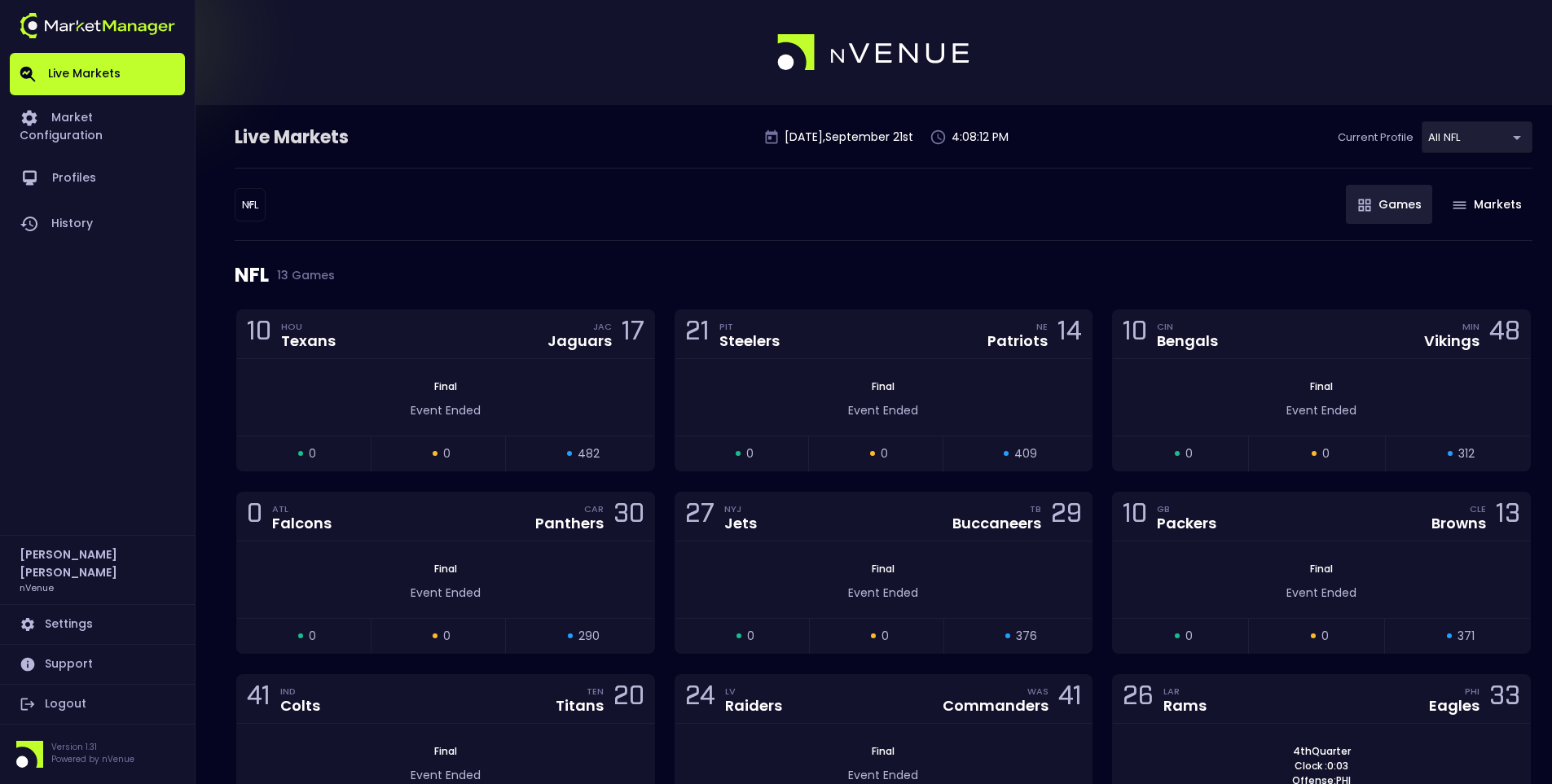
click at [639, 249] on div "NFL 13 Games" at bounding box center [883, 275] width 1297 height 69
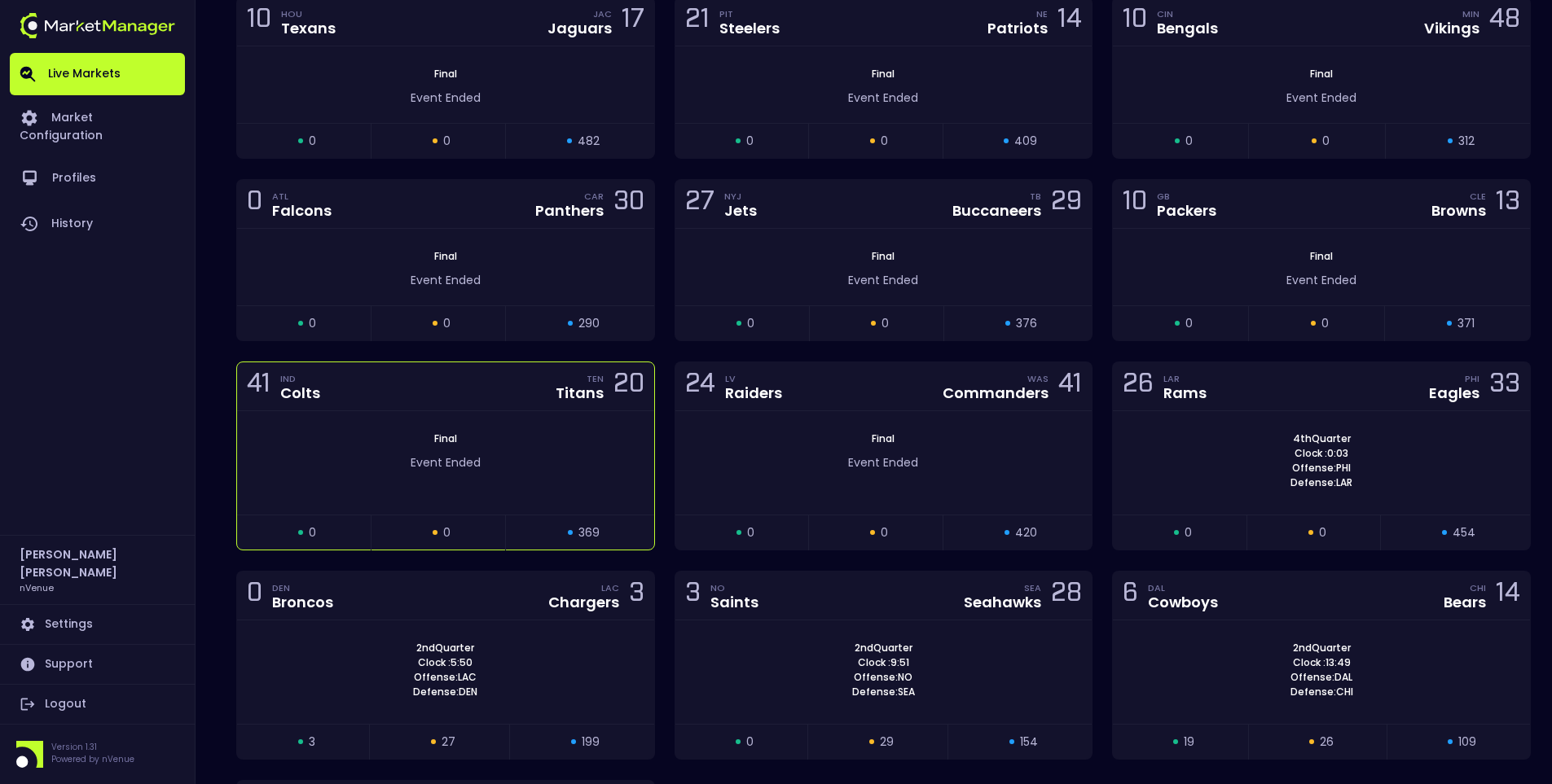
scroll to position [325, 0]
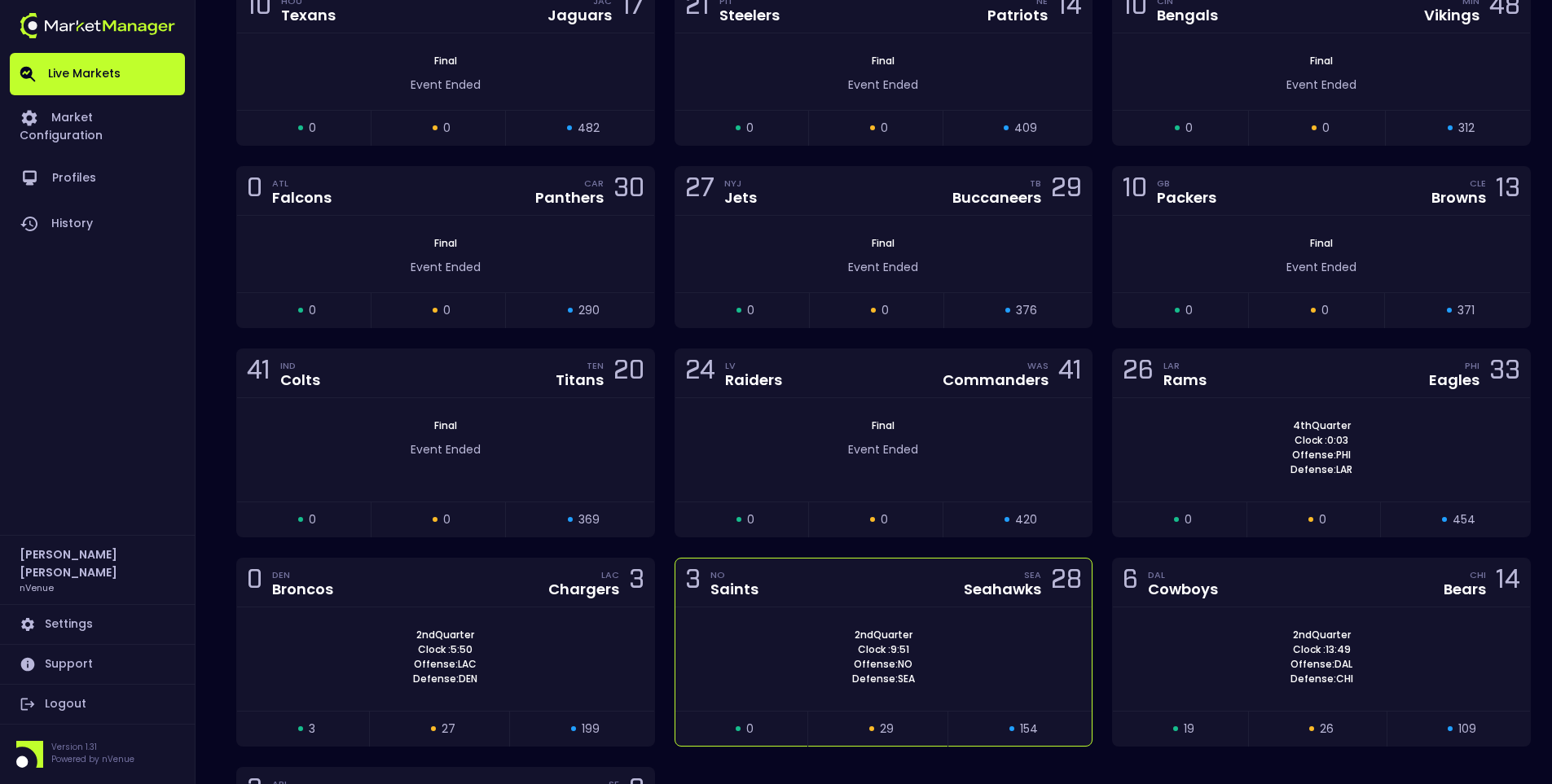
click at [877, 595] on div "3 NO Saints SEA Seahawks 28" at bounding box center [883, 582] width 417 height 49
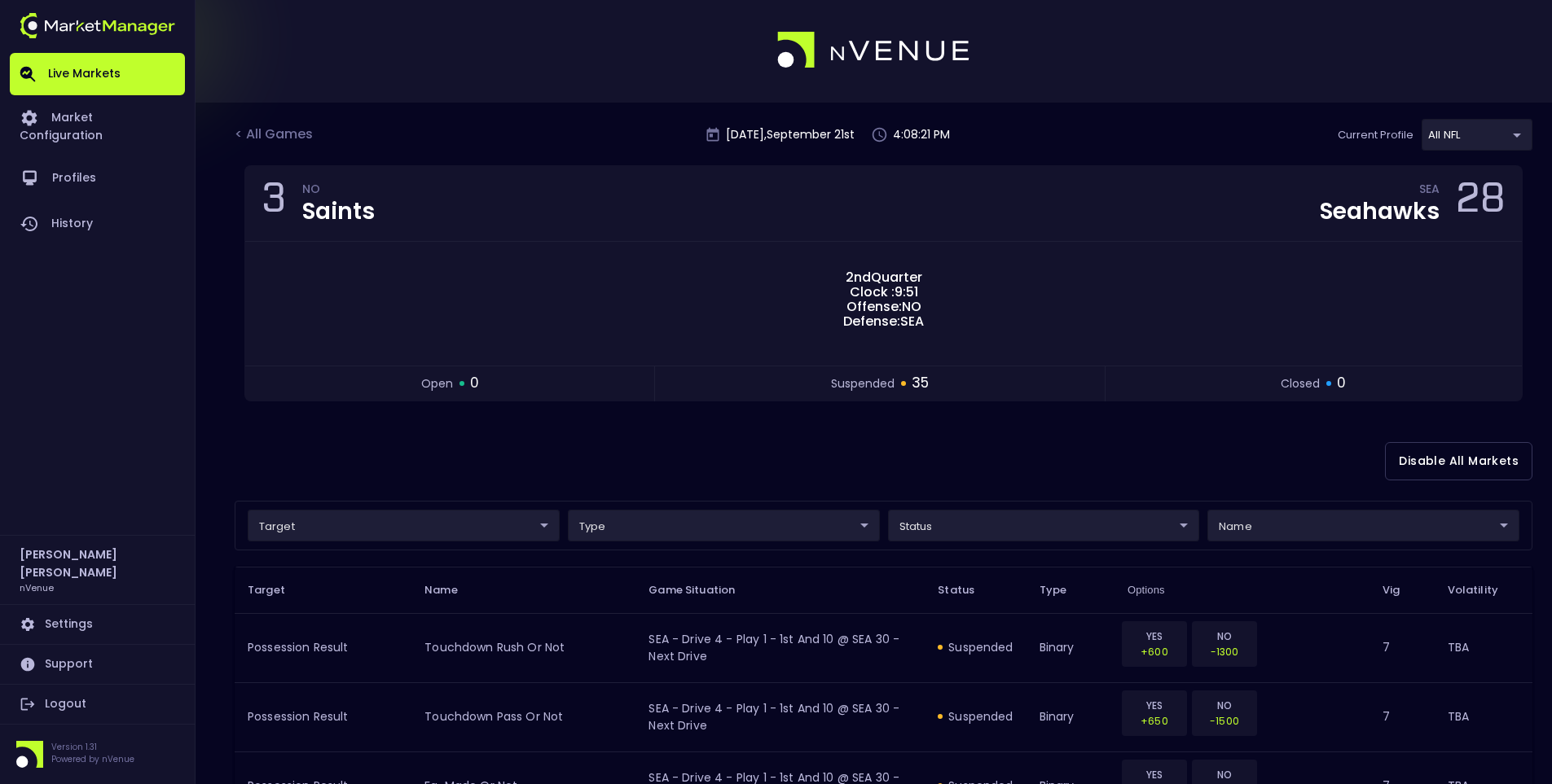
scroll to position [0, 0]
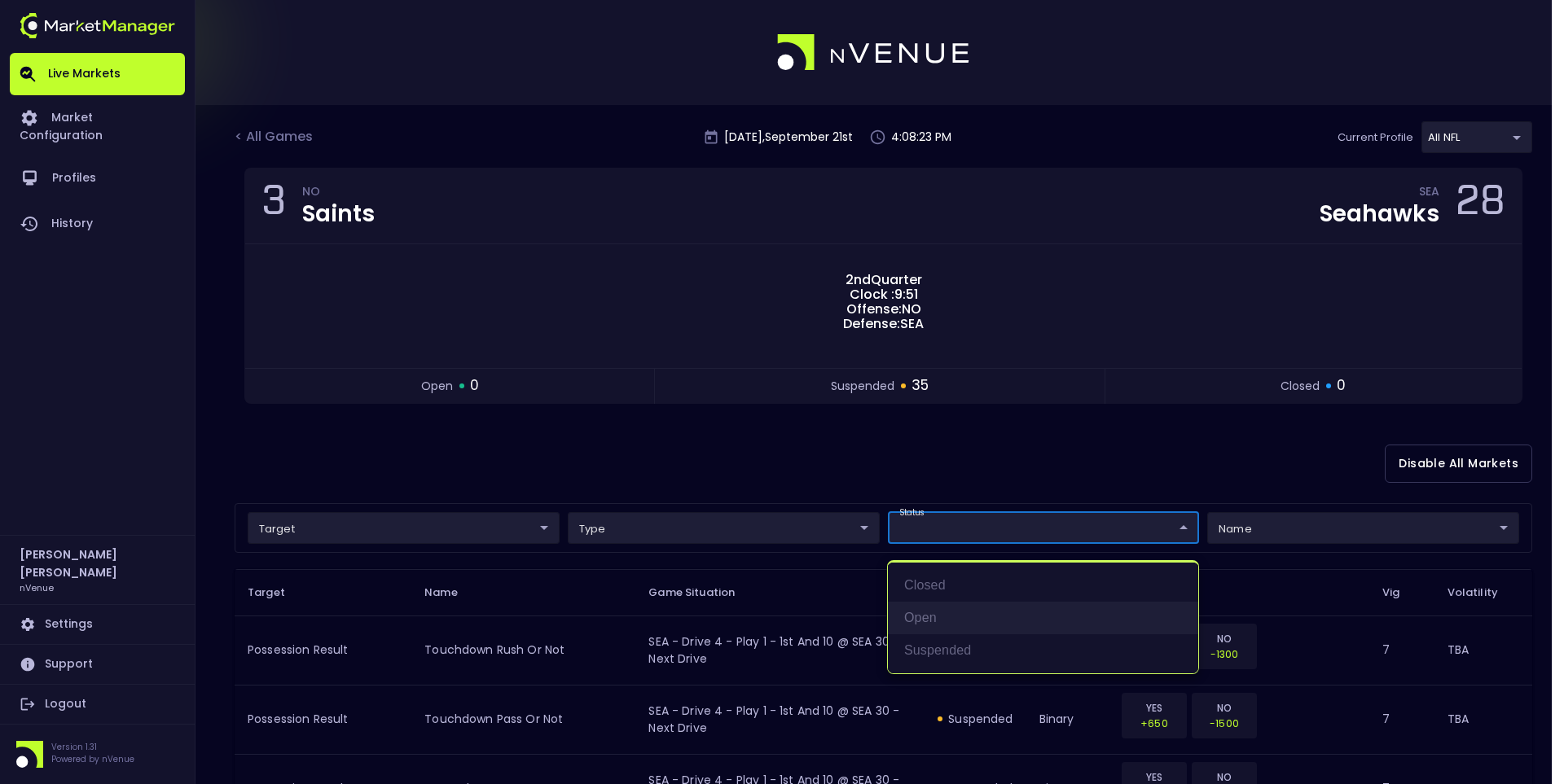
click at [928, 601] on li "open" at bounding box center [1043, 617] width 311 height 32
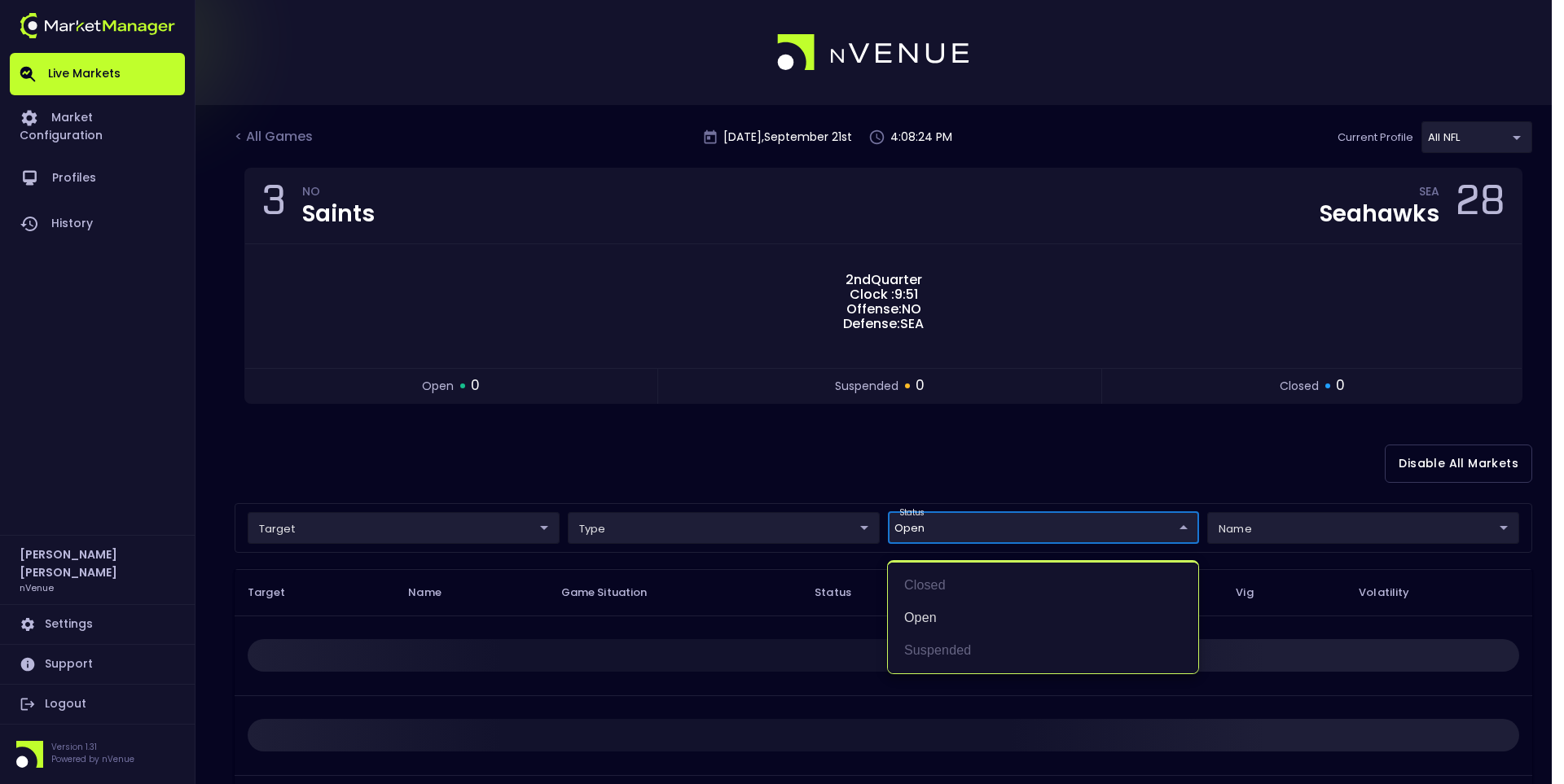
click at [850, 451] on div at bounding box center [782, 392] width 1564 height 784
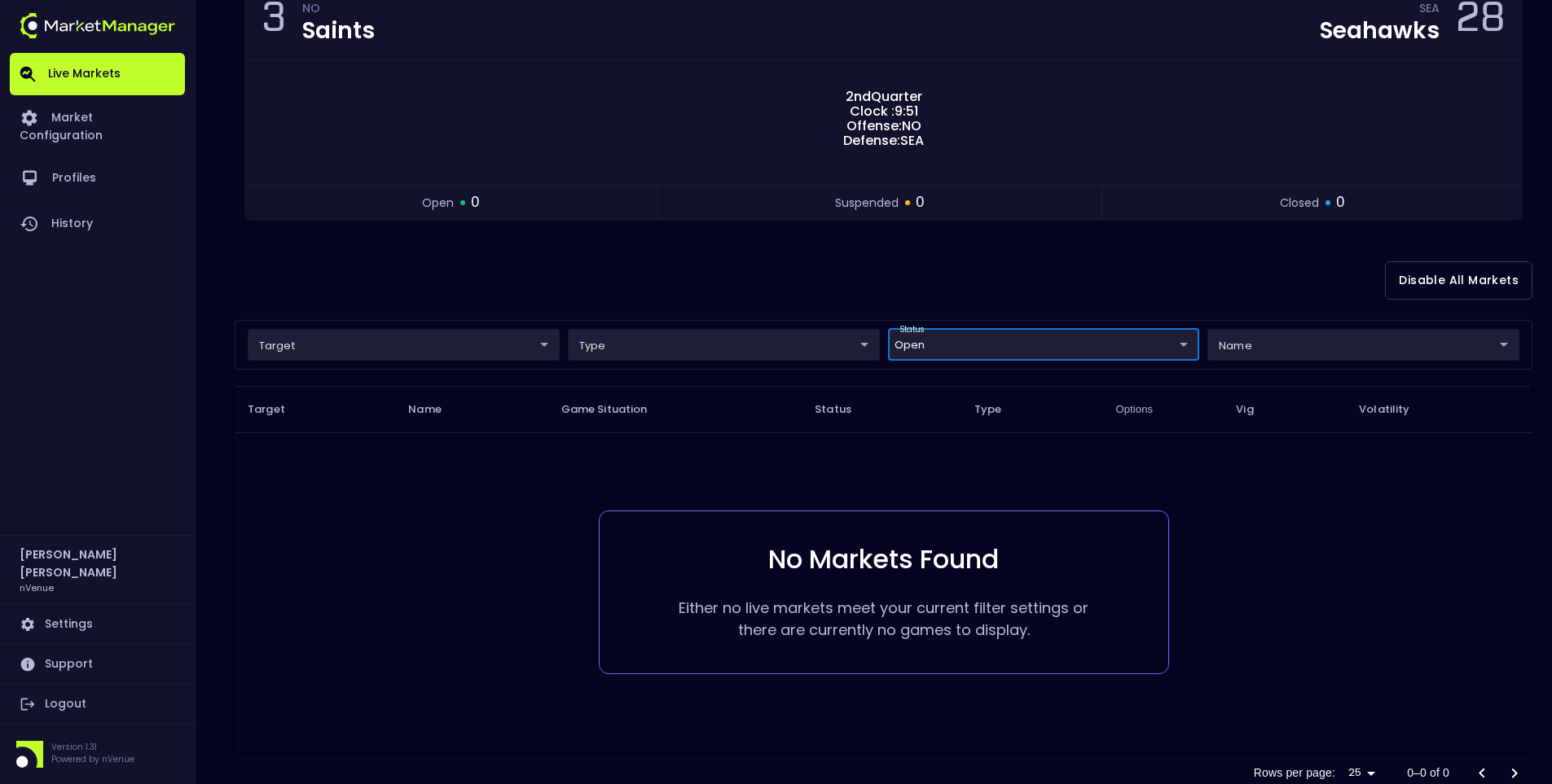
scroll to position [233, 0]
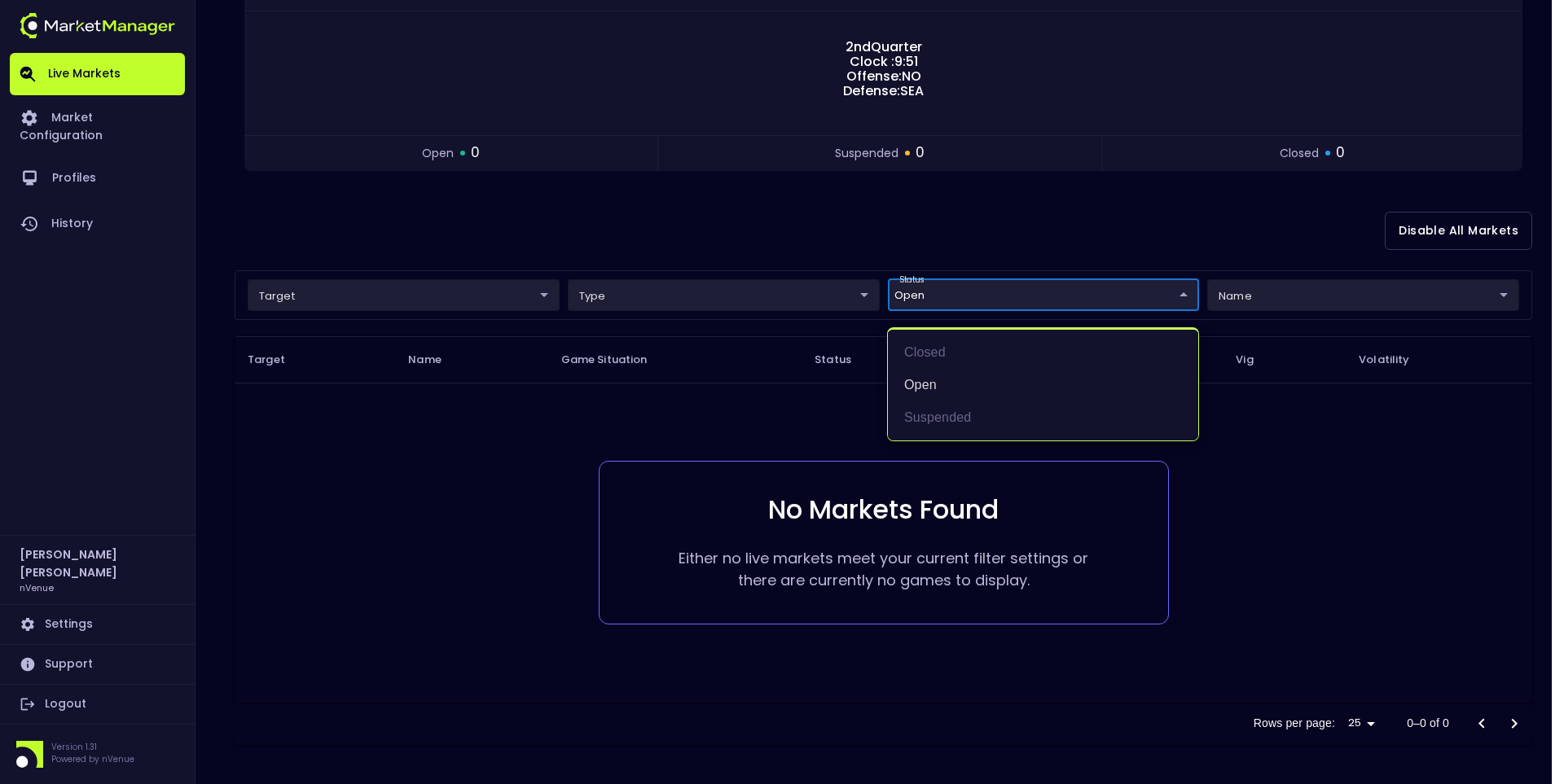
click at [930, 298] on body "Live Markets Market Configuration Profiles History Jerry Griffith nVenue Settin…" at bounding box center [782, 275] width 1564 height 1017
click at [930, 422] on li "suspended" at bounding box center [1043, 417] width 311 height 32
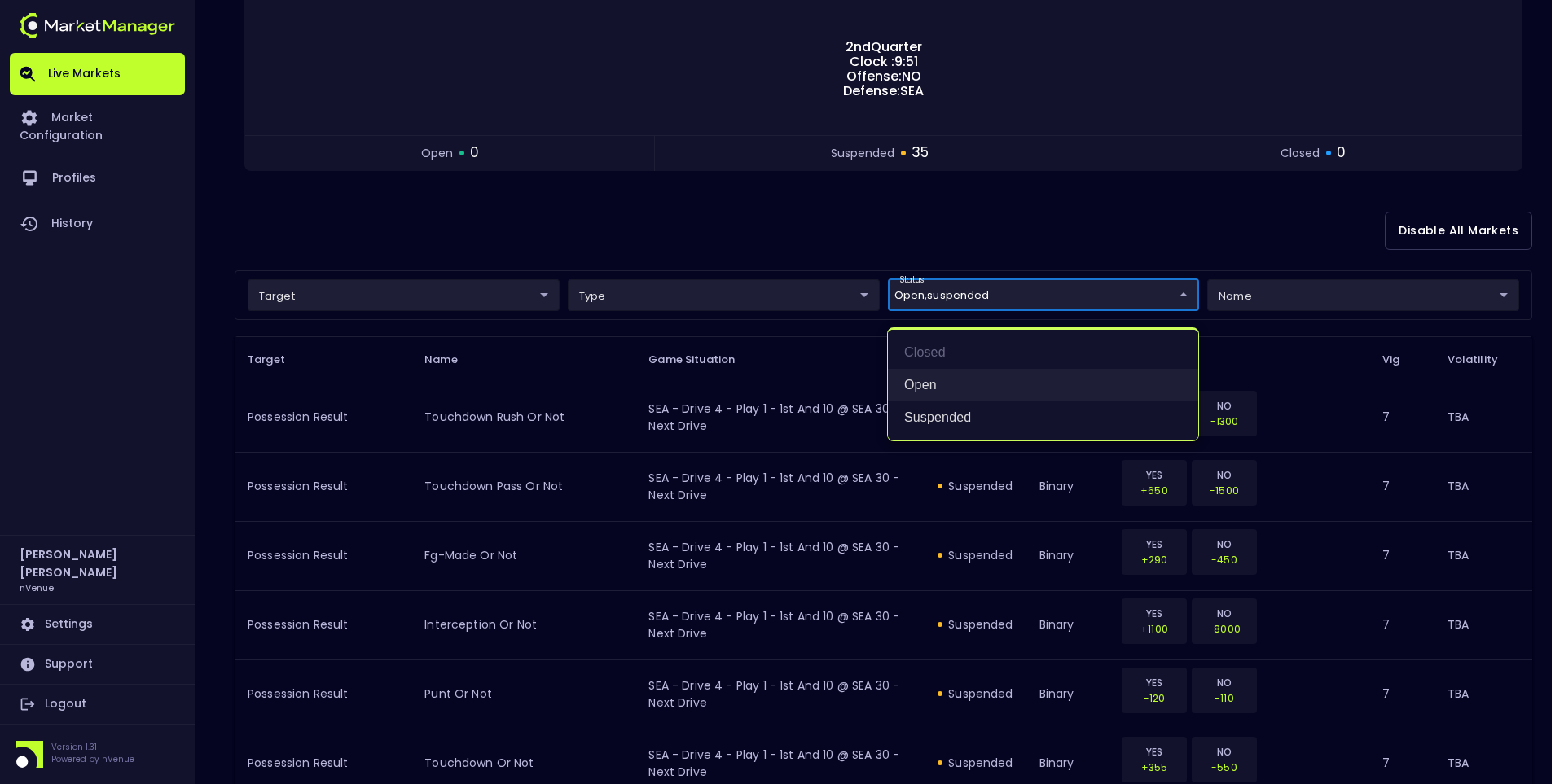
click at [934, 385] on li "open" at bounding box center [1043, 385] width 311 height 32
type input "suspended"
click at [794, 163] on div at bounding box center [782, 392] width 1564 height 784
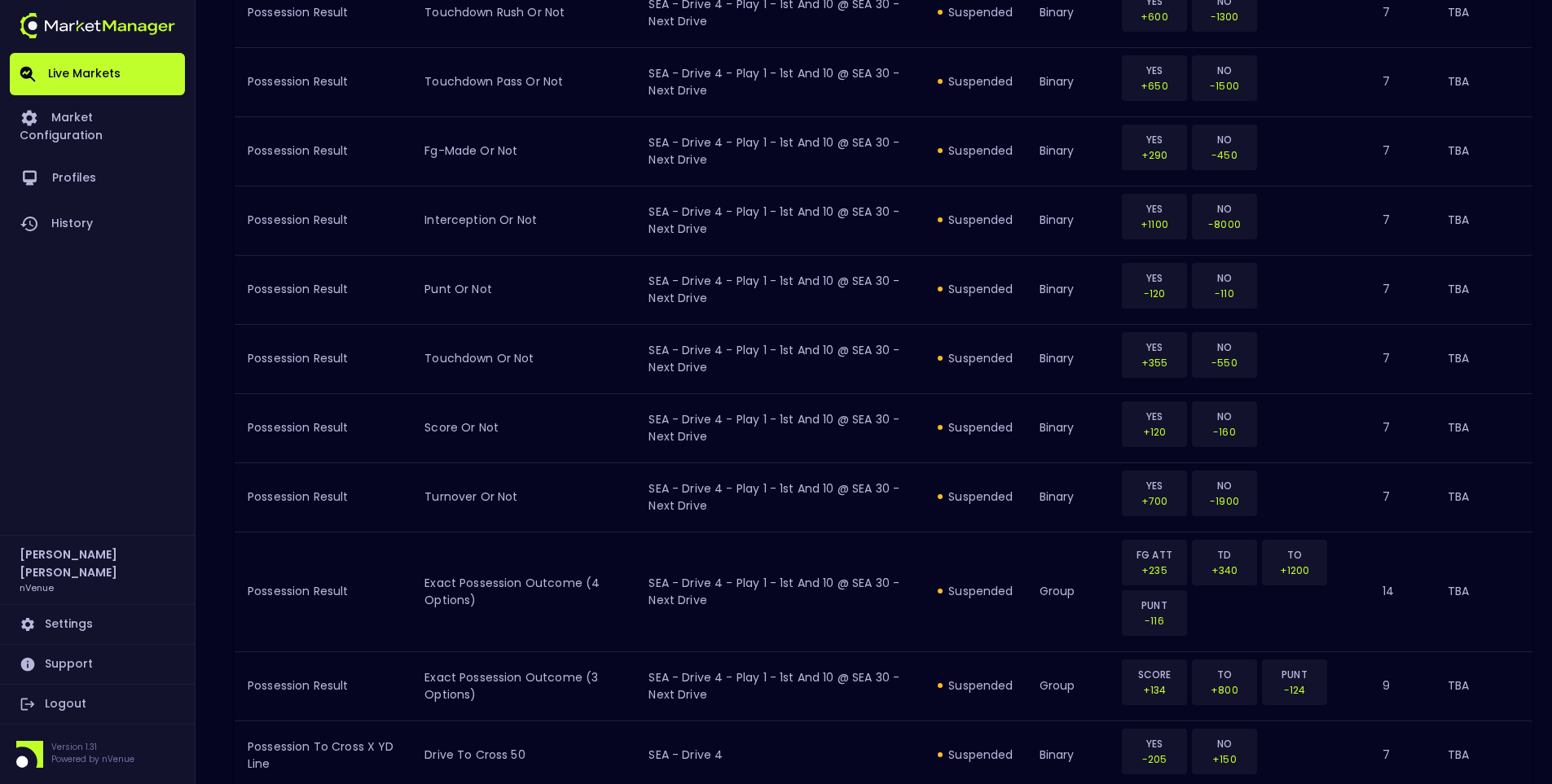
scroll to position [1694, 0]
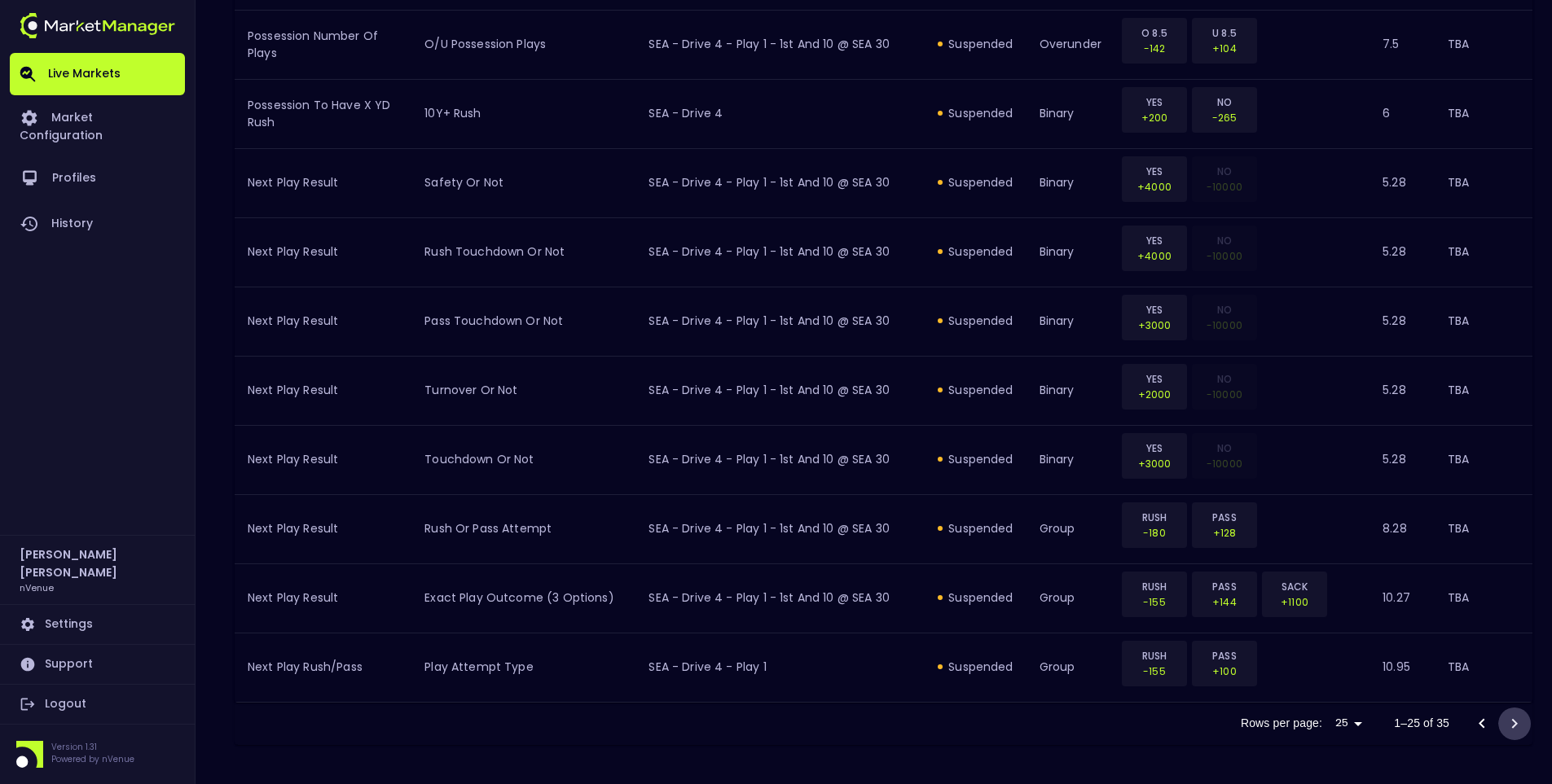
click at [1471, 720] on icon "Go to next page" at bounding box center [1515, 724] width 20 height 20
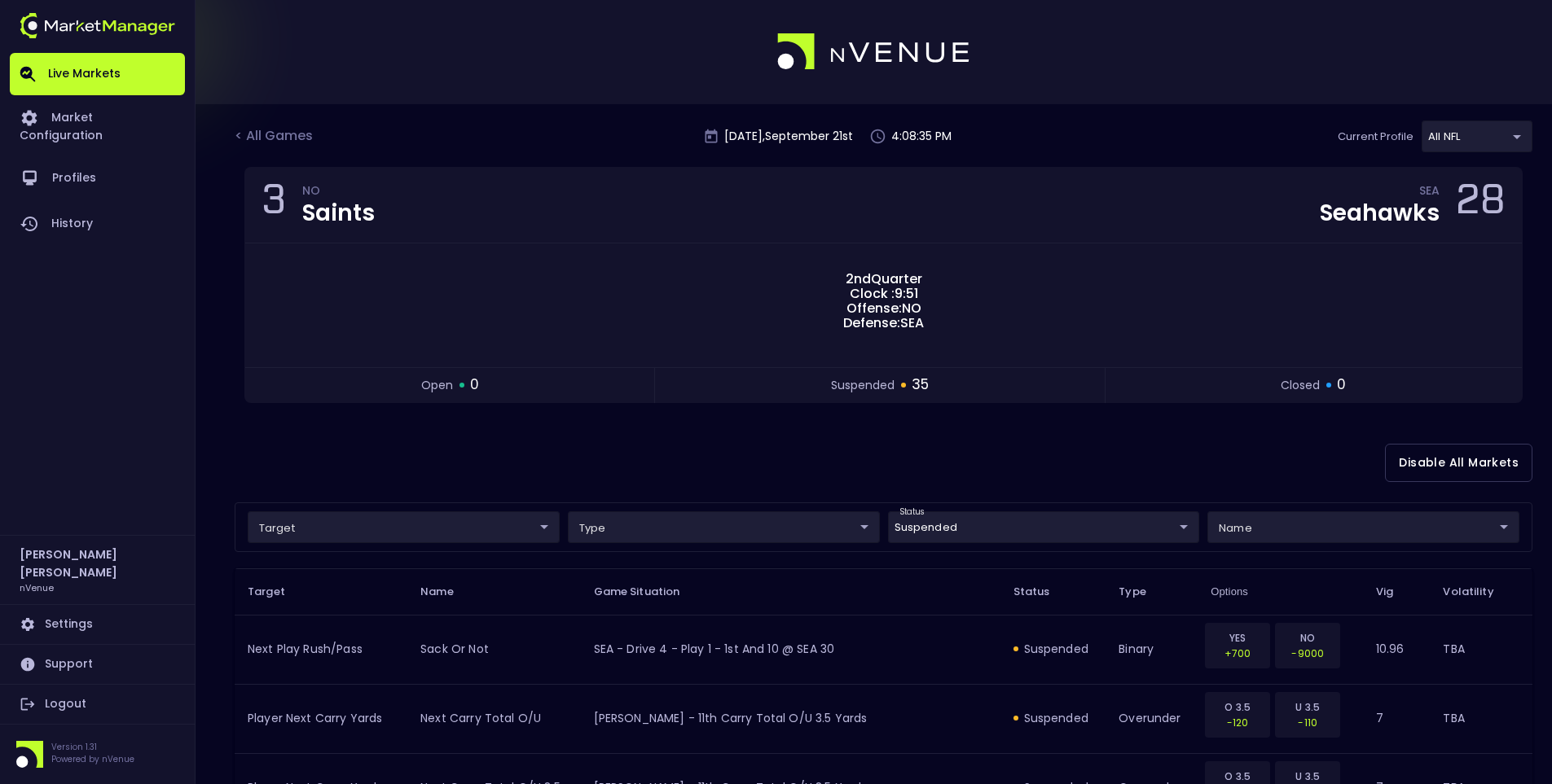
scroll to position [0, 0]
click at [715, 440] on div "Disable All Markets" at bounding box center [883, 464] width 1297 height 79
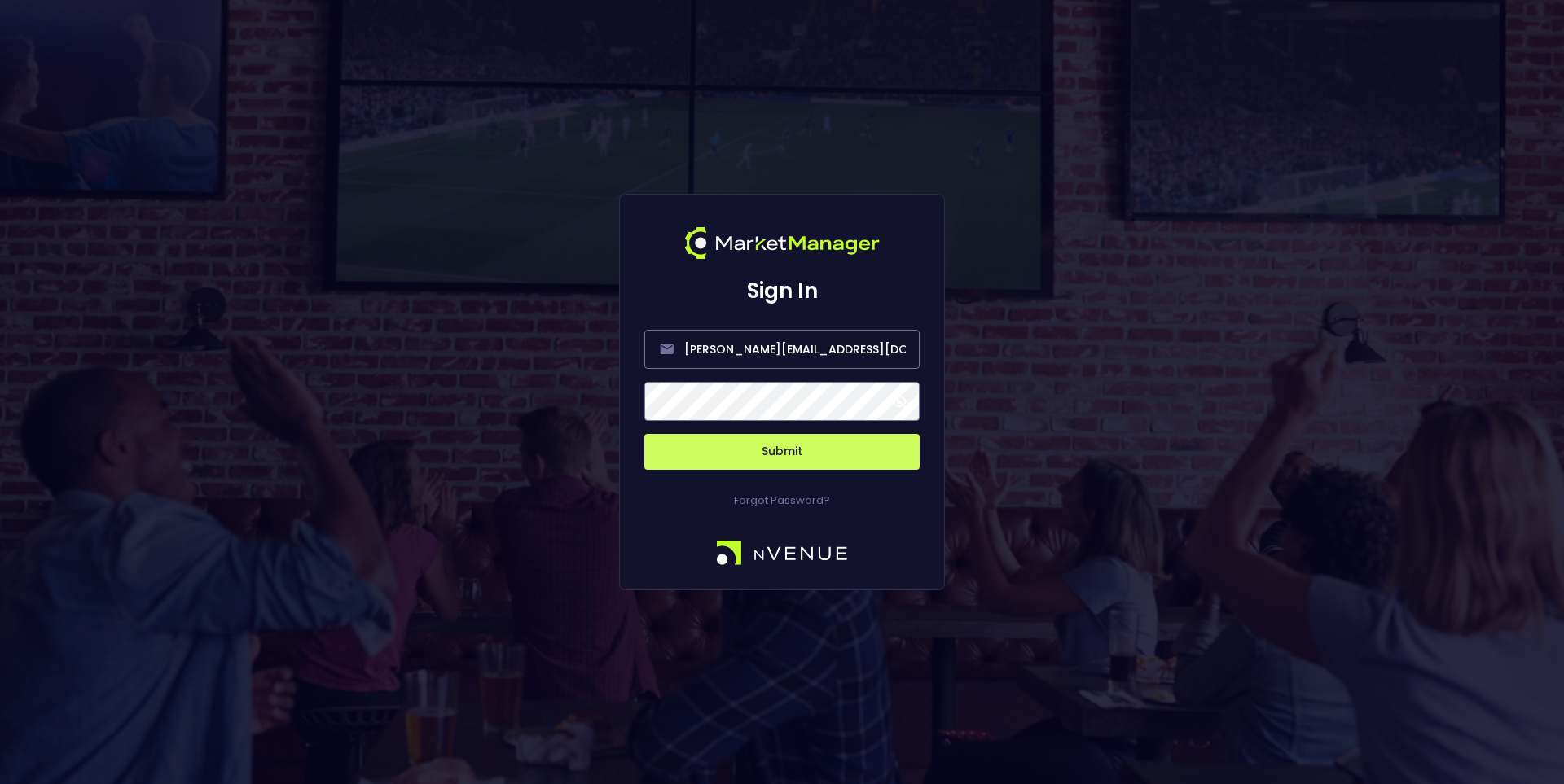
click at [787, 430] on form "jerry@nvenue.com Submit" at bounding box center [782, 390] width 275 height 159
click at [785, 444] on button "Submit" at bounding box center [782, 451] width 275 height 36
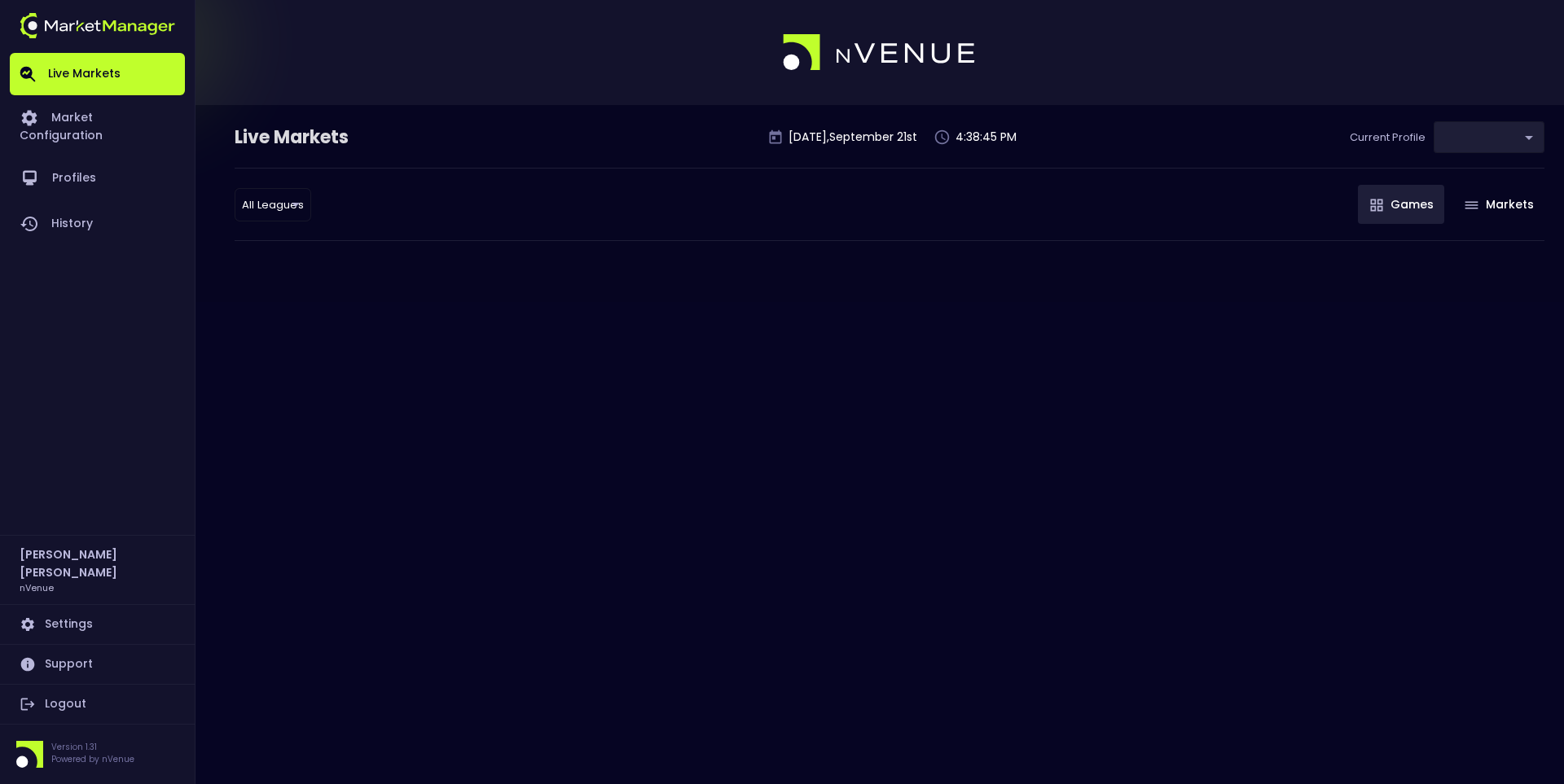
type input "9d8bad92-567c-44a6-ba12-e9bc101fa057"
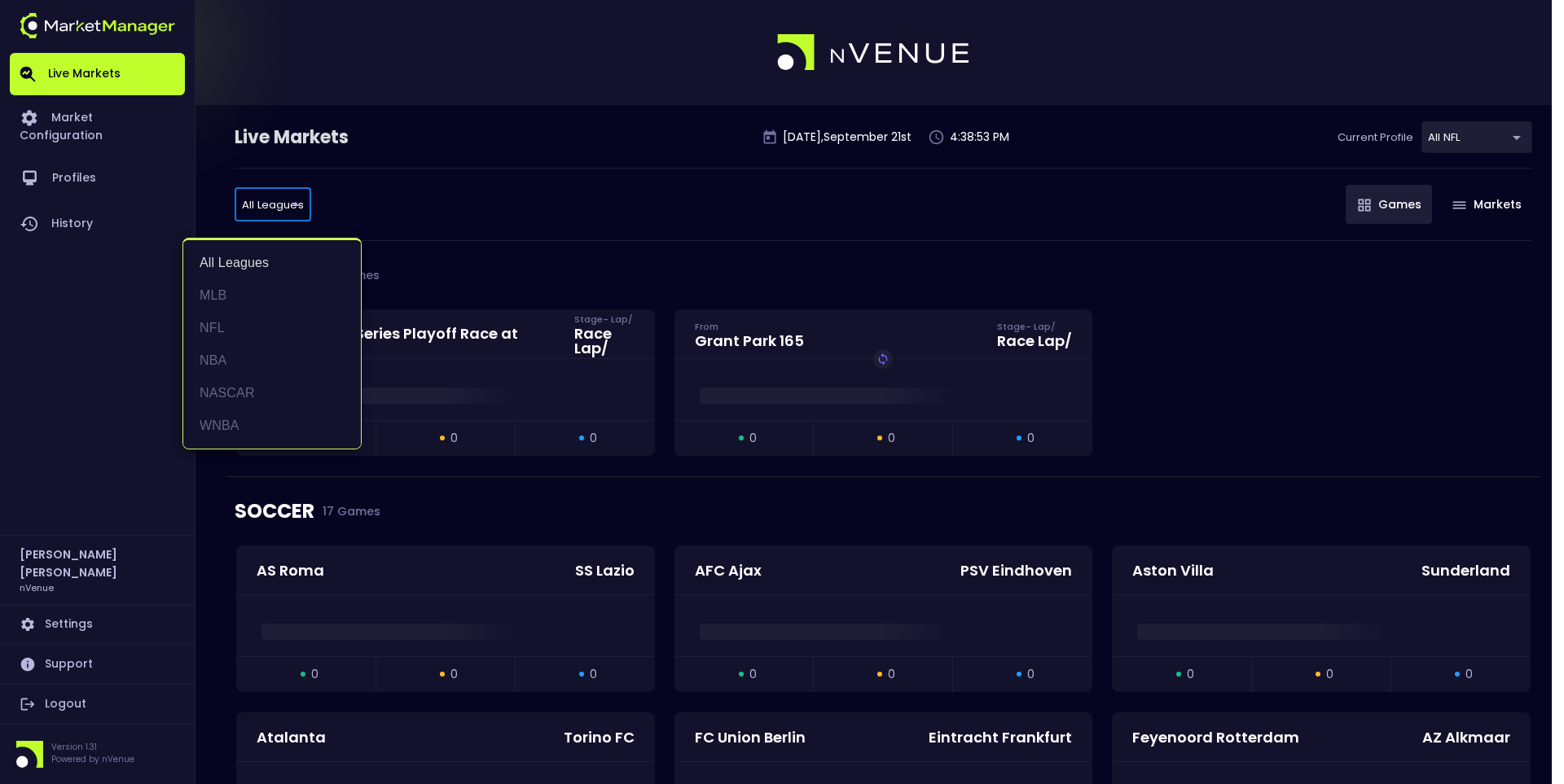
click at [248, 335] on li "NFL" at bounding box center [272, 328] width 178 height 32
type input "NFL"
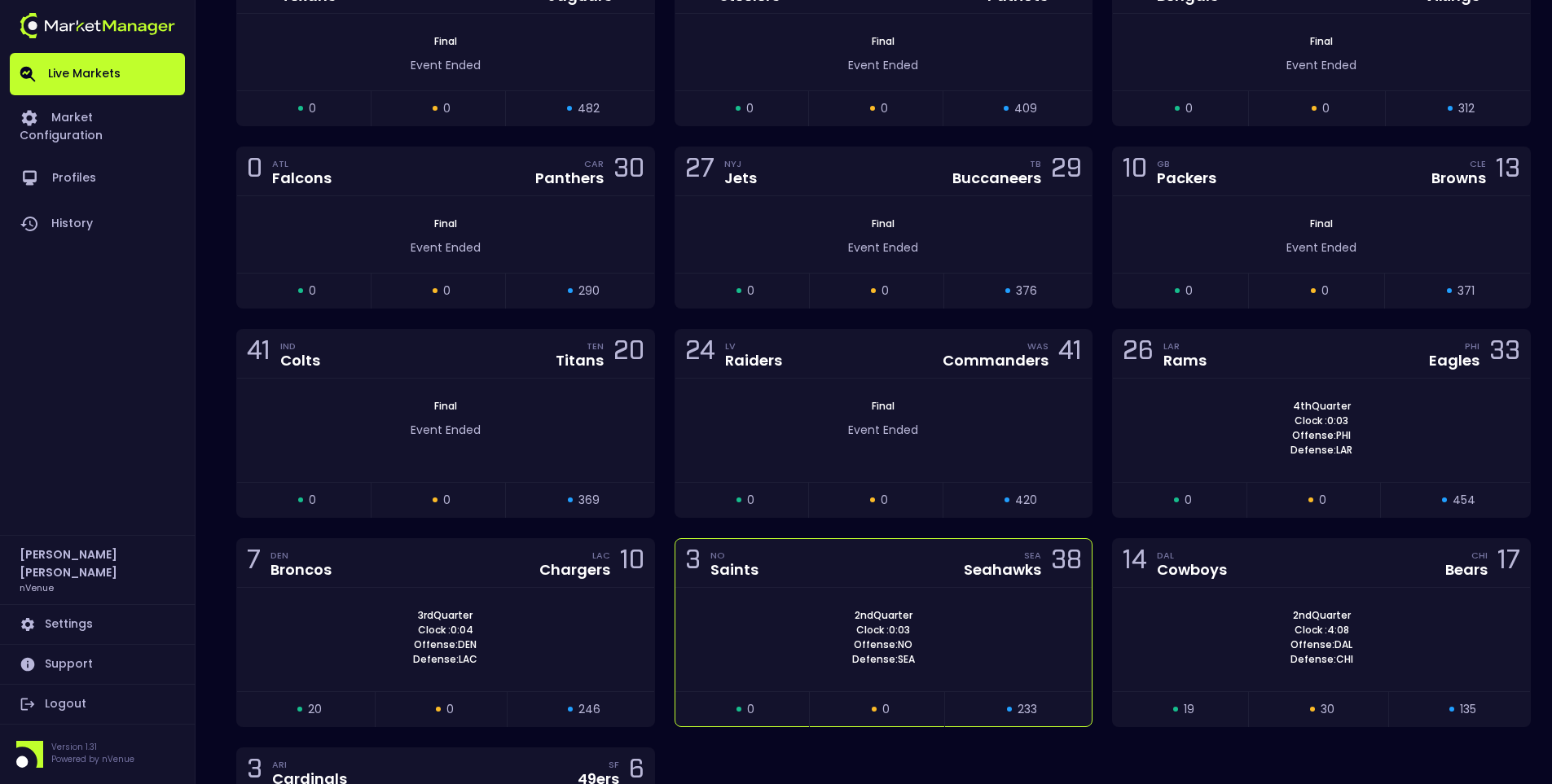
scroll to position [407, 0]
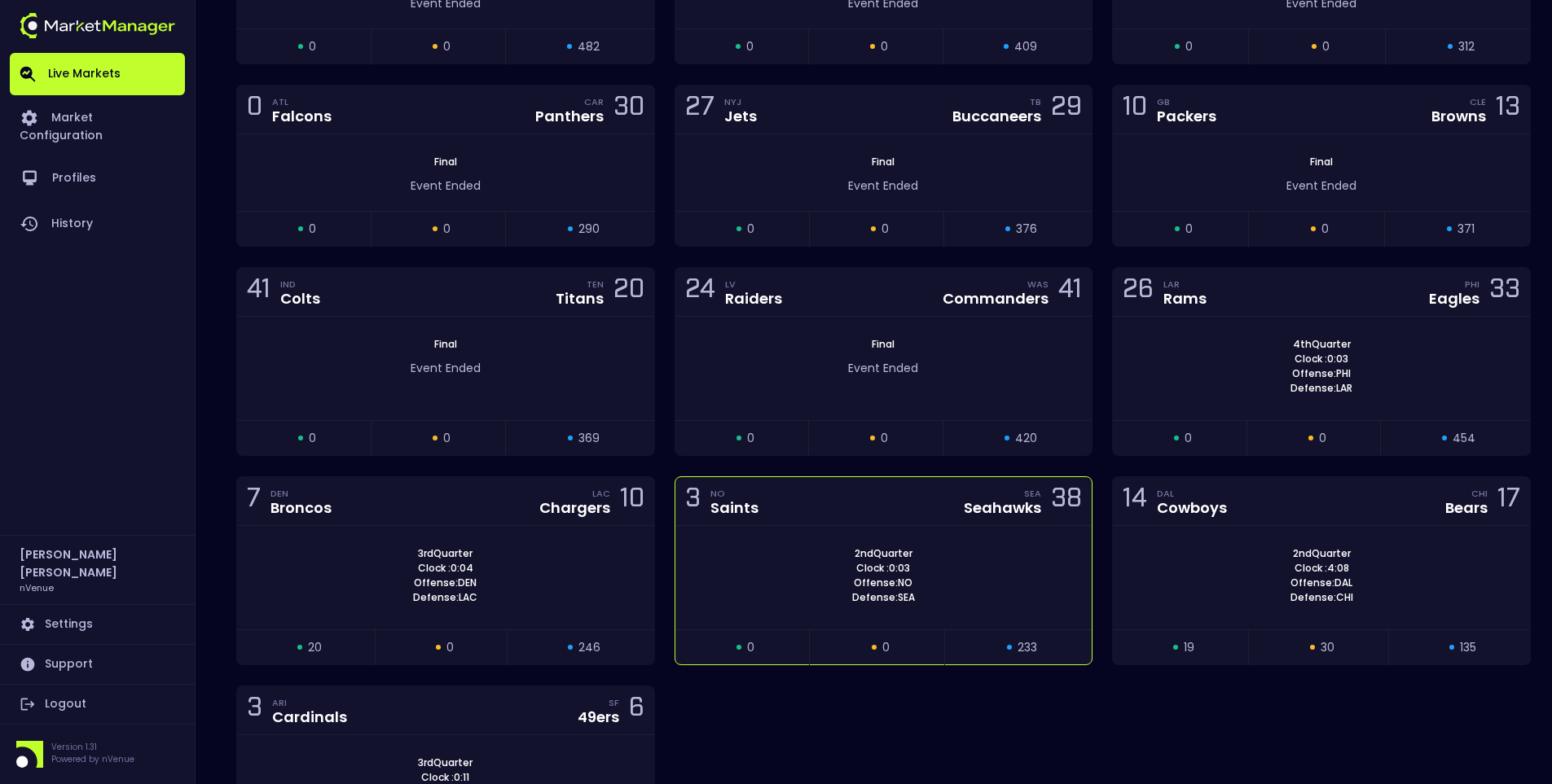
click at [841, 534] on div "2nd Quarter Clock : 0:03 Offense: NO Defense: SEA" at bounding box center [883, 577] width 417 height 103
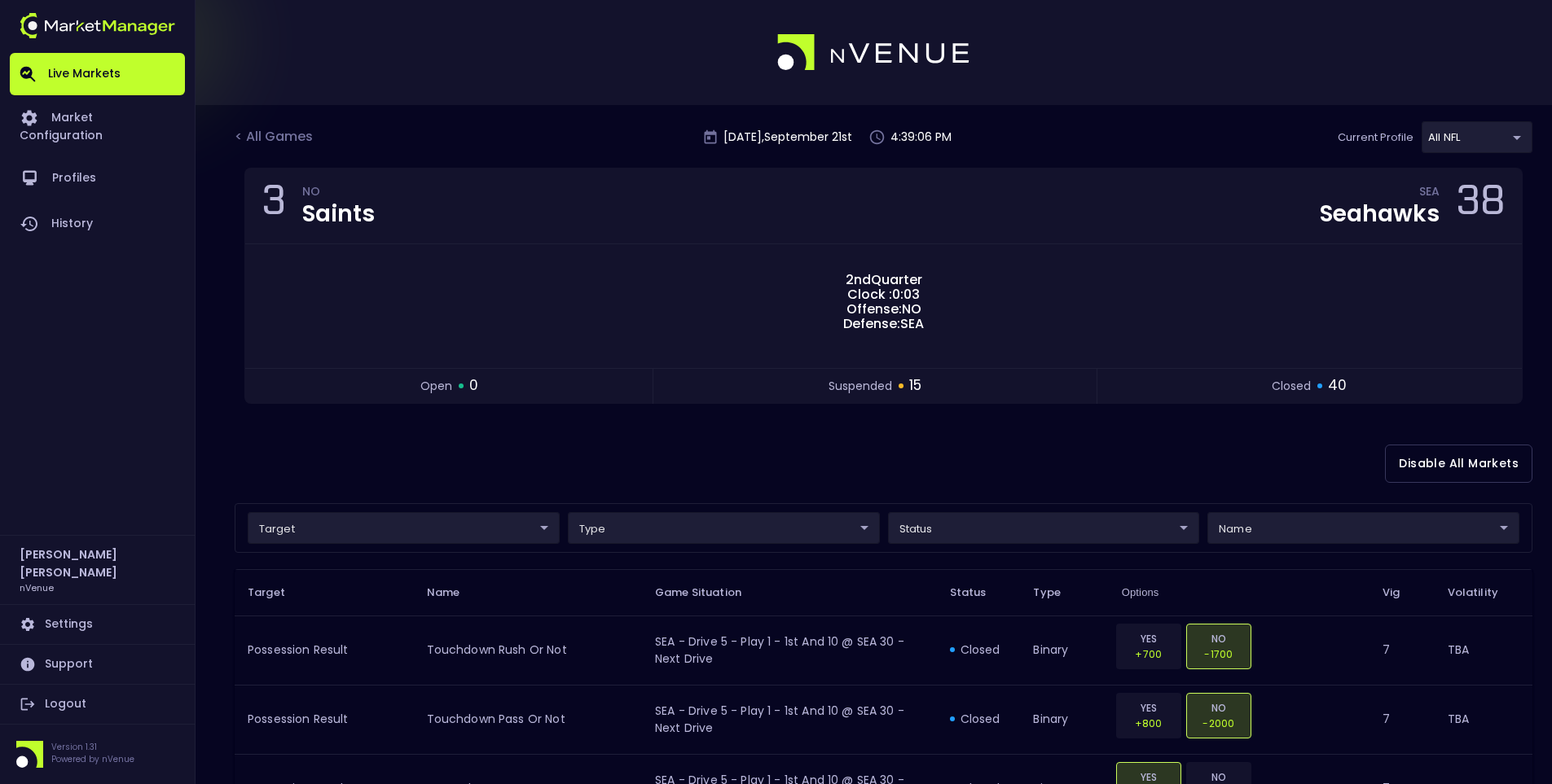
click at [763, 453] on div "Disable All Markets" at bounding box center [883, 464] width 1297 height 79
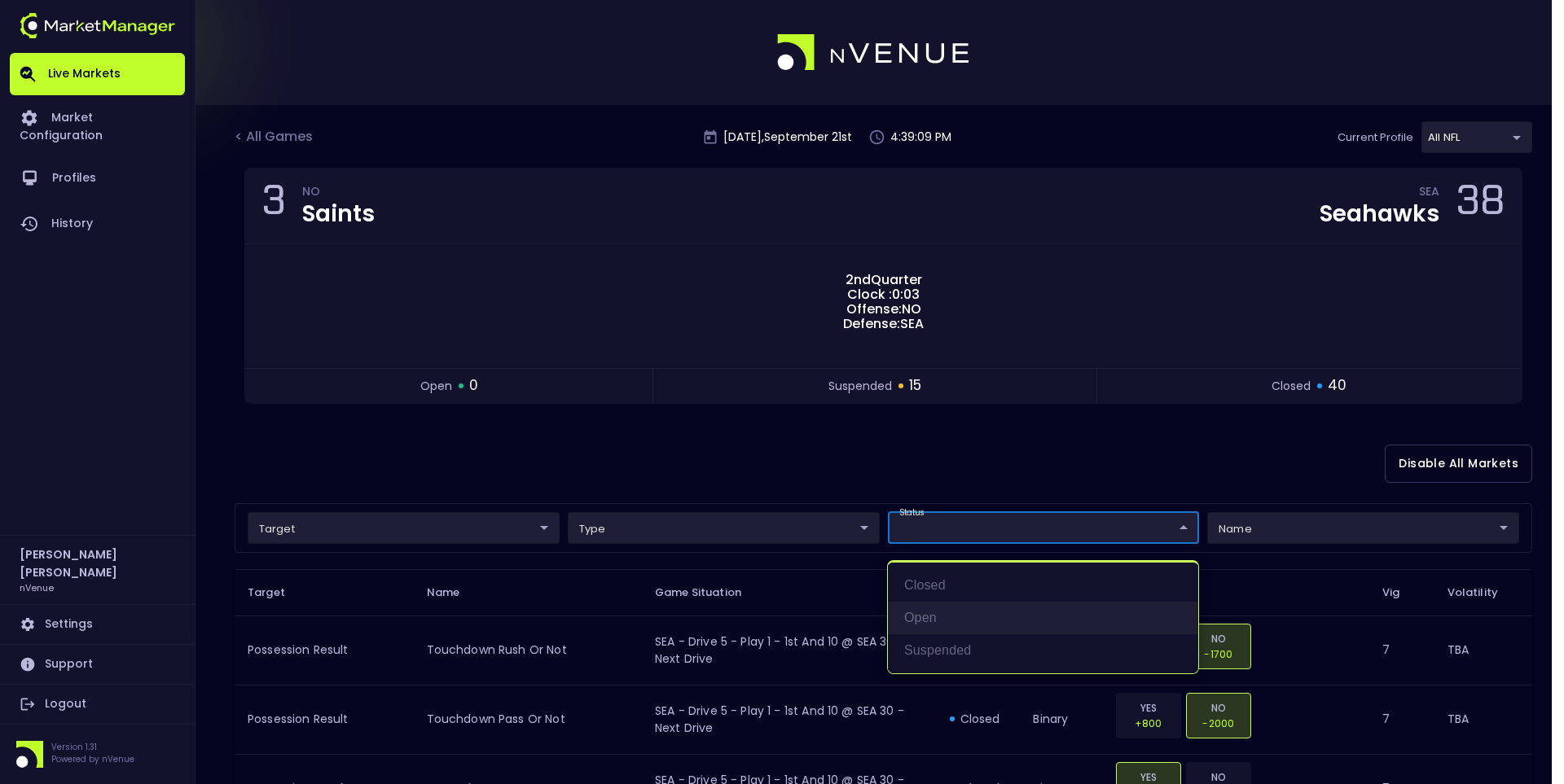
click at [933, 613] on li "open" at bounding box center [1043, 617] width 311 height 32
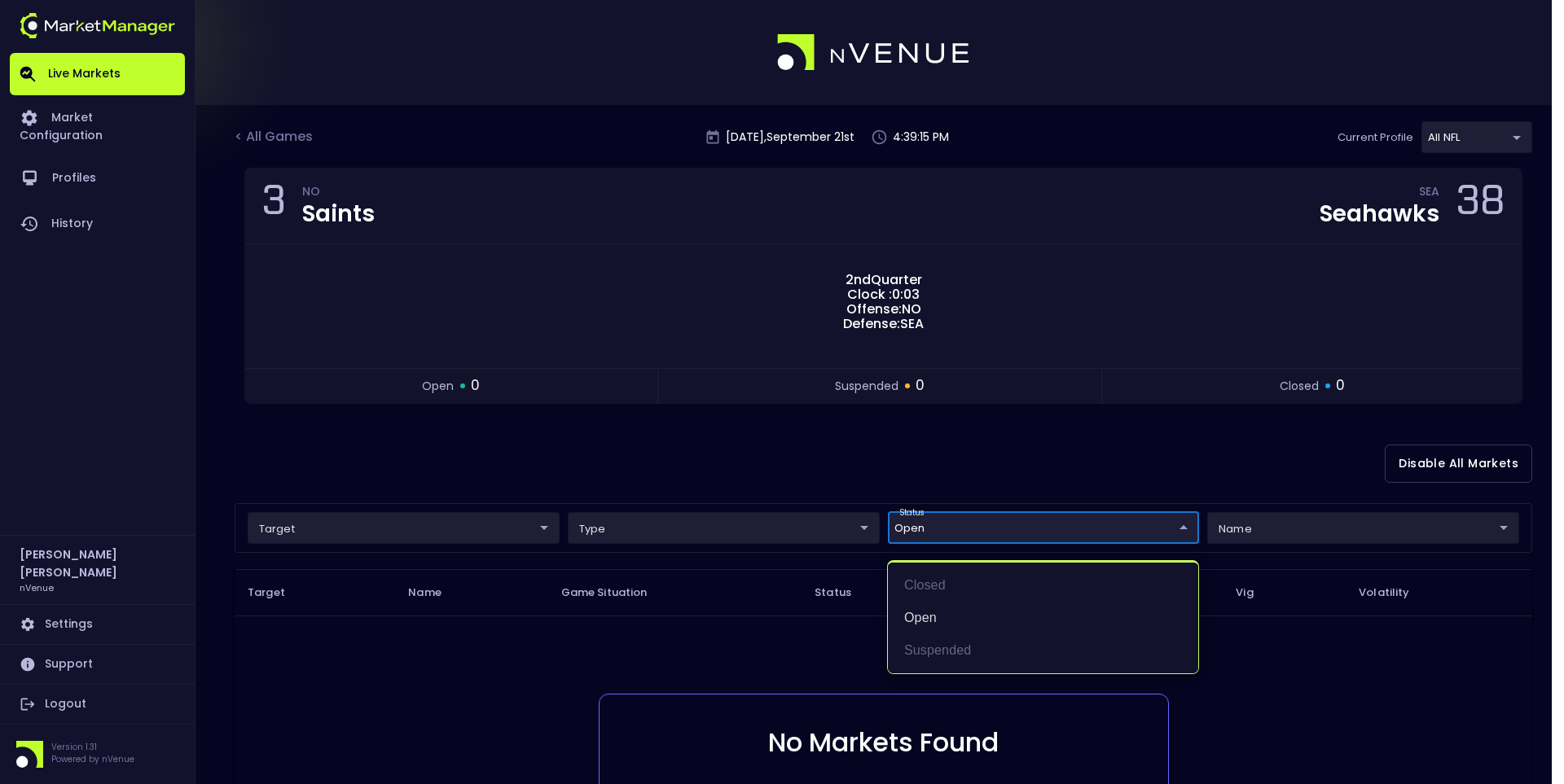
click at [879, 445] on div at bounding box center [782, 392] width 1564 height 784
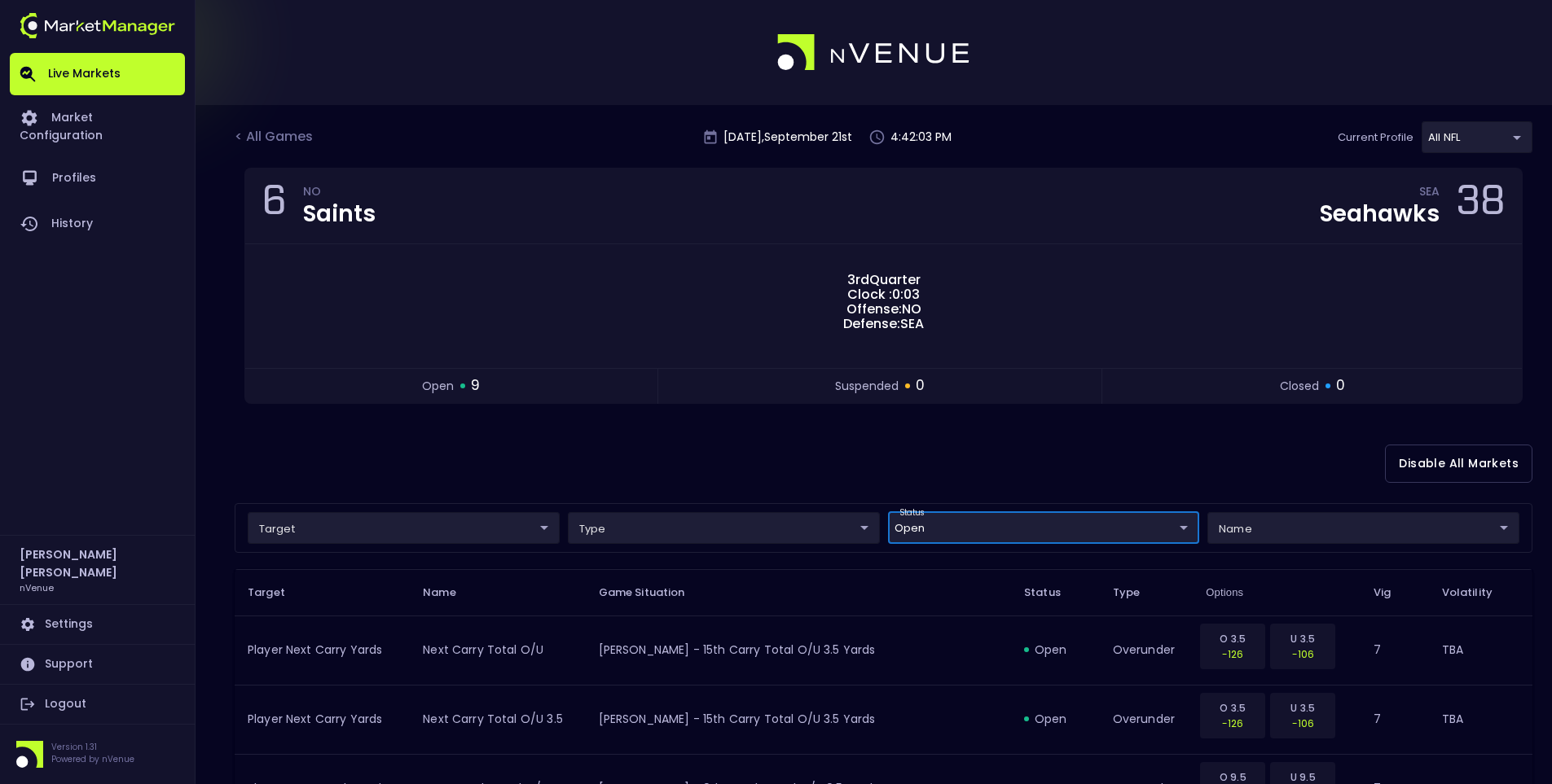
click at [948, 529] on body "Live Markets Market Configuration Profiles History Jerry Griffith nVenue Settin…" at bounding box center [776, 660] width 1552 height 1321
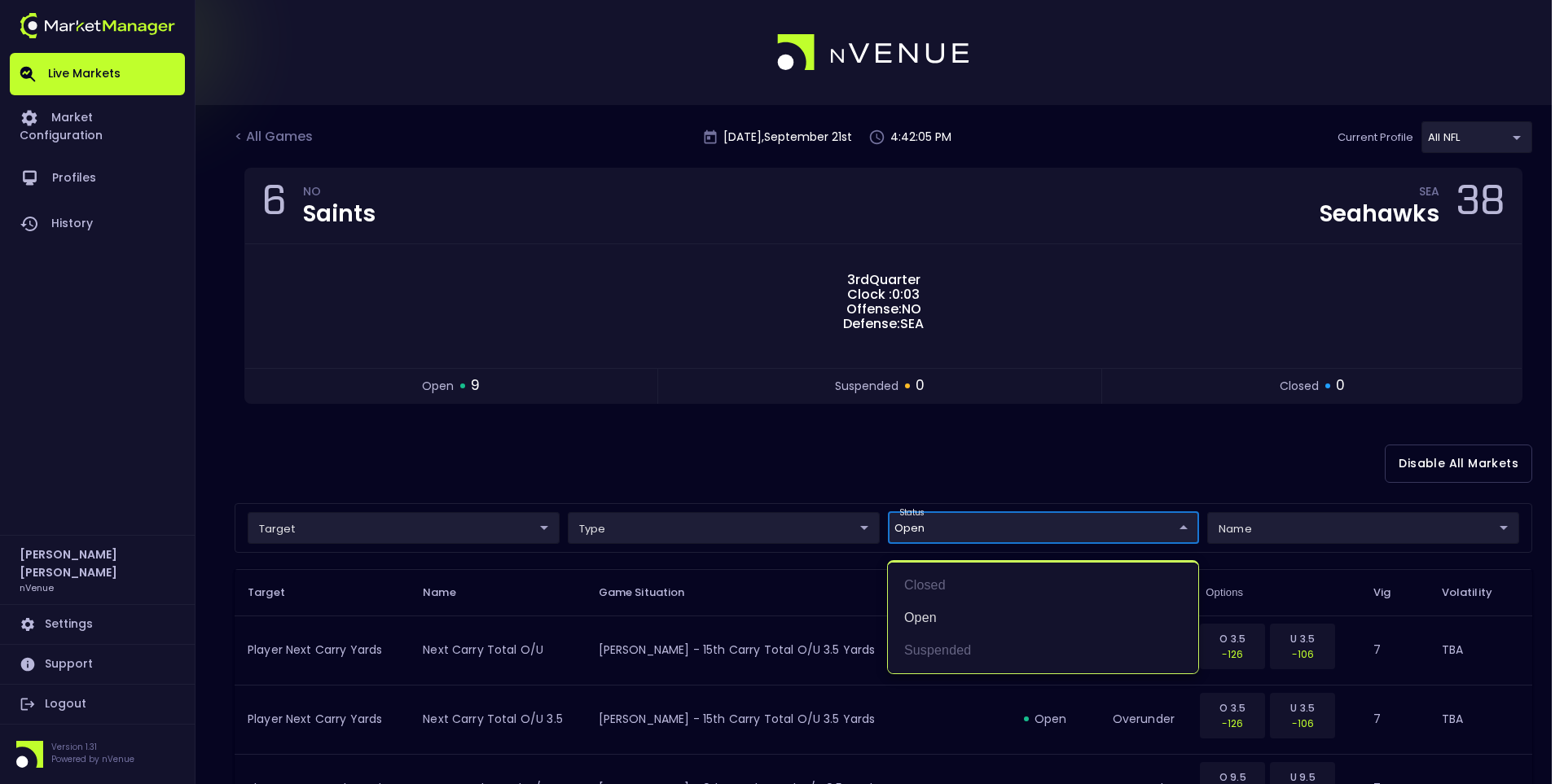
click at [833, 478] on div at bounding box center [782, 392] width 1564 height 784
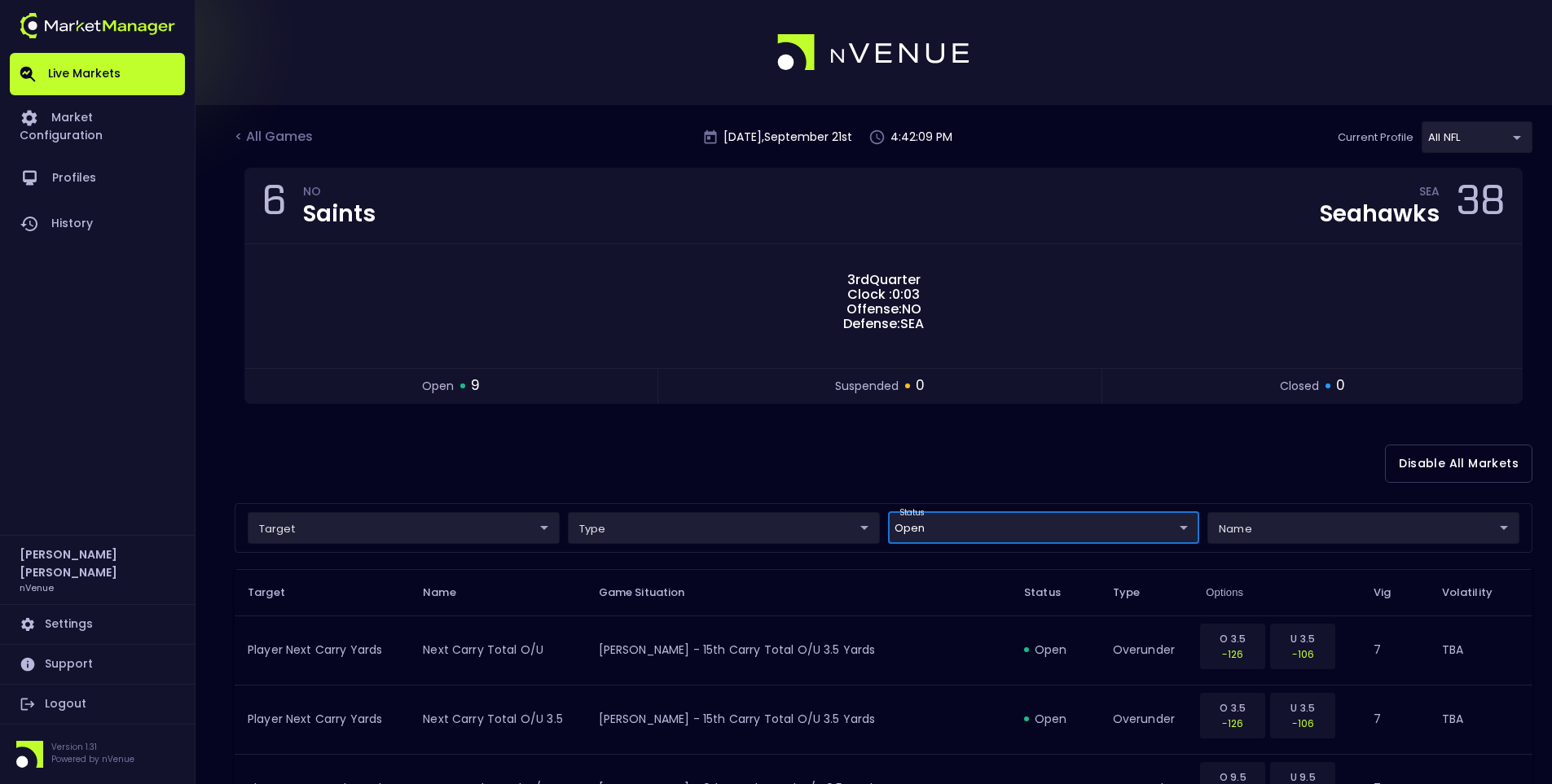
click at [981, 533] on body "Live Markets Market Configuration Profiles History Jerry Griffith nVenue Settin…" at bounding box center [776, 660] width 1552 height 1321
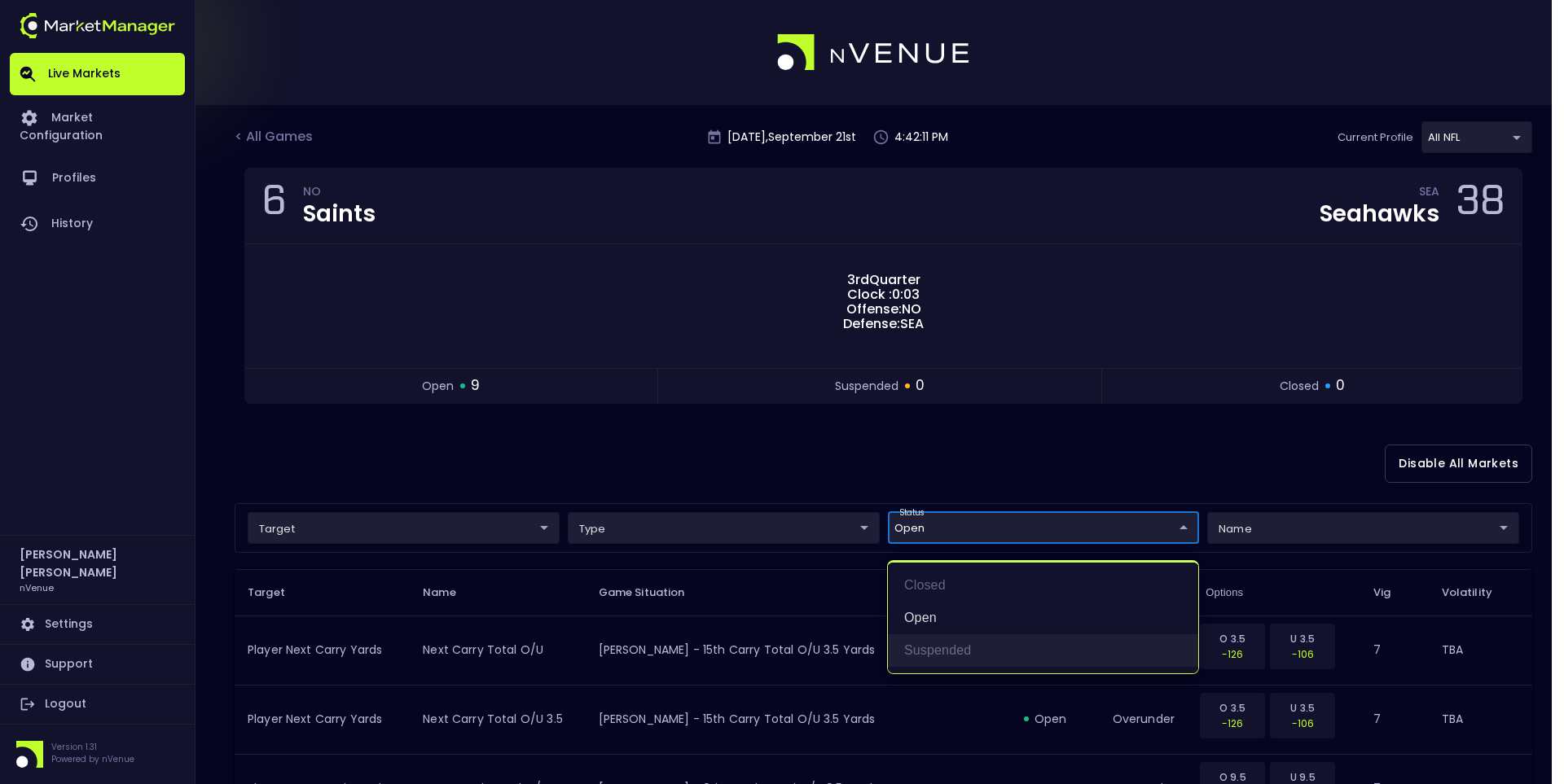
click at [944, 640] on li "suspended" at bounding box center [1043, 650] width 311 height 32
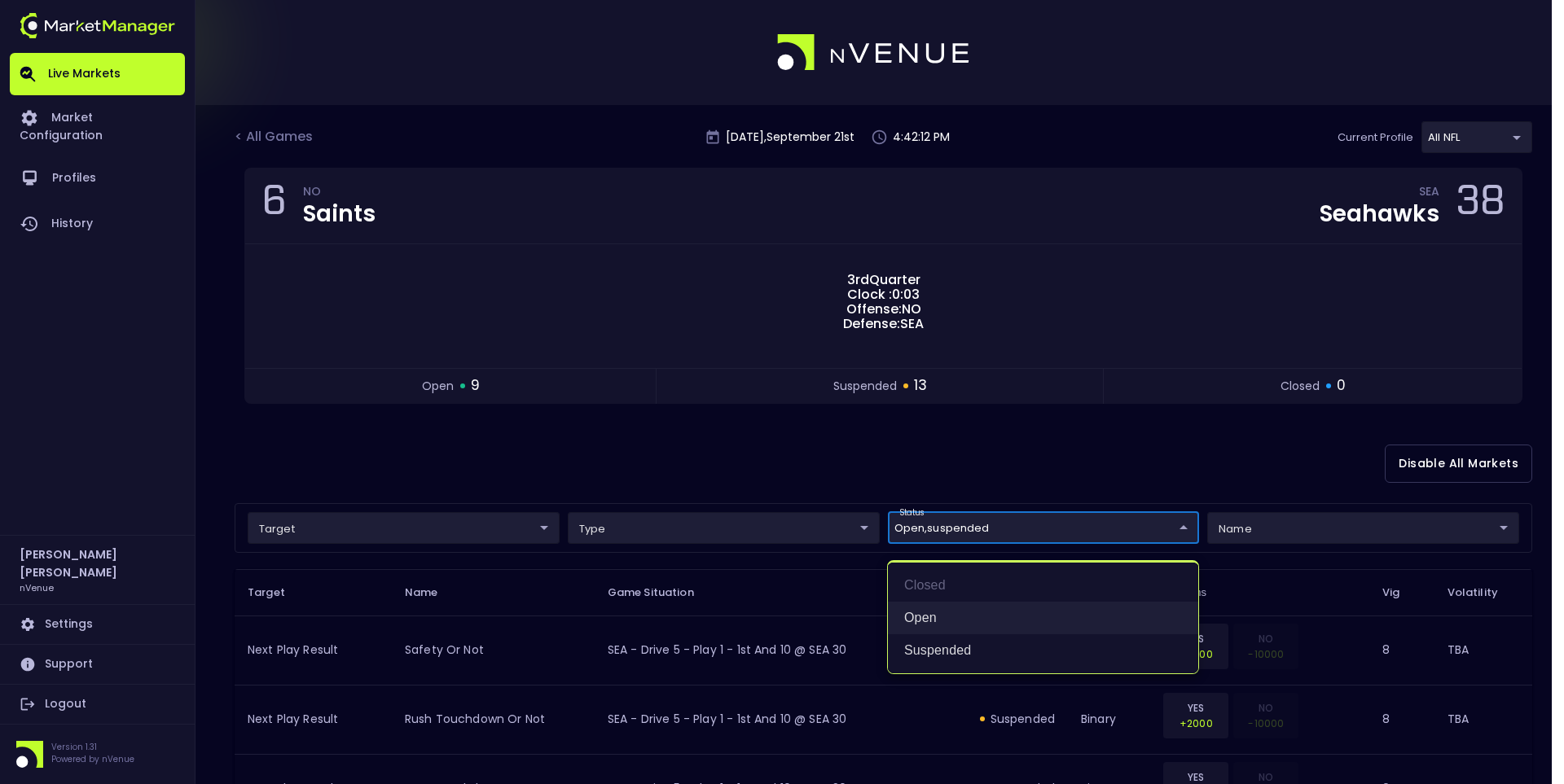
click at [938, 609] on li "open" at bounding box center [1043, 617] width 311 height 32
click at [865, 444] on div at bounding box center [782, 392] width 1564 height 784
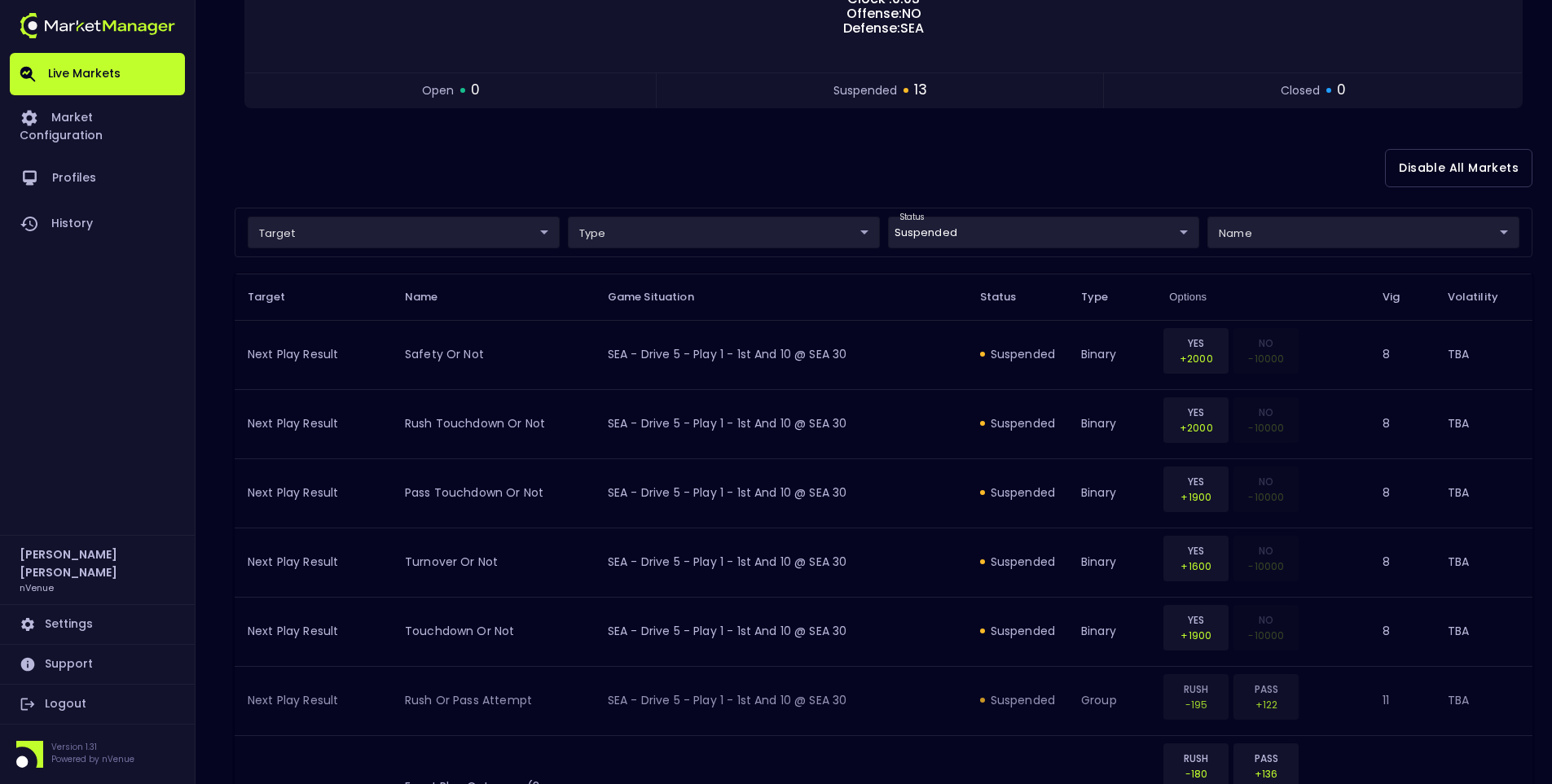
scroll to position [162, 0]
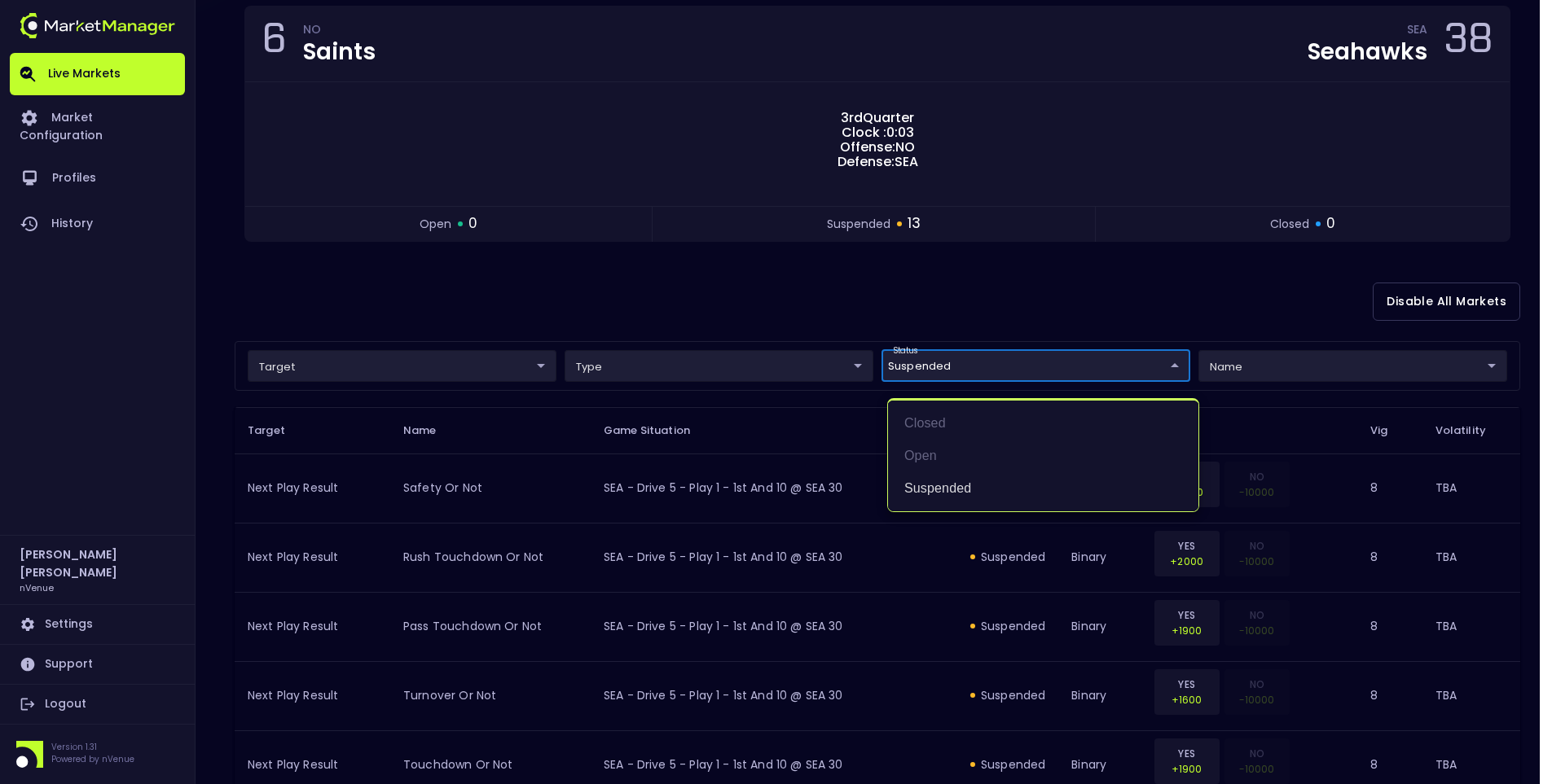
click at [1008, 367] on body "Live Markets Market Configuration Profiles History Jerry Griffith nVenue Settin…" at bounding box center [776, 662] width 1552 height 1648
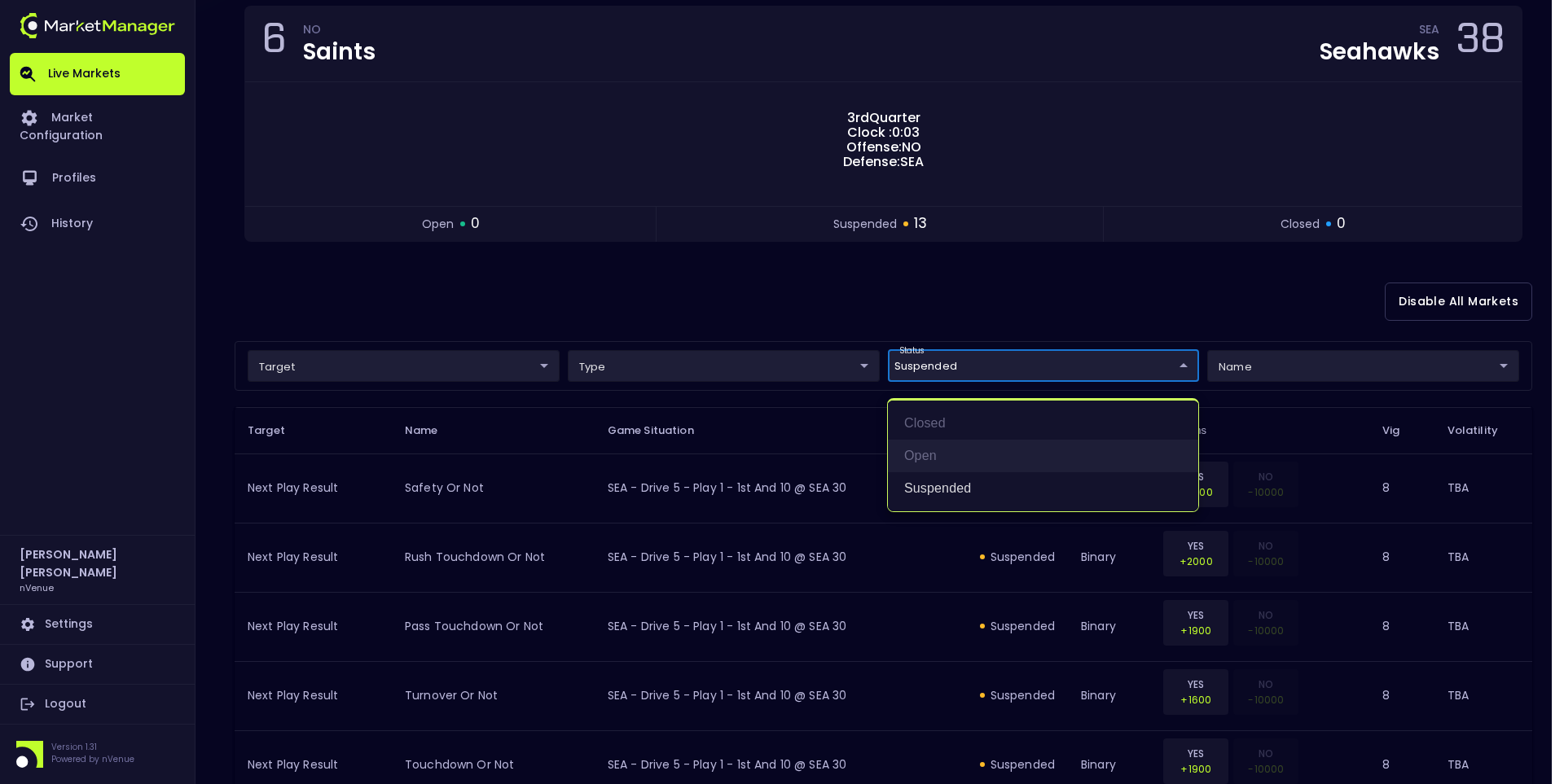
click at [949, 453] on li "open" at bounding box center [1043, 455] width 311 height 32
click at [810, 334] on div at bounding box center [782, 392] width 1564 height 784
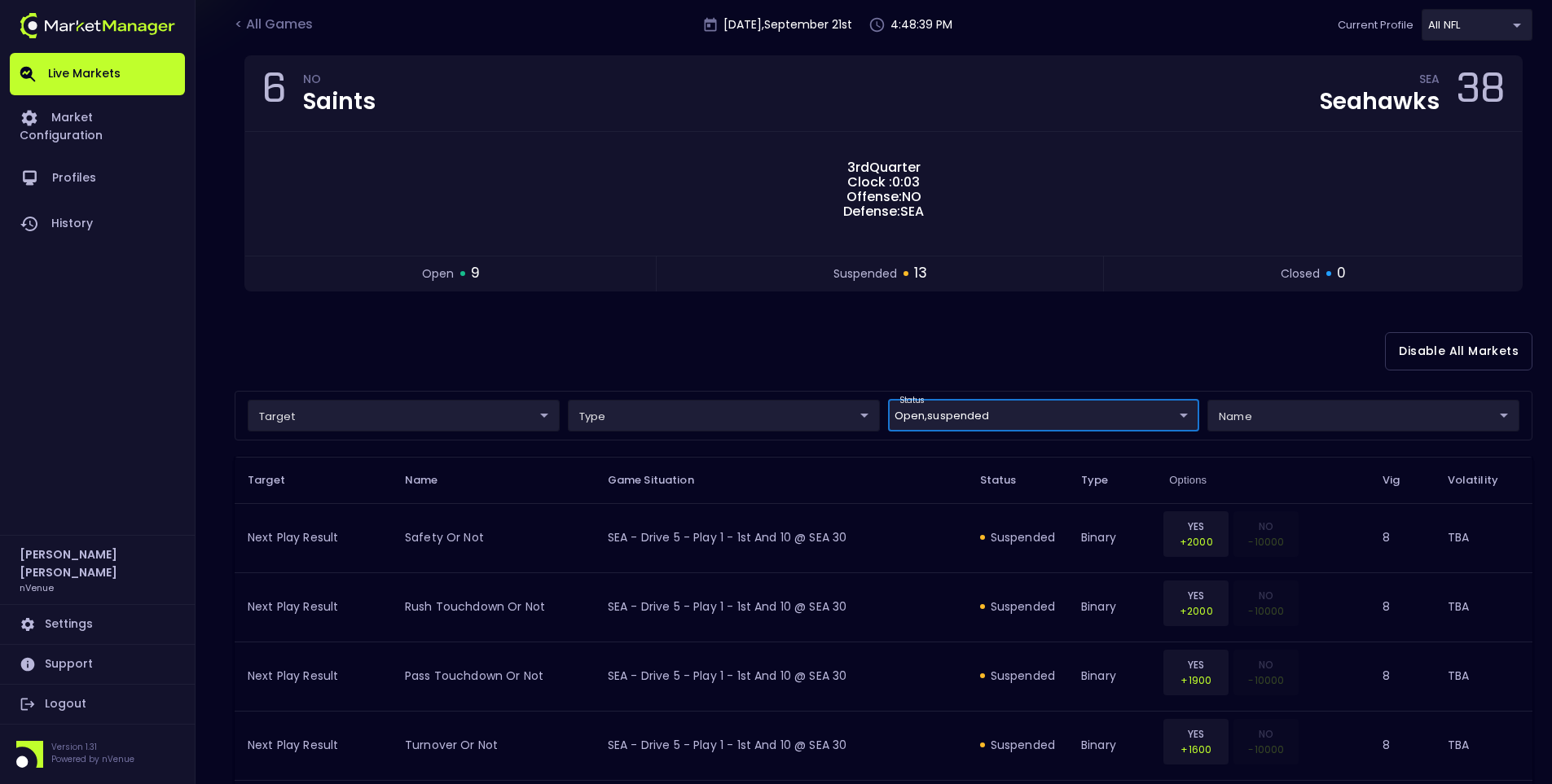
scroll to position [163, 0]
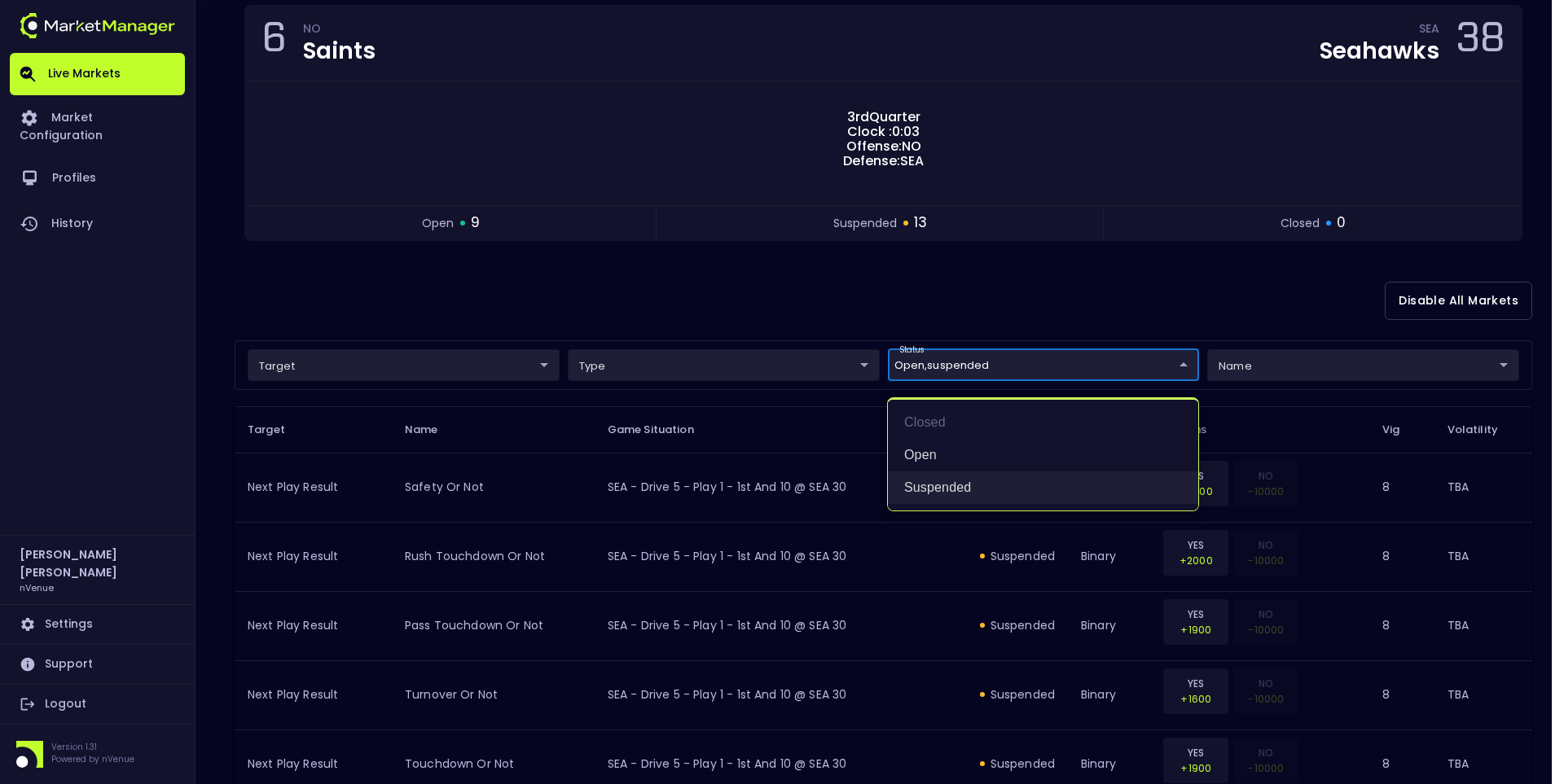
click at [939, 489] on li "suspended" at bounding box center [1043, 487] width 311 height 32
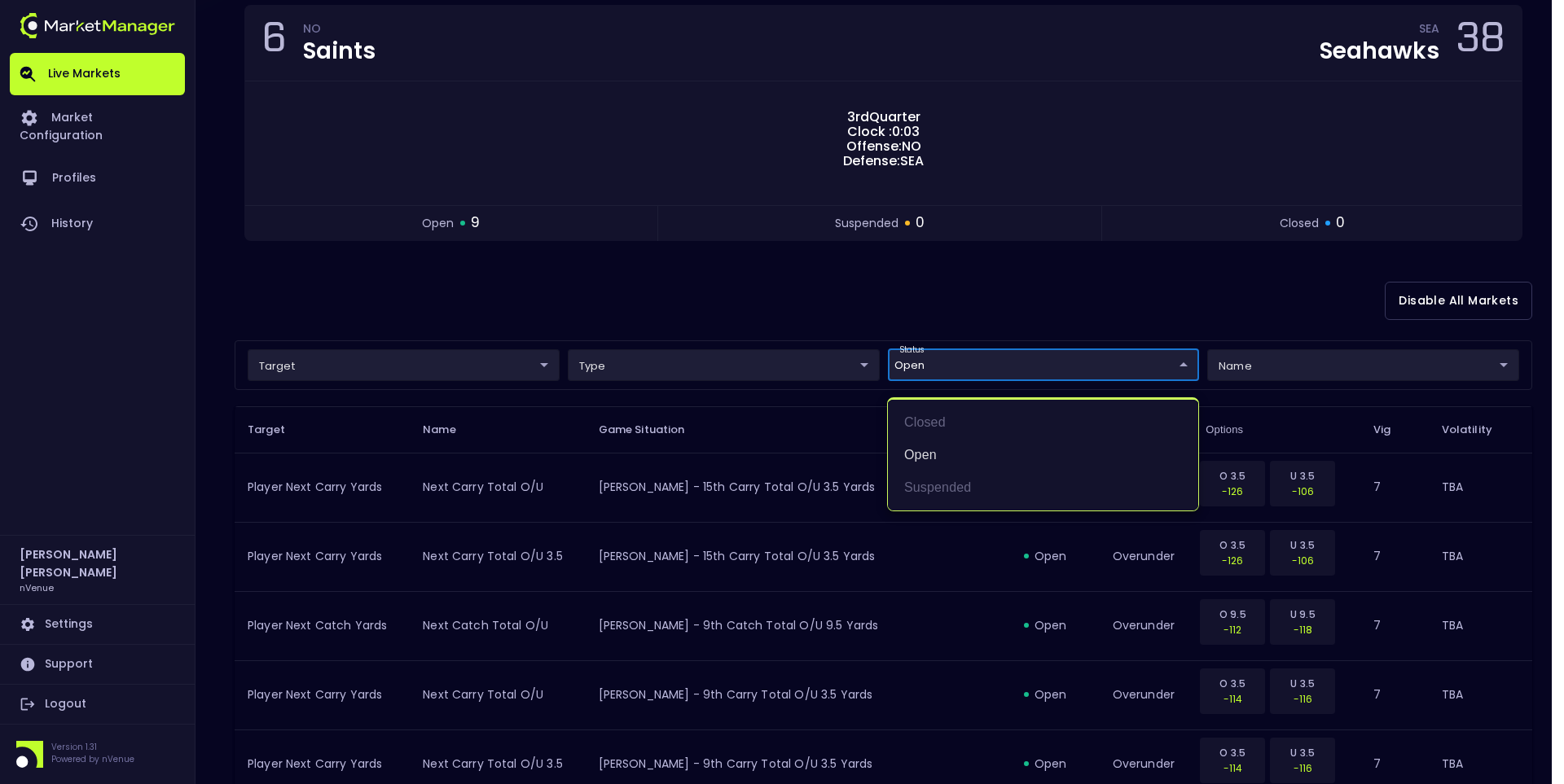
click at [935, 302] on div at bounding box center [782, 392] width 1564 height 784
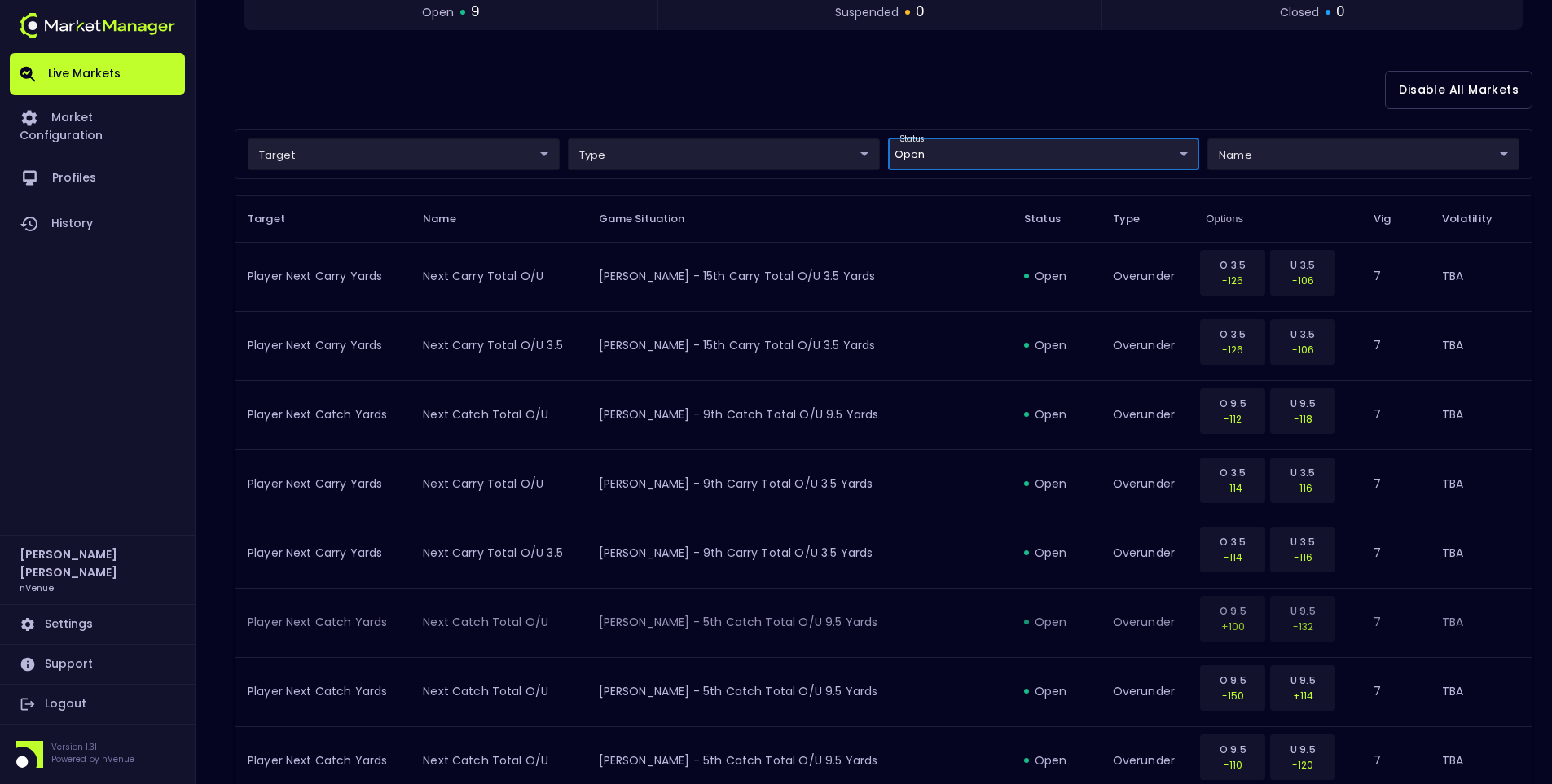
scroll to position [455, 0]
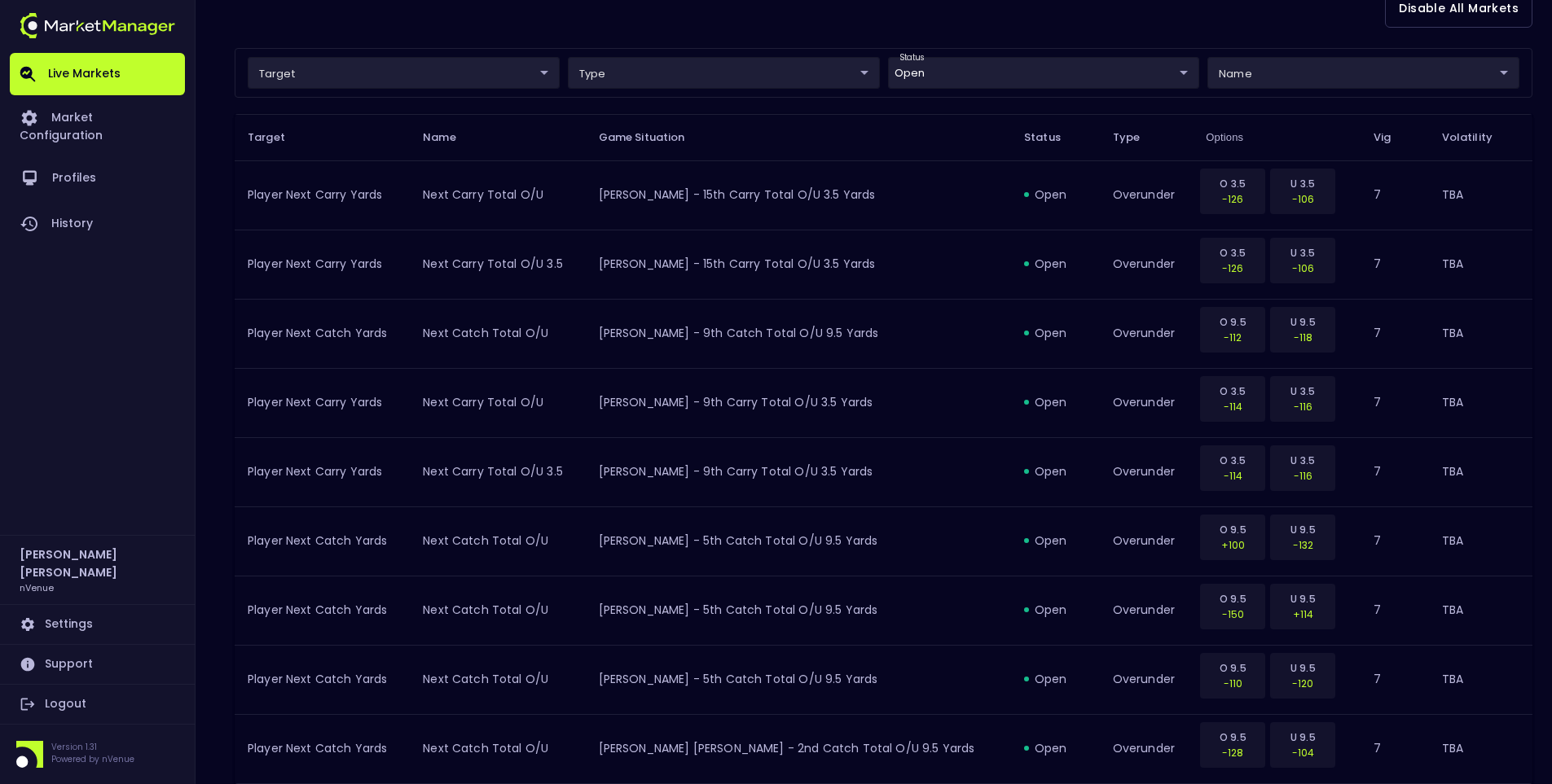
click at [989, 83] on body "Live Markets Market Configuration Profiles History Jerry Griffith nVenue Settin…" at bounding box center [776, 205] width 1552 height 1321
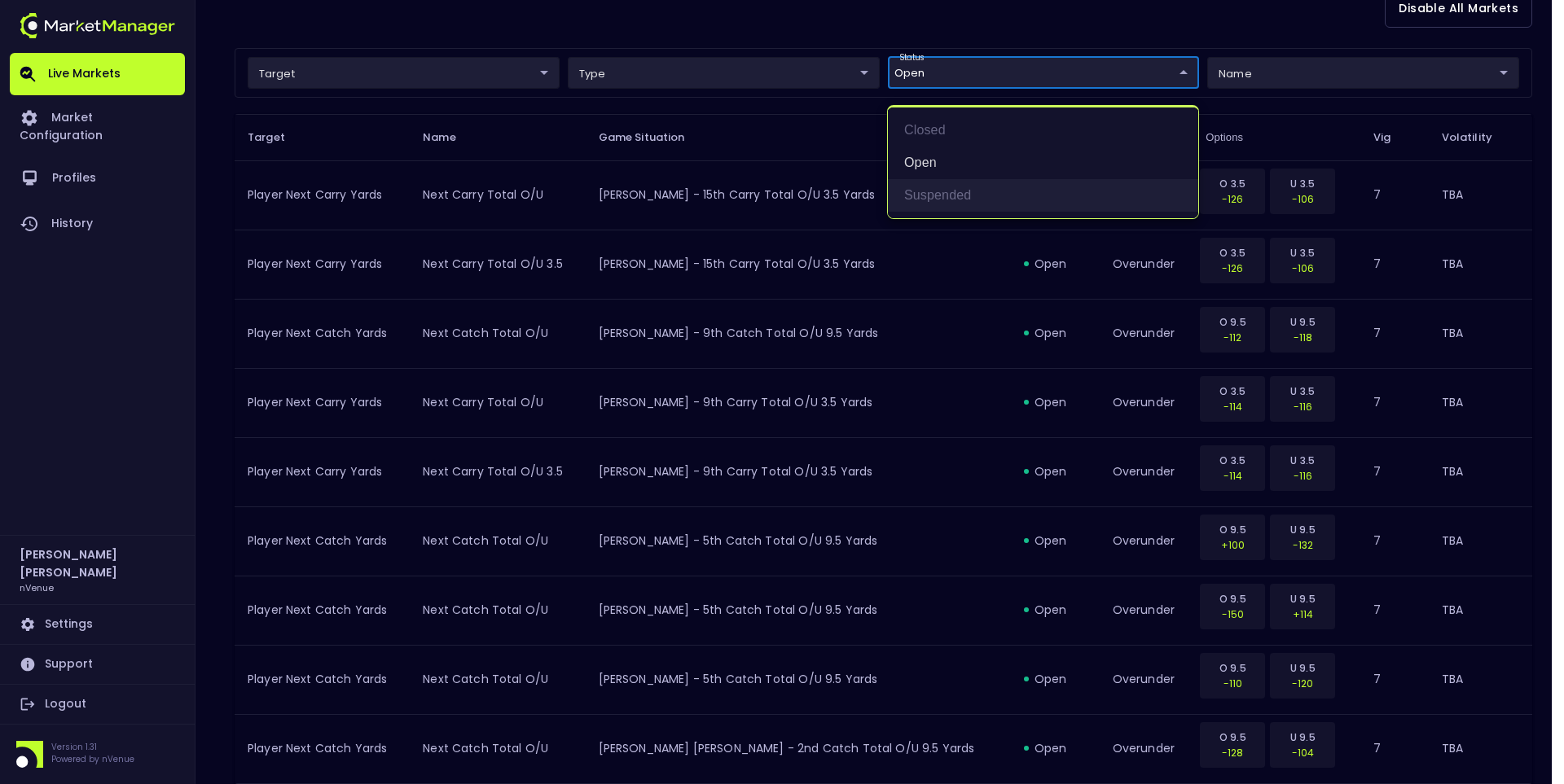
click at [931, 192] on li "suspended" at bounding box center [1043, 195] width 311 height 32
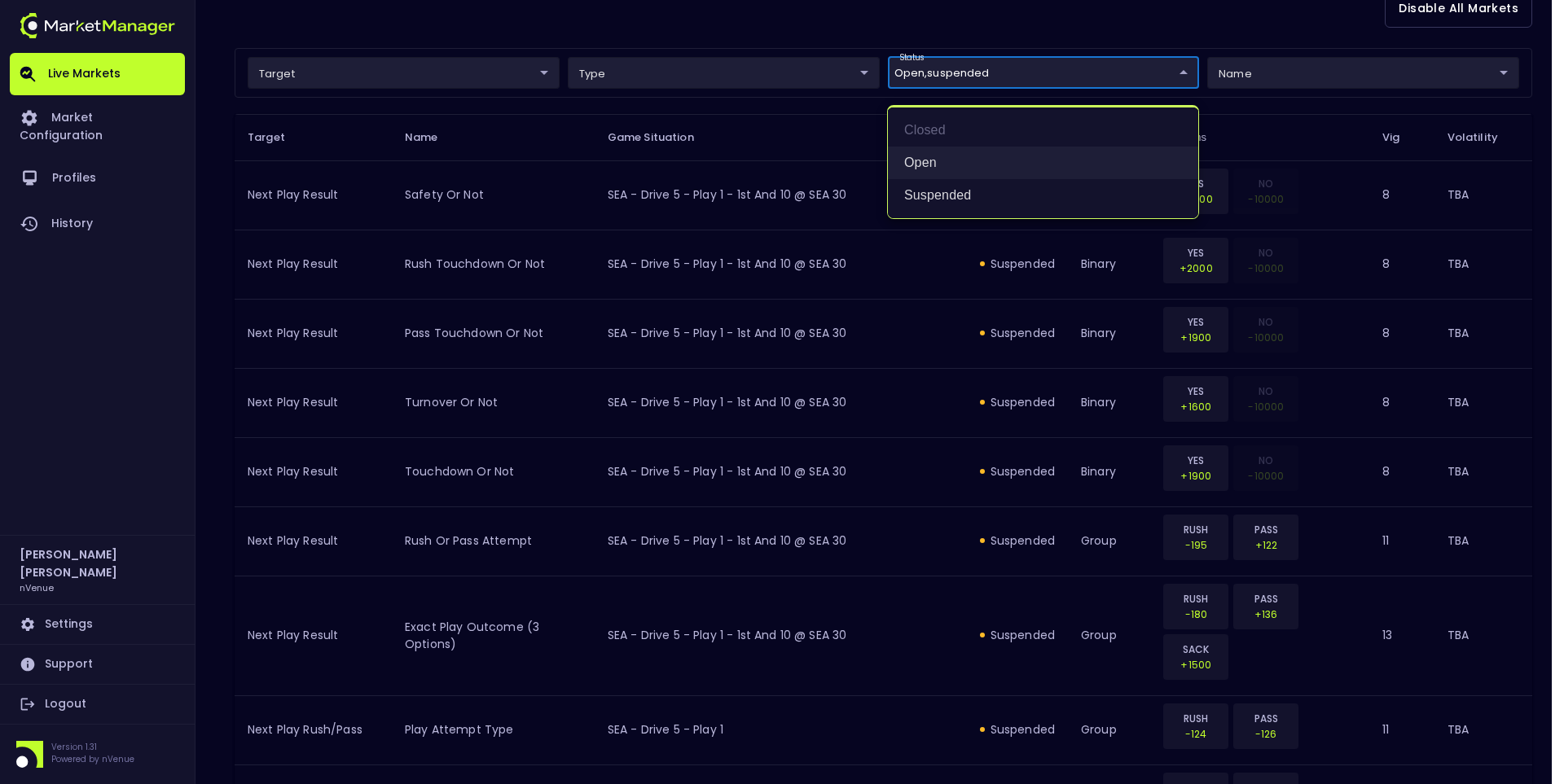
click at [924, 166] on li "open" at bounding box center [1043, 162] width 311 height 32
type input "suspended"
click at [758, 36] on div at bounding box center [782, 392] width 1564 height 784
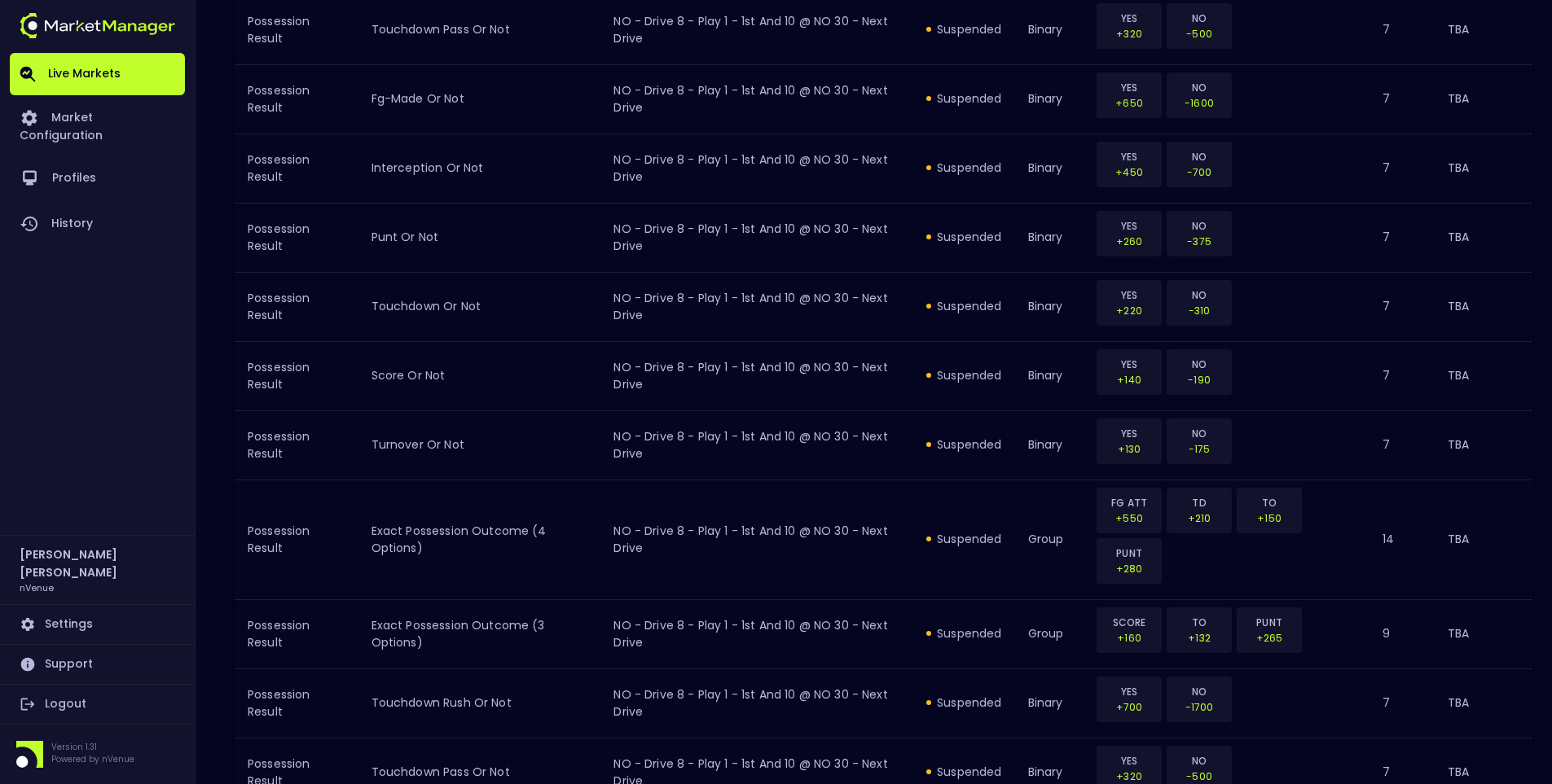
scroll to position [1745, 0]
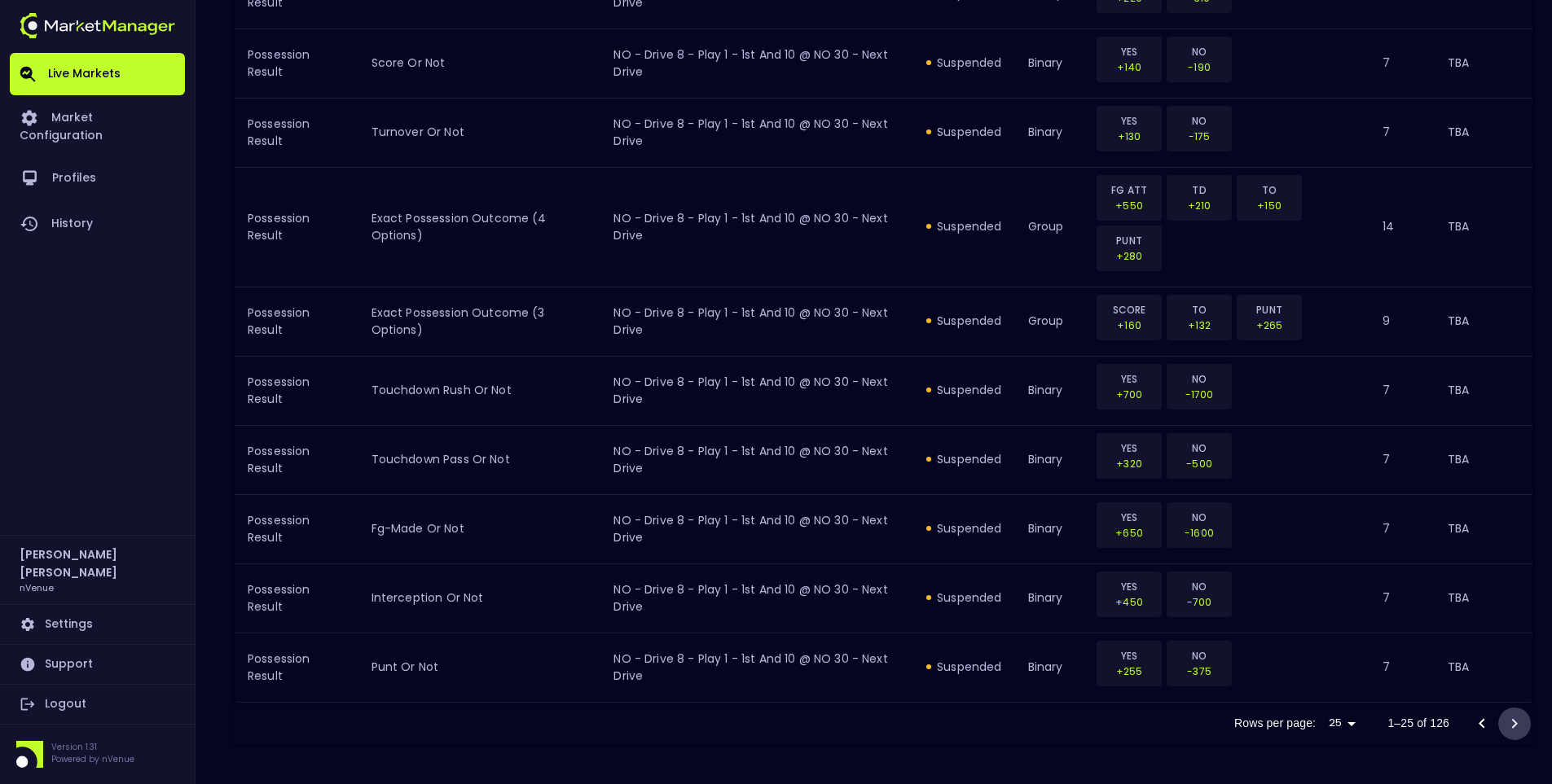
click at [1471, 717] on icon "Go to next page" at bounding box center [1515, 724] width 20 height 20
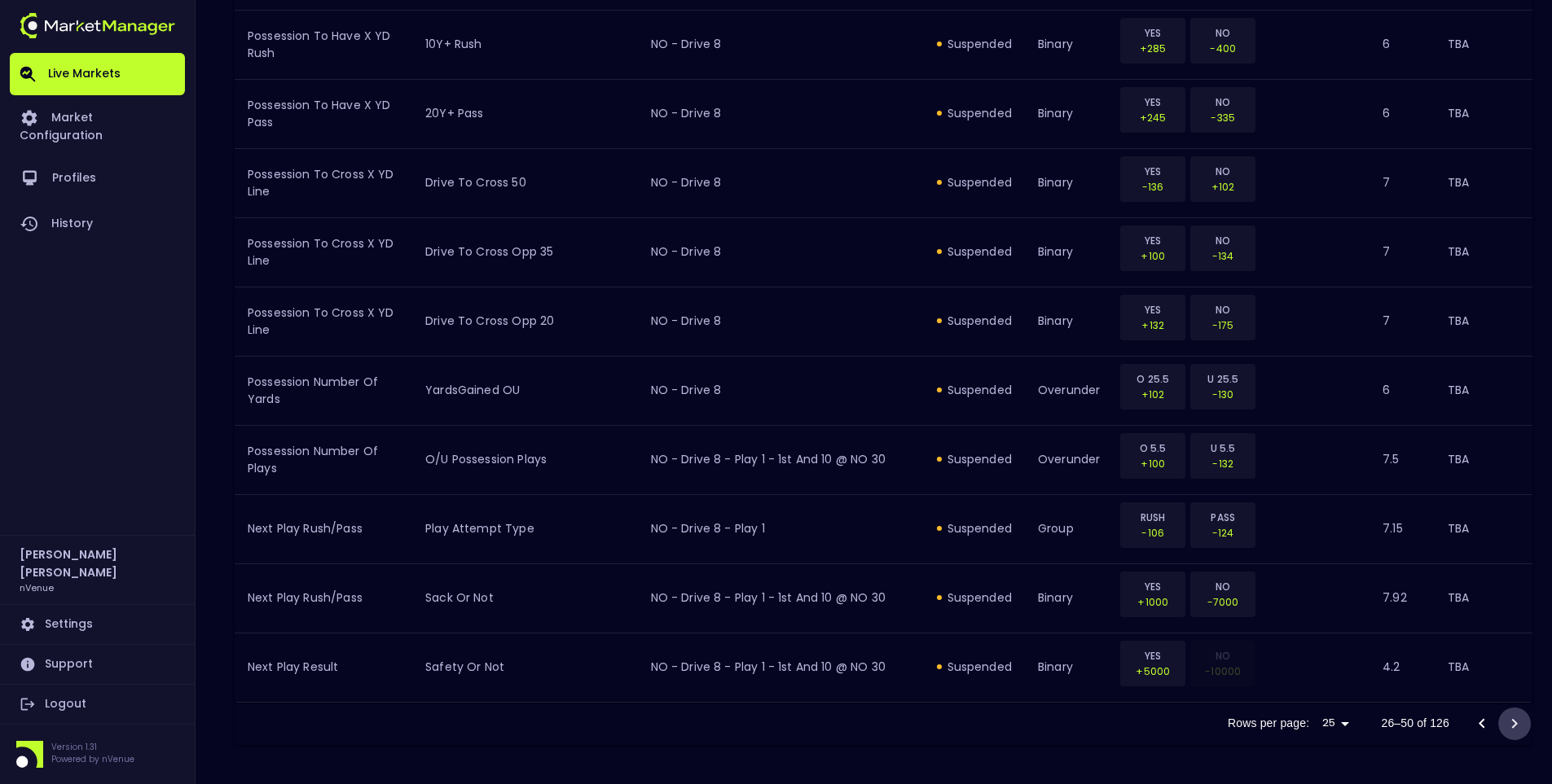
click at [1471, 717] on icon "Go to next page" at bounding box center [1515, 724] width 20 height 20
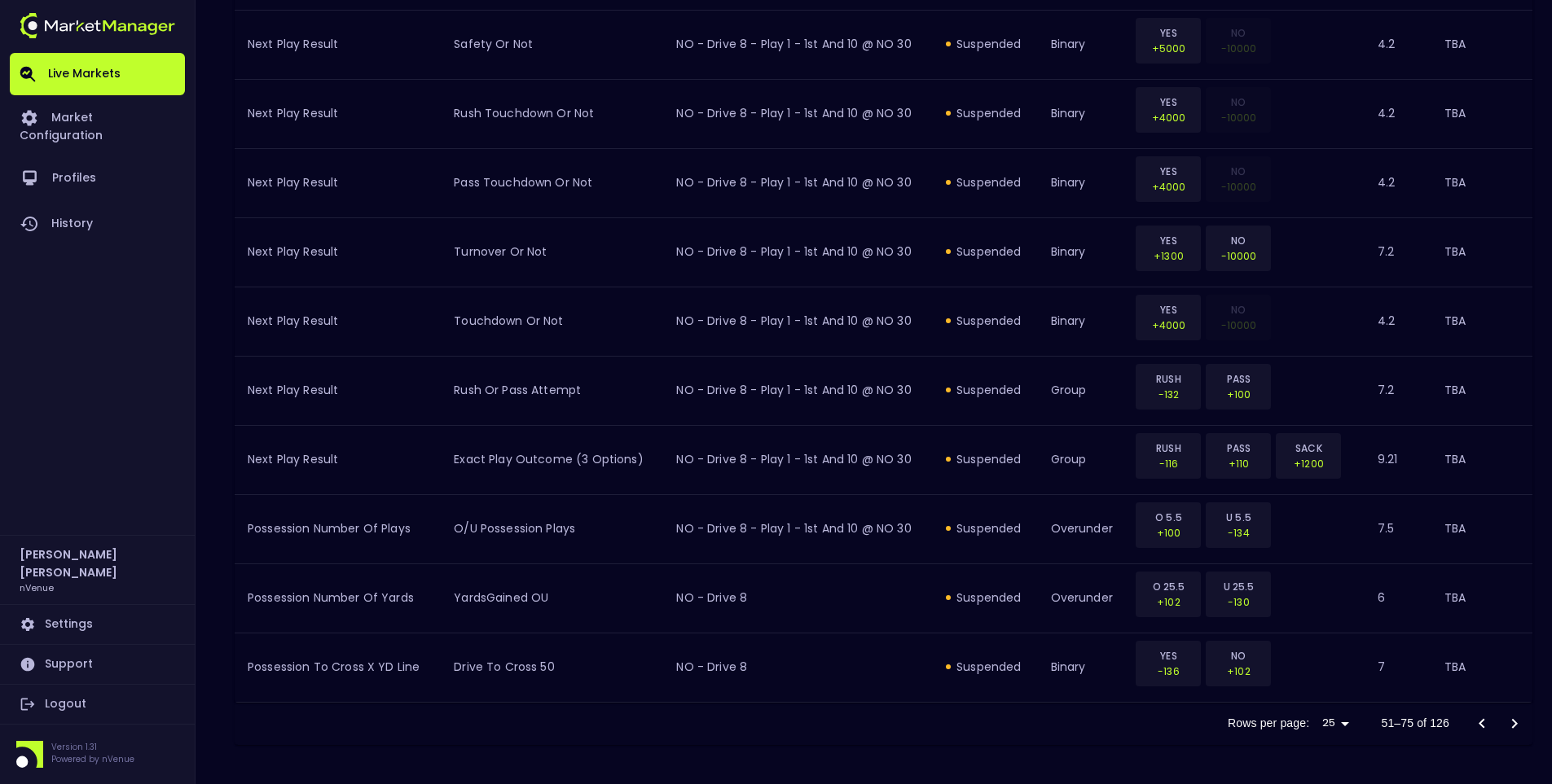
click at [1471, 717] on icon "Go to next page" at bounding box center [1515, 724] width 20 height 20
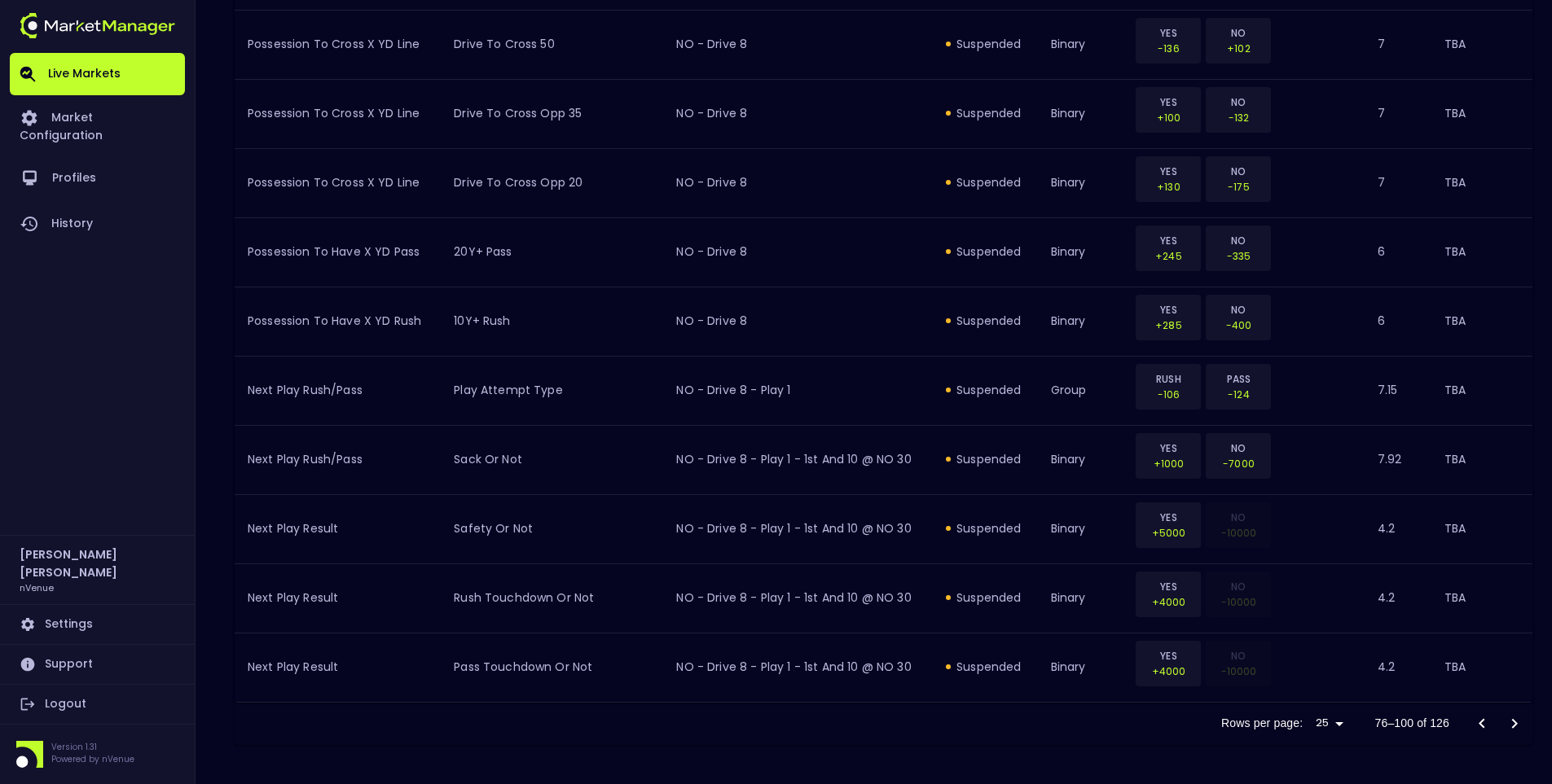
click at [1471, 717] on icon "Go to next page" at bounding box center [1515, 724] width 20 height 20
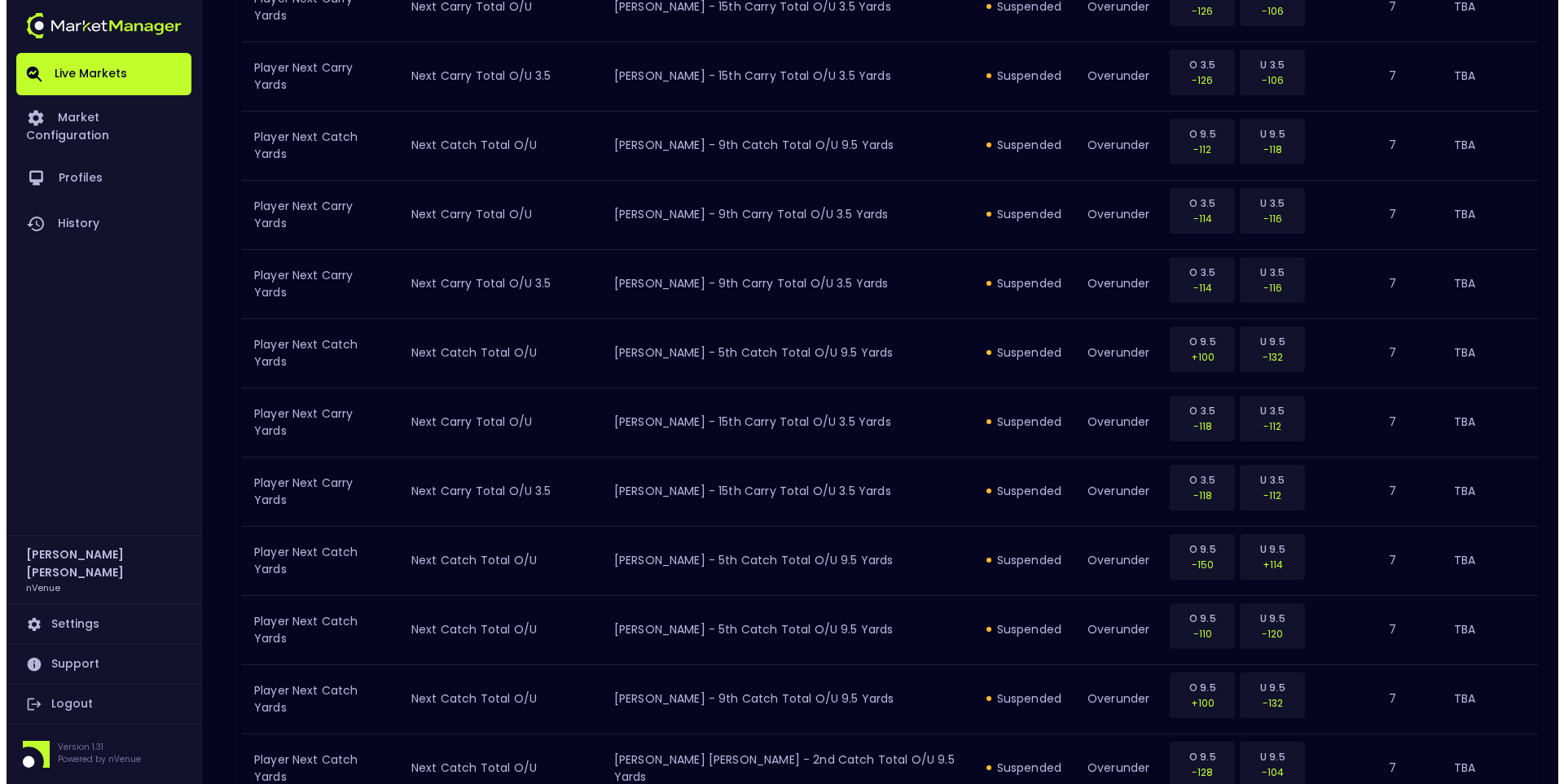
scroll to position [0, 0]
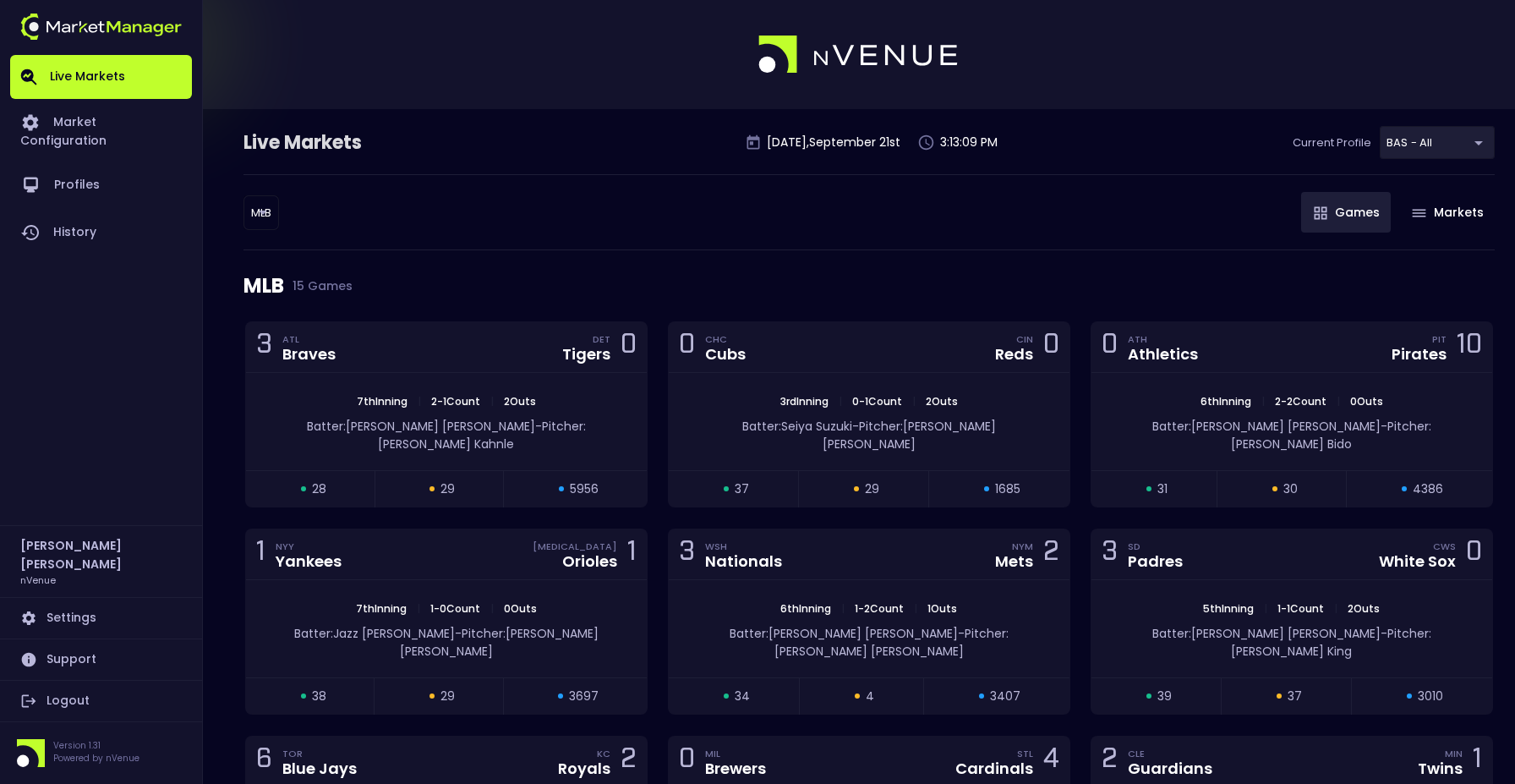
scroll to position [518, 0]
